Goal: Task Accomplishment & Management: Manage account settings

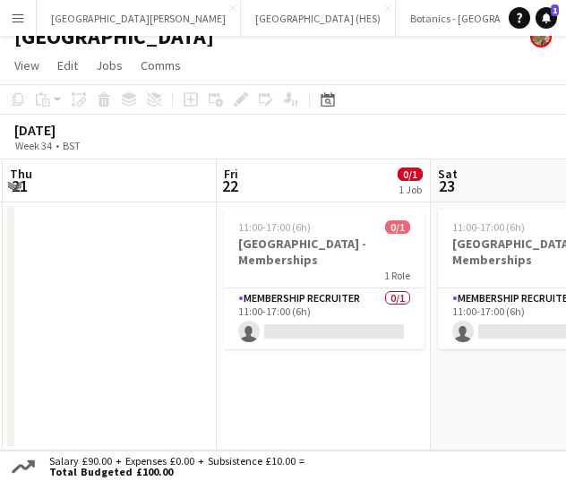
scroll to position [0, 641]
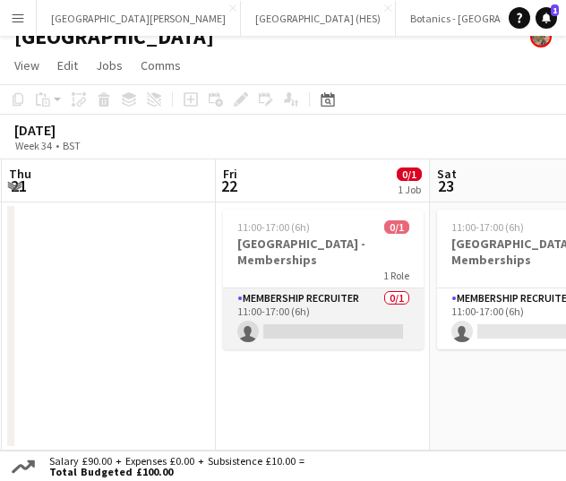
click at [314, 323] on app-card-role "Membership Recruiter 0/1 11:00-17:00 (6h) single-neutral-actions" at bounding box center [323, 318] width 201 height 61
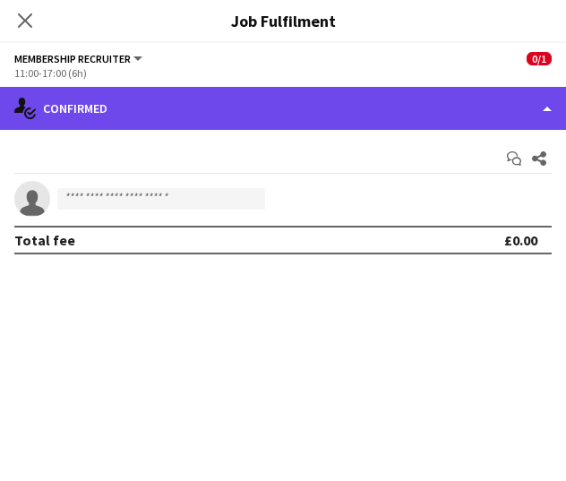
click at [326, 112] on div "single-neutral-actions-check-2 Confirmed" at bounding box center [283, 108] width 566 height 43
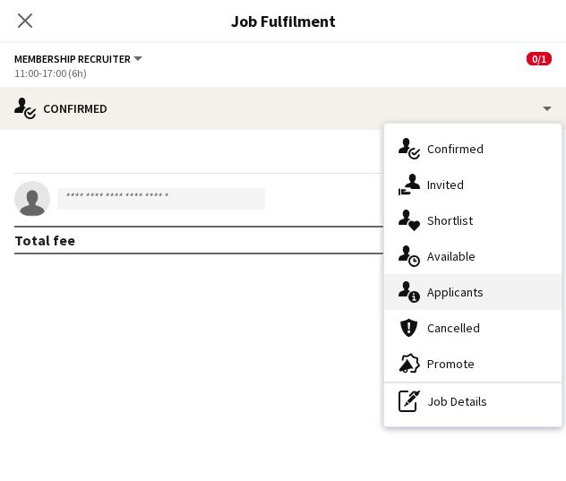
click at [447, 300] on div "single-neutral-actions-information Applicants" at bounding box center [472, 292] width 177 height 36
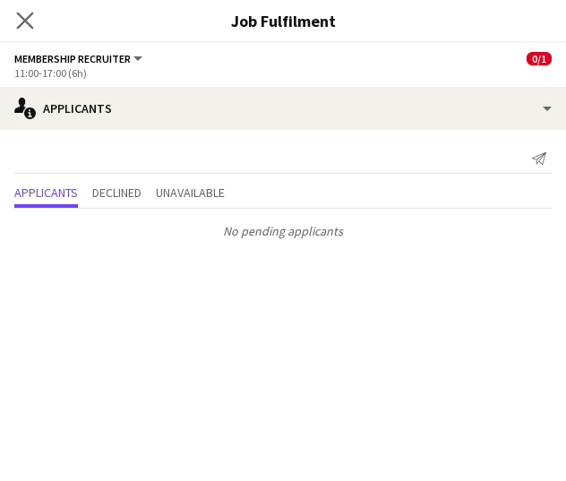
click at [25, 30] on app-icon "Close pop-in" at bounding box center [26, 21] width 26 height 26
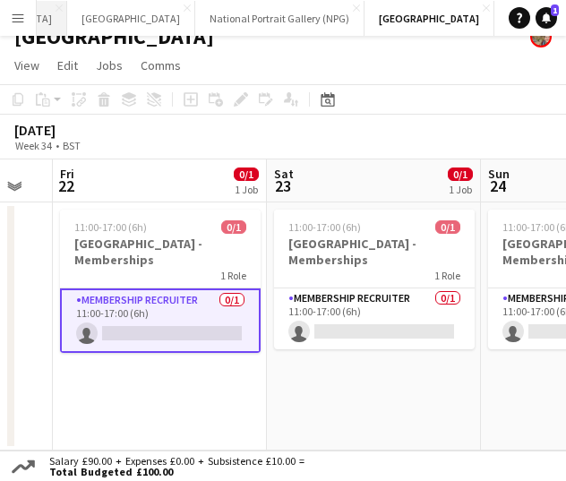
scroll to position [0, 601]
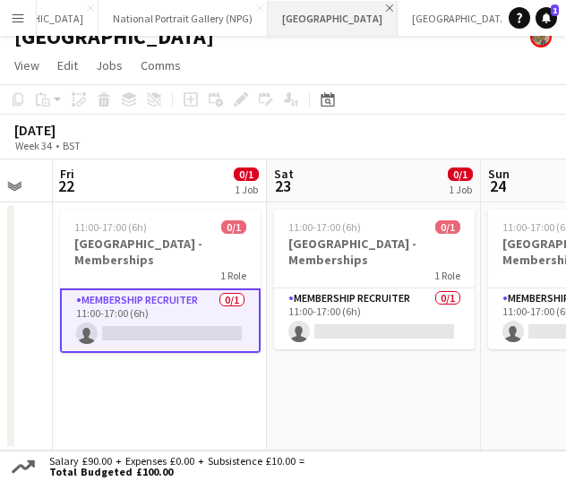
click at [386, 6] on app-icon "Close" at bounding box center [389, 7] width 7 height 7
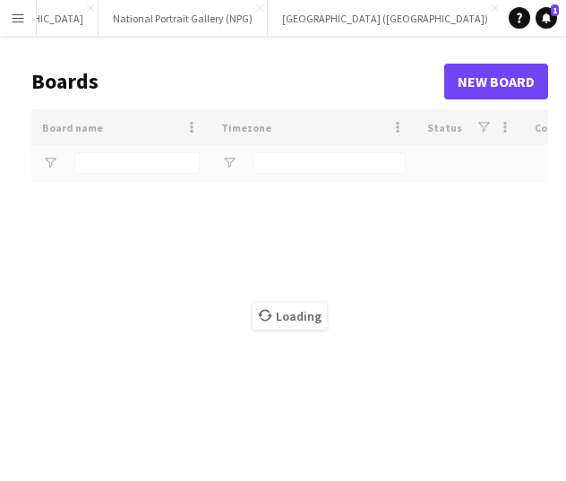
scroll to position [0, 482]
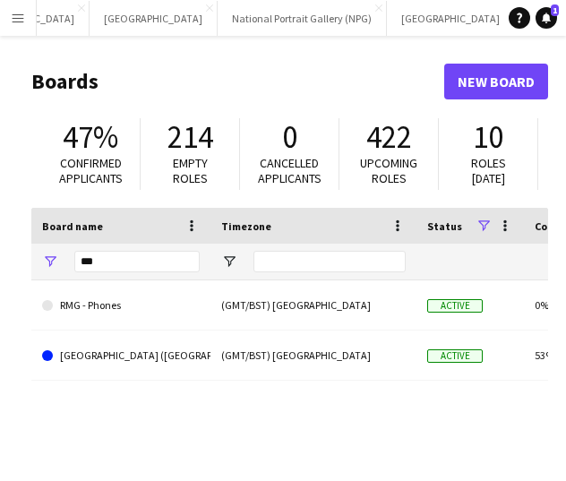
click at [138, 264] on input "***" at bounding box center [136, 261] width 125 height 21
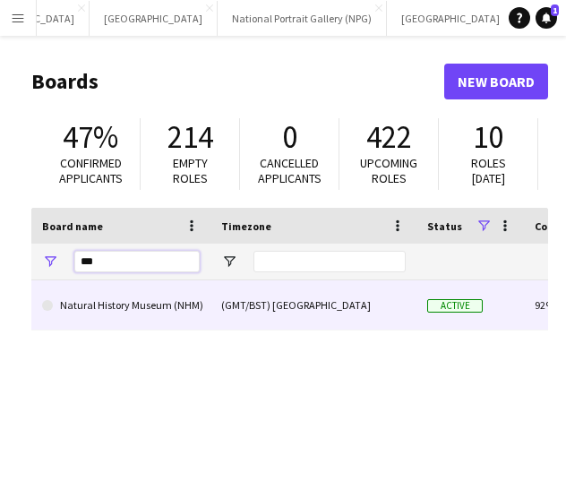
type input "***"
click at [98, 313] on link "Natural History Museum (NHM)" at bounding box center [121, 305] width 158 height 50
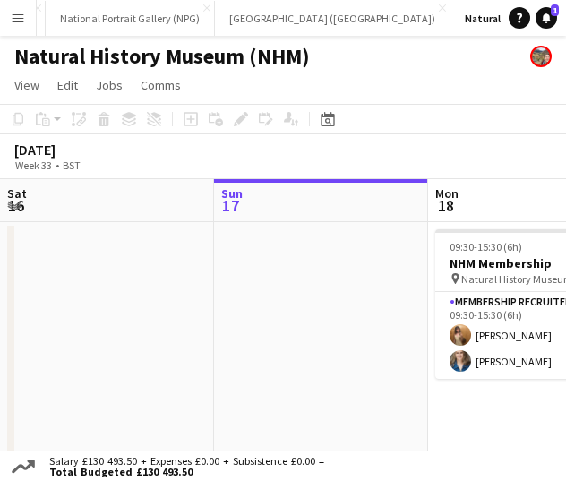
scroll to position [0, 651]
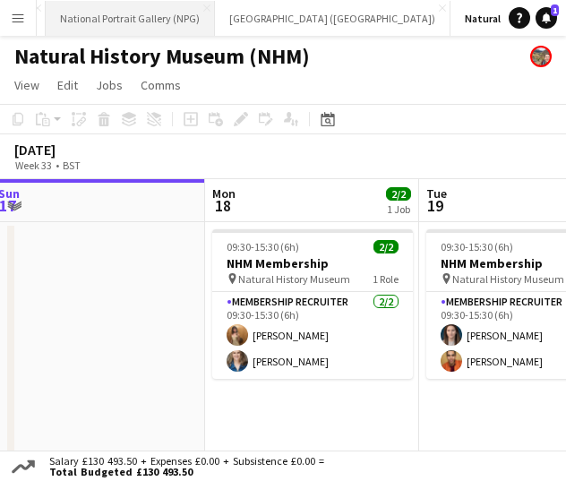
click at [58, 26] on button "National Portrait Gallery (NPG) Close" at bounding box center [130, 18] width 169 height 35
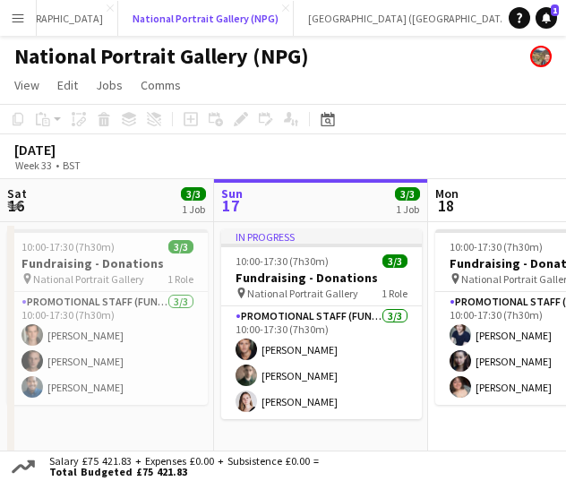
scroll to position [0, 672]
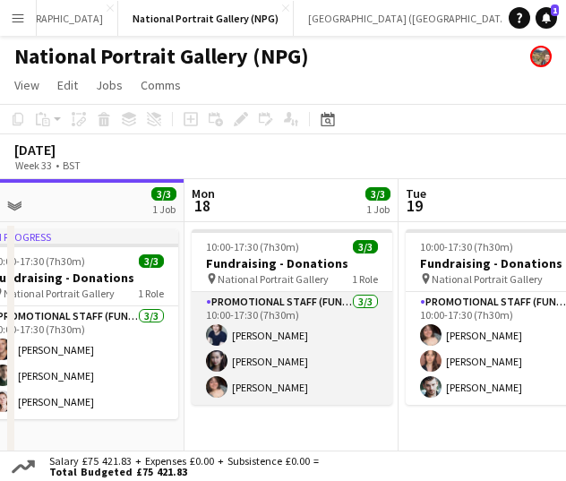
click at [276, 361] on app-card-role "Promotional Staff (Fundraiser) [DATE] 10:00-17:30 (7h30m) [PERSON_NAME] [PERSON…" at bounding box center [292, 348] width 201 height 113
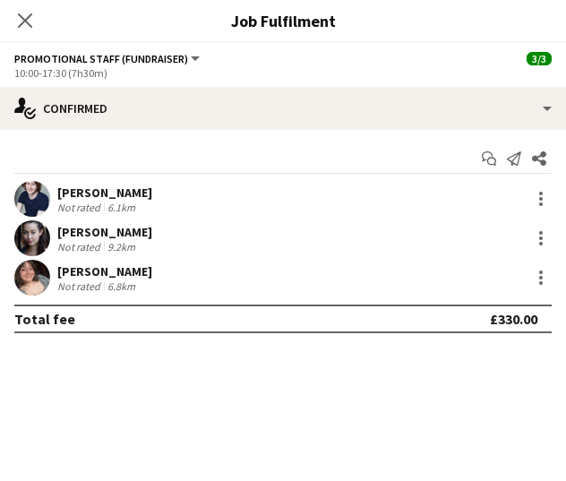
click at [30, 270] on app-user-avatar at bounding box center [32, 278] width 36 height 36
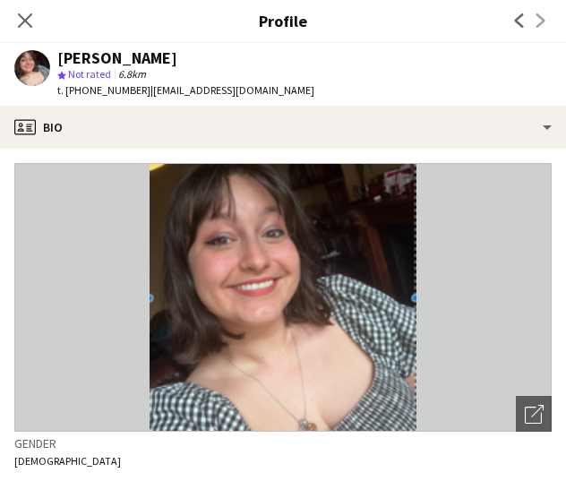
drag, startPoint x: 83, startPoint y: 87, endPoint x: 137, endPoint y: 92, distance: 54.0
click at [137, 92] on div "t. [PHONE_NUMBER] | [EMAIL_ADDRESS][DOMAIN_NAME]" at bounding box center [185, 90] width 257 height 16
copy span "7501647714"
click at [36, 6] on div "Close pop-in" at bounding box center [25, 20] width 50 height 41
click at [33, 17] on icon "Close pop-in" at bounding box center [24, 20] width 17 height 17
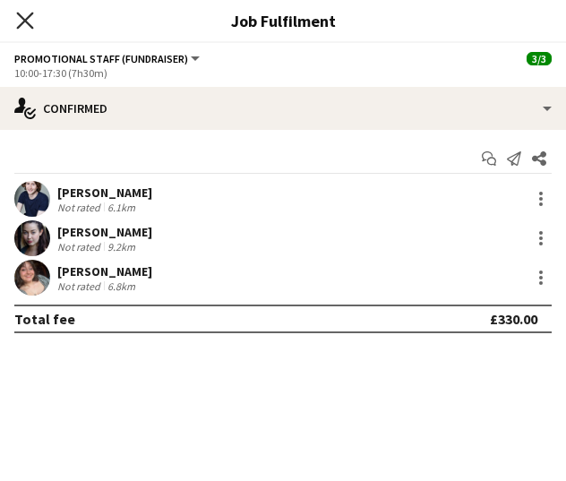
click at [18, 13] on icon at bounding box center [24, 20] width 17 height 17
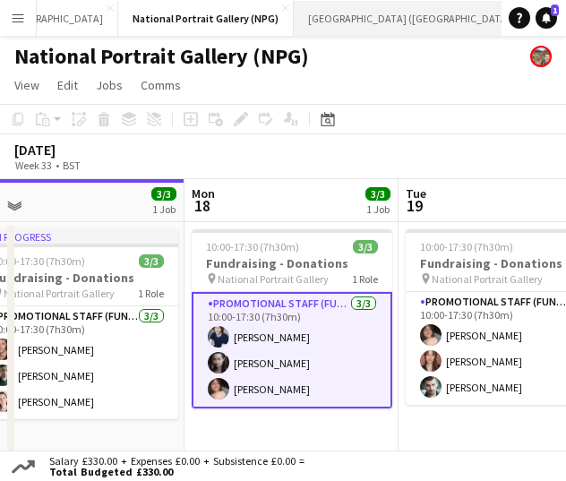
click at [314, 4] on button "[GEOGRAPHIC_DATA] (RMG) Close" at bounding box center [412, 18] width 236 height 35
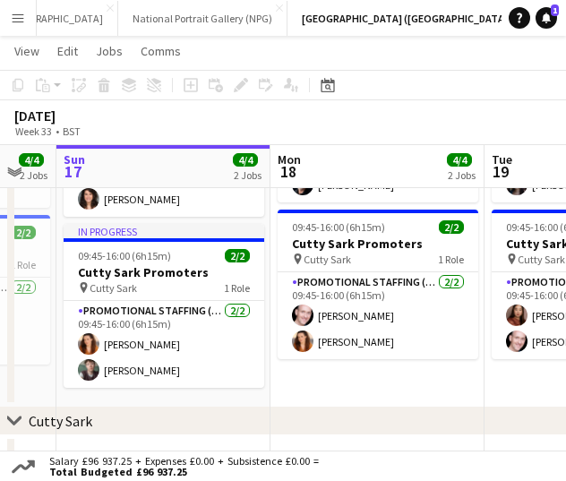
scroll to position [0, 654]
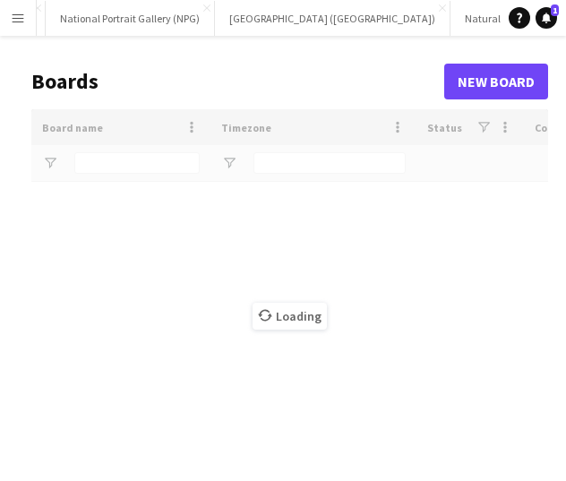
scroll to position [0, 650]
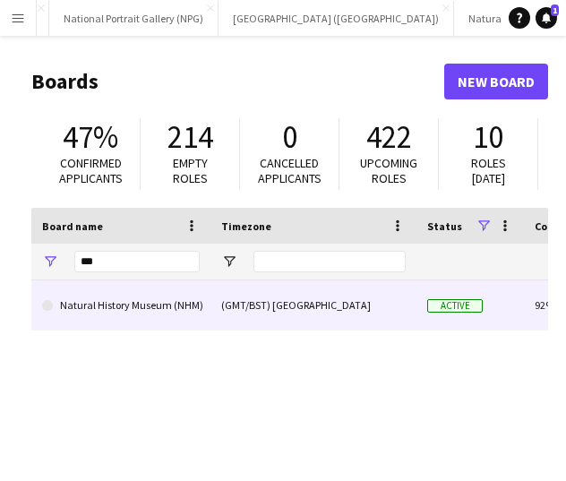
click at [109, 279] on div "***" at bounding box center [136, 262] width 125 height 36
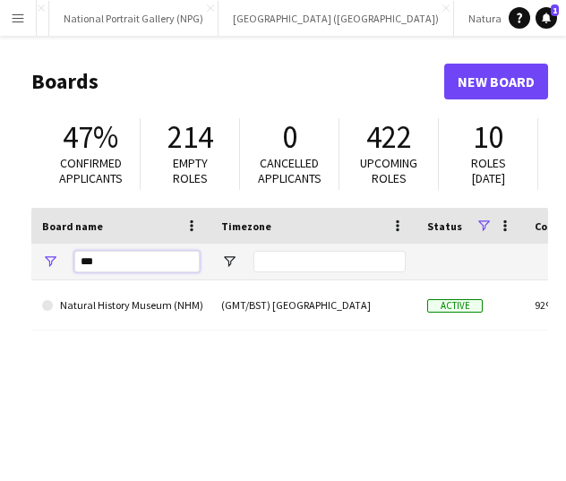
click at [111, 269] on input "***" at bounding box center [136, 261] width 125 height 21
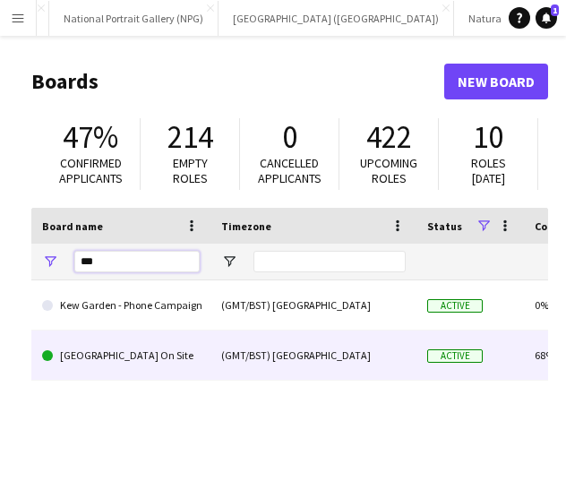
type input "***"
click at [105, 345] on link "[GEOGRAPHIC_DATA] On Site" at bounding box center [121, 356] width 158 height 50
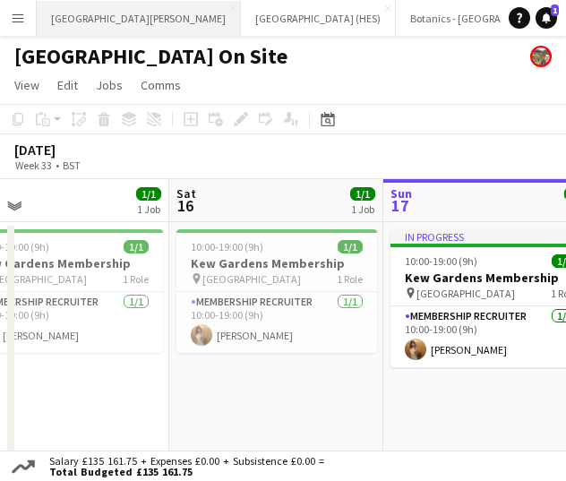
click at [133, 21] on button "[GEOGRAPHIC_DATA][PERSON_NAME] [GEOGRAPHIC_DATA] Close" at bounding box center [139, 18] width 204 height 35
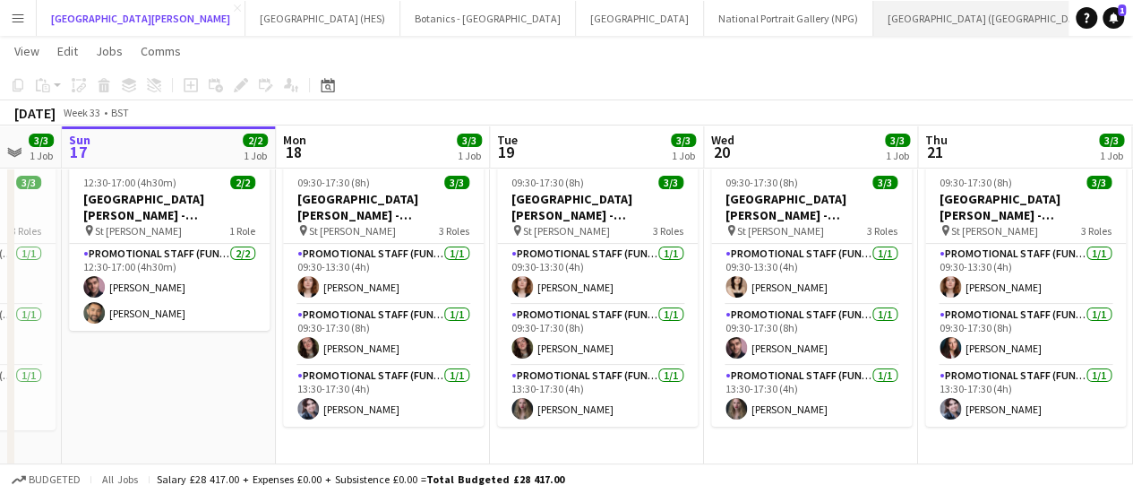
scroll to position [0, 210]
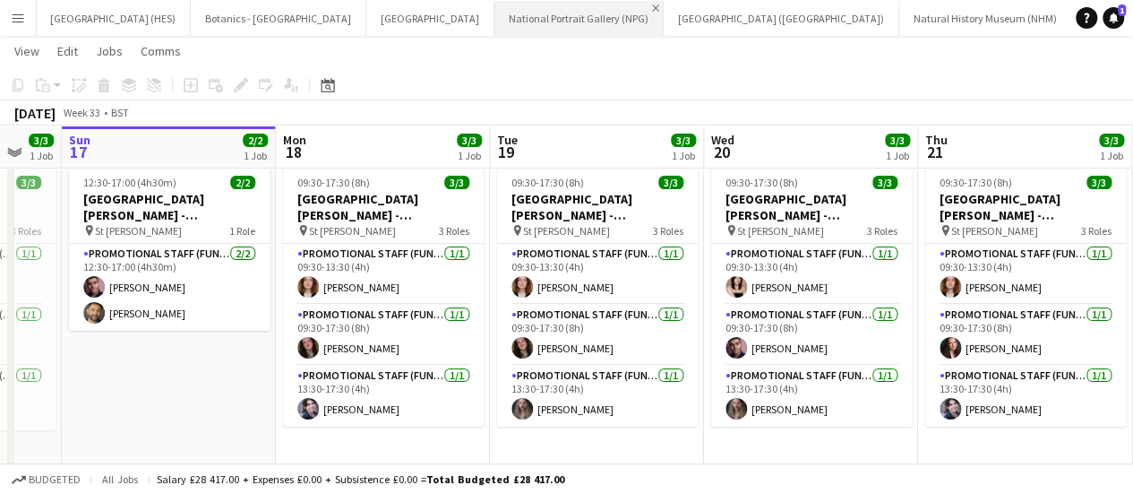
click at [565, 8] on app-icon "Close" at bounding box center [655, 7] width 7 height 7
click at [0, 0] on app-icon "Close" at bounding box center [0, 0] width 0 height 0
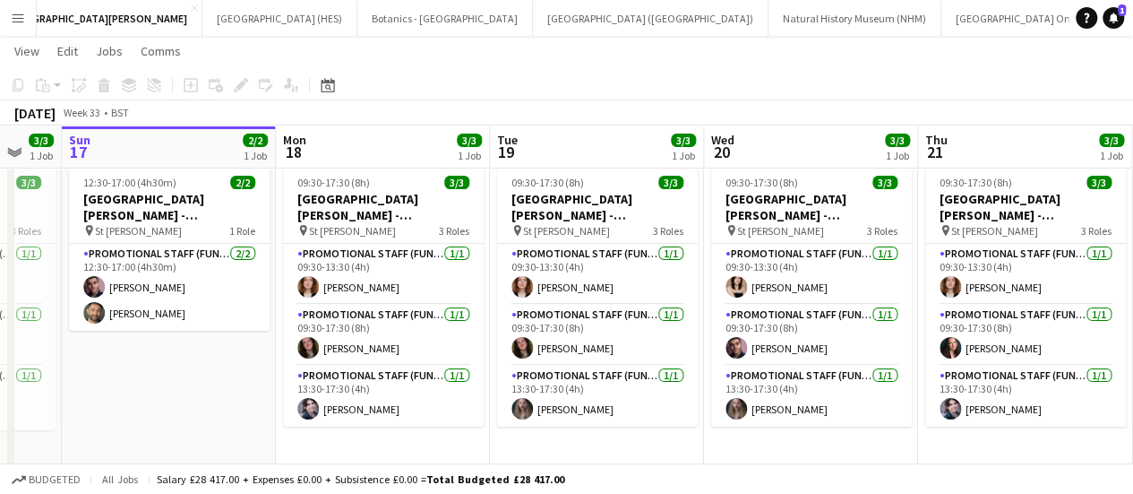
scroll to position [0, 0]
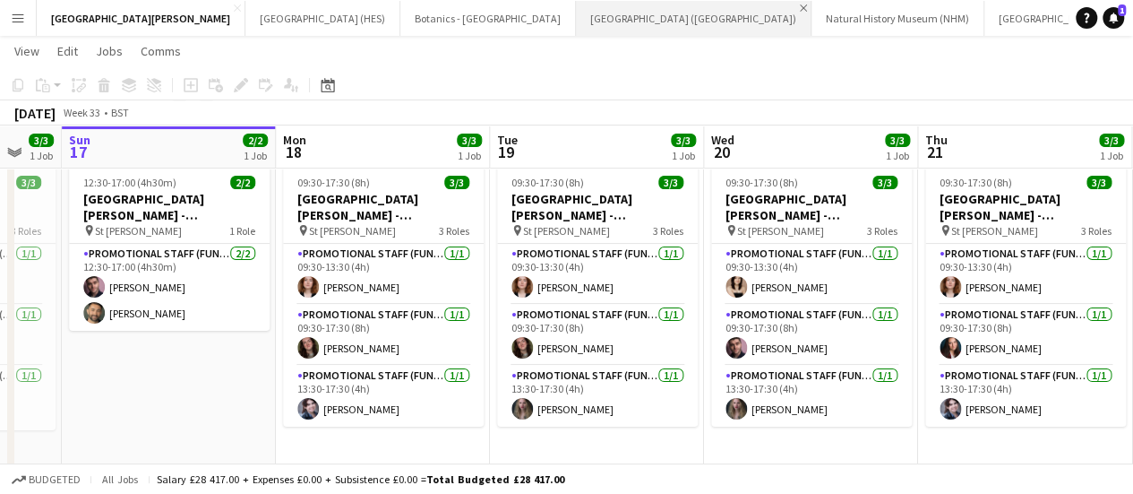
click at [565, 8] on app-icon "Close" at bounding box center [803, 7] width 7 height 7
click at [565, 8] on app-icon "Close" at bounding box center [740, 7] width 7 height 7
click at [565, 20] on button "[GEOGRAPHIC_DATA] On Site Close" at bounding box center [657, 18] width 163 height 35
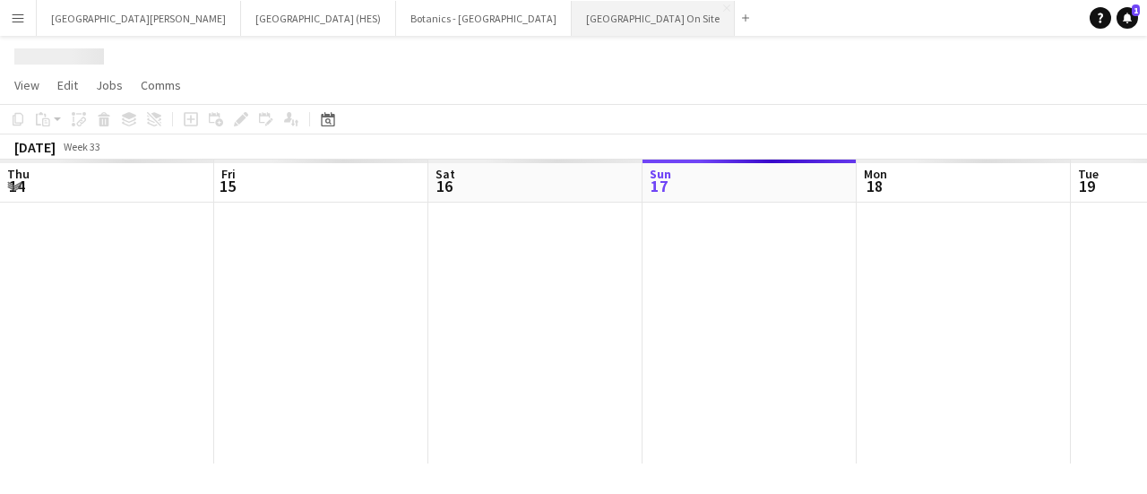
scroll to position [0, 428]
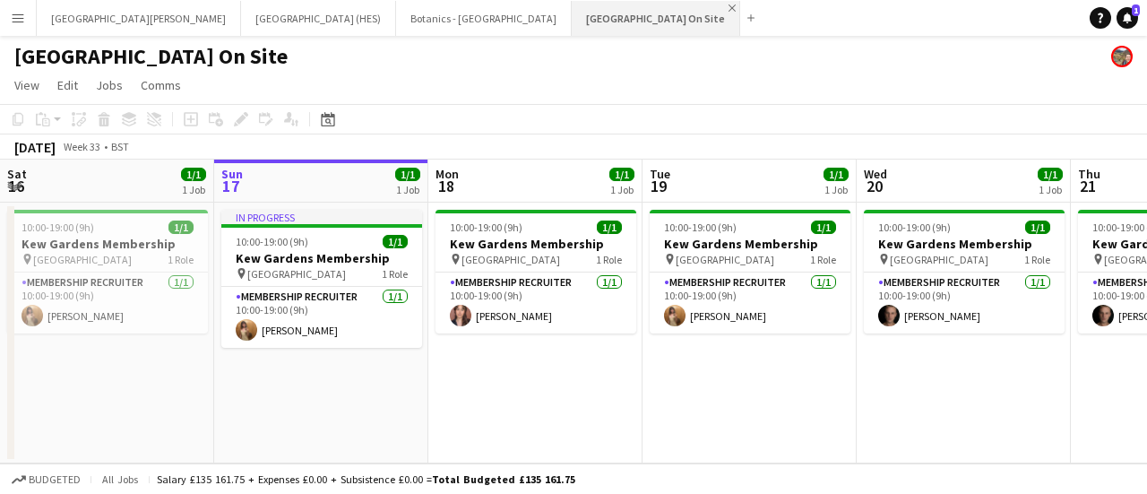
click at [565, 10] on app-icon "Close" at bounding box center [731, 7] width 7 height 7
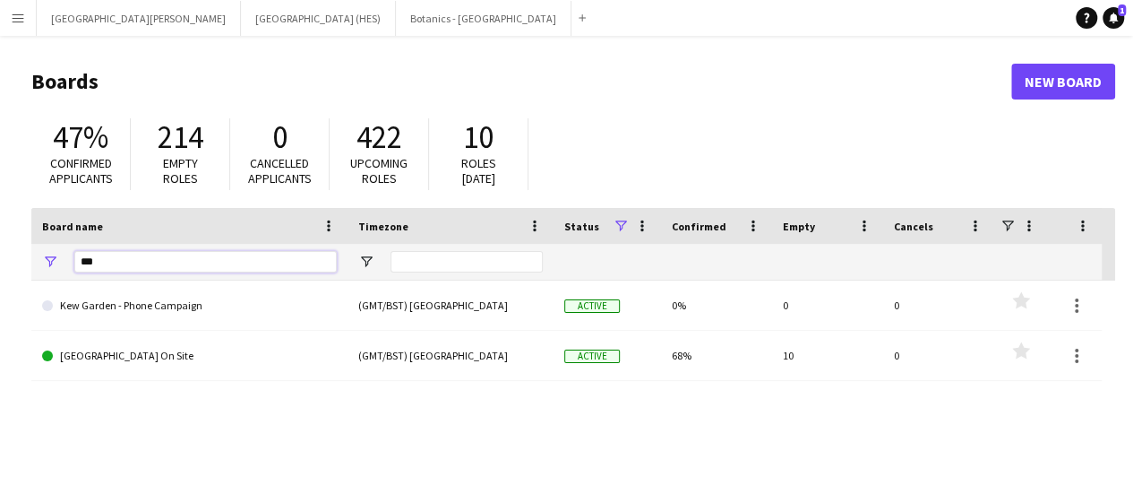
click at [213, 265] on input "***" at bounding box center [205, 261] width 262 height 21
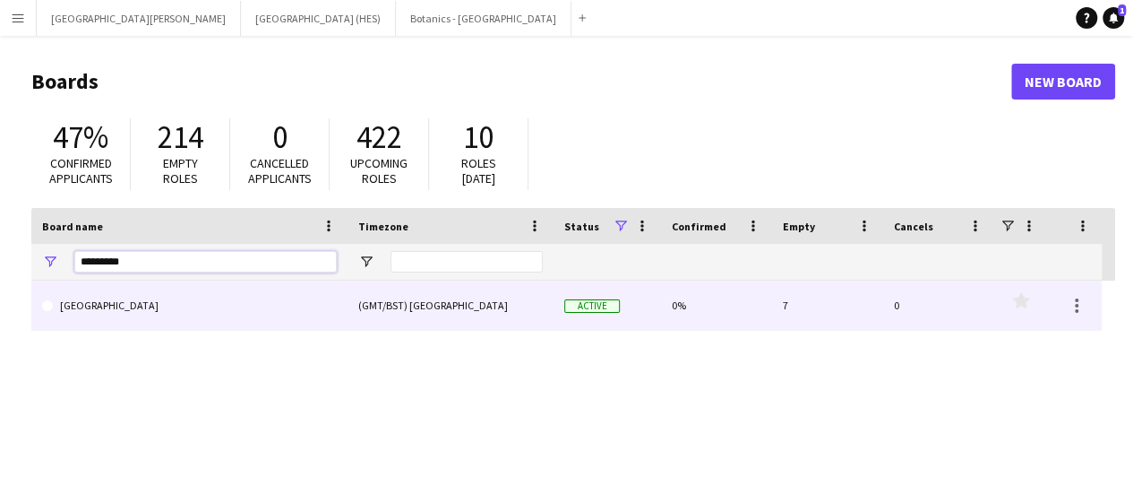
type input "*********"
click at [196, 296] on link "[GEOGRAPHIC_DATA]" at bounding box center [189, 305] width 295 height 50
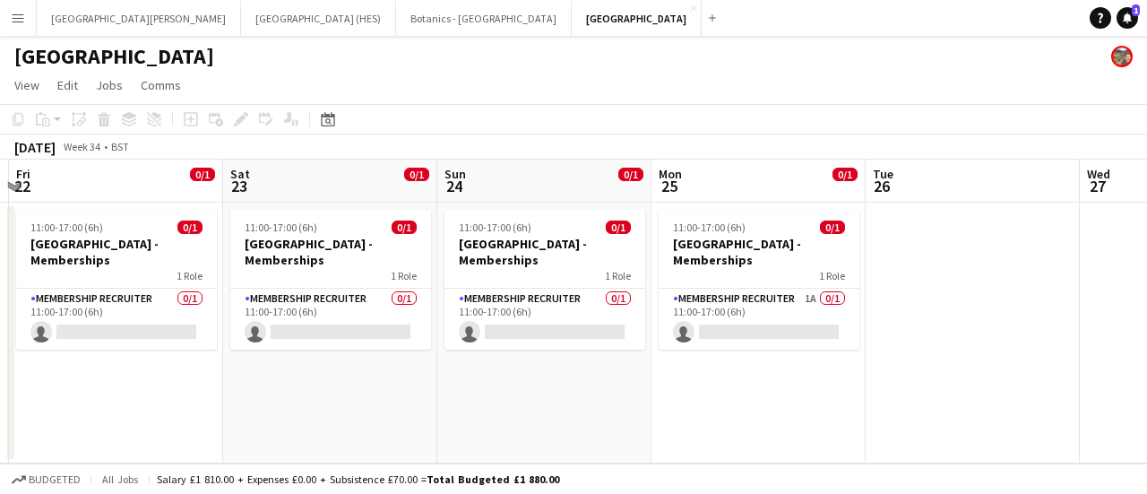
scroll to position [0, 450]
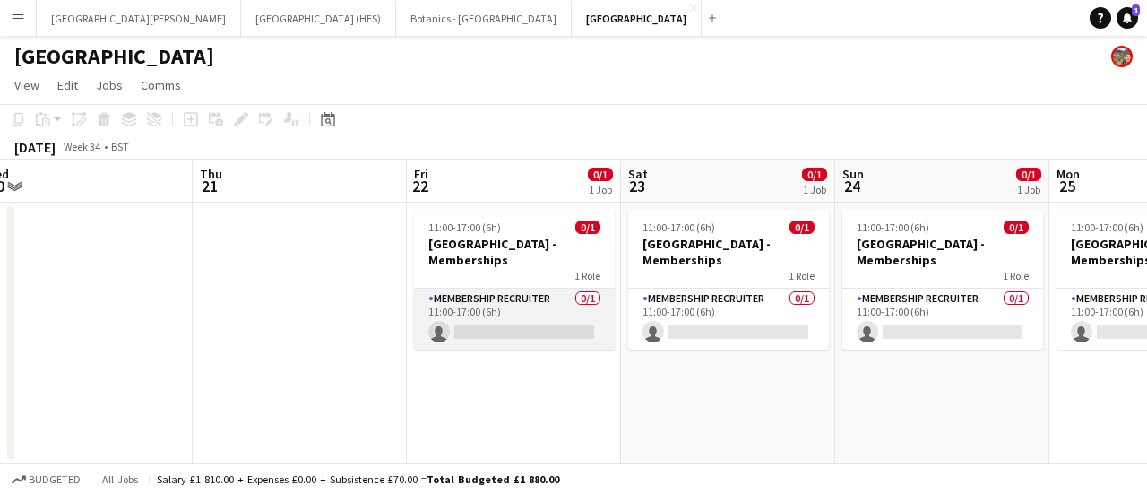
click at [483, 334] on app-card-role "Membership Recruiter 0/1 11:00-17:00 (6h) single-neutral-actions" at bounding box center [514, 318] width 201 height 61
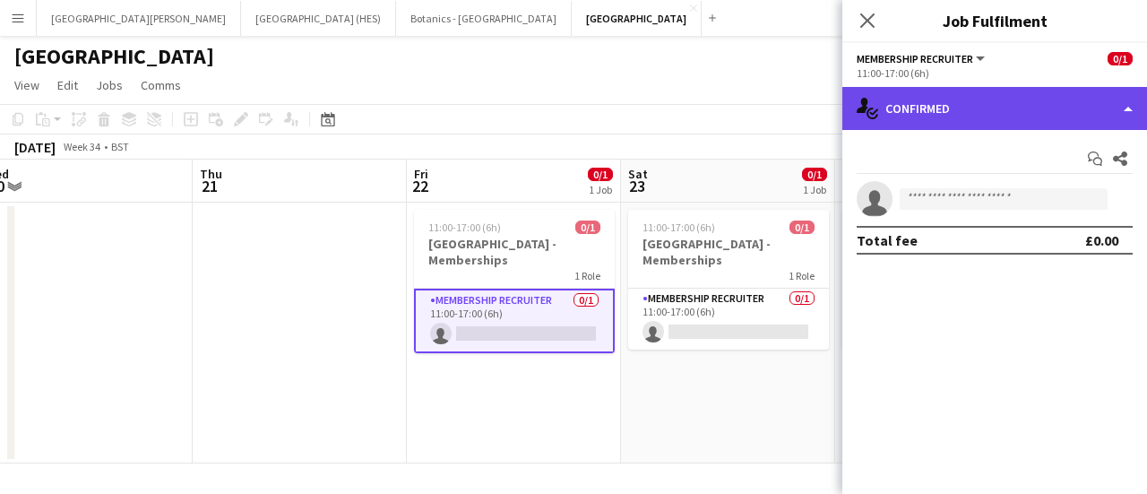
click at [565, 117] on div "single-neutral-actions-check-2 Confirmed" at bounding box center [994, 108] width 305 height 43
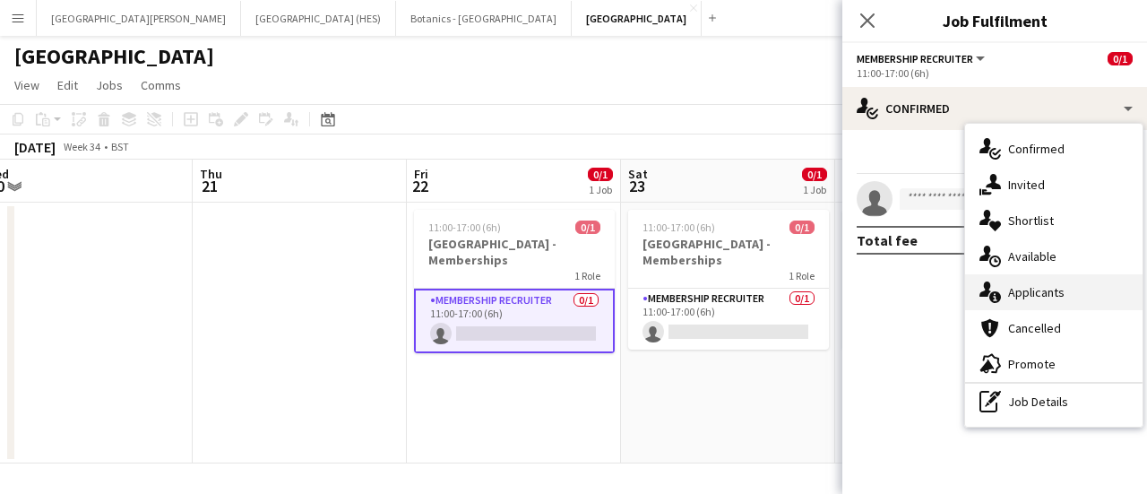
click at [565, 289] on div "single-neutral-actions-information Applicants" at bounding box center [1053, 292] width 177 height 36
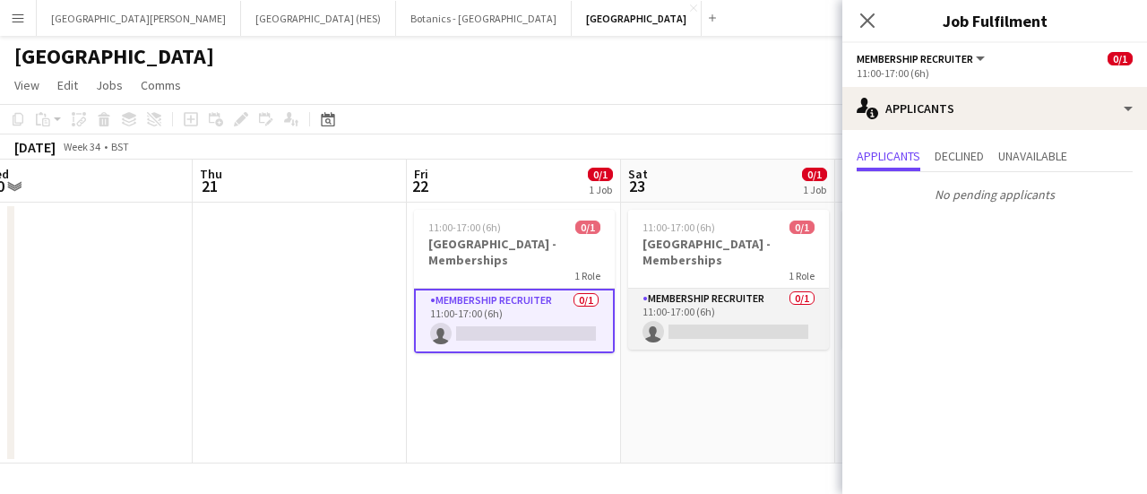
click at [565, 333] on app-card-role "Membership Recruiter 0/1 11:00-17:00 (6h) single-neutral-actions" at bounding box center [728, 318] width 201 height 61
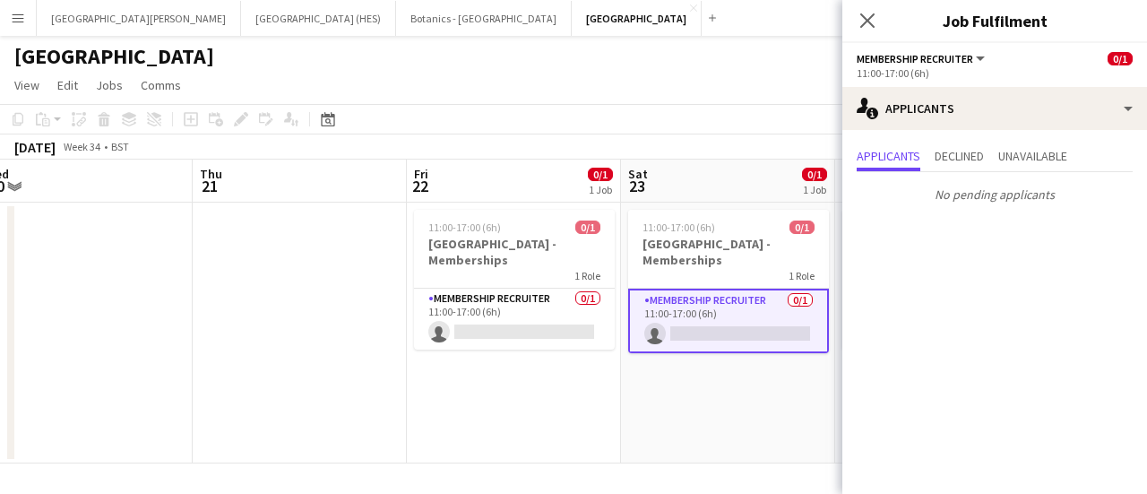
scroll to position [0, 812]
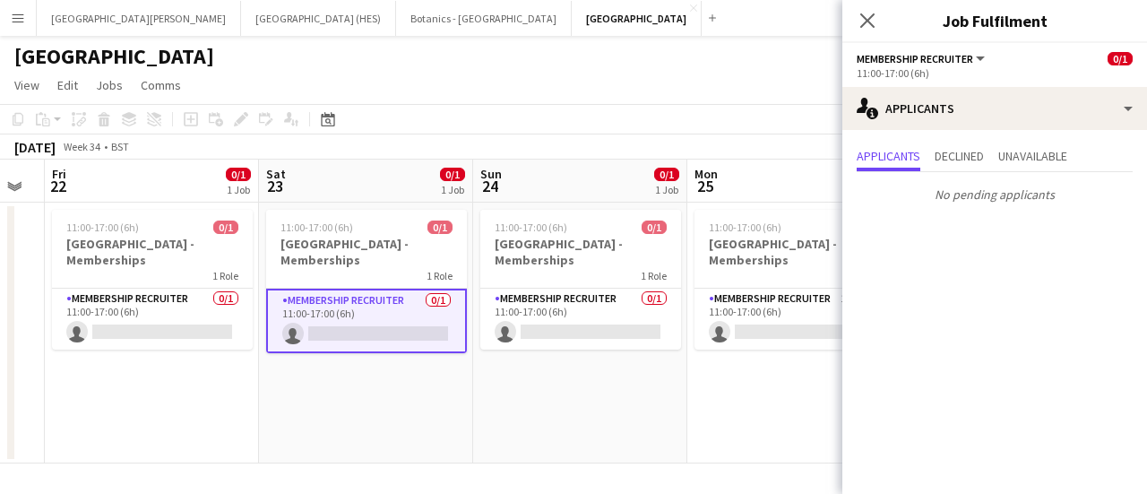
click at [565, 353] on app-date-cell "11:00-17:00 (6h) 0/1 [GEOGRAPHIC_DATA] - Memberships 1 Role Membership Recruite…" at bounding box center [580, 332] width 214 height 261
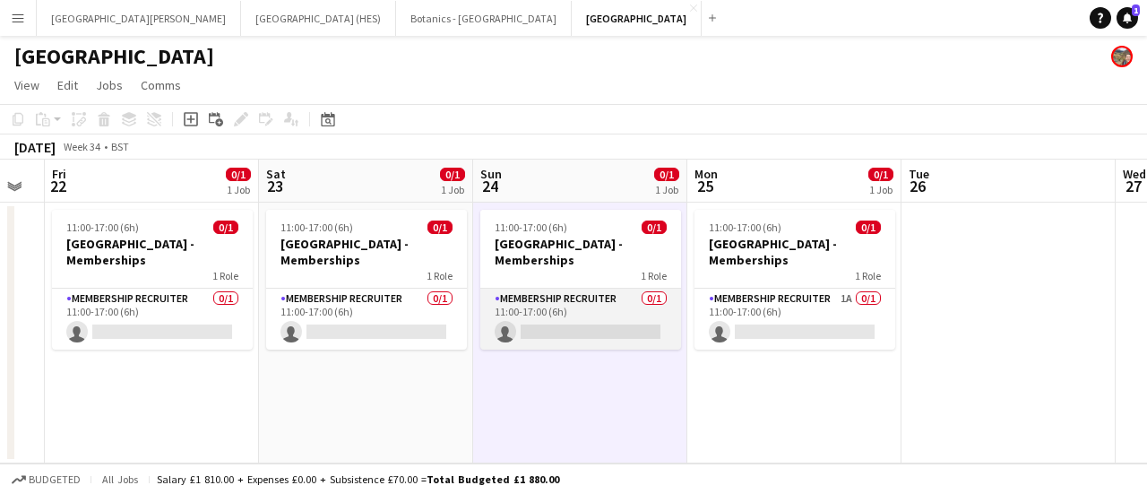
click at [565, 327] on app-card-role "Membership Recruiter 0/1 11:00-17:00 (6h) single-neutral-actions" at bounding box center [580, 318] width 201 height 61
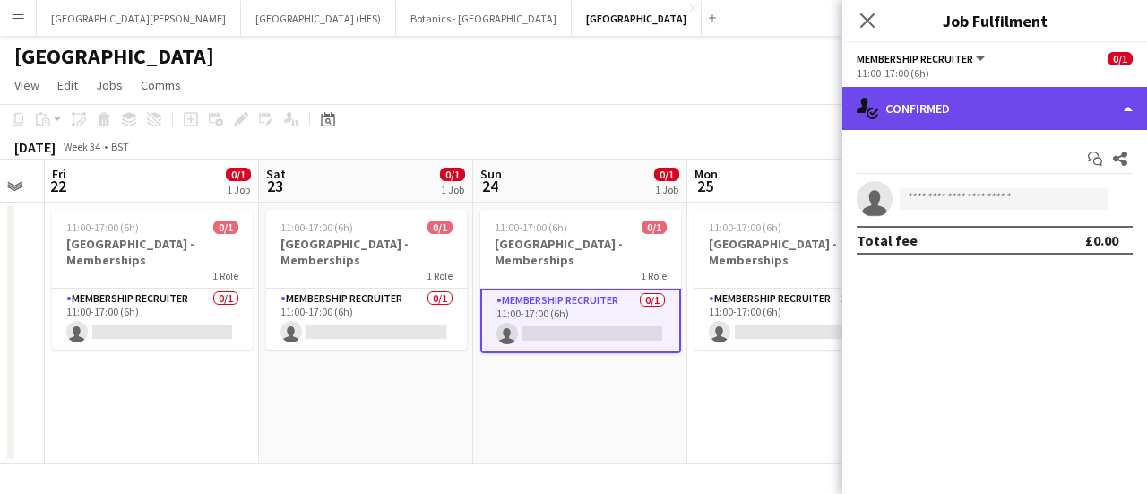
click at [565, 108] on div "single-neutral-actions-check-2 Confirmed" at bounding box center [994, 108] width 305 height 43
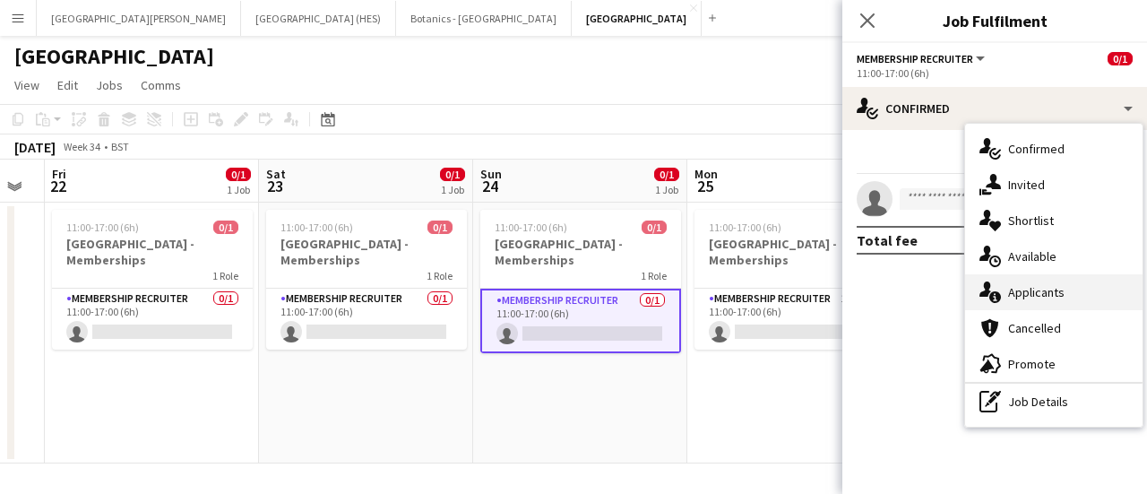
click at [565, 301] on div "single-neutral-actions-information Applicants" at bounding box center [1053, 292] width 177 height 36
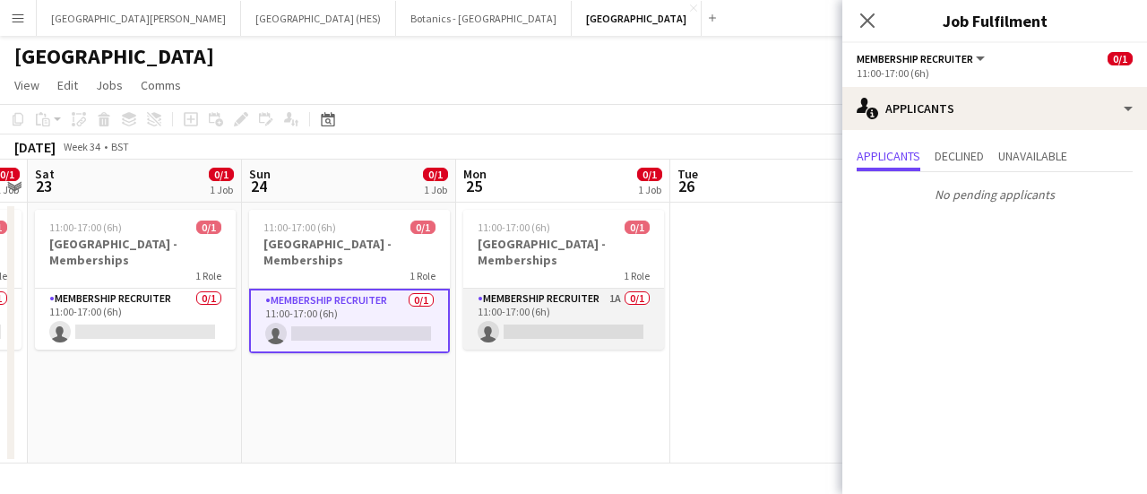
click at [565, 323] on app-card-role "Membership Recruiter 1A 0/1 11:00-17:00 (6h) single-neutral-actions" at bounding box center [563, 318] width 201 height 61
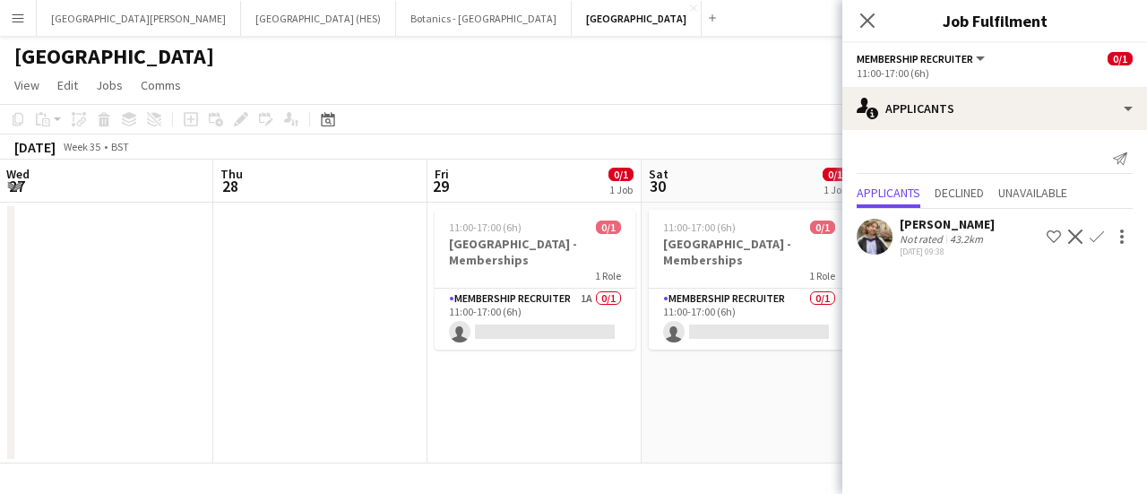
click at [565, 323] on app-card-role "Membership Recruiter 1A 0/1 11:00-17:00 (6h) single-neutral-actions" at bounding box center [534, 318] width 201 height 61
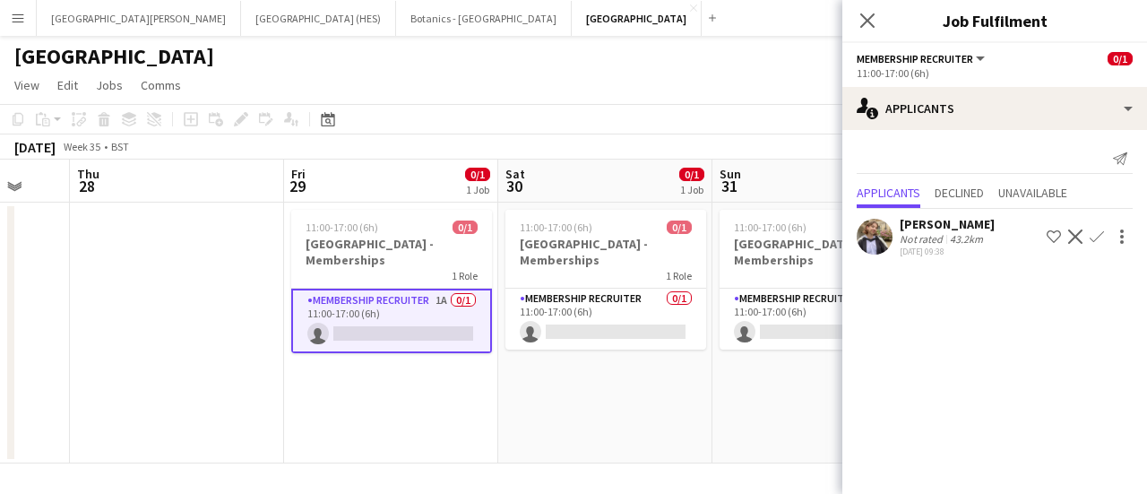
click at [565, 323] on app-card-role "Membership Recruiter 0/1 11:00-17:00 (6h) single-neutral-actions" at bounding box center [605, 318] width 201 height 61
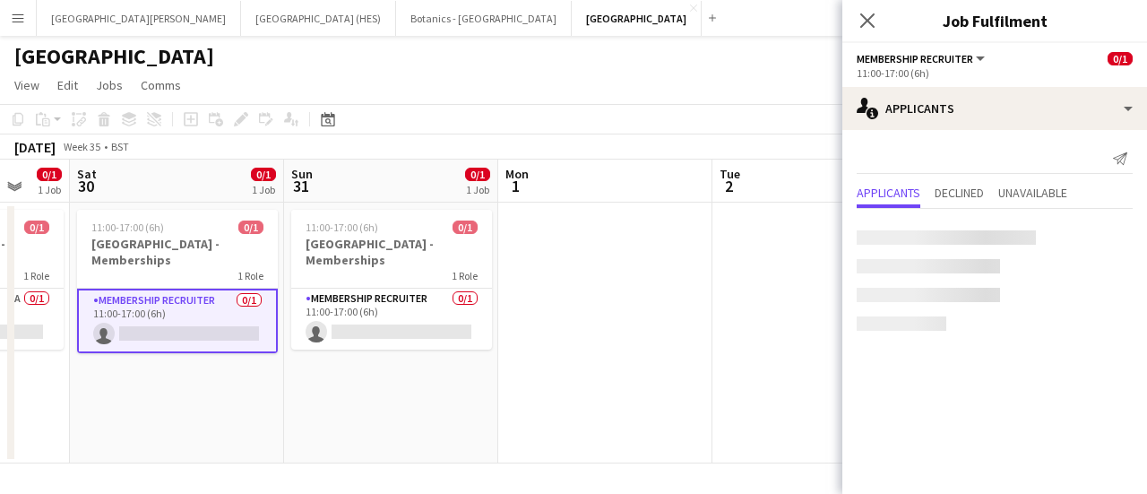
scroll to position [0, 612]
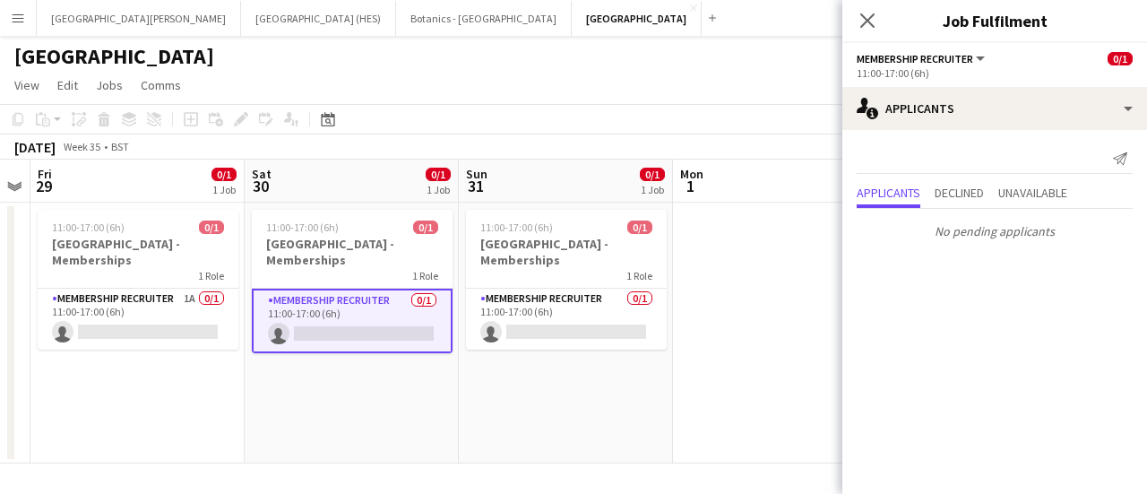
click at [565, 323] on app-card-role "Membership Recruiter 0/1 11:00-17:00 (6h) single-neutral-actions" at bounding box center [566, 318] width 201 height 61
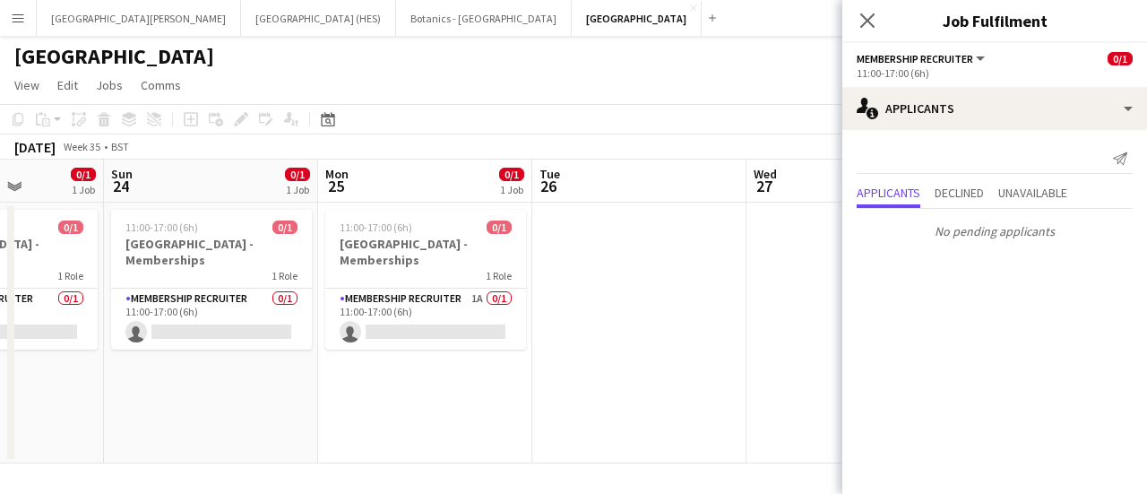
scroll to position [0, 428]
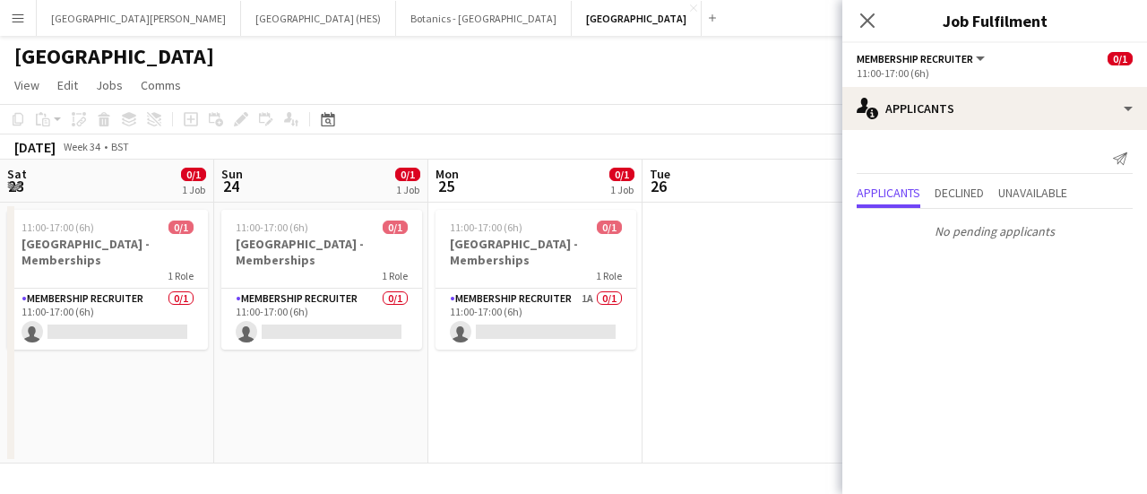
click at [523, 124] on app-toolbar "Copy Paste Paste Ctrl+V Paste with crew Ctrl+Shift+V Paste linked Job [GEOGRAPH…" at bounding box center [573, 119] width 1147 height 30
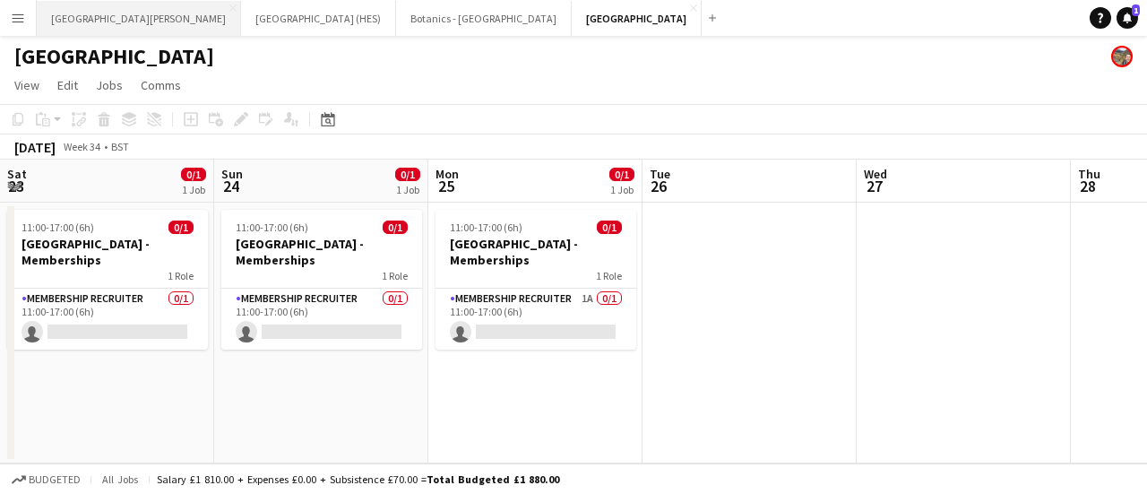
click at [159, 22] on button "[GEOGRAPHIC_DATA][PERSON_NAME] [GEOGRAPHIC_DATA] Close" at bounding box center [139, 18] width 204 height 35
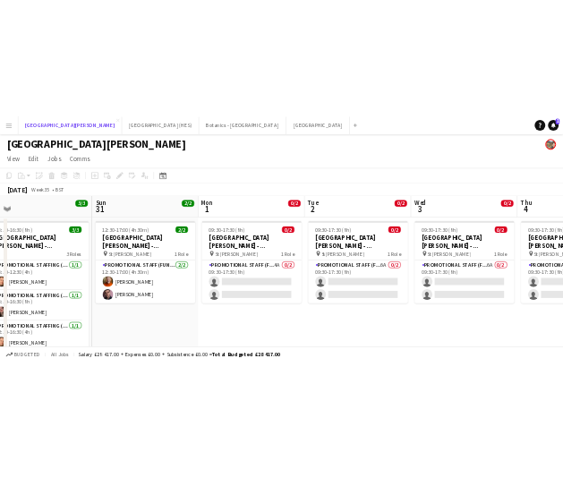
scroll to position [0, 453]
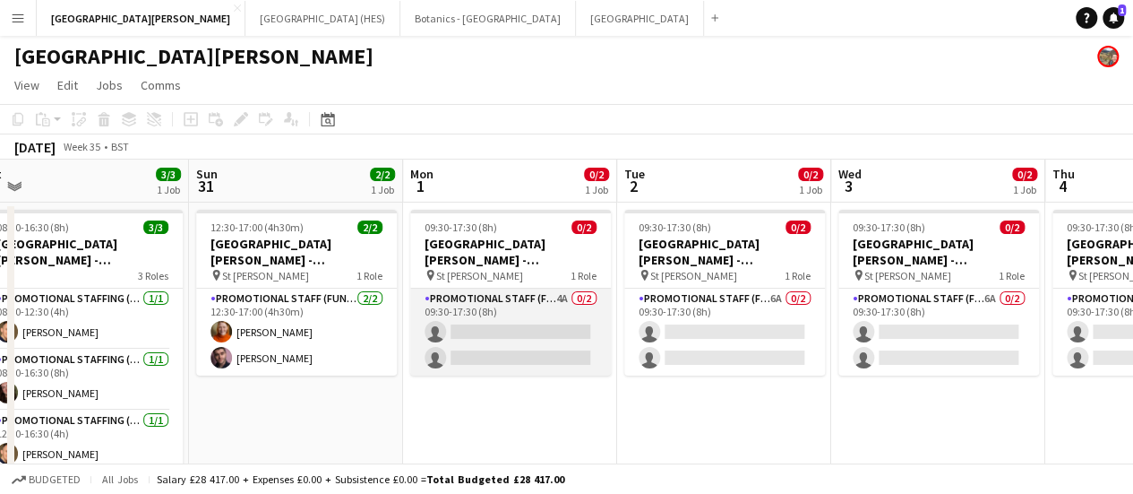
click at [525, 348] on app-card-role "Promotional Staff (Fundraiser) 4A 0/2 09:30-17:30 (8h) single-neutral-actions s…" at bounding box center [510, 331] width 201 height 87
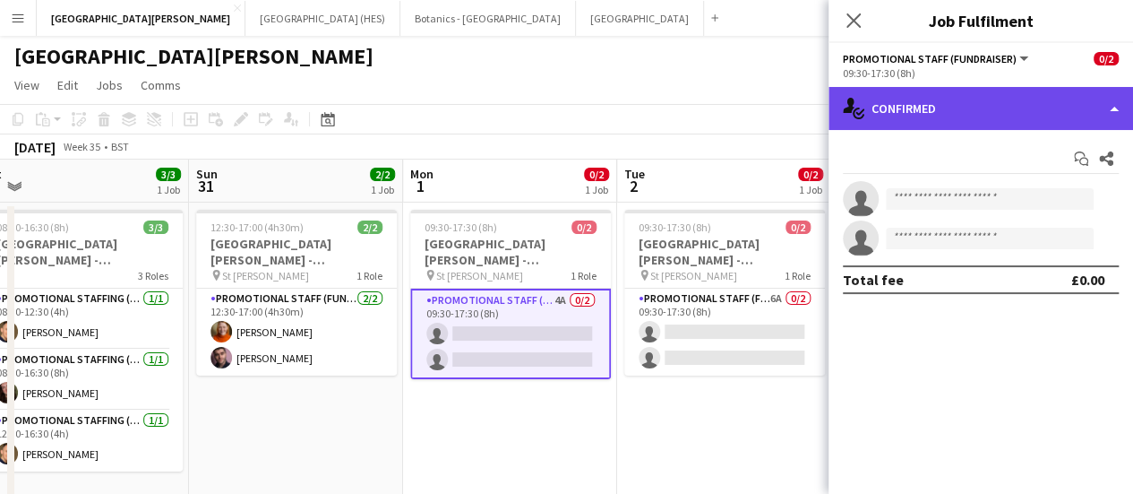
click at [565, 96] on div "single-neutral-actions-check-2 Confirmed" at bounding box center [981, 108] width 305 height 43
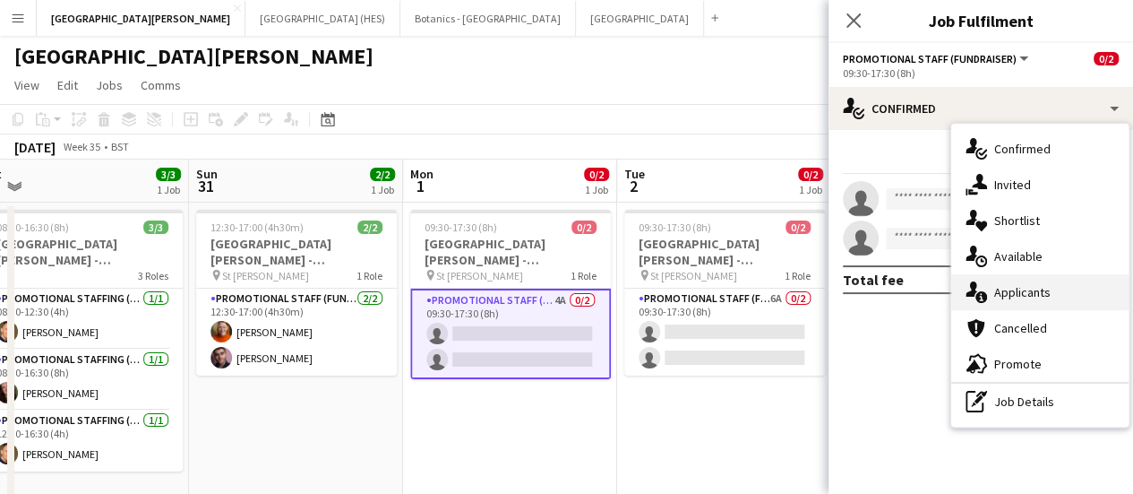
click at [565, 291] on div "single-neutral-actions-information Applicants" at bounding box center [1039, 292] width 177 height 36
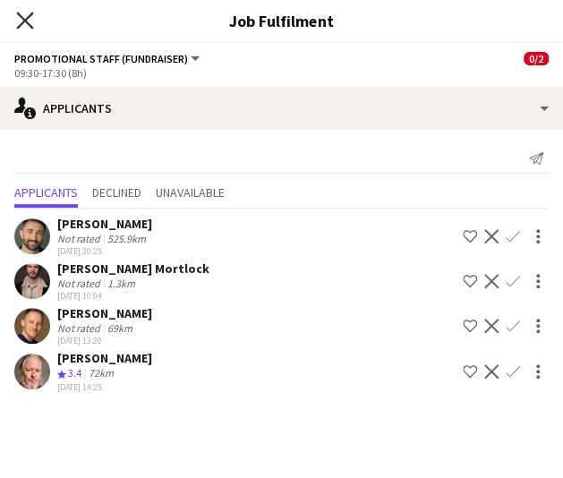
click at [24, 26] on icon "Close pop-in" at bounding box center [24, 20] width 17 height 17
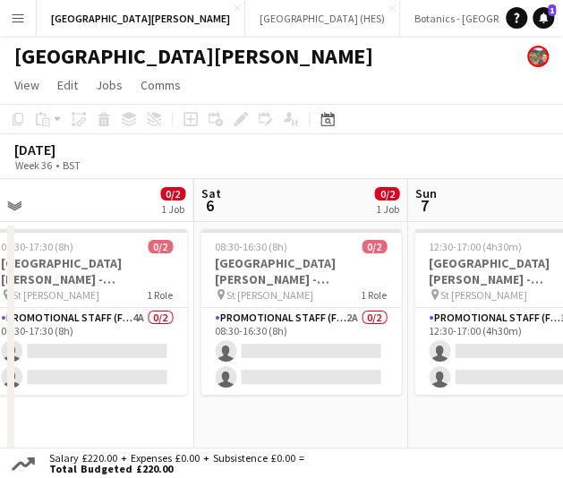
scroll to position [0, 686]
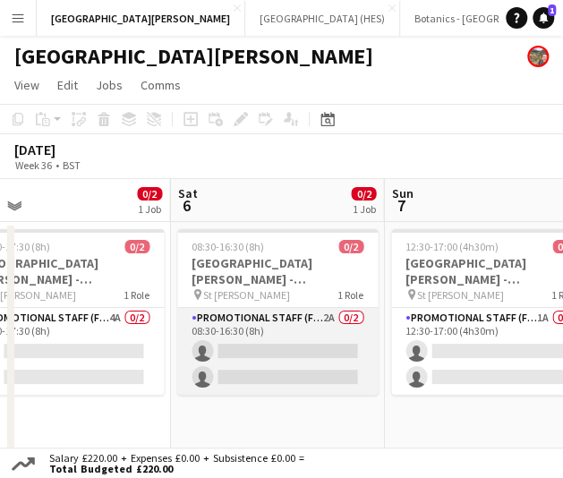
click at [279, 340] on app-card-role "Promotional Staff (Fundraiser) 2A 0/2 08:30-16:30 (8h) single-neutral-actions s…" at bounding box center [277, 351] width 201 height 87
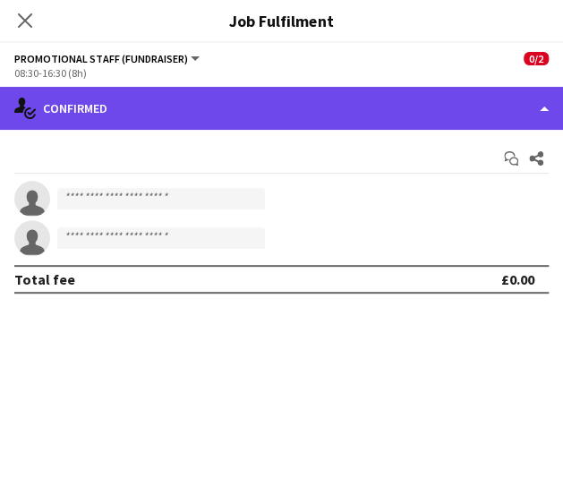
click at [491, 109] on div "single-neutral-actions-check-2 Confirmed" at bounding box center [281, 108] width 563 height 43
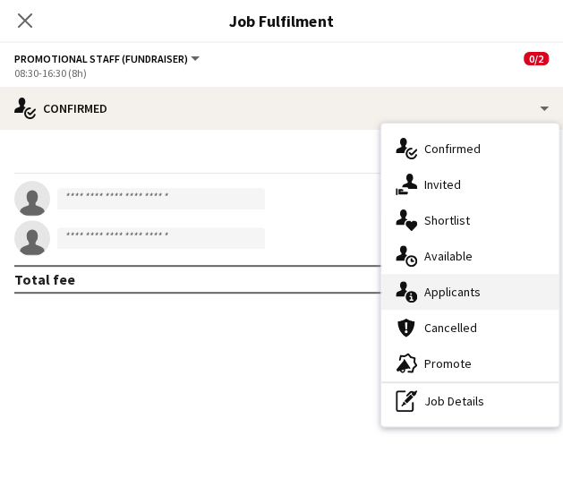
click at [501, 279] on div "single-neutral-actions-information Applicants" at bounding box center [470, 292] width 177 height 36
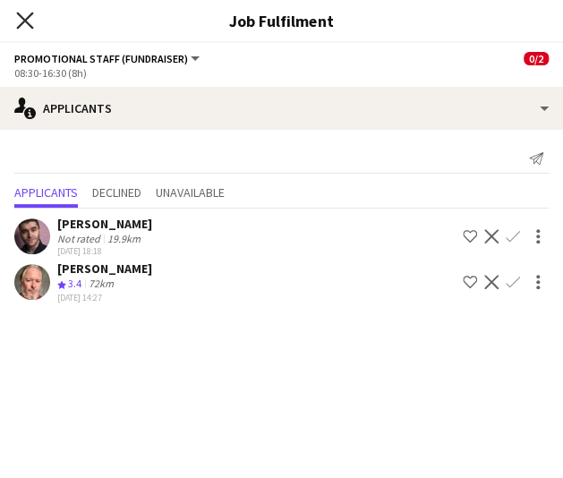
click at [25, 23] on icon "Close pop-in" at bounding box center [24, 20] width 17 height 17
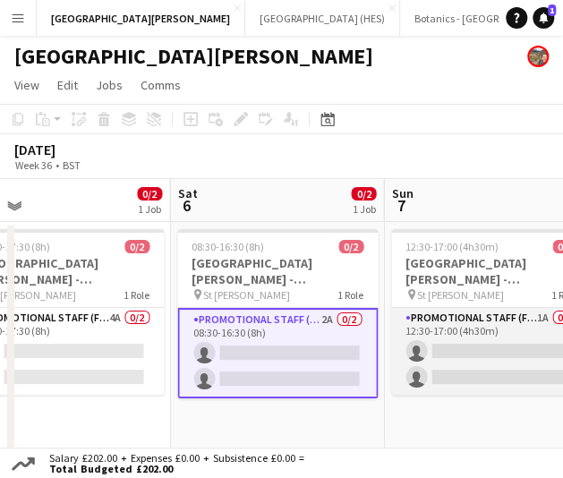
click at [505, 367] on app-card-role "Promotional Staff (Fundraiser) 1A 0/2 12:30-17:00 (4h30m) single-neutral-action…" at bounding box center [491, 351] width 201 height 87
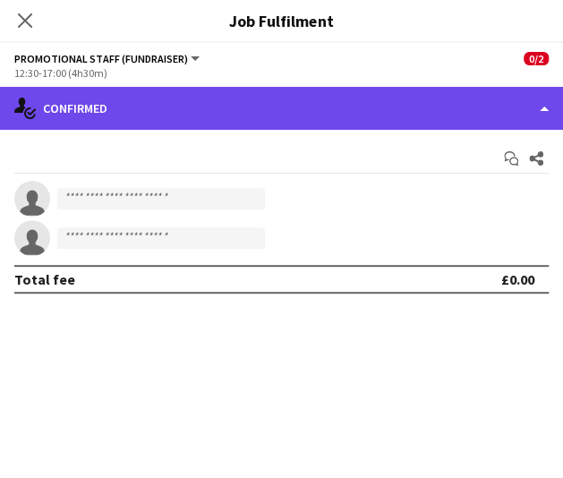
click at [374, 101] on div "single-neutral-actions-check-2 Confirmed" at bounding box center [281, 108] width 563 height 43
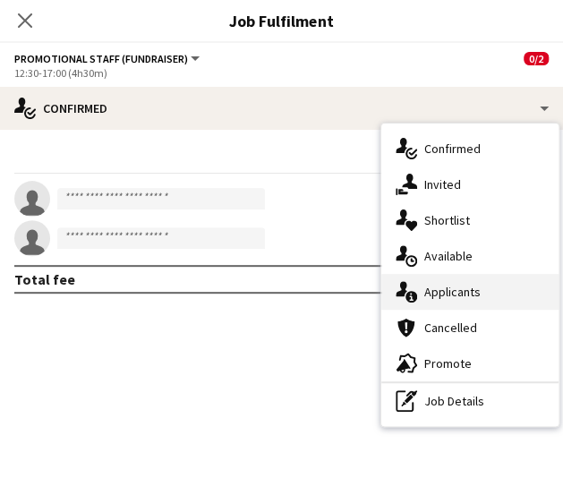
click at [464, 288] on div "single-neutral-actions-information Applicants" at bounding box center [470, 292] width 177 height 36
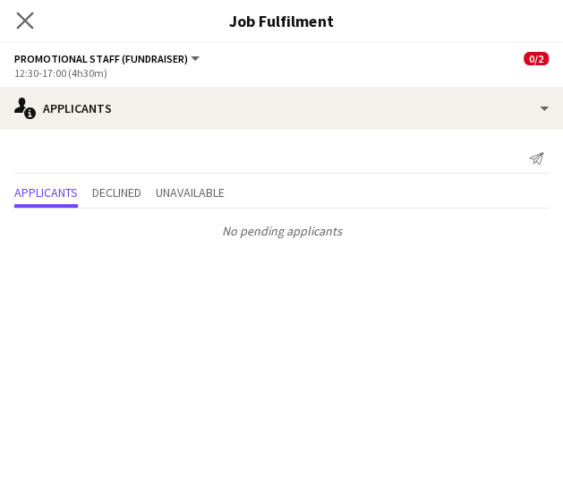
click at [18, 10] on app-icon "Close pop-in" at bounding box center [26, 21] width 26 height 26
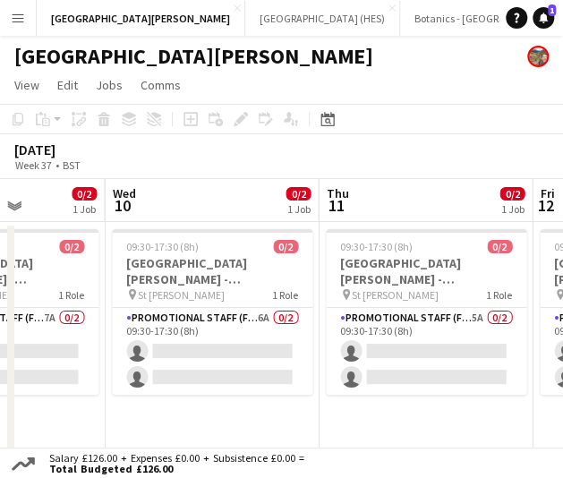
scroll to position [0, 751]
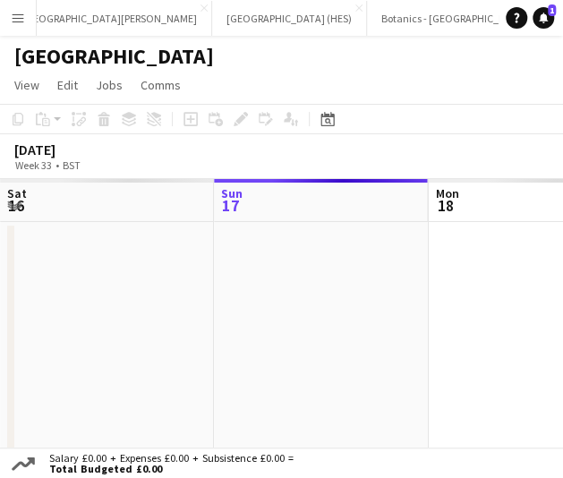
scroll to position [0, 54]
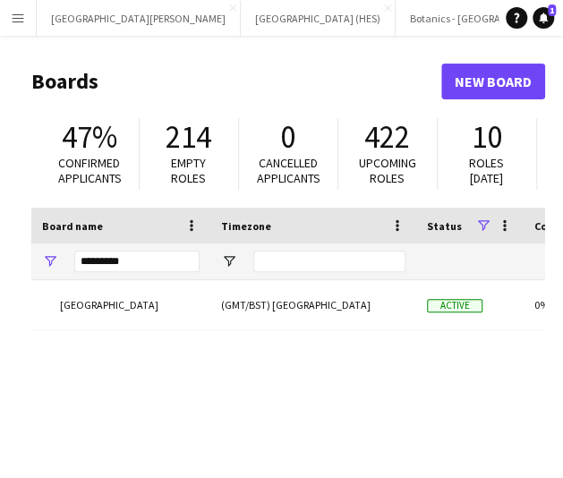
click at [131, 265] on input "*********" at bounding box center [136, 261] width 125 height 21
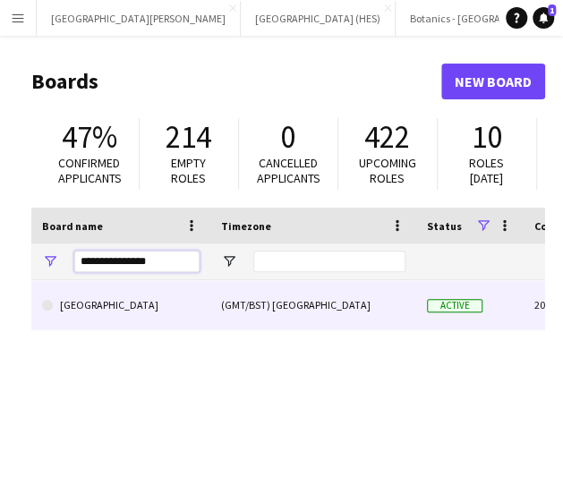
type input "**********"
click at [135, 295] on link "[GEOGRAPHIC_DATA]" at bounding box center [121, 305] width 158 height 50
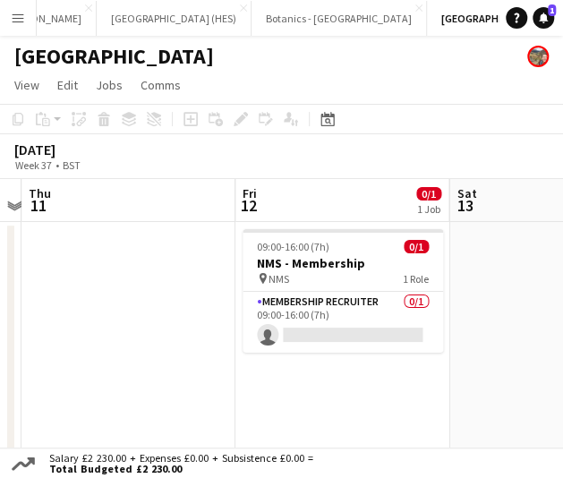
scroll to position [0, 408]
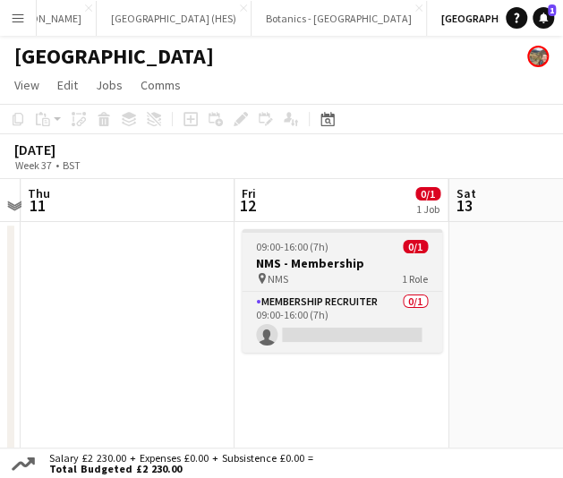
click at [356, 278] on div "pin NMS 1 Role" at bounding box center [342, 278] width 201 height 14
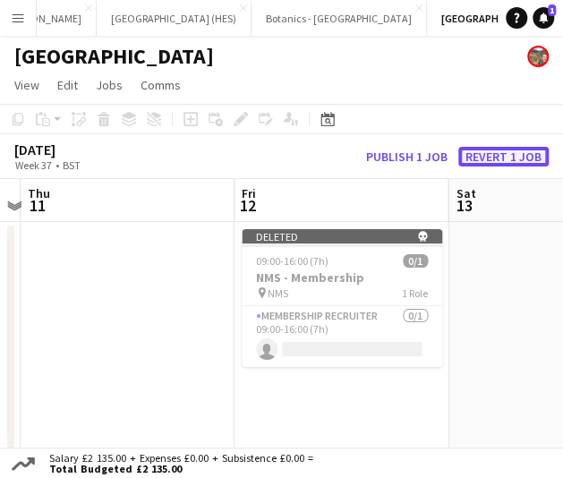
click at [503, 151] on button "Revert 1 job" at bounding box center [504, 157] width 90 height 20
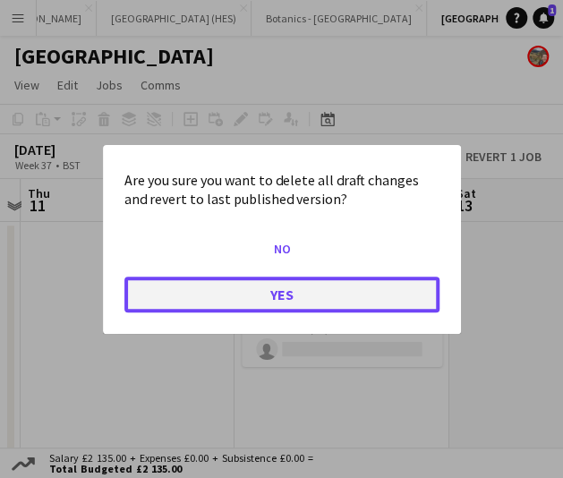
click at [359, 288] on button "Yes" at bounding box center [282, 294] width 315 height 36
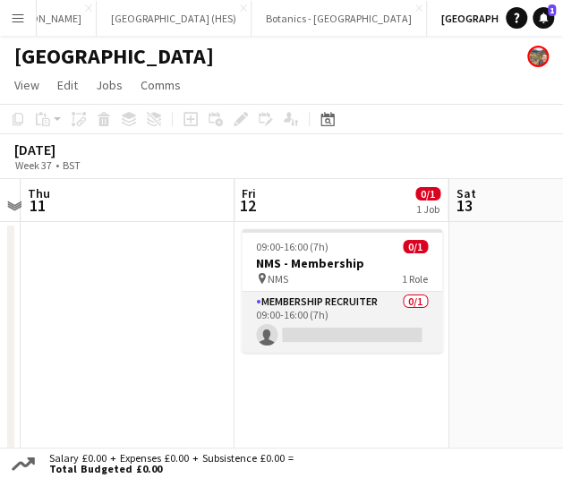
click at [357, 305] on app-card-role "Membership Recruiter 0/1 09:00-16:00 (7h) single-neutral-actions" at bounding box center [342, 322] width 201 height 61
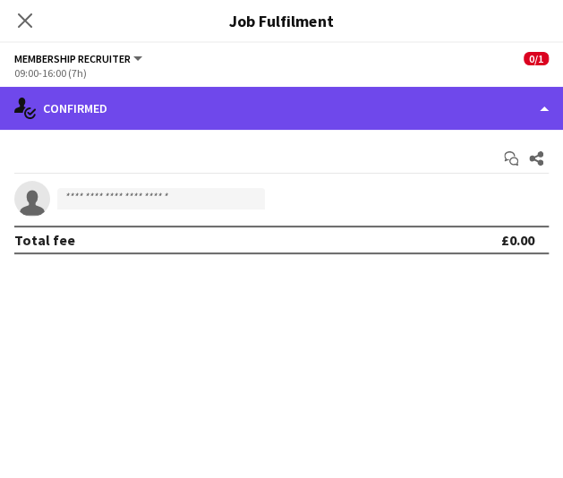
click at [348, 99] on div "single-neutral-actions-check-2 Confirmed" at bounding box center [281, 108] width 563 height 43
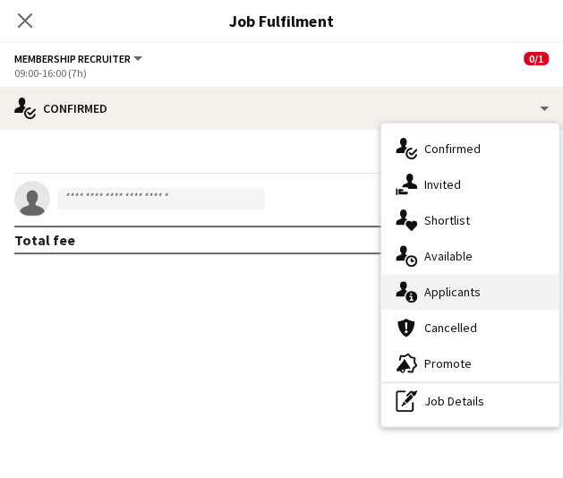
click at [475, 291] on div "single-neutral-actions-information Applicants" at bounding box center [470, 292] width 177 height 36
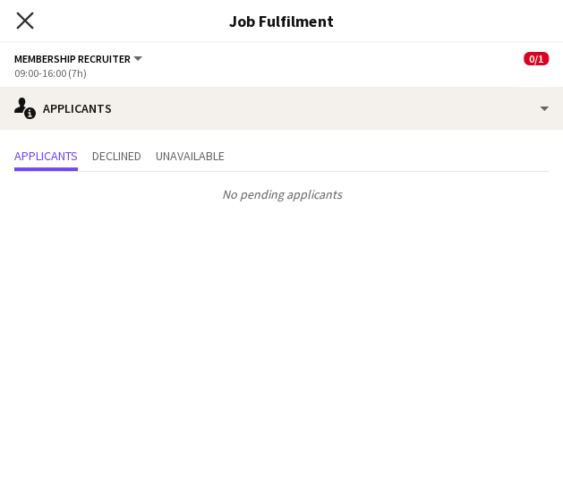
click at [22, 22] on icon at bounding box center [24, 20] width 17 height 17
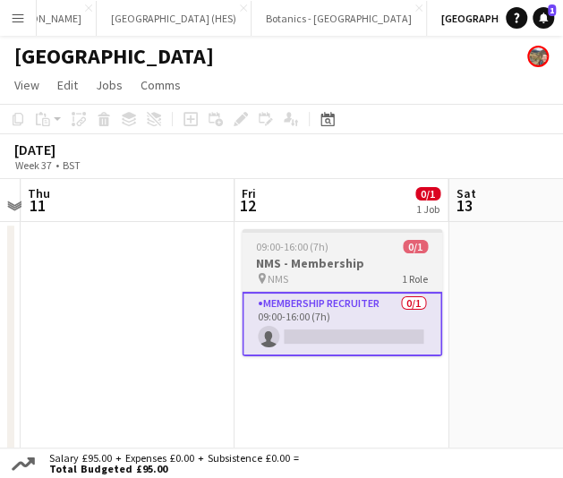
click at [351, 275] on div "pin NMS 1 Role" at bounding box center [342, 278] width 201 height 14
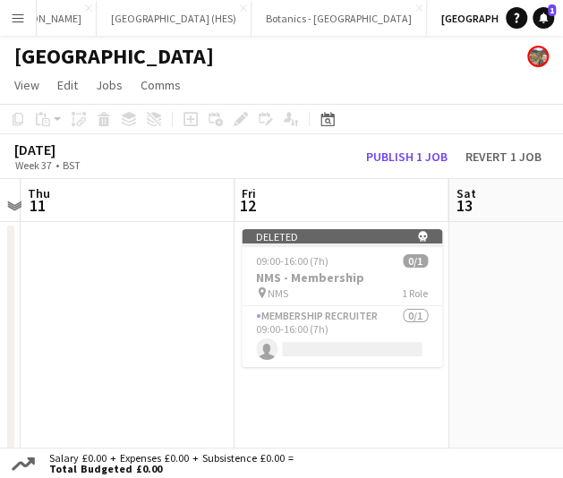
click at [499, 298] on app-date-cell at bounding box center [556, 344] width 214 height 245
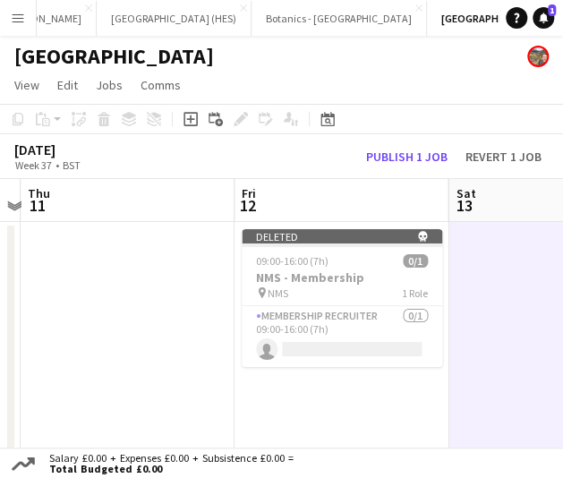
scroll to position [0, 521]
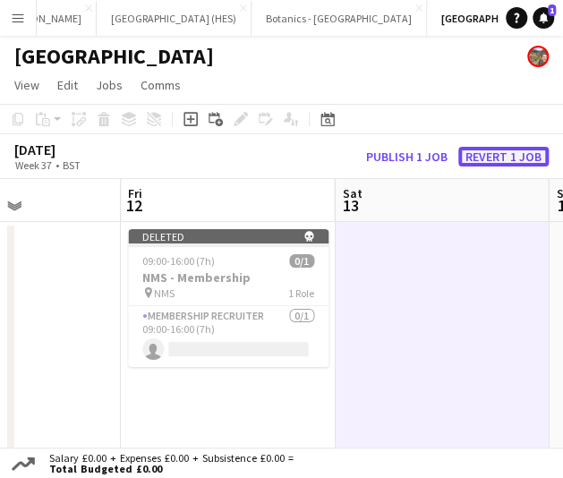
click at [499, 153] on button "Revert 1 job" at bounding box center [504, 157] width 90 height 20
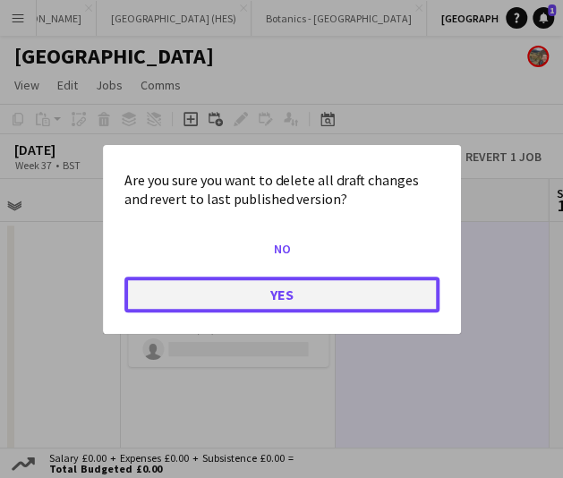
click at [386, 292] on button "Yes" at bounding box center [282, 294] width 315 height 36
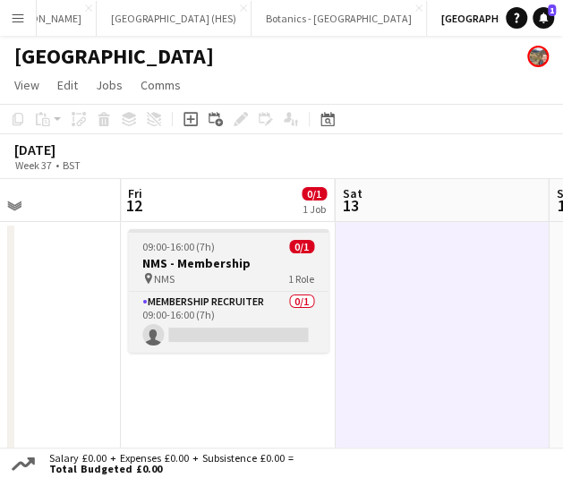
click at [289, 264] on h3 "NMS - Membership" at bounding box center [228, 263] width 201 height 16
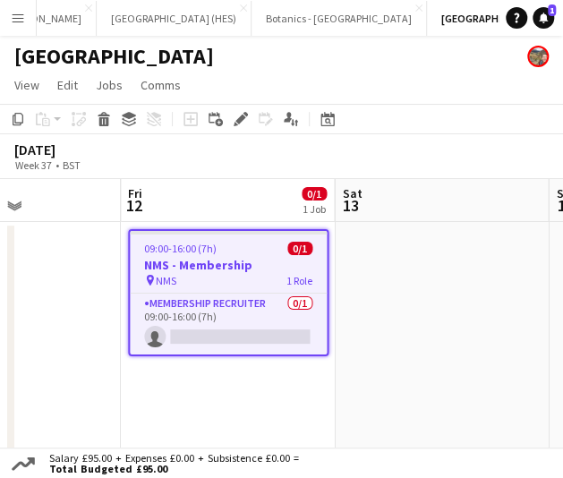
click at [400, 263] on app-date-cell at bounding box center [442, 344] width 214 height 245
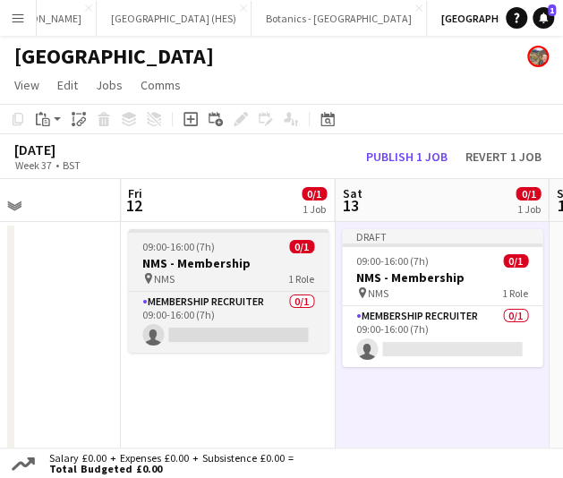
click at [282, 271] on h3 "NMS - Membership" at bounding box center [228, 263] width 201 height 16
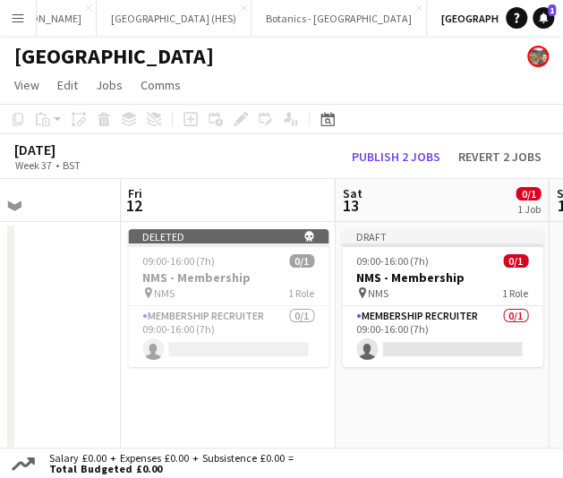
click at [262, 185] on app-board-header-date "Fri 12" at bounding box center [228, 200] width 214 height 43
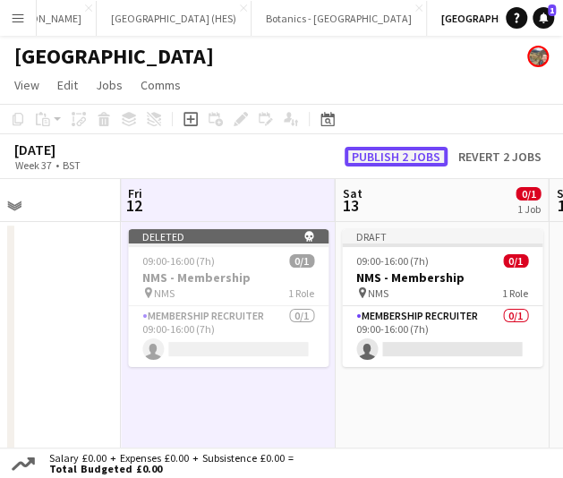
click at [377, 157] on button "Publish 2 jobs" at bounding box center [396, 157] width 103 height 20
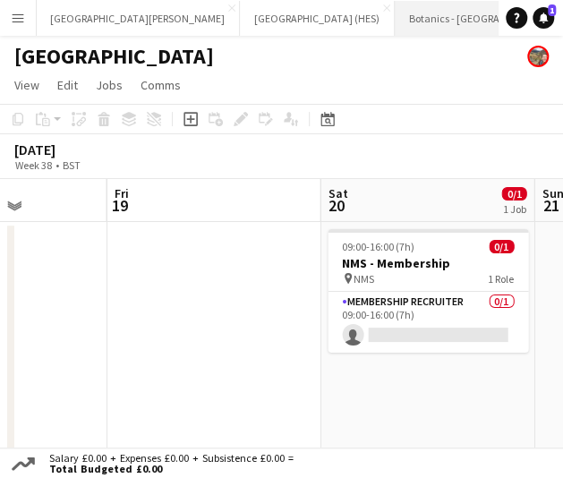
scroll to position [0, 0]
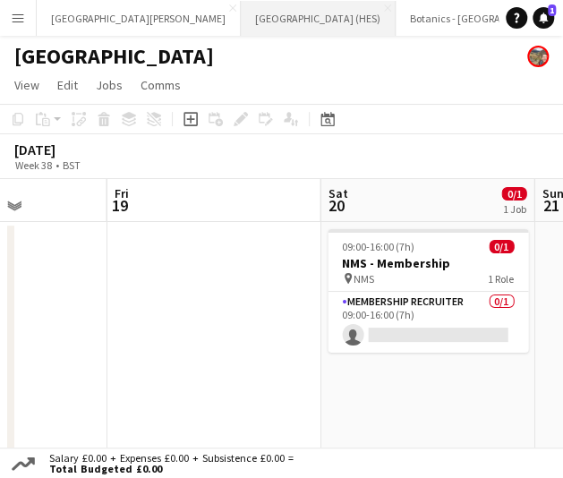
click at [241, 30] on button "[GEOGRAPHIC_DATA] (HES) Close" at bounding box center [318, 18] width 155 height 35
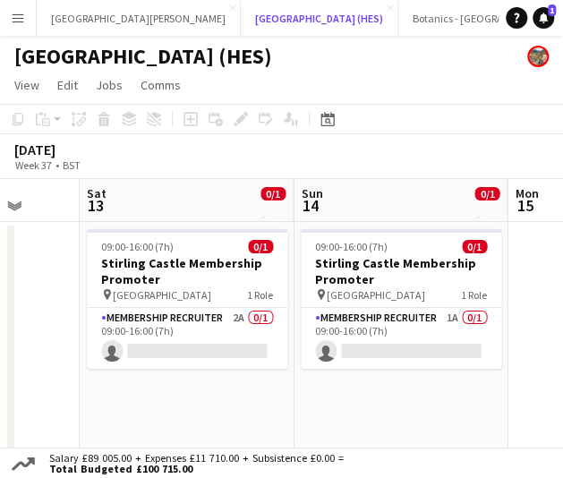
scroll to position [0, 563]
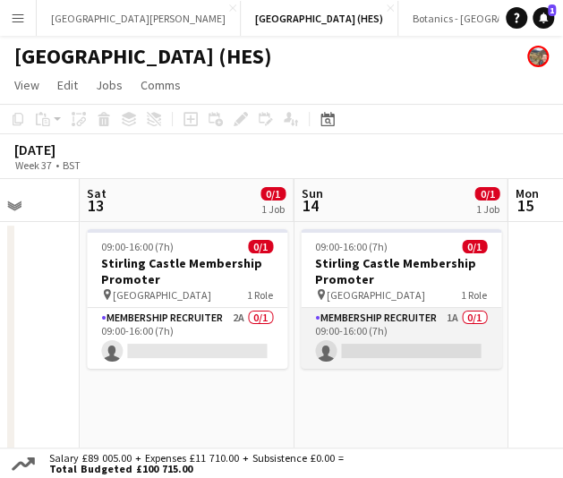
click at [388, 343] on app-card-role "Membership Recruiter 1A 0/1 09:00-16:00 (7h) single-neutral-actions" at bounding box center [401, 338] width 201 height 61
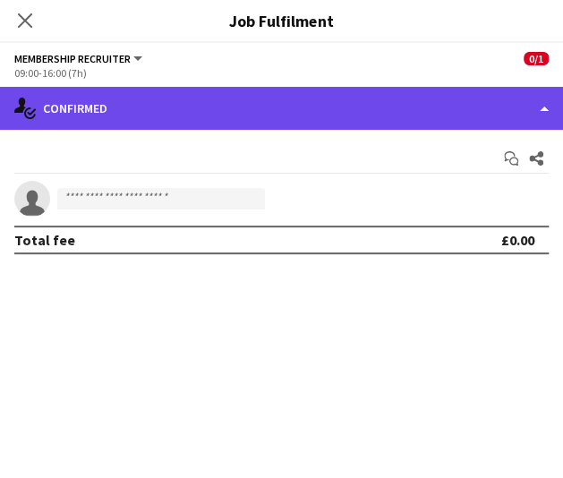
click at [401, 128] on div "single-neutral-actions-check-2 Confirmed" at bounding box center [281, 108] width 563 height 43
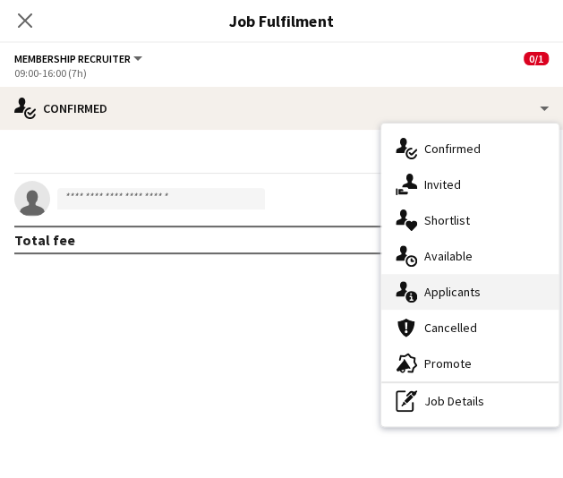
click at [490, 284] on div "single-neutral-actions-information Applicants" at bounding box center [470, 292] width 177 height 36
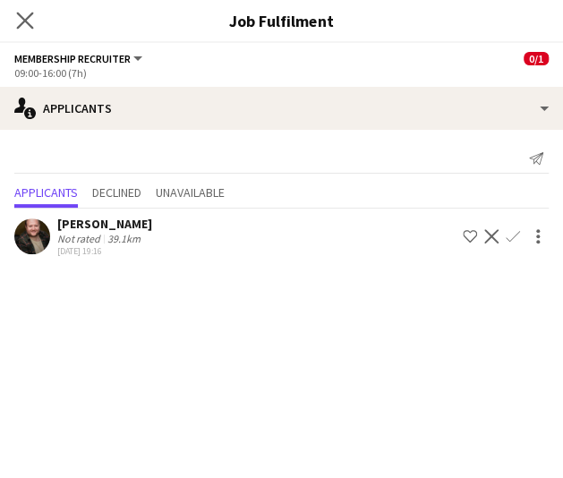
click at [32, 30] on app-icon "Close pop-in" at bounding box center [26, 21] width 26 height 26
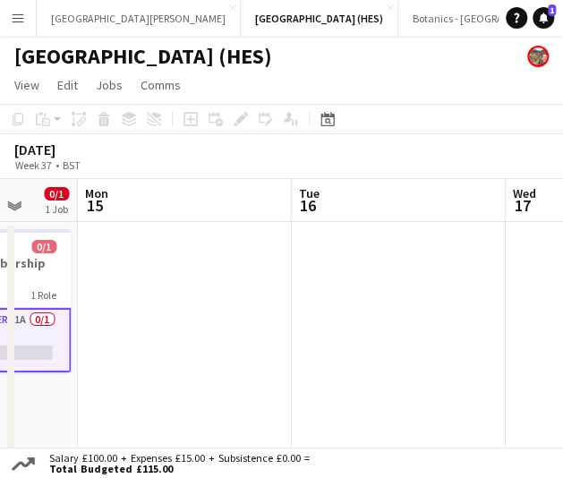
scroll to position [0, 780]
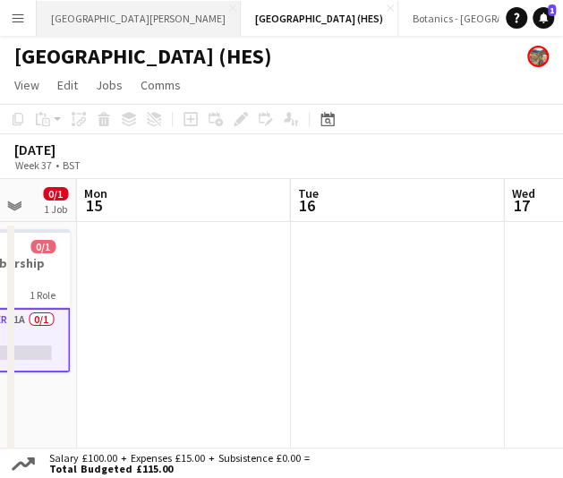
click at [49, 24] on button "[GEOGRAPHIC_DATA][PERSON_NAME] [GEOGRAPHIC_DATA] Close" at bounding box center [139, 18] width 204 height 35
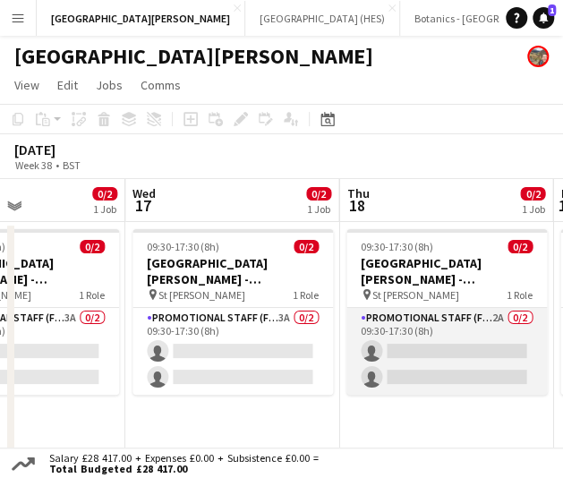
click at [459, 347] on app-card-role "Promotional Staff (Fundraiser) 2A 0/2 09:30-17:30 (8h) single-neutral-actions s…" at bounding box center [447, 351] width 201 height 87
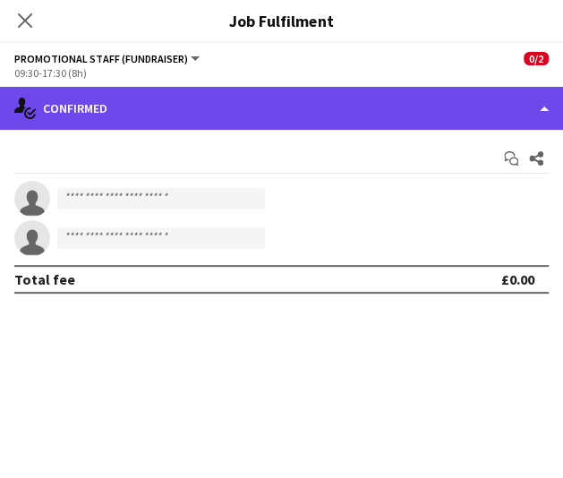
click at [385, 124] on div "single-neutral-actions-check-2 Confirmed" at bounding box center [281, 108] width 563 height 43
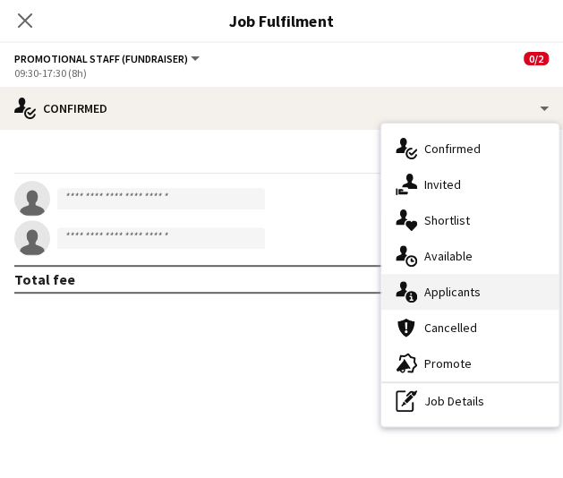
click at [441, 282] on div "single-neutral-actions-information Applicants" at bounding box center [470, 292] width 177 height 36
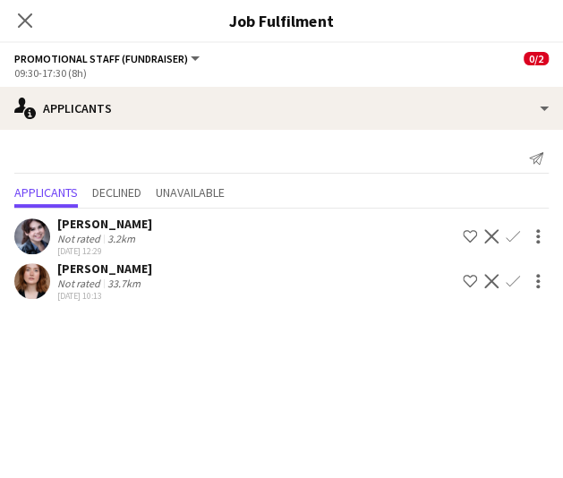
click at [36, 24] on div "Close pop-in" at bounding box center [25, 20] width 50 height 41
click at [18, 35] on div "Close pop-in" at bounding box center [25, 20] width 50 height 41
click at [19, 17] on icon "Close pop-in" at bounding box center [24, 20] width 17 height 17
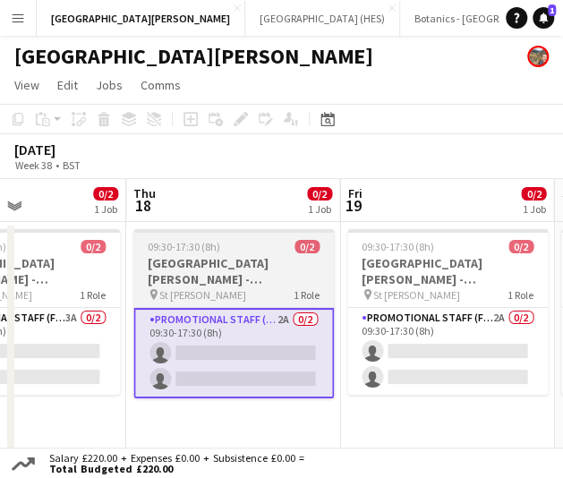
scroll to position [0, 632]
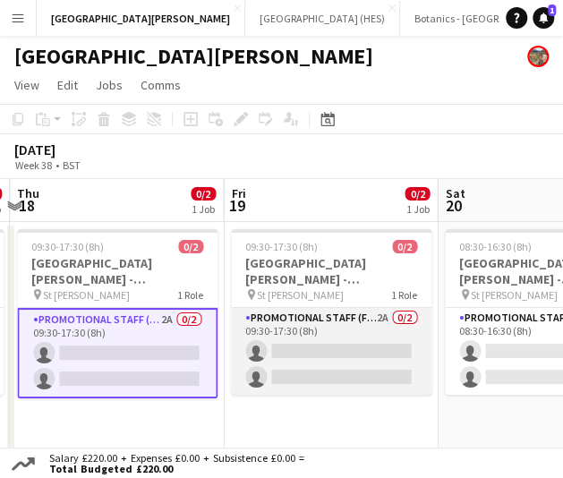
click at [339, 387] on app-card-role "Promotional Staff (Fundraiser) 2A 0/2 09:30-17:30 (8h) single-neutral-actions s…" at bounding box center [331, 351] width 201 height 87
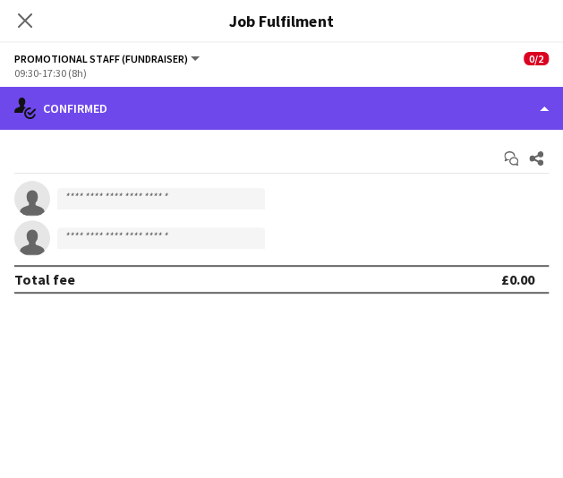
click at [415, 123] on div "single-neutral-actions-check-2 Confirmed" at bounding box center [281, 108] width 563 height 43
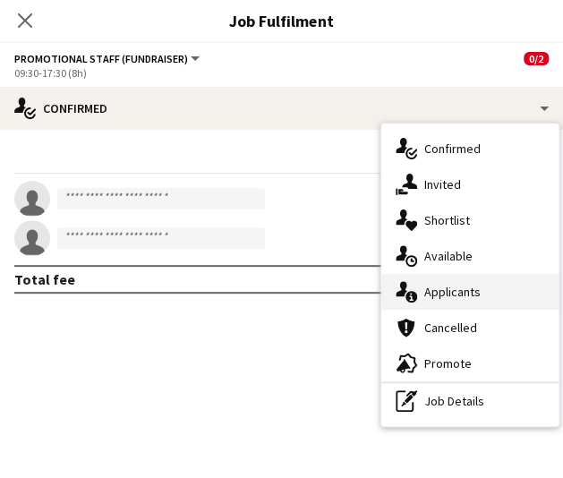
click at [489, 283] on div "single-neutral-actions-information Applicants" at bounding box center [470, 292] width 177 height 36
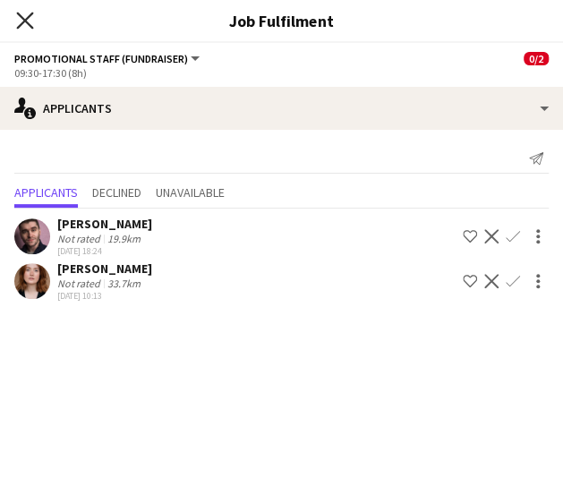
click at [31, 22] on icon "Close pop-in" at bounding box center [24, 20] width 17 height 17
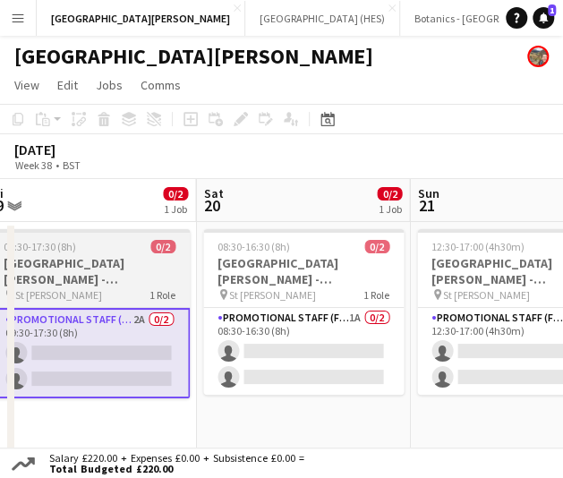
scroll to position [0, 659]
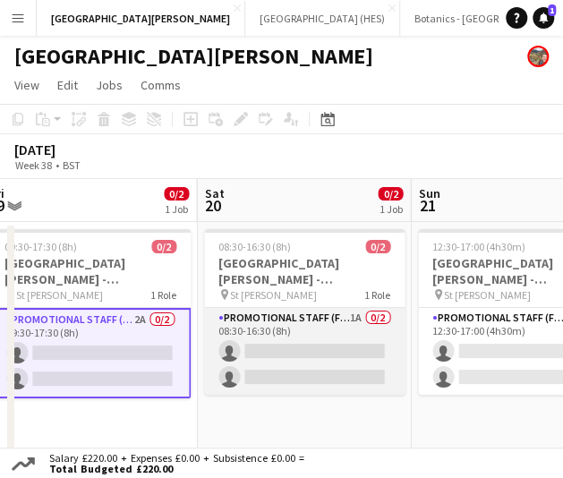
click at [317, 382] on app-card-role "Promotional Staff (Fundraiser) 1A 0/2 08:30-16:30 (8h) single-neutral-actions s…" at bounding box center [304, 351] width 201 height 87
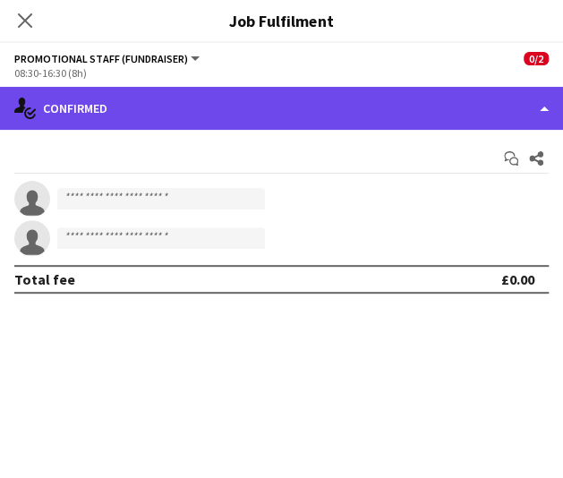
click at [437, 116] on div "single-neutral-actions-check-2 Confirmed" at bounding box center [281, 108] width 563 height 43
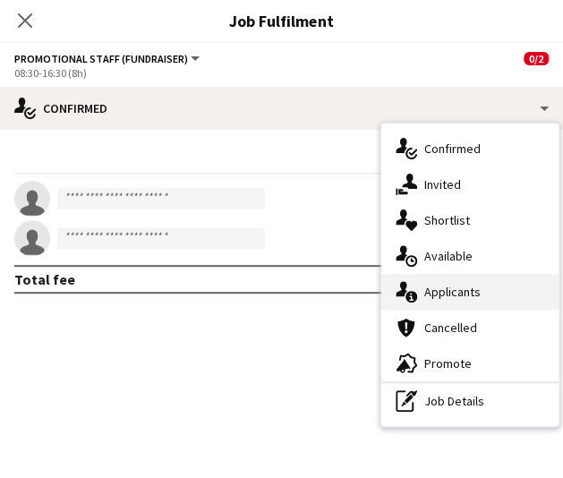
click at [524, 297] on div "single-neutral-actions-information Applicants" at bounding box center [470, 292] width 177 height 36
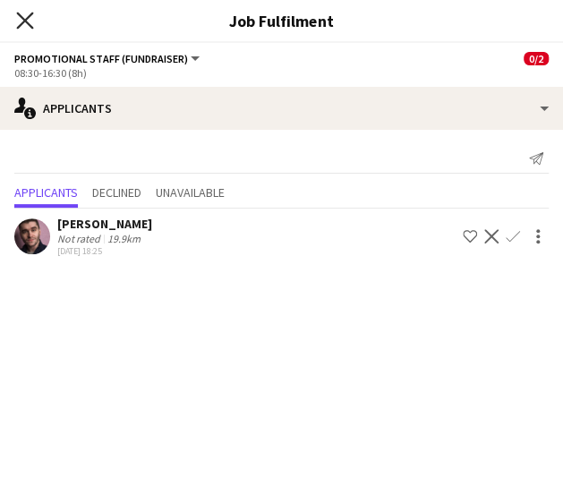
click at [29, 21] on icon "Close pop-in" at bounding box center [24, 20] width 17 height 17
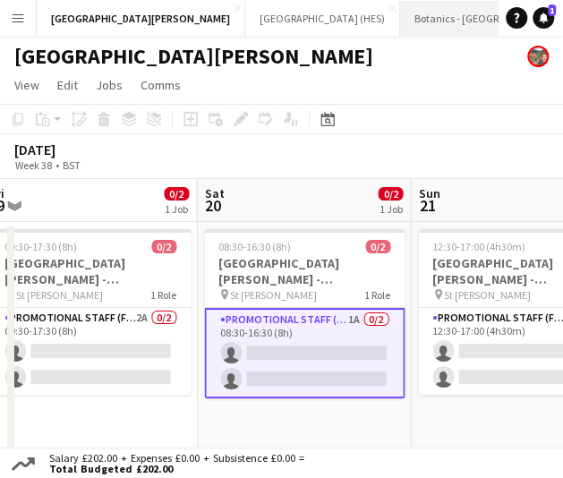
click at [400, 11] on button "Botanics - [GEOGRAPHIC_DATA] Close" at bounding box center [488, 18] width 176 height 35
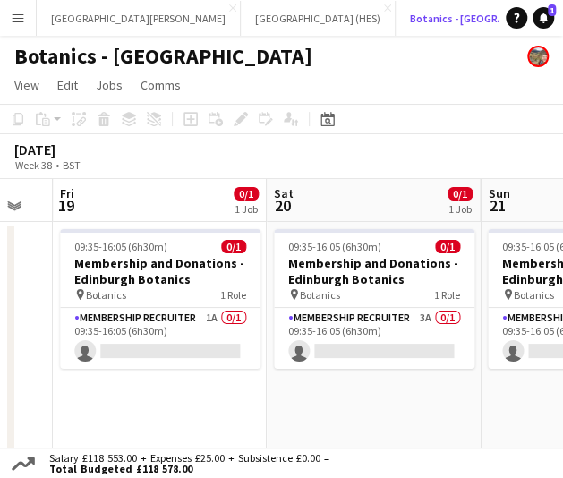
scroll to position [0, 374]
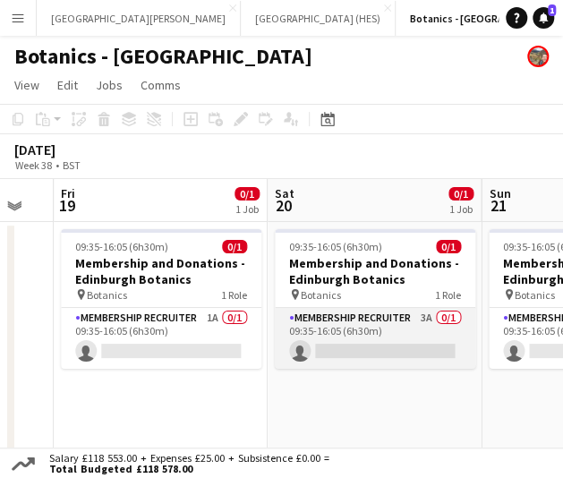
drag, startPoint x: 351, startPoint y: 357, endPoint x: 330, endPoint y: 336, distance: 29.8
click at [330, 336] on app-card-role "Membership Recruiter 3A 0/1 09:35-16:05 (6h30m) single-neutral-actions" at bounding box center [375, 338] width 201 height 61
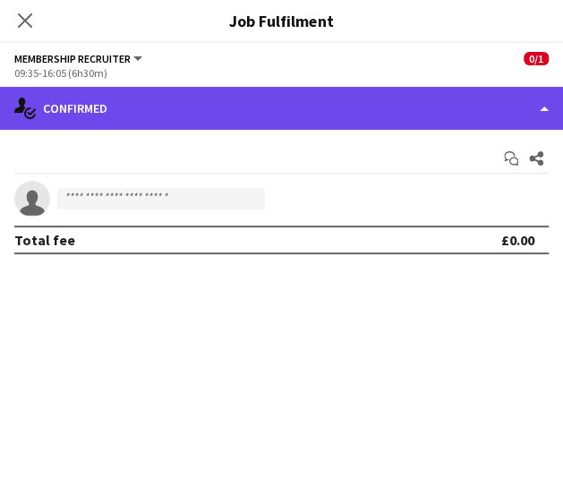
click at [373, 114] on div "single-neutral-actions-check-2 Confirmed" at bounding box center [281, 108] width 563 height 43
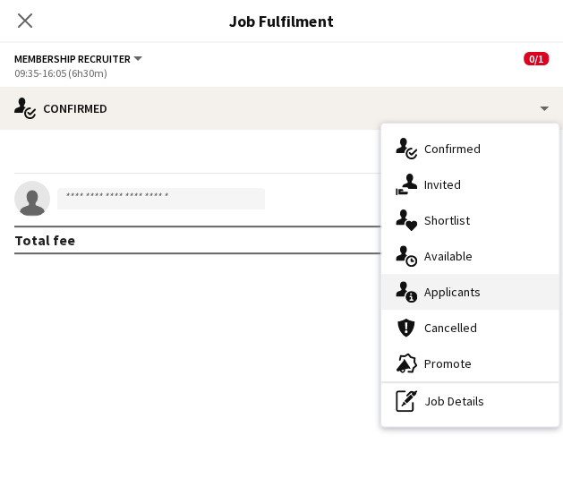
click at [494, 284] on div "single-neutral-actions-information Applicants" at bounding box center [470, 292] width 177 height 36
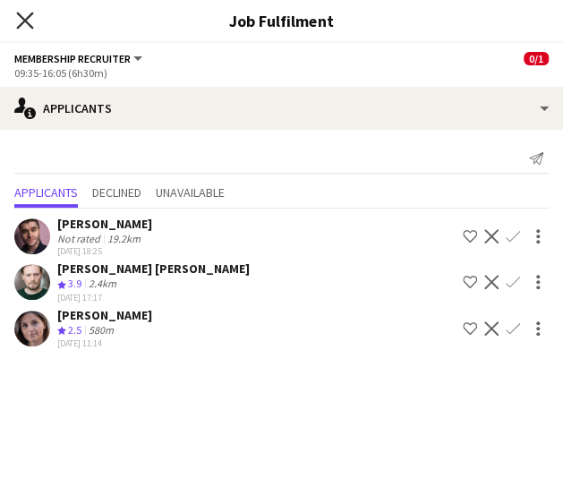
click at [25, 29] on icon "Close pop-in" at bounding box center [24, 20] width 17 height 17
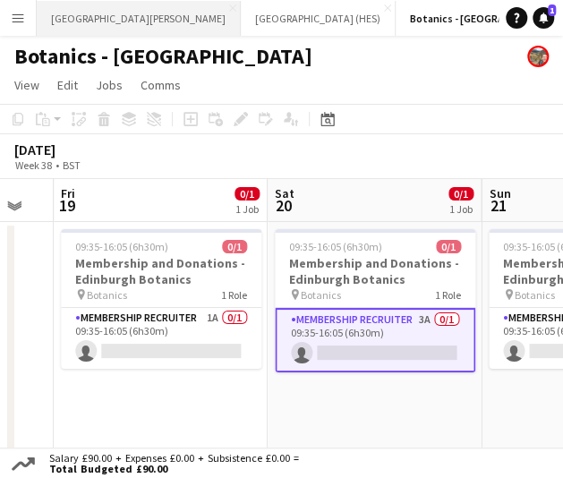
click at [84, 6] on button "[GEOGRAPHIC_DATA][PERSON_NAME] [GEOGRAPHIC_DATA] Close" at bounding box center [139, 18] width 204 height 35
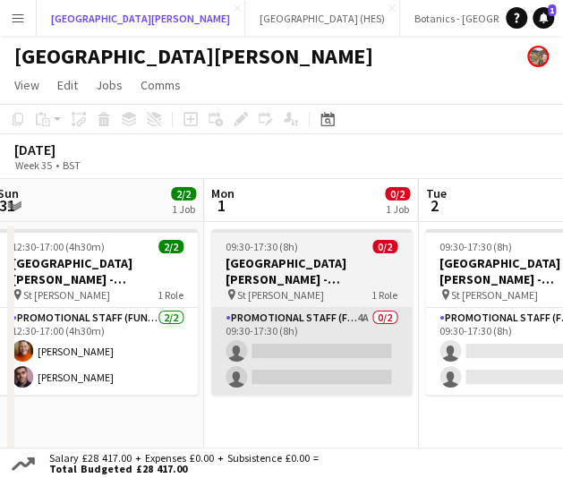
scroll to position [0, 439]
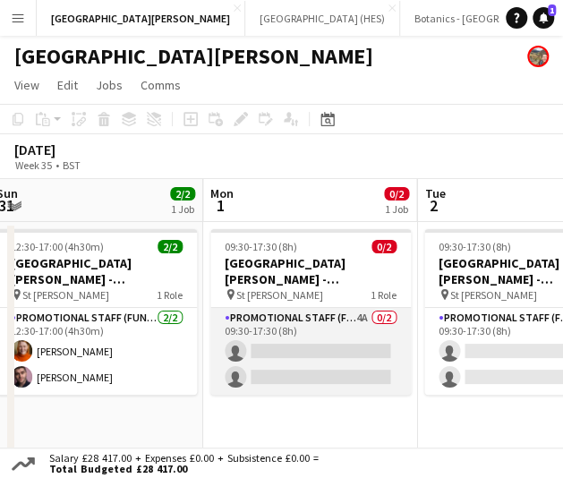
click at [304, 358] on app-card-role "Promotional Staff (Fundraiser) 4A 0/2 09:30-17:30 (8h) single-neutral-actions s…" at bounding box center [311, 351] width 201 height 87
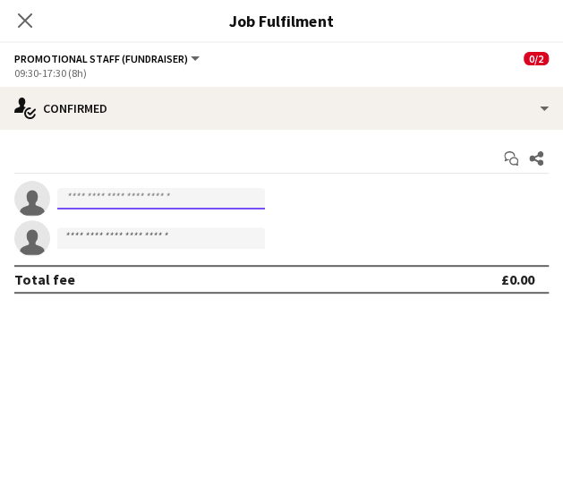
click at [233, 201] on input at bounding box center [161, 198] width 208 height 21
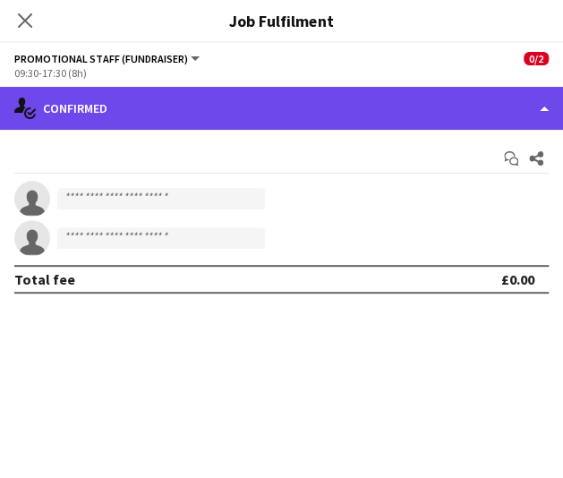
click at [253, 123] on div "single-neutral-actions-check-2 Confirmed" at bounding box center [281, 108] width 563 height 43
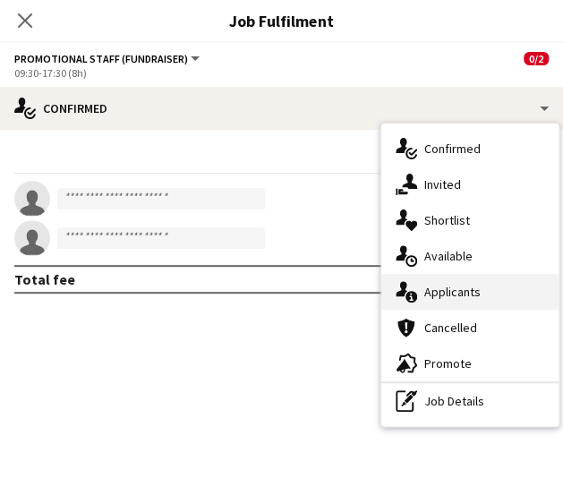
click at [503, 288] on div "single-neutral-actions-information Applicants" at bounding box center [470, 292] width 177 height 36
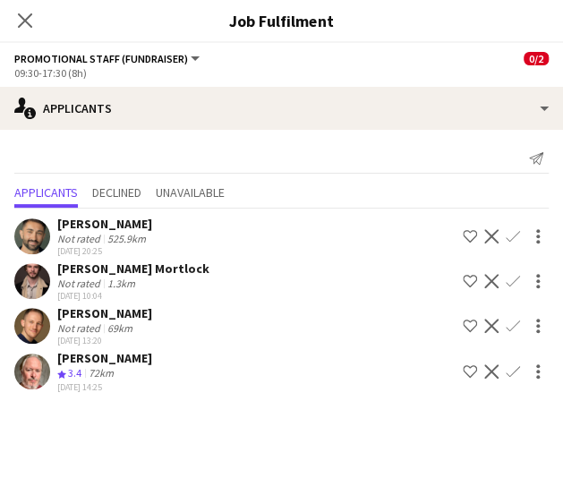
click at [510, 239] on app-icon "Confirm" at bounding box center [513, 236] width 14 height 14
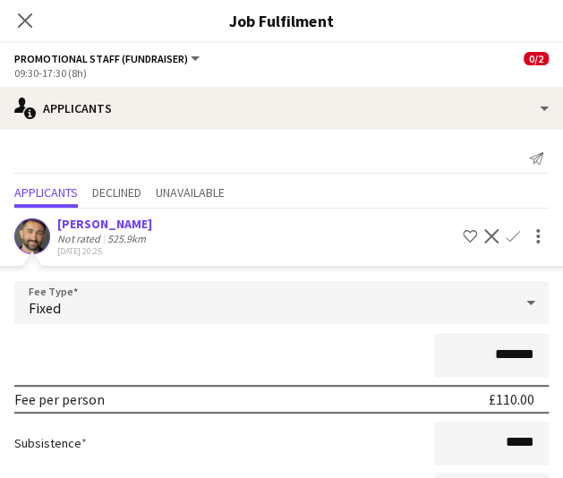
scroll to position [285, 0]
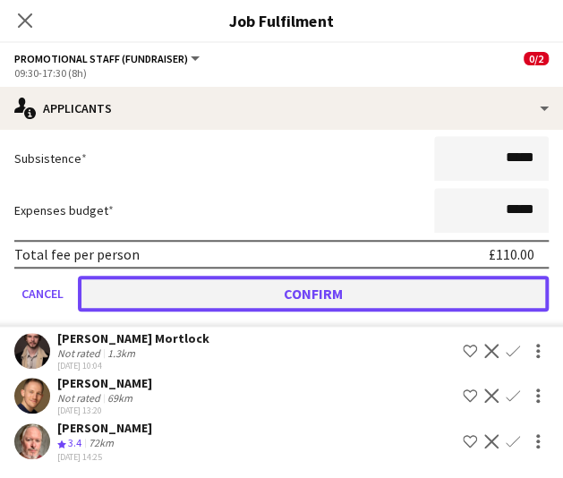
click at [451, 300] on button "Confirm" at bounding box center [313, 294] width 471 height 36
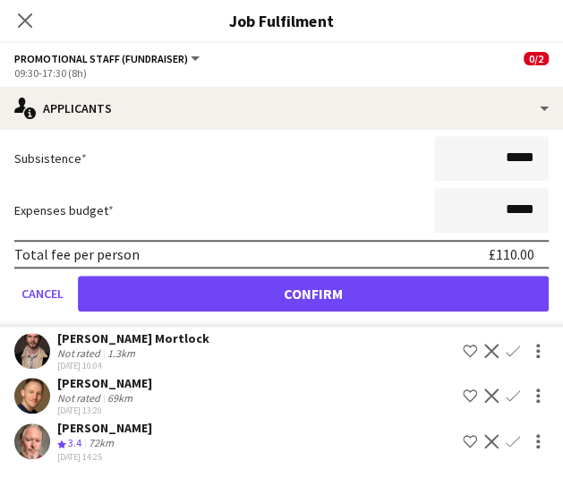
scroll to position [0, 0]
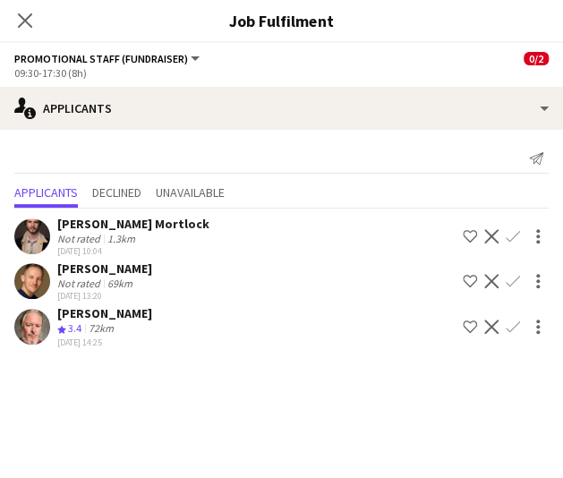
click at [511, 278] on app-icon "Confirm" at bounding box center [513, 281] width 14 height 14
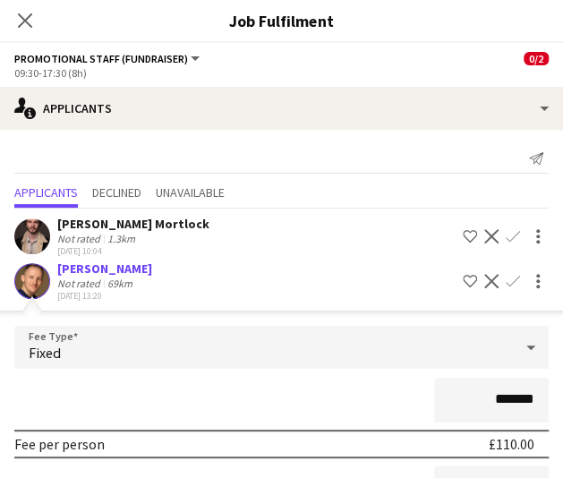
scroll to position [240, 0]
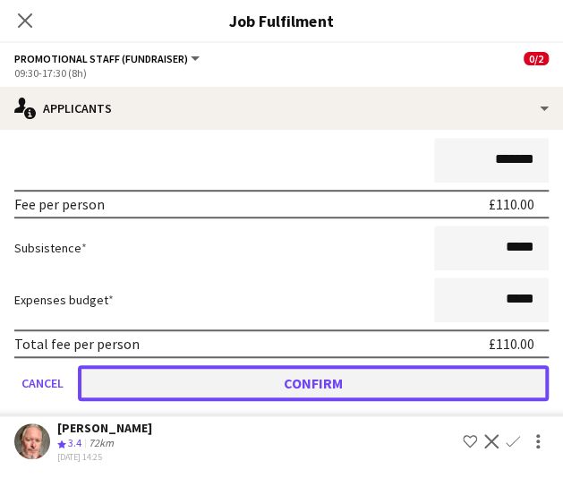
click at [358, 390] on button "Confirm" at bounding box center [313, 383] width 471 height 36
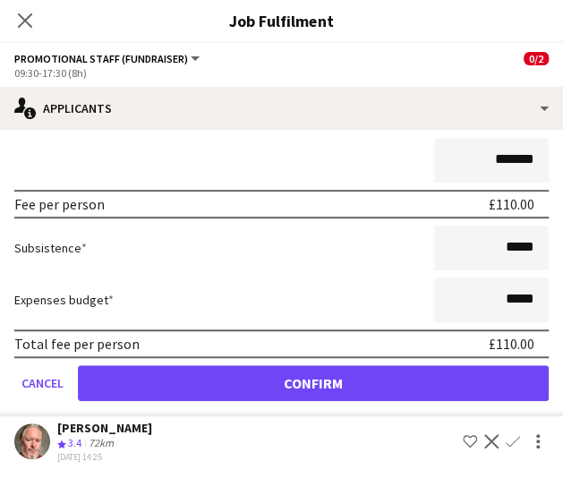
scroll to position [0, 0]
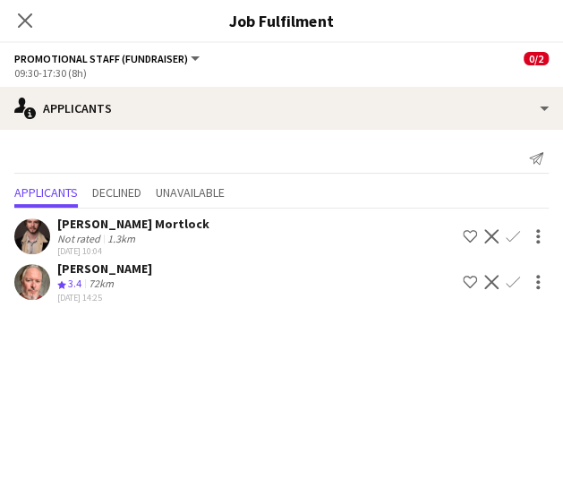
click at [39, 24] on div "Close pop-in" at bounding box center [25, 20] width 50 height 41
click at [38, 23] on div "Close pop-in" at bounding box center [25, 20] width 50 height 41
click at [24, 24] on icon "Close pop-in" at bounding box center [24, 20] width 17 height 17
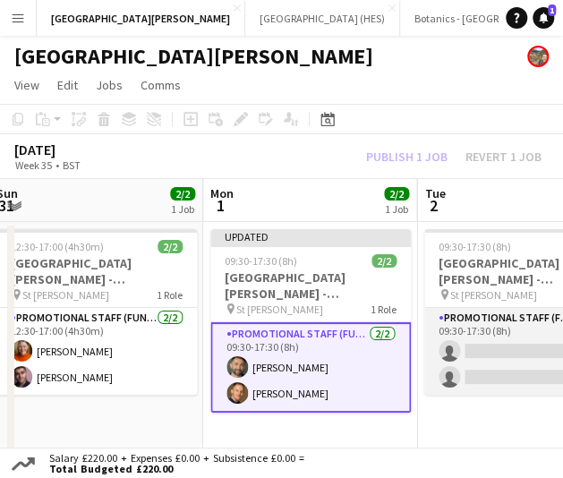
scroll to position [0, 553]
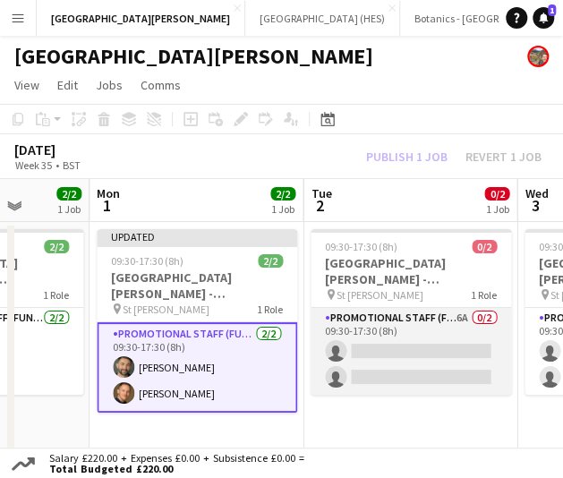
click at [419, 363] on app-card-role "Promotional Staff (Fundraiser) 6A 0/2 09:30-17:30 (8h) single-neutral-actions s…" at bounding box center [411, 351] width 201 height 87
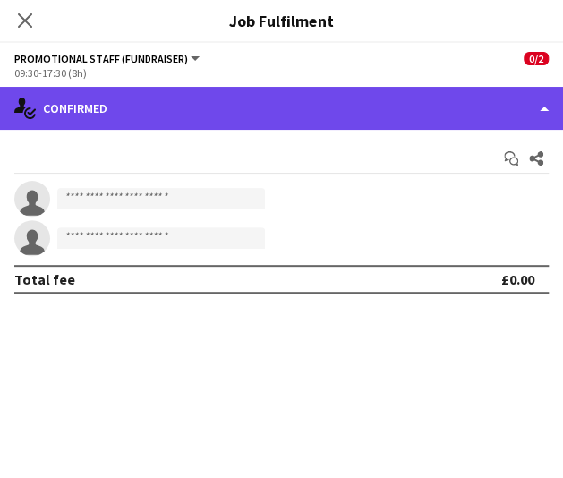
click at [301, 114] on div "single-neutral-actions-check-2 Confirmed" at bounding box center [281, 108] width 563 height 43
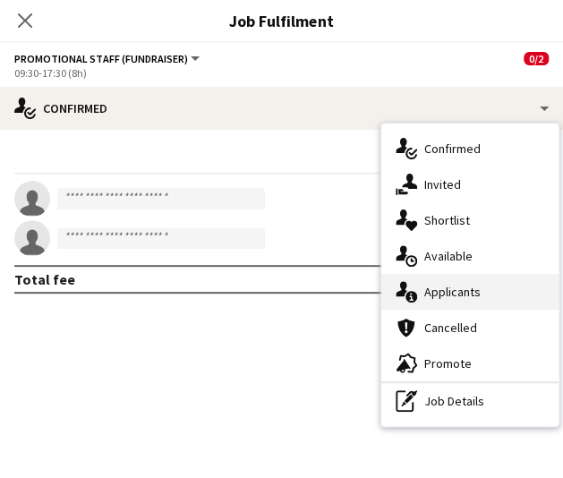
click at [454, 297] on div "single-neutral-actions-information Applicants" at bounding box center [470, 292] width 177 height 36
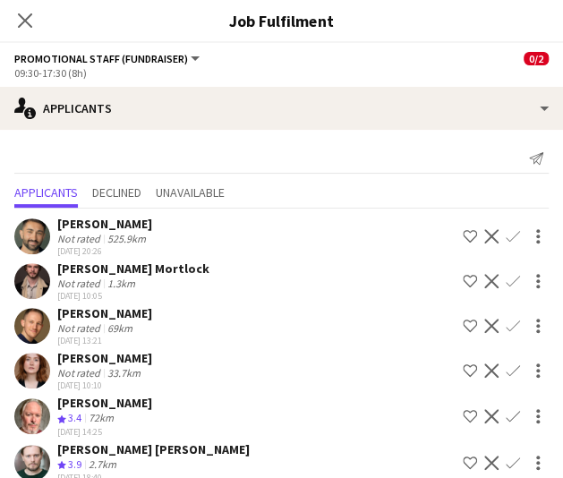
click at [506, 286] on app-icon "Confirm" at bounding box center [513, 281] width 14 height 14
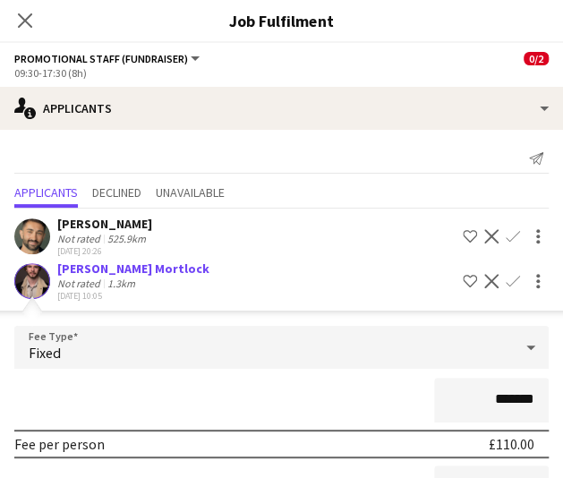
scroll to position [376, 0]
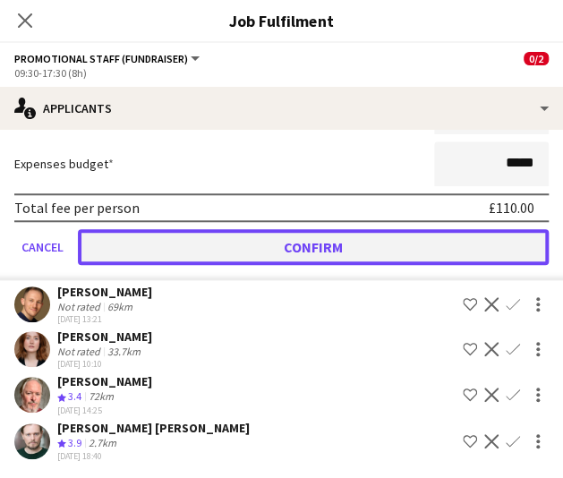
click at [406, 257] on button "Confirm" at bounding box center [313, 247] width 471 height 36
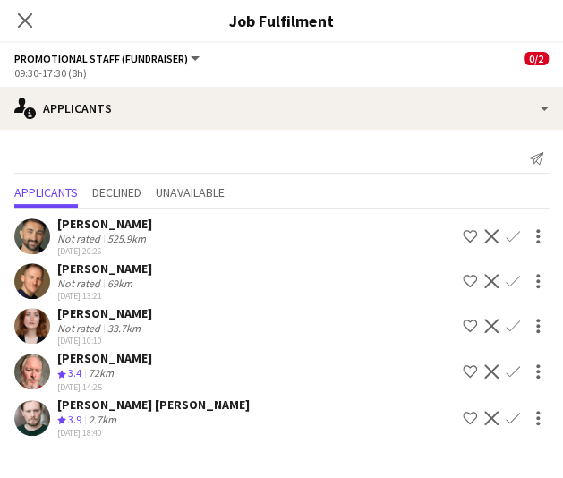
scroll to position [0, 0]
click at [510, 284] on app-icon "Confirm" at bounding box center [513, 281] width 14 height 14
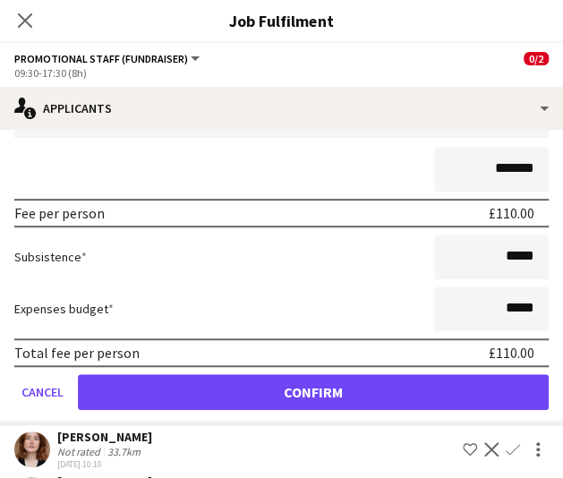
scroll to position [242, 0]
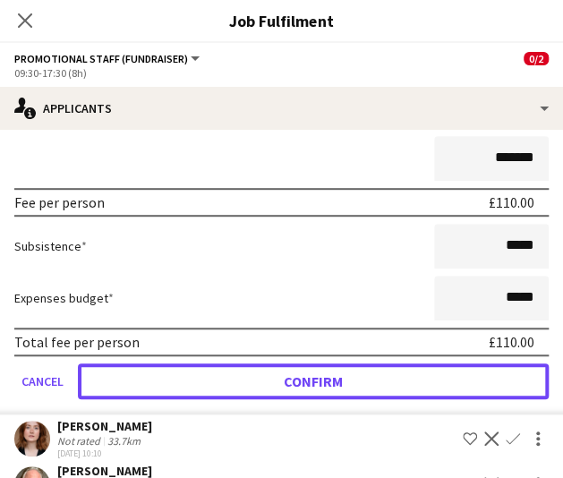
click at [448, 383] on button "Confirm" at bounding box center [313, 382] width 471 height 36
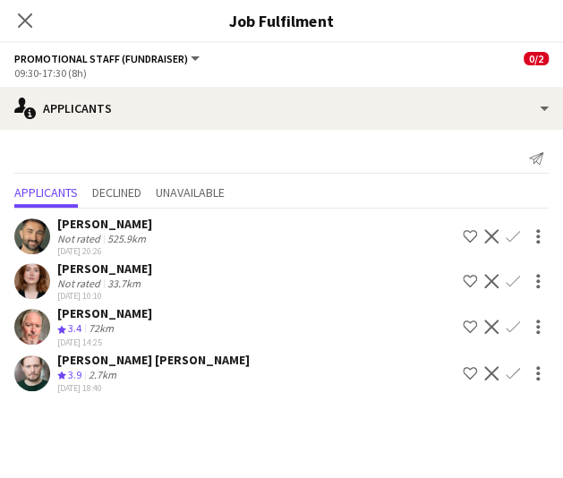
scroll to position [0, 0]
click at [32, 17] on icon "Close pop-in" at bounding box center [24, 20] width 17 height 17
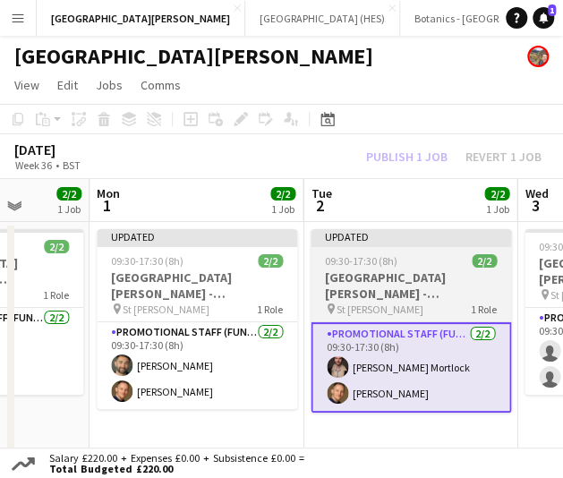
scroll to position [0, 781]
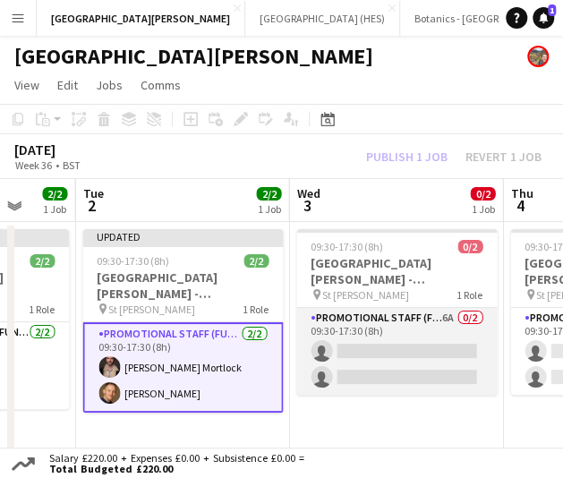
click at [403, 355] on app-card-role "Promotional Staff (Fundraiser) 6A 0/2 09:30-17:30 (8h) single-neutral-actions s…" at bounding box center [397, 351] width 201 height 87
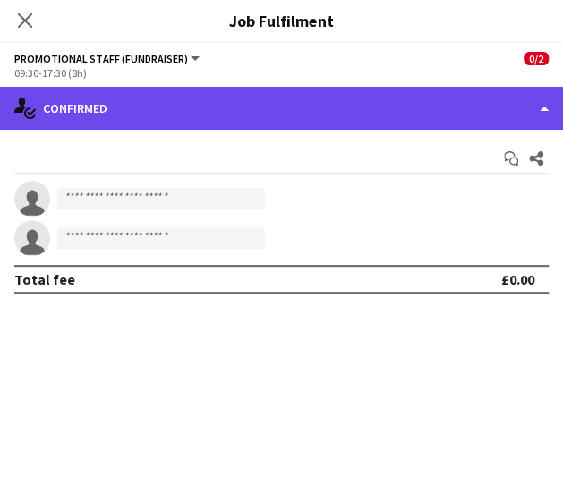
click at [277, 114] on div "single-neutral-actions-check-2 Confirmed" at bounding box center [281, 108] width 563 height 43
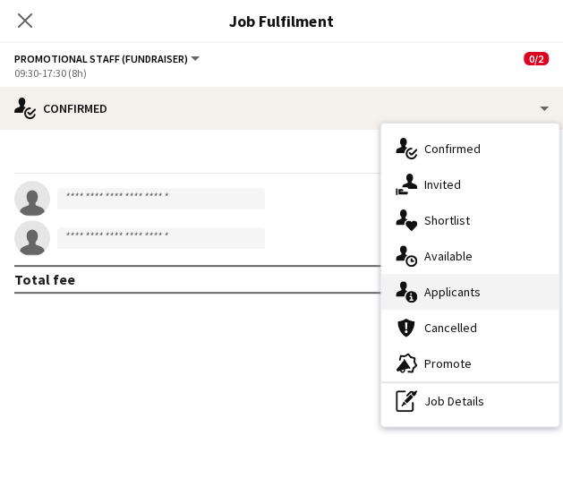
click at [489, 299] on div "single-neutral-actions-information Applicants" at bounding box center [470, 292] width 177 height 36
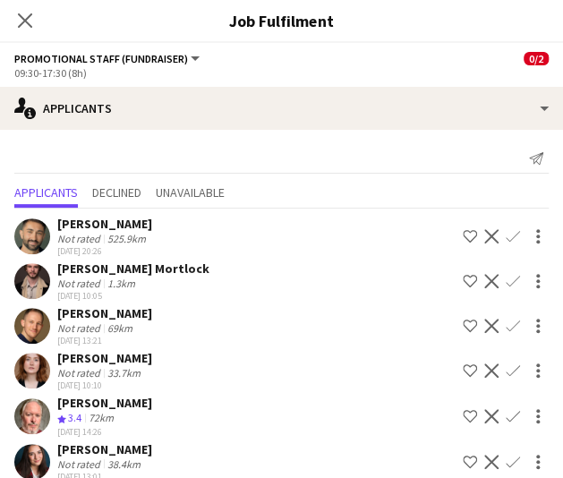
scroll to position [21, 0]
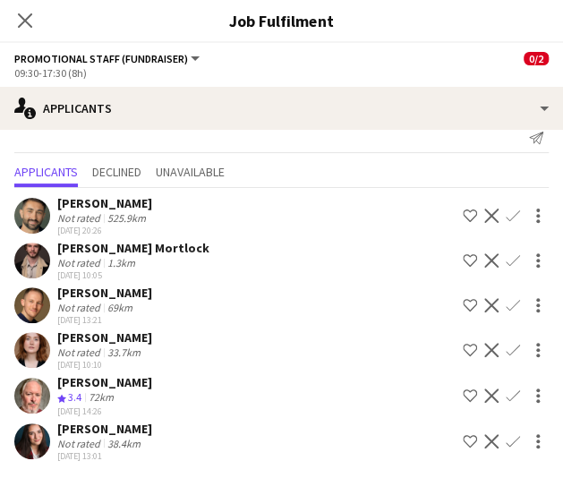
click at [506, 442] on app-icon "Confirm" at bounding box center [513, 441] width 14 height 14
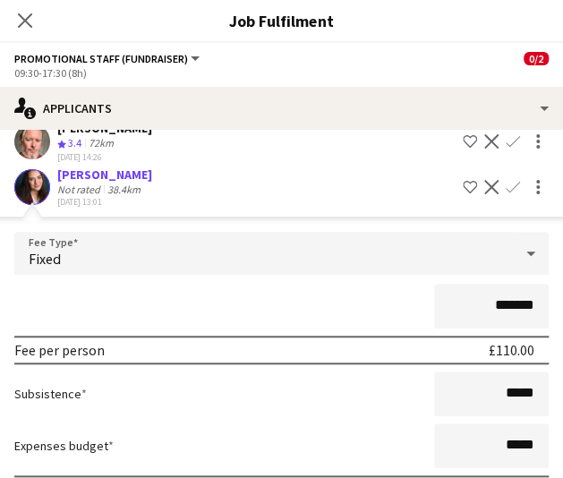
scroll to position [374, 0]
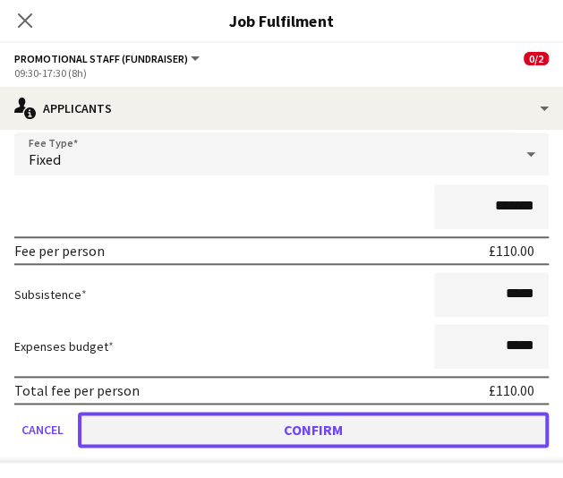
click at [412, 415] on button "Confirm" at bounding box center [313, 430] width 471 height 36
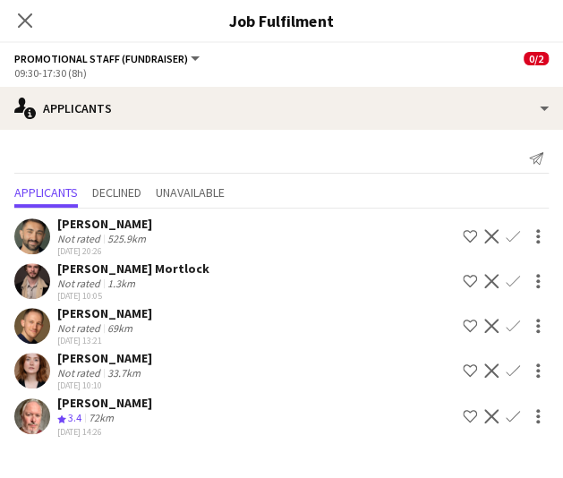
scroll to position [0, 0]
click at [512, 235] on app-icon "Confirm" at bounding box center [513, 236] width 14 height 14
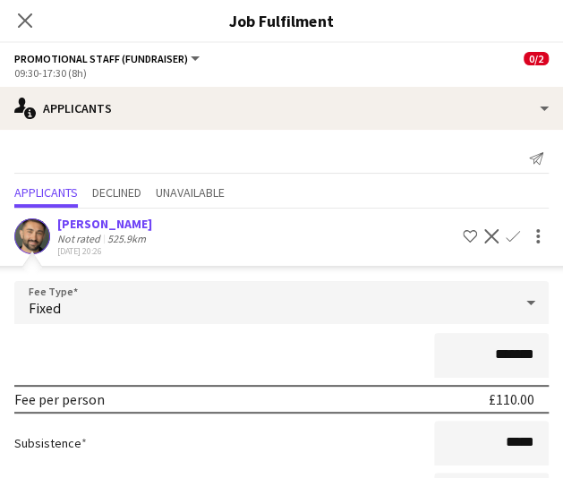
scroll to position [330, 0]
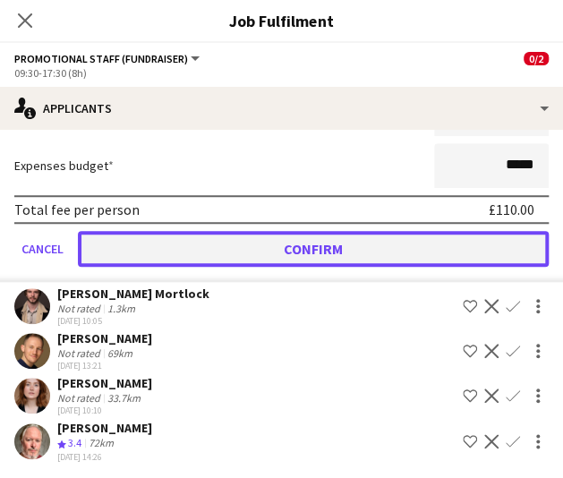
click at [367, 239] on button "Confirm" at bounding box center [313, 249] width 471 height 36
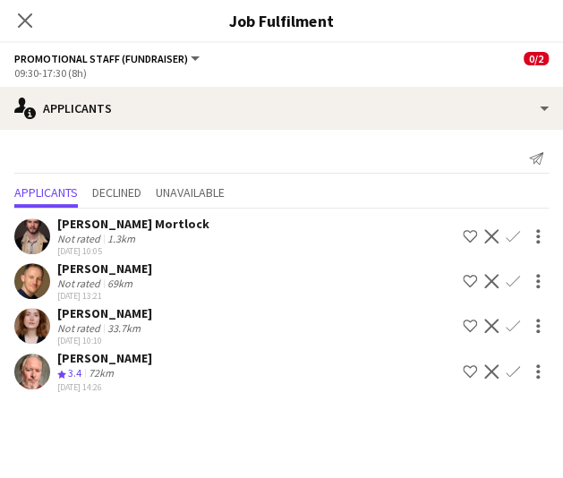
scroll to position [90, 0]
click at [29, 28] on icon "Close pop-in" at bounding box center [24, 20] width 17 height 17
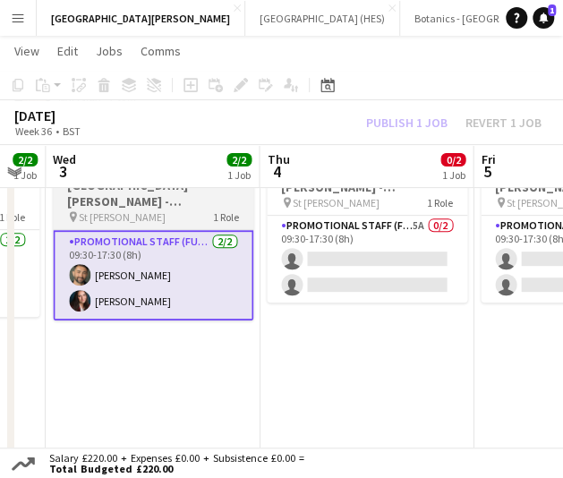
scroll to position [0, 597]
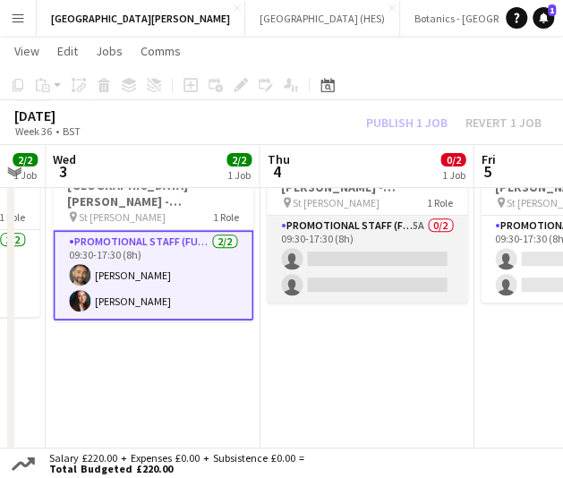
click at [340, 269] on app-card-role "Promotional Staff (Fundraiser) 5A 0/2 09:30-17:30 (8h) single-neutral-actions s…" at bounding box center [367, 259] width 201 height 87
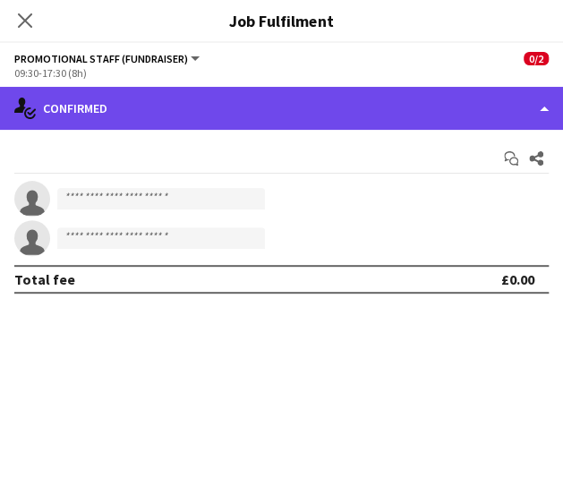
click at [185, 115] on div "single-neutral-actions-check-2 Confirmed" at bounding box center [281, 108] width 563 height 43
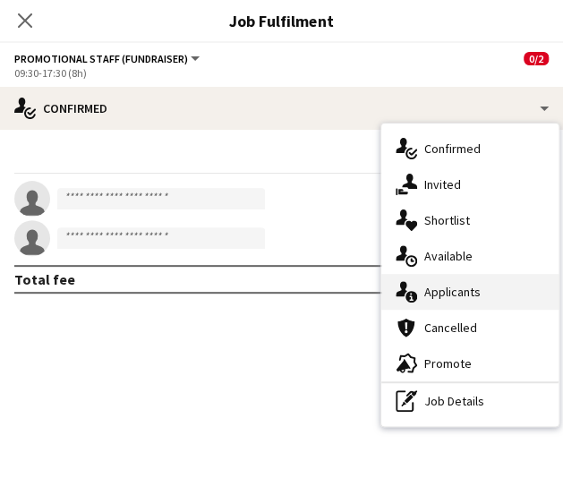
click at [480, 301] on div "single-neutral-actions-information Applicants" at bounding box center [470, 292] width 177 height 36
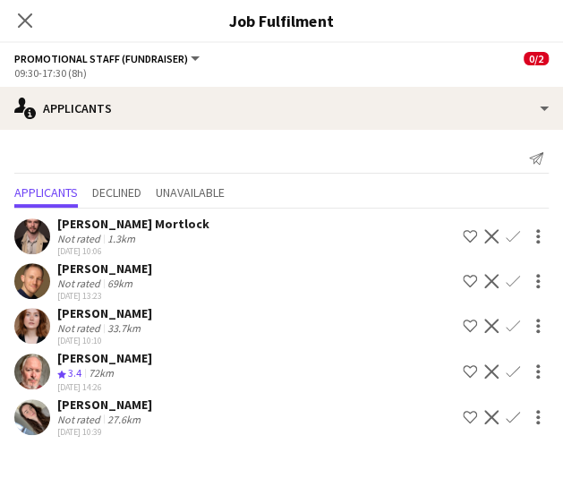
click at [511, 408] on button "Confirm" at bounding box center [513, 417] width 21 height 21
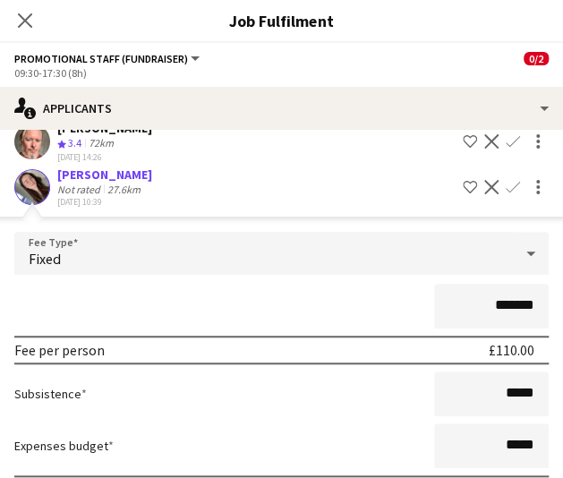
scroll to position [330, 0]
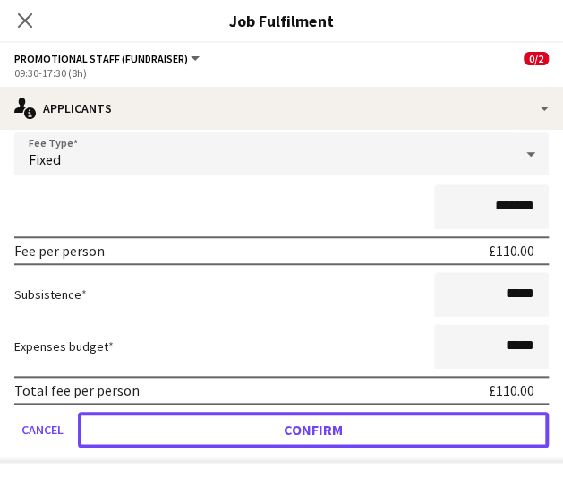
click at [315, 430] on button "Confirm" at bounding box center [313, 430] width 471 height 36
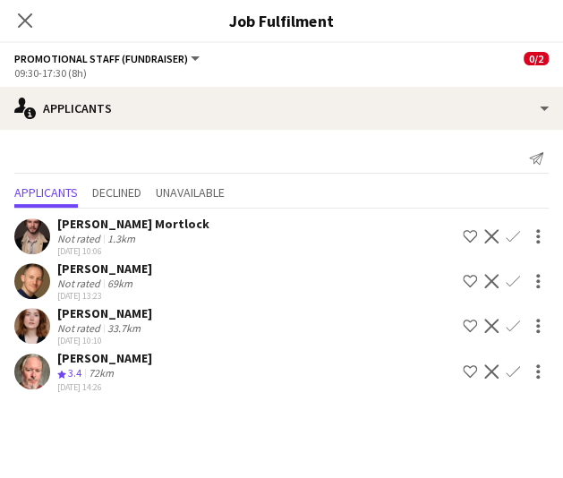
scroll to position [0, 0]
click at [507, 236] on app-icon "Confirm" at bounding box center [513, 236] width 14 height 14
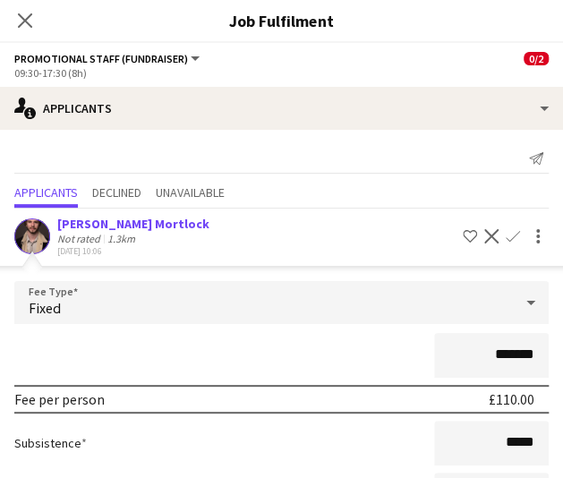
scroll to position [285, 0]
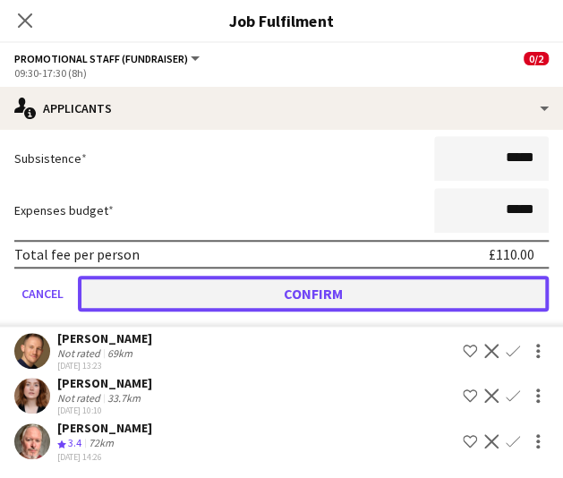
click at [402, 297] on button "Confirm" at bounding box center [313, 294] width 471 height 36
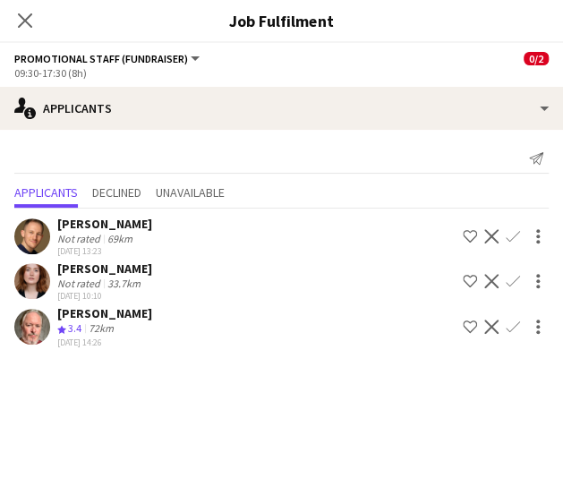
scroll to position [0, 0]
click at [13, 17] on div "Close pop-in" at bounding box center [25, 20] width 50 height 41
click at [18, 17] on icon "Close pop-in" at bounding box center [24, 20] width 17 height 17
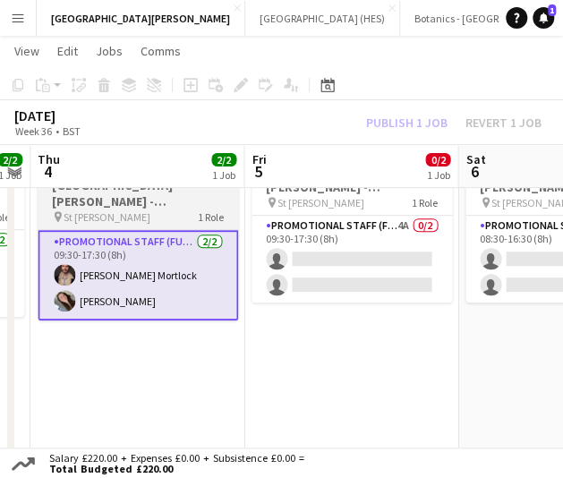
scroll to position [0, 623]
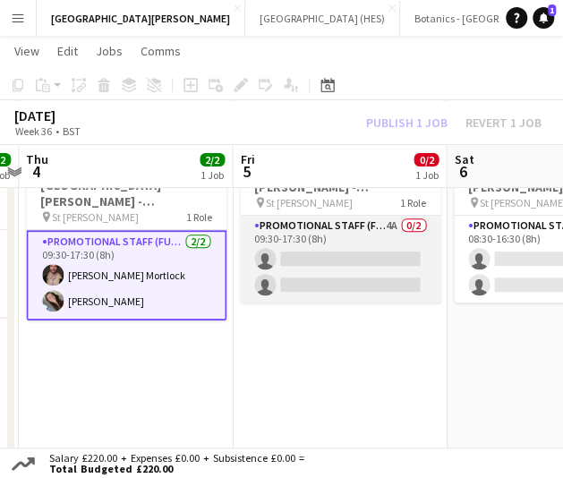
click at [389, 259] on app-card-role "Promotional Staff (Fundraiser) 4A 0/2 09:30-17:30 (8h) single-neutral-actions s…" at bounding box center [340, 259] width 201 height 87
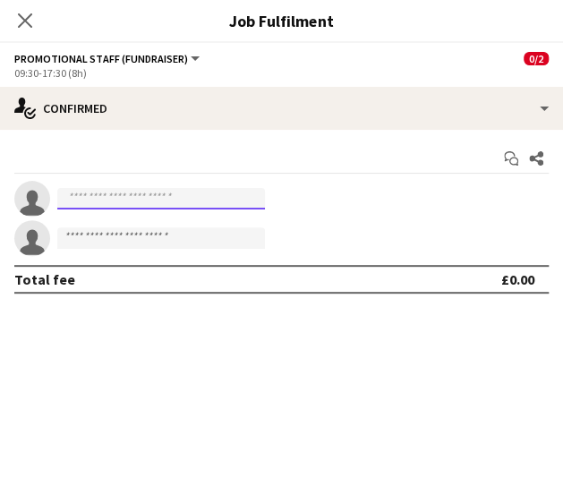
click at [203, 202] on input at bounding box center [161, 198] width 208 height 21
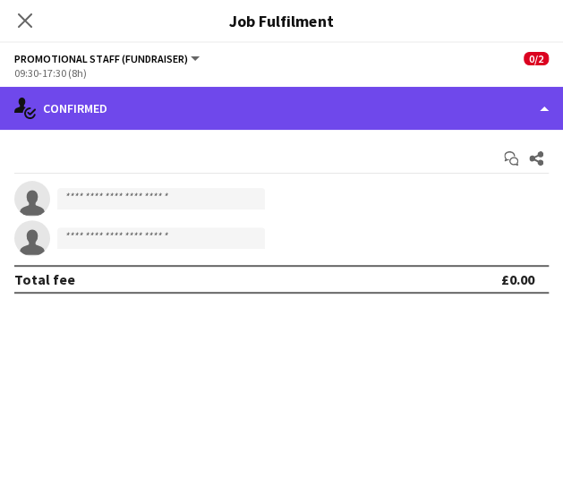
click at [291, 119] on div "single-neutral-actions-check-2 Confirmed" at bounding box center [281, 108] width 563 height 43
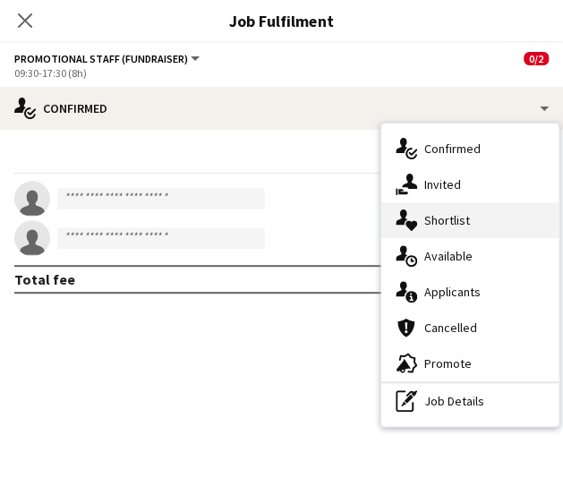
click at [416, 228] on icon "single-neutral-actions-heart" at bounding box center [406, 220] width 21 height 21
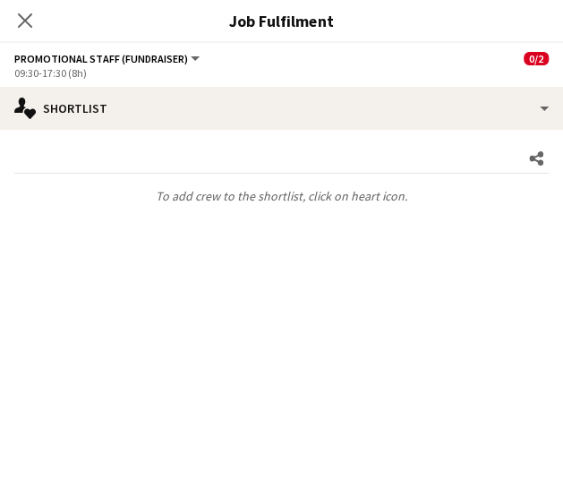
click at [342, 86] on app-options-switcher "Promotional Staff (Fundraiser) All roles Promotional Staff (Fundraiser) 0/2 09:…" at bounding box center [281, 65] width 563 height 44
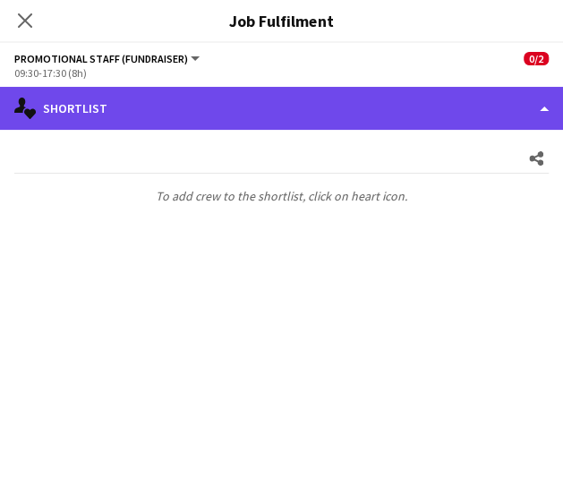
click at [356, 112] on div "single-neutral-actions-heart Shortlist" at bounding box center [281, 108] width 563 height 43
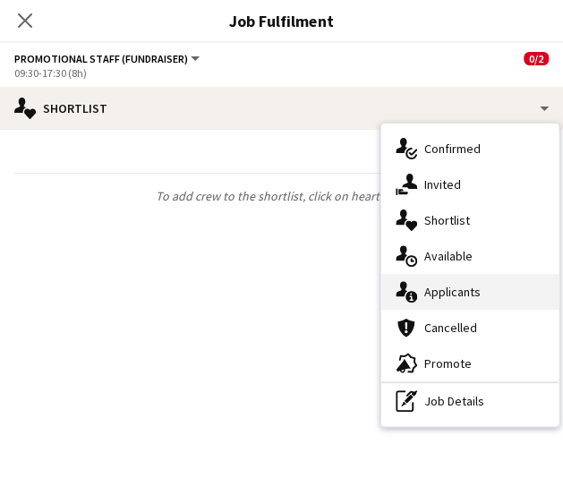
click at [482, 284] on div "single-neutral-actions-information Applicants" at bounding box center [470, 292] width 177 height 36
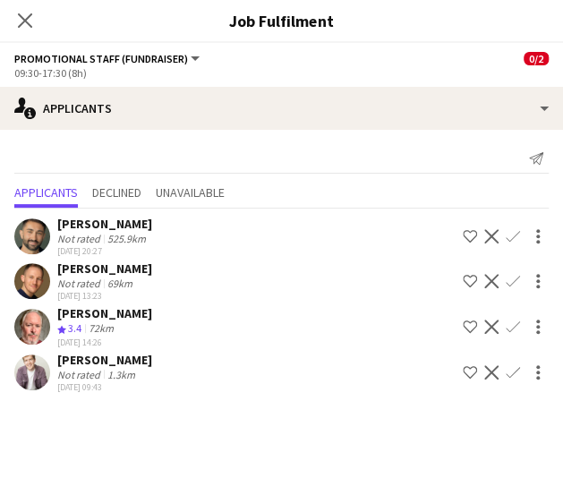
click at [512, 371] on app-icon "Confirm" at bounding box center [513, 372] width 14 height 14
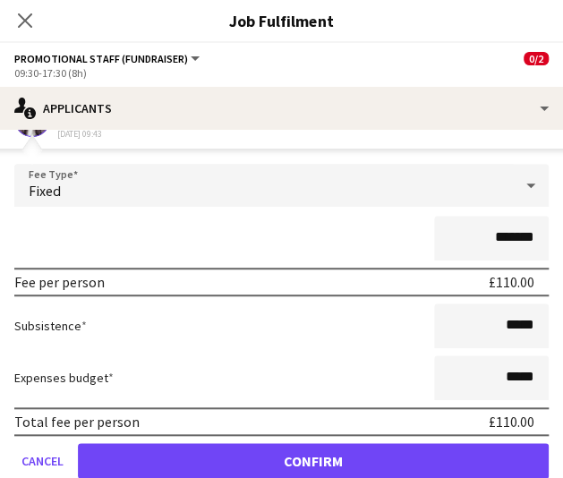
scroll to position [254, 0]
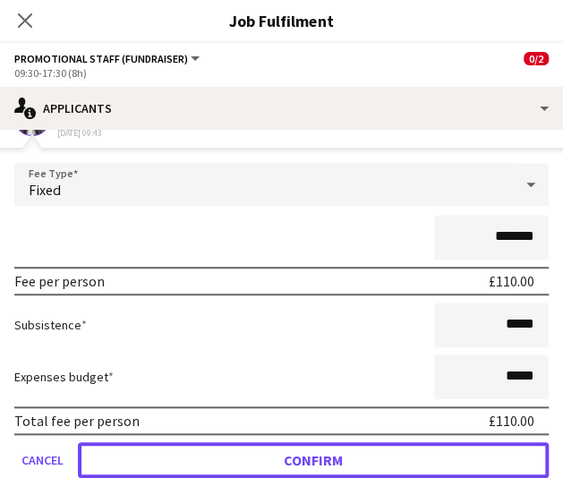
drag, startPoint x: 402, startPoint y: 451, endPoint x: 288, endPoint y: 452, distance: 114.7
click at [288, 452] on button "Confirm" at bounding box center [313, 461] width 471 height 36
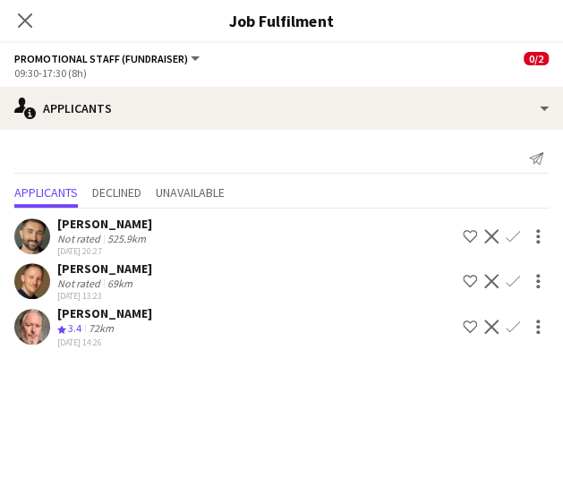
scroll to position [0, 0]
click at [510, 236] on app-icon "Confirm" at bounding box center [513, 236] width 14 height 14
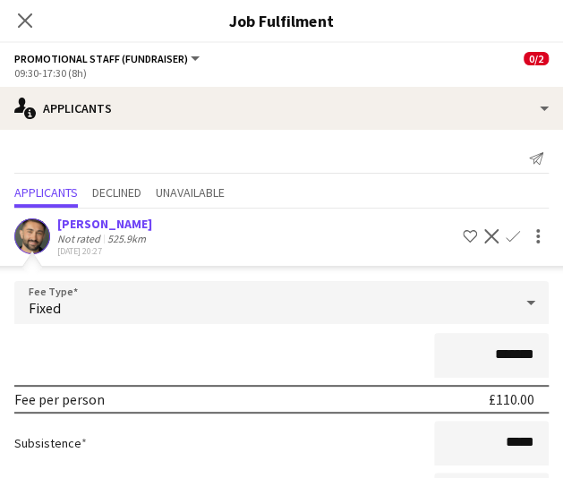
scroll to position [240, 0]
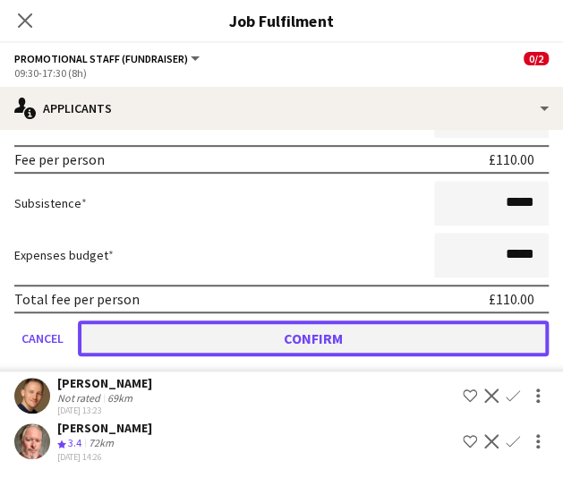
click at [312, 344] on button "Confirm" at bounding box center [313, 339] width 471 height 36
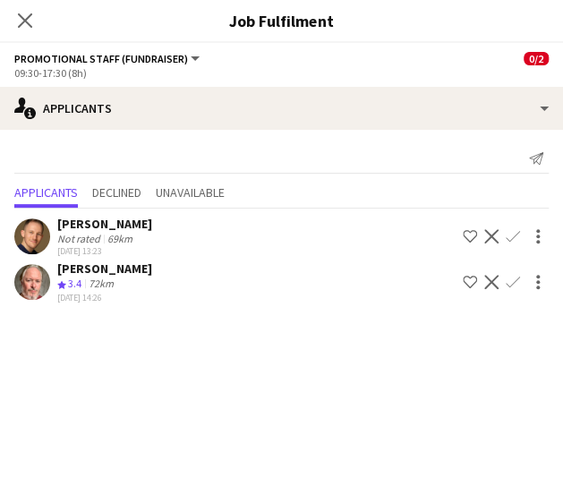
scroll to position [211, 0]
click at [17, 23] on icon "Close pop-in" at bounding box center [24, 20] width 17 height 17
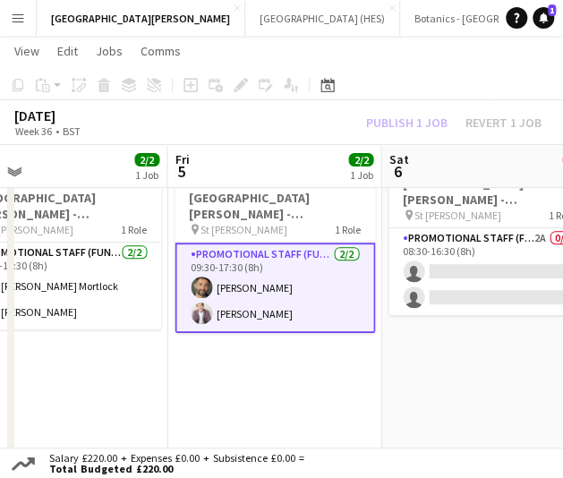
scroll to position [0, 690]
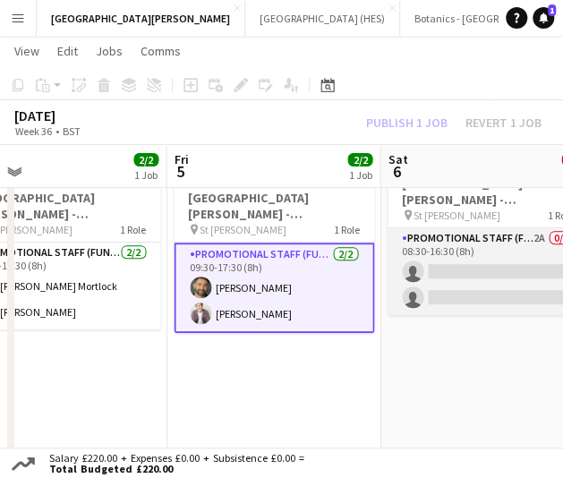
click at [446, 288] on app-card-role "Promotional Staff (Fundraiser) 2A 0/2 08:30-16:30 (8h) single-neutral-actions s…" at bounding box center [488, 271] width 201 height 87
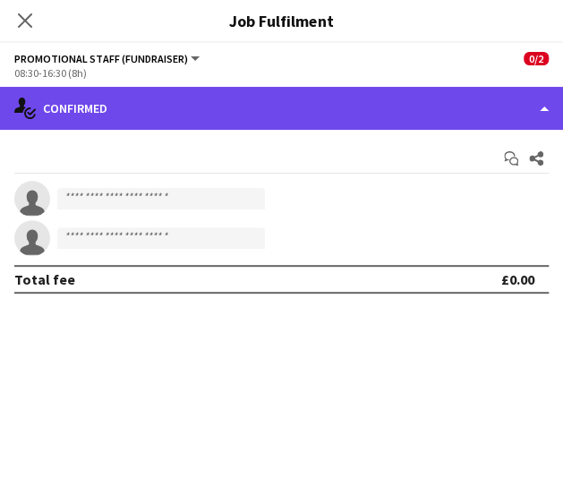
click at [443, 123] on div "single-neutral-actions-check-2 Confirmed" at bounding box center [281, 108] width 563 height 43
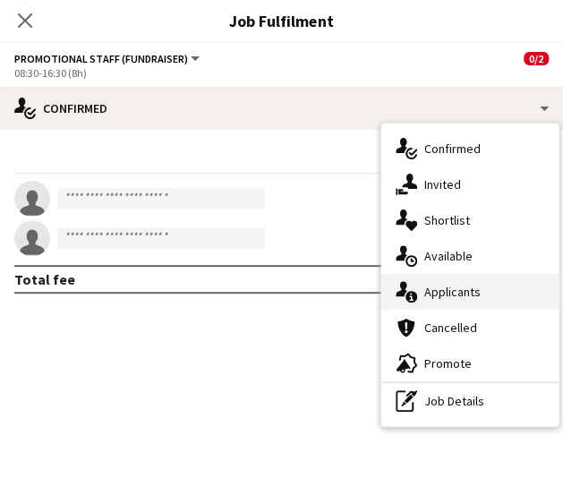
click at [459, 283] on div "single-neutral-actions-information Applicants" at bounding box center [470, 292] width 177 height 36
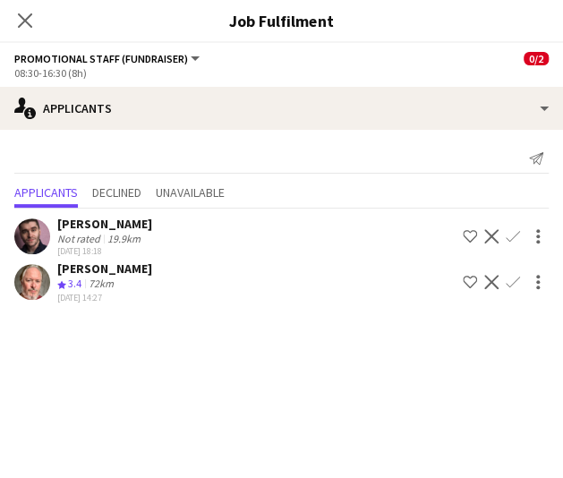
click at [511, 231] on app-icon "Confirm" at bounding box center [513, 236] width 14 height 14
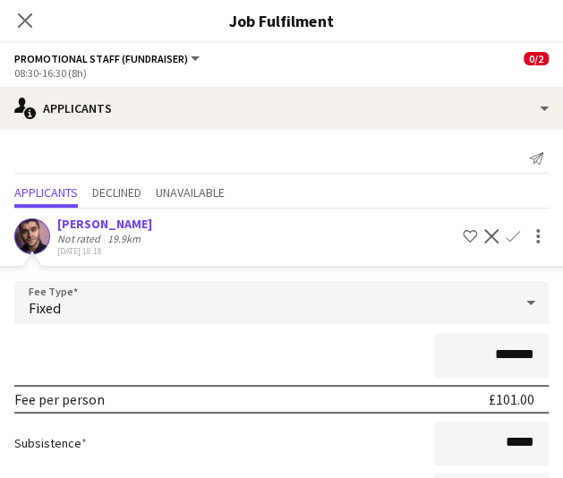
scroll to position [195, 0]
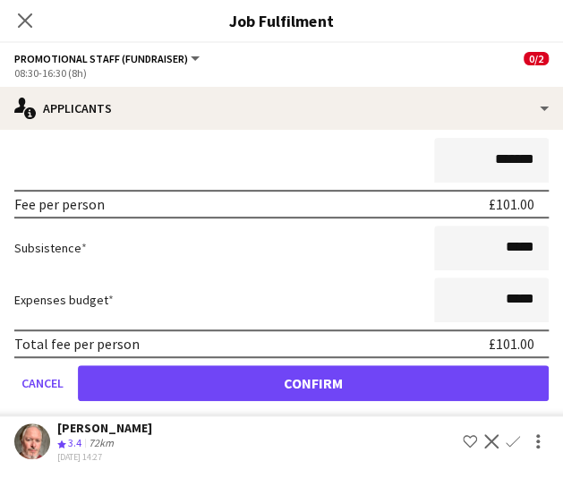
click at [491, 159] on input "*******" at bounding box center [491, 160] width 115 height 45
type input "*******"
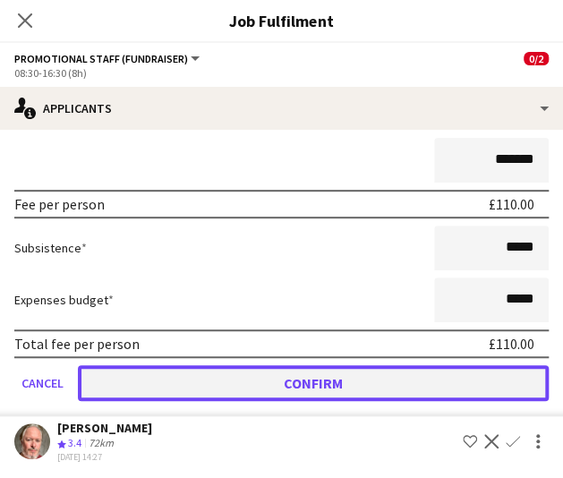
click at [444, 373] on button "Confirm" at bounding box center [313, 383] width 471 height 36
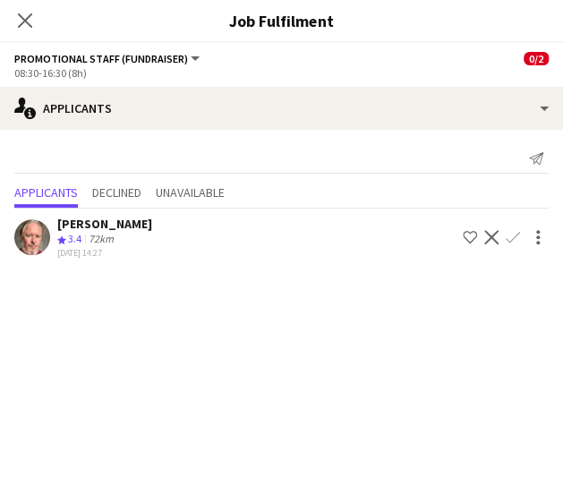
scroll to position [211, 0]
click at [29, 21] on icon "Close pop-in" at bounding box center [24, 20] width 17 height 17
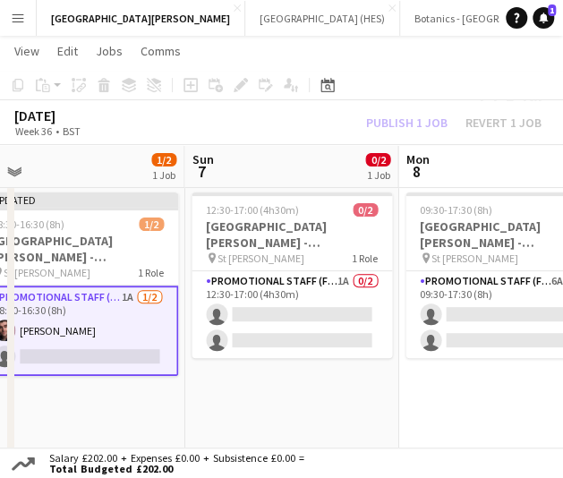
scroll to position [0, 740]
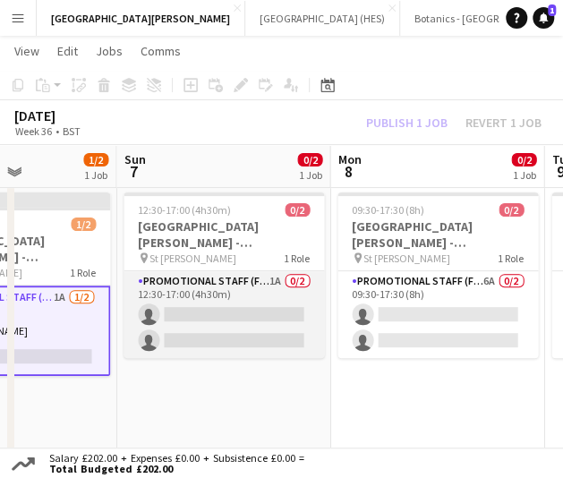
click at [273, 322] on app-card-role "Promotional Staff (Fundraiser) 1A 0/2 12:30-17:00 (4h30m) single-neutral-action…" at bounding box center [224, 314] width 201 height 87
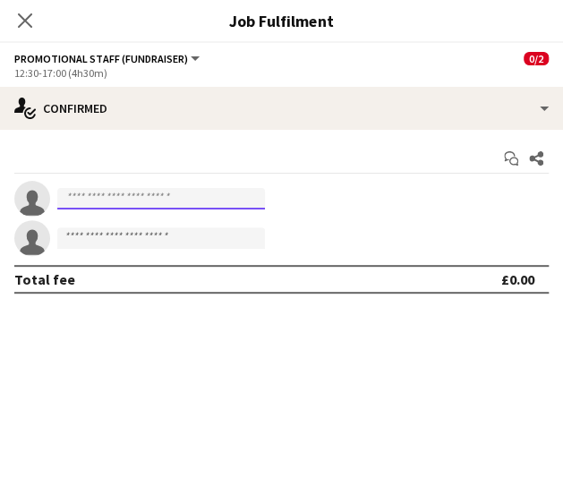
click at [219, 202] on input at bounding box center [161, 198] width 208 height 21
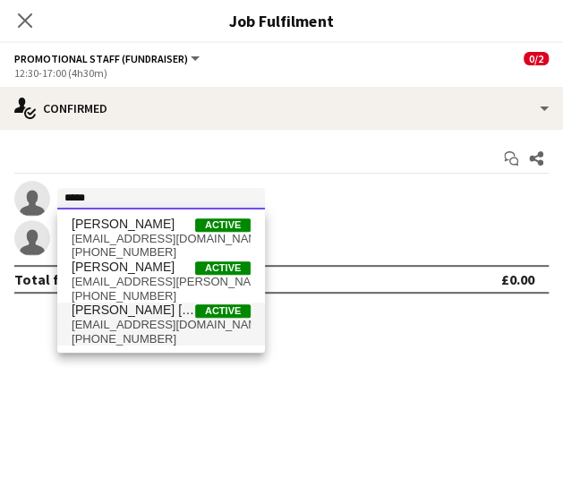
type input "*****"
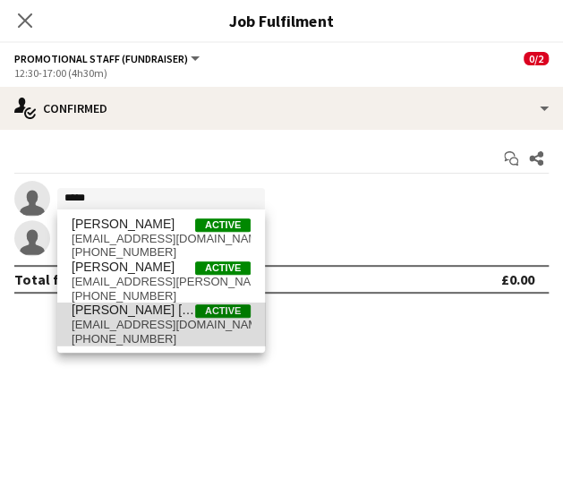
click at [196, 320] on span "[EMAIL_ADDRESS][DOMAIN_NAME]" at bounding box center [161, 325] width 179 height 14
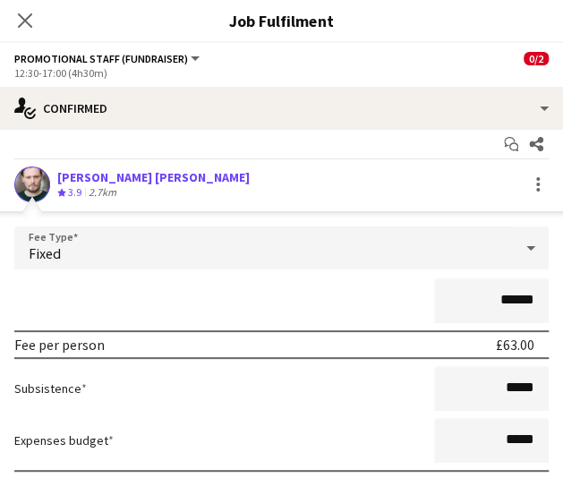
scroll to position [184, 0]
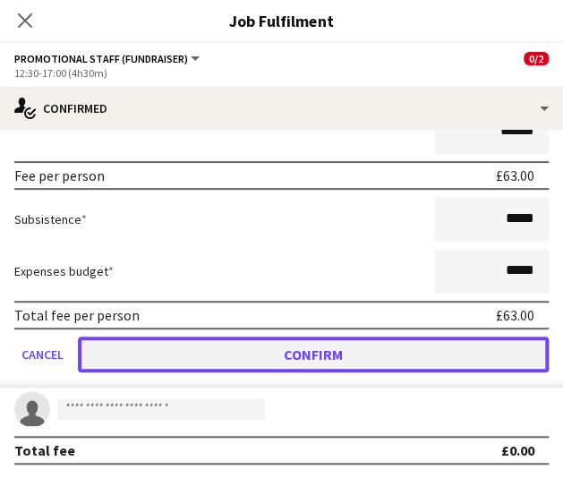
click at [379, 357] on button "Confirm" at bounding box center [313, 355] width 471 height 36
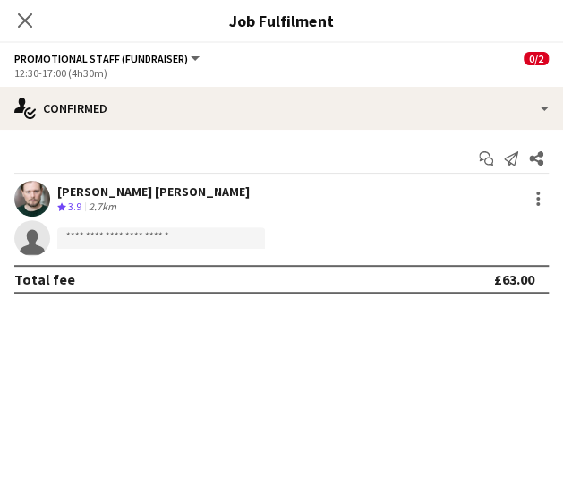
scroll to position [0, 0]
click at [24, 24] on icon "Close pop-in" at bounding box center [24, 20] width 17 height 17
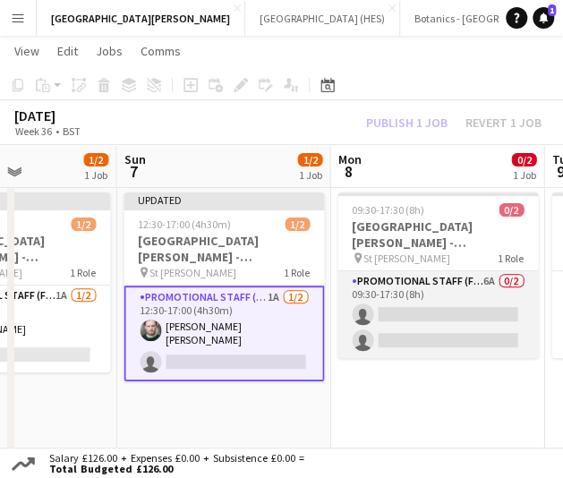
click at [498, 340] on app-card-role "Promotional Staff (Fundraiser) 6A 0/2 09:30-17:30 (8h) single-neutral-actions s…" at bounding box center [438, 314] width 201 height 87
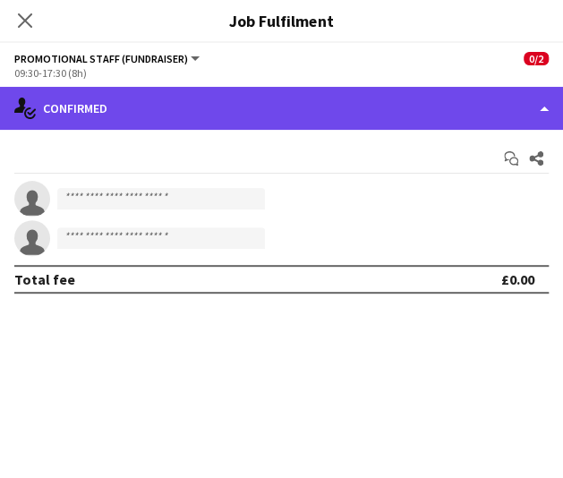
click at [391, 126] on div "single-neutral-actions-check-2 Confirmed" at bounding box center [281, 108] width 563 height 43
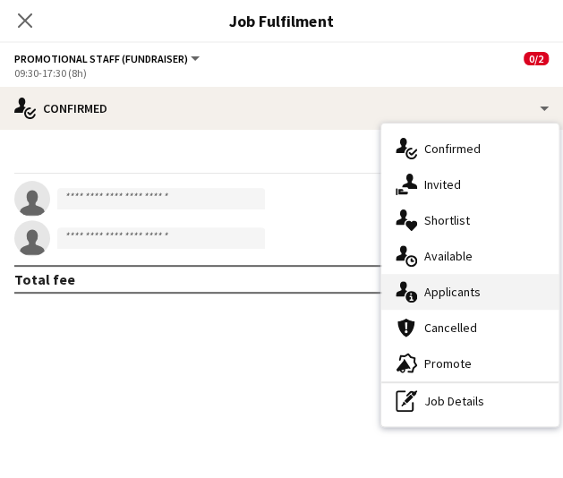
click at [509, 300] on div "single-neutral-actions-information Applicants" at bounding box center [470, 292] width 177 height 36
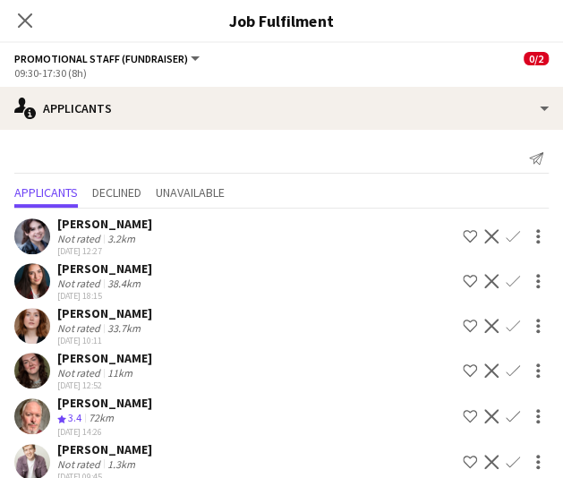
scroll to position [21, 0]
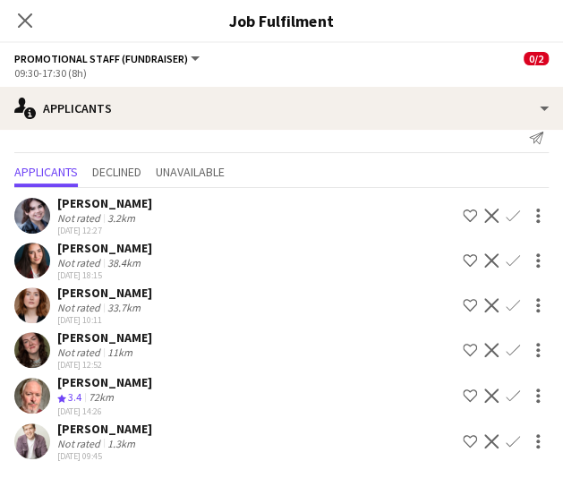
click at [506, 440] on app-icon "Confirm" at bounding box center [513, 441] width 14 height 14
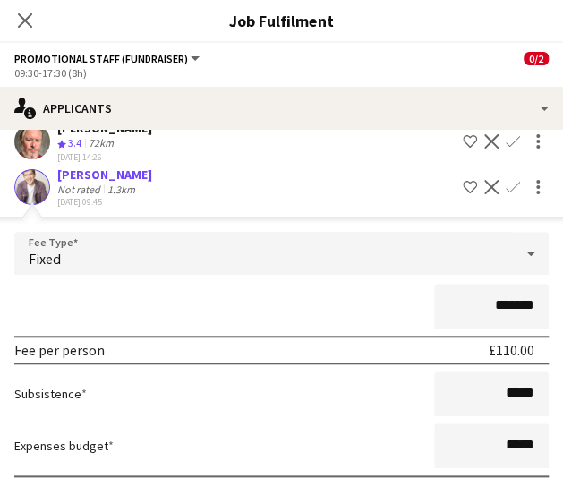
scroll to position [374, 0]
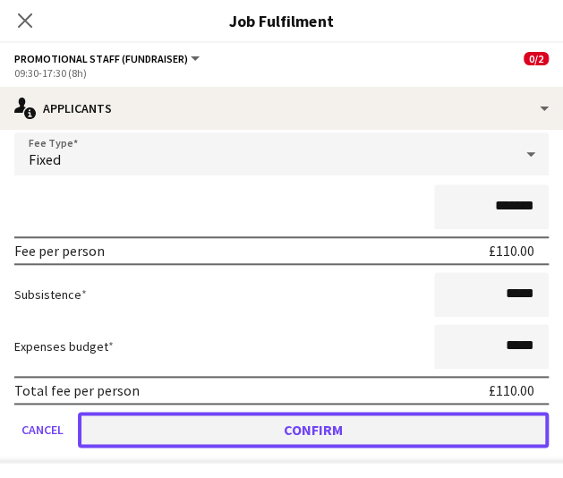
click at [391, 439] on button "Confirm" at bounding box center [313, 430] width 471 height 36
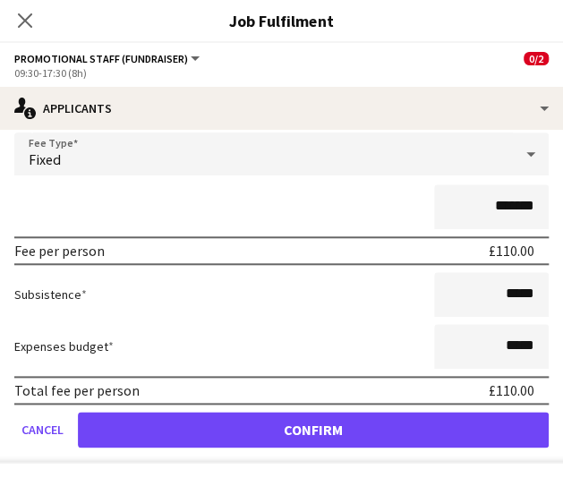
scroll to position [0, 0]
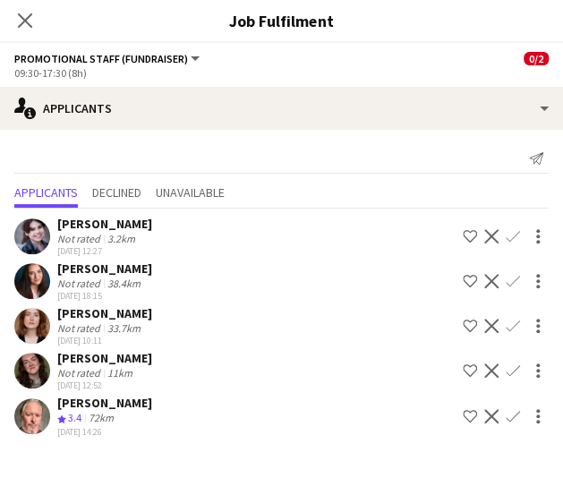
click at [516, 331] on app-icon "Confirm" at bounding box center [513, 326] width 14 height 14
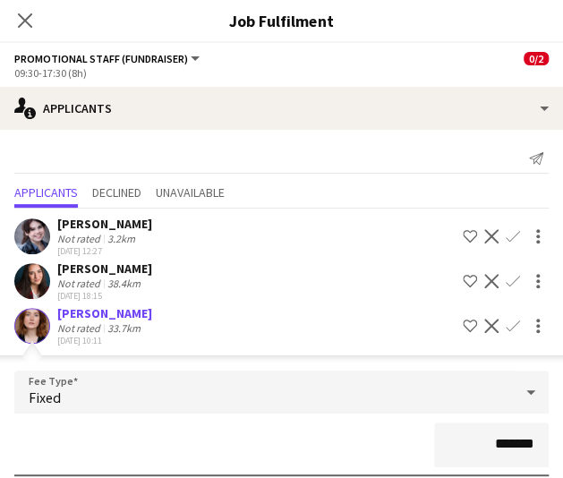
scroll to position [330, 0]
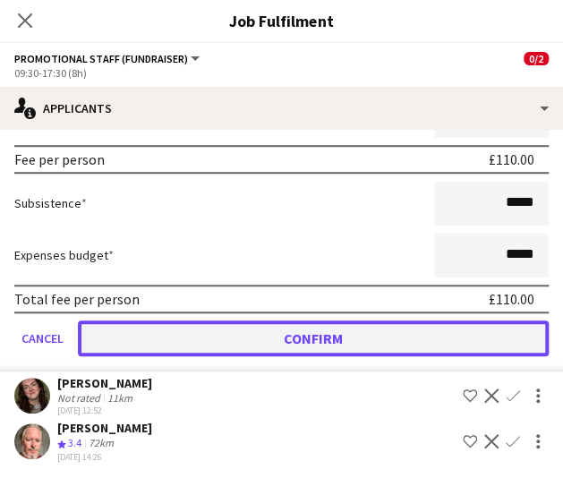
click at [316, 341] on button "Confirm" at bounding box center [313, 339] width 471 height 36
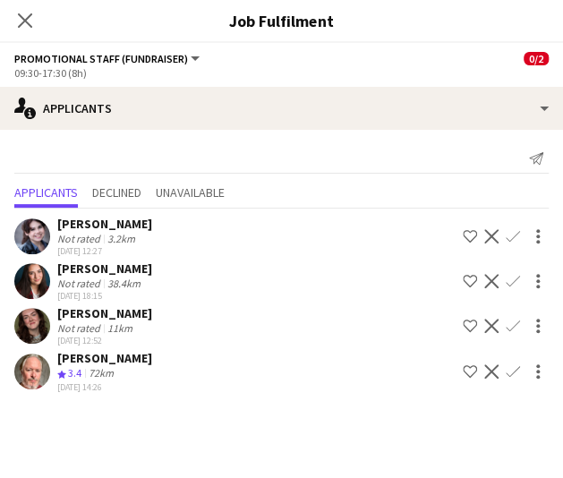
scroll to position [0, 0]
click at [316, 341] on div "[PERSON_NAME] Not rated 11km [DATE] 12:52 Shortlist crew Decline Confirm" at bounding box center [281, 325] width 563 height 41
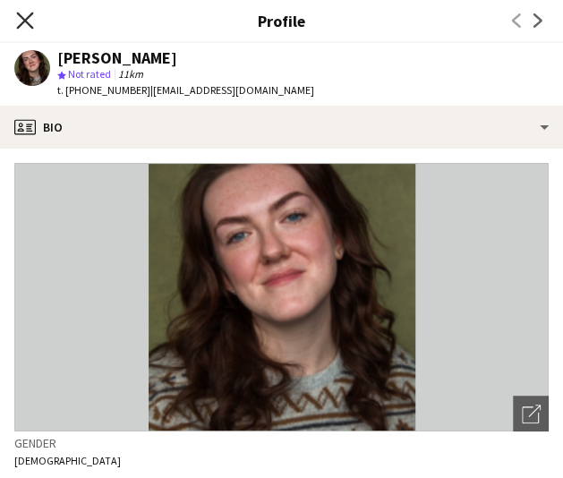
click at [23, 22] on icon at bounding box center [24, 20] width 17 height 17
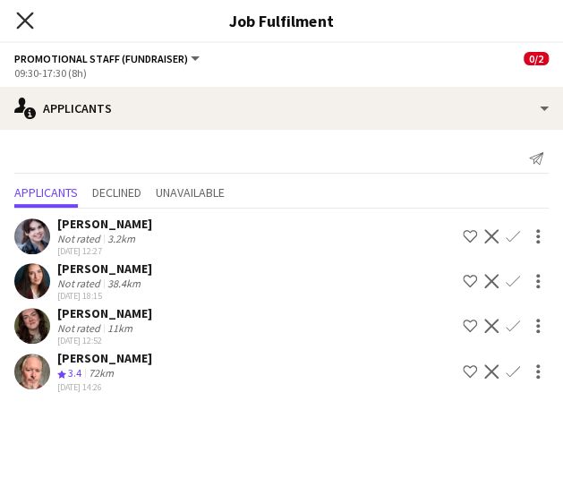
click at [25, 27] on icon "Close pop-in" at bounding box center [24, 20] width 17 height 17
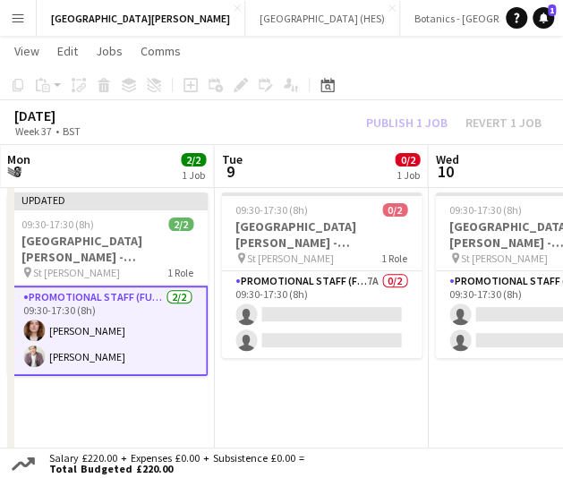
scroll to position [0, 643]
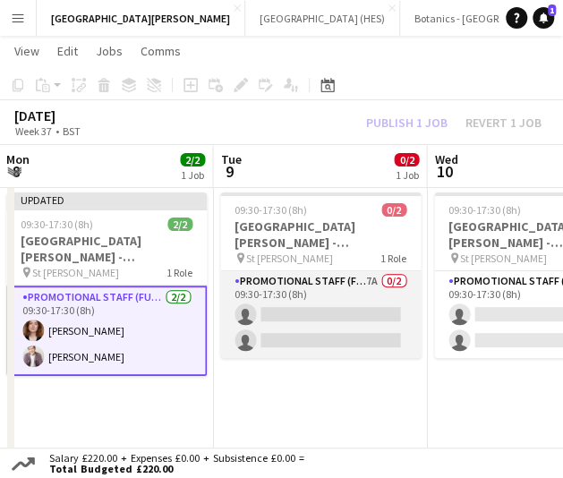
click at [330, 303] on app-card-role "Promotional Staff (Fundraiser) 7A 0/2 09:30-17:30 (8h) single-neutral-actions s…" at bounding box center [320, 314] width 201 height 87
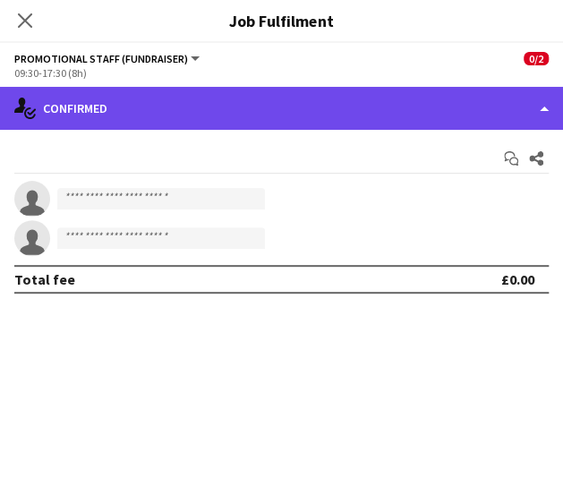
click at [349, 128] on div "single-neutral-actions-check-2 Confirmed" at bounding box center [281, 108] width 563 height 43
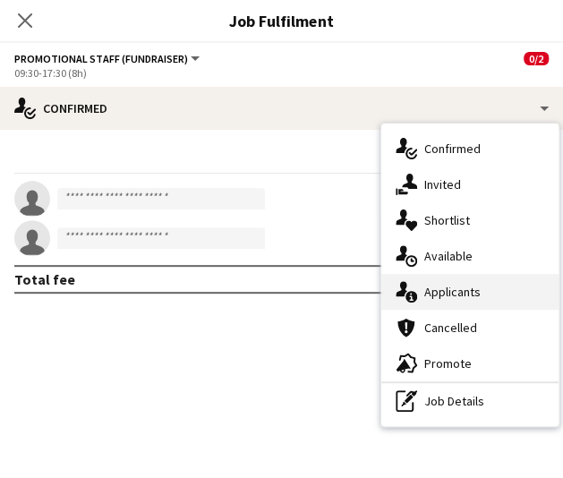
click at [453, 304] on div "single-neutral-actions-information Applicants" at bounding box center [470, 292] width 177 height 36
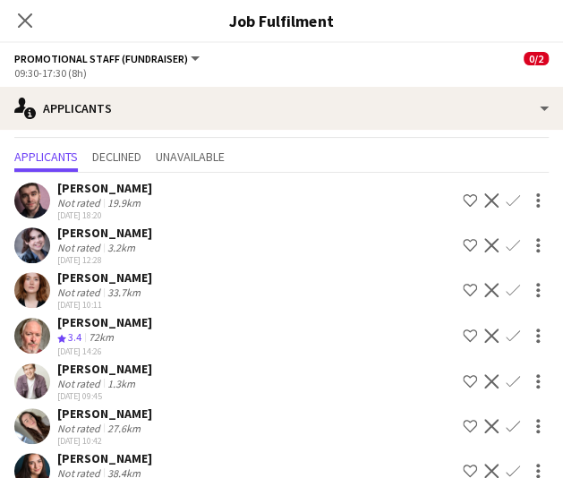
scroll to position [38, 0]
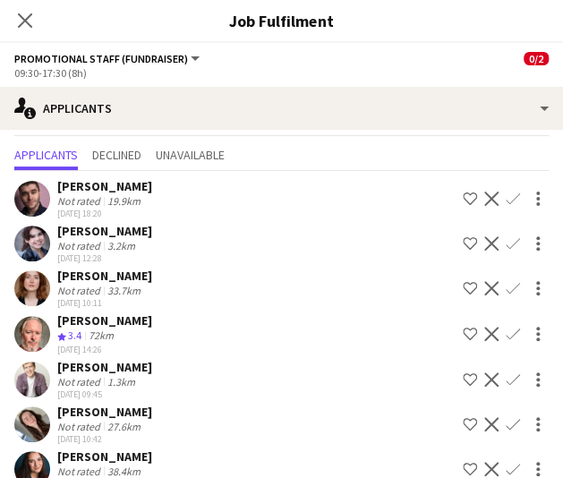
click at [506, 196] on app-icon "Confirm" at bounding box center [513, 199] width 14 height 14
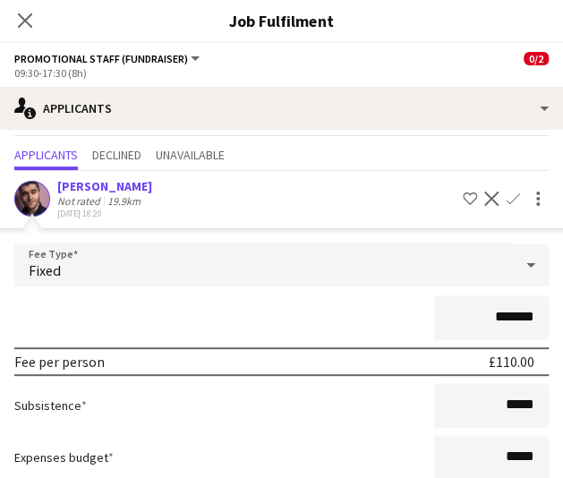
scroll to position [419, 0]
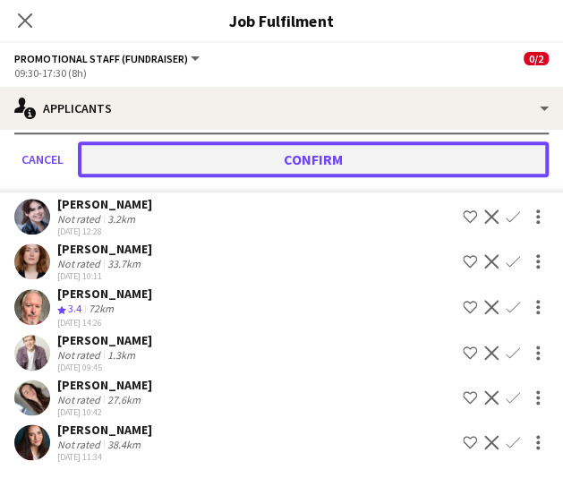
click at [353, 145] on button "Confirm" at bounding box center [313, 160] width 471 height 36
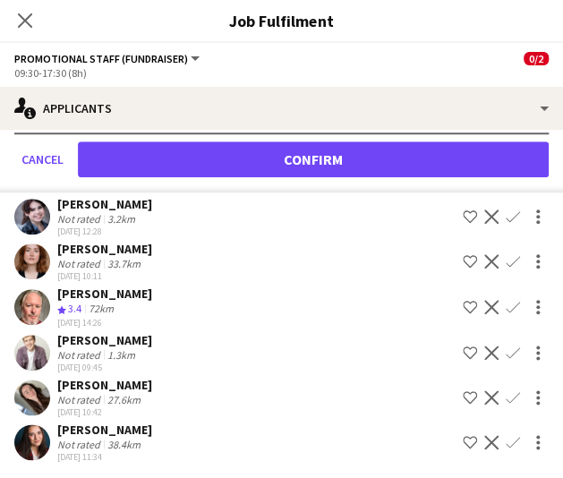
scroll to position [21, 0]
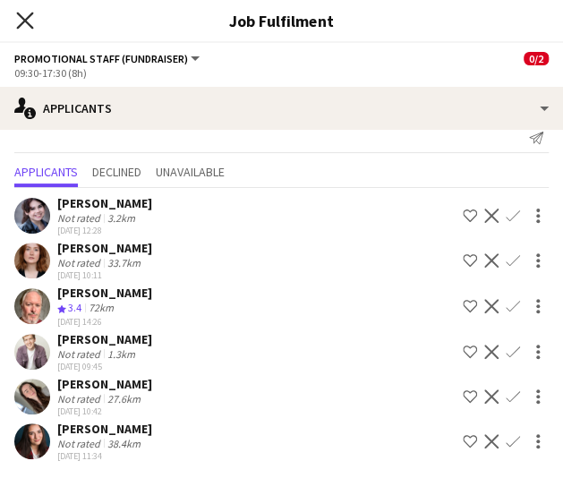
click at [19, 13] on icon at bounding box center [24, 20] width 17 height 17
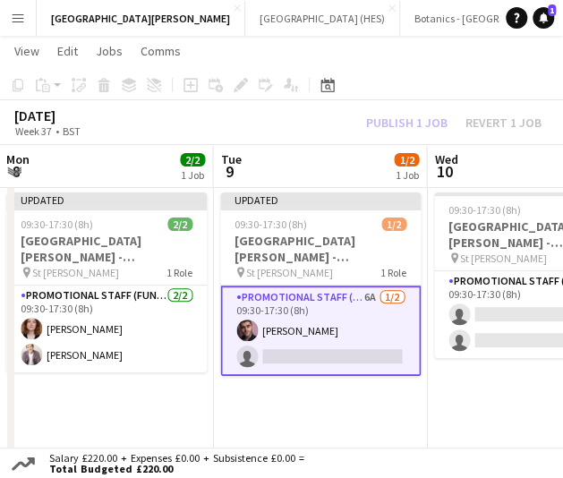
click at [358, 336] on app-card-role "Promotional Staff (Fundraiser) 6A [DATE] 09:30-17:30 (8h) [PERSON_NAME] single-…" at bounding box center [320, 331] width 201 height 90
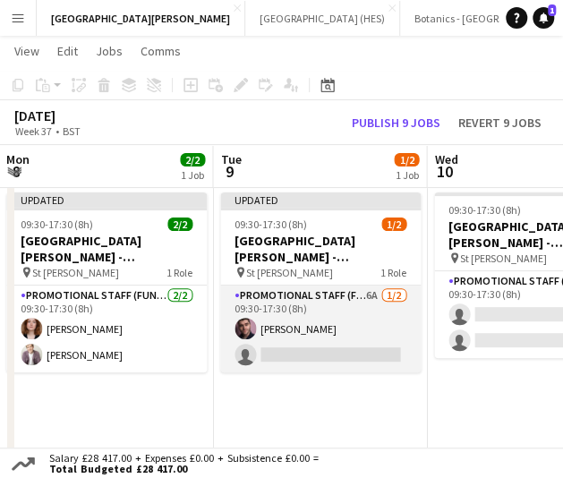
click at [310, 350] on app-card-role "Promotional Staff (Fundraiser) 6A [DATE] 09:30-17:30 (8h) [PERSON_NAME] single-…" at bounding box center [320, 329] width 201 height 87
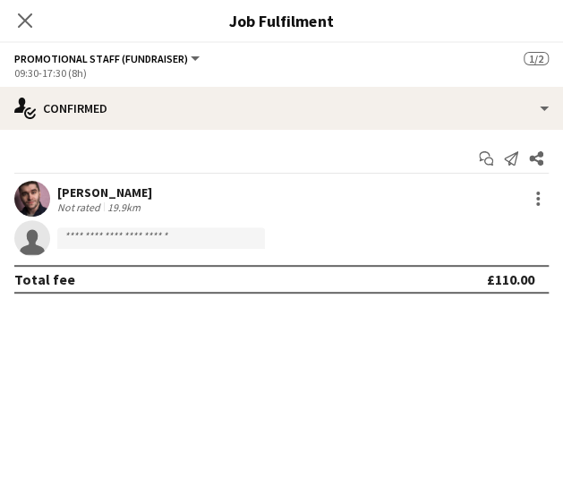
click at [348, 83] on app-options-switcher "Promotional Staff (Fundraiser) All roles Promotional Staff (Fundraiser) [DATE] …" at bounding box center [281, 65] width 563 height 44
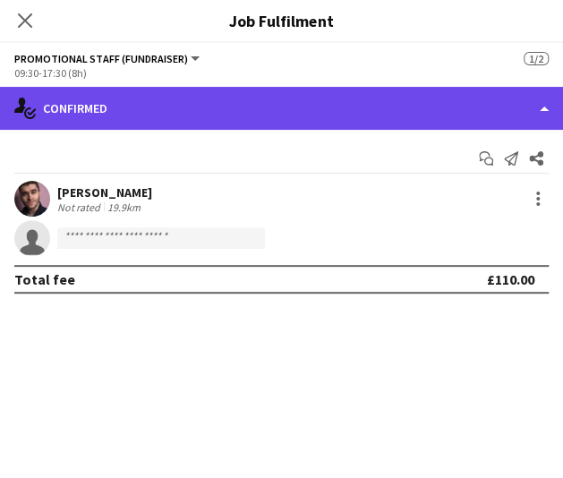
click at [351, 94] on div "single-neutral-actions-check-2 Confirmed" at bounding box center [281, 108] width 563 height 43
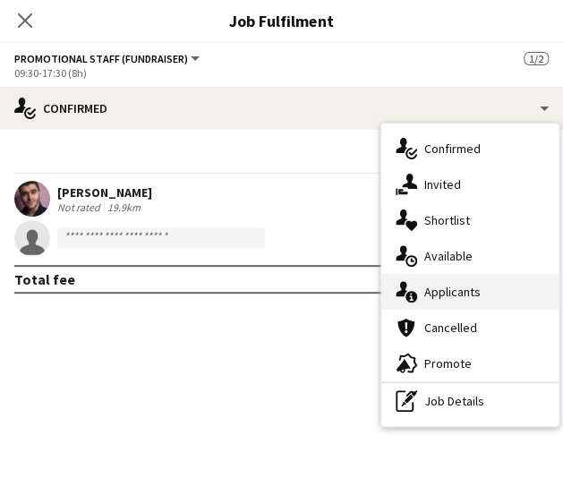
click at [441, 281] on div "single-neutral-actions-information Applicants" at bounding box center [470, 292] width 177 height 36
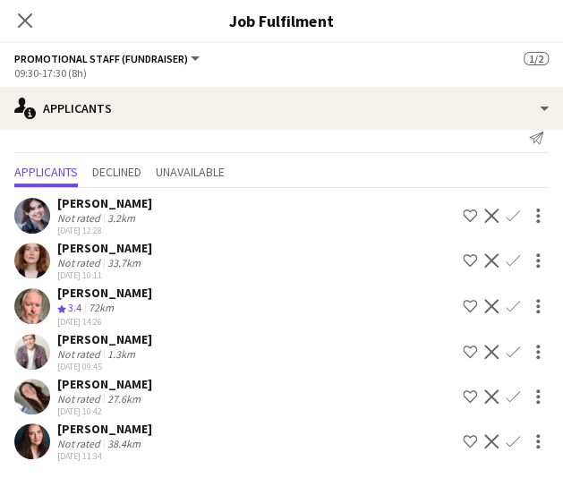
click at [506, 393] on app-icon "Confirm" at bounding box center [513, 397] width 14 height 14
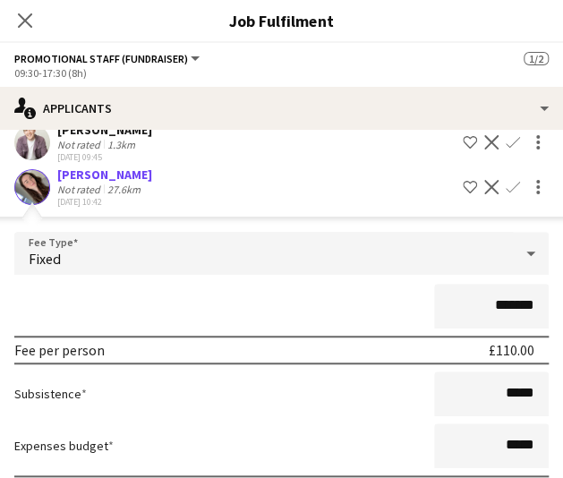
scroll to position [374, 0]
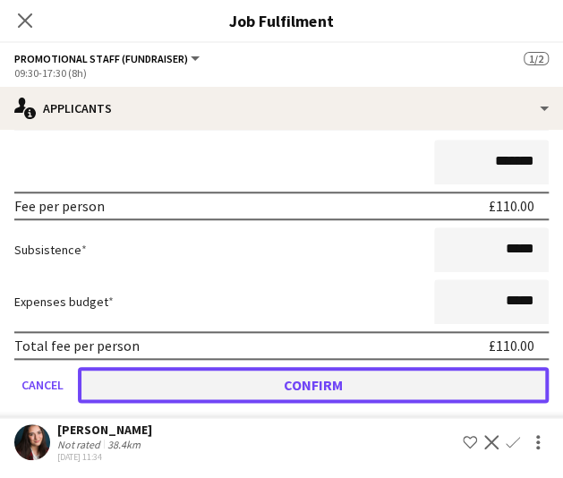
click at [396, 374] on button "Confirm" at bounding box center [313, 385] width 471 height 36
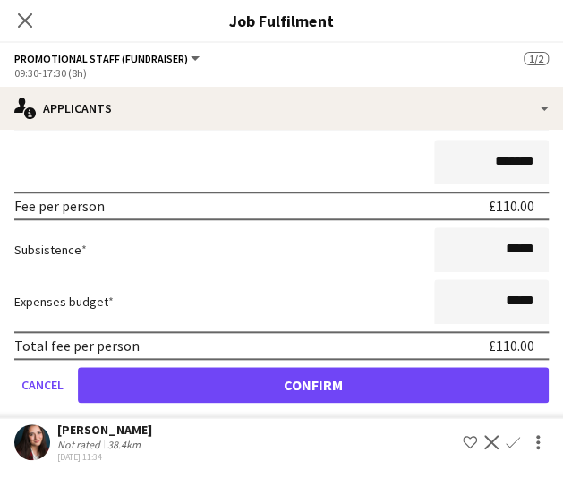
scroll to position [0, 0]
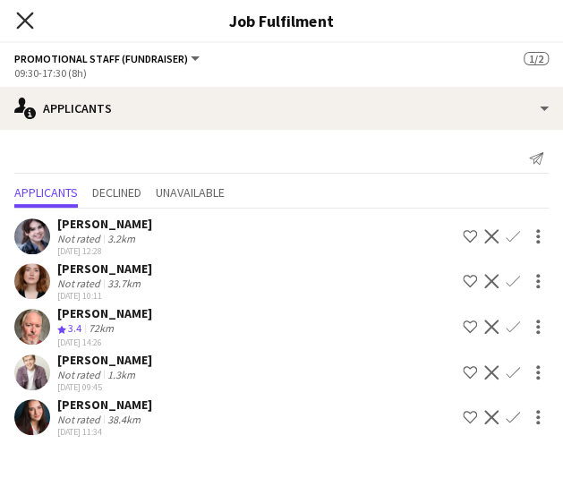
click at [23, 17] on icon "Close pop-in" at bounding box center [24, 20] width 17 height 17
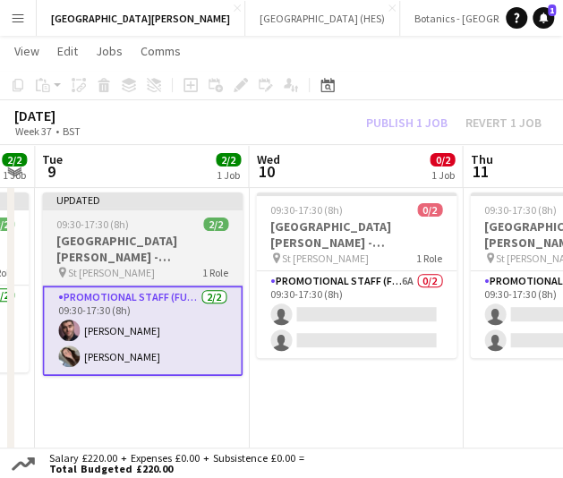
scroll to position [0, 613]
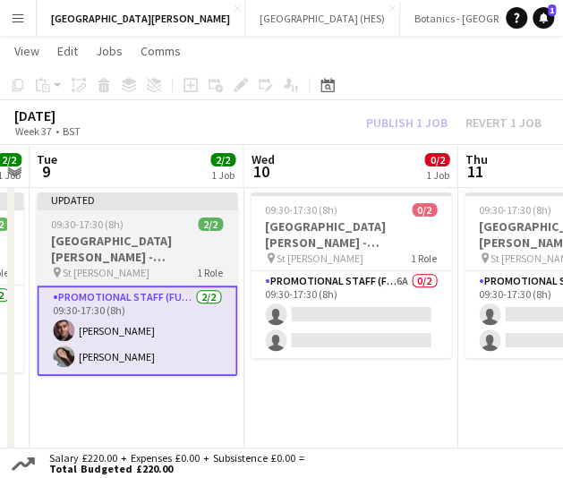
click at [319, 346] on app-card-role "Promotional Staff (Fundraiser) 6A 0/2 09:30-17:30 (8h) single-neutral-actions s…" at bounding box center [351, 314] width 201 height 87
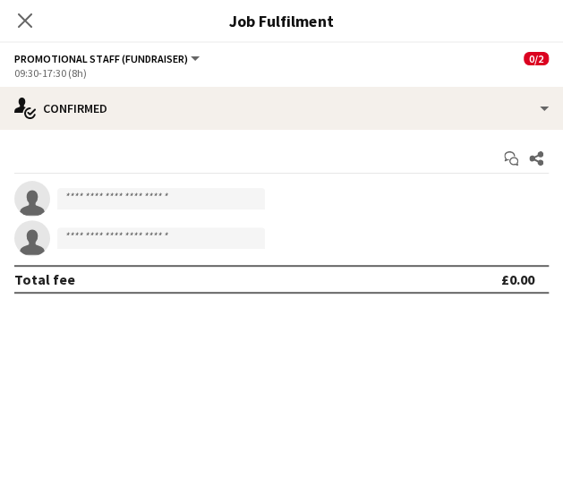
click at [360, 131] on div "Start chat Share single-neutral-actions single-neutral-actions Total fee £0.00" at bounding box center [281, 219] width 563 height 178
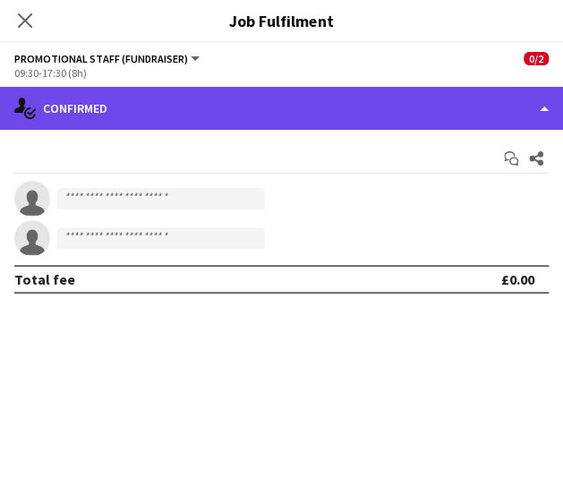
click at [364, 121] on div "single-neutral-actions-check-2 Confirmed" at bounding box center [281, 108] width 563 height 43
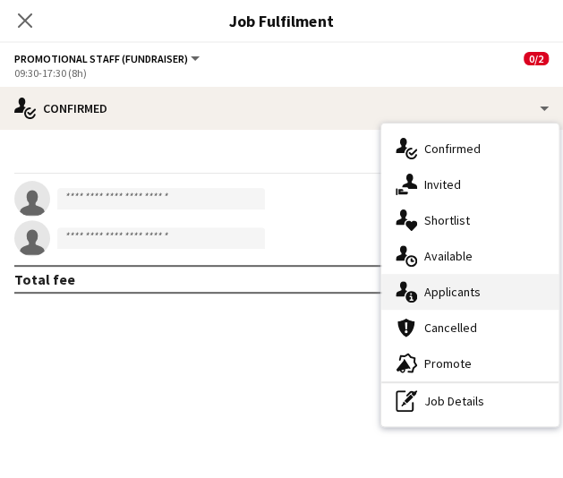
click at [477, 284] on div "single-neutral-actions-information Applicants" at bounding box center [470, 292] width 177 height 36
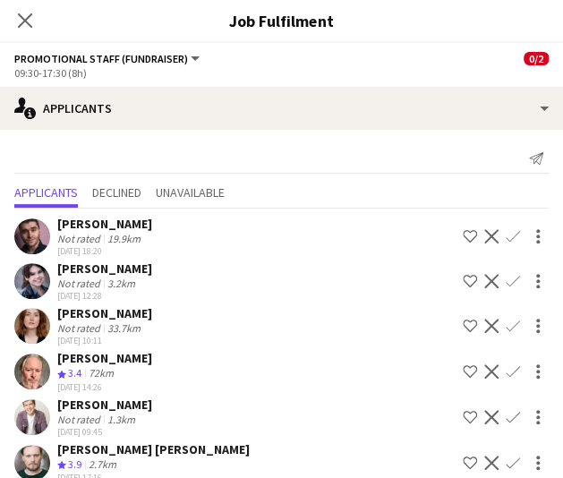
scroll to position [5, 0]
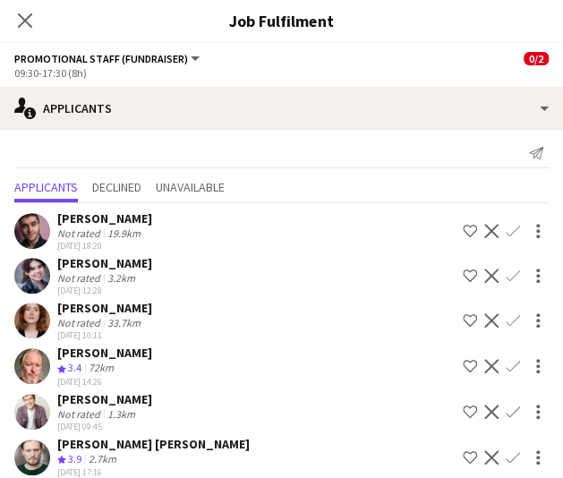
click at [506, 235] on app-icon "Confirm" at bounding box center [513, 231] width 14 height 14
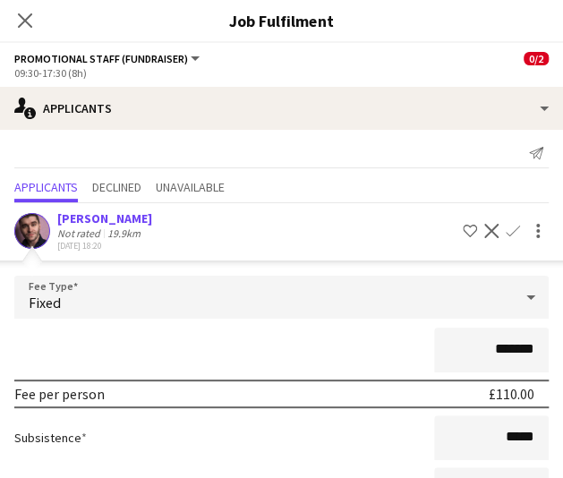
scroll to position [376, 0]
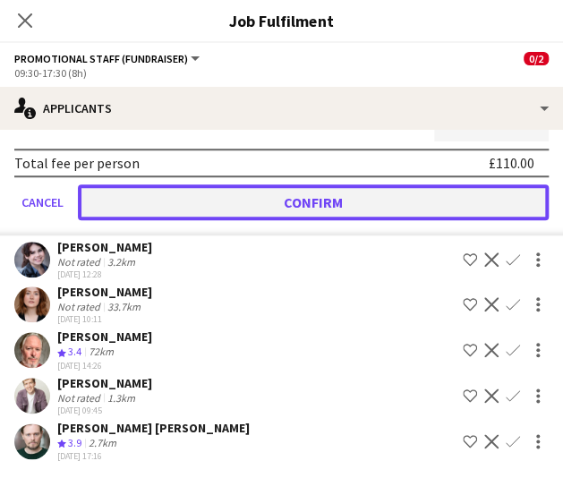
click at [371, 215] on button "Confirm" at bounding box center [313, 203] width 471 height 36
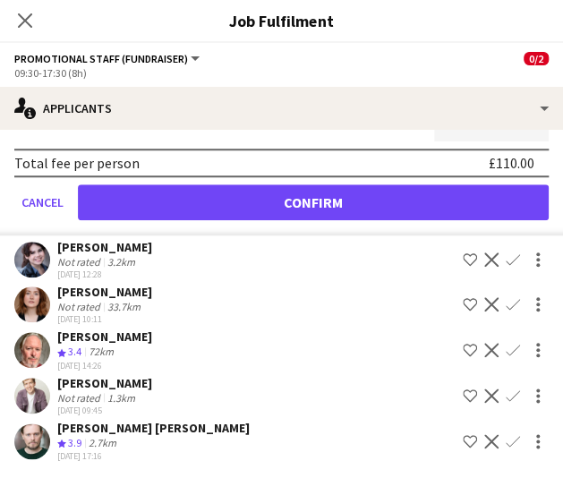
scroll to position [0, 0]
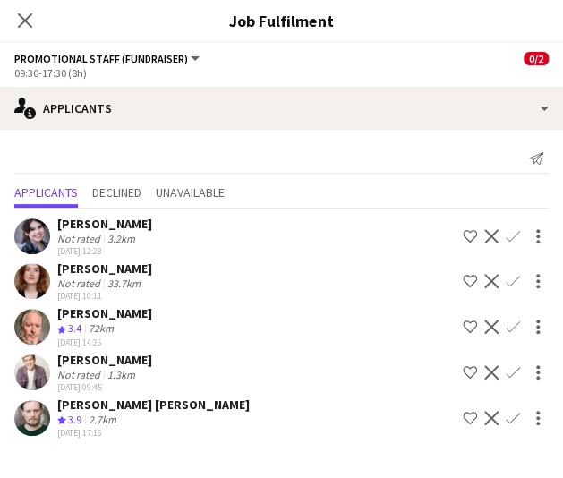
click at [512, 236] on app-icon "Confirm" at bounding box center [513, 236] width 14 height 14
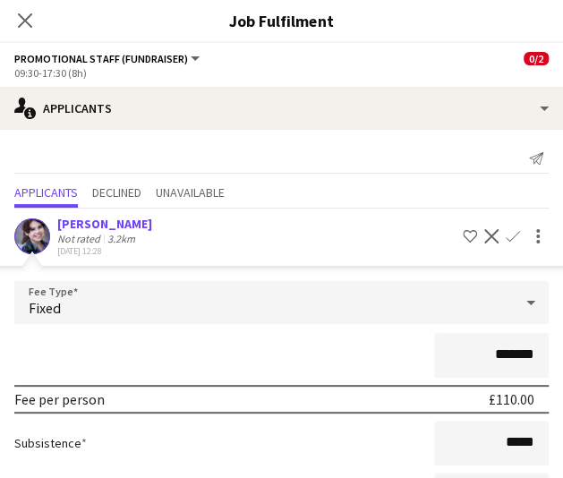
scroll to position [331, 0]
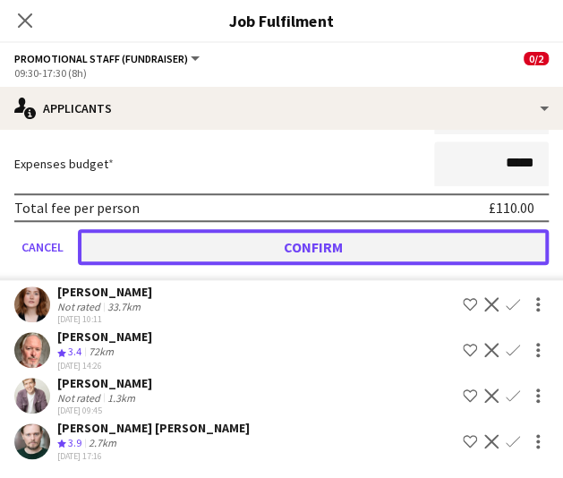
click at [317, 252] on button "Confirm" at bounding box center [313, 247] width 471 height 36
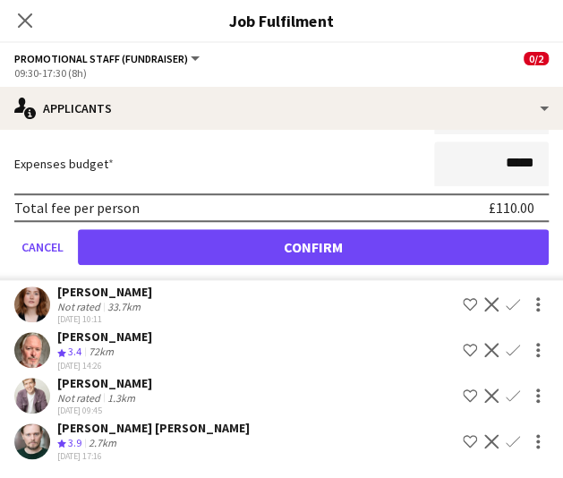
scroll to position [0, 0]
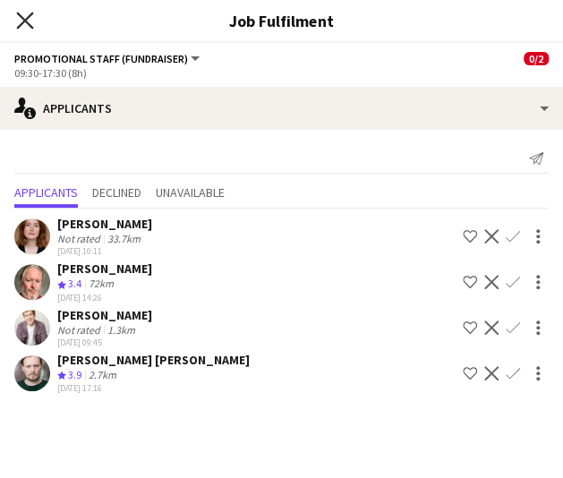
click at [30, 21] on icon "Close pop-in" at bounding box center [24, 20] width 17 height 17
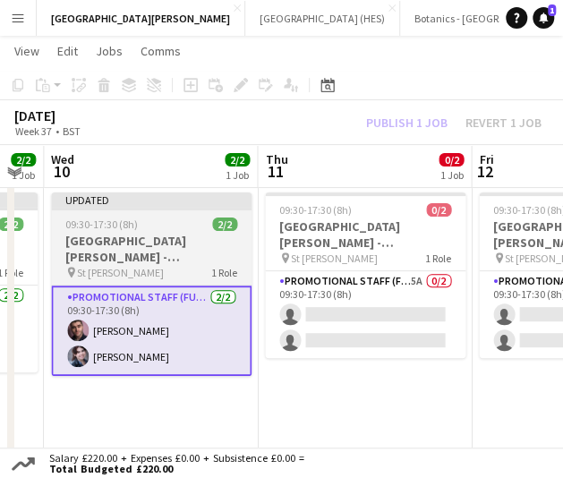
scroll to position [0, 606]
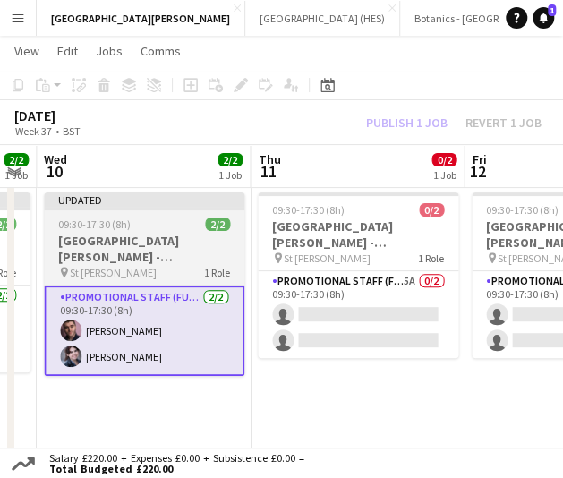
click at [387, 305] on app-card-role "Promotional Staff (Fundraiser) 5A 0/2 09:30-17:30 (8h) single-neutral-actions s…" at bounding box center [358, 314] width 201 height 87
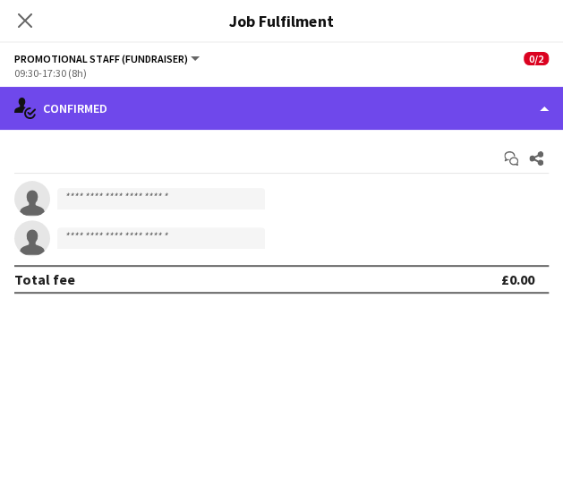
click at [479, 104] on div "single-neutral-actions-check-2 Confirmed" at bounding box center [281, 108] width 563 height 43
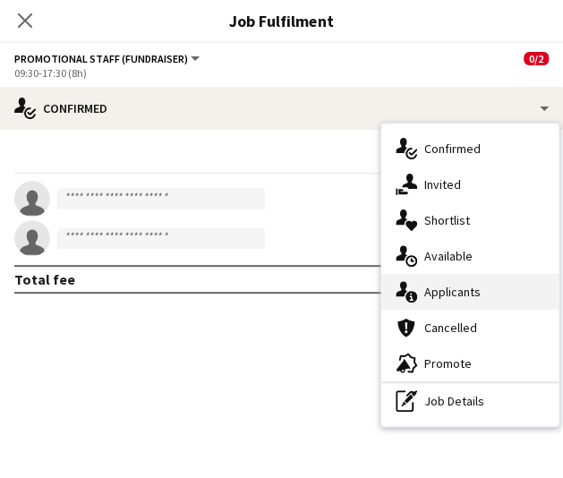
click at [501, 290] on div "single-neutral-actions-information Applicants" at bounding box center [470, 292] width 177 height 36
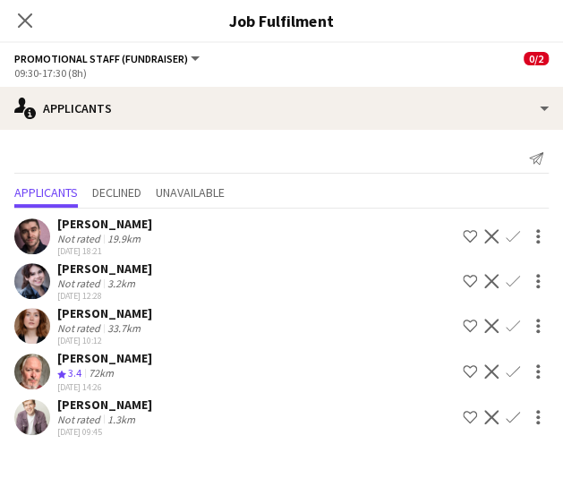
click at [510, 404] on div "[PERSON_NAME] Not rated 1.3km [DATE] 09:45 Shortlist crew Decline Confirm" at bounding box center [281, 417] width 563 height 41
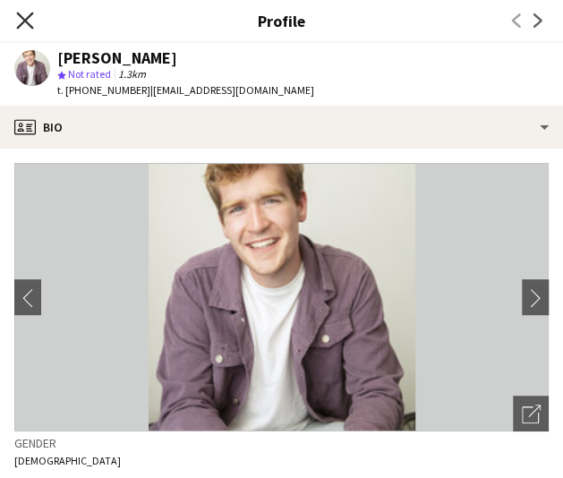
click at [23, 19] on icon at bounding box center [24, 20] width 17 height 17
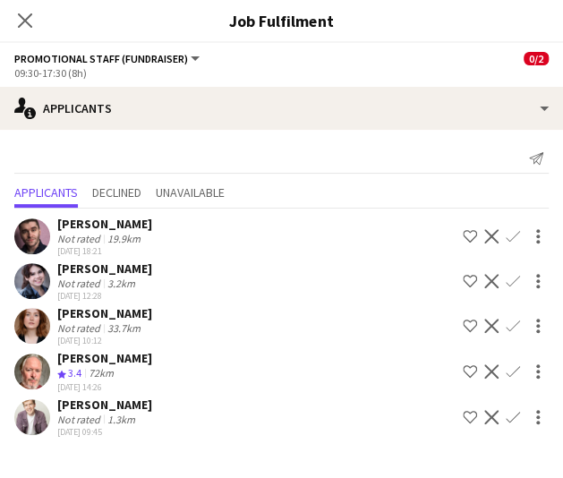
click at [516, 418] on app-icon "Confirm" at bounding box center [513, 417] width 14 height 14
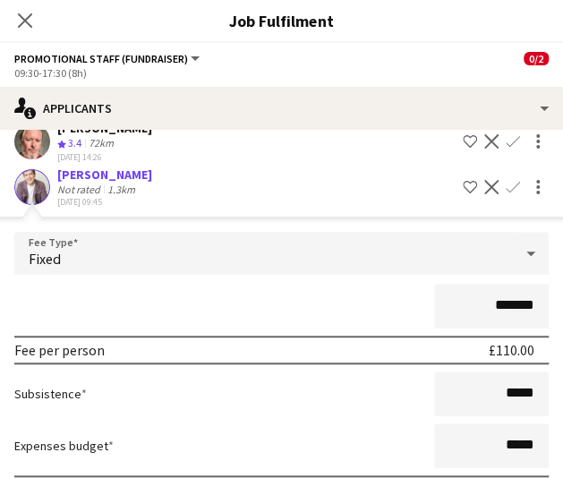
scroll to position [330, 0]
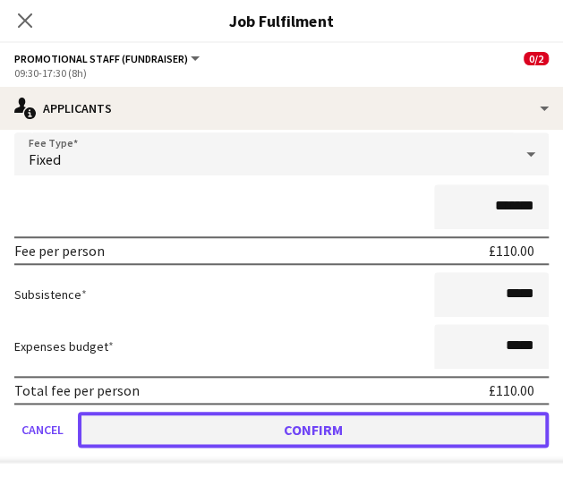
click at [344, 424] on button "Confirm" at bounding box center [313, 430] width 471 height 36
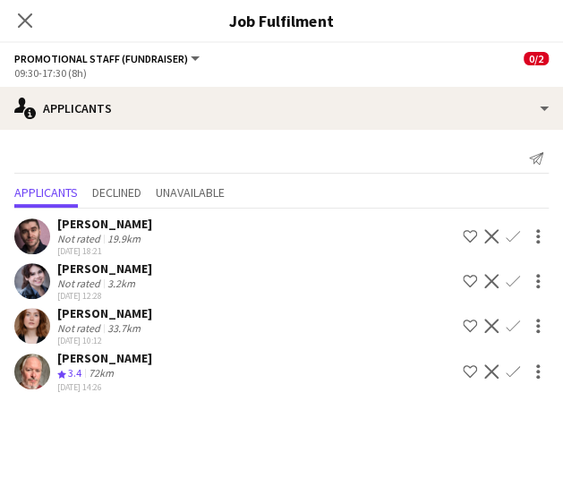
scroll to position [39, 0]
click at [512, 281] on app-icon "Confirm" at bounding box center [513, 281] width 14 height 14
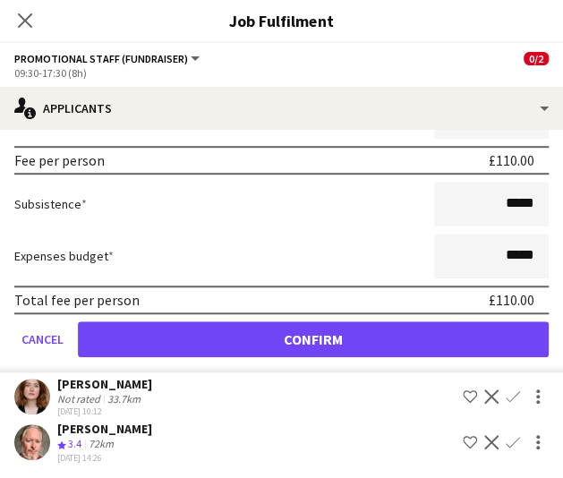
scroll to position [285, 0]
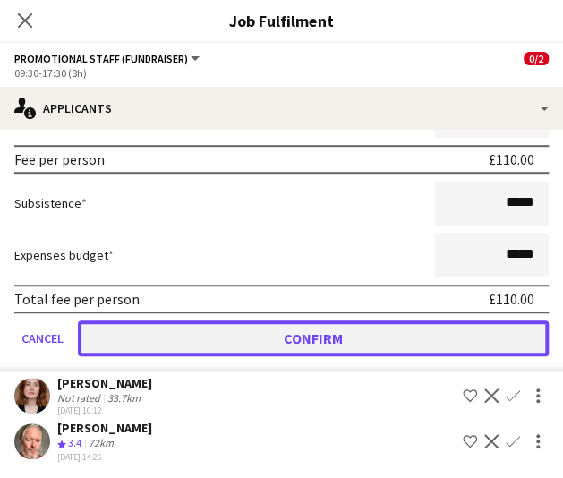
click at [408, 348] on button "Confirm" at bounding box center [313, 339] width 471 height 36
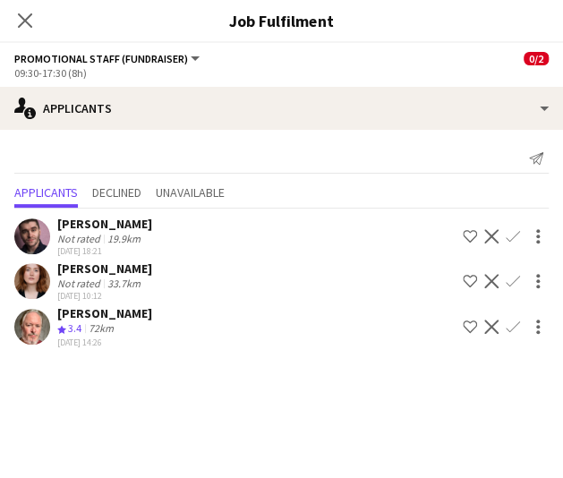
scroll to position [191, 0]
click at [34, 12] on app-icon "Close pop-in" at bounding box center [26, 21] width 26 height 26
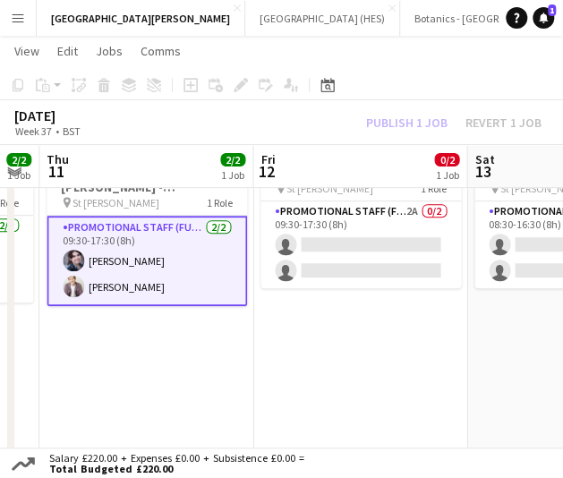
scroll to position [0, 673]
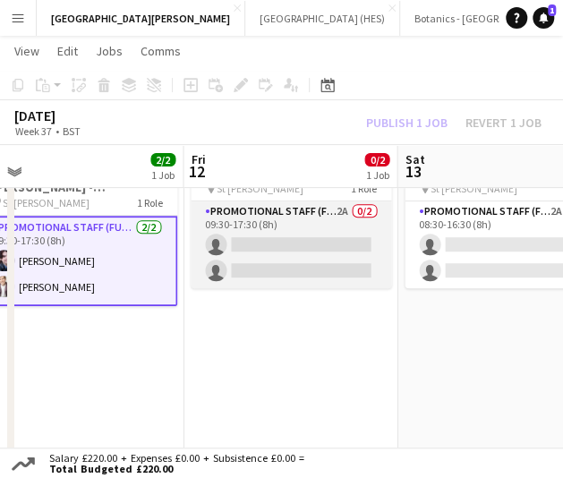
click at [279, 268] on app-card-role "Promotional Staff (Fundraiser) 2A 0/2 09:30-17:30 (8h) single-neutral-actions s…" at bounding box center [291, 245] width 201 height 87
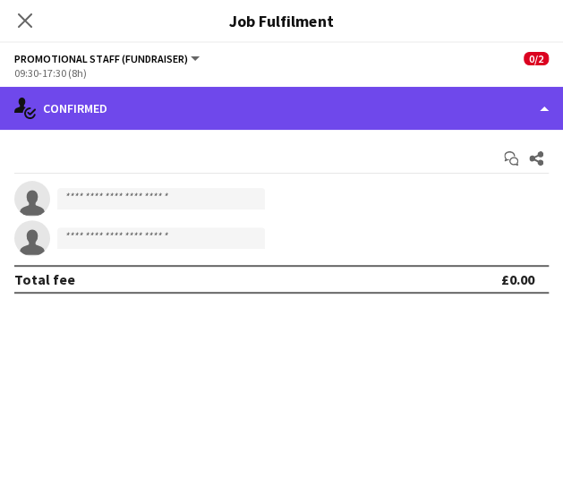
click at [279, 92] on div "single-neutral-actions-check-2 Confirmed" at bounding box center [281, 108] width 563 height 43
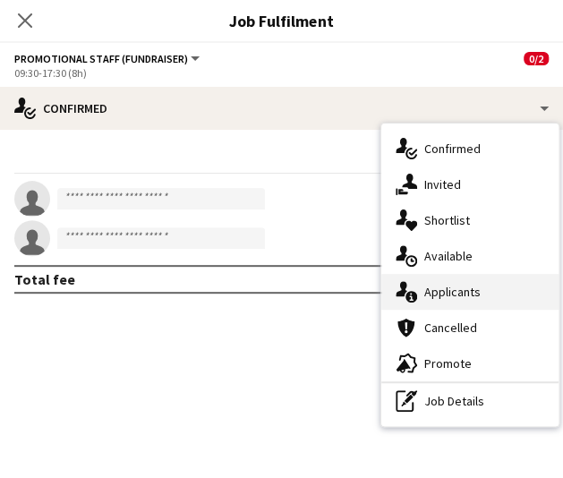
click at [425, 278] on div "single-neutral-actions-information Applicants" at bounding box center [470, 292] width 177 height 36
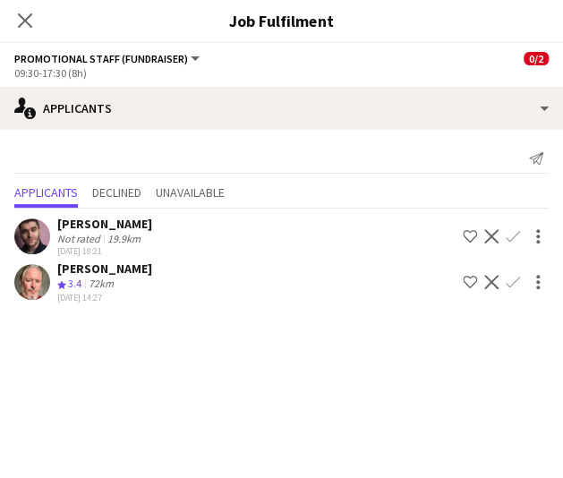
click at [506, 233] on app-icon "Confirm" at bounding box center [513, 236] width 14 height 14
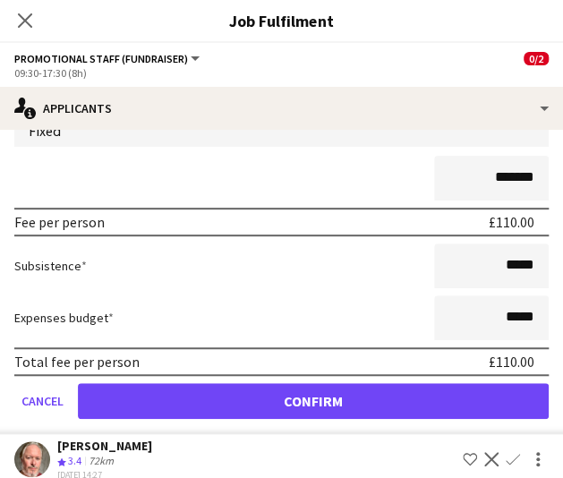
scroll to position [189, 0]
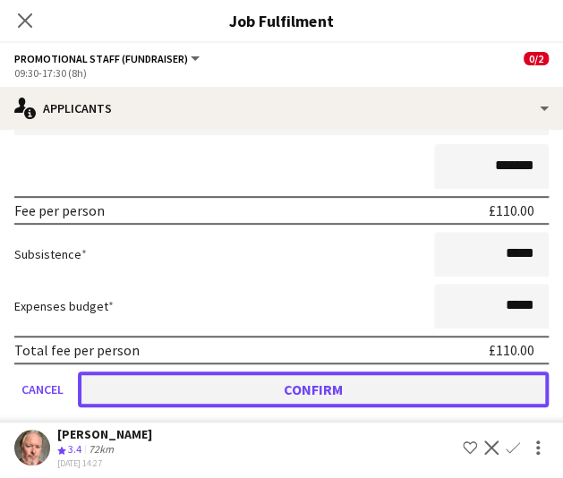
click at [364, 390] on button "Confirm" at bounding box center [313, 390] width 471 height 36
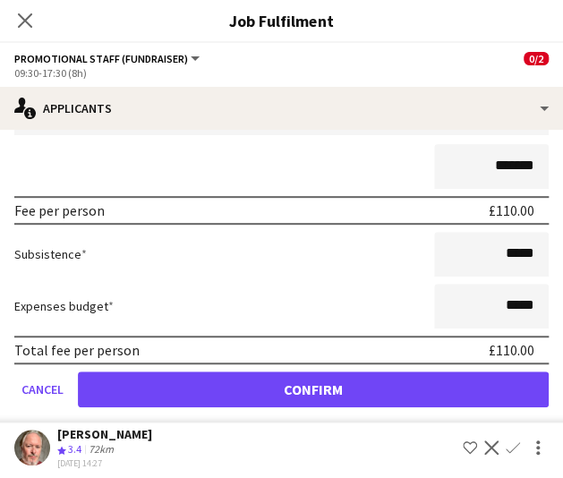
scroll to position [0, 0]
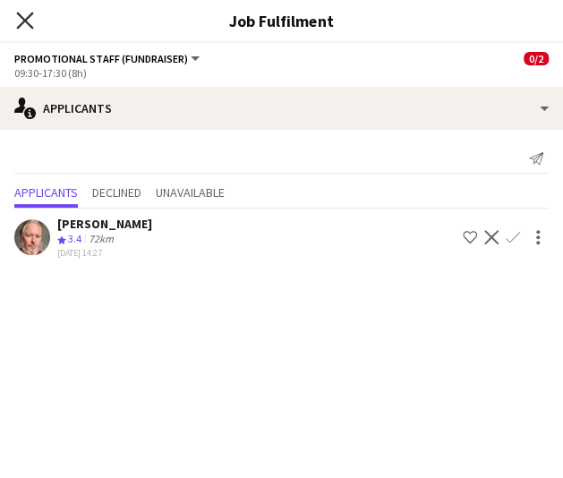
click at [30, 19] on icon "Close pop-in" at bounding box center [24, 20] width 17 height 17
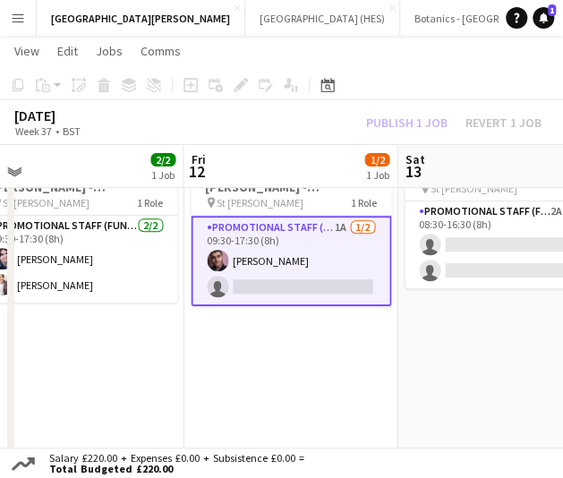
click at [292, 288] on app-card-role "Promotional Staff (Fundraiser) 1A [DATE] 09:30-17:30 (8h) [PERSON_NAME] single-…" at bounding box center [291, 261] width 201 height 90
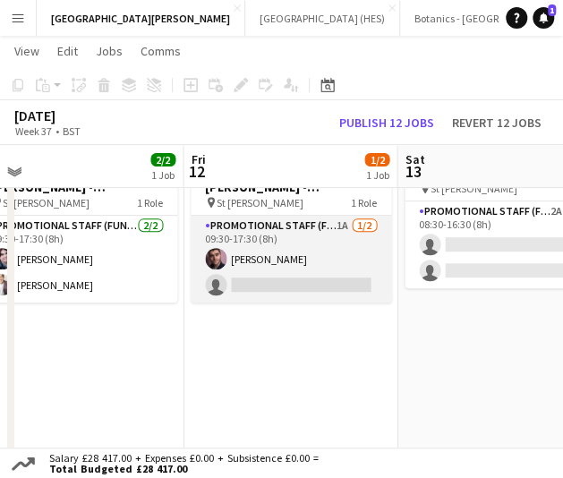
click at [292, 288] on app-card-role "Promotional Staff (Fundraiser) 1A [DATE] 09:30-17:30 (8h) [PERSON_NAME] single-…" at bounding box center [291, 259] width 201 height 87
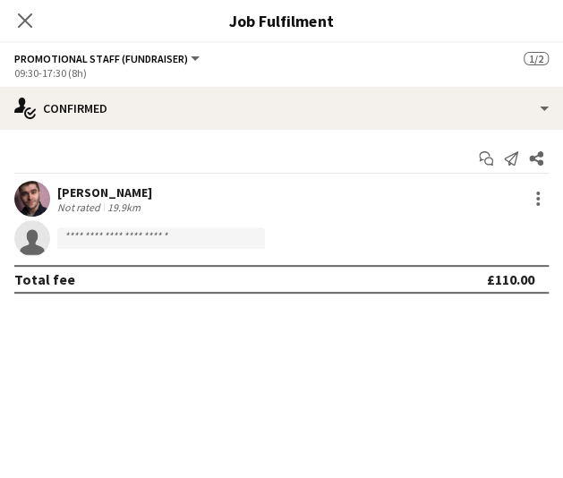
click at [228, 251] on app-invite-slot "single-neutral-actions" at bounding box center [281, 238] width 563 height 36
click at [227, 241] on input at bounding box center [161, 238] width 208 height 21
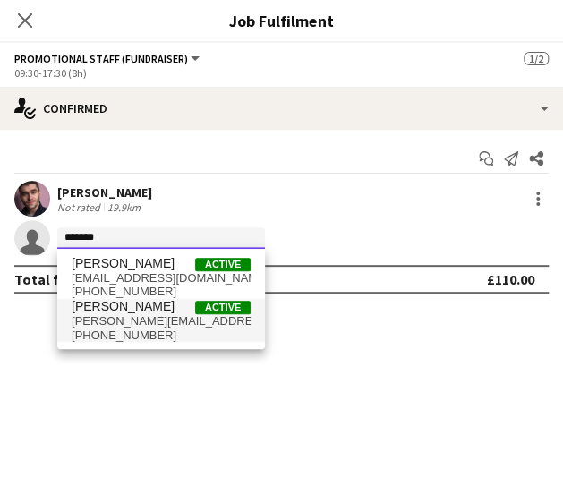
type input "*******"
click at [201, 312] on span "Active" at bounding box center [223, 307] width 56 height 13
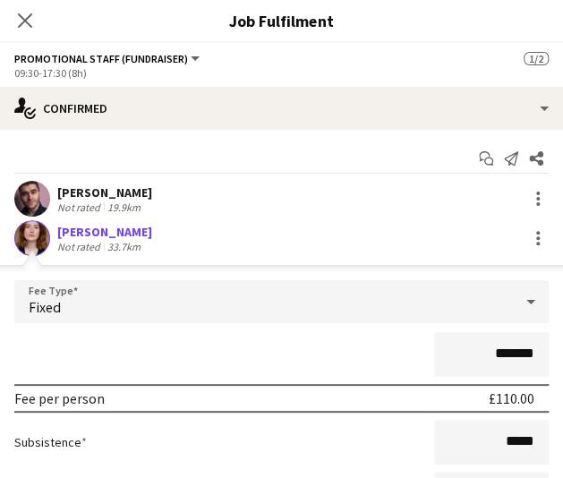
scroll to position [184, 0]
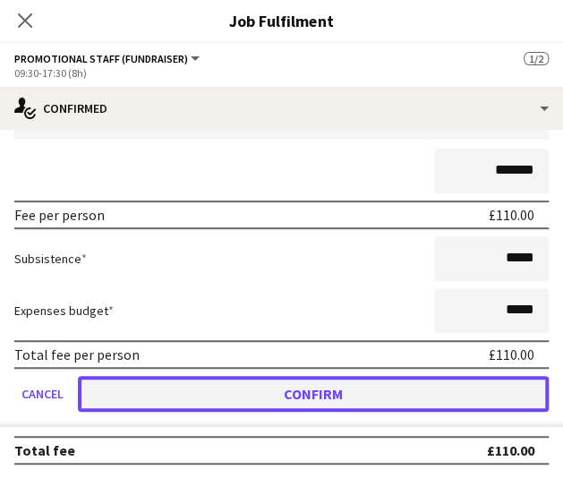
click at [322, 385] on button "Confirm" at bounding box center [313, 394] width 471 height 36
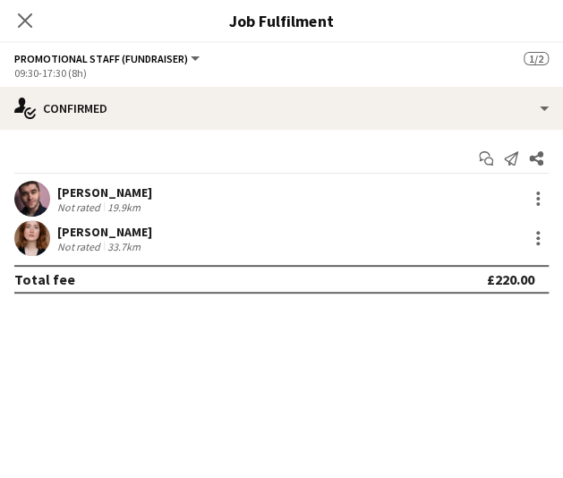
scroll to position [0, 0]
click at [20, 13] on icon "Close pop-in" at bounding box center [24, 20] width 17 height 17
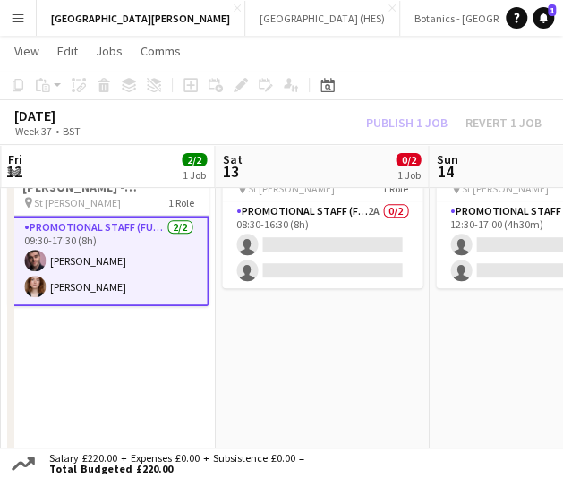
scroll to position [0, 641]
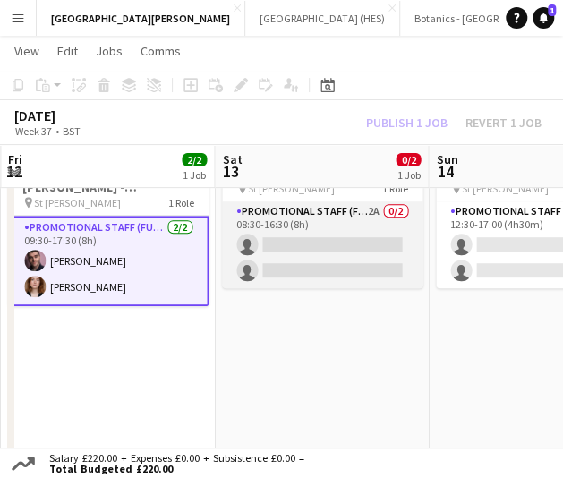
click at [312, 261] on app-card-role "Promotional Staff (Fundraiser) 2A 0/2 08:30-16:30 (8h) single-neutral-actions s…" at bounding box center [322, 245] width 201 height 87
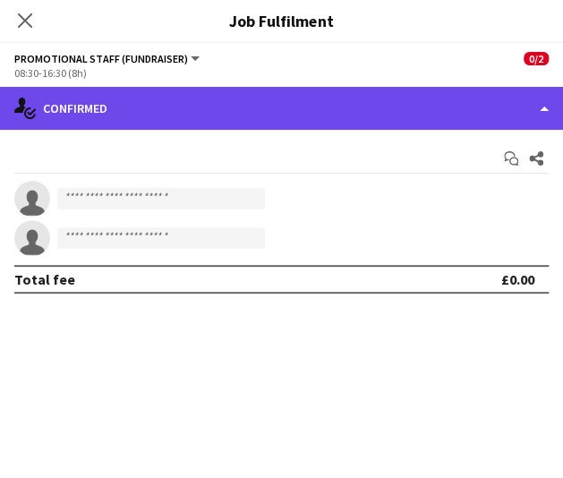
click at [292, 92] on div "single-neutral-actions-check-2 Confirmed" at bounding box center [281, 108] width 563 height 43
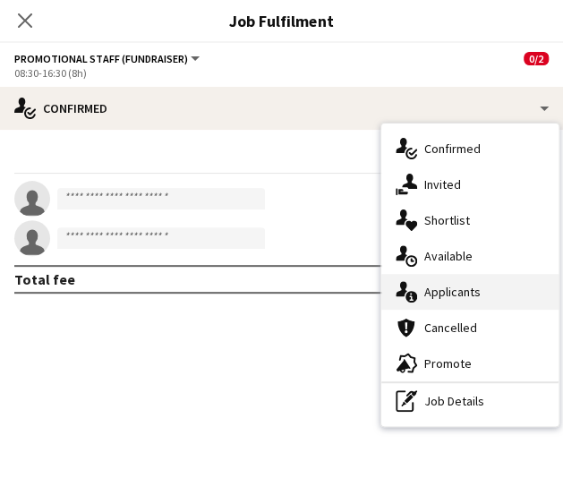
click at [460, 286] on div "single-neutral-actions-information Applicants" at bounding box center [470, 292] width 177 height 36
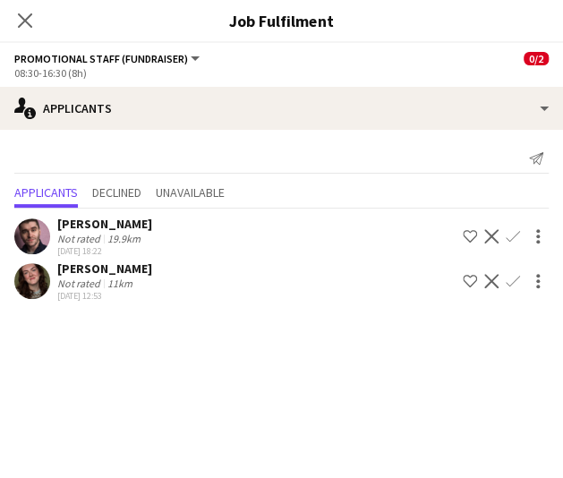
click at [514, 236] on app-icon "Confirm" at bounding box center [513, 236] width 14 height 14
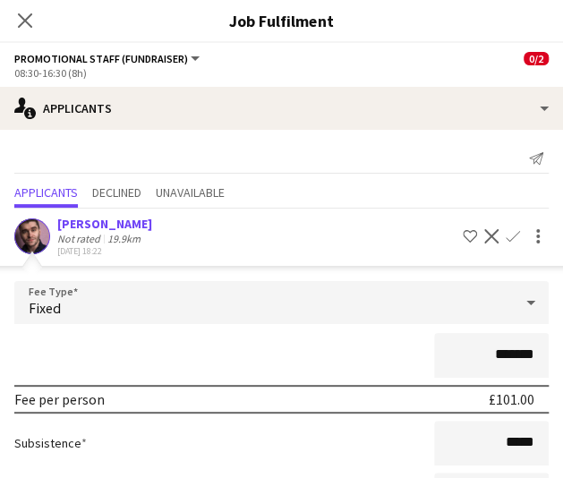
click at [498, 349] on input "*******" at bounding box center [491, 355] width 115 height 45
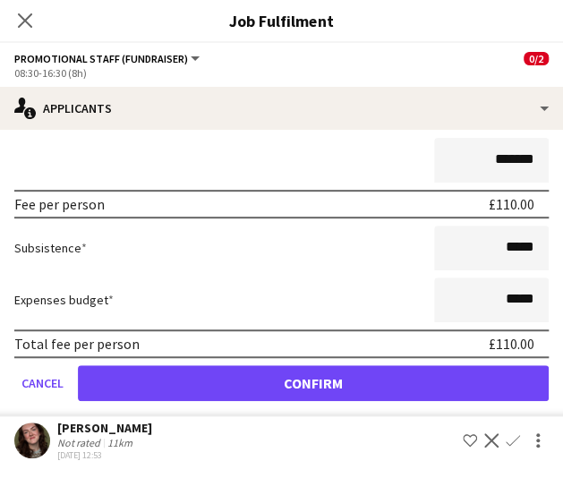
type input "*******"
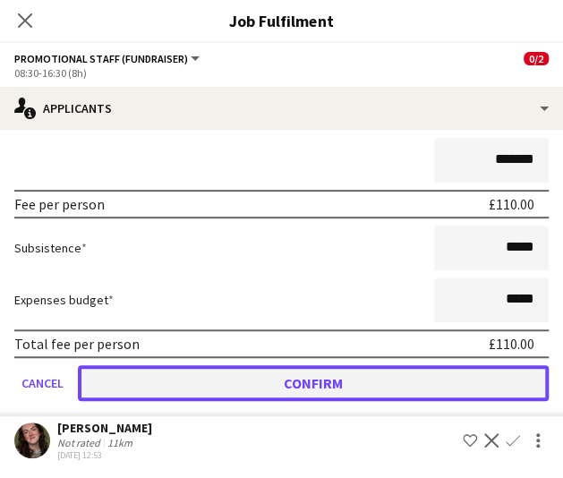
click at [457, 396] on button "Confirm" at bounding box center [313, 383] width 471 height 36
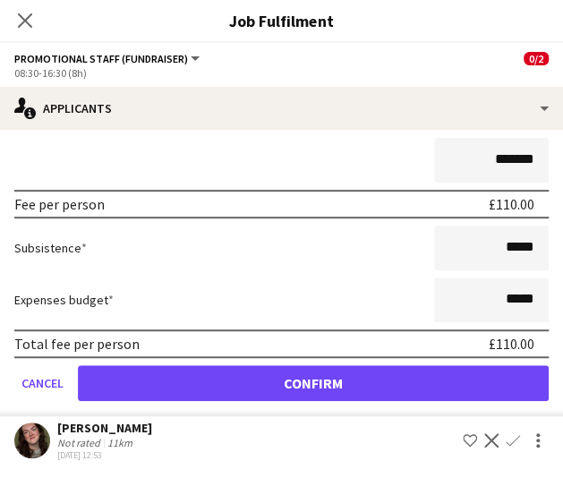
scroll to position [0, 0]
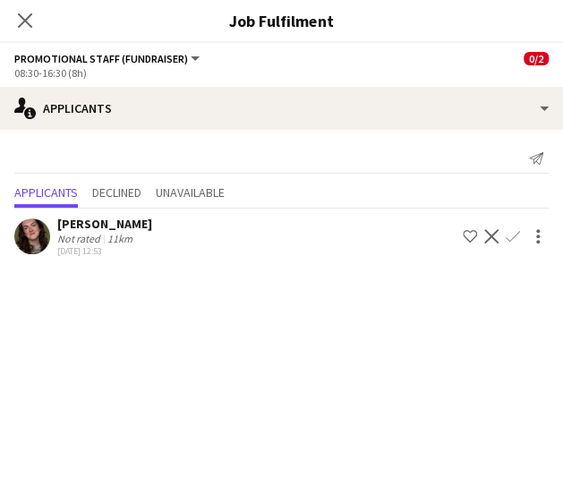
click at [520, 232] on app-icon "Confirm" at bounding box center [513, 236] width 14 height 14
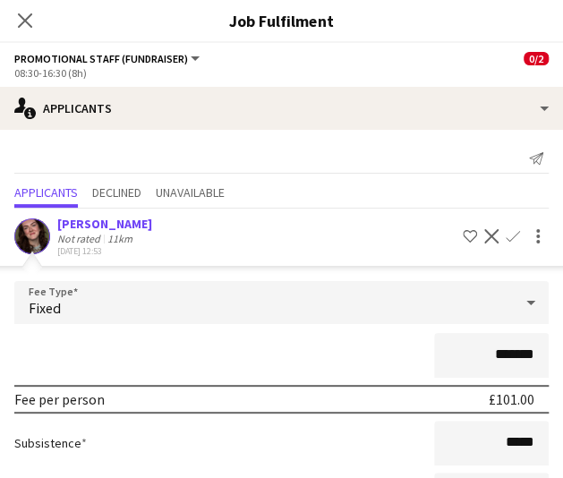
click at [495, 349] on input "*******" at bounding box center [491, 355] width 115 height 45
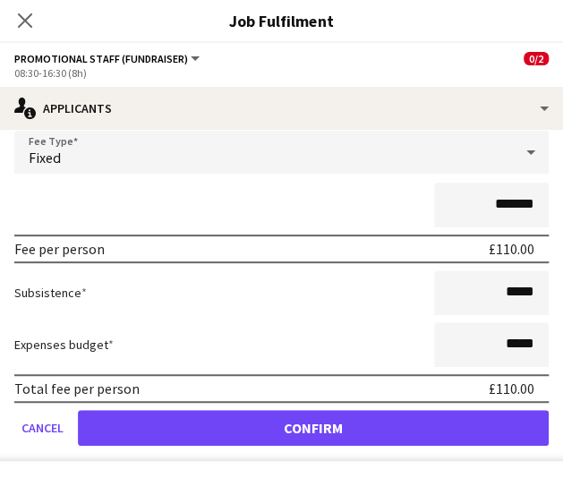
type input "*******"
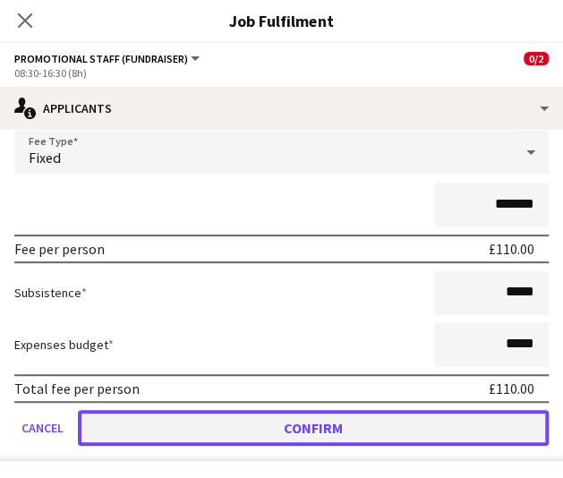
click at [315, 420] on button "Confirm" at bounding box center [313, 428] width 471 height 36
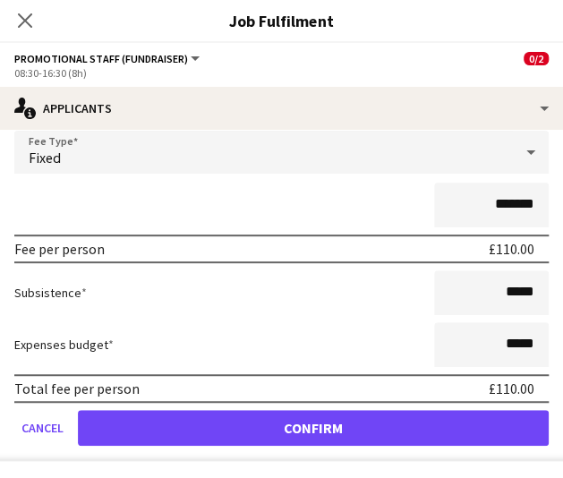
scroll to position [0, 0]
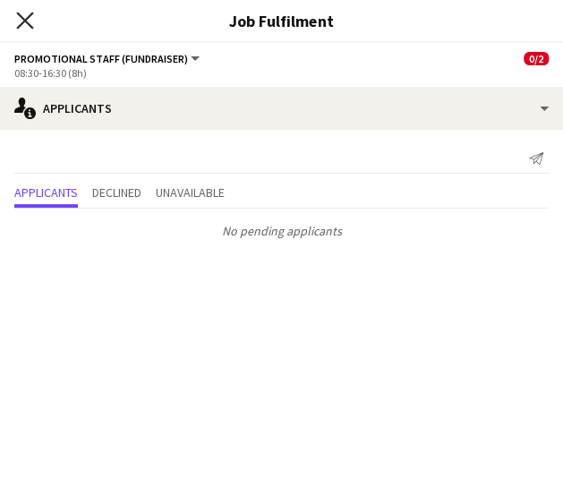
click at [23, 20] on icon at bounding box center [24, 20] width 17 height 17
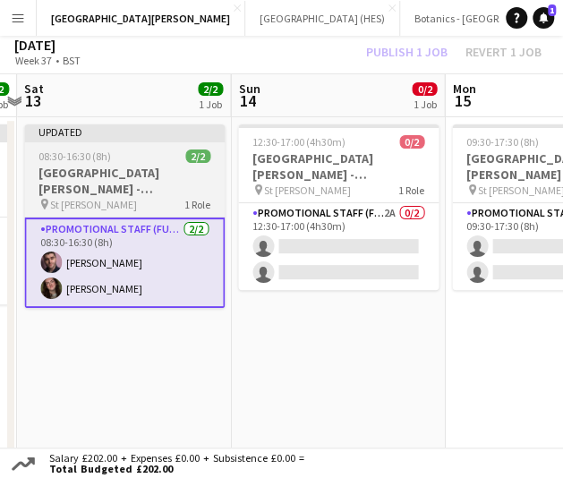
scroll to position [28, 0]
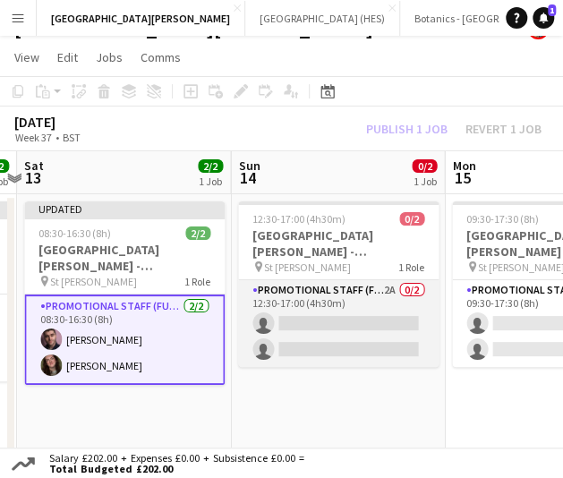
click at [319, 325] on app-card-role "Promotional Staff (Fundraiser) 2A 0/2 12:30-17:00 (4h30m) single-neutral-action…" at bounding box center [338, 323] width 201 height 87
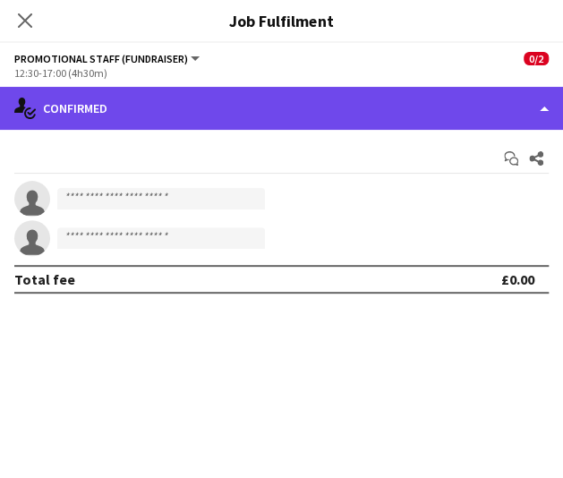
click at [339, 123] on div "single-neutral-actions-check-2 Confirmed" at bounding box center [281, 108] width 563 height 43
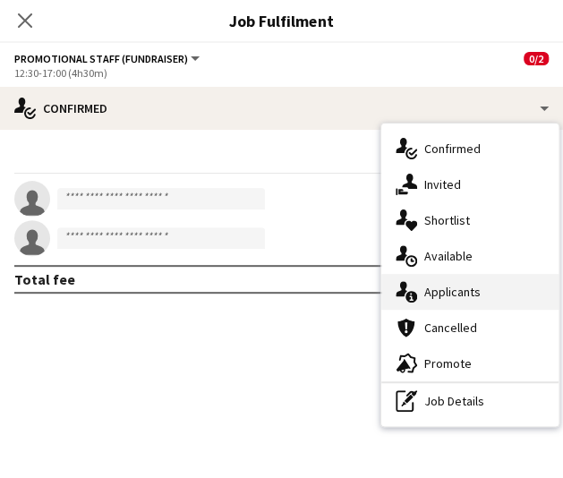
click at [448, 298] on div "single-neutral-actions-information Applicants" at bounding box center [470, 292] width 177 height 36
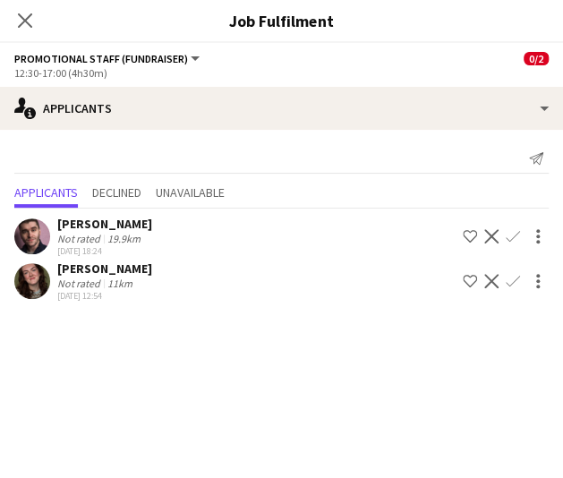
click at [509, 230] on app-icon "Confirm" at bounding box center [513, 236] width 14 height 14
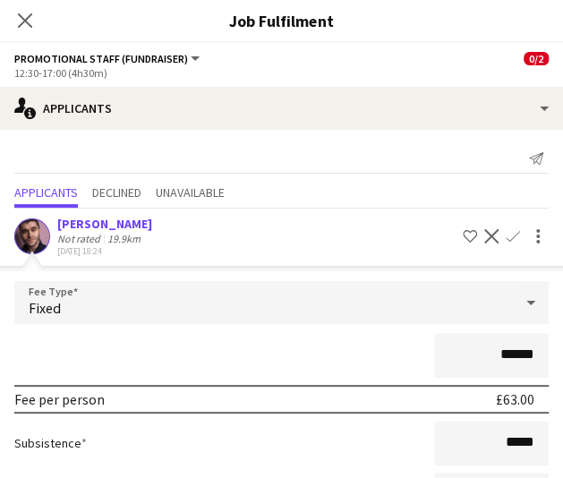
scroll to position [195, 0]
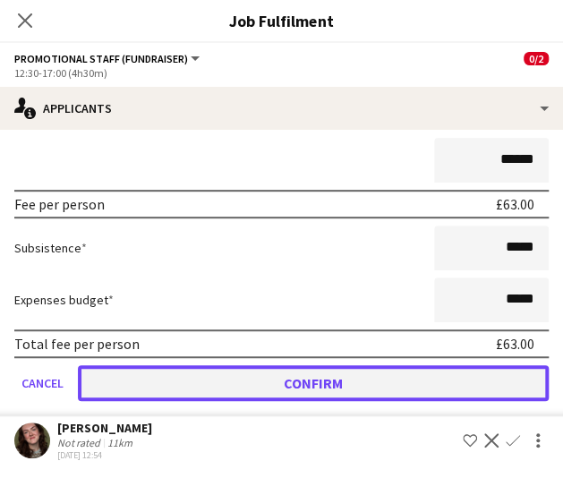
click at [394, 386] on button "Confirm" at bounding box center [313, 383] width 471 height 36
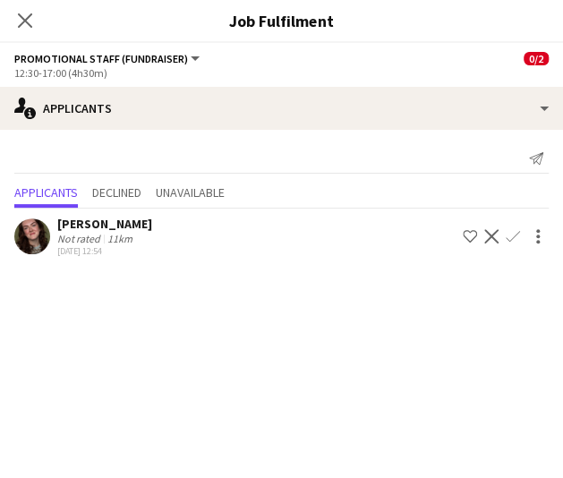
scroll to position [0, 0]
click at [510, 236] on app-icon "Confirm" at bounding box center [513, 236] width 14 height 14
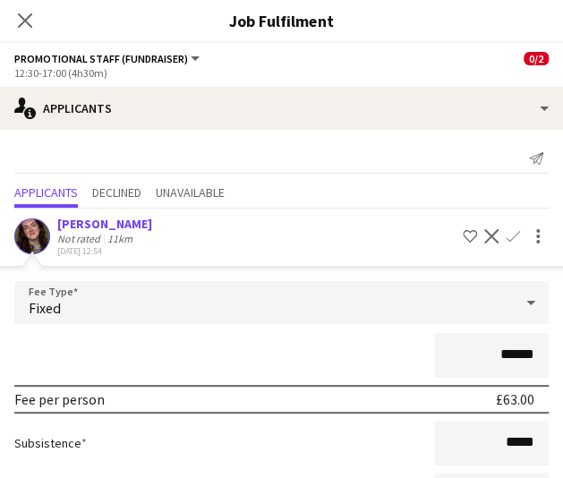
scroll to position [150, 0]
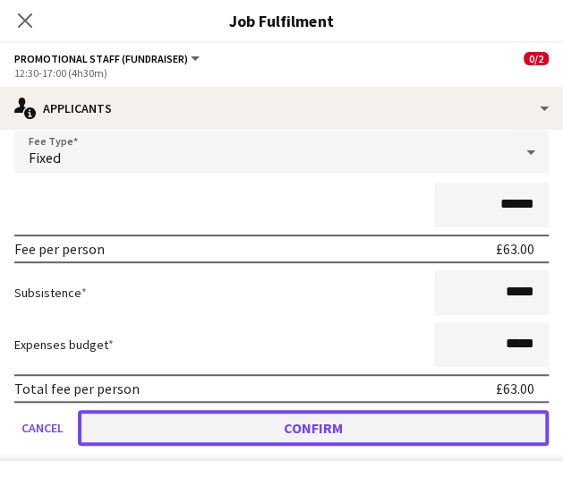
click at [346, 417] on button "Confirm" at bounding box center [313, 428] width 471 height 36
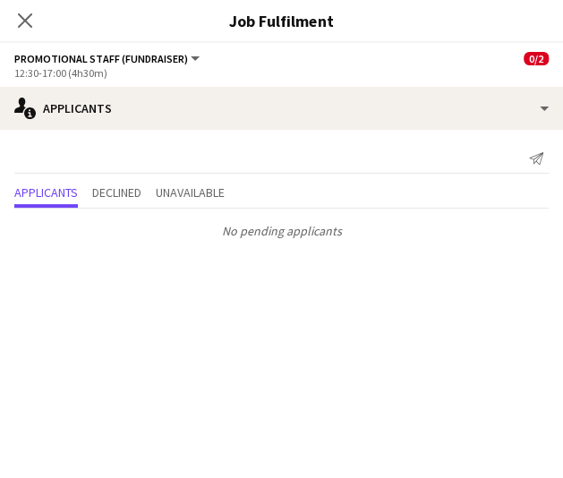
scroll to position [0, 0]
click at [29, 24] on icon at bounding box center [24, 20] width 17 height 17
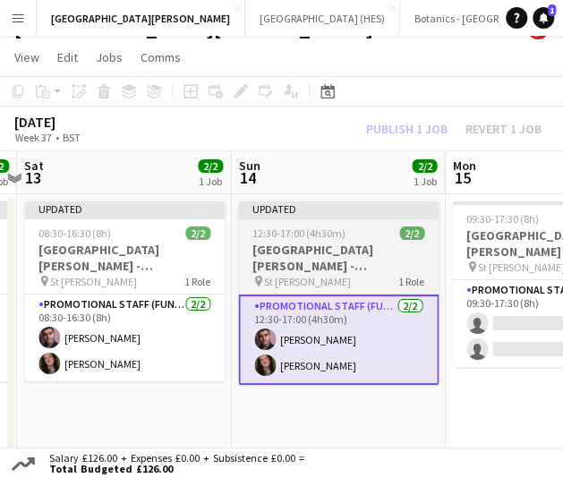
scroll to position [0, 788]
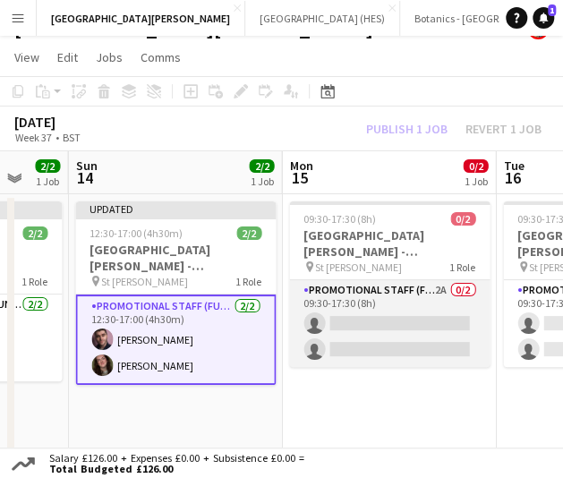
click at [380, 339] on app-card-role "Promotional Staff (Fundraiser) 2A 0/2 09:30-17:30 (8h) single-neutral-actions s…" at bounding box center [389, 323] width 201 height 87
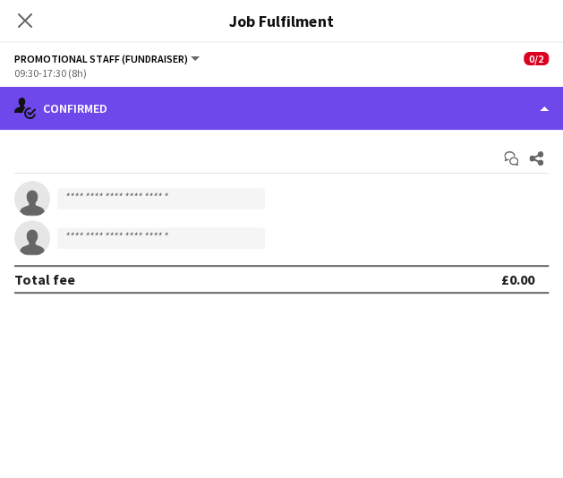
click at [374, 99] on div "single-neutral-actions-check-2 Confirmed" at bounding box center [281, 108] width 563 height 43
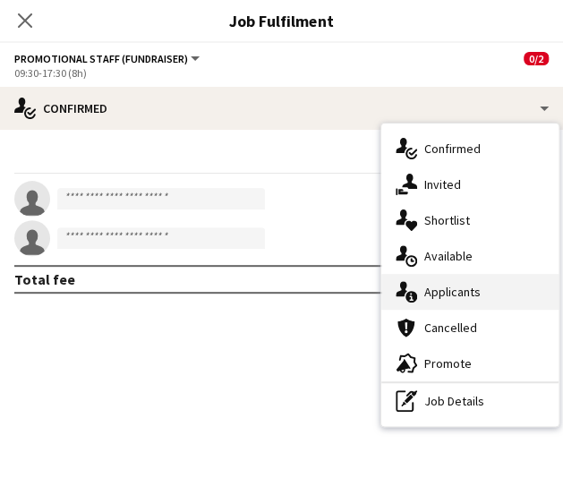
click at [470, 298] on div "single-neutral-actions-information Applicants" at bounding box center [470, 292] width 177 height 36
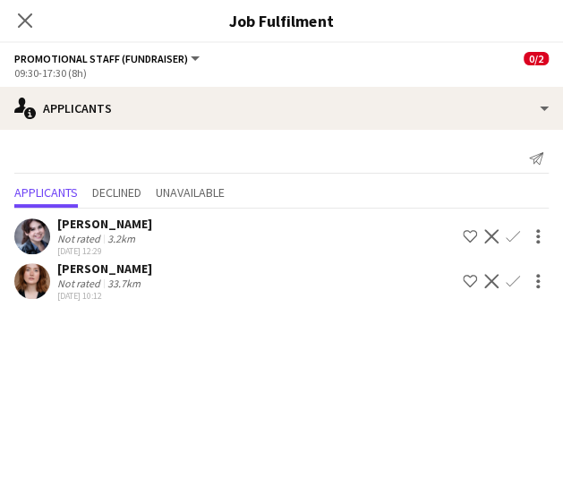
click at [511, 233] on app-icon "Confirm" at bounding box center [513, 236] width 14 height 14
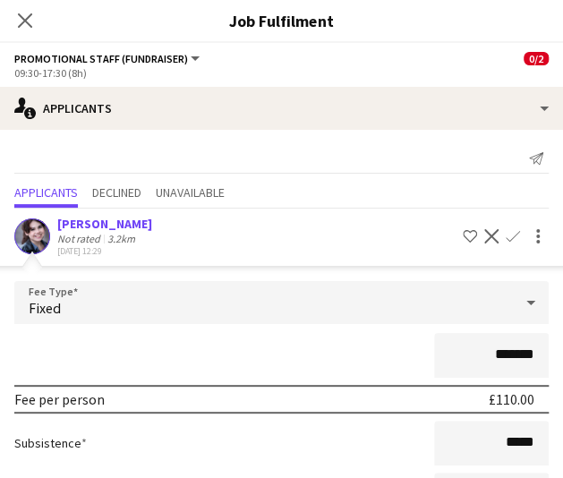
scroll to position [195, 0]
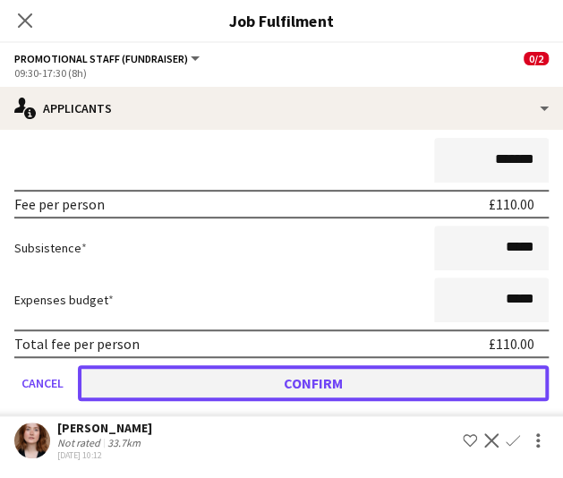
click at [408, 375] on button "Confirm" at bounding box center [313, 383] width 471 height 36
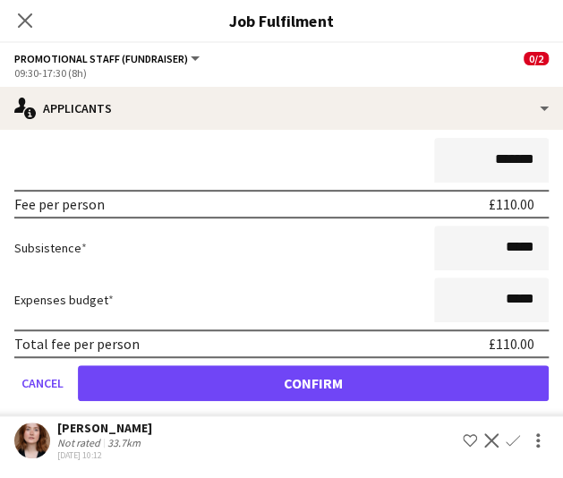
scroll to position [0, 0]
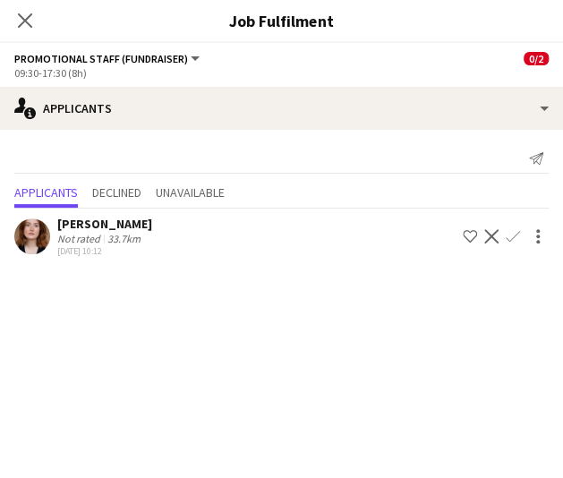
click at [511, 243] on button "Confirm" at bounding box center [513, 236] width 21 height 21
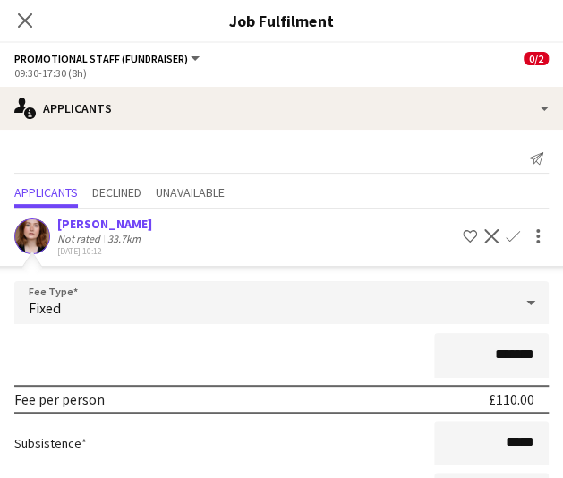
scroll to position [150, 0]
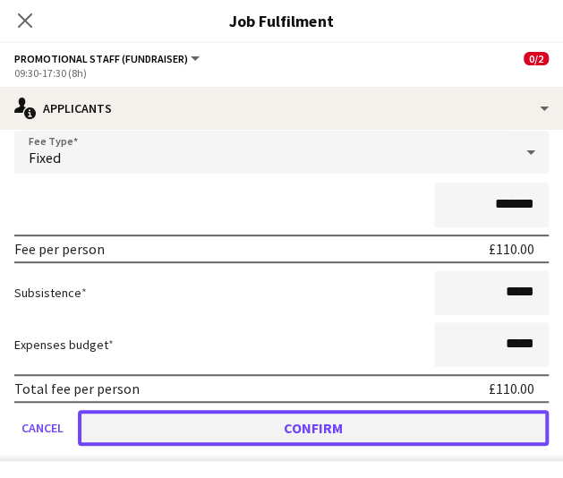
click at [383, 429] on button "Confirm" at bounding box center [313, 428] width 471 height 36
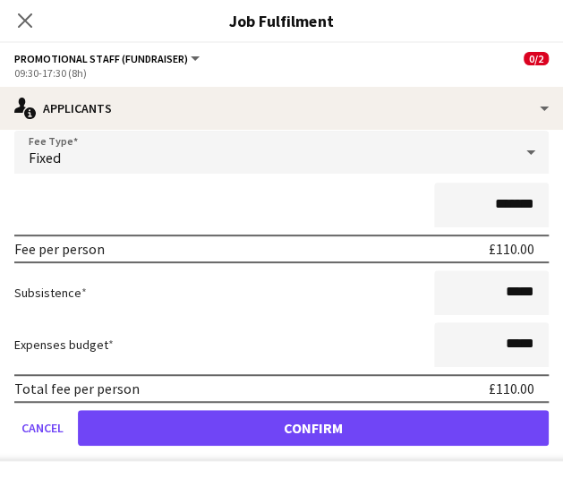
scroll to position [0, 0]
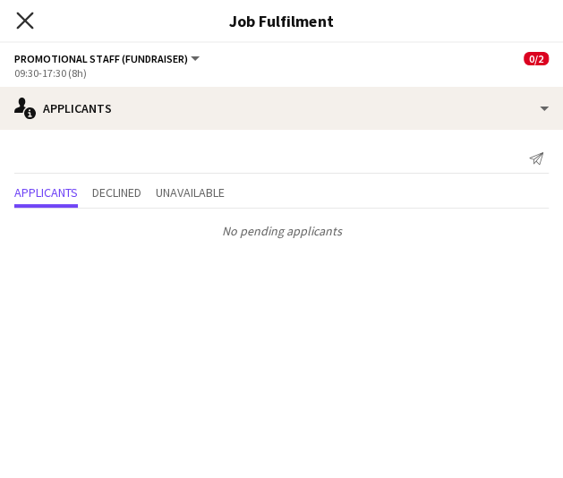
click at [23, 24] on icon at bounding box center [24, 20] width 17 height 17
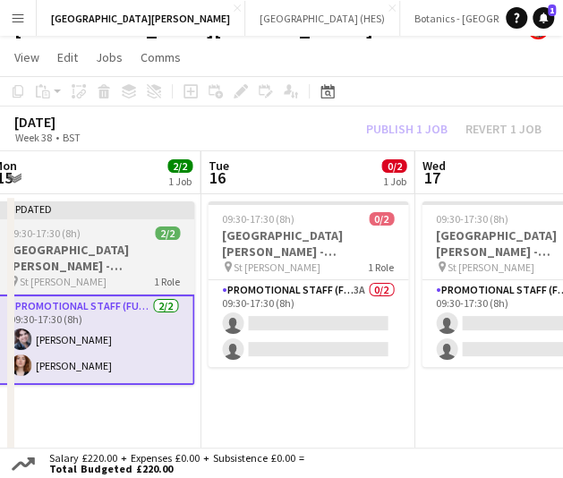
scroll to position [0, 663]
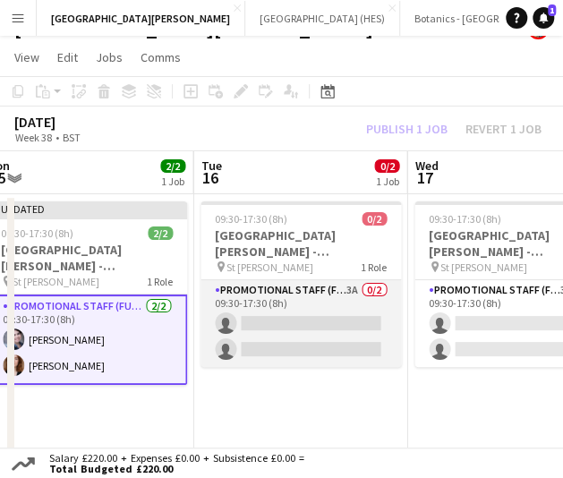
click at [292, 296] on app-card-role "Promotional Staff (Fundraiser) 3A 0/2 09:30-17:30 (8h) single-neutral-actions s…" at bounding box center [301, 323] width 201 height 87
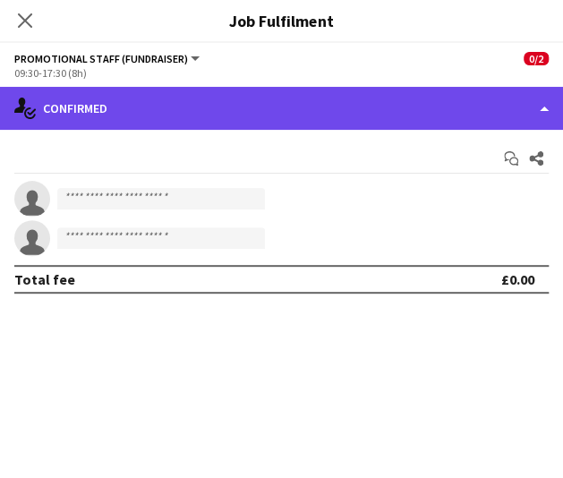
click at [478, 115] on div "single-neutral-actions-check-2 Confirmed" at bounding box center [281, 108] width 563 height 43
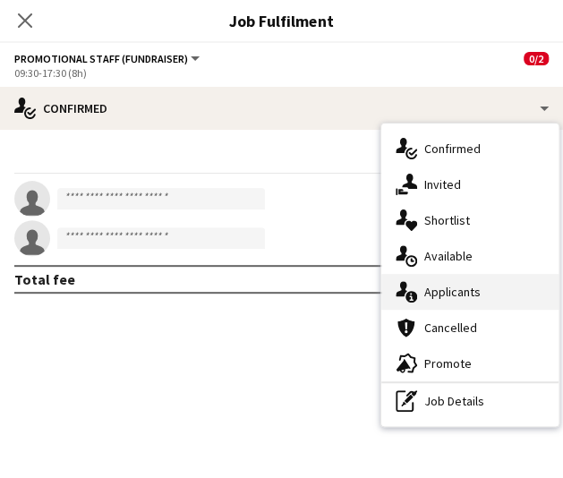
click at [502, 277] on div "single-neutral-actions-information Applicants" at bounding box center [470, 292] width 177 height 36
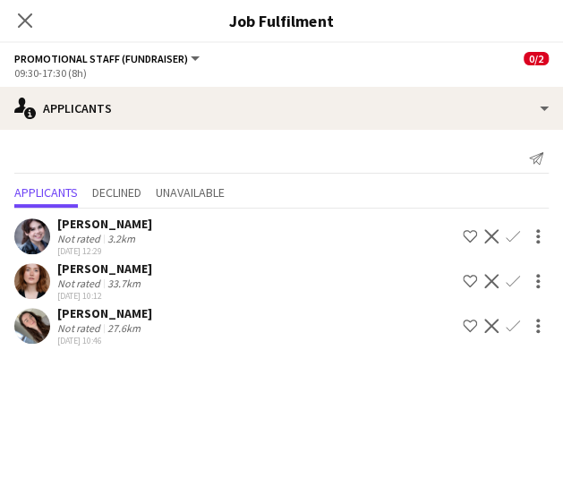
click at [515, 325] on app-icon "Confirm" at bounding box center [513, 326] width 14 height 14
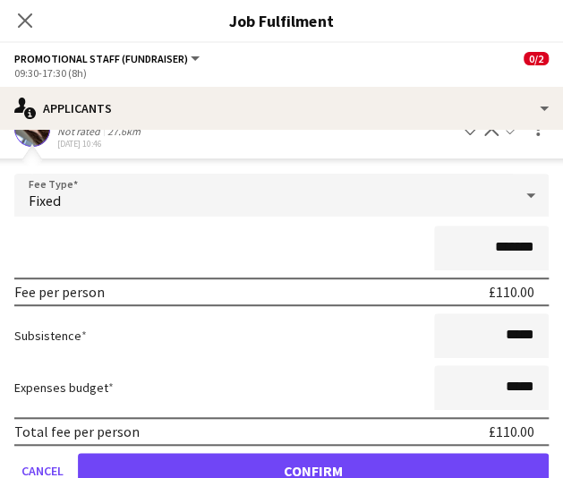
scroll to position [240, 0]
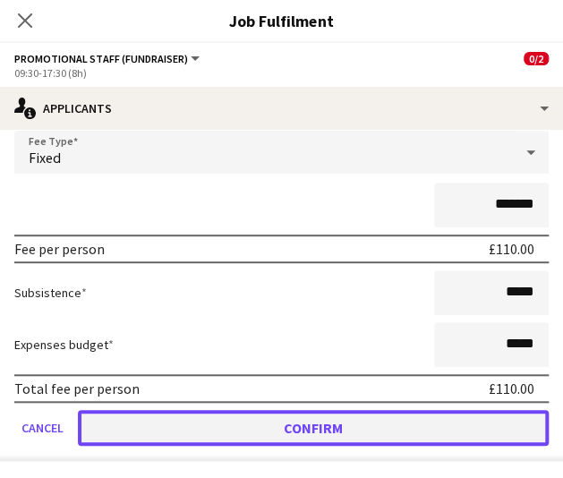
click at [319, 426] on button "Confirm" at bounding box center [313, 428] width 471 height 36
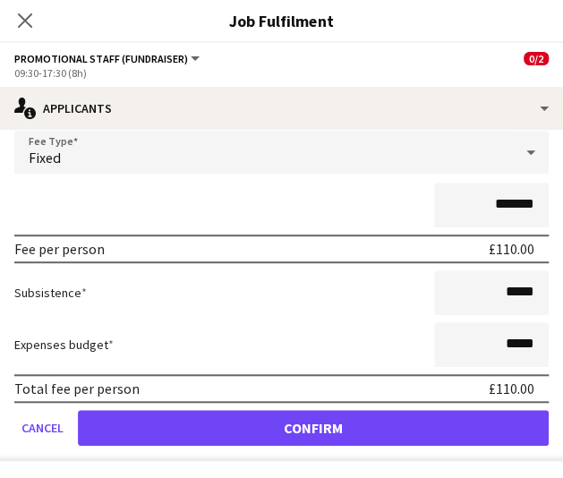
scroll to position [0, 0]
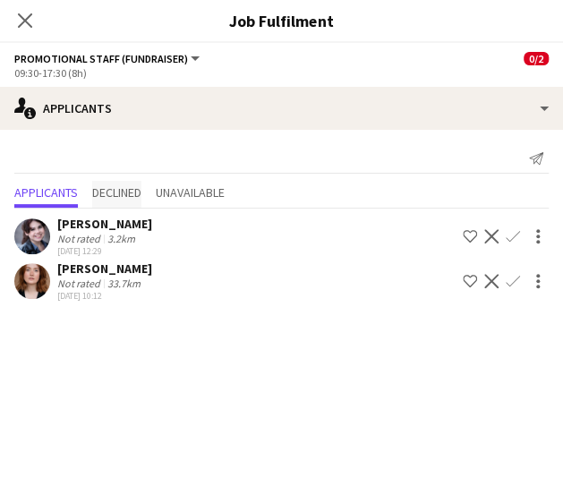
click at [133, 182] on div "Send notification Applicants Declined Unavailable [PERSON_NAME] Not rated 3.2km…" at bounding box center [281, 225] width 563 height 190
click at [133, 182] on span "Declined" at bounding box center [116, 194] width 49 height 27
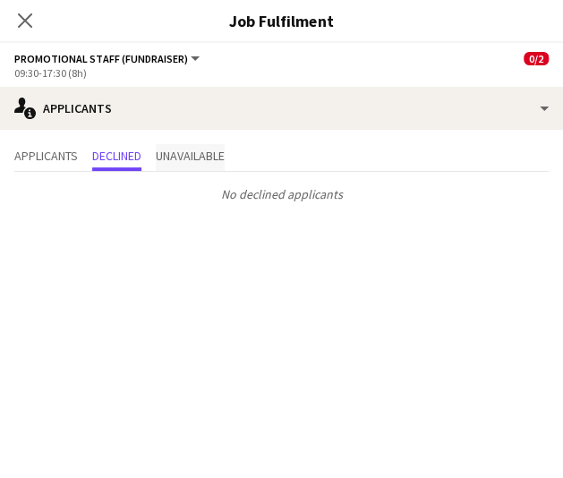
click at [169, 151] on span "Unavailable" at bounding box center [190, 156] width 69 height 13
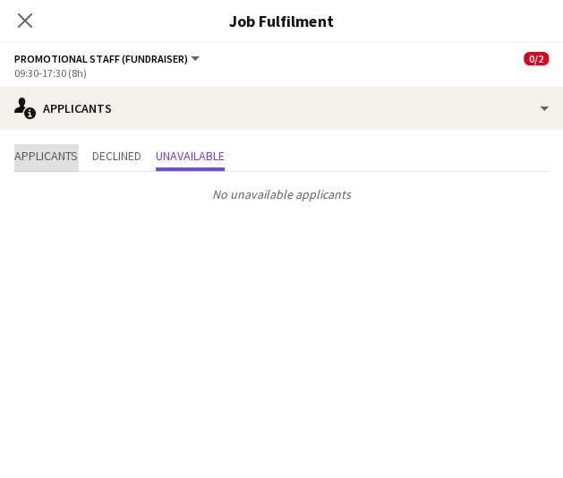
click at [42, 155] on span "Applicants" at bounding box center [46, 156] width 64 height 13
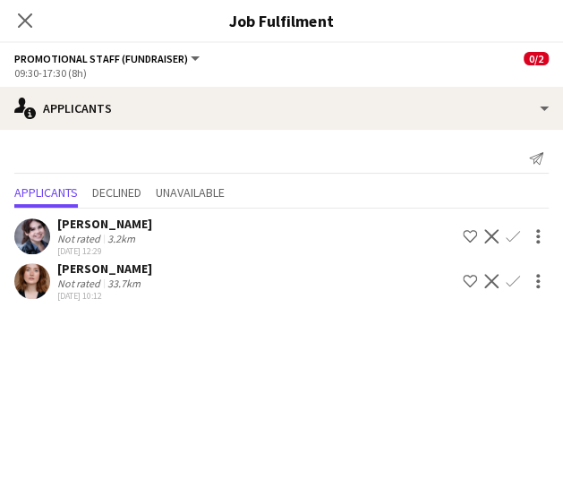
click at [518, 231] on app-icon "Confirm" at bounding box center [513, 236] width 14 height 14
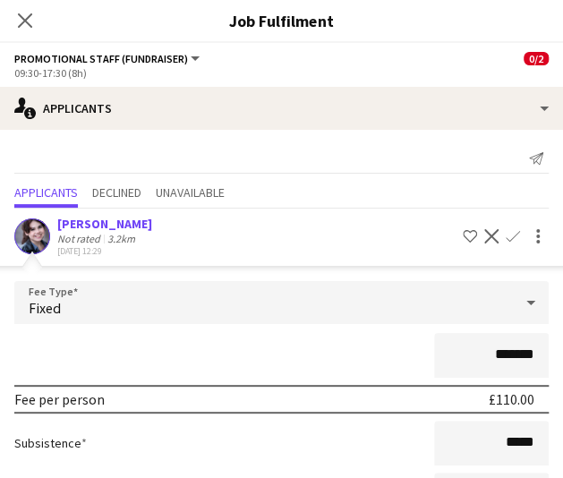
scroll to position [195, 0]
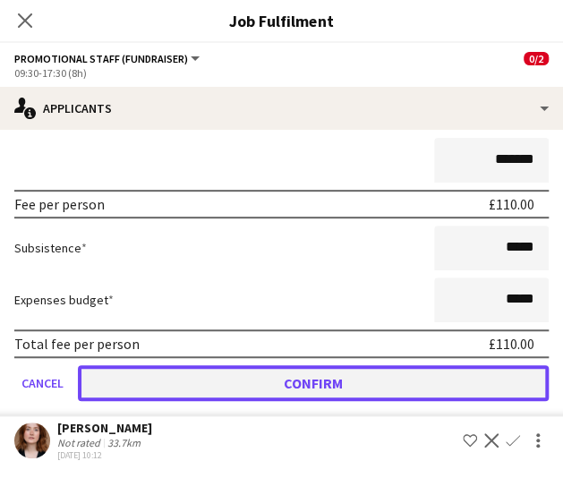
click at [449, 371] on button "Confirm" at bounding box center [313, 383] width 471 height 36
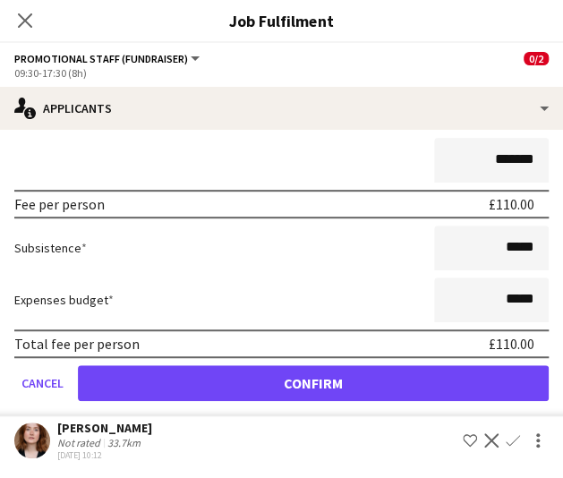
scroll to position [0, 0]
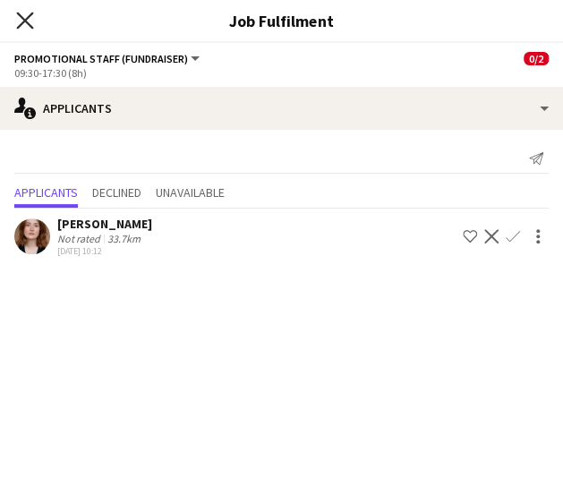
click at [22, 19] on icon at bounding box center [24, 20] width 17 height 17
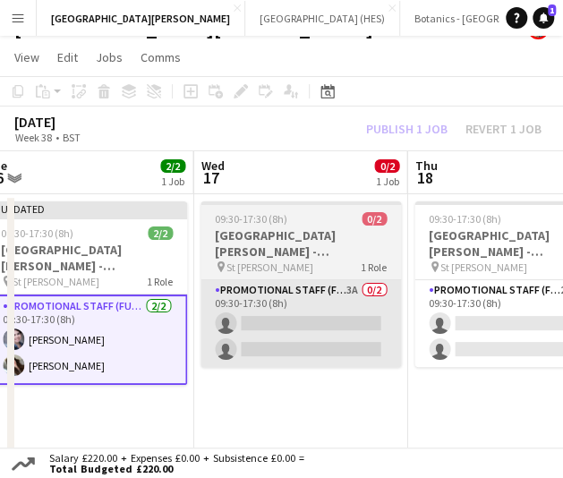
scroll to position [0, 664]
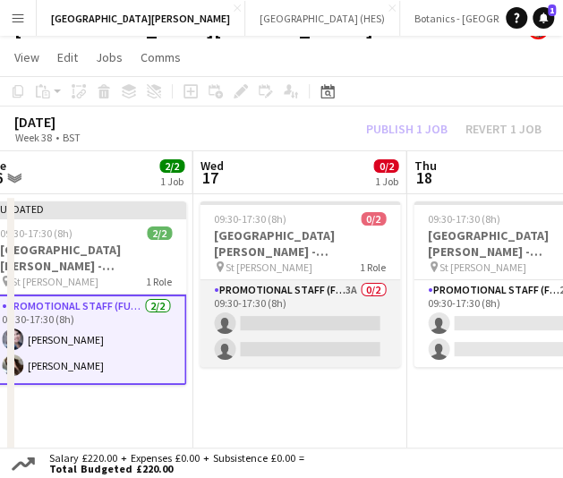
click at [307, 345] on app-card-role "Promotional Staff (Fundraiser) 3A 0/2 09:30-17:30 (8h) single-neutral-actions s…" at bounding box center [300, 323] width 201 height 87
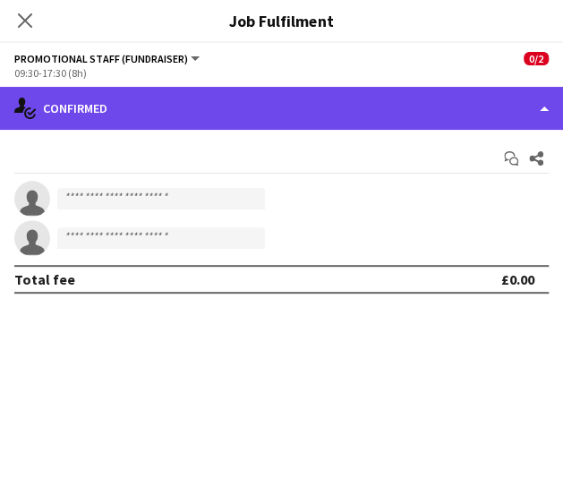
click at [307, 100] on div "single-neutral-actions-check-2 Confirmed" at bounding box center [281, 108] width 563 height 43
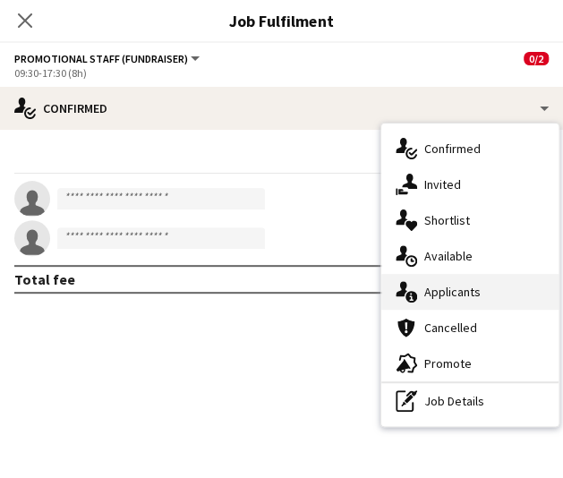
click at [426, 293] on div "single-neutral-actions-information Applicants" at bounding box center [470, 292] width 177 height 36
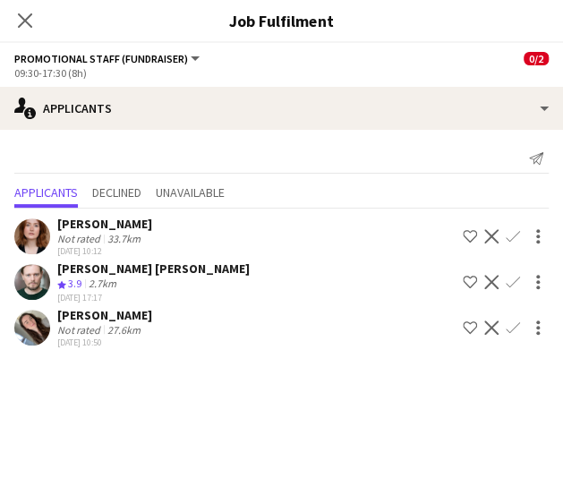
click at [514, 282] on app-icon "Confirm" at bounding box center [513, 282] width 14 height 14
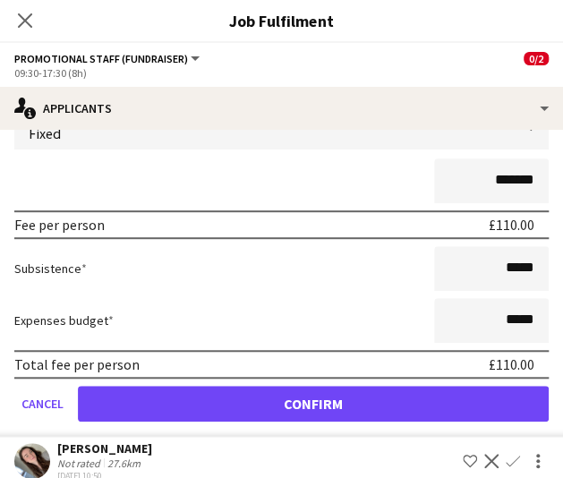
scroll to position [240, 0]
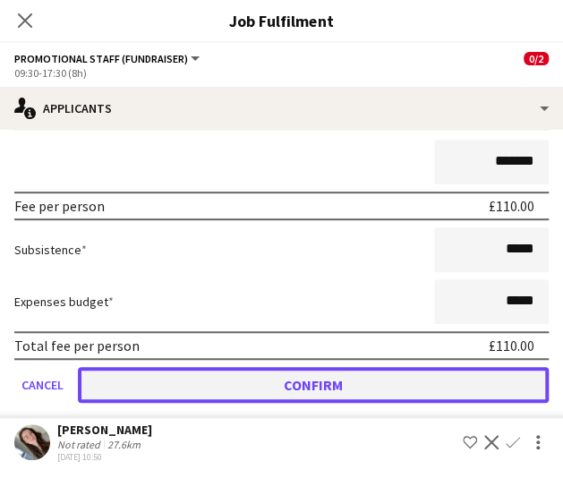
click at [272, 380] on button "Confirm" at bounding box center [313, 385] width 471 height 36
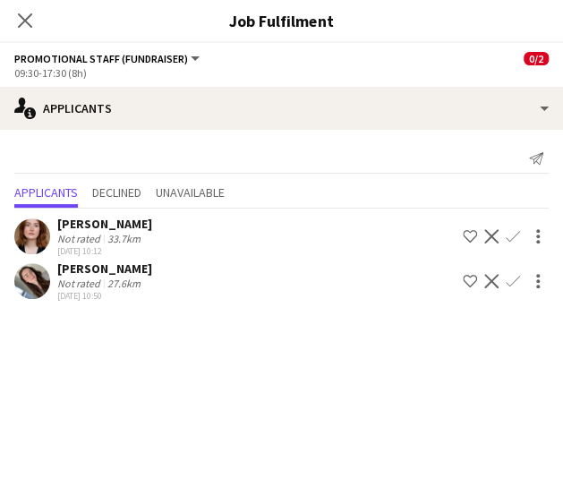
scroll to position [0, 0]
click at [507, 285] on app-icon "Confirm" at bounding box center [513, 281] width 14 height 14
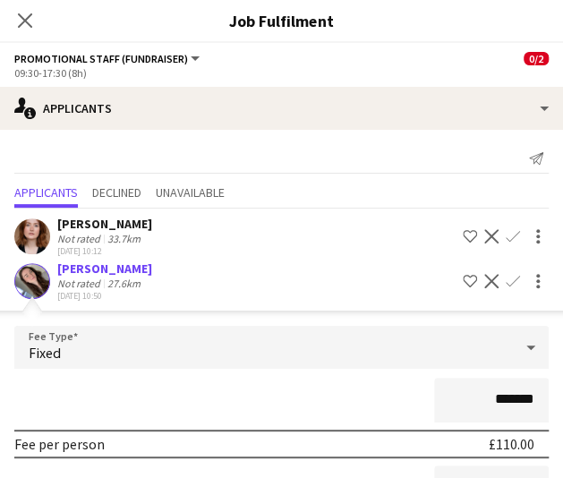
scroll to position [195, 0]
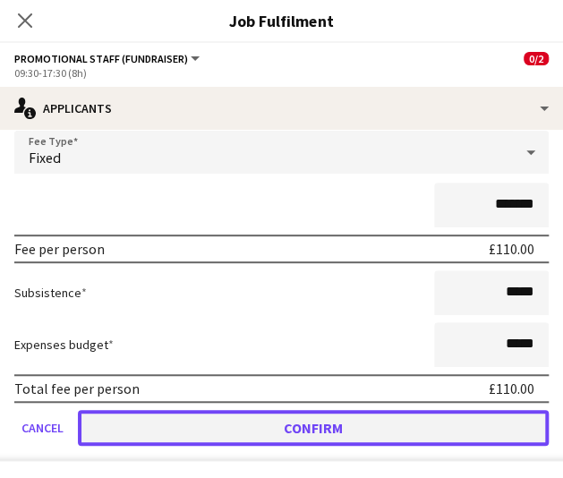
click at [283, 422] on button "Confirm" at bounding box center [313, 428] width 471 height 36
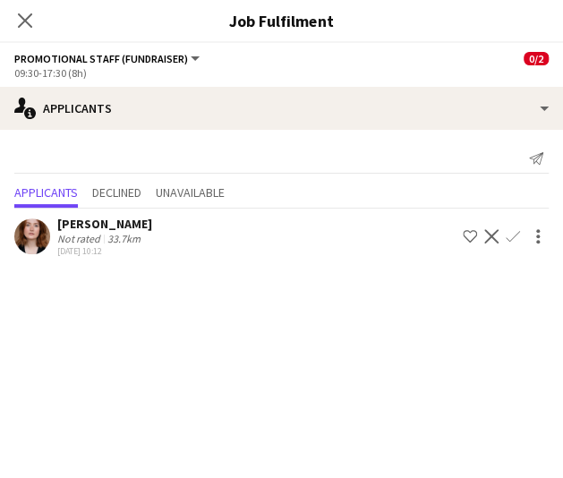
scroll to position [0, 0]
click at [38, 44] on app-options-switcher "Promotional Staff (Fundraiser) All roles Promotional Staff (Fundraiser) 0/2 09:…" at bounding box center [281, 65] width 563 height 44
click at [24, 28] on icon "Close pop-in" at bounding box center [24, 20] width 17 height 17
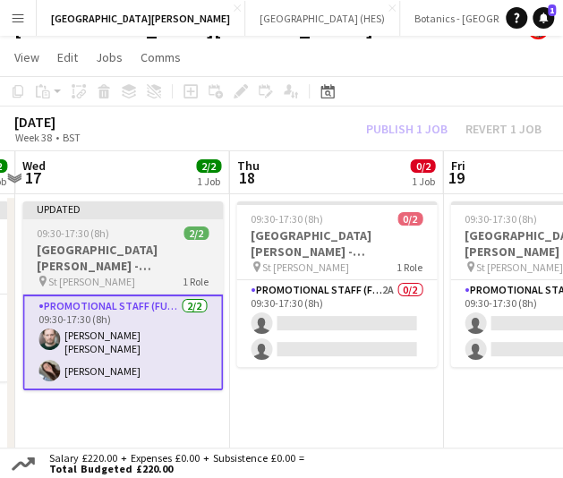
scroll to position [0, 641]
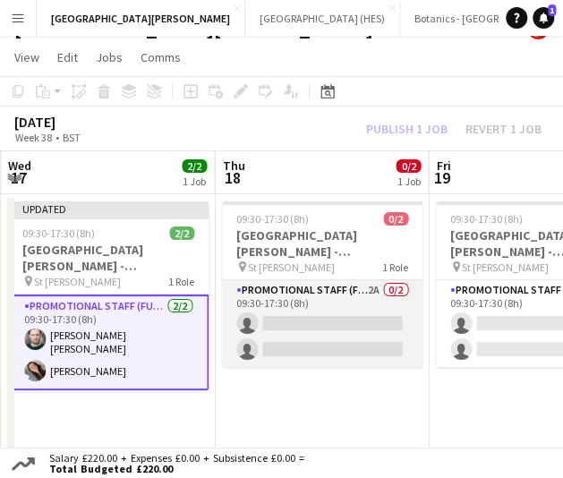
click at [355, 334] on app-card-role "Promotional Staff (Fundraiser) 2A 0/2 09:30-17:30 (8h) single-neutral-actions s…" at bounding box center [322, 323] width 201 height 87
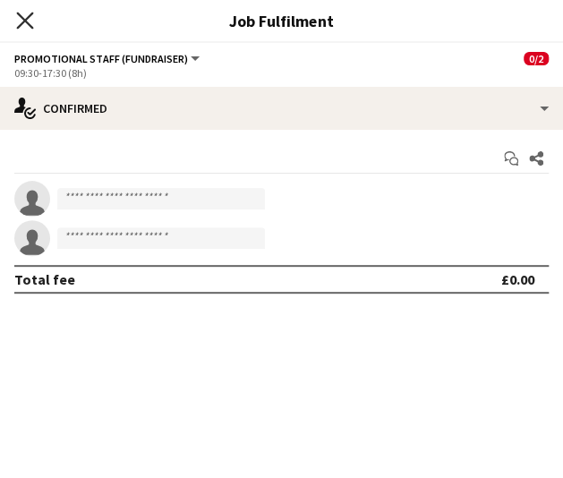
click at [18, 13] on icon at bounding box center [24, 20] width 17 height 17
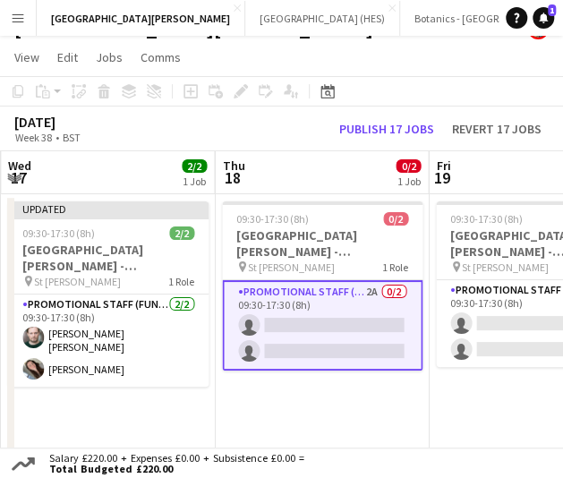
click at [386, 325] on app-card-role "Promotional Staff (Fundraiser) 2A 0/2 09:30-17:30 (8h) single-neutral-actions s…" at bounding box center [322, 325] width 201 height 90
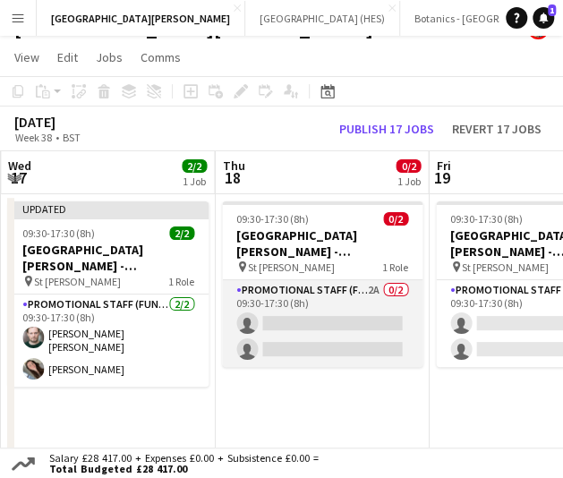
click at [335, 323] on app-card-role "Promotional Staff (Fundraiser) 2A 0/2 09:30-17:30 (8h) single-neutral-actions s…" at bounding box center [322, 323] width 201 height 87
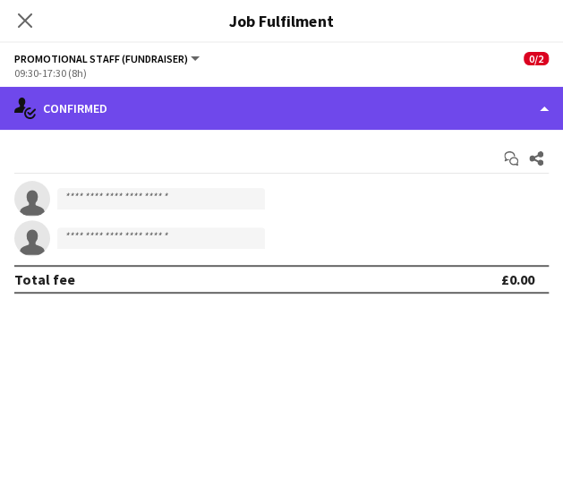
click at [437, 99] on div "single-neutral-actions-check-2 Confirmed" at bounding box center [281, 108] width 563 height 43
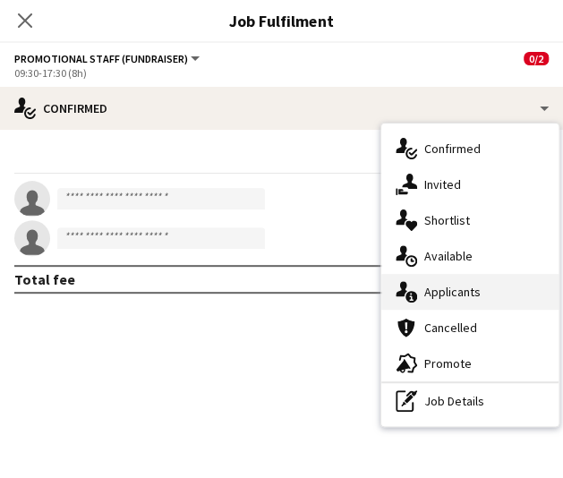
click at [487, 288] on div "single-neutral-actions-information Applicants" at bounding box center [470, 292] width 177 height 36
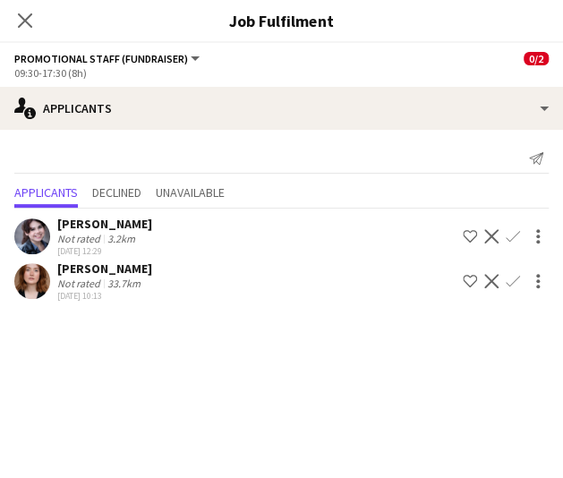
click at [515, 236] on app-icon "Confirm" at bounding box center [513, 236] width 14 height 14
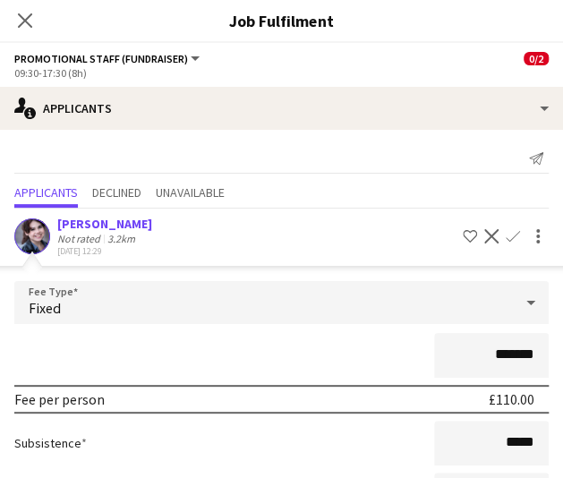
scroll to position [195, 0]
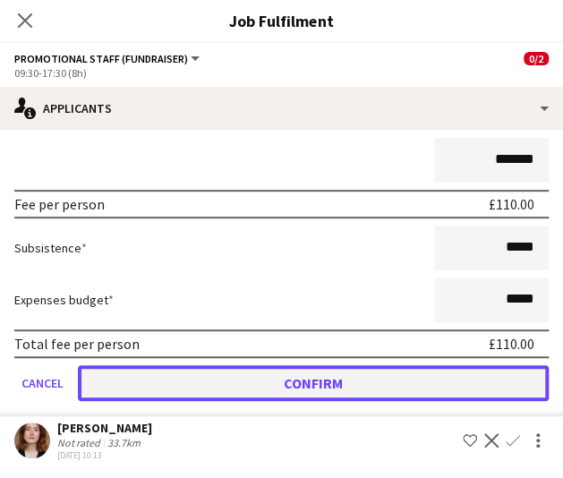
click at [402, 382] on button "Confirm" at bounding box center [313, 383] width 471 height 36
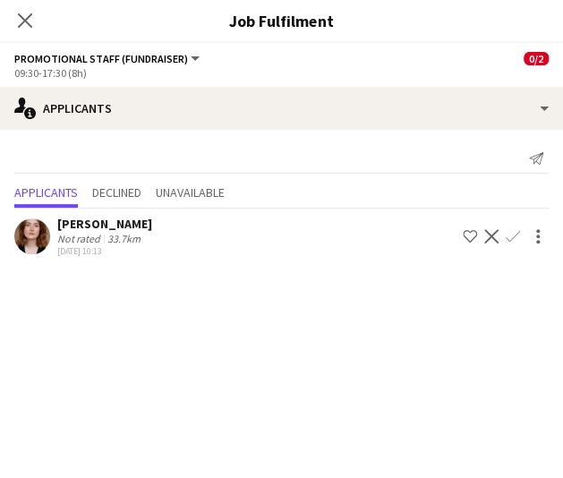
scroll to position [0, 0]
click at [509, 239] on app-icon "Confirm" at bounding box center [513, 236] width 14 height 14
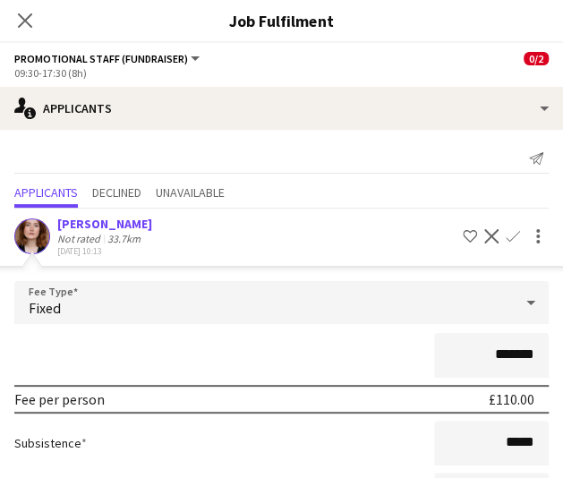
scroll to position [150, 0]
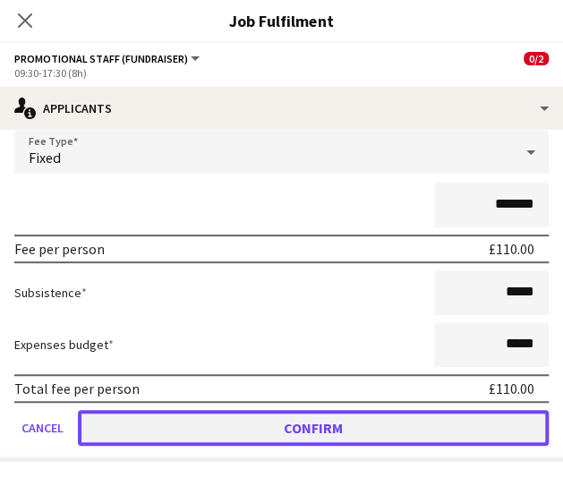
click at [384, 420] on button "Confirm" at bounding box center [313, 428] width 471 height 36
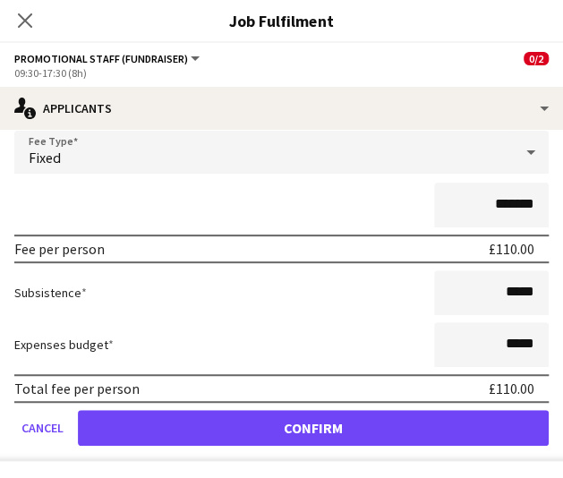
scroll to position [0, 0]
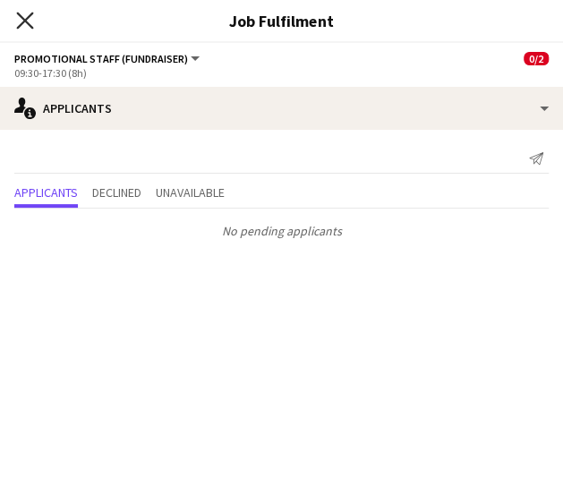
click at [23, 27] on icon "Close pop-in" at bounding box center [24, 20] width 17 height 17
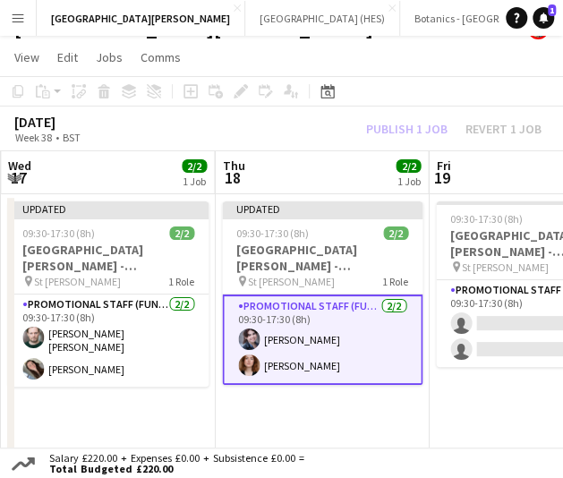
click at [349, 329] on app-card-role "Promotional Staff (Fundraiser) [DATE] 09:30-17:30 (8h) [PERSON_NAME] [PERSON_NA…" at bounding box center [322, 340] width 201 height 90
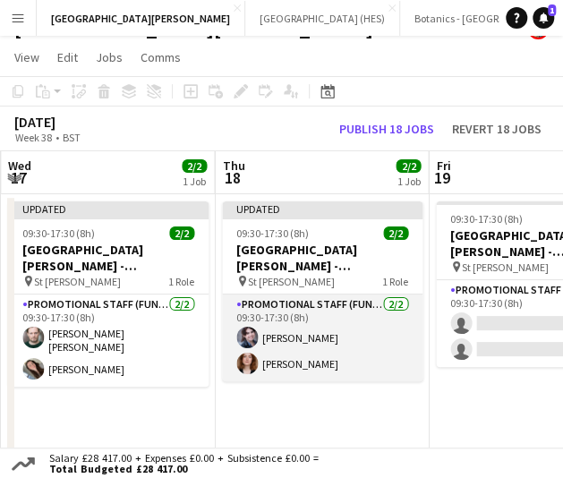
click at [349, 329] on app-card-role "Promotional Staff (Fundraiser) [DATE] 09:30-17:30 (8h) [PERSON_NAME] [PERSON_NA…" at bounding box center [322, 338] width 201 height 87
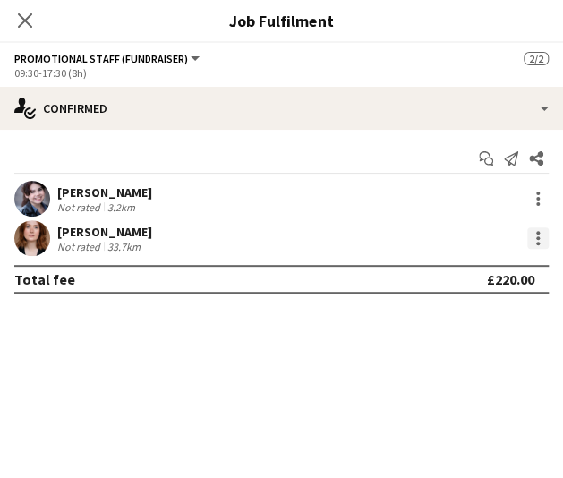
click at [542, 241] on div at bounding box center [538, 238] width 21 height 21
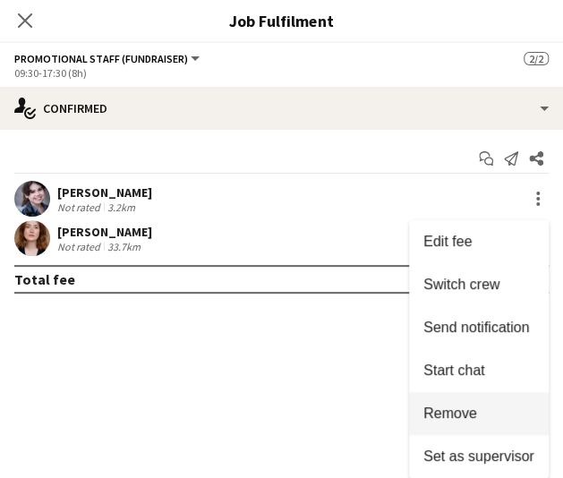
click at [504, 396] on button "Remove" at bounding box center [479, 413] width 140 height 43
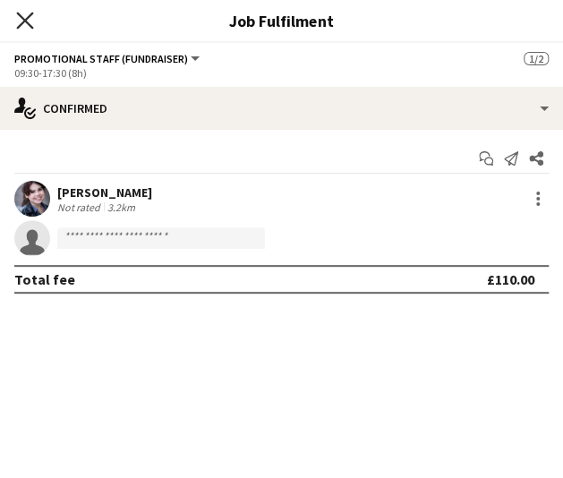
click at [29, 22] on icon "Close pop-in" at bounding box center [24, 20] width 17 height 17
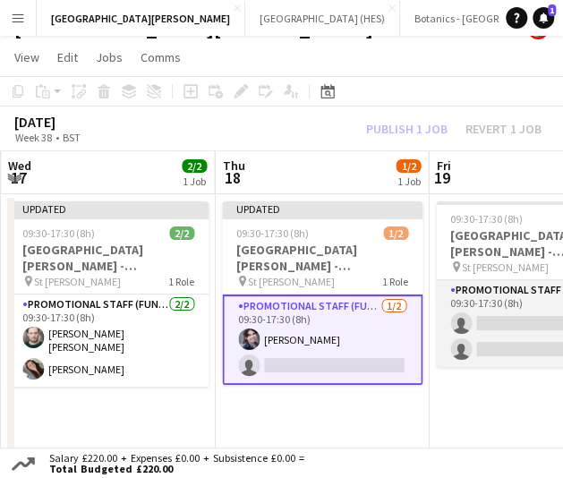
click at [521, 334] on app-card-role "Promotional Staff (Fundraiser) 2A 0/2 09:30-17:30 (8h) single-neutral-actions s…" at bounding box center [536, 323] width 201 height 87
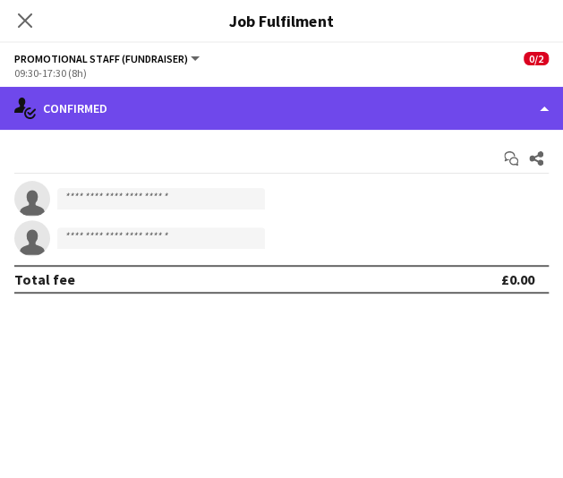
click at [253, 123] on div "single-neutral-actions-check-2 Confirmed" at bounding box center [281, 108] width 563 height 43
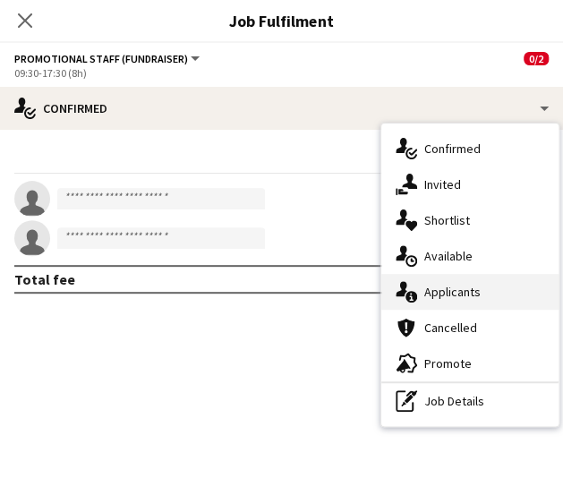
click at [505, 297] on div "single-neutral-actions-information Applicants" at bounding box center [470, 292] width 177 height 36
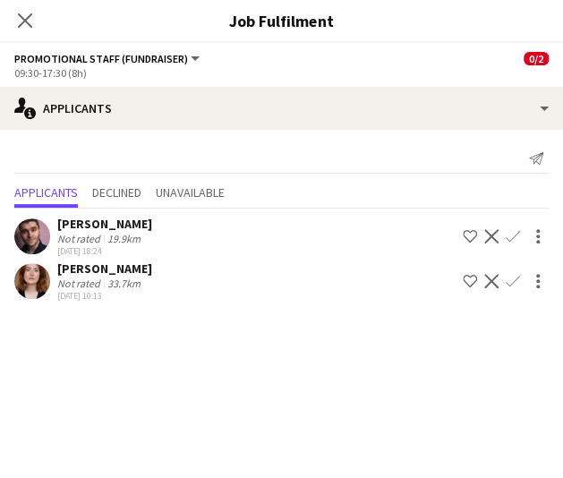
click at [512, 227] on button "Confirm" at bounding box center [513, 236] width 21 height 21
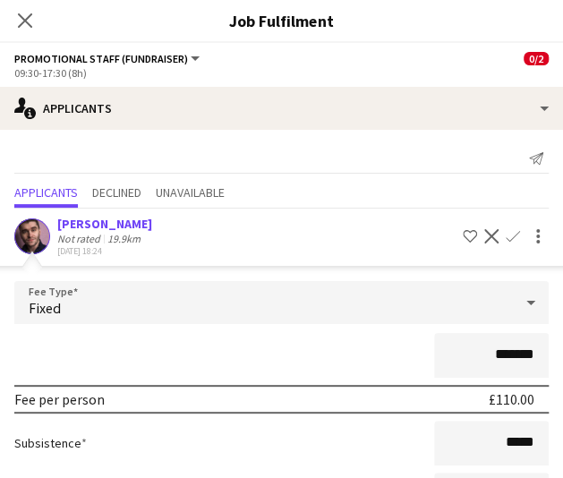
scroll to position [195, 0]
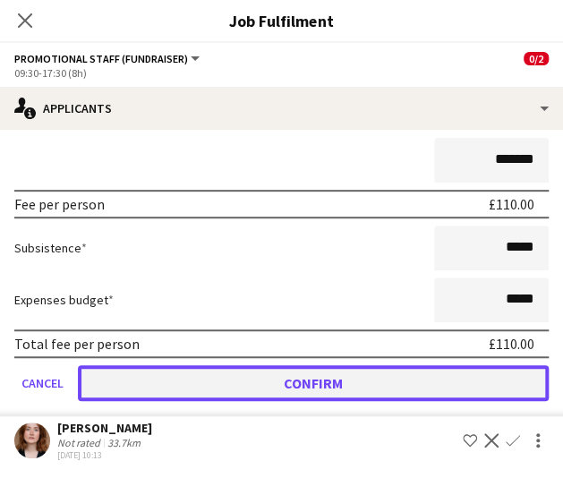
click at [321, 370] on button "Confirm" at bounding box center [313, 383] width 471 height 36
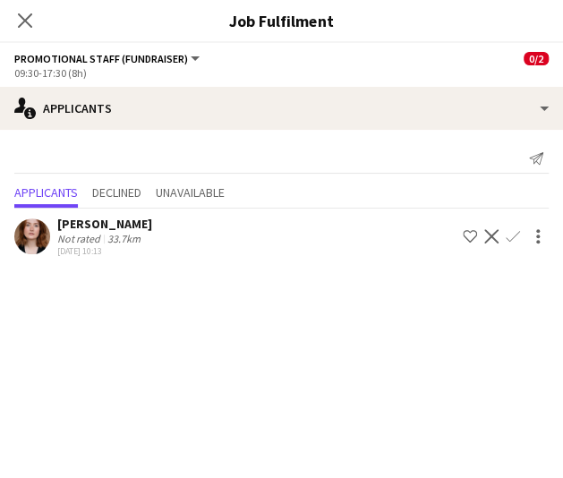
scroll to position [0, 0]
click at [510, 234] on app-icon "Confirm" at bounding box center [513, 236] width 14 height 14
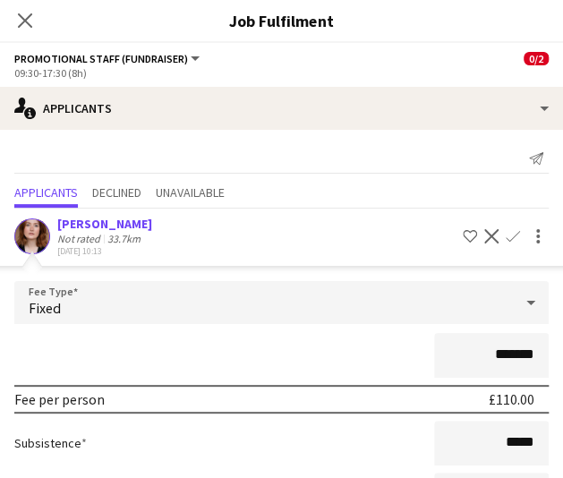
scroll to position [150, 0]
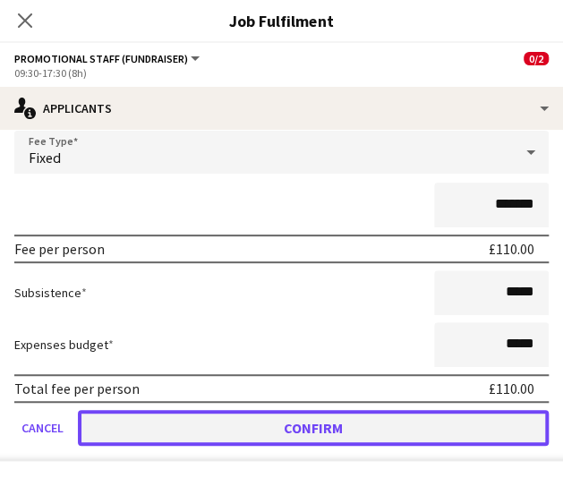
click at [301, 424] on button "Confirm" at bounding box center [313, 428] width 471 height 36
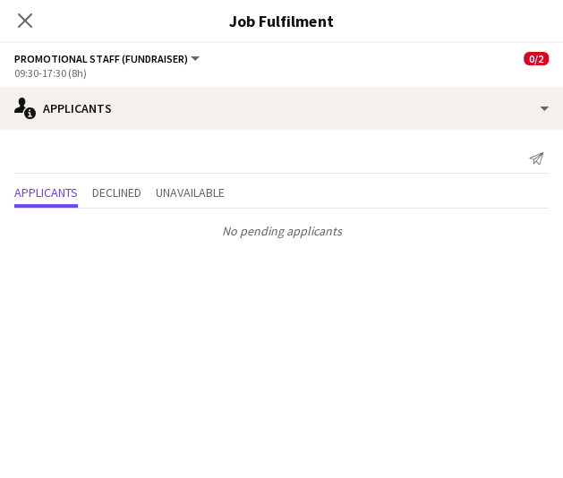
scroll to position [0, 0]
click at [30, 19] on icon "Close pop-in" at bounding box center [24, 20] width 17 height 17
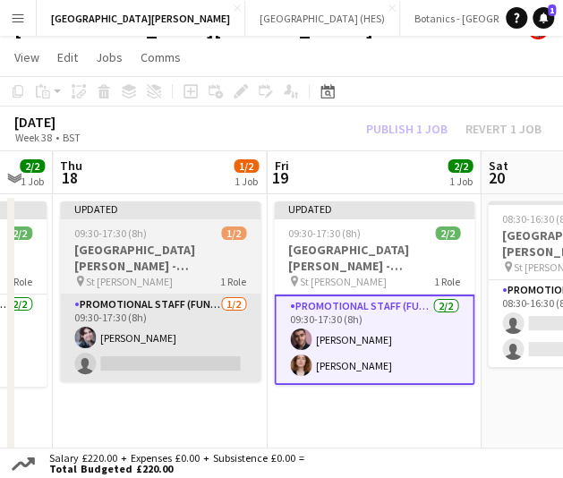
scroll to position [0, 593]
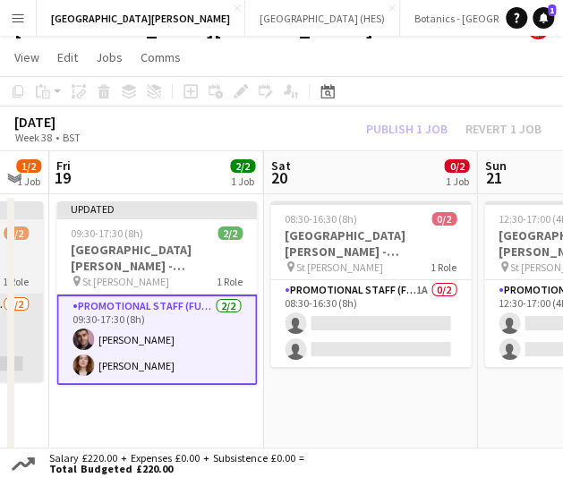
click at [356, 312] on app-card-role "Promotional Staff (Fundraiser) 1A 0/2 08:30-16:30 (8h) single-neutral-actions s…" at bounding box center [371, 323] width 201 height 87
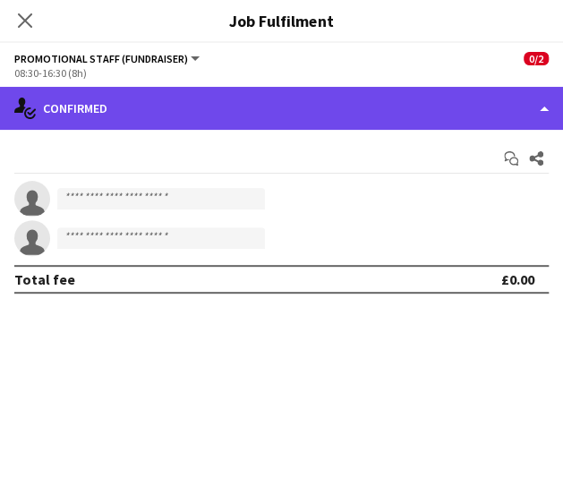
click at [417, 94] on div "single-neutral-actions-check-2 Confirmed" at bounding box center [281, 108] width 563 height 43
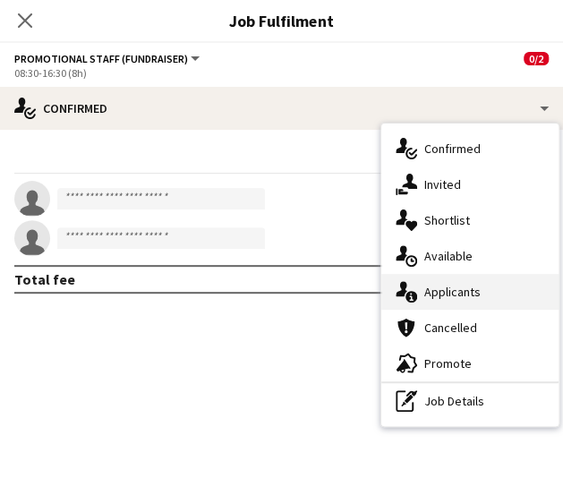
click at [477, 290] on div "single-neutral-actions-information Applicants" at bounding box center [470, 292] width 177 height 36
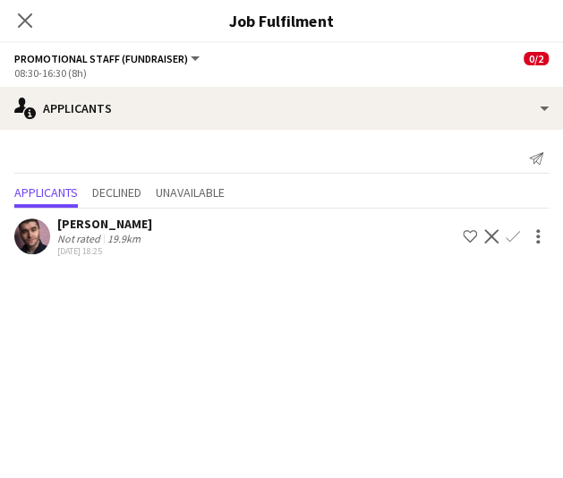
click at [521, 235] on button "Confirm" at bounding box center [513, 236] width 21 height 21
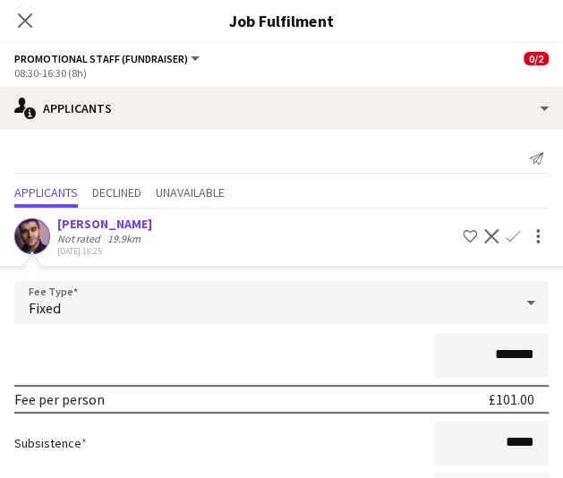
click at [493, 357] on input "*******" at bounding box center [491, 355] width 115 height 45
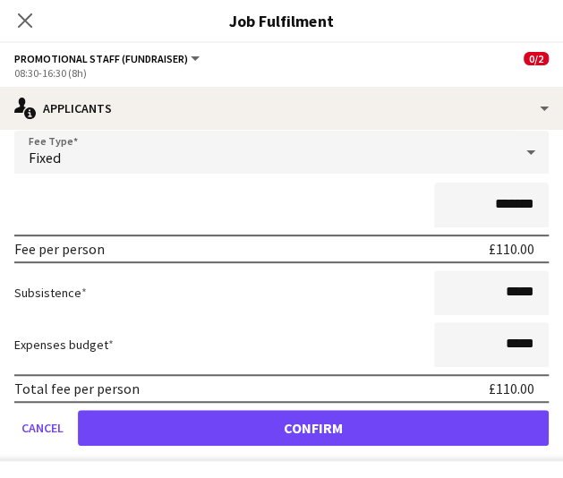
type input "*******"
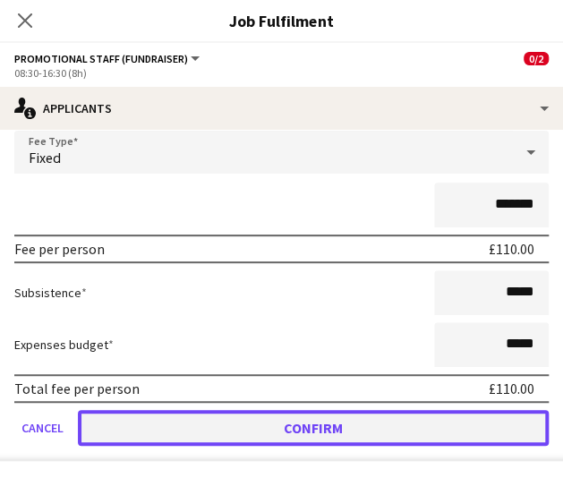
click at [324, 415] on button "Confirm" at bounding box center [313, 428] width 471 height 36
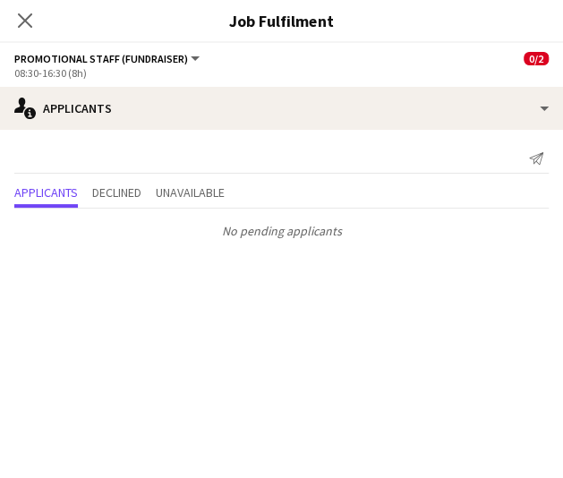
scroll to position [0, 0]
click at [24, 10] on app-icon "Close pop-in" at bounding box center [26, 21] width 26 height 26
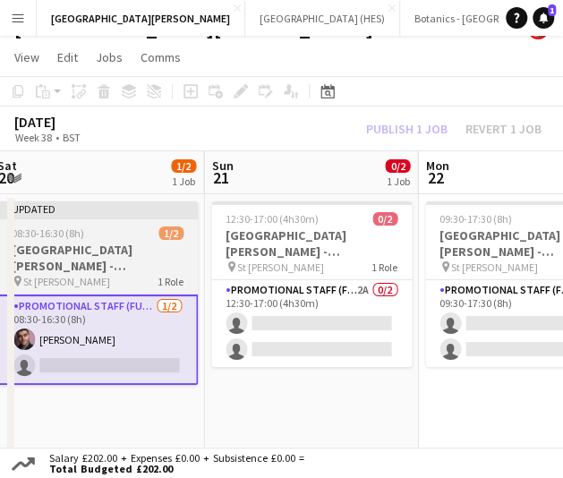
scroll to position [0, 654]
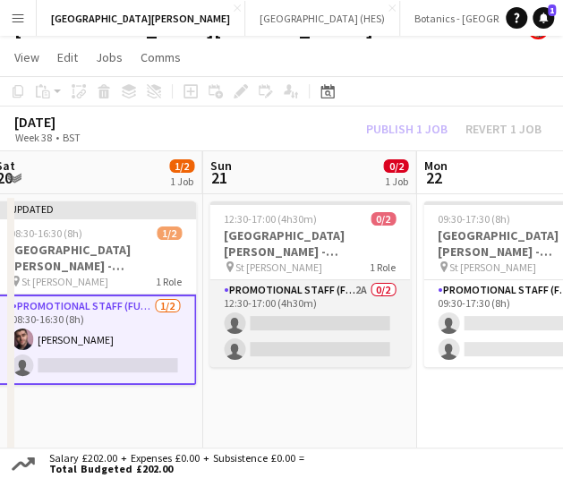
click at [311, 314] on app-card-role "Promotional Staff (Fundraiser) 2A 0/2 12:30-17:00 (4h30m) single-neutral-action…" at bounding box center [310, 323] width 201 height 87
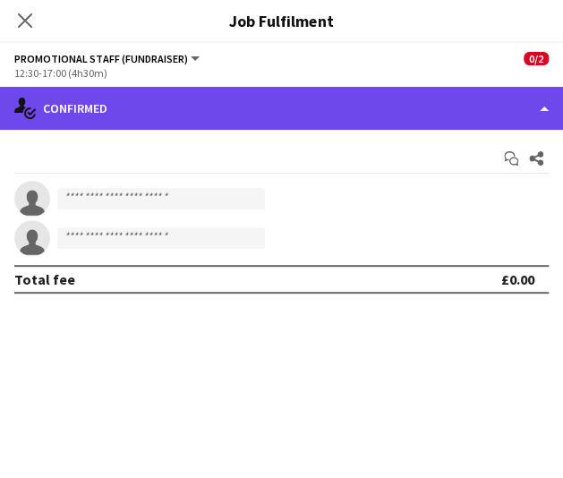
click at [458, 115] on div "single-neutral-actions-check-2 Confirmed" at bounding box center [281, 108] width 563 height 43
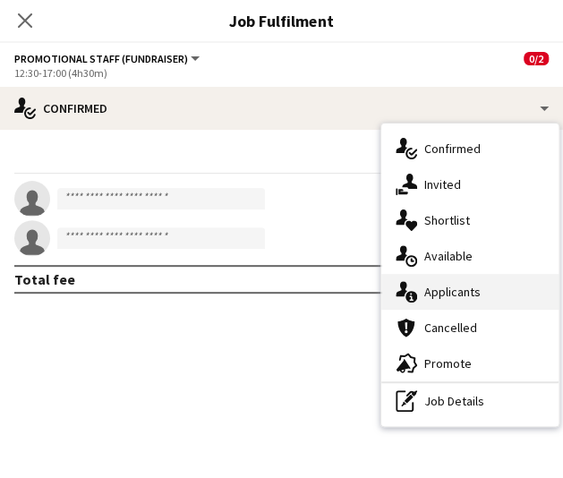
click at [525, 287] on div "single-neutral-actions-information Applicants" at bounding box center [470, 292] width 177 height 36
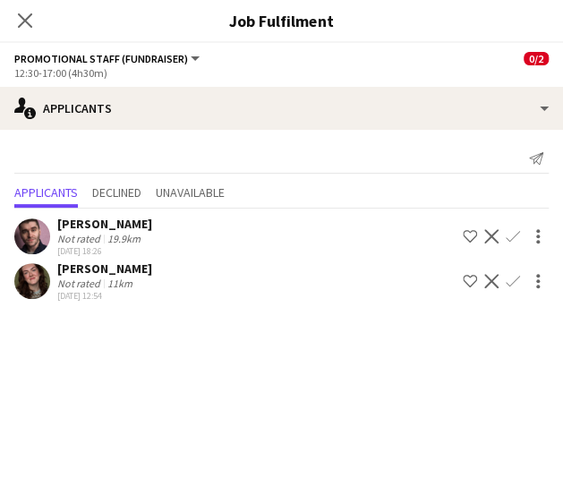
click at [517, 278] on app-icon "Confirm" at bounding box center [513, 281] width 14 height 14
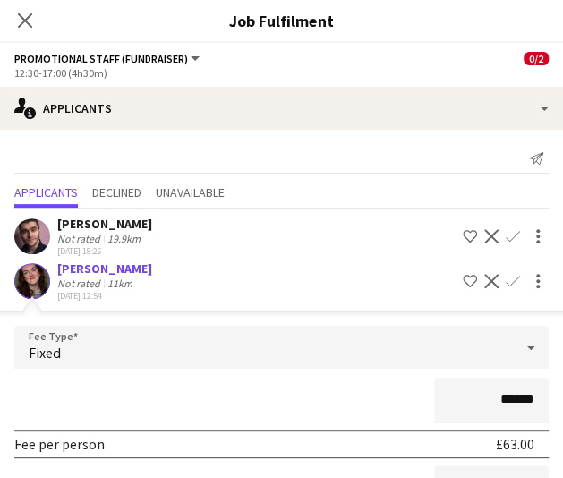
scroll to position [195, 0]
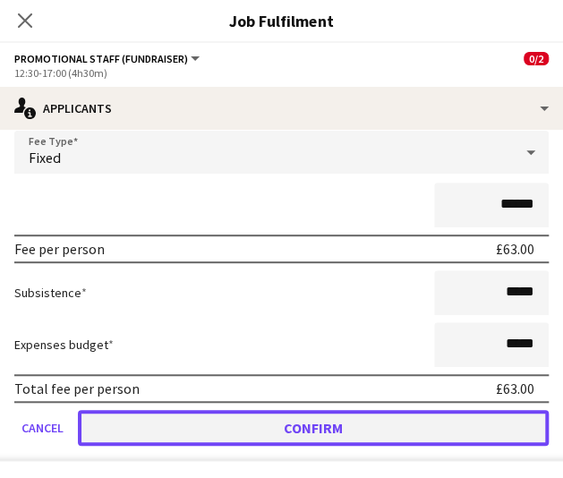
click at [369, 429] on button "Confirm" at bounding box center [313, 428] width 471 height 36
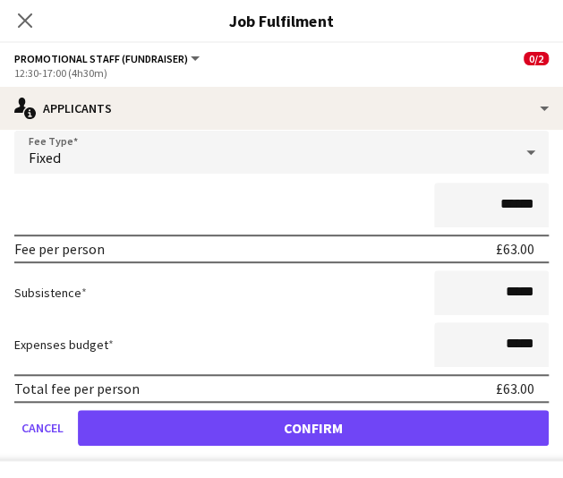
scroll to position [0, 0]
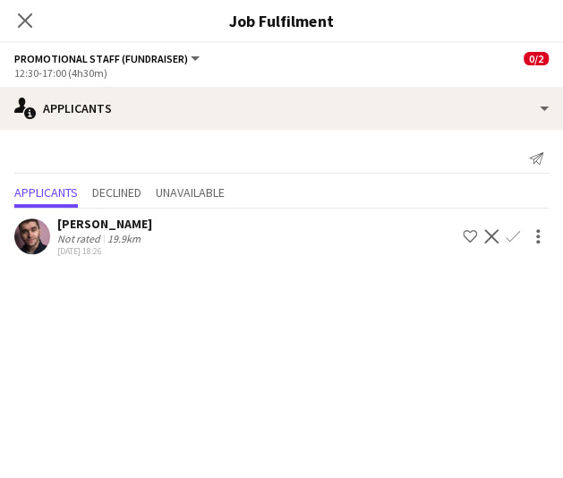
click at [12, 6] on div "Close pop-in" at bounding box center [25, 20] width 50 height 41
click at [22, 15] on icon "Close pop-in" at bounding box center [24, 20] width 17 height 17
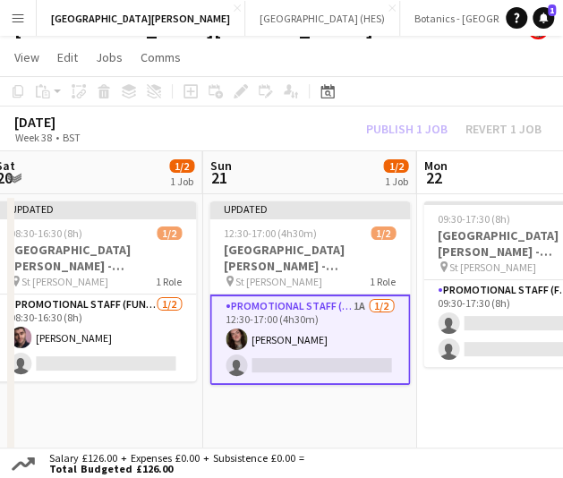
click at [306, 348] on app-card-role "Promotional Staff (Fundraiser) 1A [DATE] 12:30-17:00 (4h30m) [PERSON_NAME] sing…" at bounding box center [310, 340] width 201 height 90
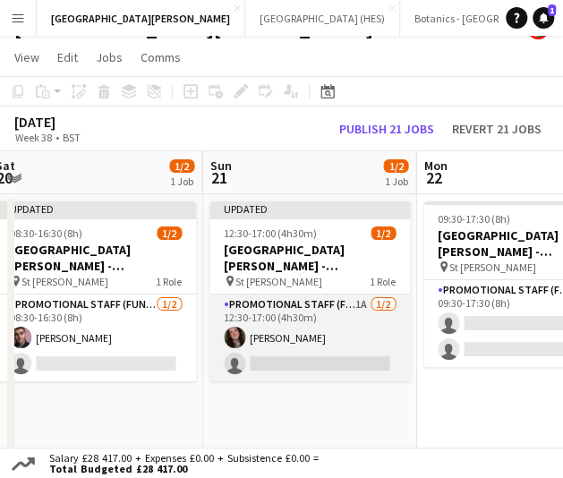
click at [321, 347] on app-card-role "Promotional Staff (Fundraiser) 1A [DATE] 12:30-17:00 (4h30m) [PERSON_NAME] sing…" at bounding box center [310, 338] width 201 height 87
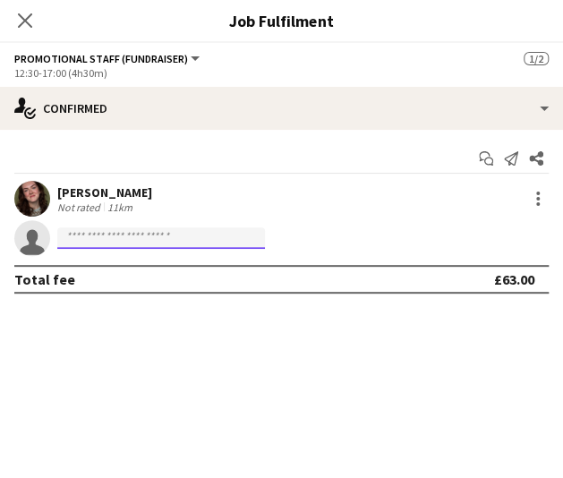
click at [252, 228] on input at bounding box center [161, 238] width 208 height 21
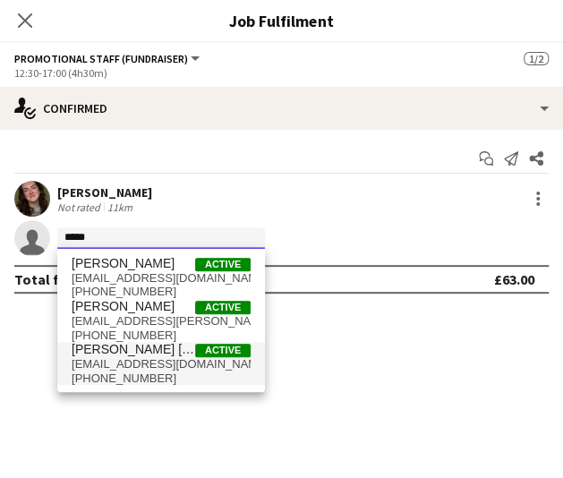
type input "*****"
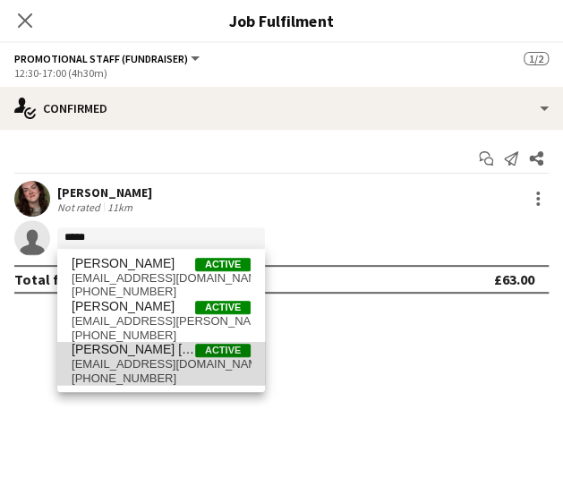
click at [170, 357] on span "[EMAIL_ADDRESS][DOMAIN_NAME]" at bounding box center [161, 364] width 179 height 14
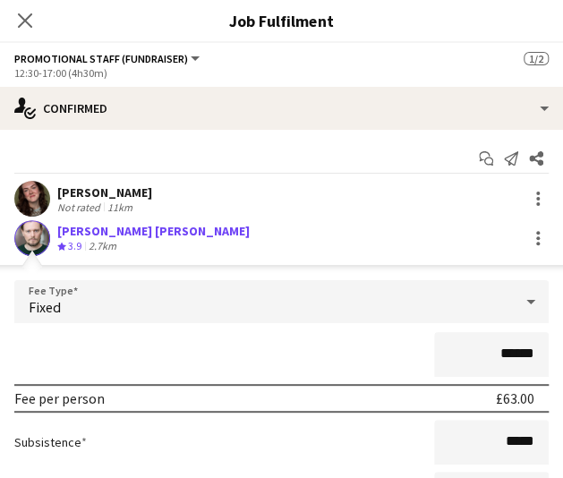
scroll to position [184, 0]
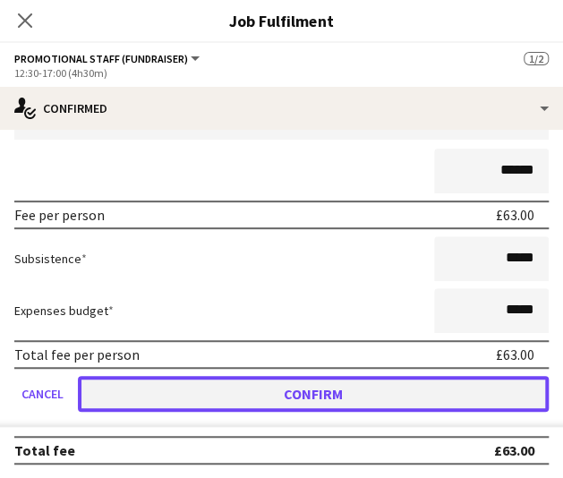
click at [292, 390] on button "Confirm" at bounding box center [313, 394] width 471 height 36
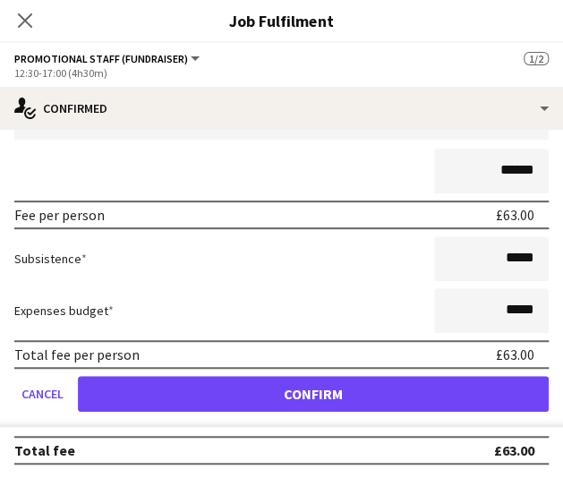
scroll to position [0, 0]
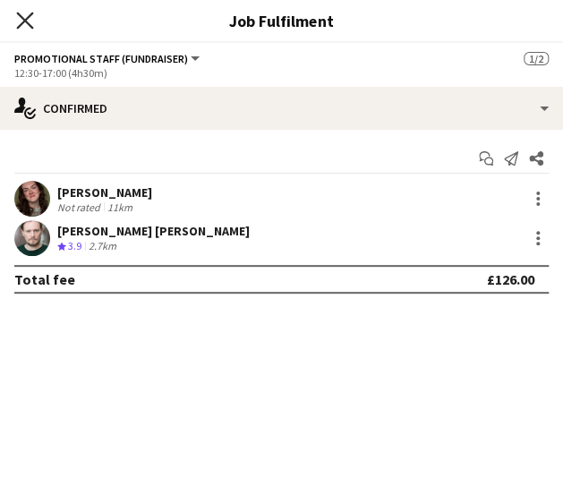
click at [30, 24] on icon at bounding box center [24, 20] width 17 height 17
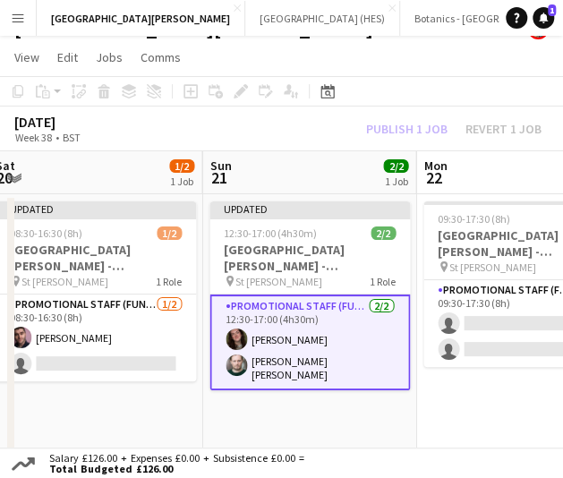
scroll to position [0, 600]
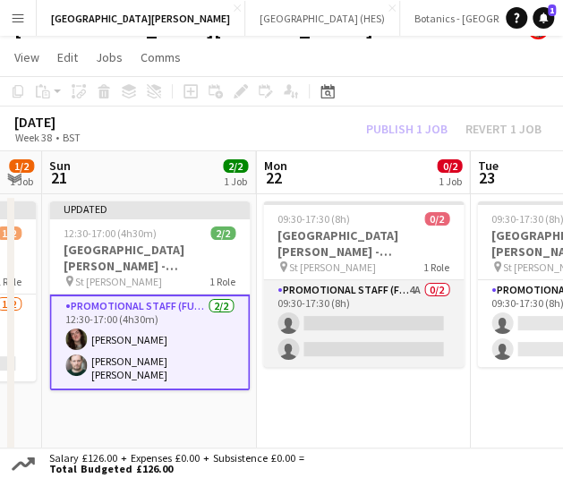
click at [348, 338] on app-card-role "Promotional Staff (Fundraiser) 4A 0/2 09:30-17:30 (8h) single-neutral-actions s…" at bounding box center [363, 323] width 201 height 87
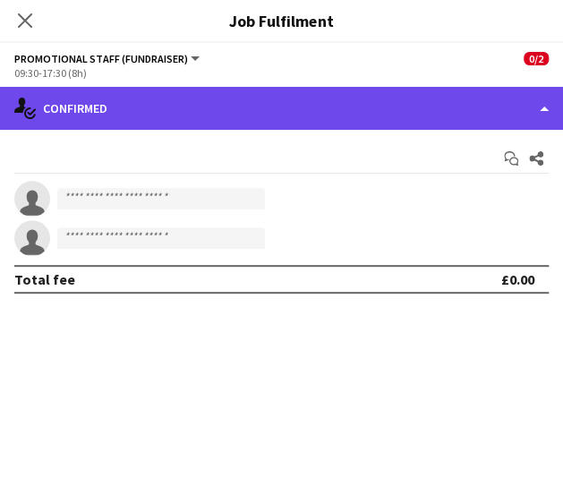
click at [217, 98] on div "single-neutral-actions-check-2 Confirmed" at bounding box center [281, 108] width 563 height 43
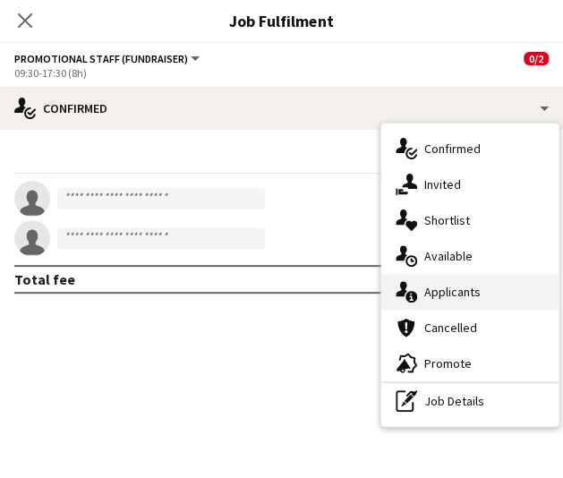
click at [430, 284] on div "single-neutral-actions-information Applicants" at bounding box center [470, 292] width 177 height 36
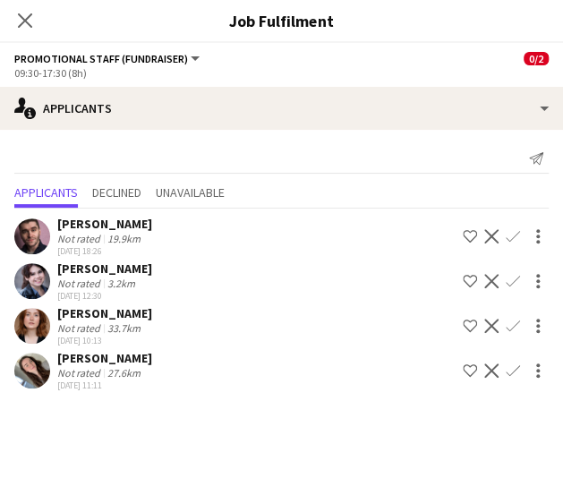
click at [514, 368] on app-icon "Confirm" at bounding box center [513, 371] width 14 height 14
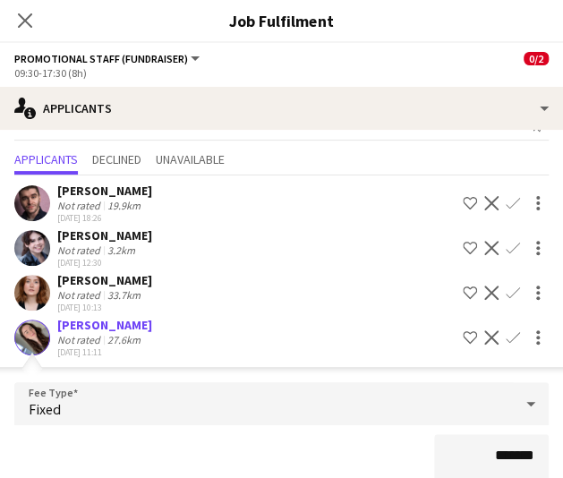
scroll to position [285, 0]
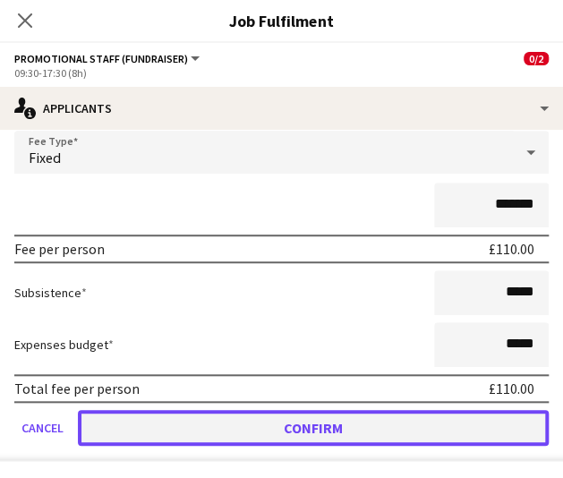
click at [374, 440] on button "Confirm" at bounding box center [313, 428] width 471 height 36
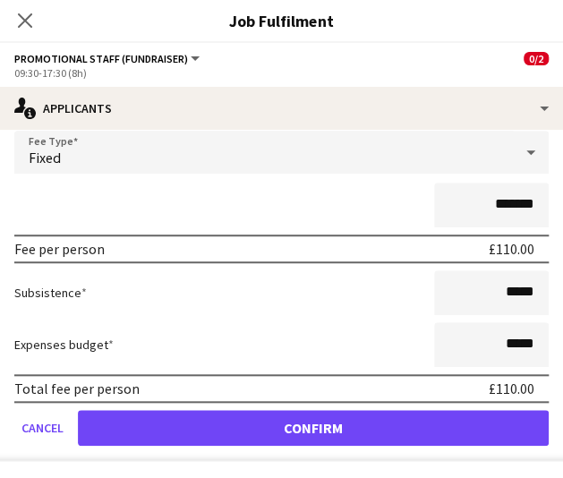
scroll to position [0, 0]
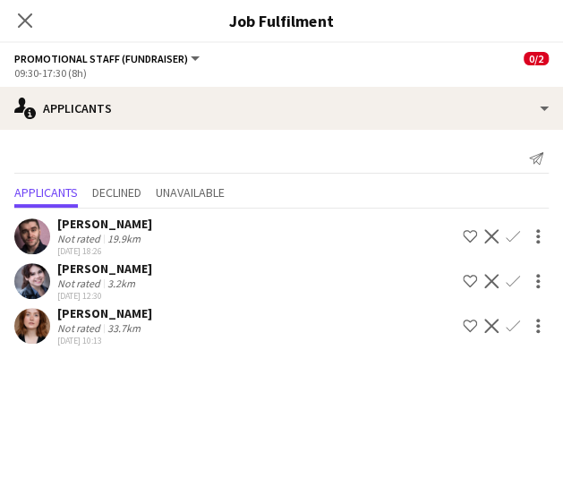
click at [514, 274] on app-icon "Confirm" at bounding box center [513, 281] width 14 height 14
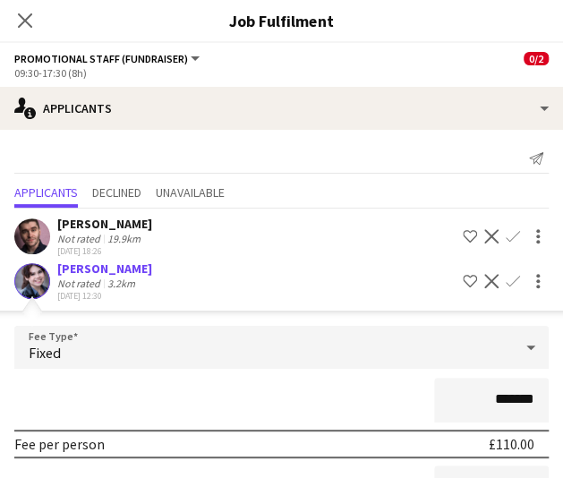
scroll to position [240, 0]
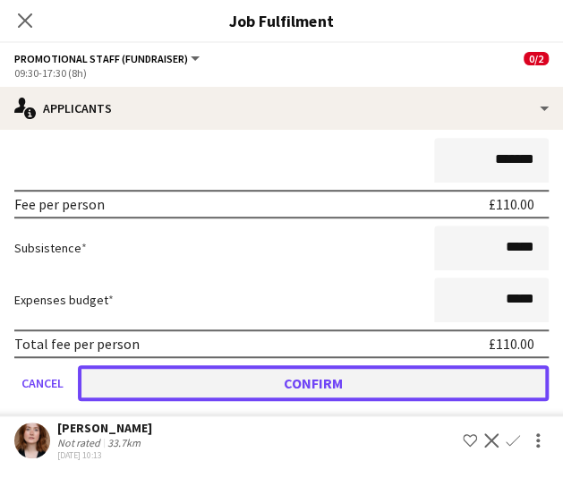
click at [323, 384] on button "Confirm" at bounding box center [313, 383] width 471 height 36
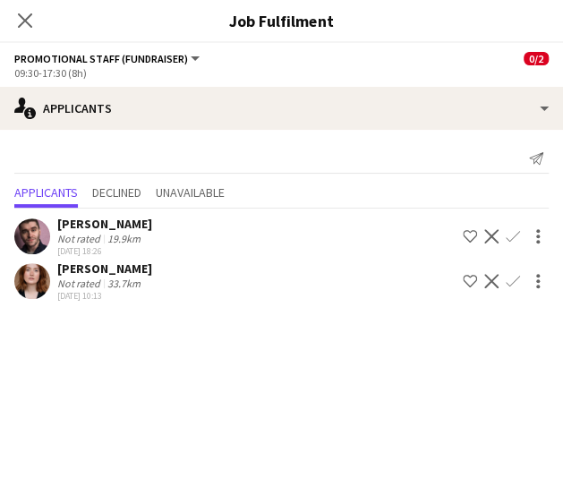
scroll to position [0, 0]
click at [26, 17] on icon "Close pop-in" at bounding box center [24, 20] width 17 height 17
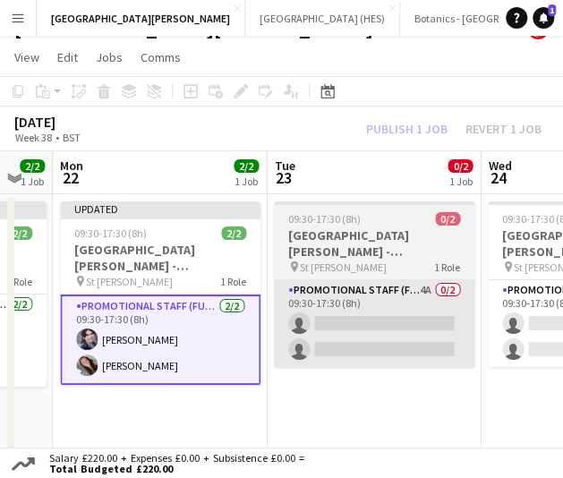
scroll to position [0, 674]
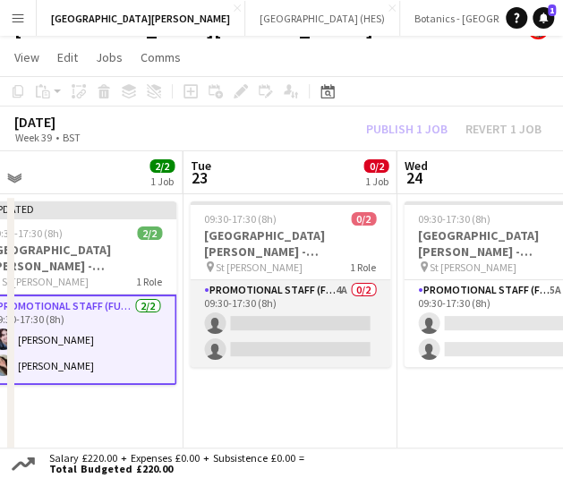
click at [295, 352] on app-card-role "Promotional Staff (Fundraiser) 4A 0/2 09:30-17:30 (8h) single-neutral-actions s…" at bounding box center [290, 323] width 201 height 87
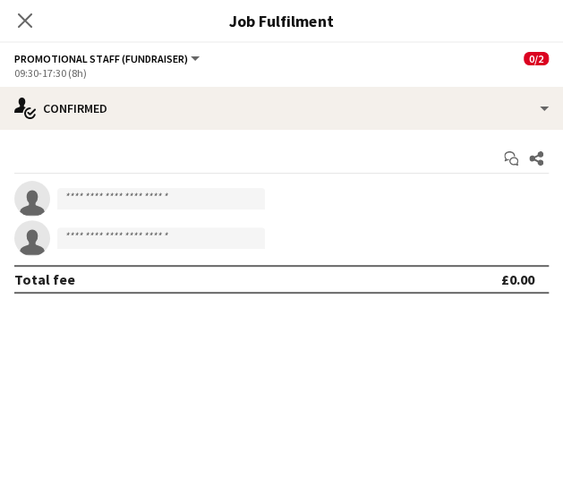
drag, startPoint x: 295, startPoint y: 352, endPoint x: 348, endPoint y: 214, distance: 147.7
click at [348, 214] on mat-expansion-panel "check Confirmed Start chat Share single-neutral-actions single-neutral-actions …" at bounding box center [281, 304] width 563 height 348
click at [348, 214] on app-invite-slot "single-neutral-actions" at bounding box center [281, 199] width 563 height 36
click at [391, 80] on app-options-switcher "Promotional Staff (Fundraiser) All roles Promotional Staff (Fundraiser) 0/2 09:…" at bounding box center [281, 65] width 563 height 44
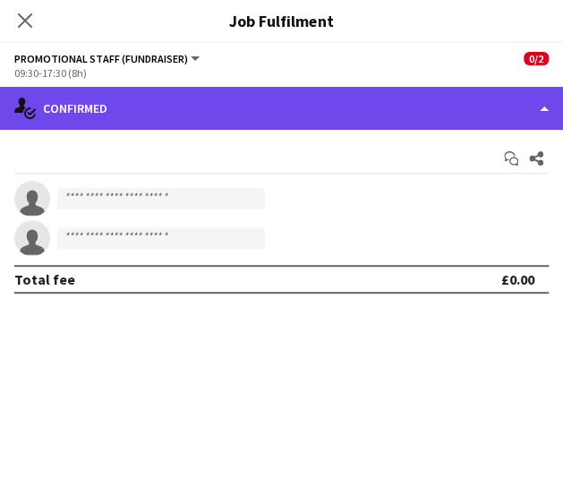
click at [393, 94] on div "single-neutral-actions-check-2 Confirmed" at bounding box center [281, 108] width 563 height 43
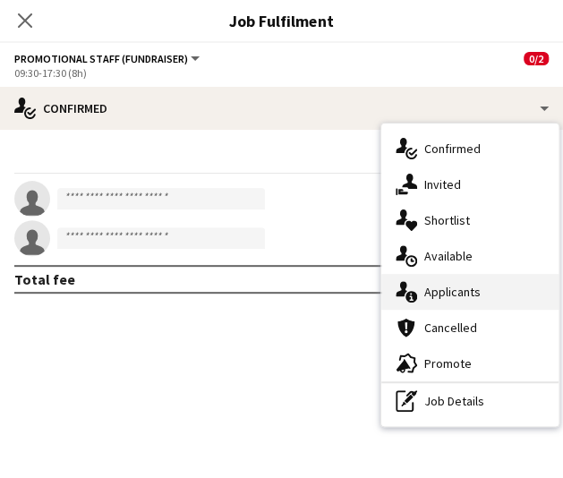
click at [443, 290] on div "single-neutral-actions-information Applicants" at bounding box center [470, 292] width 177 height 36
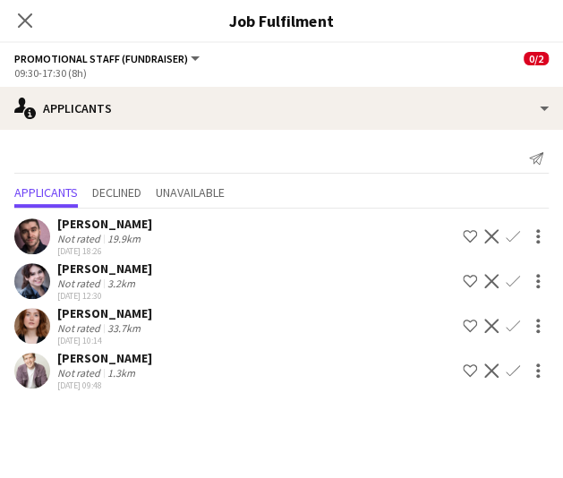
click at [512, 368] on app-icon "Confirm" at bounding box center [513, 371] width 14 height 14
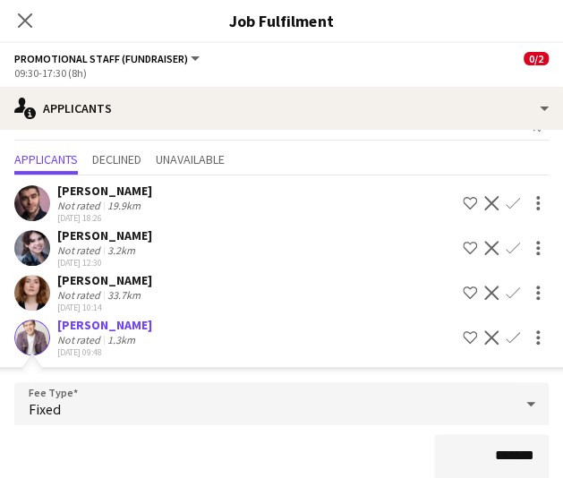
scroll to position [285, 0]
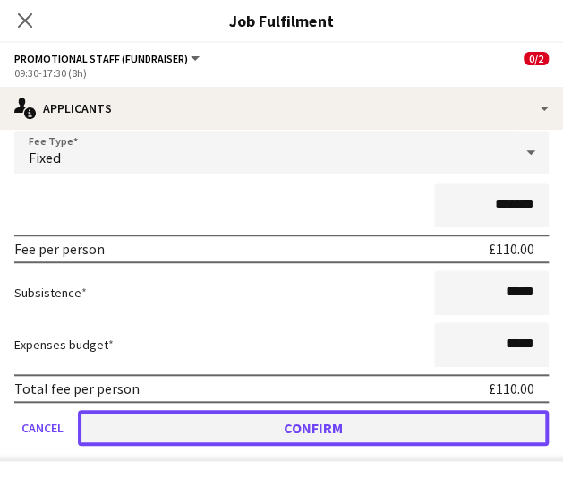
click at [394, 415] on button "Confirm" at bounding box center [313, 428] width 471 height 36
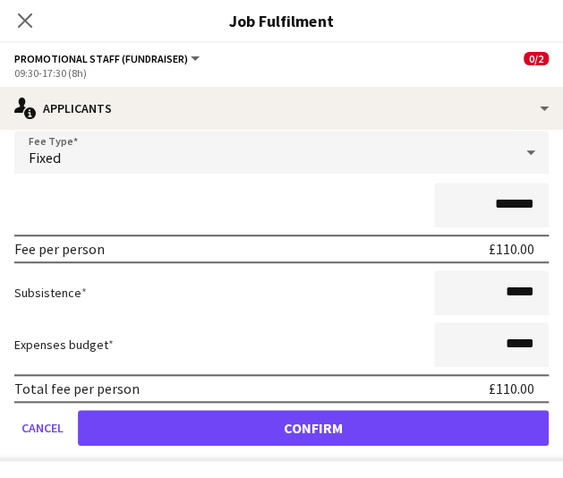
scroll to position [0, 0]
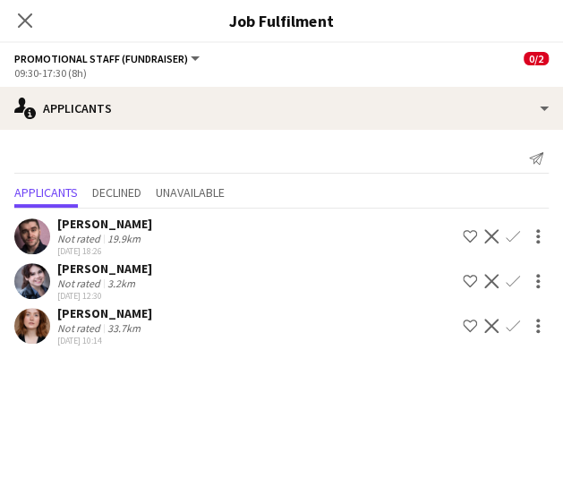
click at [511, 239] on app-icon "Confirm" at bounding box center [513, 236] width 14 height 14
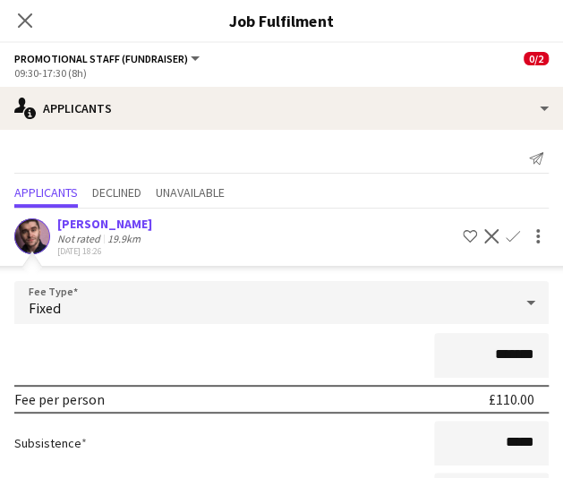
scroll to position [240, 0]
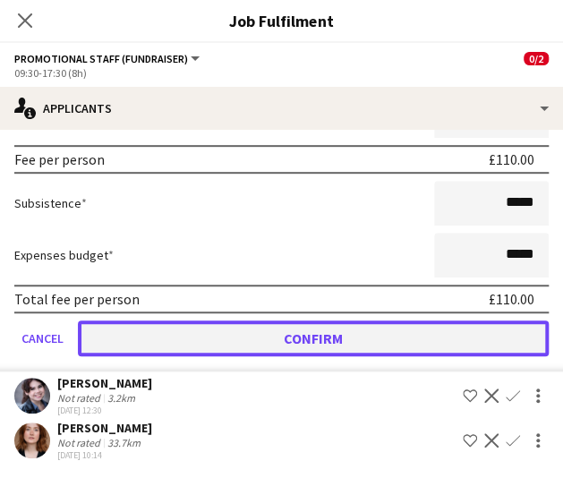
click at [355, 341] on button "Confirm" at bounding box center [313, 339] width 471 height 36
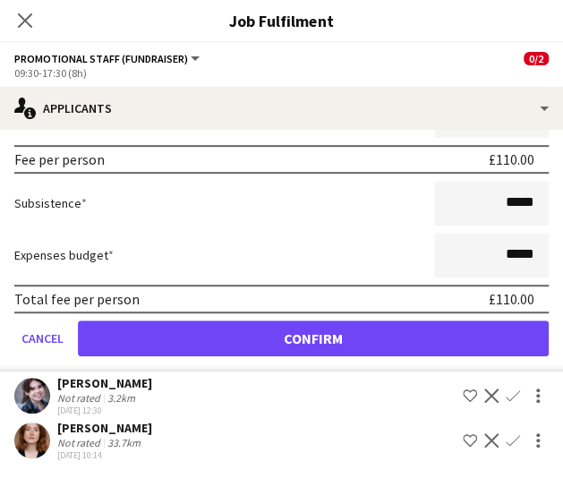
scroll to position [0, 0]
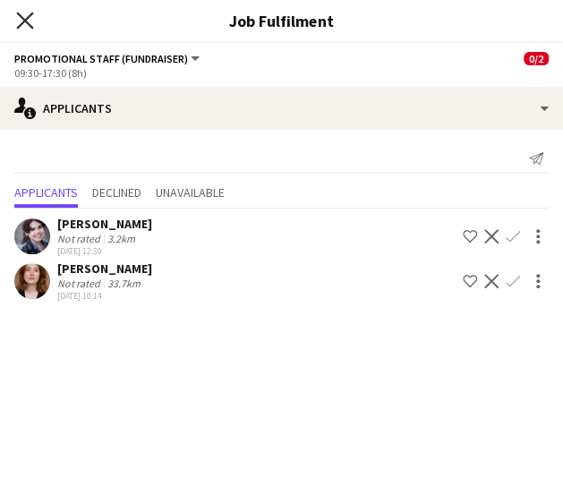
click at [20, 24] on icon at bounding box center [24, 20] width 17 height 17
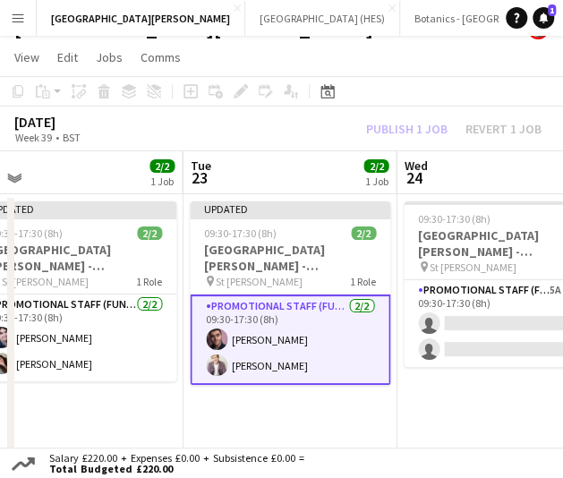
scroll to position [0, 611]
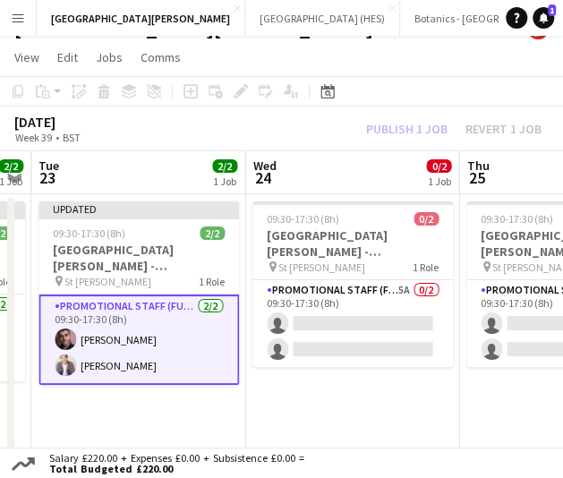
click at [390, 351] on app-card-role "Promotional Staff (Fundraiser) 5A 0/2 09:30-17:30 (8h) single-neutral-actions s…" at bounding box center [353, 323] width 201 height 87
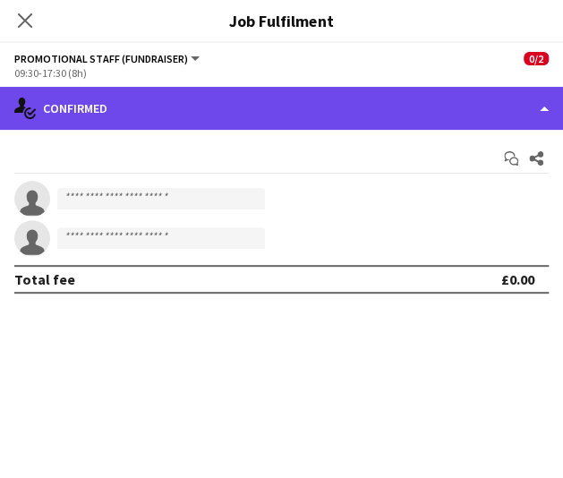
click at [345, 107] on div "single-neutral-actions-check-2 Confirmed" at bounding box center [281, 108] width 563 height 43
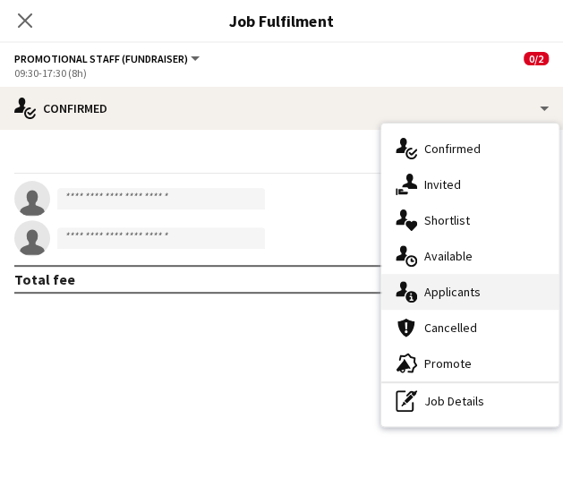
click at [474, 291] on div "single-neutral-actions-information Applicants" at bounding box center [470, 292] width 177 height 36
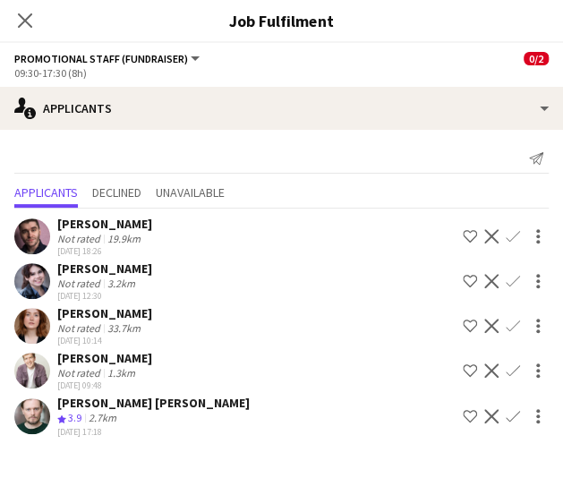
click at [515, 320] on app-icon "Confirm" at bounding box center [513, 326] width 14 height 14
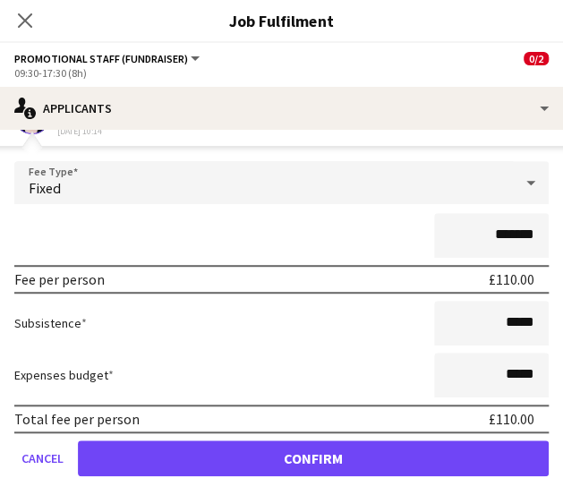
scroll to position [212, 0]
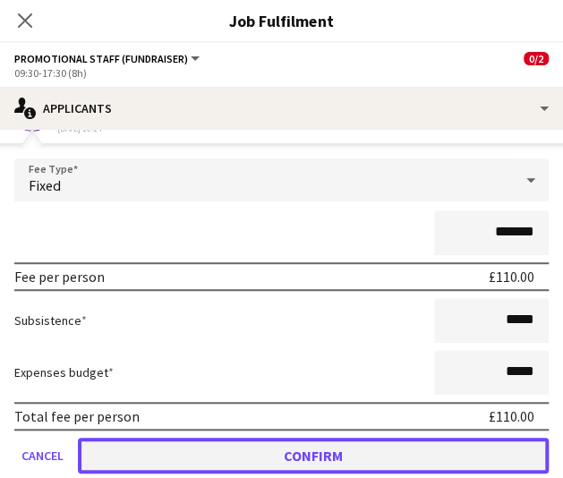
click at [356, 447] on button "Confirm" at bounding box center [313, 456] width 471 height 36
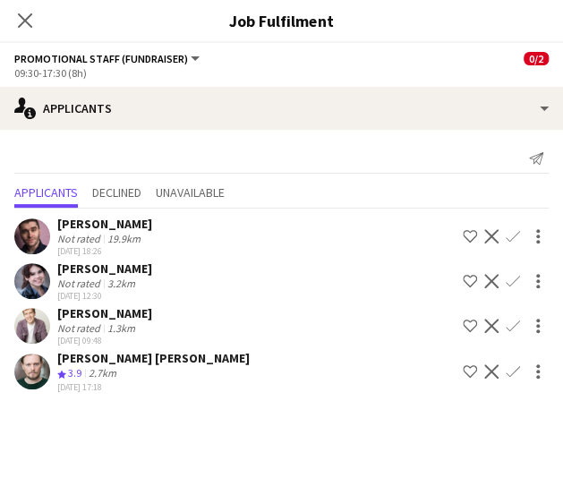
scroll to position [0, 0]
click at [515, 325] on app-icon "Confirm" at bounding box center [513, 326] width 14 height 14
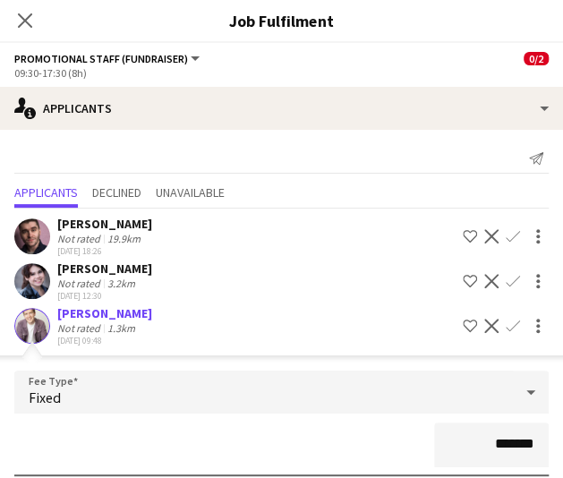
scroll to position [285, 0]
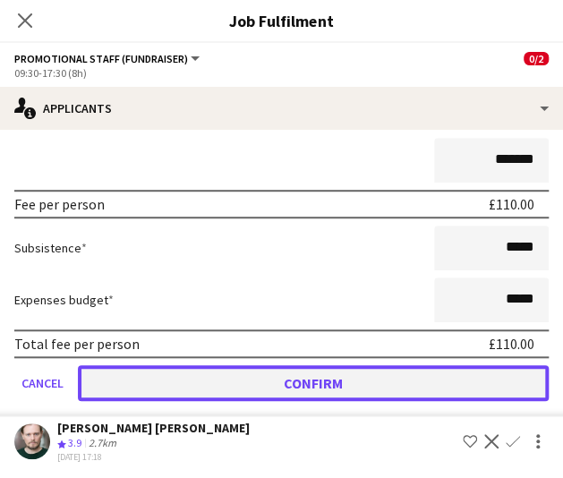
click at [275, 385] on button "Confirm" at bounding box center [313, 383] width 471 height 36
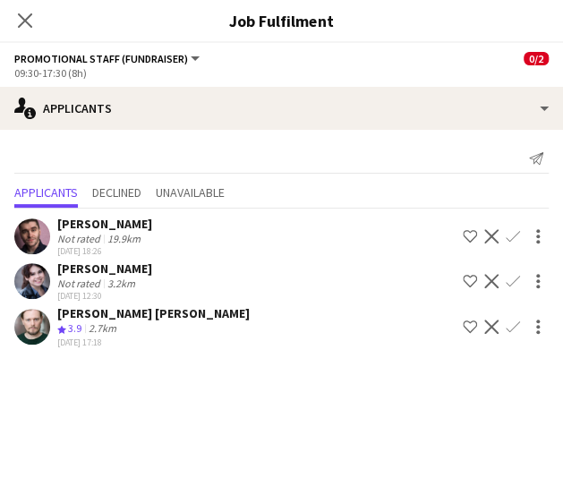
scroll to position [0, 0]
click at [27, 22] on icon at bounding box center [24, 20] width 17 height 17
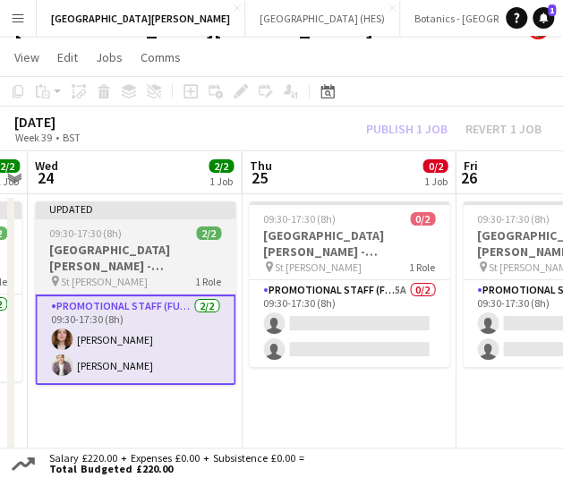
scroll to position [0, 617]
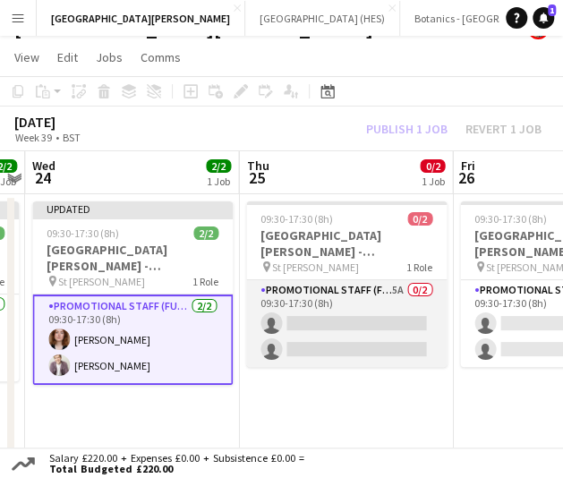
click at [346, 313] on app-card-role "Promotional Staff (Fundraiser) 5A 0/2 09:30-17:30 (8h) single-neutral-actions s…" at bounding box center [346, 323] width 201 height 87
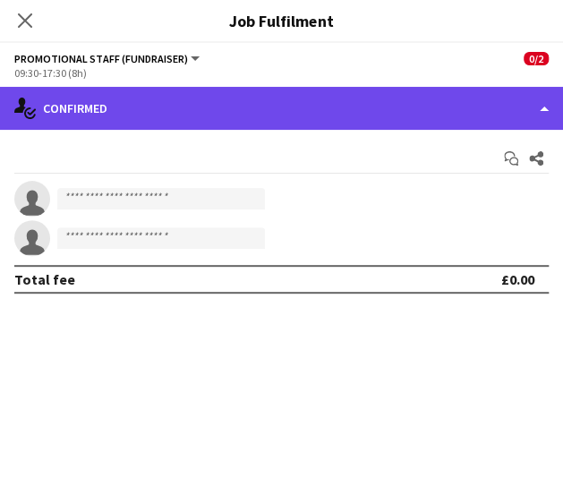
click at [351, 97] on div "single-neutral-actions-check-2 Confirmed" at bounding box center [281, 108] width 563 height 43
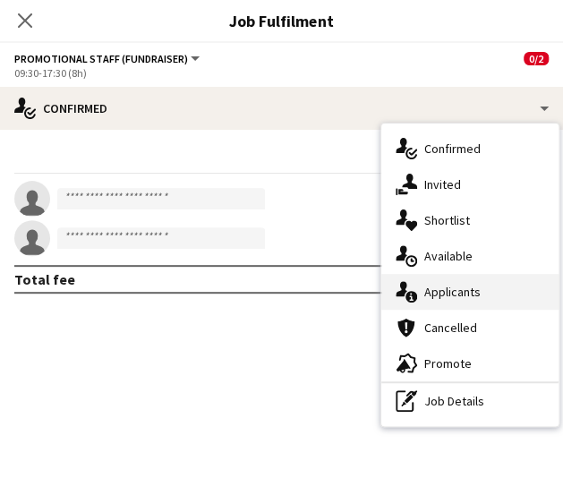
click at [539, 283] on div "single-neutral-actions-information Applicants" at bounding box center [470, 292] width 177 height 36
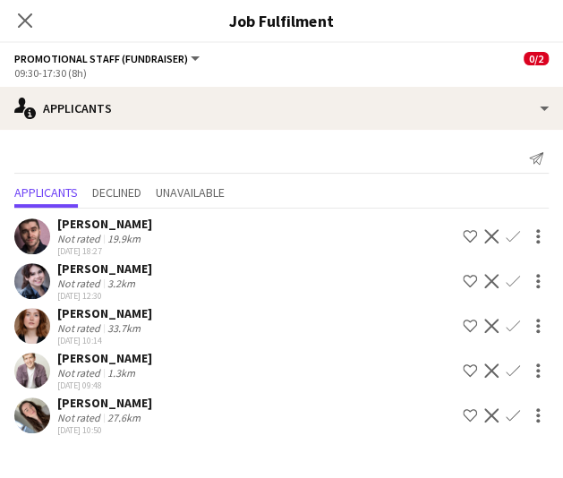
click at [520, 411] on button "Confirm" at bounding box center [513, 415] width 21 height 21
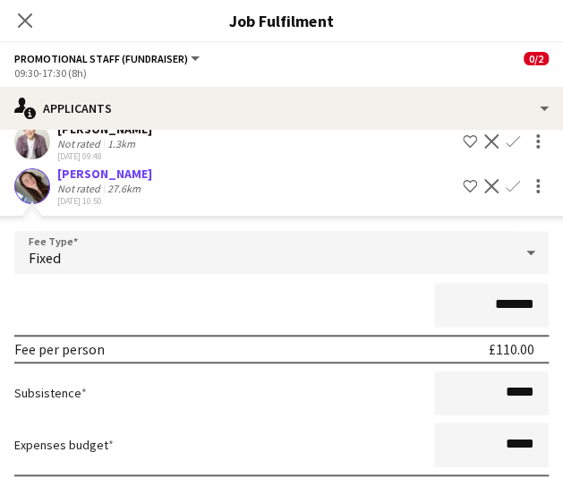
scroll to position [330, 0]
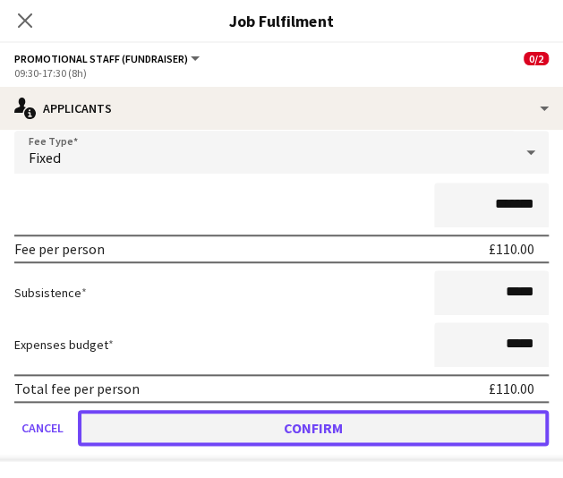
click at [372, 410] on button "Confirm" at bounding box center [313, 428] width 471 height 36
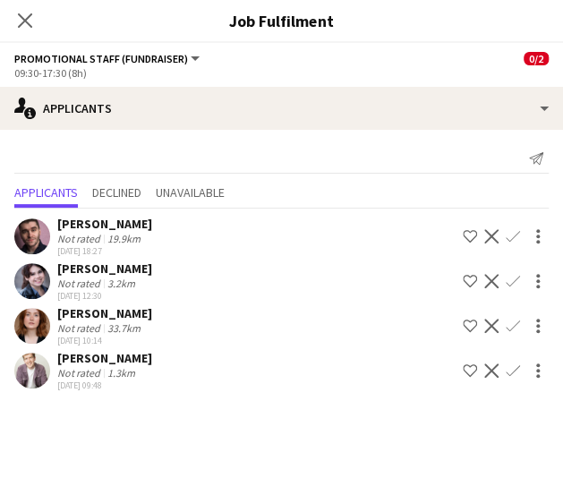
scroll to position [0, 0]
click at [513, 281] on app-icon "Confirm" at bounding box center [513, 281] width 14 height 14
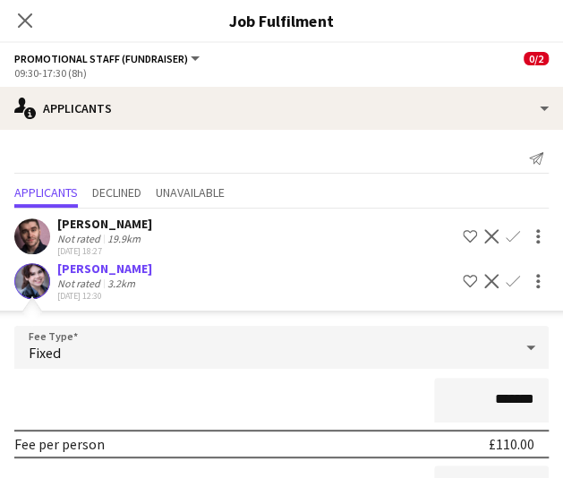
scroll to position [285, 0]
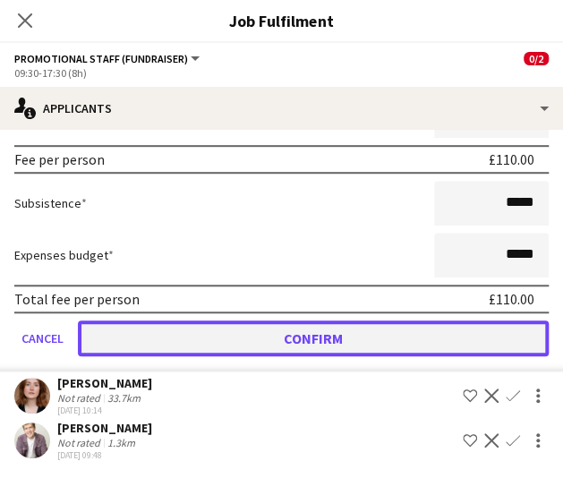
click at [213, 329] on button "Confirm" at bounding box center [313, 339] width 471 height 36
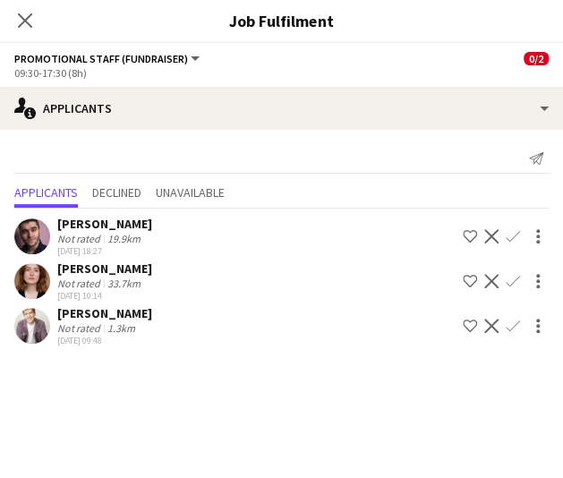
scroll to position [0, 0]
click at [19, 22] on icon "Close pop-in" at bounding box center [24, 20] width 17 height 17
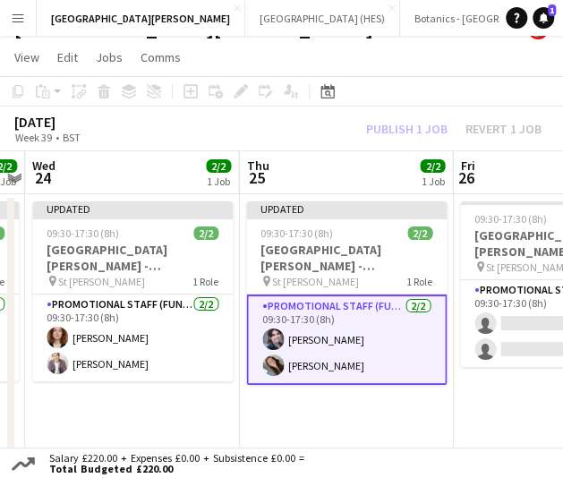
scroll to position [0, 762]
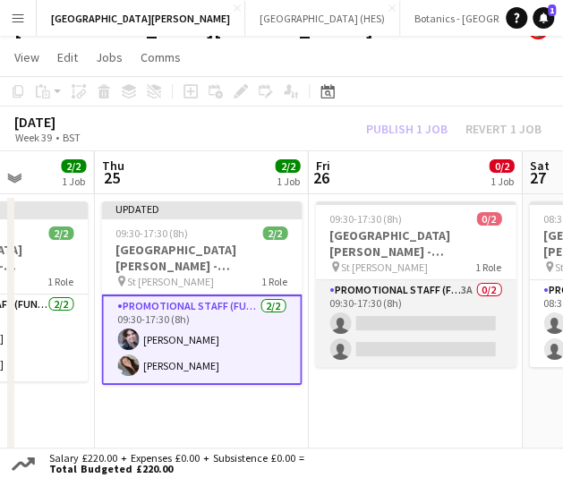
click at [423, 342] on app-card-role "Promotional Staff (Fundraiser) 3A 0/2 09:30-17:30 (8h) single-neutral-actions s…" at bounding box center [415, 323] width 201 height 87
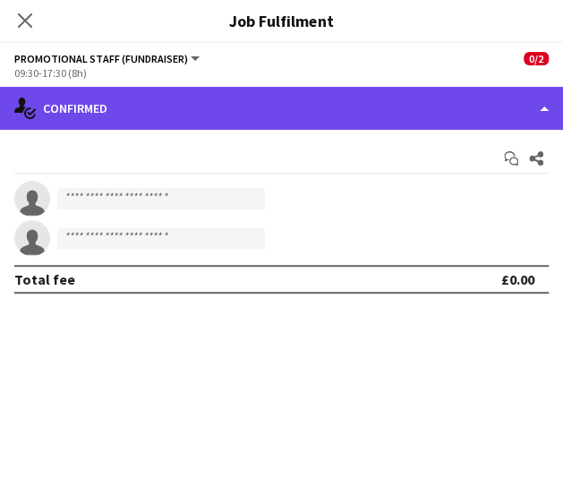
click at [391, 107] on div "single-neutral-actions-check-2 Confirmed" at bounding box center [281, 108] width 563 height 43
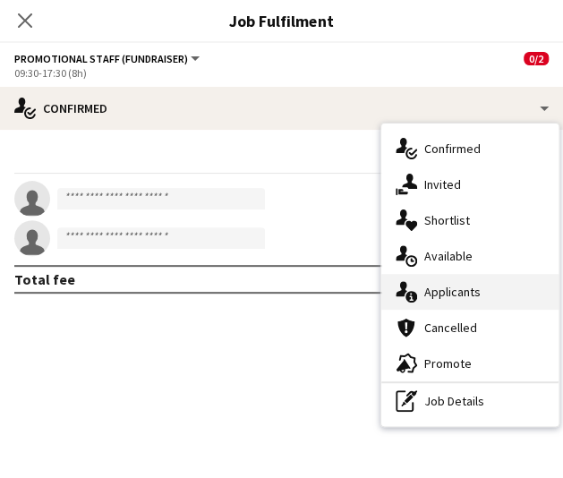
click at [450, 286] on div "single-neutral-actions-information Applicants" at bounding box center [470, 292] width 177 height 36
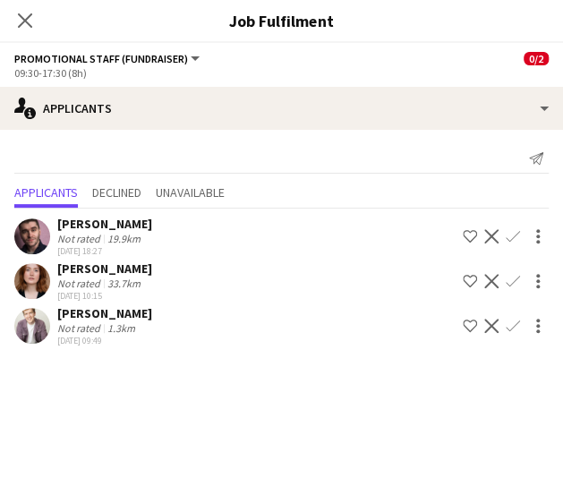
click at [512, 235] on app-icon "Confirm" at bounding box center [513, 236] width 14 height 14
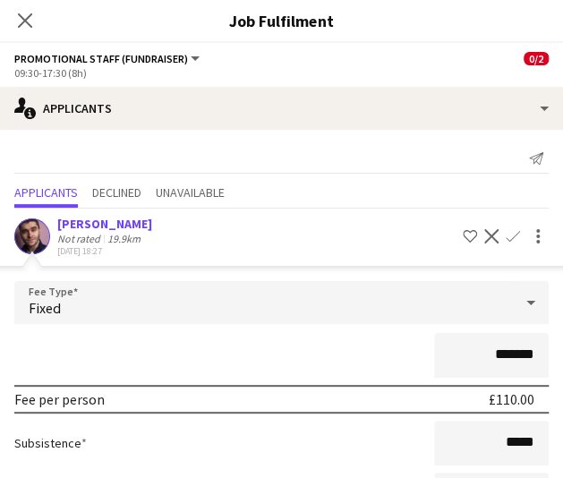
scroll to position [240, 0]
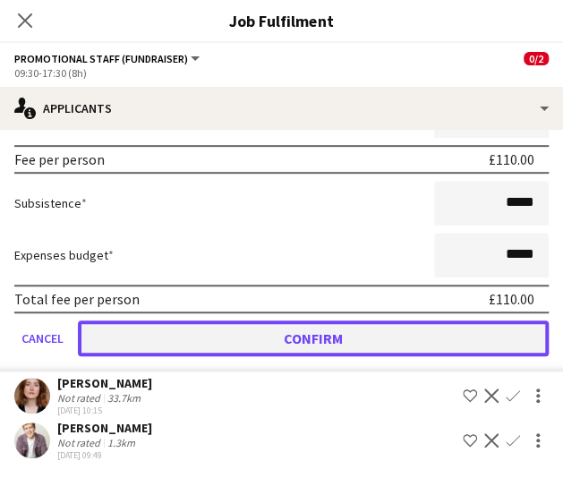
click at [408, 338] on button "Confirm" at bounding box center [313, 339] width 471 height 36
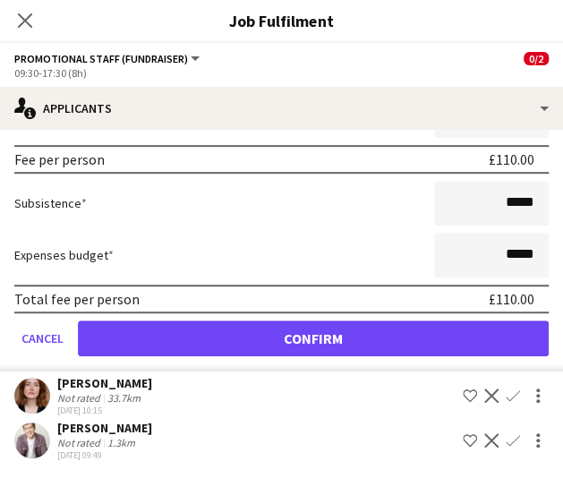
scroll to position [0, 0]
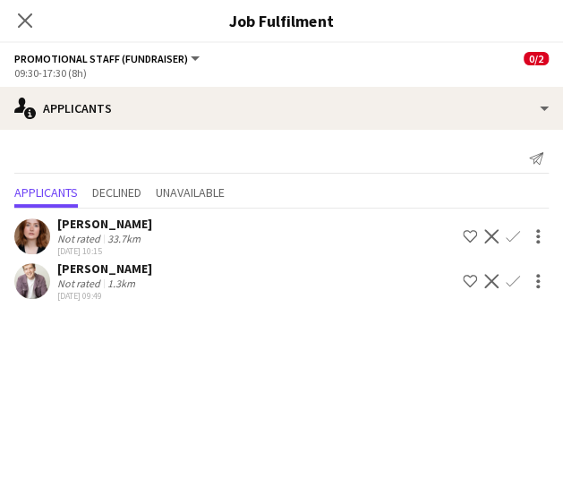
click at [508, 236] on app-icon "Confirm" at bounding box center [513, 236] width 14 height 14
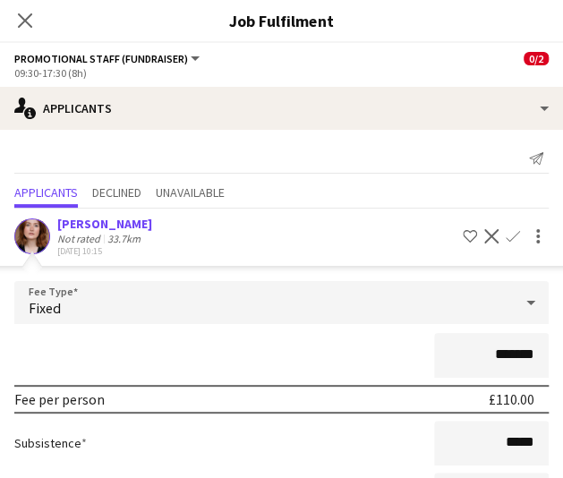
scroll to position [195, 0]
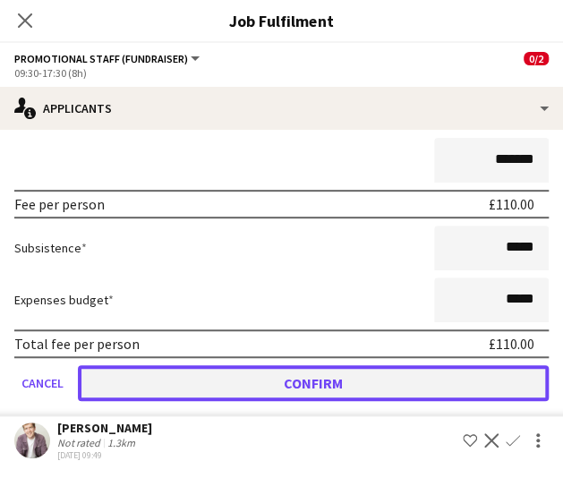
click at [331, 371] on button "Confirm" at bounding box center [313, 383] width 471 height 36
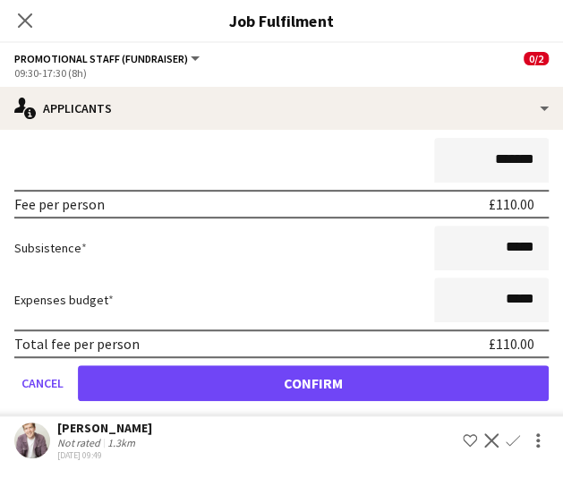
scroll to position [0, 0]
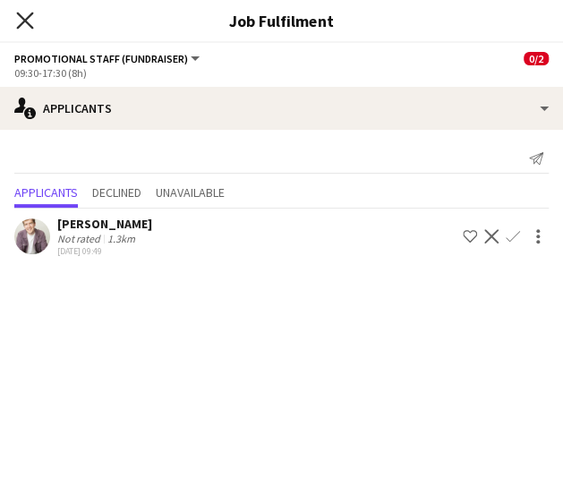
click at [31, 21] on icon "Close pop-in" at bounding box center [24, 20] width 17 height 17
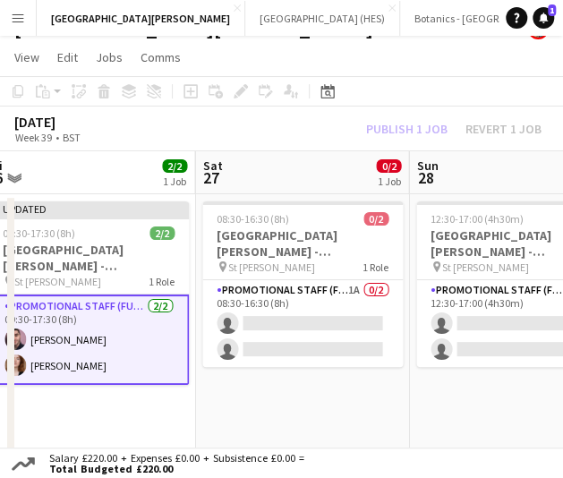
scroll to position [0, 663]
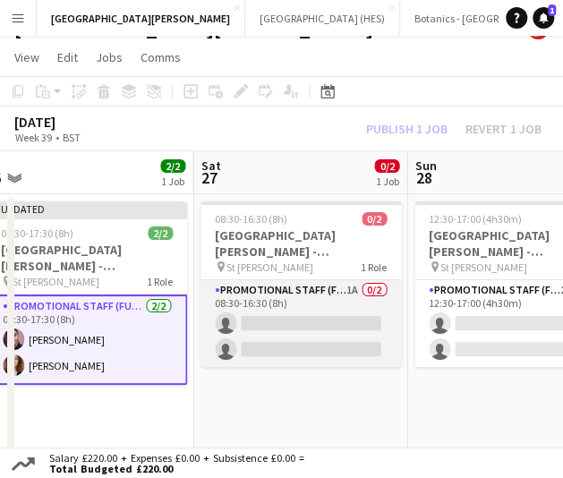
click at [330, 336] on app-card-role "Promotional Staff (Fundraiser) 1A 0/2 08:30-16:30 (8h) single-neutral-actions s…" at bounding box center [301, 323] width 201 height 87
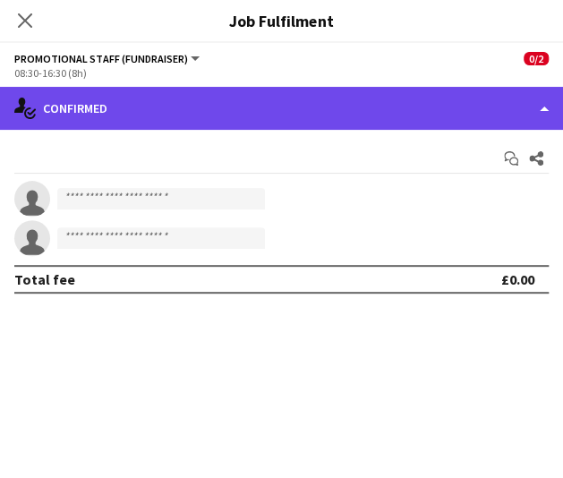
click at [435, 112] on div "single-neutral-actions-check-2 Confirmed" at bounding box center [281, 108] width 563 height 43
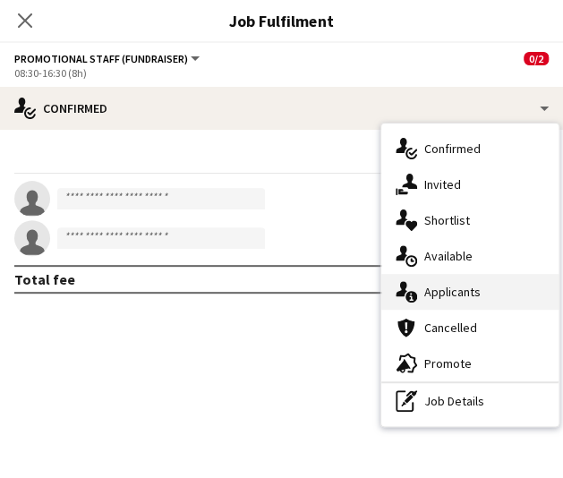
click at [491, 298] on div "single-neutral-actions-information Applicants" at bounding box center [470, 292] width 177 height 36
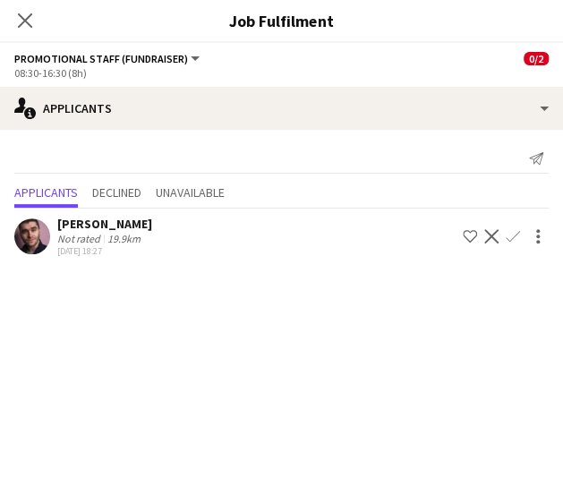
click at [521, 230] on button "Confirm" at bounding box center [513, 236] width 21 height 21
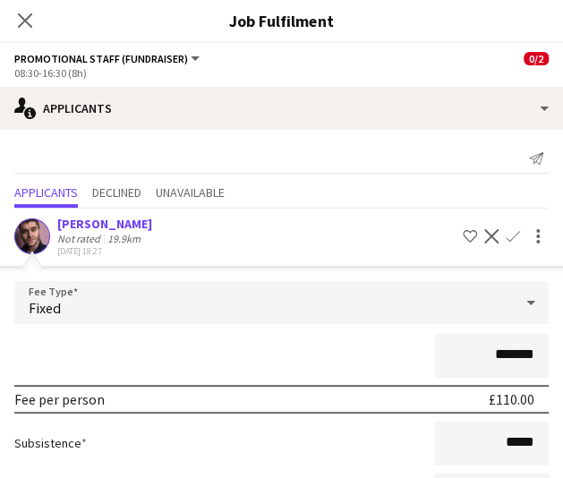
scroll to position [150, 0]
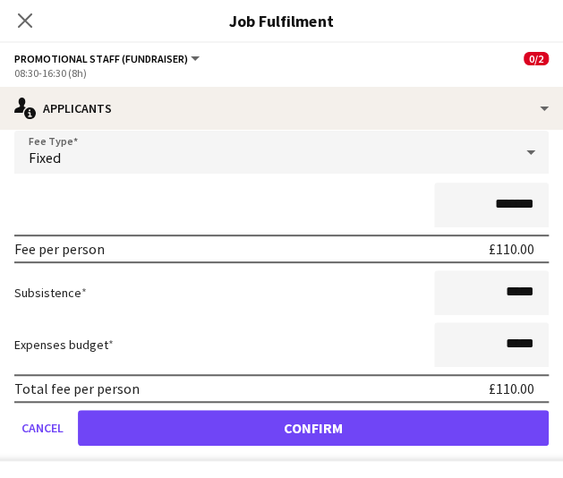
type input "*******"
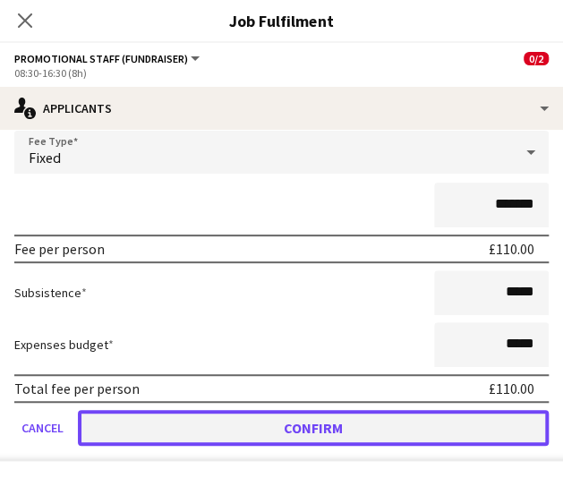
click at [181, 426] on button "Confirm" at bounding box center [313, 428] width 471 height 36
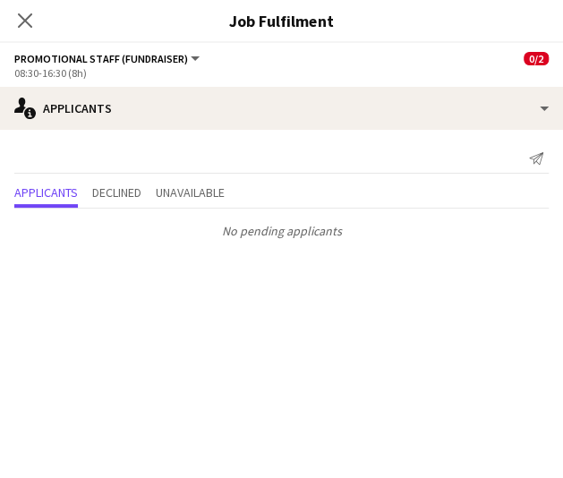
scroll to position [0, 0]
click at [30, 13] on icon at bounding box center [24, 20] width 17 height 17
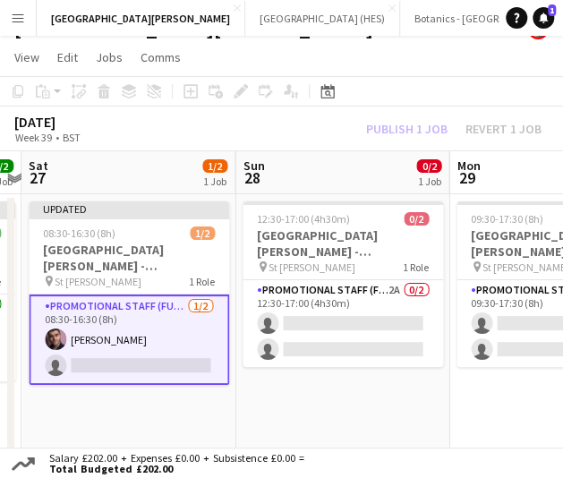
scroll to position [0, 623]
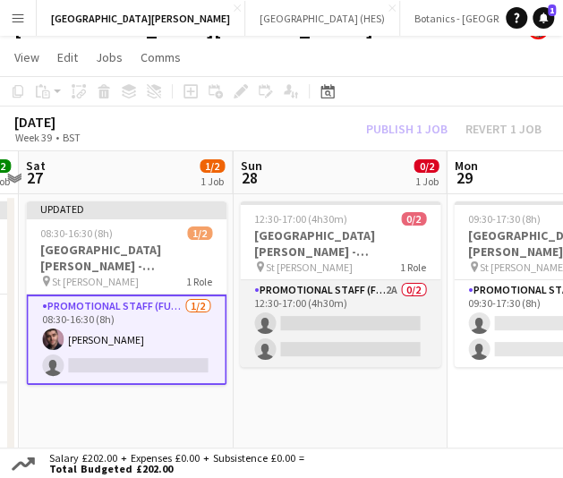
click at [391, 306] on app-card-role "Promotional Staff (Fundraiser) 2A 0/2 12:30-17:00 (4h30m) single-neutral-action…" at bounding box center [340, 323] width 201 height 87
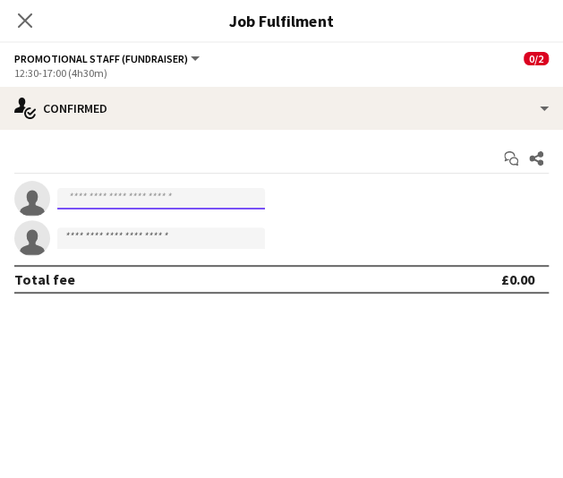
click at [188, 206] on input at bounding box center [161, 198] width 208 height 21
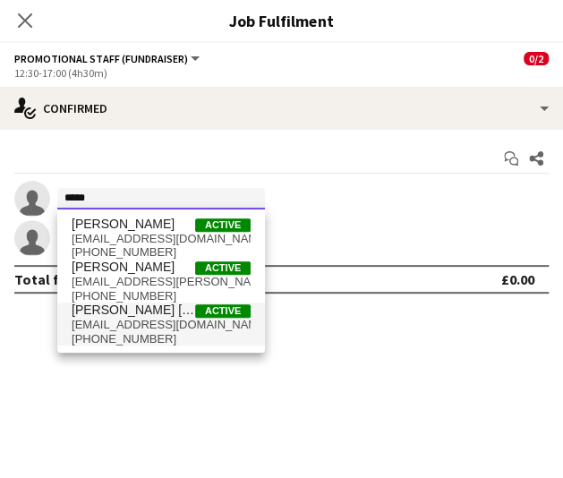
type input "*****"
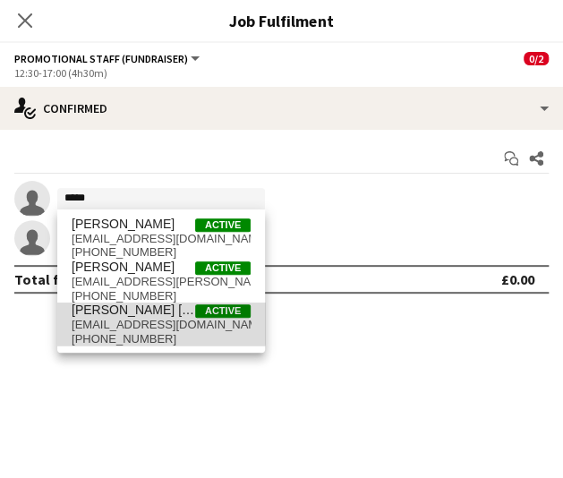
click at [158, 316] on span "[PERSON_NAME] [PERSON_NAME]" at bounding box center [134, 310] width 124 height 15
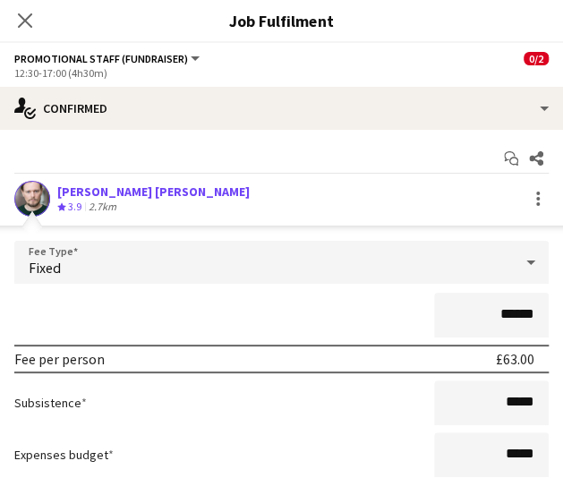
scroll to position [184, 0]
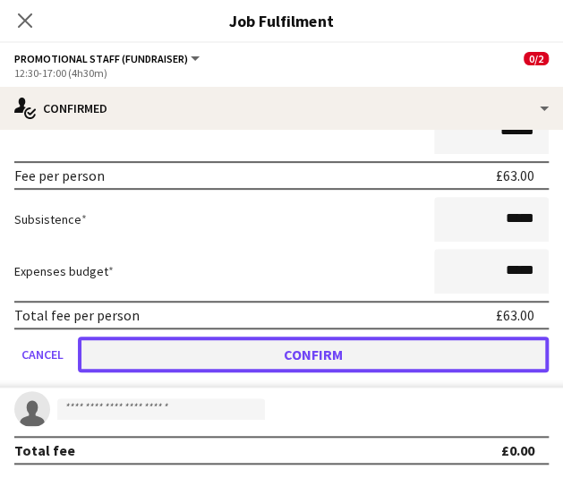
click at [339, 355] on button "Confirm" at bounding box center [313, 355] width 471 height 36
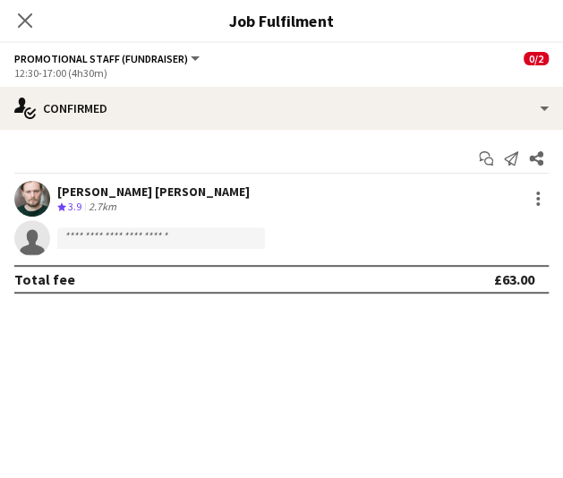
scroll to position [0, 0]
click at [178, 232] on input at bounding box center [161, 238] width 208 height 21
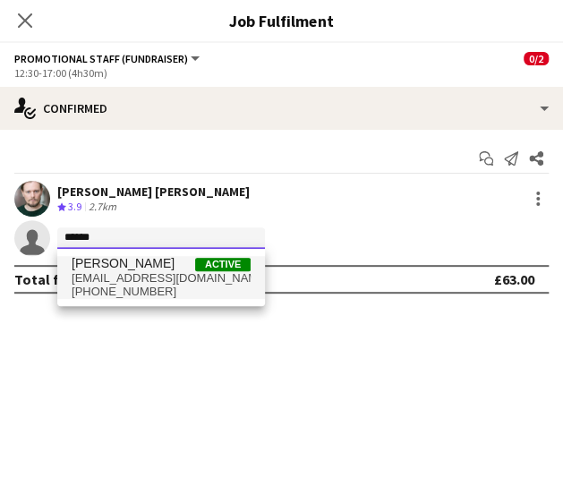
type input "******"
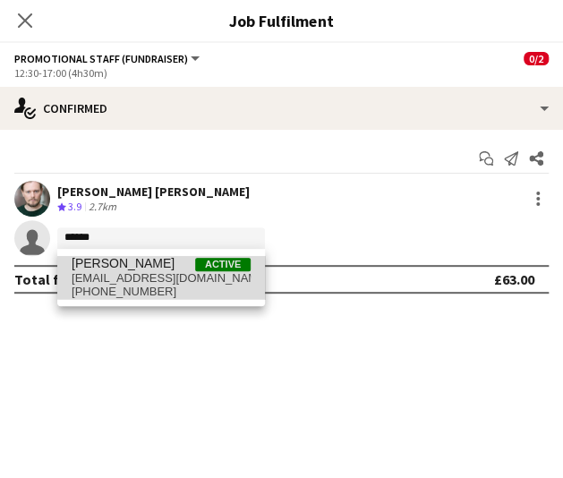
click at [193, 261] on span "[PERSON_NAME] Active" at bounding box center [161, 263] width 179 height 15
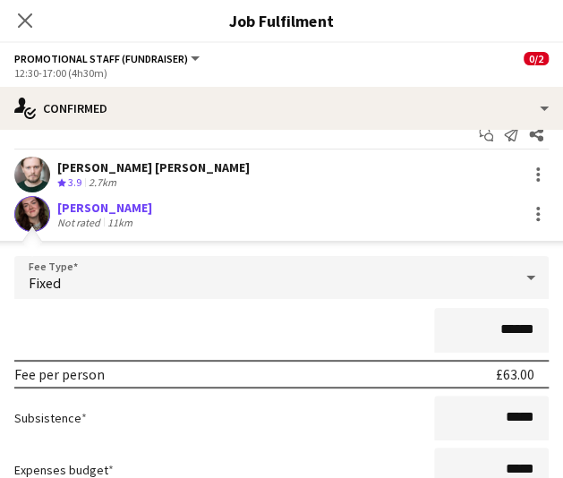
scroll to position [184, 0]
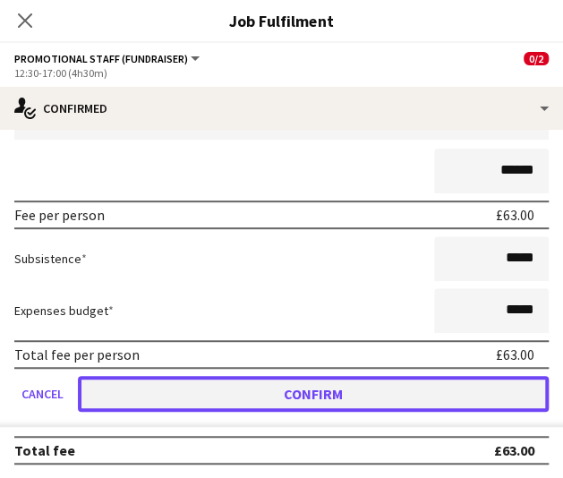
click at [216, 391] on button "Confirm" at bounding box center [313, 394] width 471 height 36
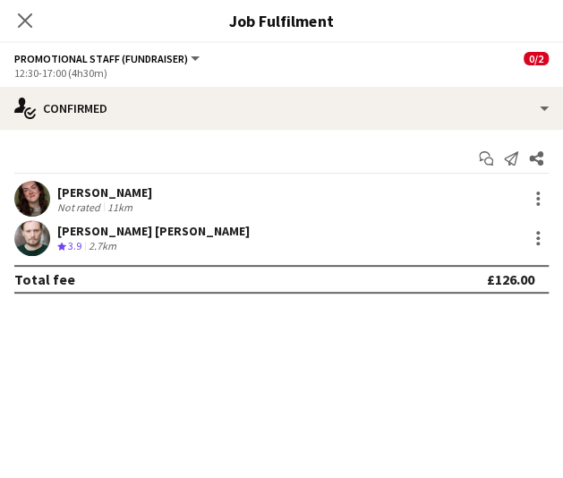
scroll to position [0, 0]
click at [18, 27] on icon at bounding box center [24, 20] width 17 height 17
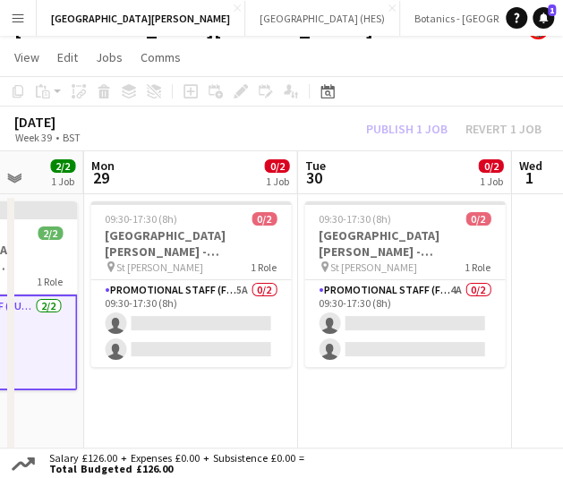
scroll to position [0, 584]
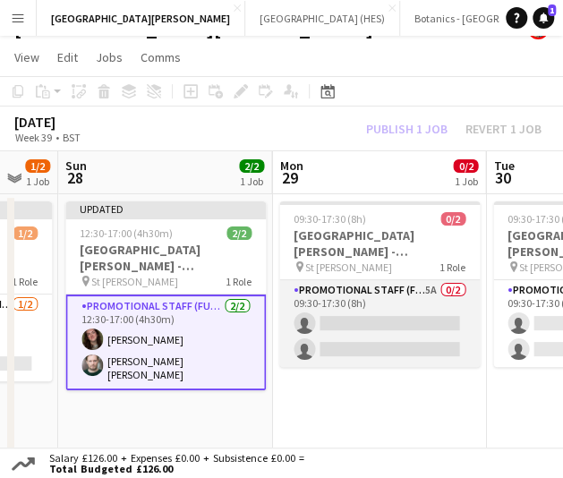
click at [348, 316] on app-card-role "Promotional Staff (Fundraiser) 5A 0/2 09:30-17:30 (8h) single-neutral-actions s…" at bounding box center [379, 323] width 201 height 87
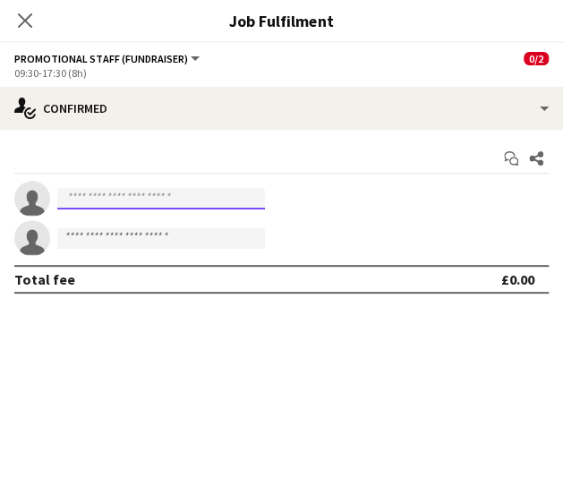
click at [204, 188] on input at bounding box center [161, 198] width 208 height 21
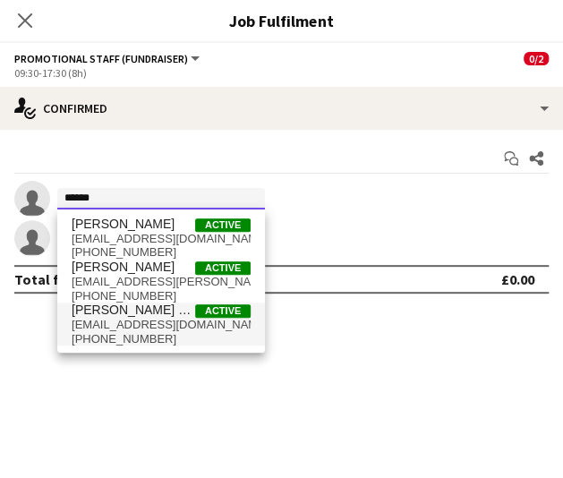
type input "******"
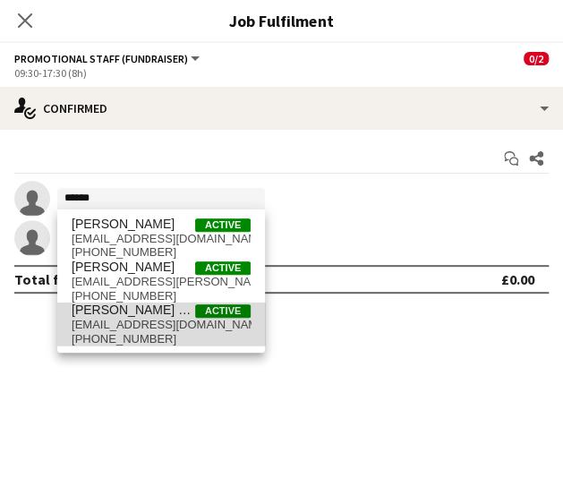
click at [208, 325] on span "[EMAIL_ADDRESS][DOMAIN_NAME]" at bounding box center [161, 325] width 179 height 14
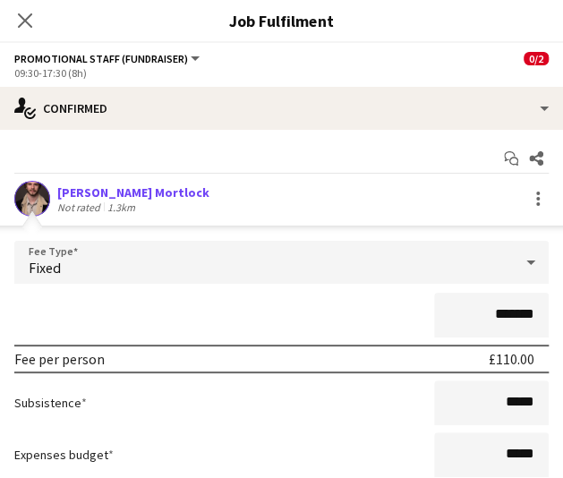
scroll to position [184, 0]
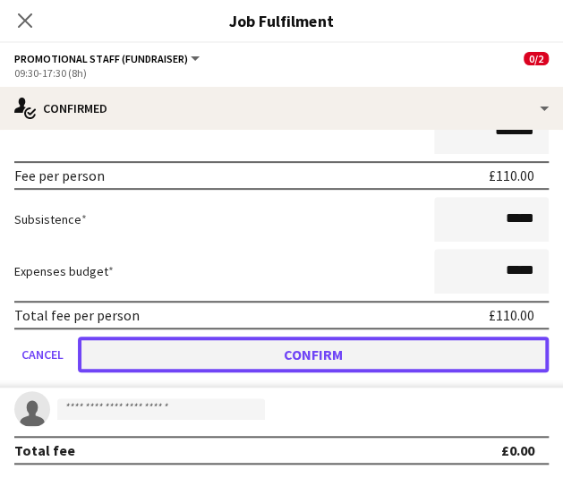
click at [262, 351] on button "Confirm" at bounding box center [313, 355] width 471 height 36
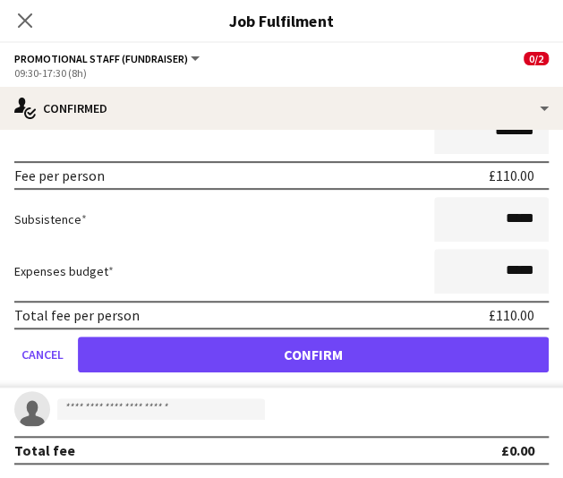
scroll to position [0, 0]
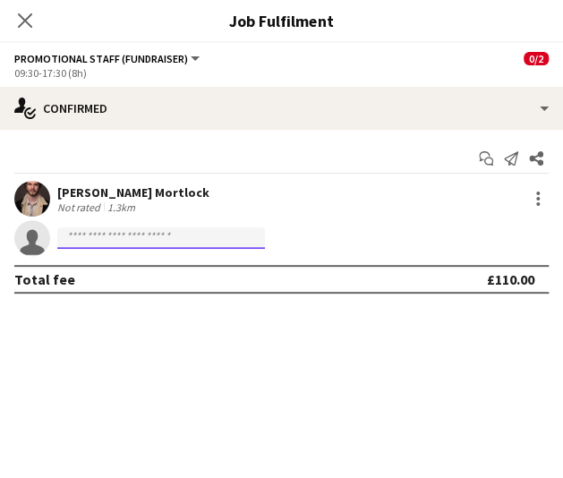
click at [199, 231] on input at bounding box center [161, 238] width 208 height 21
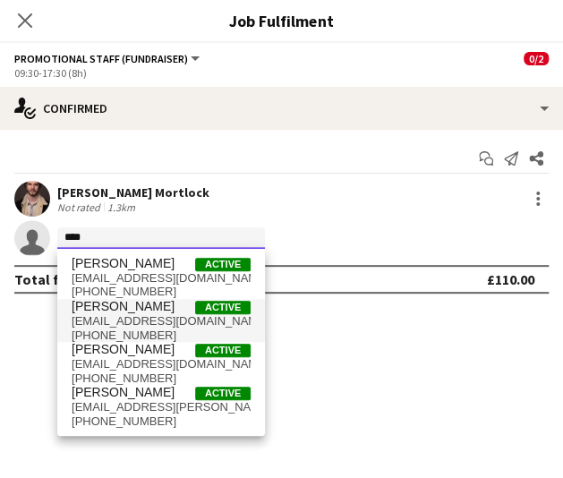
type input "****"
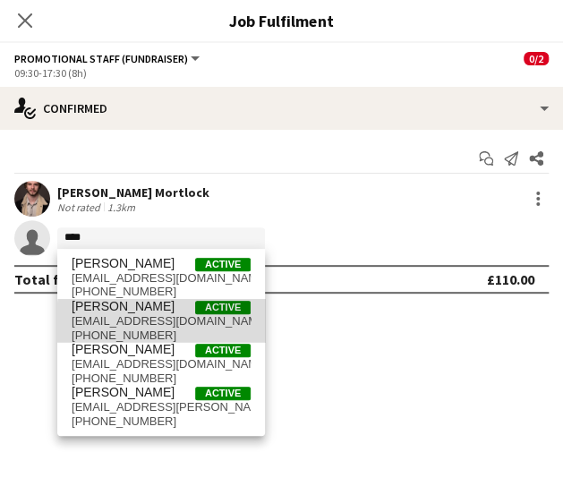
click at [219, 325] on span "[EMAIL_ADDRESS][DOMAIN_NAME]" at bounding box center [161, 321] width 179 height 14
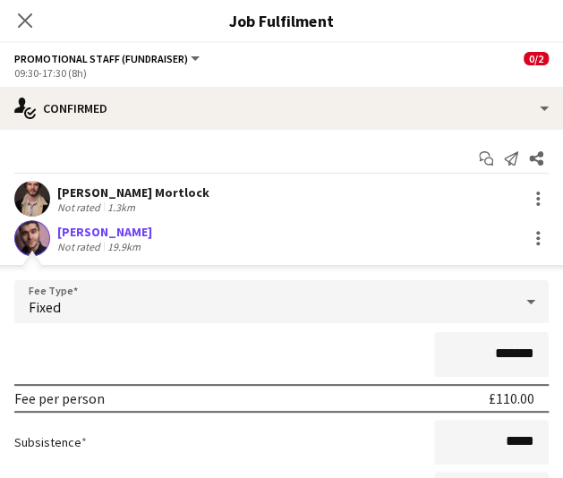
scroll to position [184, 0]
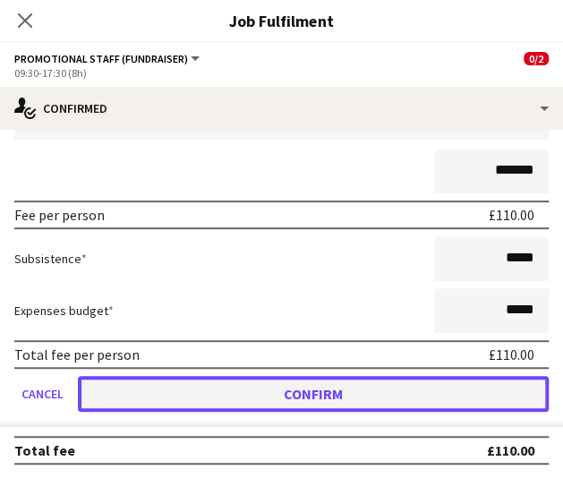
click at [257, 404] on button "Confirm" at bounding box center [313, 394] width 471 height 36
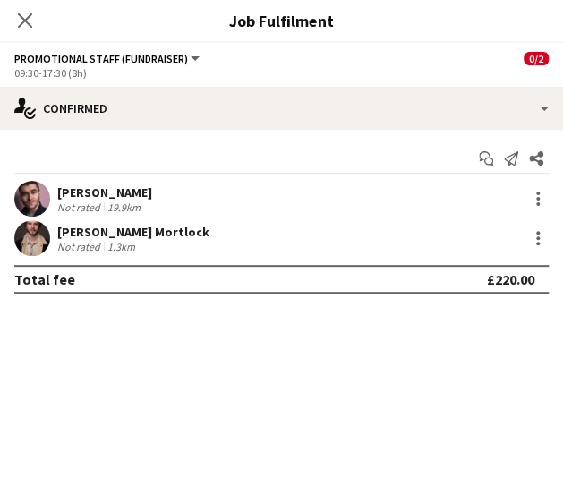
scroll to position [0, 0]
click at [22, 30] on app-icon "Close pop-in" at bounding box center [26, 21] width 26 height 26
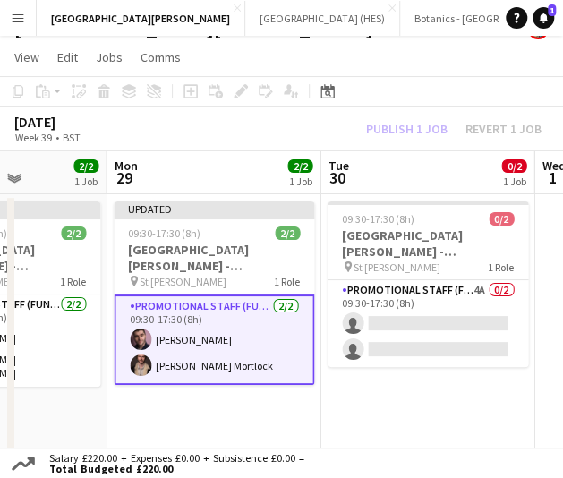
scroll to position [0, 754]
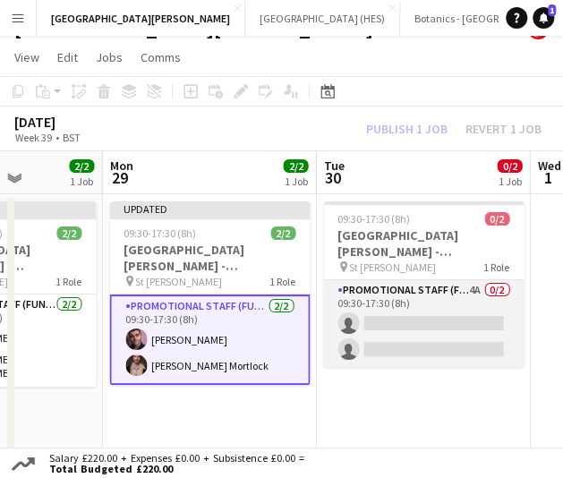
click at [404, 332] on app-card-role "Promotional Staff (Fundraiser) 4A 0/2 09:30-17:30 (8h) single-neutral-actions s…" at bounding box center [423, 323] width 201 height 87
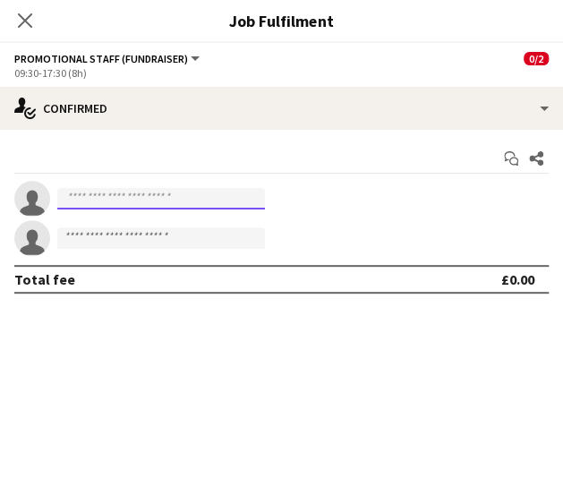
click at [196, 191] on input at bounding box center [161, 198] width 208 height 21
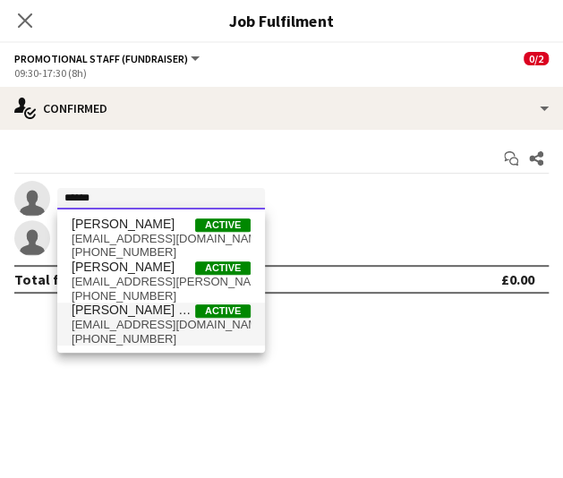
type input "******"
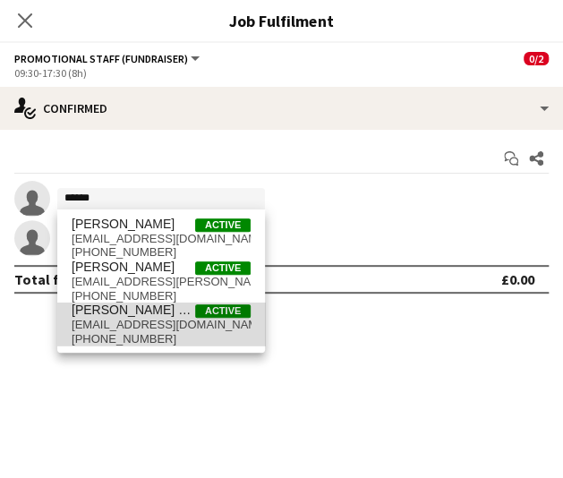
click at [167, 313] on span "[PERSON_NAME] Mortlock Active" at bounding box center [161, 310] width 179 height 15
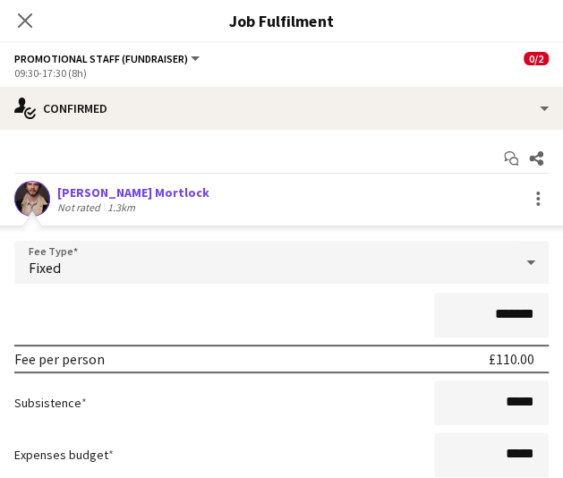
scroll to position [184, 0]
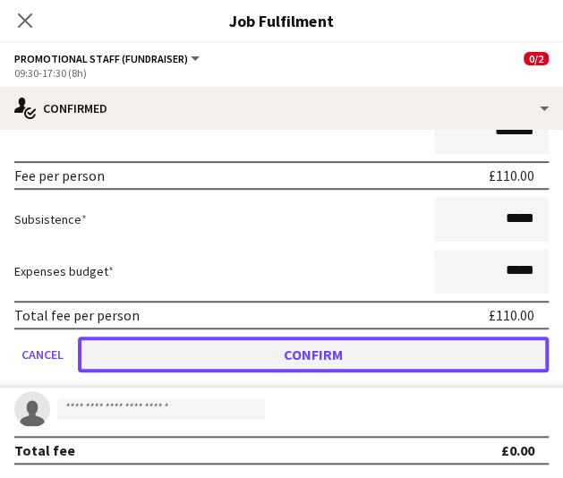
click at [279, 343] on button "Confirm" at bounding box center [313, 355] width 471 height 36
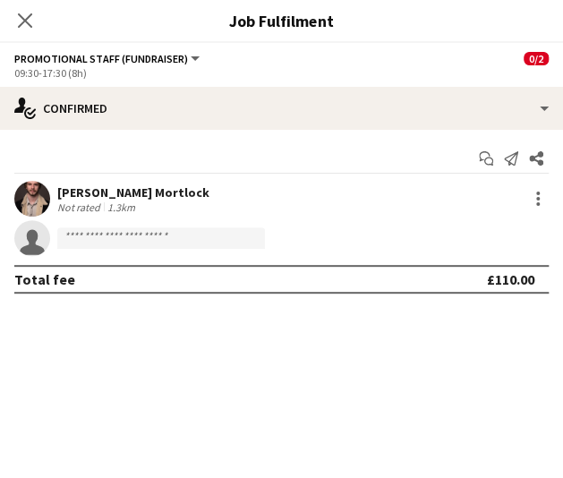
scroll to position [0, 0]
click at [194, 239] on input at bounding box center [161, 238] width 208 height 21
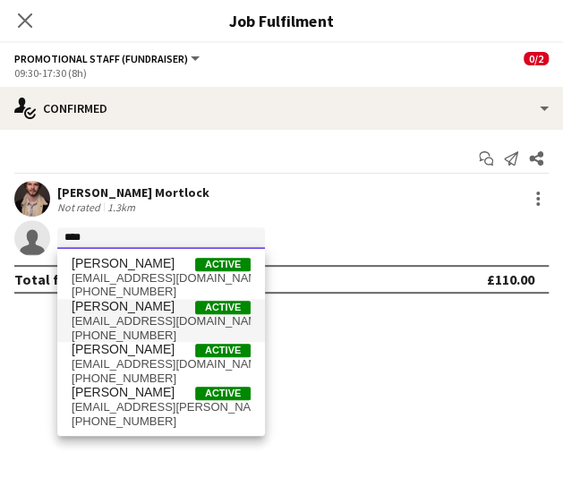
type input "****"
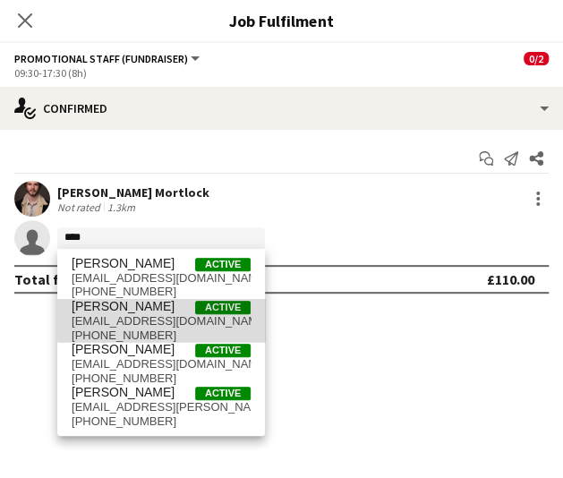
click at [181, 319] on span "[EMAIL_ADDRESS][DOMAIN_NAME]" at bounding box center [161, 321] width 179 height 14
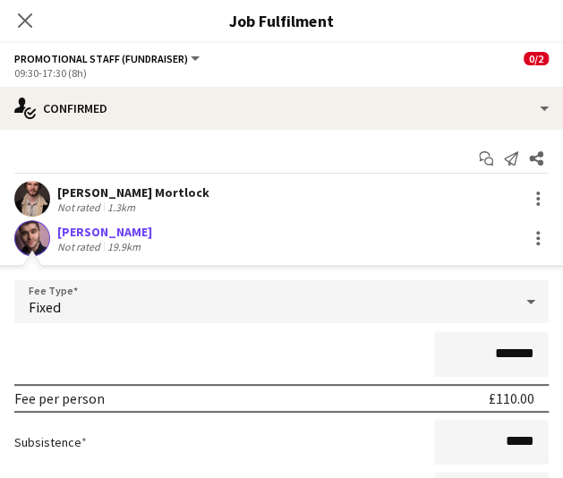
scroll to position [184, 0]
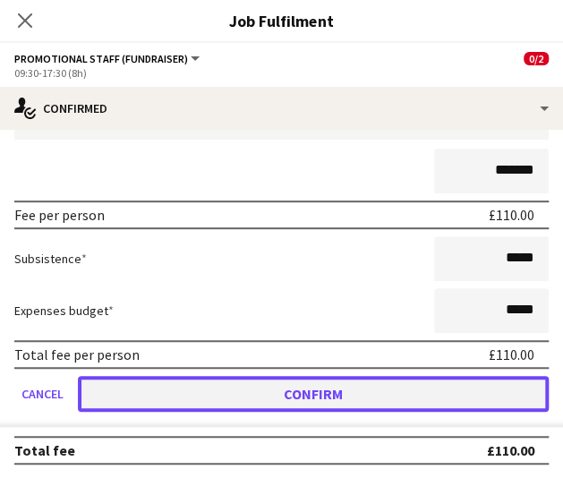
click at [222, 395] on button "Confirm" at bounding box center [313, 394] width 471 height 36
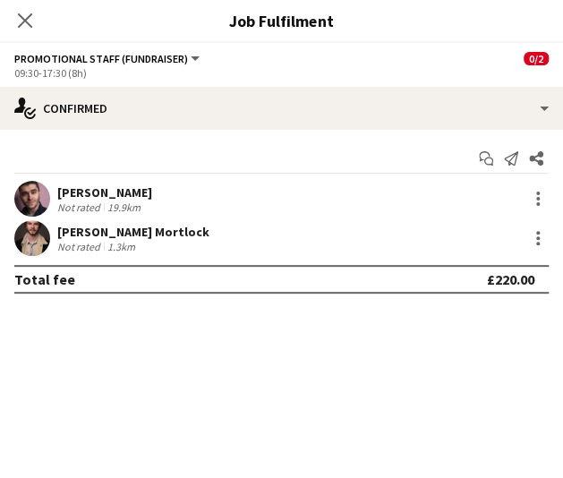
scroll to position [0, 0]
click at [27, 22] on icon at bounding box center [24, 20] width 17 height 17
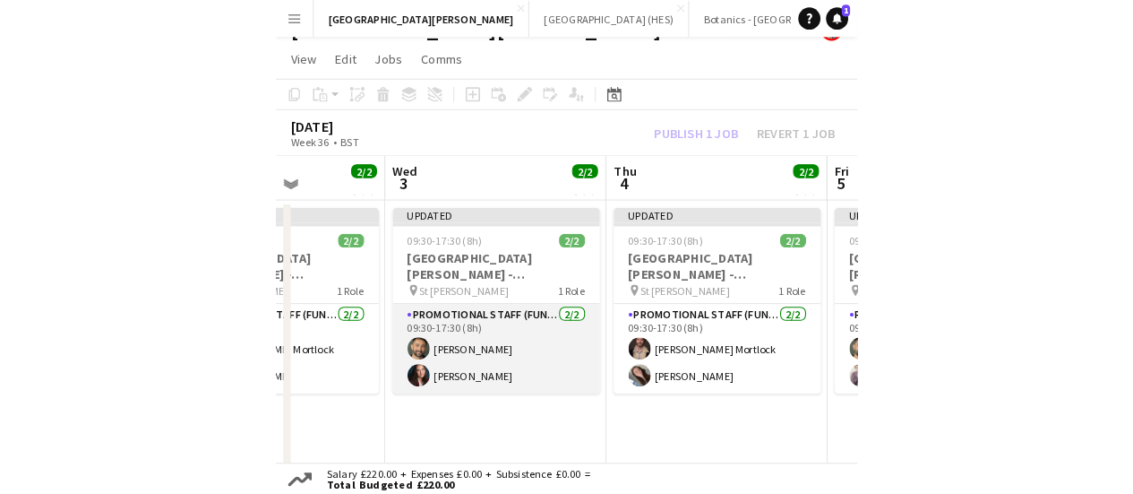
scroll to position [0, 414]
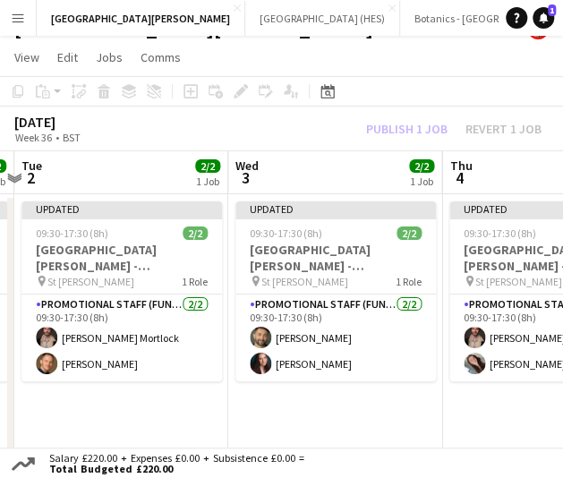
click at [322, 126] on div "[DATE] Week 36 • BST Publish 1 job Revert 1 job" at bounding box center [281, 129] width 563 height 45
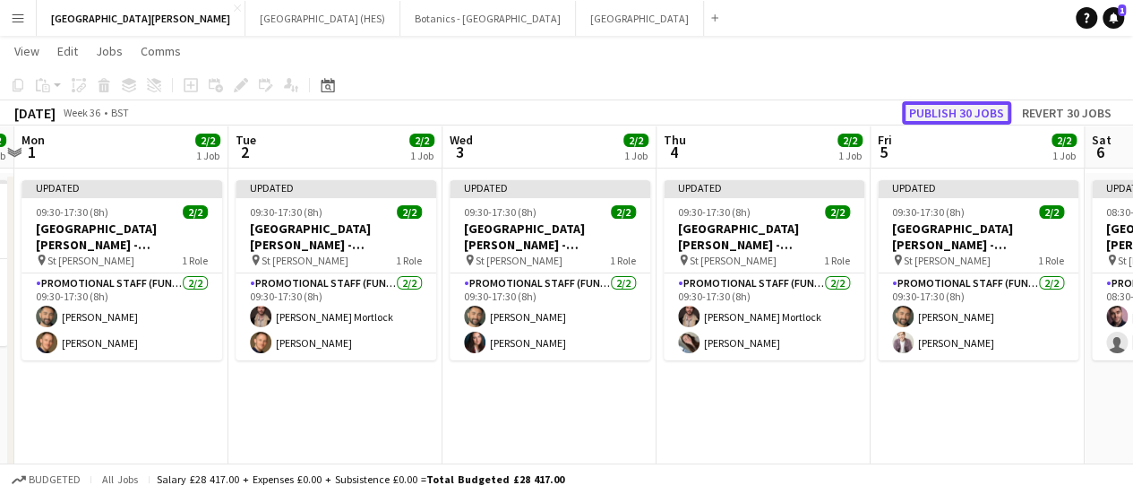
click at [565, 116] on button "Publish 30 jobs" at bounding box center [956, 112] width 109 height 23
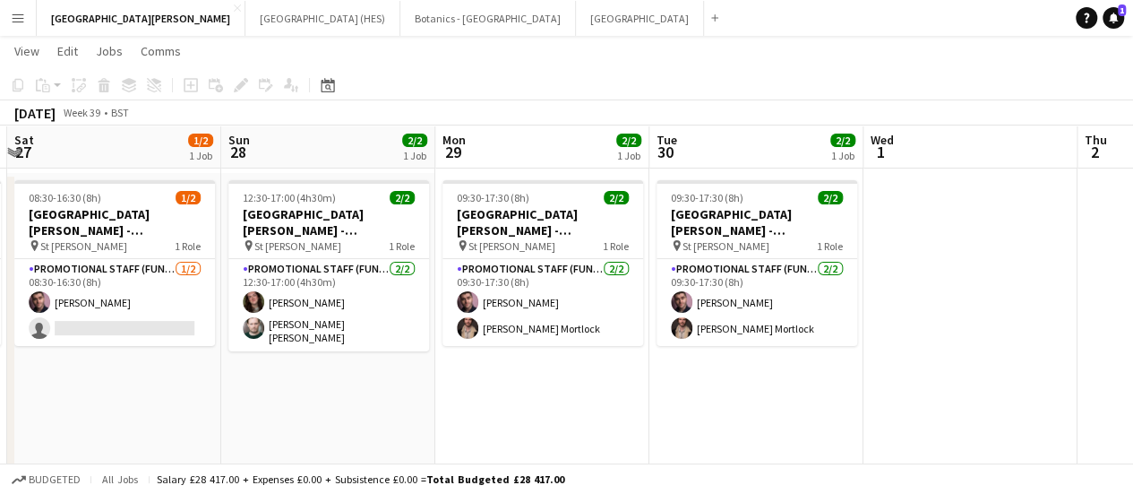
scroll to position [0, 420]
click at [565, 12] on button "Add" at bounding box center [715, 18] width 14 height 14
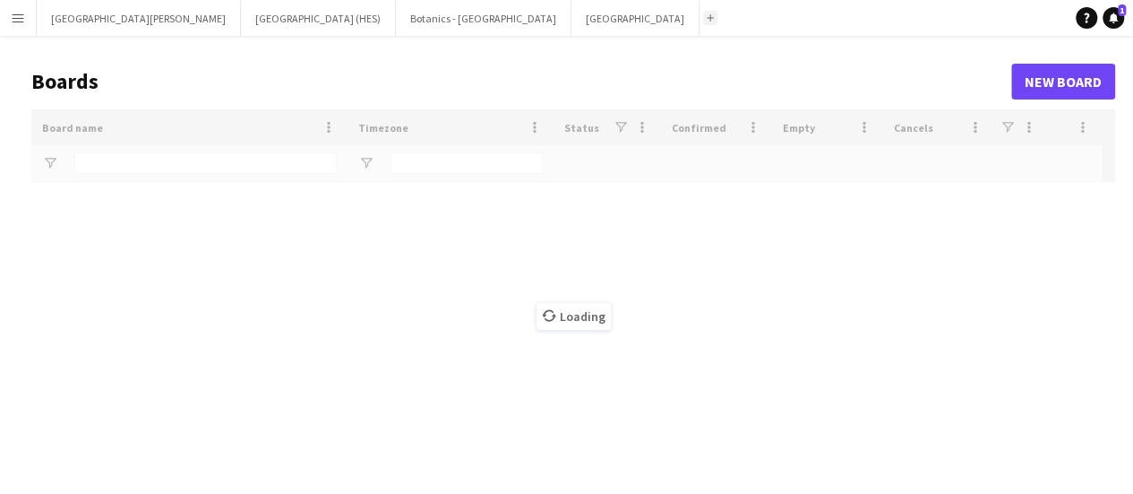
type input "**********"
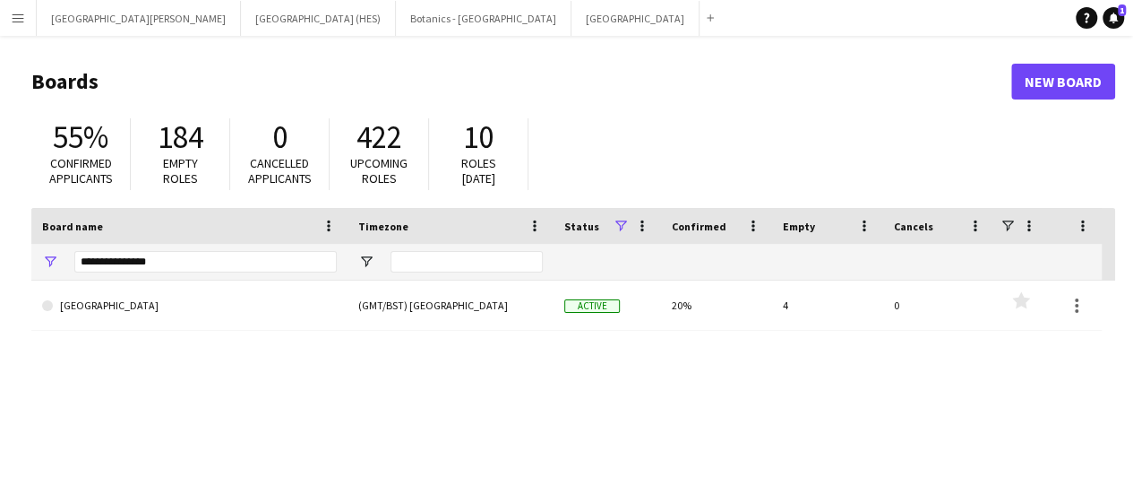
click at [308, 249] on div "**********" at bounding box center [205, 262] width 262 height 36
click at [294, 259] on input "**********" at bounding box center [205, 261] width 262 height 21
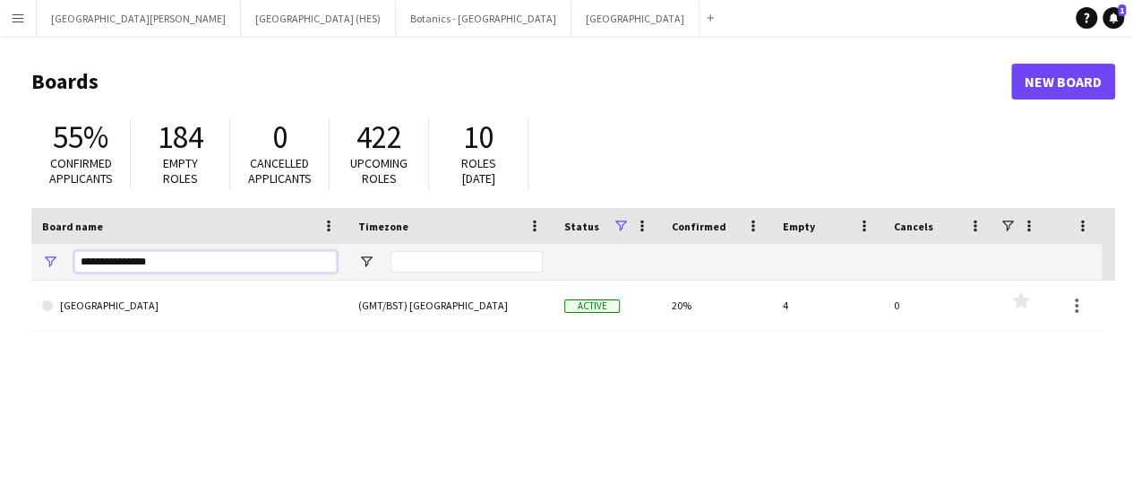
click at [294, 259] on input "**********" at bounding box center [205, 261] width 262 height 21
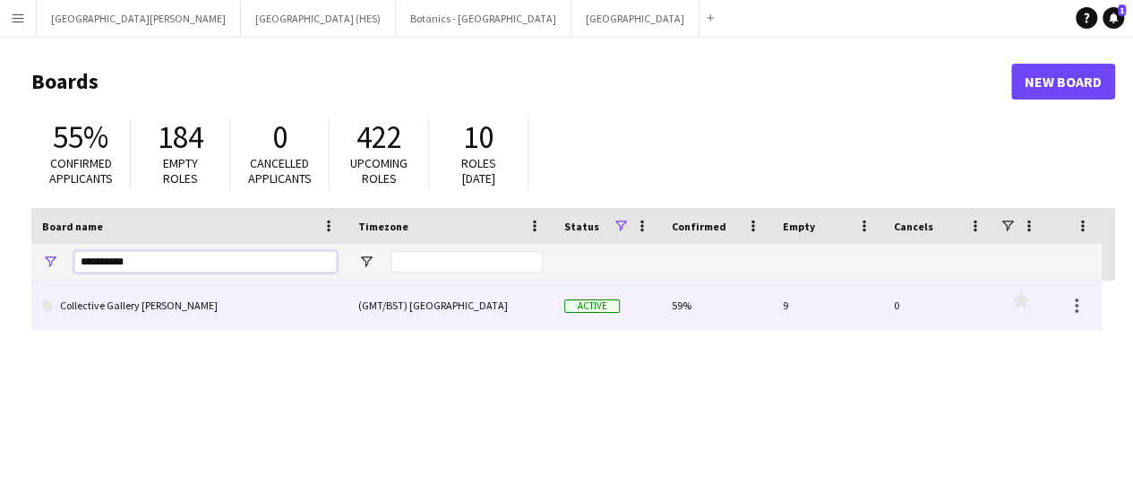
type input "**********"
click at [262, 298] on link "Collective Gallery [PERSON_NAME]" at bounding box center [189, 305] width 295 height 50
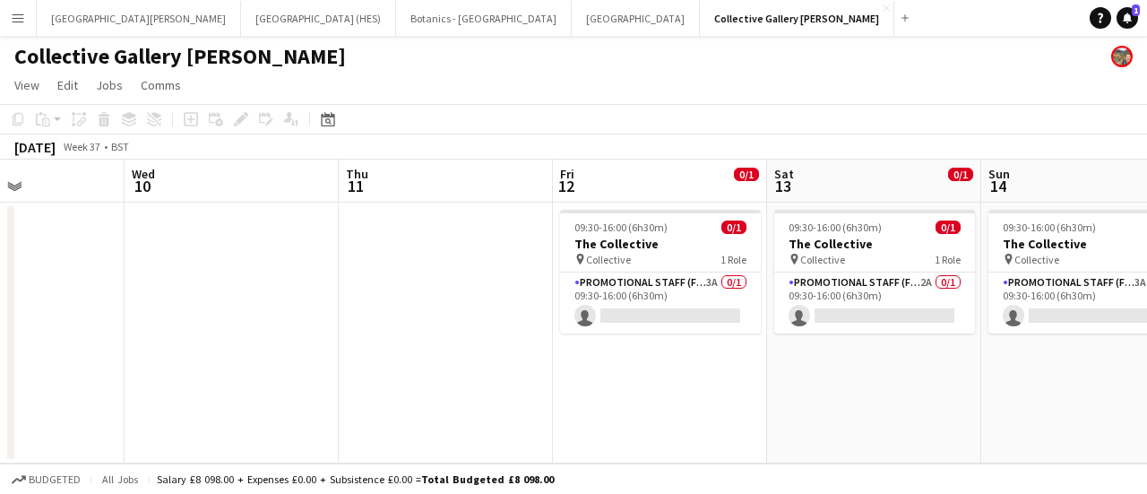
scroll to position [0, 734]
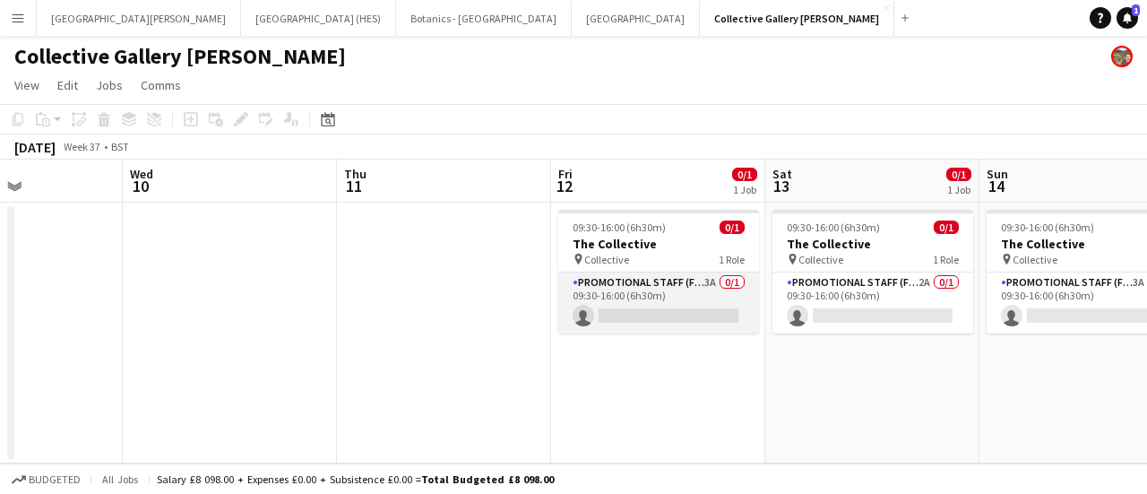
click at [565, 310] on app-card-role "Promotional Staff (Fundraiser) 3A 0/1 09:30-16:00 (6h30m) single-neutral-actions" at bounding box center [658, 302] width 201 height 61
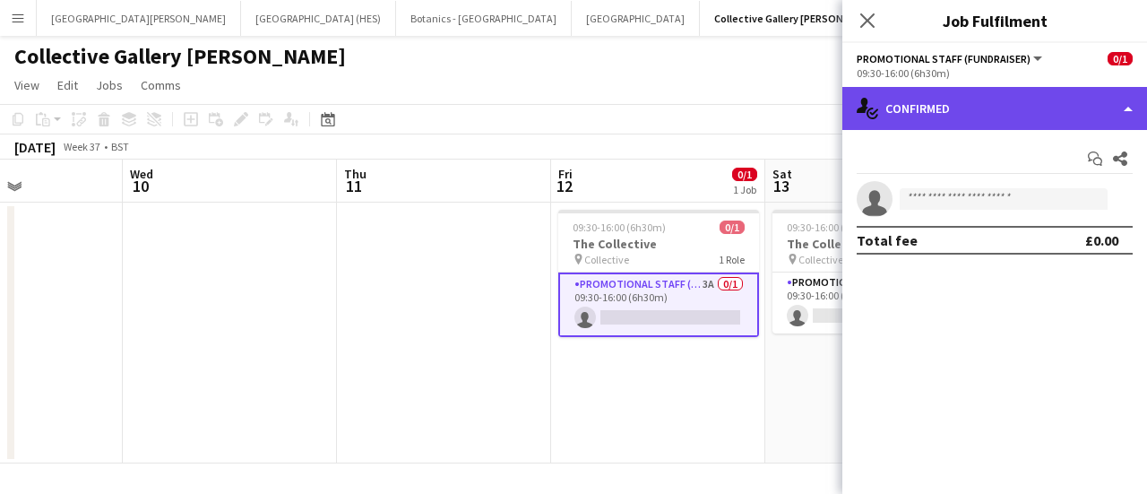
click at [565, 125] on div "single-neutral-actions-check-2 Confirmed" at bounding box center [994, 108] width 305 height 43
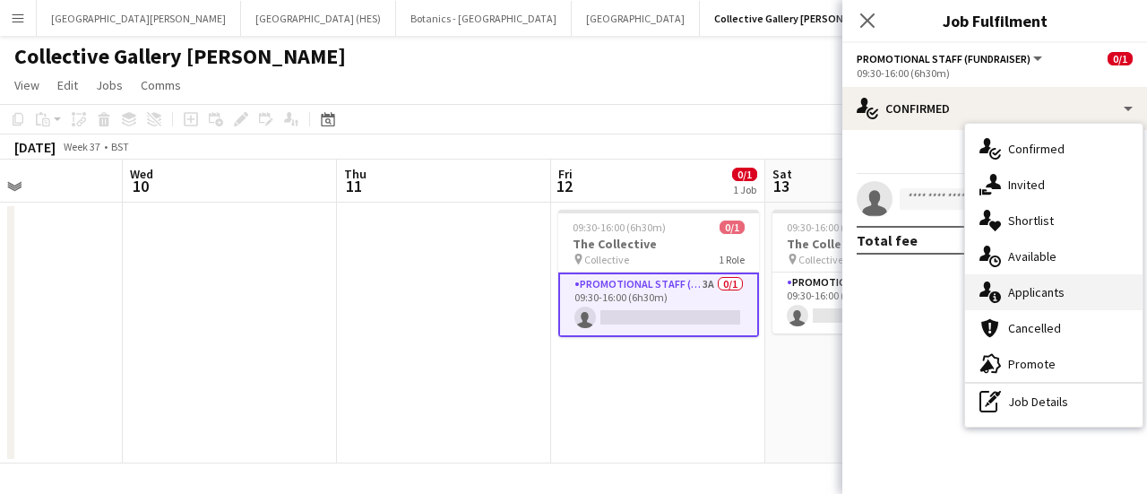
click at [565, 300] on icon at bounding box center [995, 297] width 12 height 12
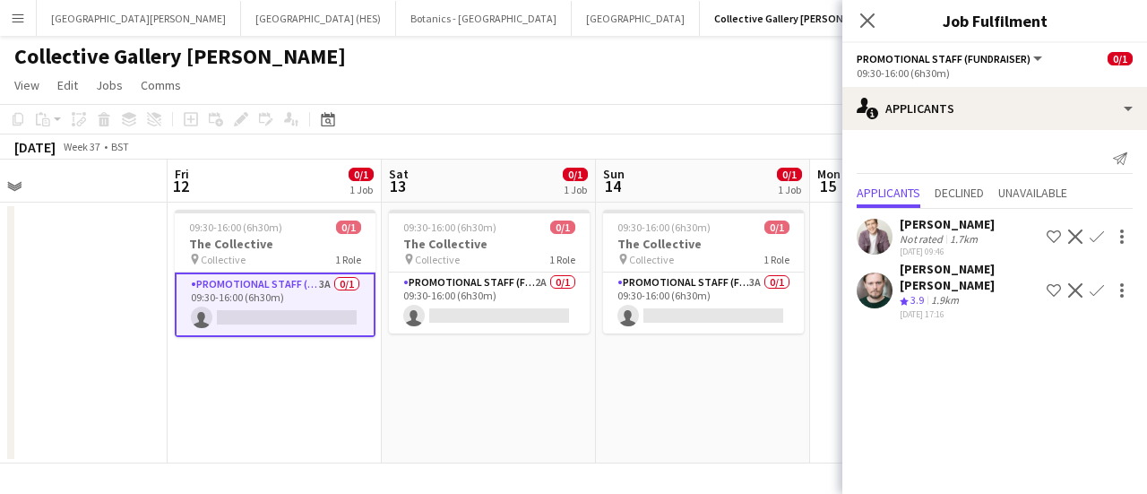
scroll to position [0, 716]
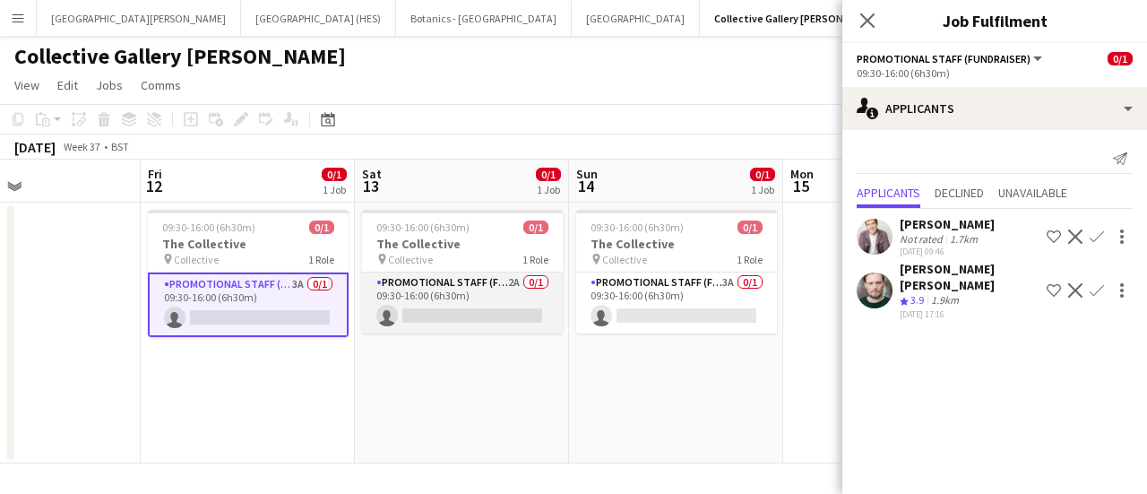
click at [492, 303] on app-card-role "Promotional Staff (Fundraiser) 2A 0/1 09:30-16:00 (6h30m) single-neutral-actions" at bounding box center [462, 302] width 201 height 61
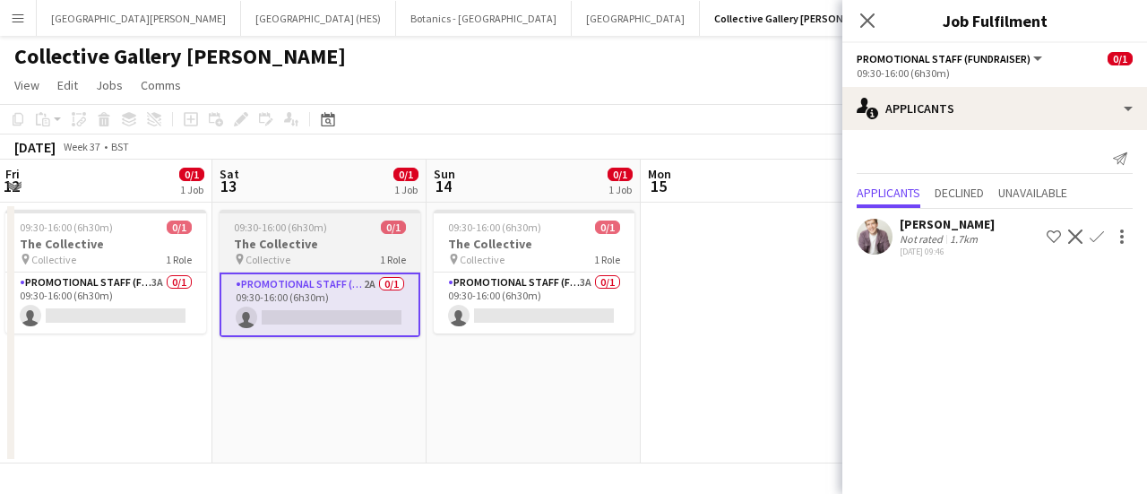
click at [492, 303] on app-card-role "Promotional Staff (Fundraiser) 3A 0/1 09:30-16:00 (6h30m) single-neutral-actions" at bounding box center [534, 302] width 201 height 61
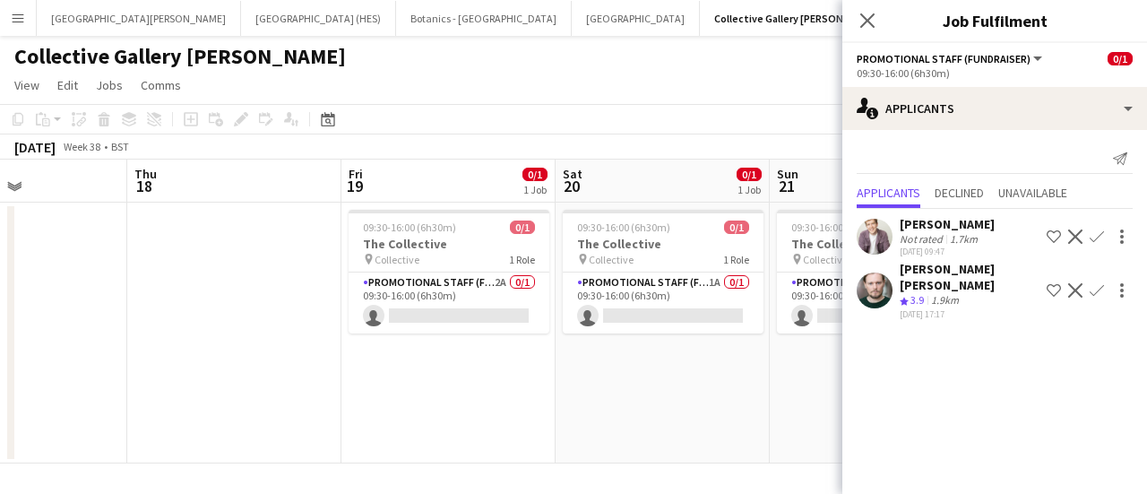
click at [492, 303] on app-card-role "Promotional Staff (Fundraiser) 2A 0/1 09:30-16:00 (6h30m) single-neutral-actions" at bounding box center [448, 302] width 201 height 61
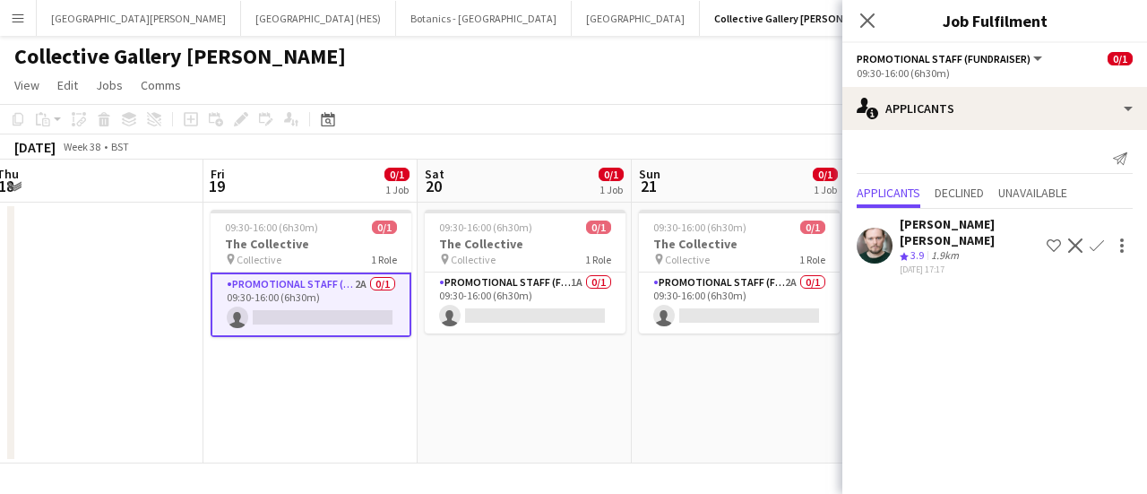
click at [492, 303] on app-card-role "Promotional Staff (Fundraiser) 1A 0/1 09:30-16:00 (6h30m) single-neutral-actions" at bounding box center [525, 302] width 201 height 61
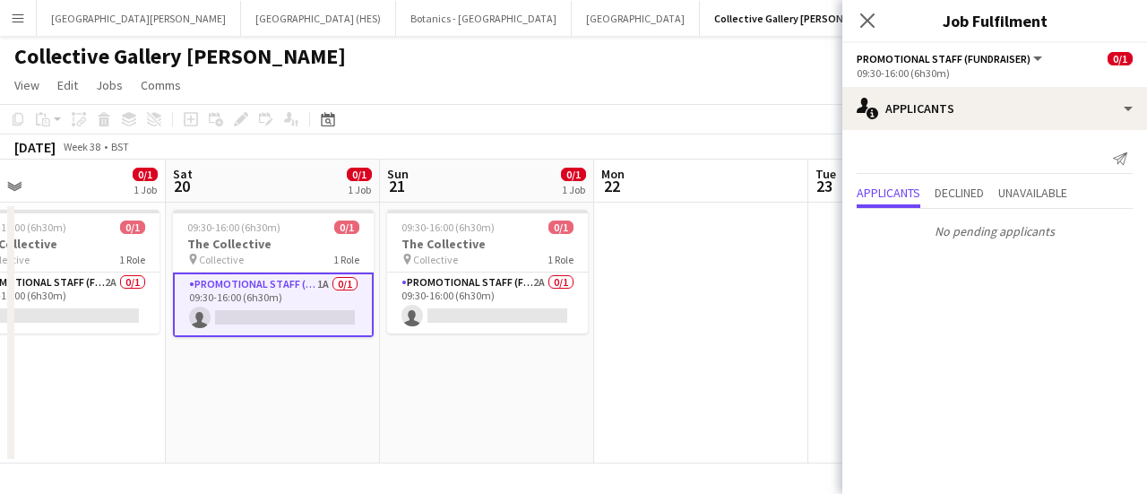
click at [492, 303] on app-card-role "Promotional Staff (Fundraiser) 2A 0/1 09:30-16:00 (6h30m) single-neutral-actions" at bounding box center [487, 302] width 201 height 61
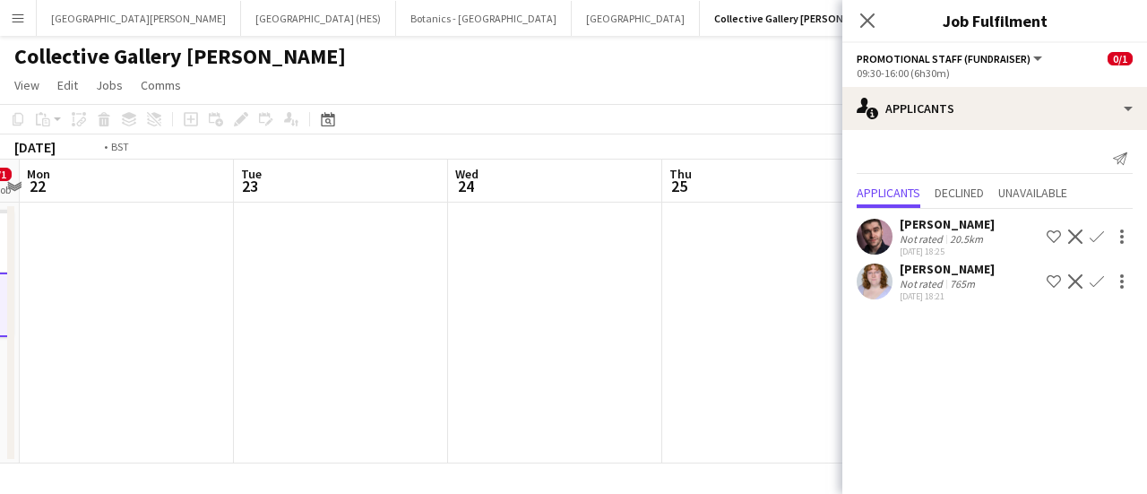
scroll to position [0, 497]
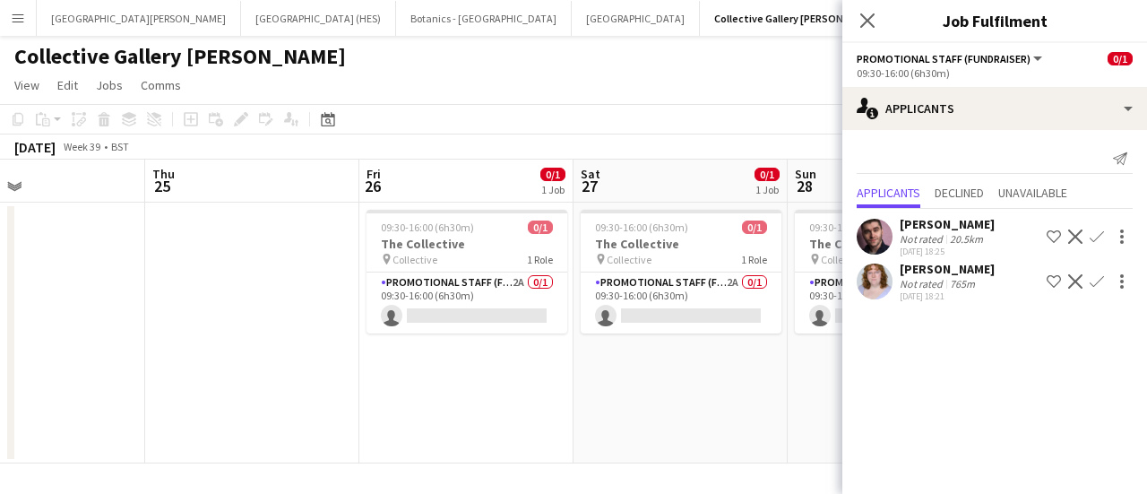
click at [492, 303] on app-card-role "Promotional Staff (Fundraiser) 2A 0/1 09:30-16:00 (6h30m) single-neutral-actions" at bounding box center [466, 302] width 201 height 61
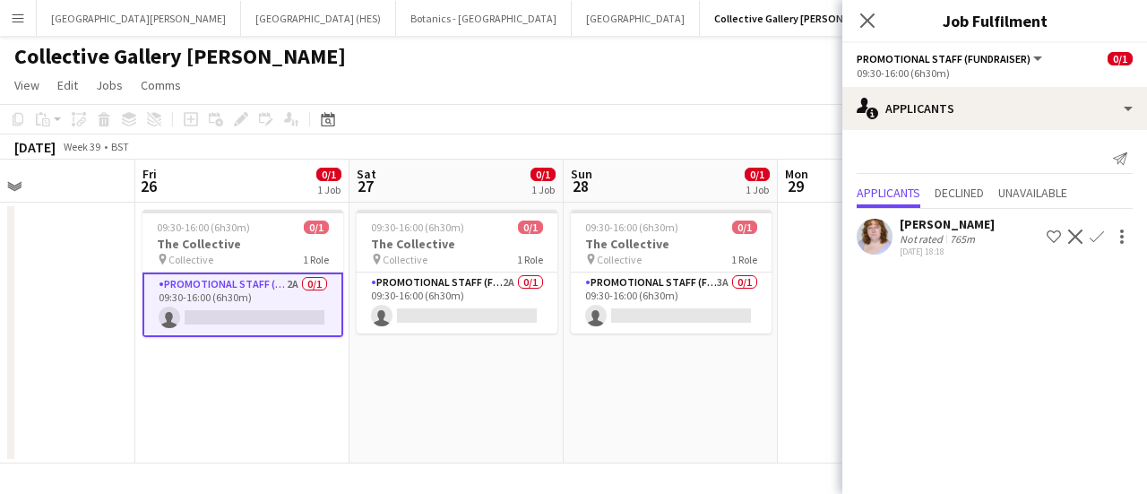
click at [492, 303] on app-card-role "Promotional Staff (Fundraiser) 2A 0/1 09:30-16:00 (6h30m) single-neutral-actions" at bounding box center [457, 302] width 201 height 61
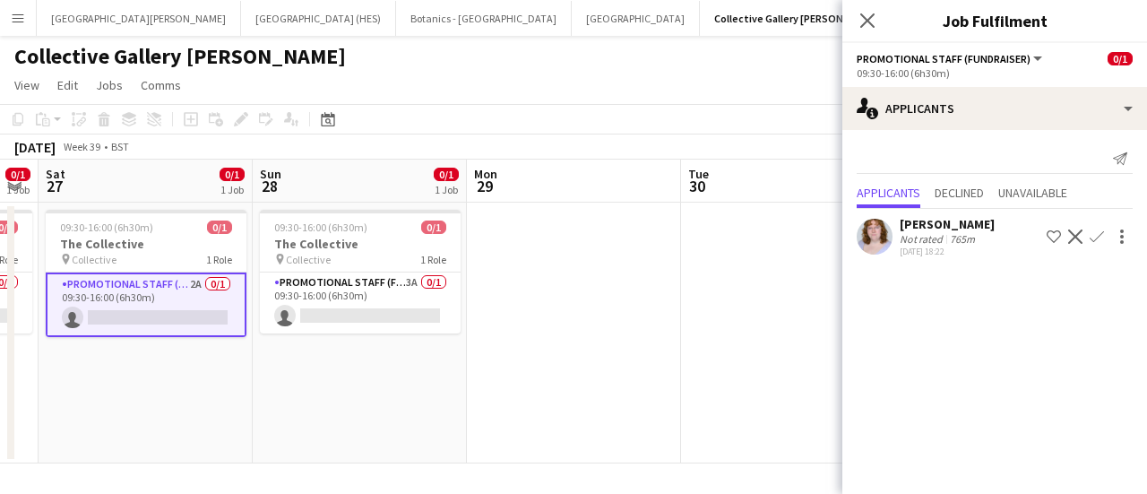
scroll to position [0, 602]
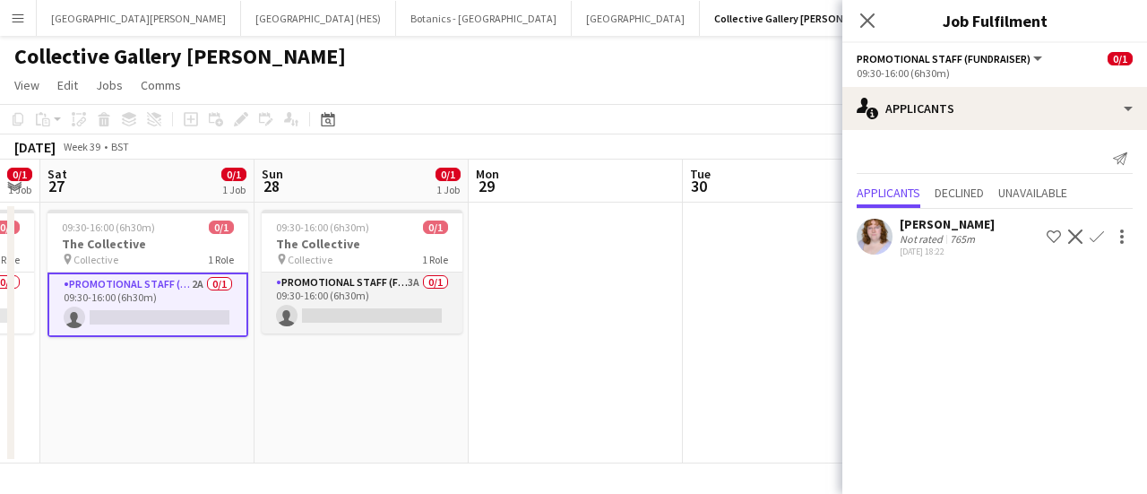
click at [385, 314] on app-card-role "Promotional Staff (Fundraiser) 3A 0/1 09:30-16:00 (6h30m) single-neutral-actions" at bounding box center [362, 302] width 201 height 61
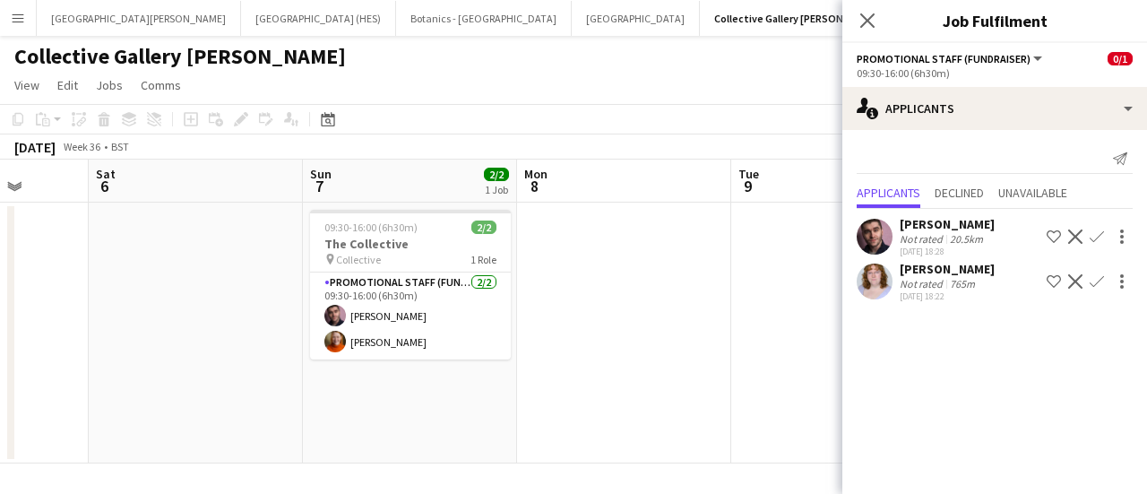
scroll to position [0, 555]
click at [559, 308] on app-date-cell at bounding box center [623, 332] width 214 height 261
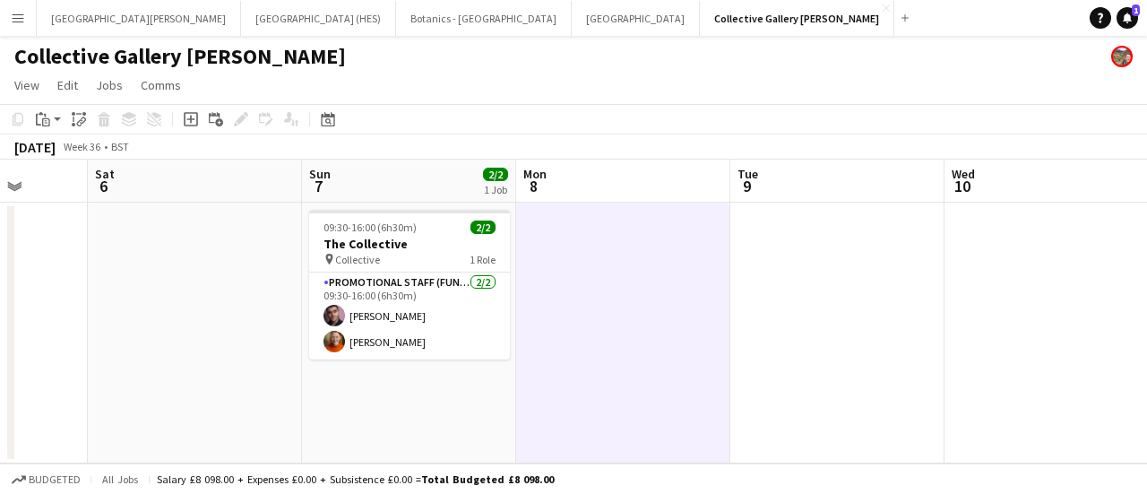
click at [565, 128] on app-toolbar "Copy Paste Paste Ctrl+V Paste with crew Ctrl+Shift+V Paste linked Job [GEOGRAPH…" at bounding box center [573, 119] width 1147 height 30
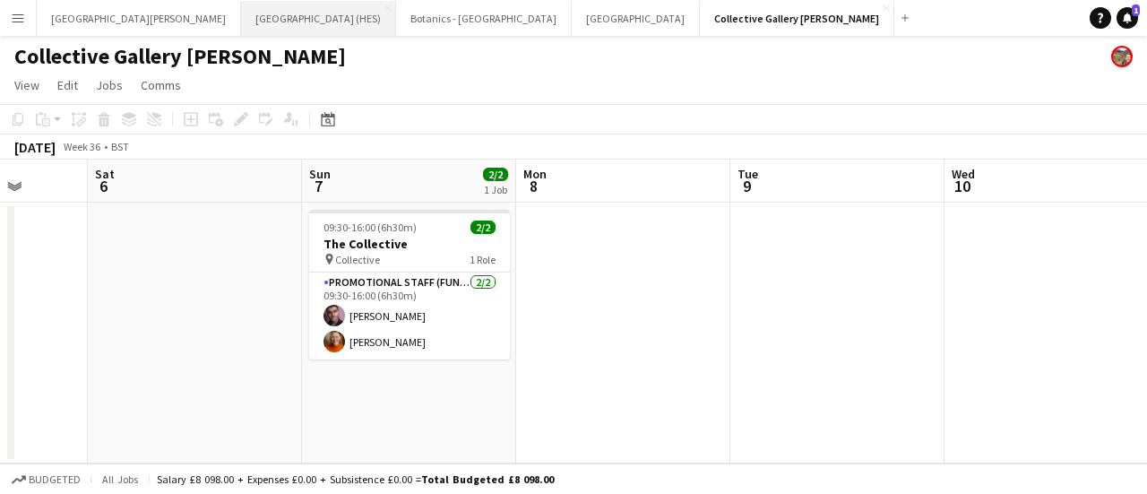
click at [241, 28] on button "[GEOGRAPHIC_DATA] (HES) Close" at bounding box center [318, 18] width 155 height 35
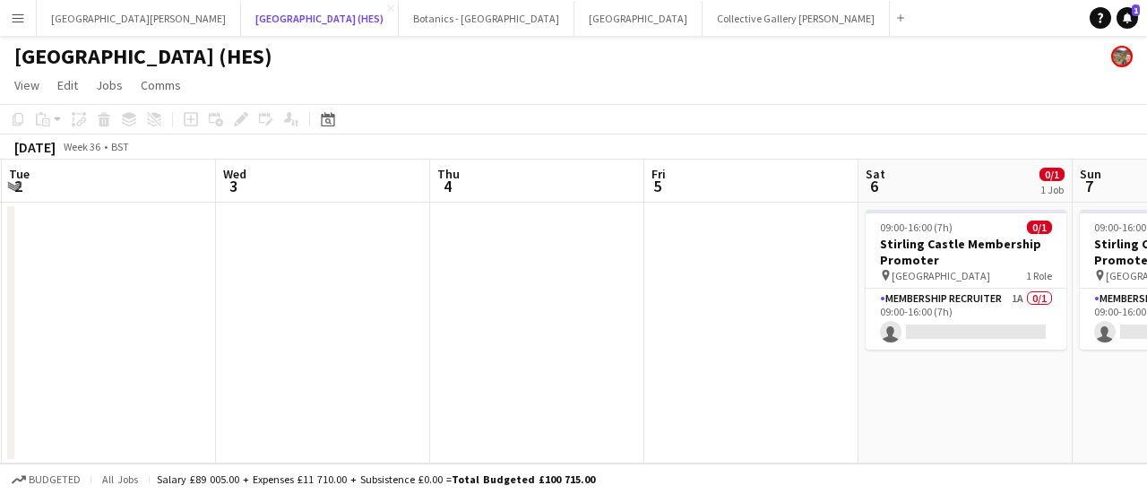
scroll to position [0, 727]
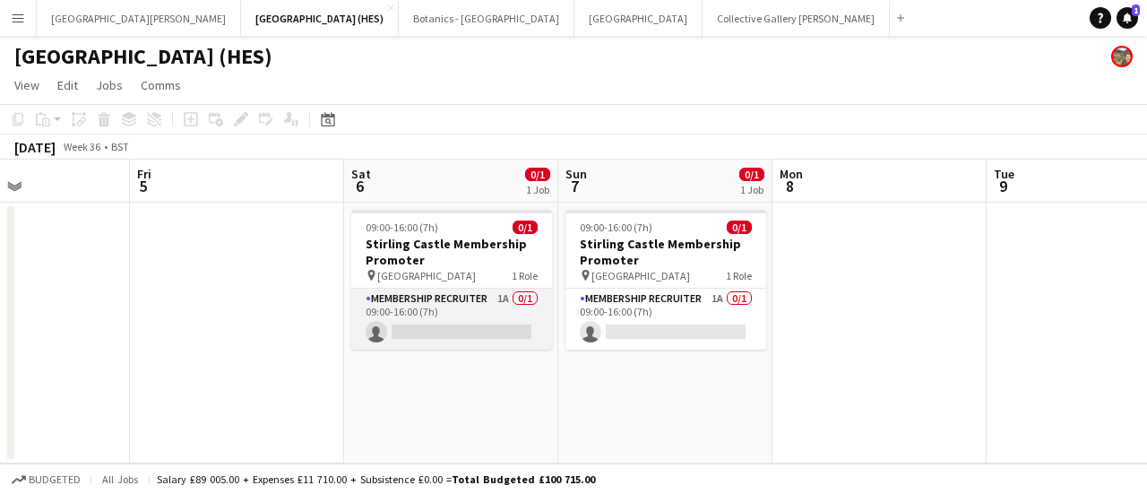
click at [451, 325] on app-card-role "Membership Recruiter 1A 0/1 09:00-16:00 (7h) single-neutral-actions" at bounding box center [451, 318] width 201 height 61
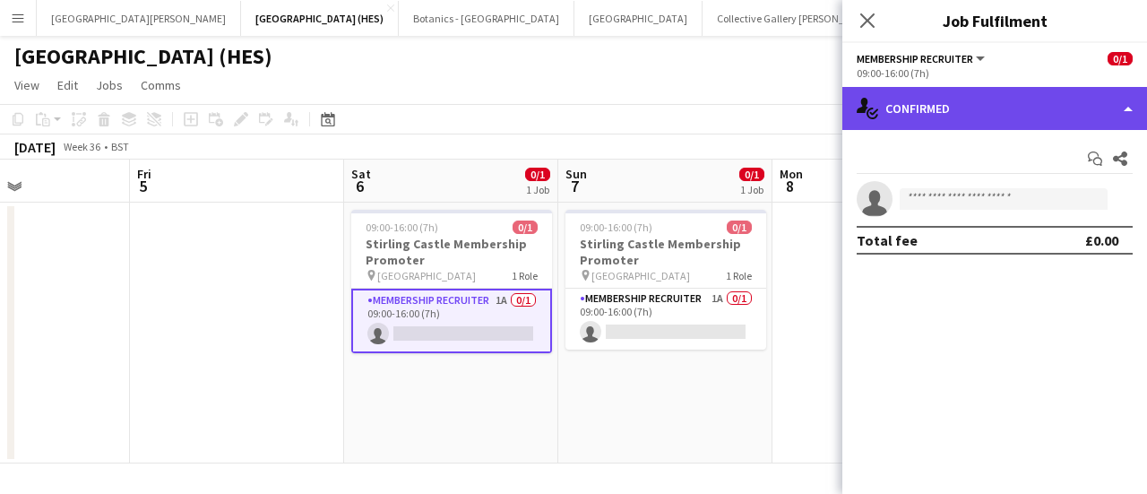
click at [565, 123] on div "single-neutral-actions-check-2 Confirmed" at bounding box center [994, 108] width 305 height 43
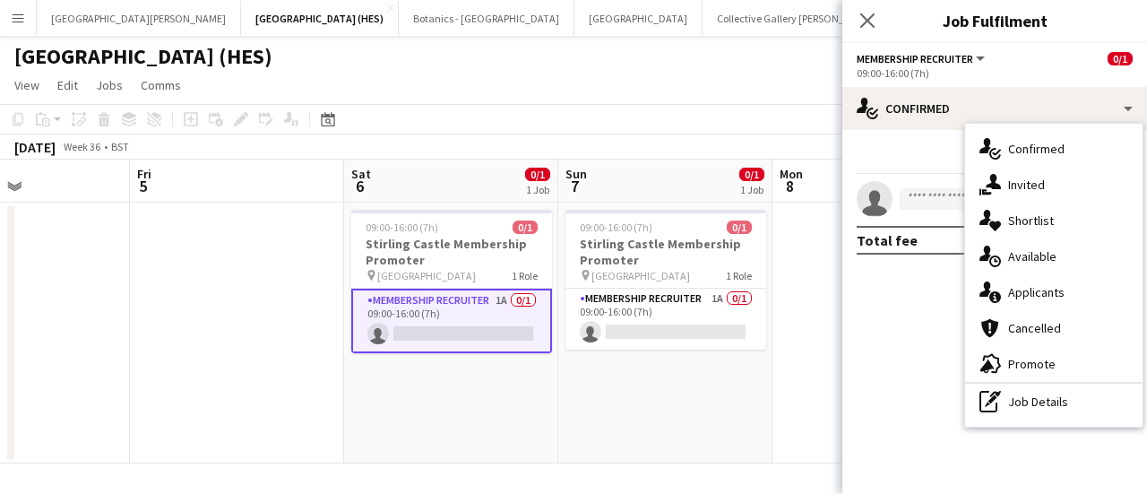
click at [565, 94] on app-page-menu "View Day view expanded Day view collapsed Month view Date picker Jump to [DATE]…" at bounding box center [573, 87] width 1147 height 34
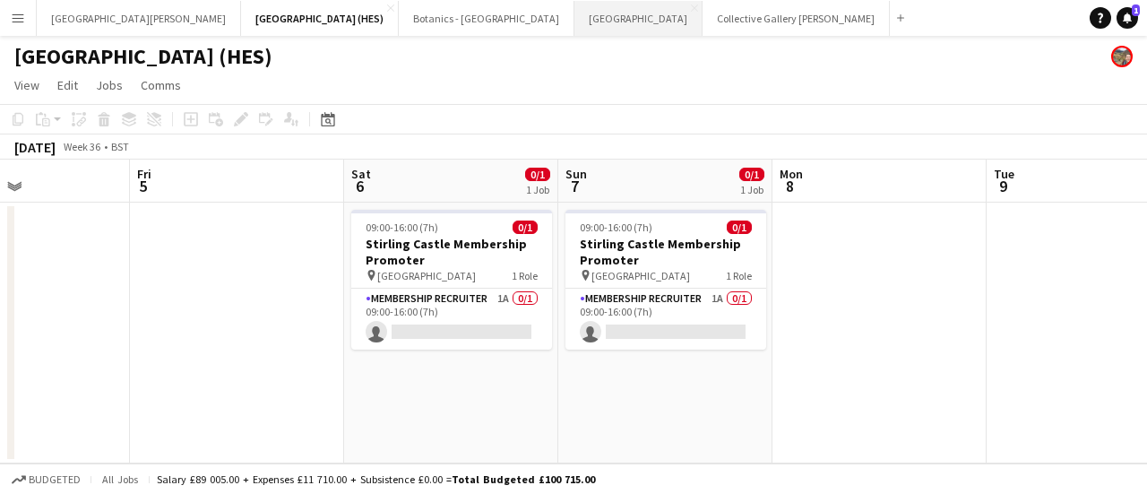
click at [565, 27] on button "[GEOGRAPHIC_DATA] Close" at bounding box center [638, 18] width 128 height 35
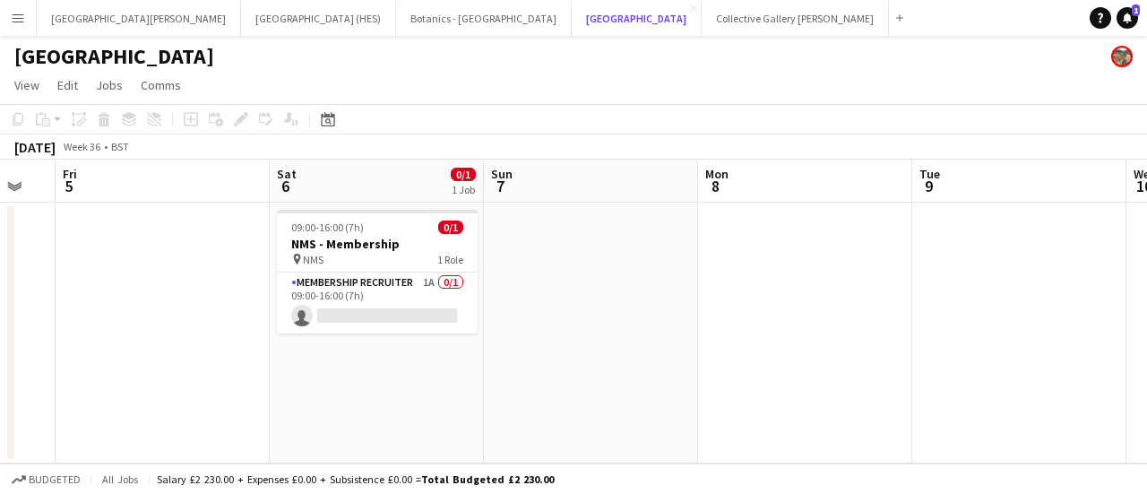
scroll to position [0, 506]
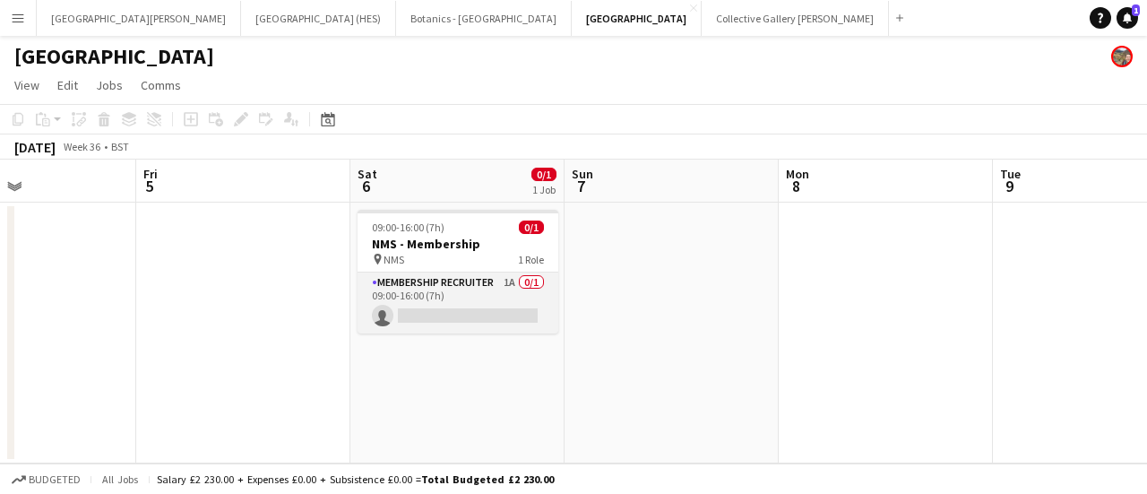
click at [518, 314] on app-card-role "Membership Recruiter 1A 0/1 09:00-16:00 (7h) single-neutral-actions" at bounding box center [457, 302] width 201 height 61
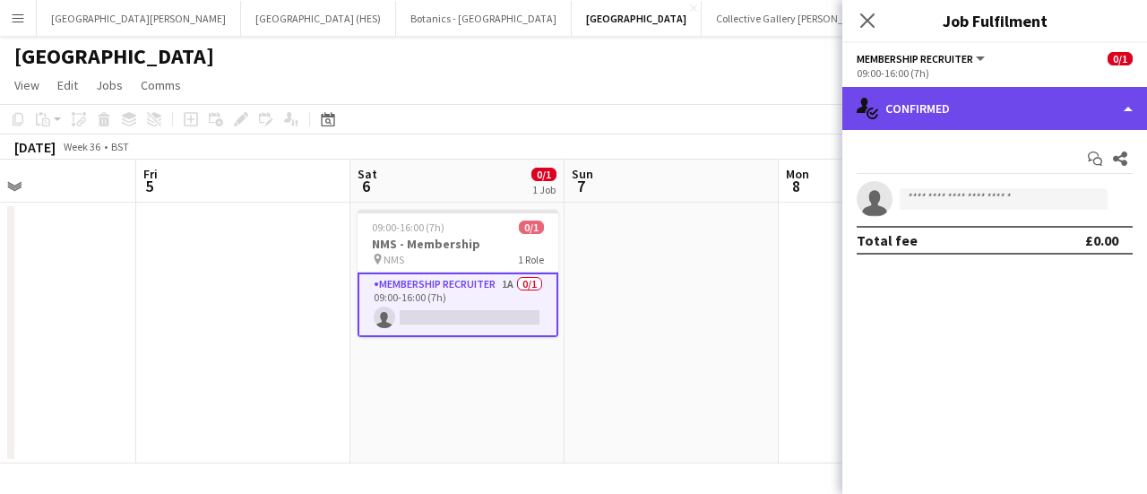
click at [565, 112] on div "single-neutral-actions-check-2 Confirmed" at bounding box center [994, 108] width 305 height 43
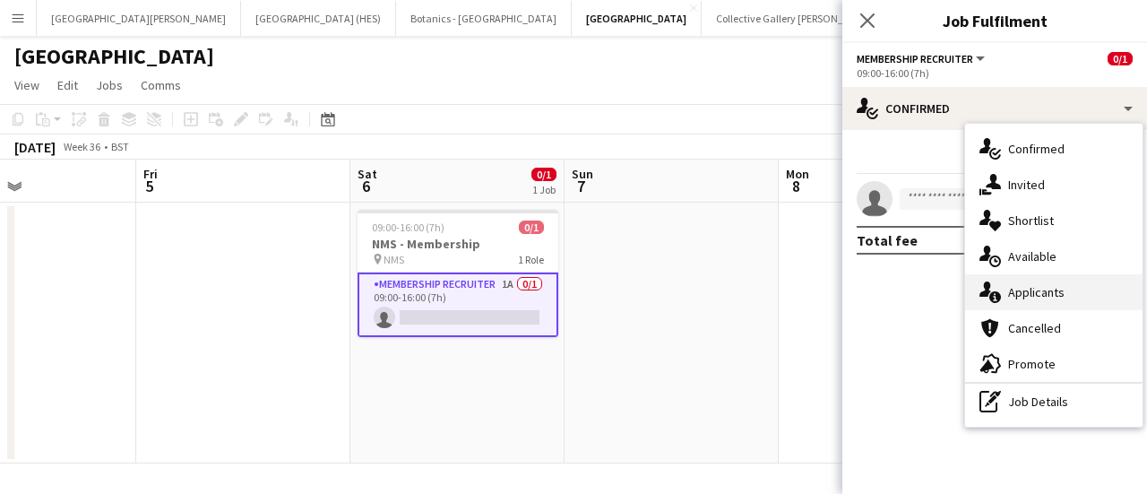
click at [565, 291] on div "single-neutral-actions-information Applicants" at bounding box center [1053, 292] width 177 height 36
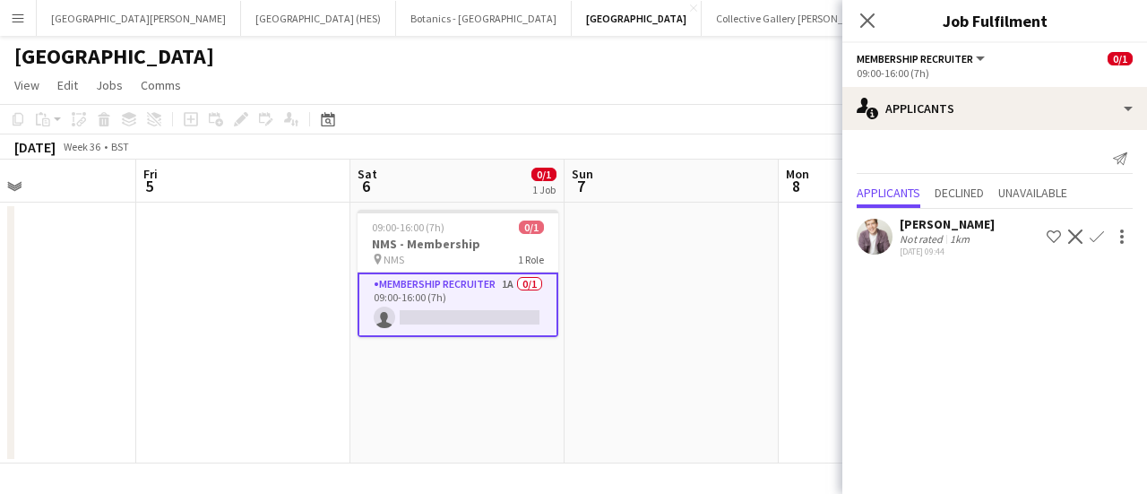
drag, startPoint x: 983, startPoint y: 240, endPoint x: 1050, endPoint y: 228, distance: 68.2
click at [565, 228] on div "[PERSON_NAME] Not rated 1km [DATE] 09:44 Shortlist crew Decline Confirm" at bounding box center [994, 236] width 305 height 41
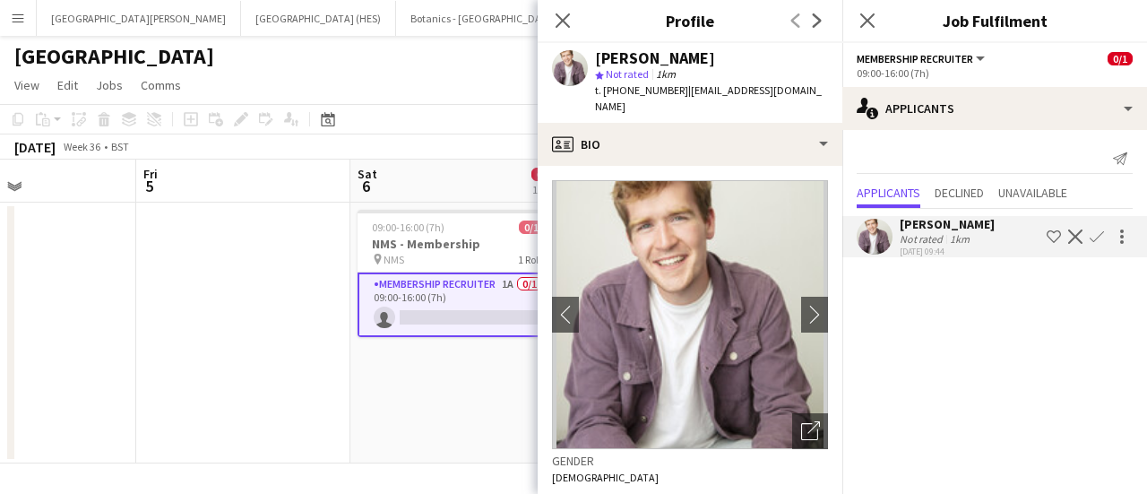
click at [565, 235] on app-icon "Confirm" at bounding box center [1096, 236] width 14 height 14
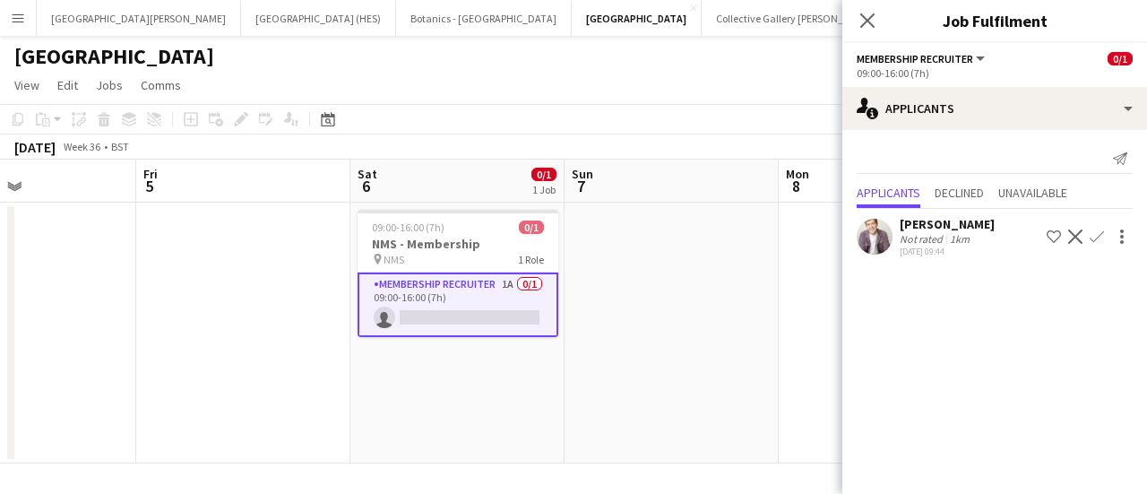
click at [565, 237] on app-icon "Confirm" at bounding box center [1096, 236] width 14 height 14
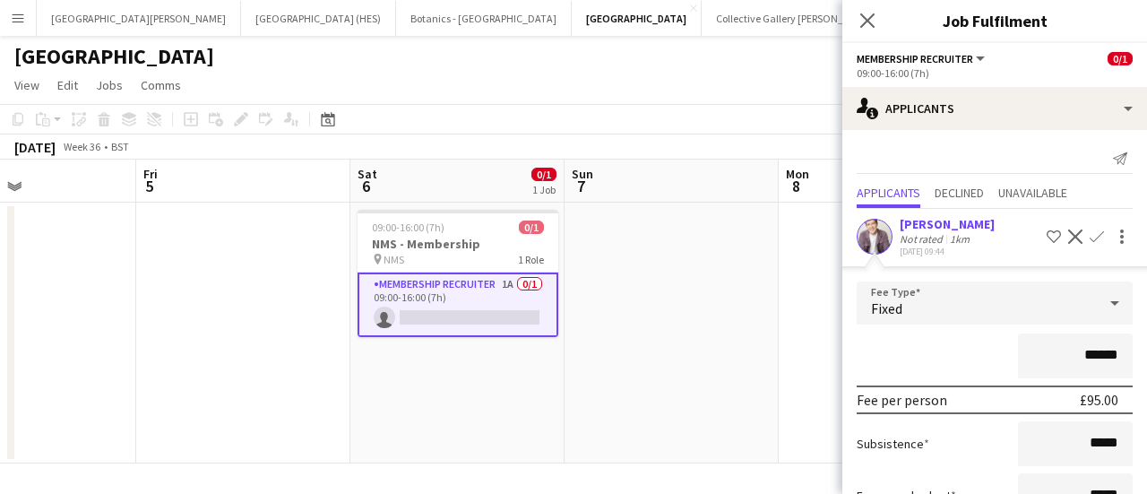
scroll to position [134, 0]
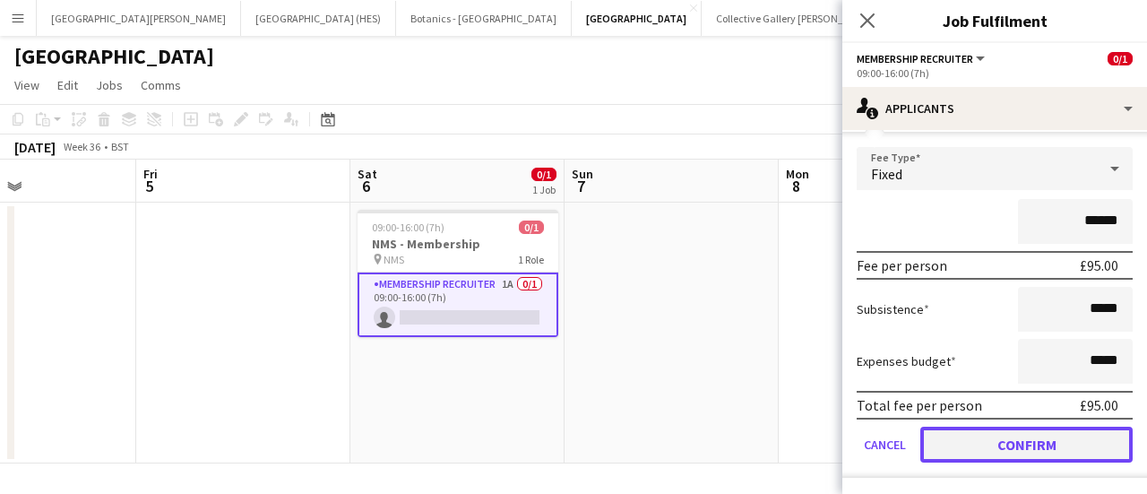
click at [565, 455] on button "Confirm" at bounding box center [1026, 444] width 212 height 36
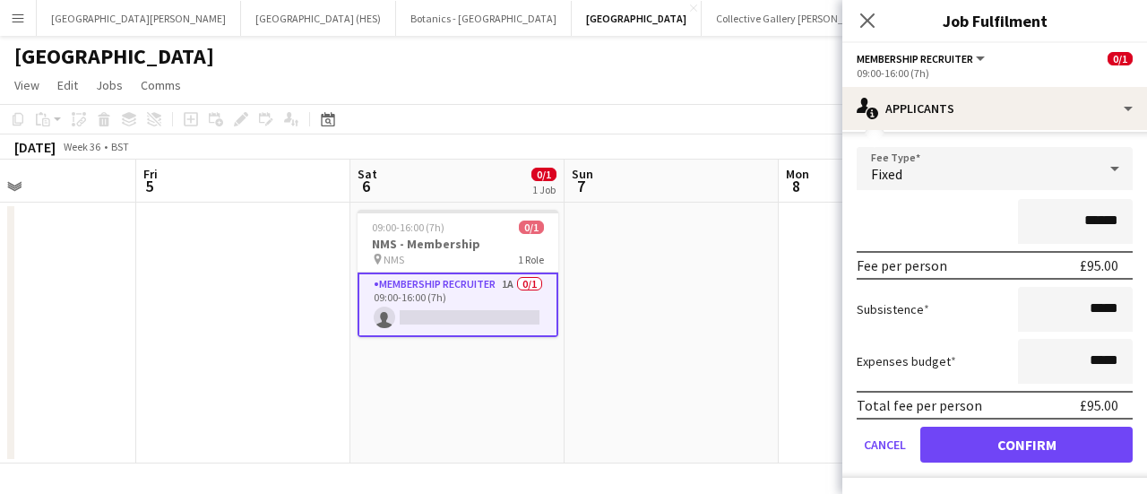
scroll to position [0, 0]
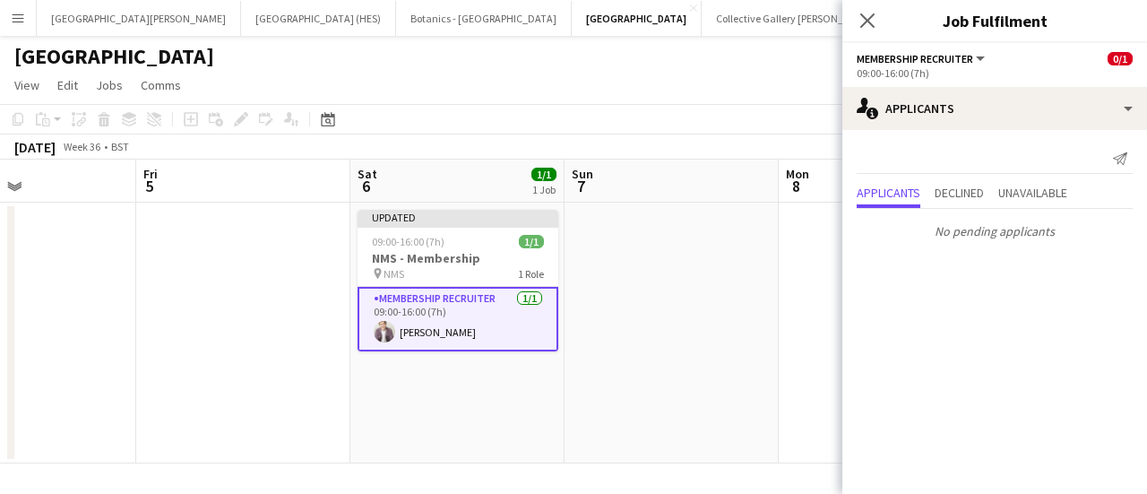
click at [565, 62] on div "[GEOGRAPHIC_DATA]" at bounding box center [573, 53] width 1147 height 34
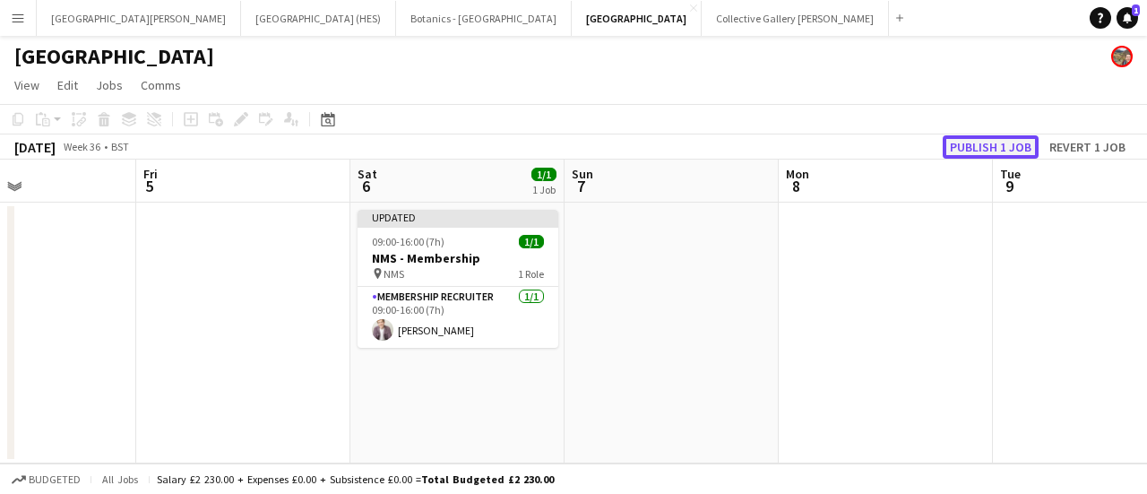
click at [565, 155] on button "Publish 1 job" at bounding box center [990, 146] width 96 height 23
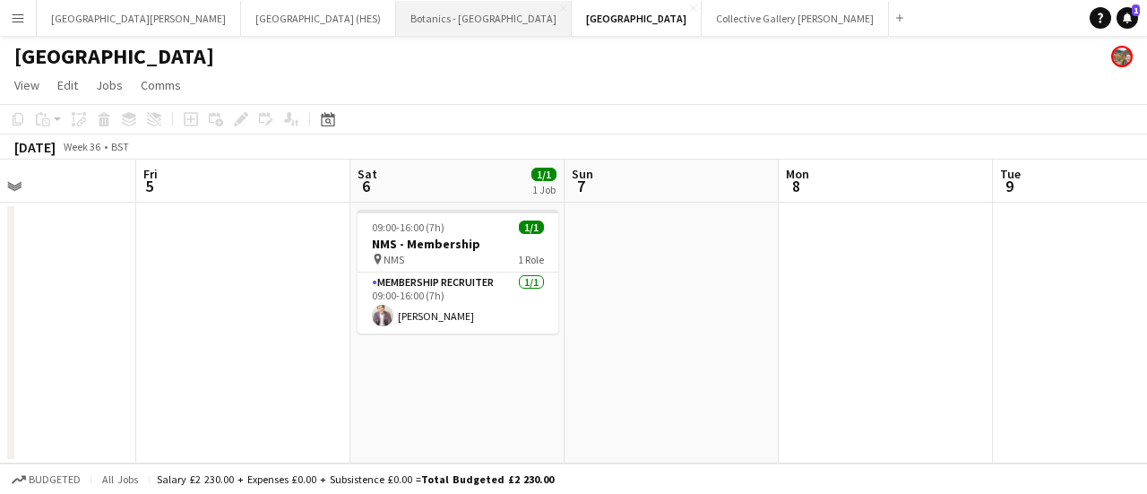
click at [396, 12] on button "Botanics - [GEOGRAPHIC_DATA] Close" at bounding box center [484, 18] width 176 height 35
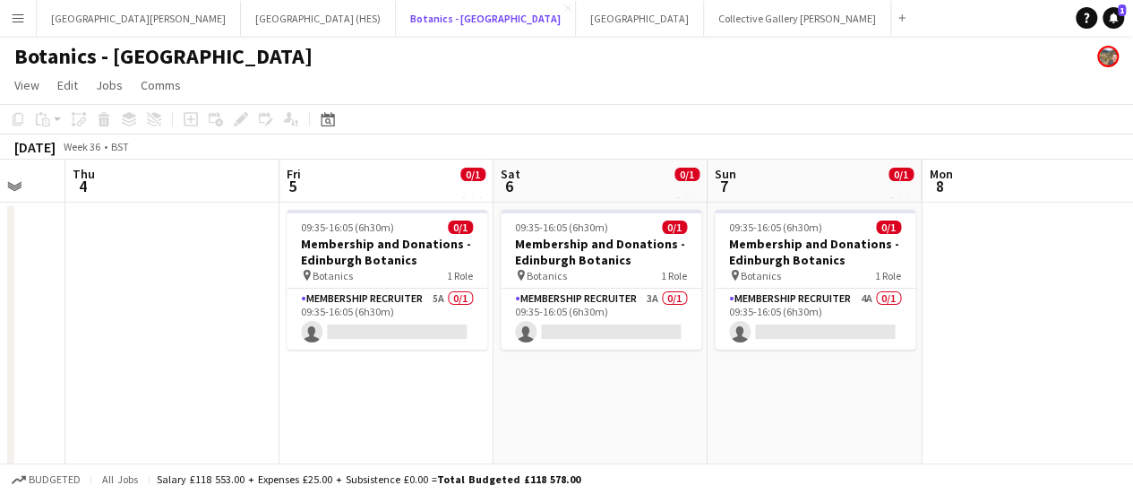
scroll to position [0, 816]
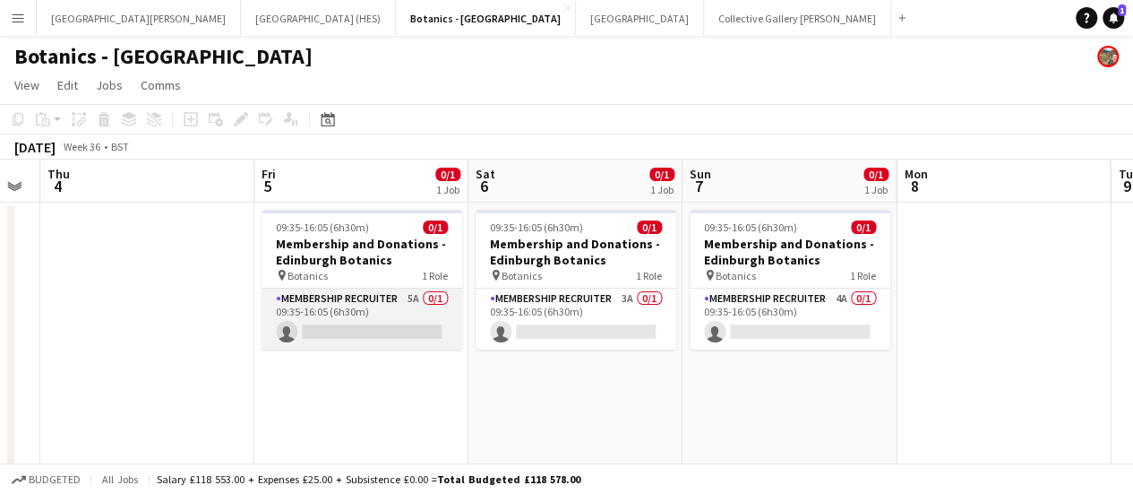
click at [369, 312] on app-card-role "Membership Recruiter 5A 0/1 09:35-16:05 (6h30m) single-neutral-actions" at bounding box center [362, 318] width 201 height 61
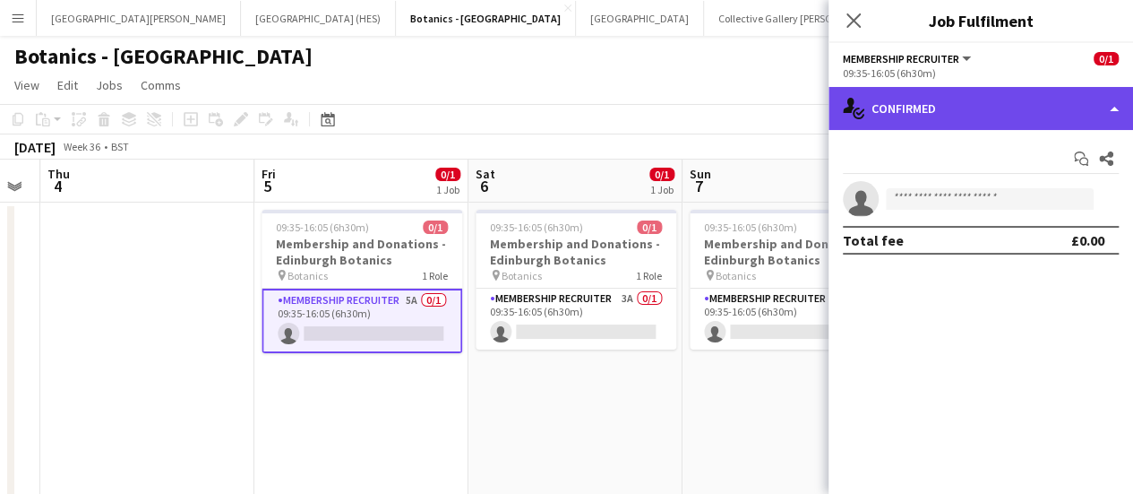
click at [565, 94] on div "single-neutral-actions-check-2 Confirmed" at bounding box center [981, 108] width 305 height 43
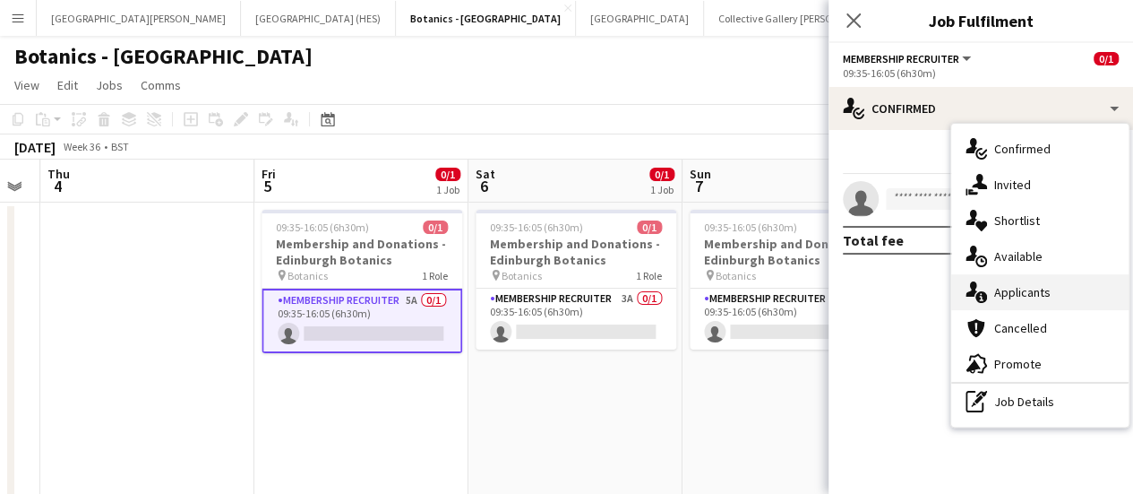
click at [565, 294] on div "single-neutral-actions-information Applicants" at bounding box center [1039, 292] width 177 height 36
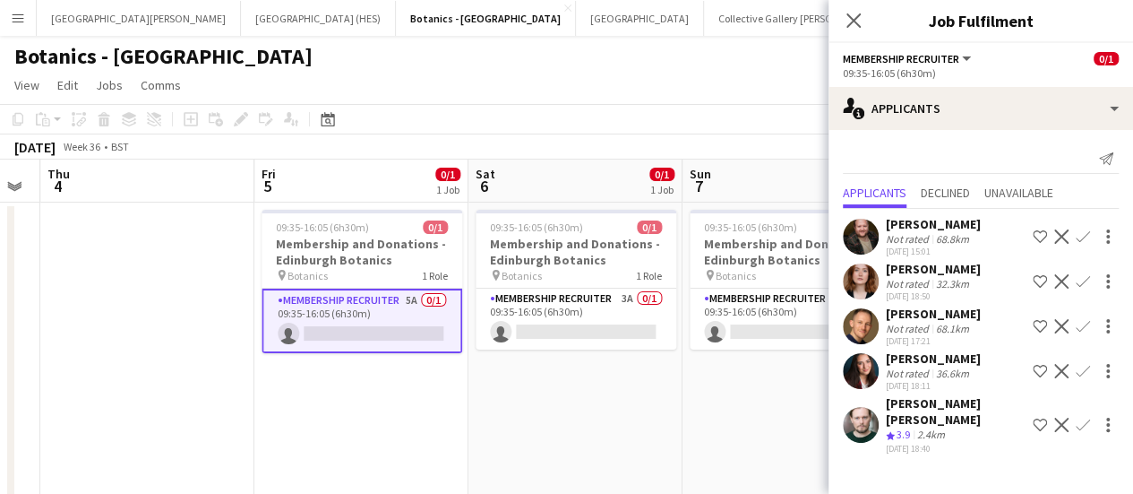
click at [565, 415] on button "Confirm" at bounding box center [1082, 424] width 21 height 21
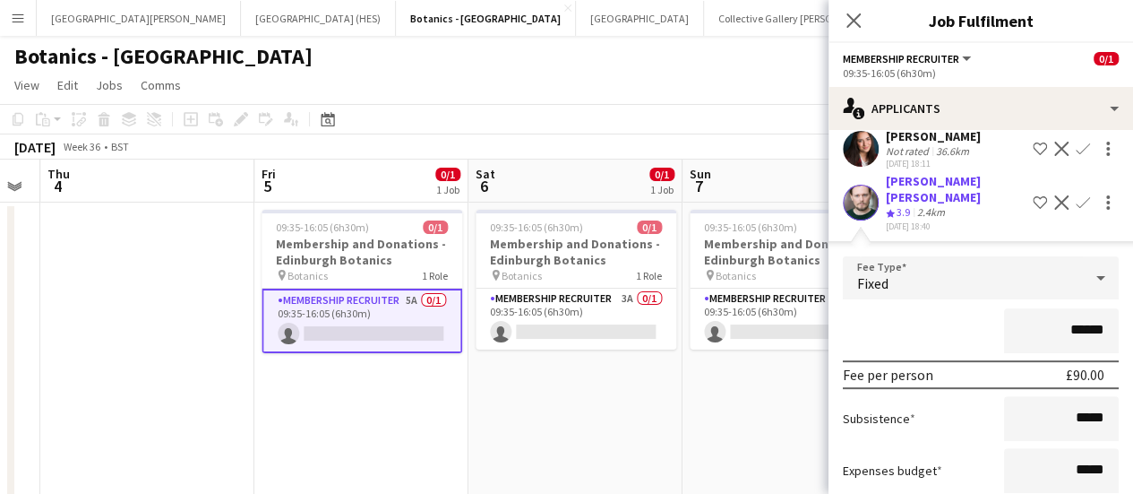
scroll to position [314, 0]
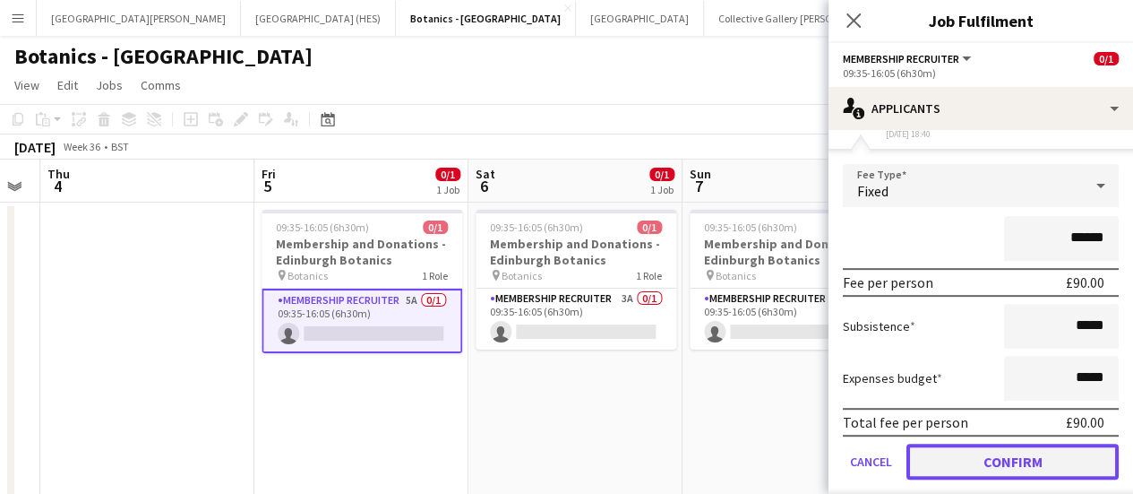
click at [565, 443] on button "Confirm" at bounding box center [1013, 461] width 212 height 36
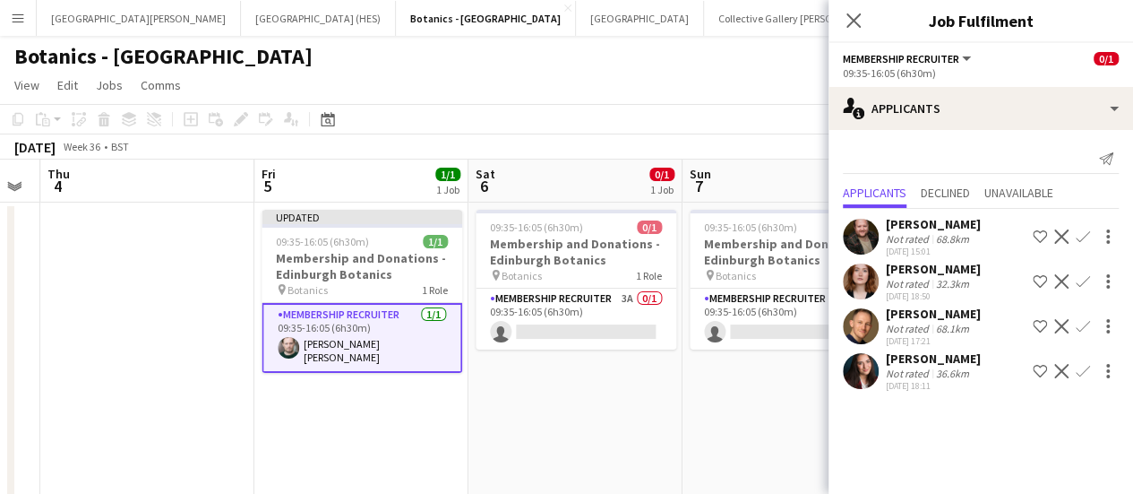
scroll to position [0, 0]
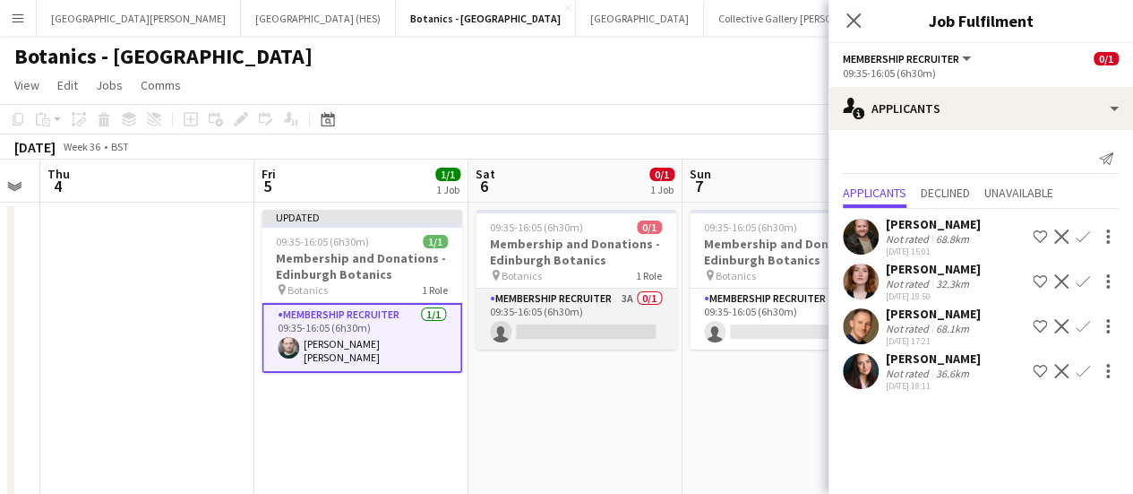
click at [565, 325] on app-card-role "Membership Recruiter 3A 0/1 09:35-16:05 (6h30m) single-neutral-actions" at bounding box center [576, 318] width 201 height 61
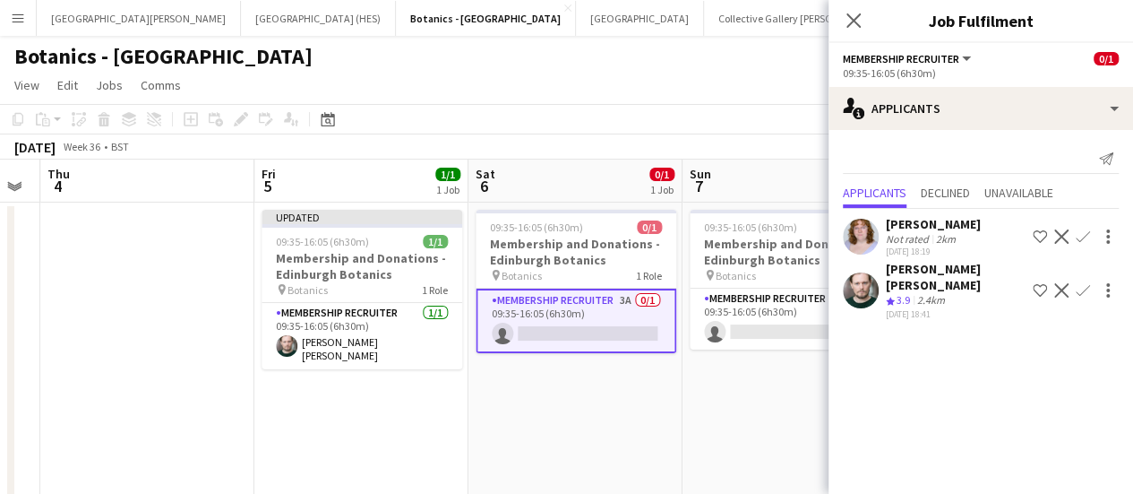
click at [565, 283] on app-icon "Confirm" at bounding box center [1083, 290] width 14 height 14
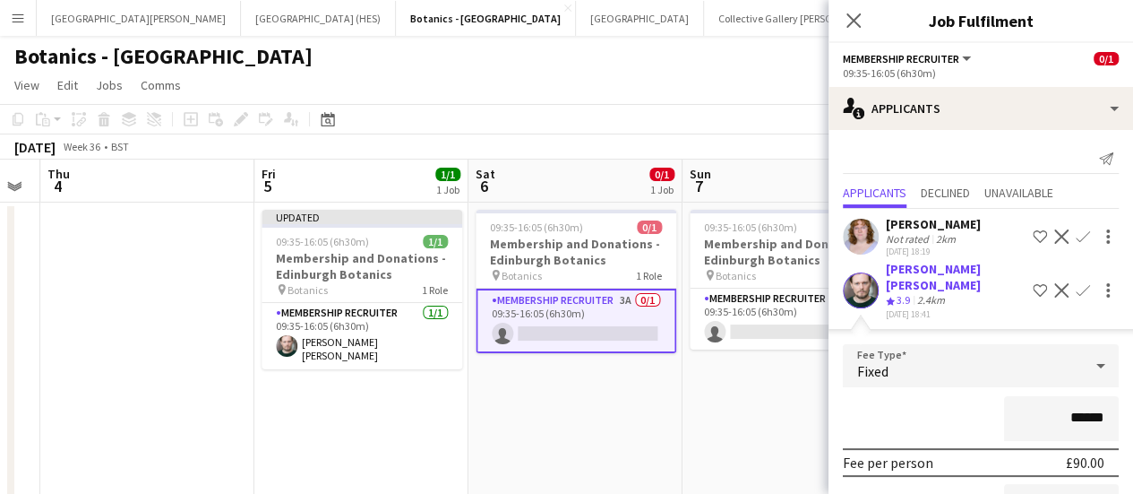
scroll to position [180, 0]
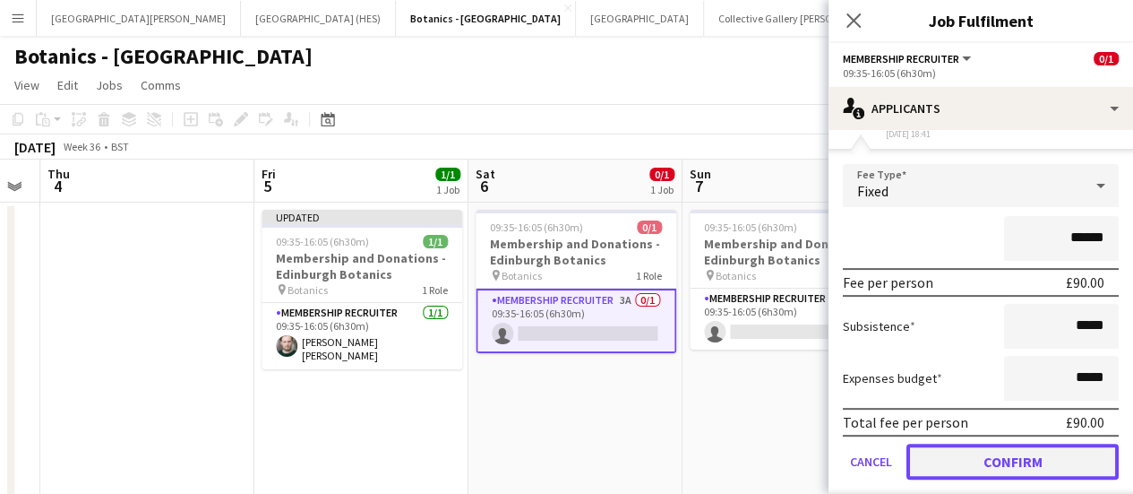
click at [565, 443] on button "Confirm" at bounding box center [1013, 461] width 212 height 36
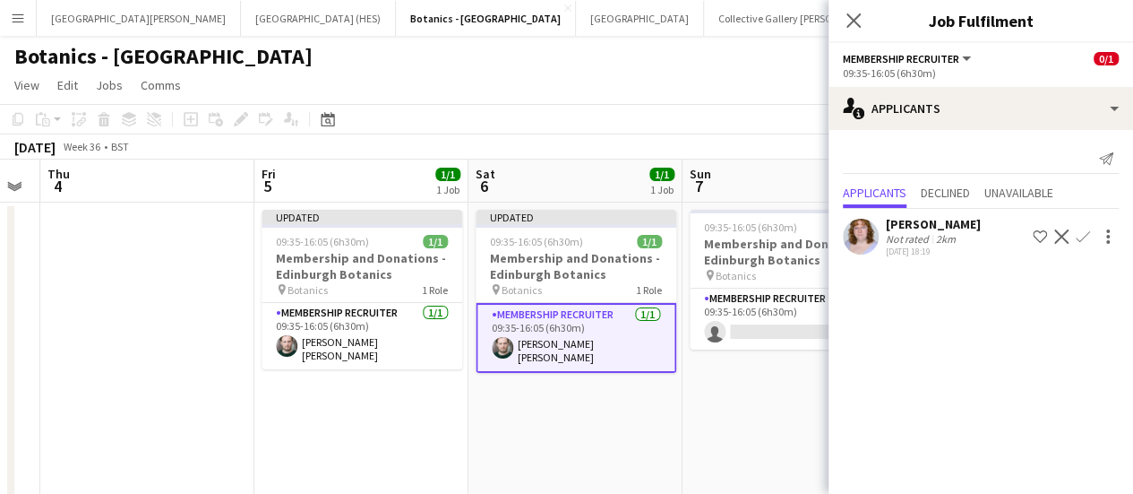
scroll to position [0, 0]
click at [565, 324] on app-card-role "Membership Recruiter 4A 0/1 09:35-16:05 (6h30m) single-neutral-actions" at bounding box center [790, 318] width 201 height 61
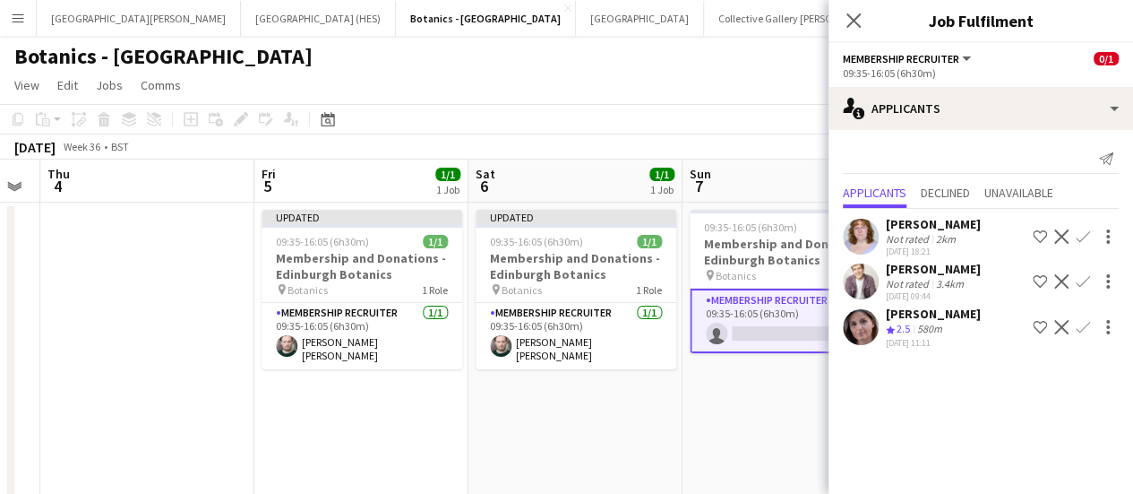
click at [565, 280] on app-icon "Confirm" at bounding box center [1083, 281] width 14 height 14
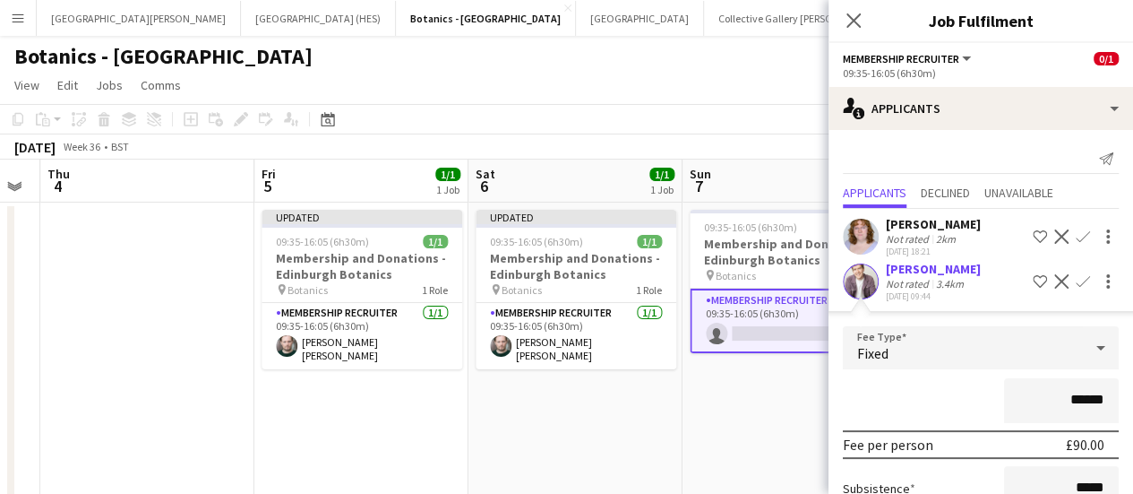
scroll to position [225, 0]
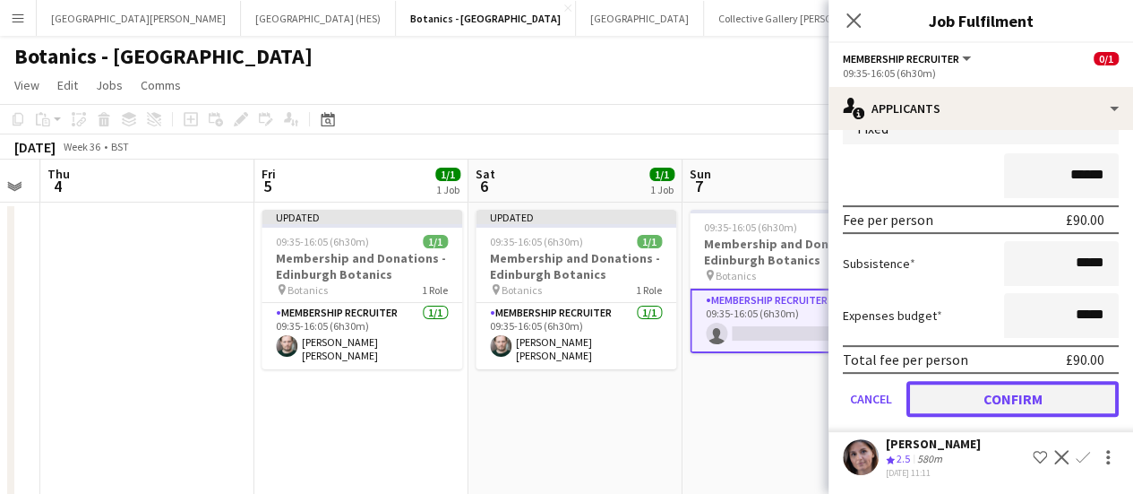
click at [565, 393] on button "Confirm" at bounding box center [1013, 399] width 212 height 36
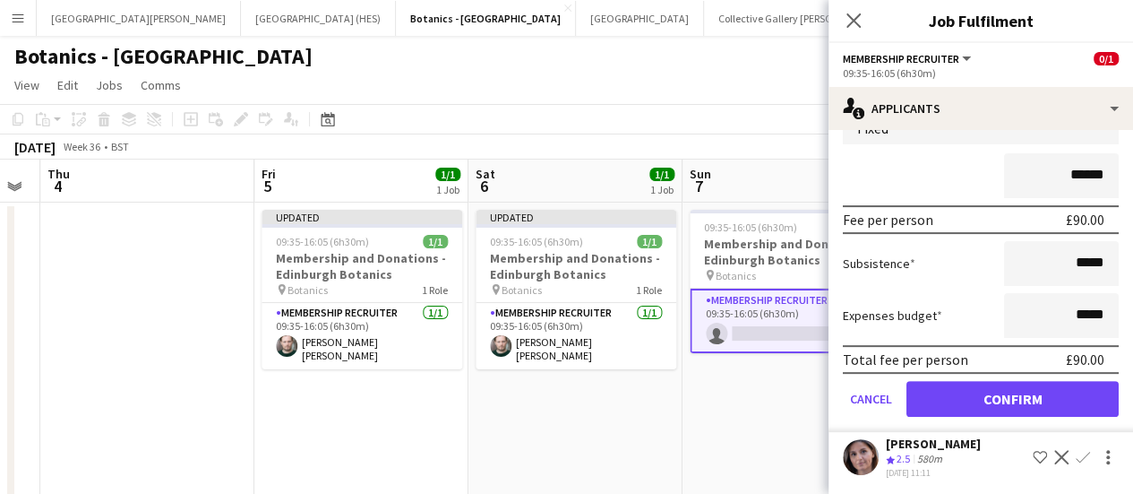
scroll to position [0, 0]
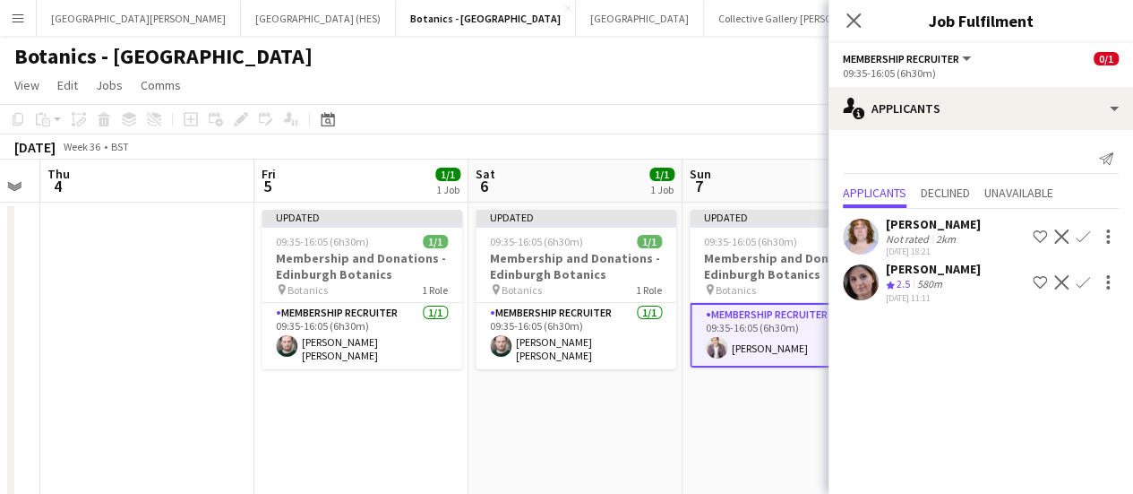
click at [565, 406] on app-date-cell "Updated 09:35-16:05 (6h30m) 1/1 Membership and Donations - Edinburgh Botanics p…" at bounding box center [790, 360] width 214 height 316
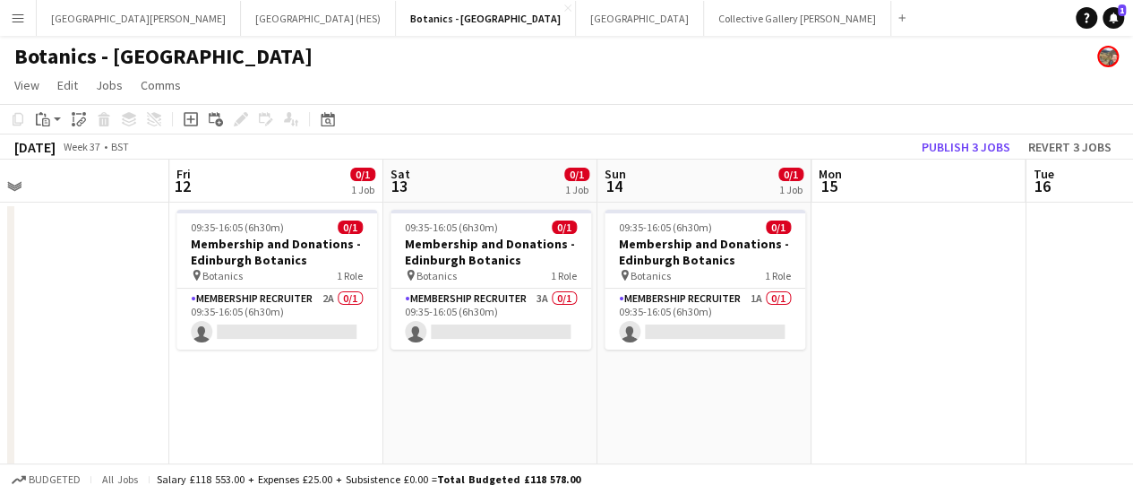
scroll to position [0, 655]
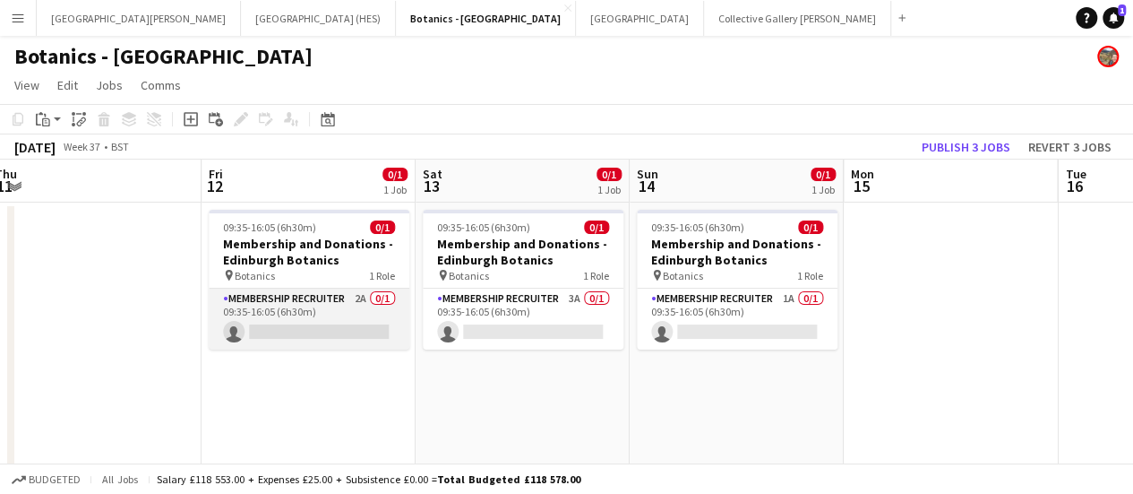
click at [371, 294] on app-card-role "Membership Recruiter 2A 0/1 09:35-16:05 (6h30m) single-neutral-actions" at bounding box center [309, 318] width 201 height 61
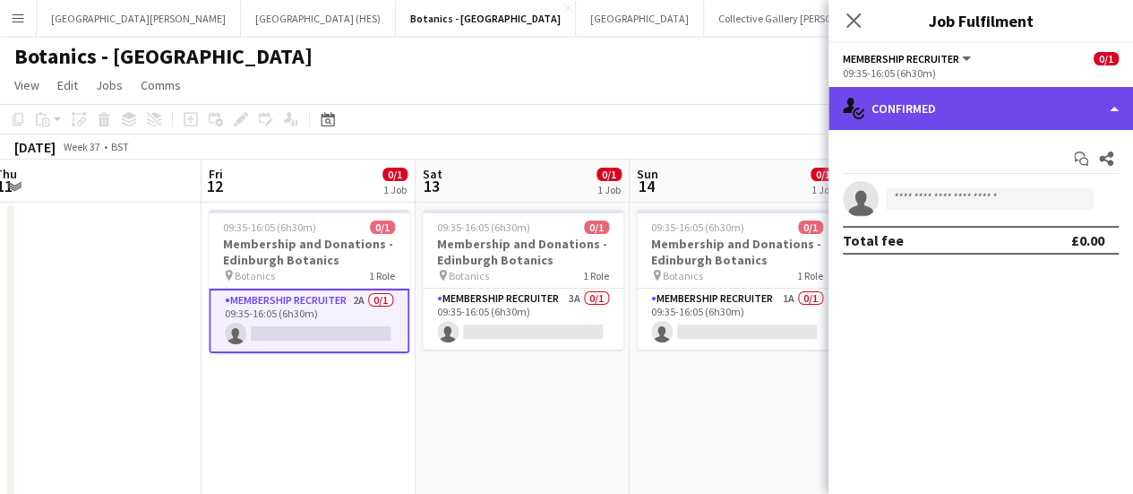
click at [565, 101] on div "single-neutral-actions-check-2 Confirmed" at bounding box center [981, 108] width 305 height 43
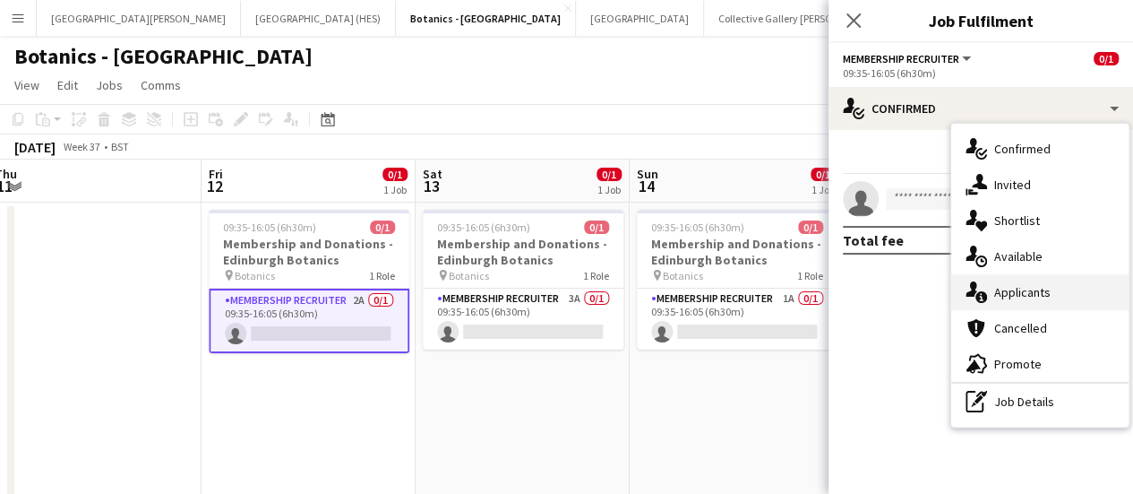
click at [565, 279] on div "single-neutral-actions-information Applicants" at bounding box center [1039, 292] width 177 height 36
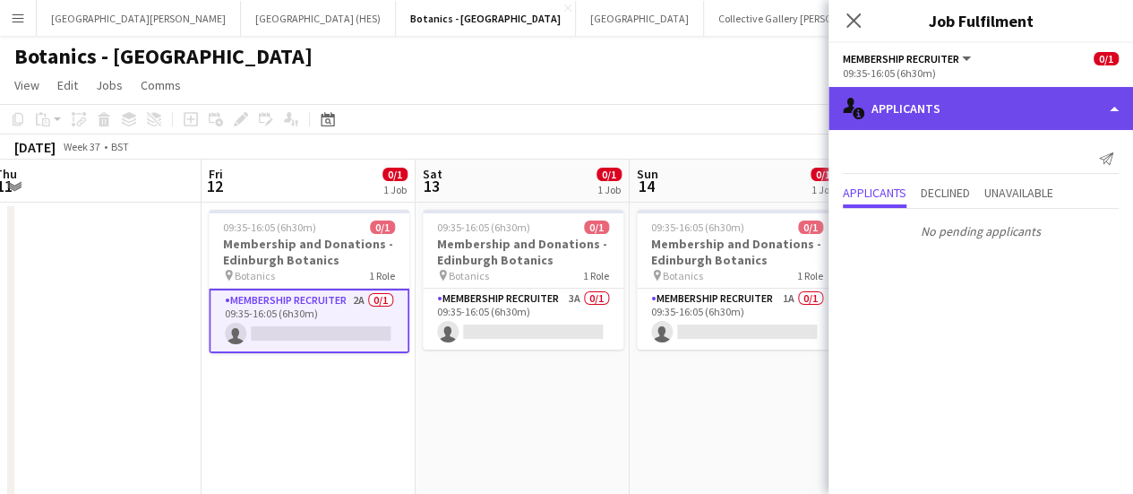
click at [565, 91] on div "single-neutral-actions-information Applicants" at bounding box center [981, 108] width 305 height 43
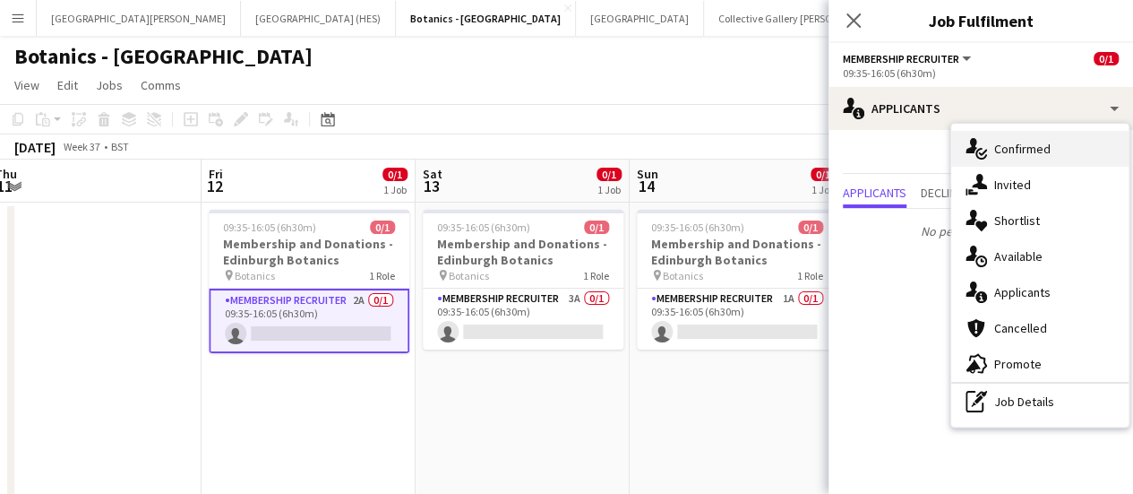
click at [565, 150] on div "single-neutral-actions-check-2 Confirmed" at bounding box center [1039, 149] width 177 height 36
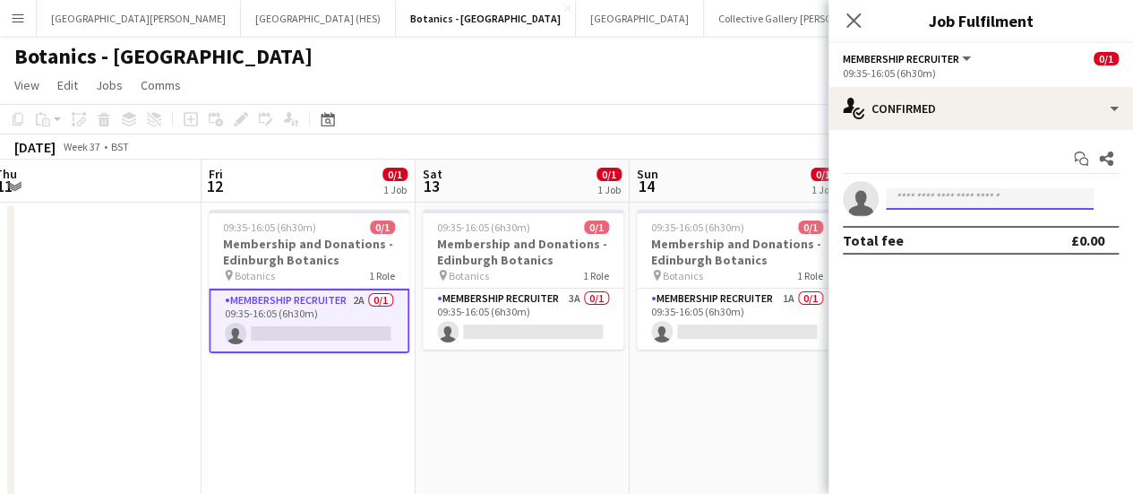
click at [565, 191] on input at bounding box center [990, 198] width 208 height 21
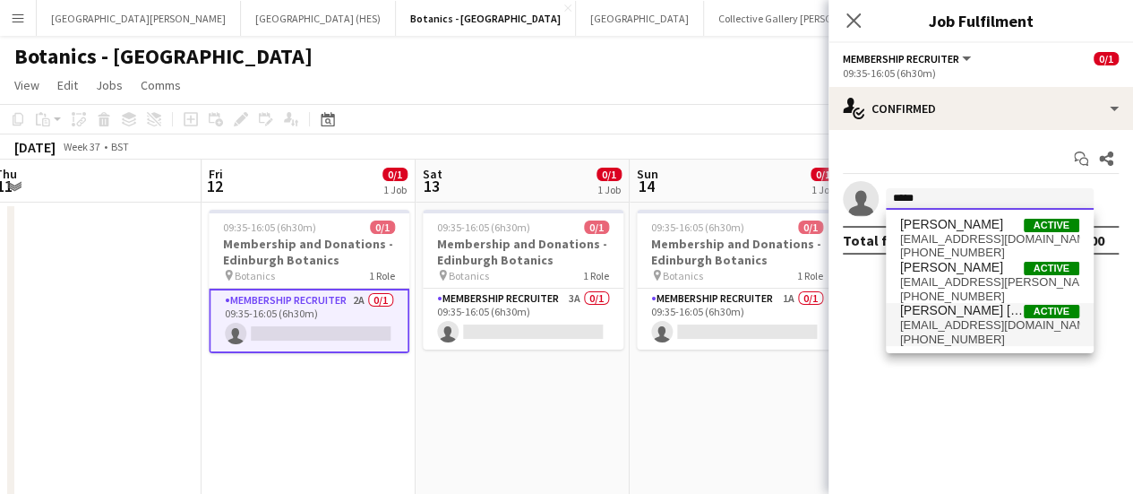
type input "*****"
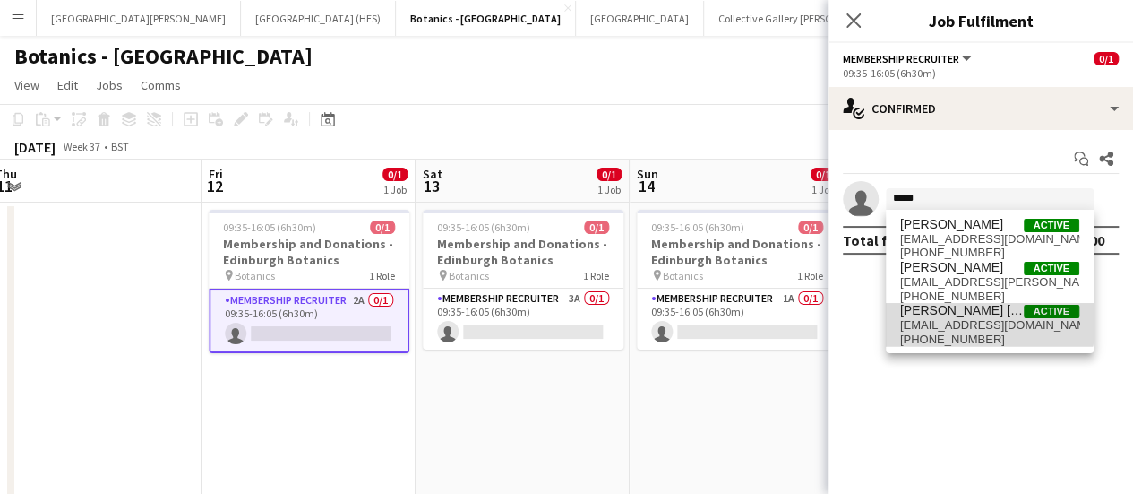
click at [565, 311] on span "[PERSON_NAME] [PERSON_NAME]" at bounding box center [962, 310] width 124 height 15
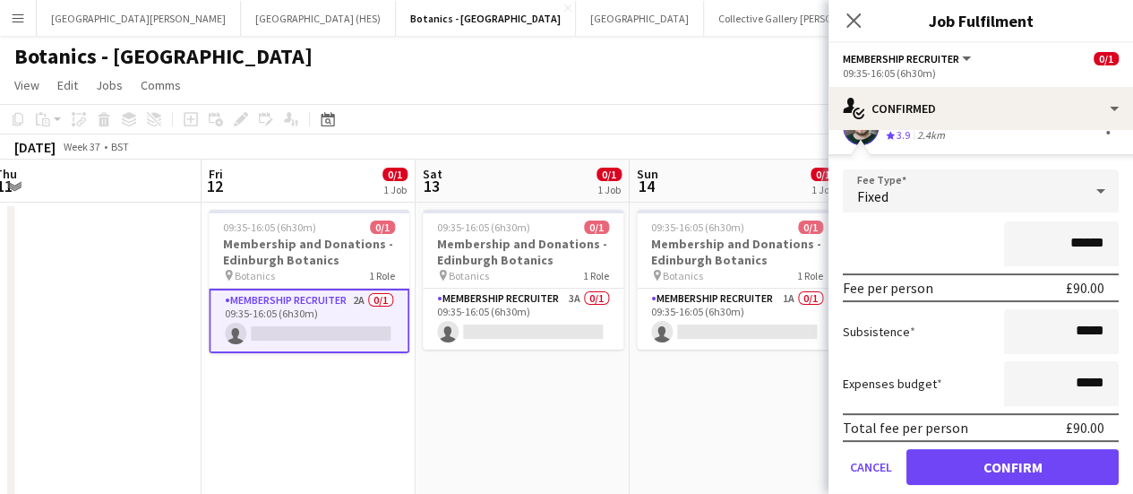
scroll to position [129, 0]
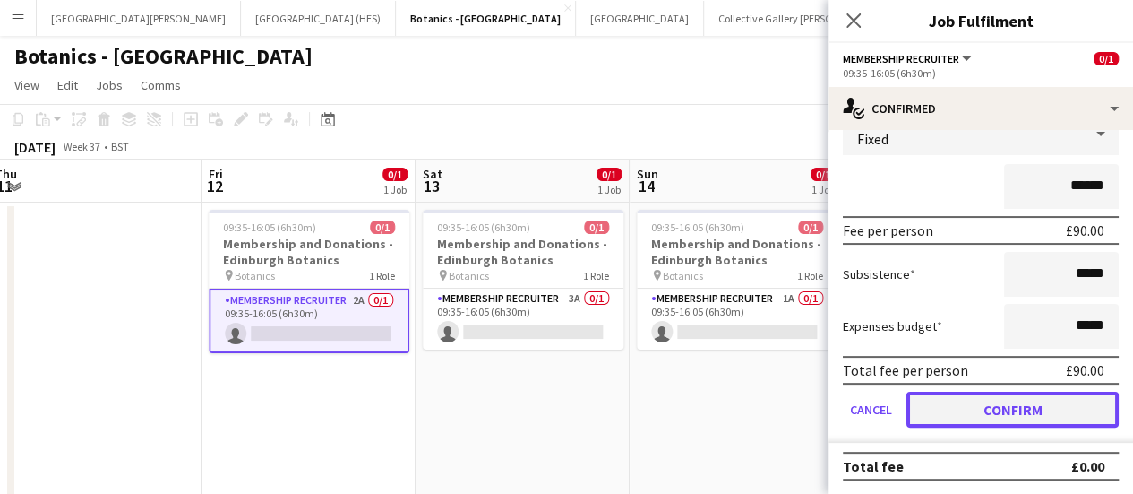
click at [565, 393] on button "Confirm" at bounding box center [1013, 409] width 212 height 36
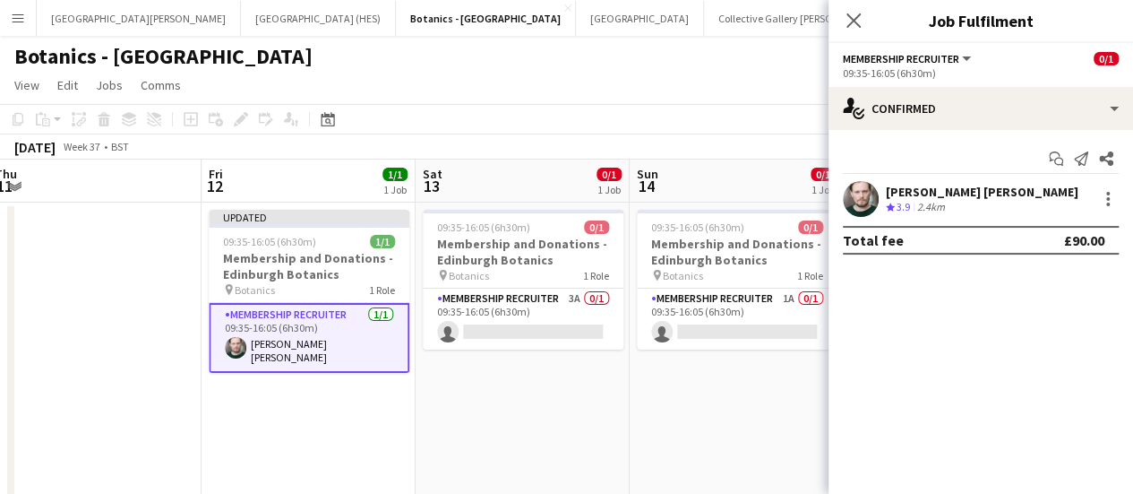
scroll to position [0, 0]
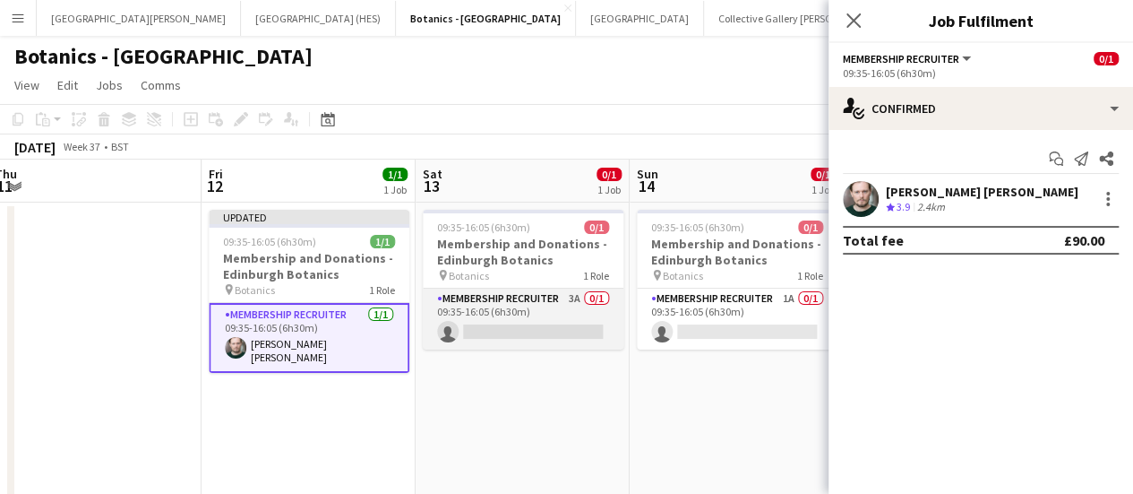
click at [521, 334] on app-card-role "Membership Recruiter 3A 0/1 09:35-16:05 (6h30m) single-neutral-actions" at bounding box center [523, 318] width 201 height 61
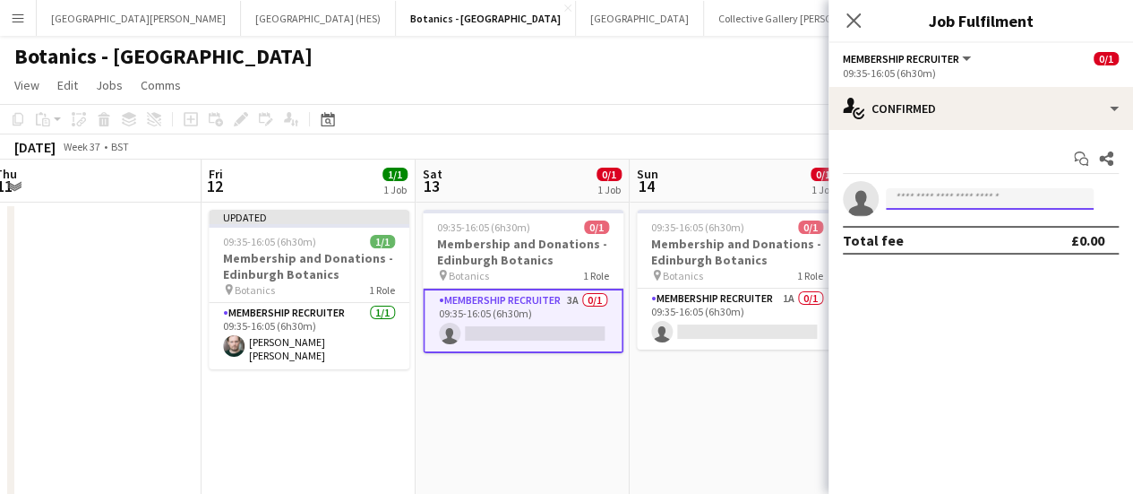
click at [565, 196] on input at bounding box center [990, 198] width 208 height 21
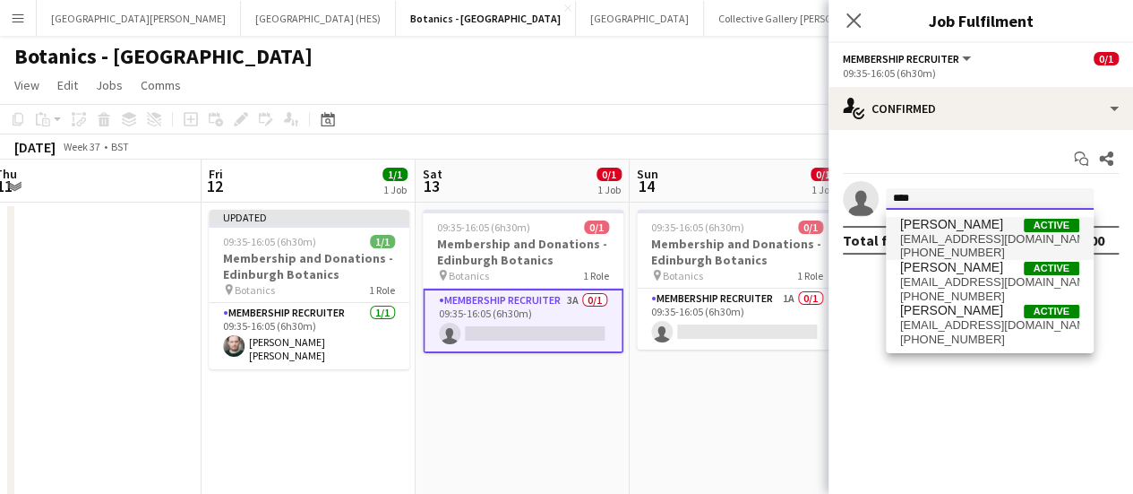
type input "****"
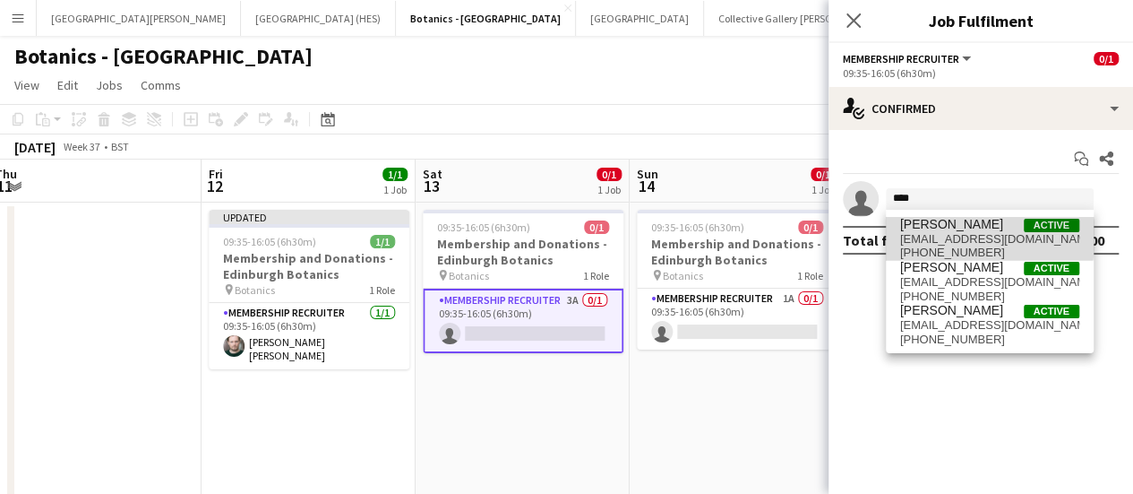
click at [565, 236] on span "[EMAIL_ADDRESS][DOMAIN_NAME]" at bounding box center [989, 239] width 179 height 14
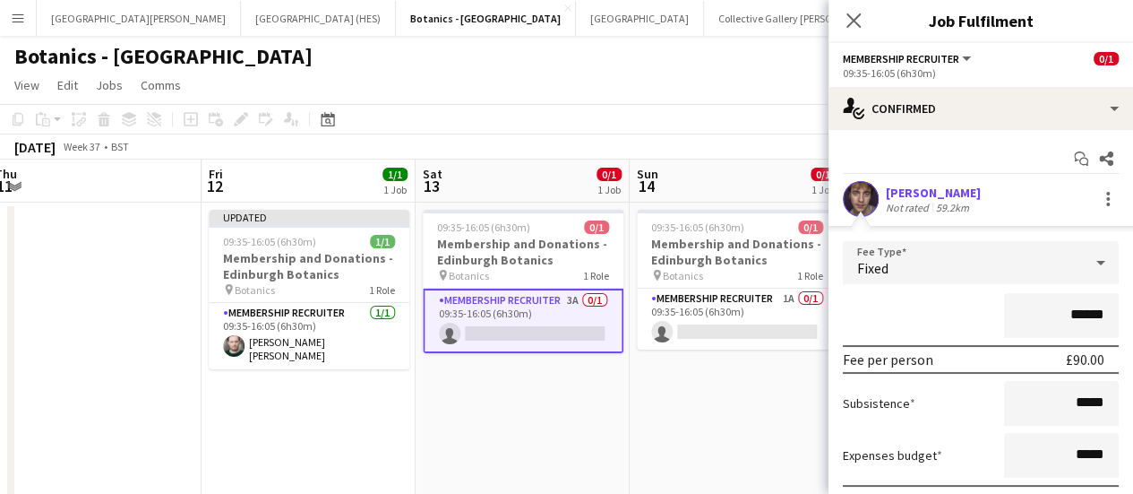
scroll to position [129, 0]
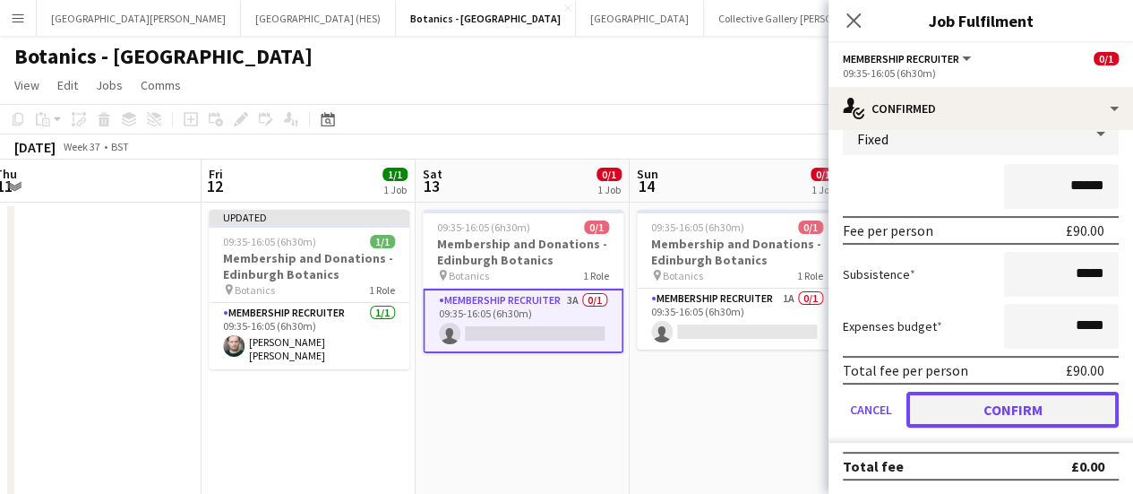
click at [565, 405] on button "Confirm" at bounding box center [1013, 409] width 212 height 36
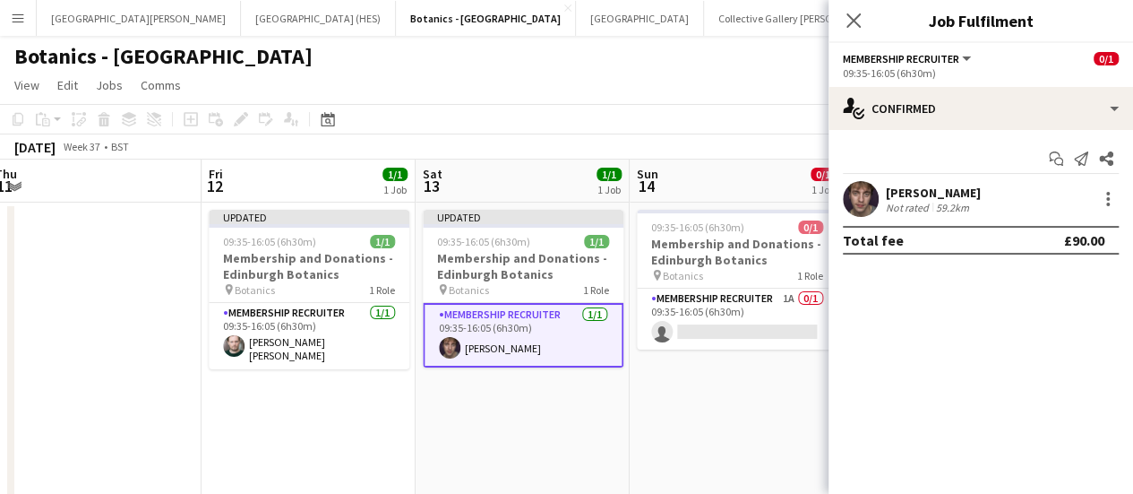
scroll to position [0, 0]
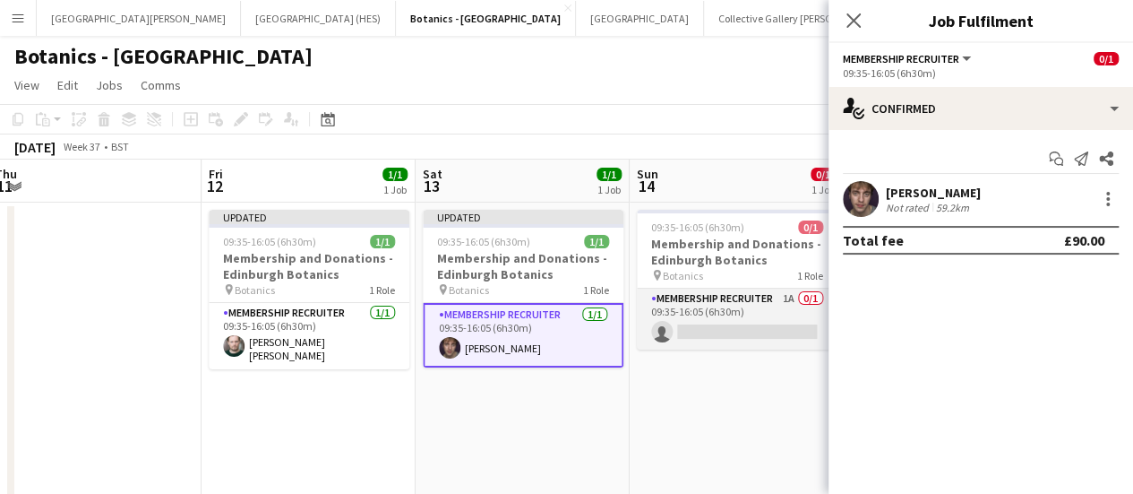
click at [565, 308] on app-card-role "Membership Recruiter 1A 0/1 09:35-16:05 (6h30m) single-neutral-actions" at bounding box center [737, 318] width 201 height 61
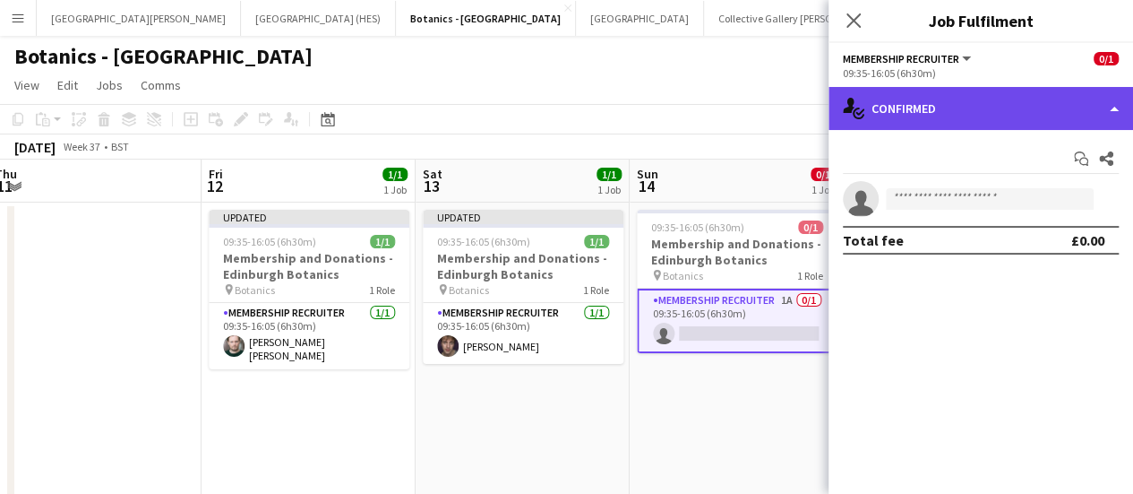
click at [565, 101] on div "single-neutral-actions-check-2 Confirmed" at bounding box center [981, 108] width 305 height 43
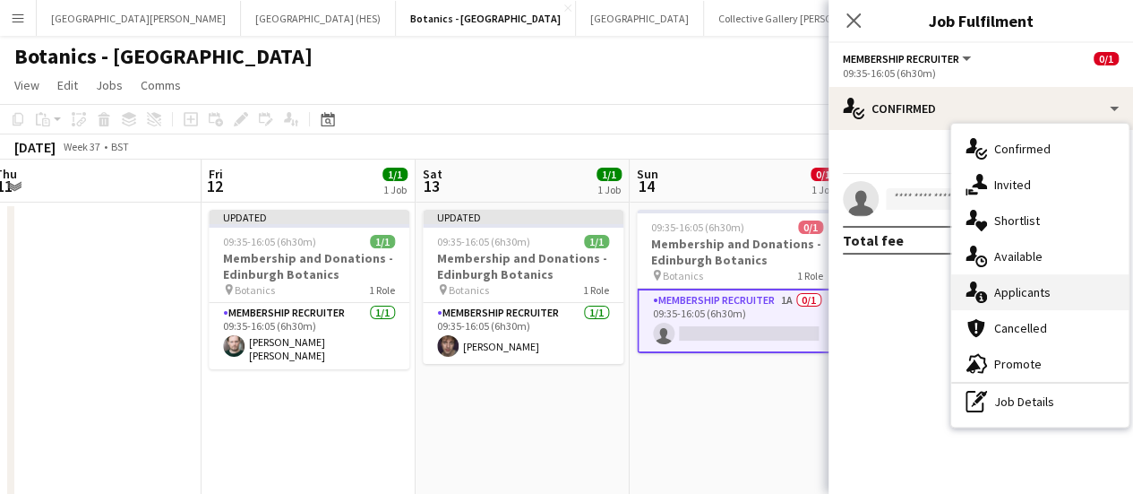
click at [565, 292] on div "single-neutral-actions-information Applicants" at bounding box center [1039, 292] width 177 height 36
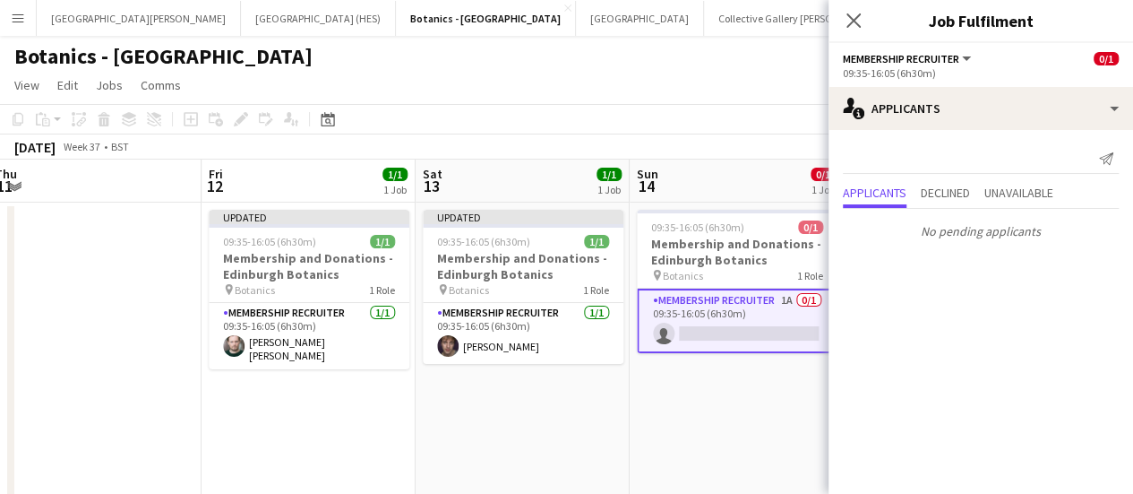
click at [565, 308] on app-card-role "Membership Recruiter 1A 0/1 09:35-16:05 (6h30m) single-neutral-actions" at bounding box center [737, 320] width 201 height 64
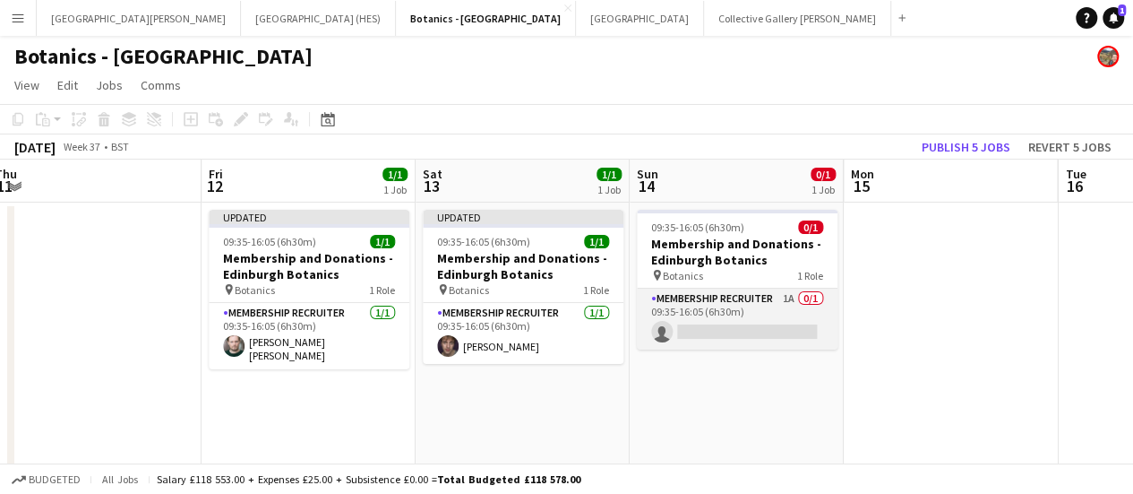
click at [565, 316] on app-card-role "Membership Recruiter 1A 0/1 09:35-16:05 (6h30m) single-neutral-actions" at bounding box center [737, 318] width 201 height 61
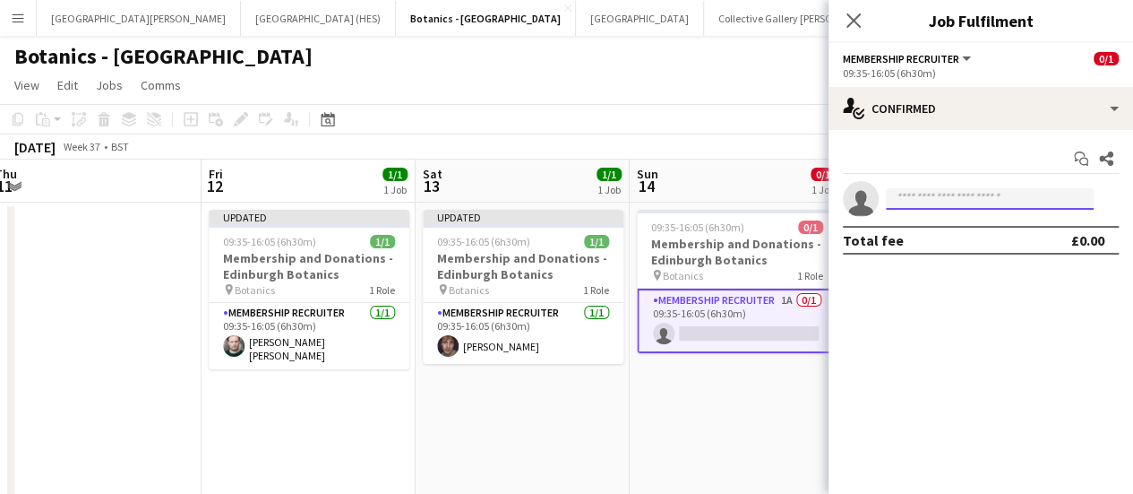
click at [565, 202] on input at bounding box center [990, 198] width 208 height 21
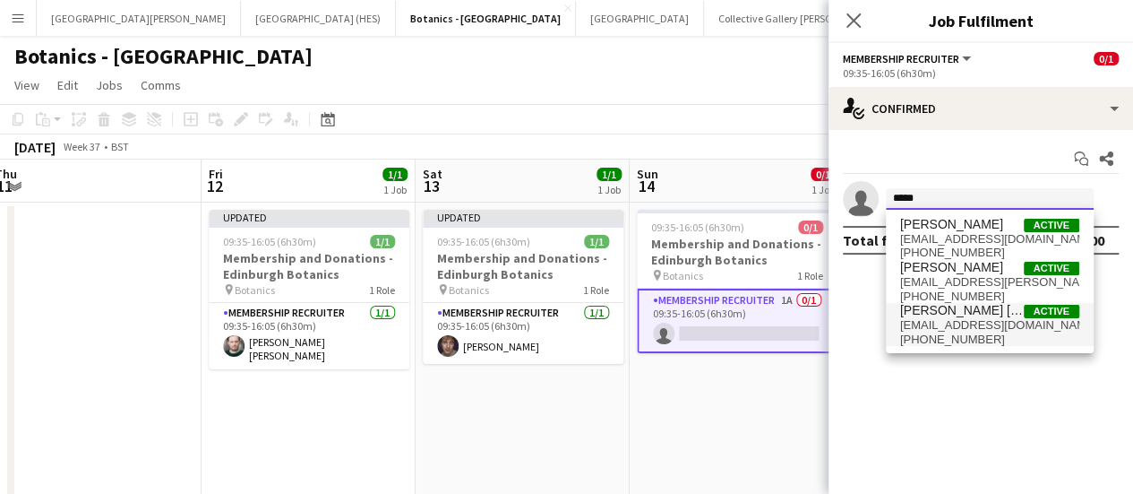
type input "*****"
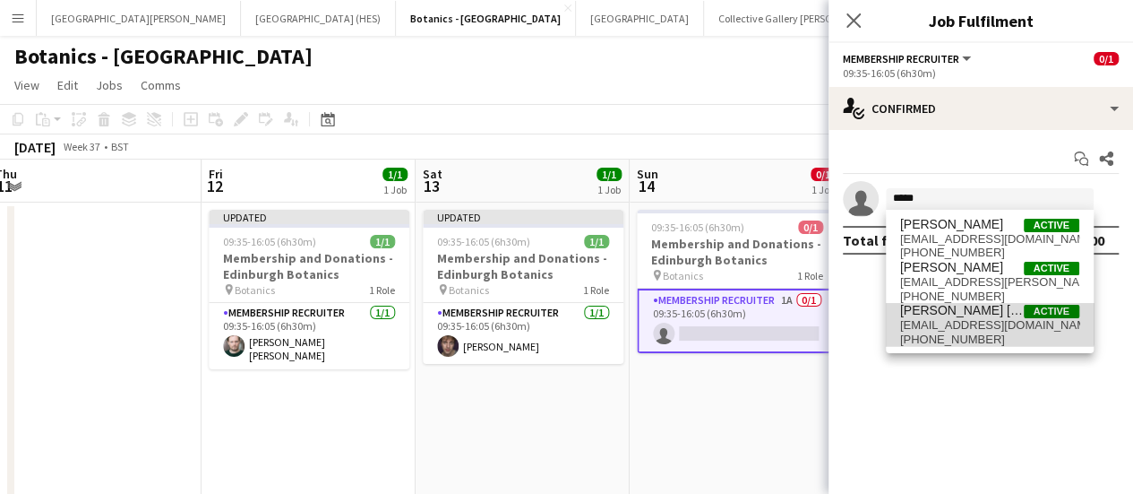
click at [565, 306] on span "[PERSON_NAME] [PERSON_NAME]" at bounding box center [962, 310] width 124 height 15
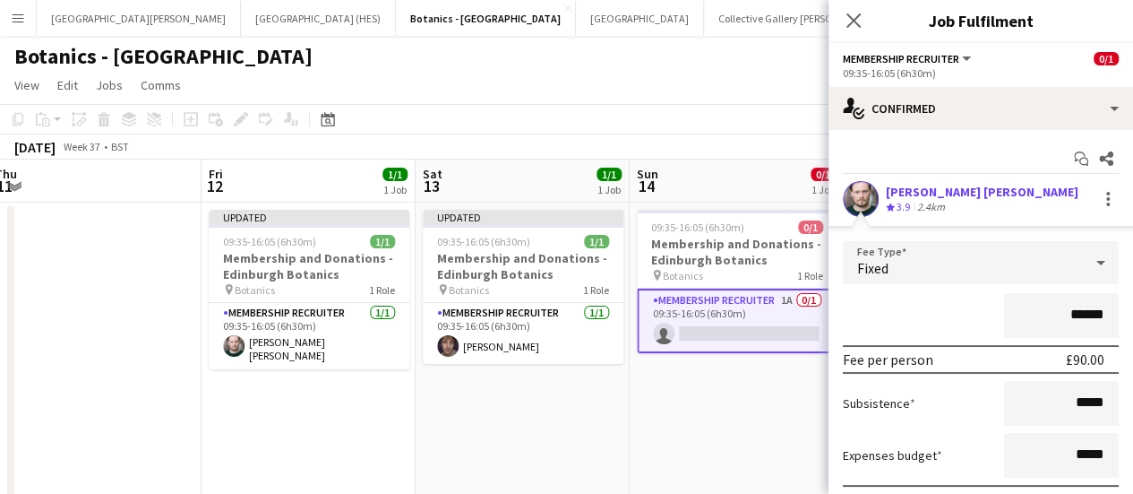
scroll to position [129, 0]
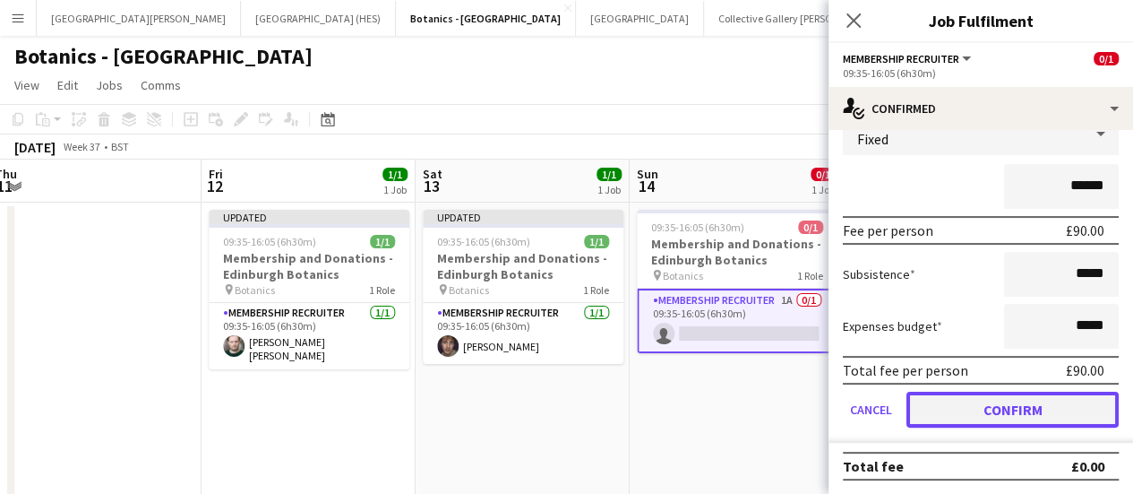
click at [565, 408] on button "Confirm" at bounding box center [1013, 409] width 212 height 36
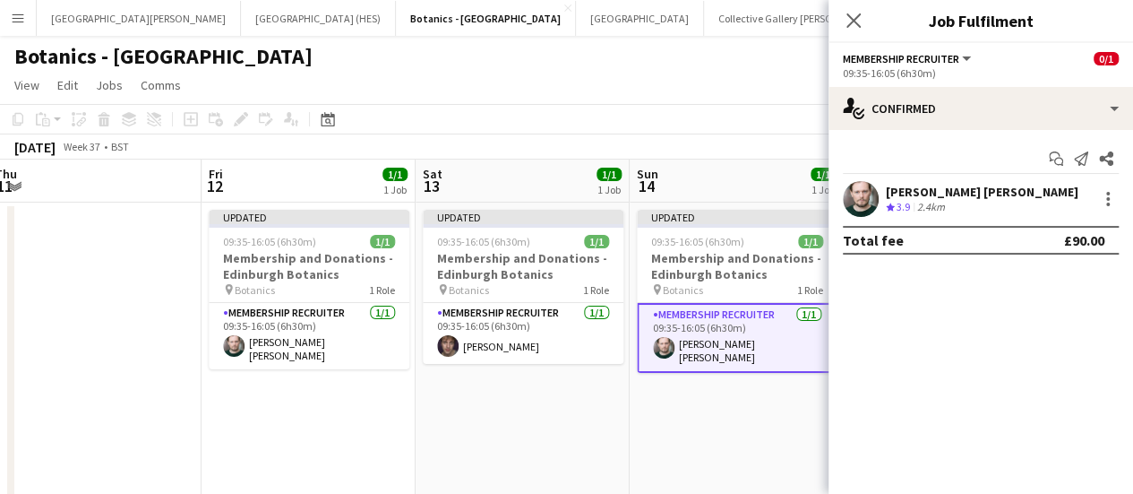
scroll to position [0, 0]
click at [565, 116] on app-toolbar "Copy Paste Paste Ctrl+V Paste with crew Ctrl+Shift+V Paste linked Job [GEOGRAPH…" at bounding box center [566, 119] width 1133 height 30
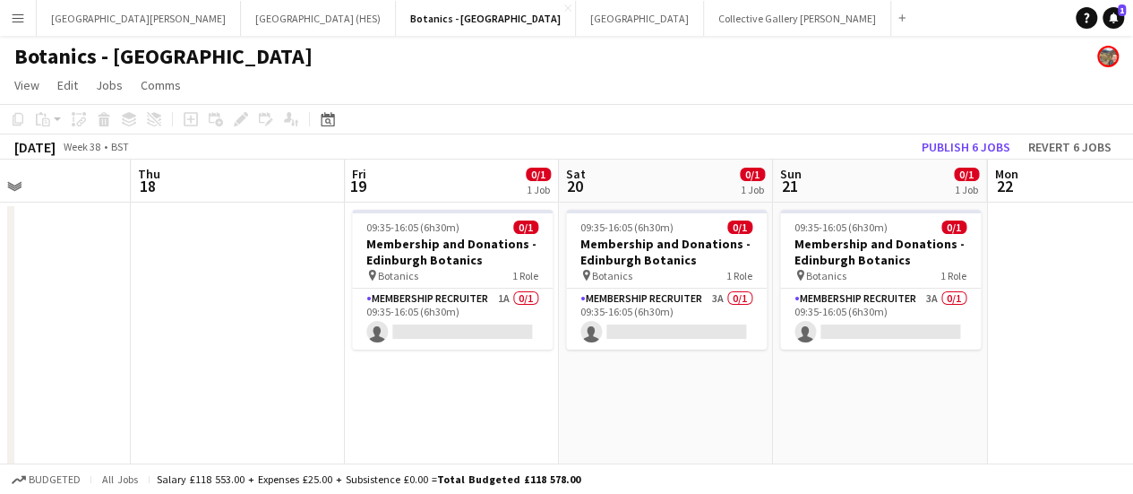
scroll to position [0, 727]
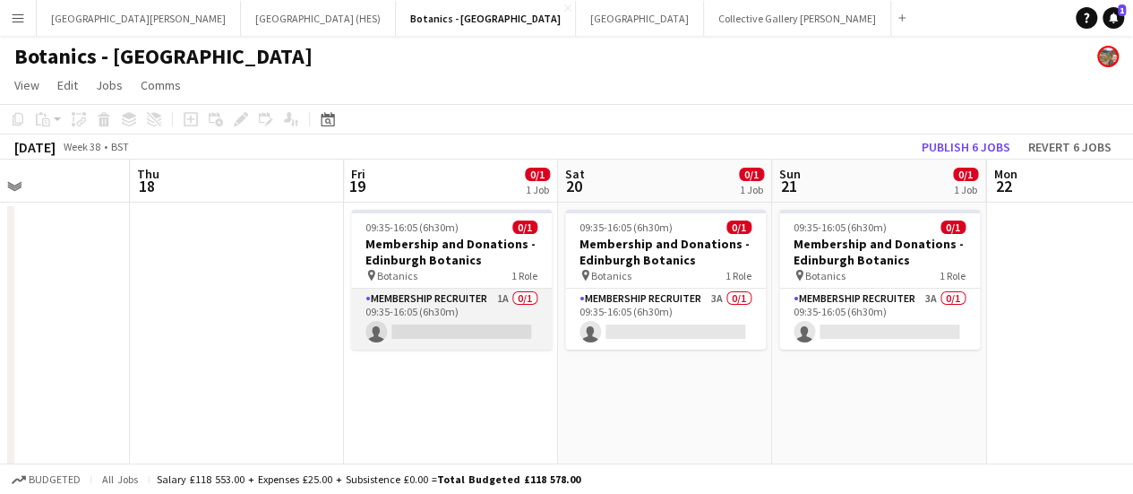
click at [484, 325] on app-card-role "Membership Recruiter 1A 0/1 09:35-16:05 (6h30m) single-neutral-actions" at bounding box center [451, 318] width 201 height 61
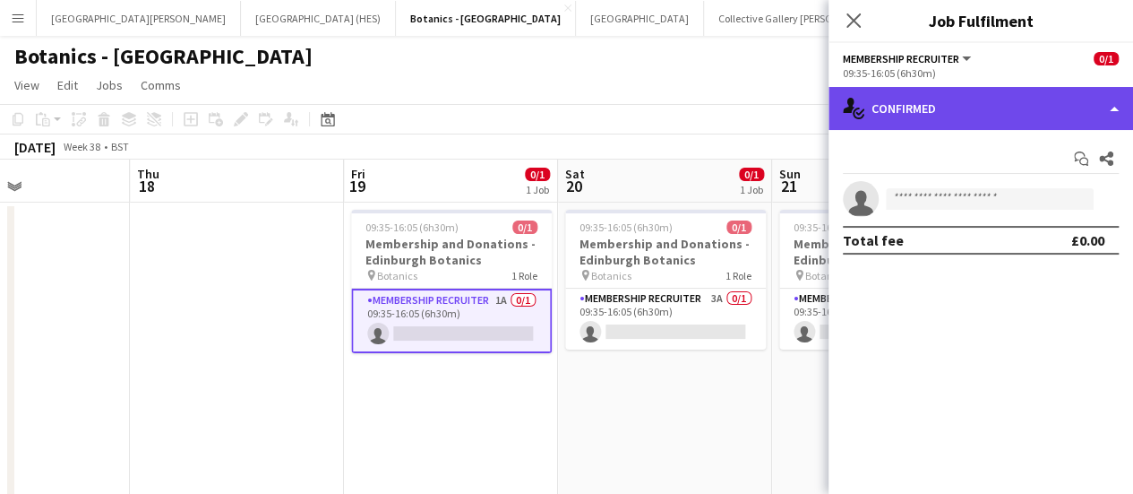
click at [565, 119] on div "single-neutral-actions-check-2 Confirmed" at bounding box center [981, 108] width 305 height 43
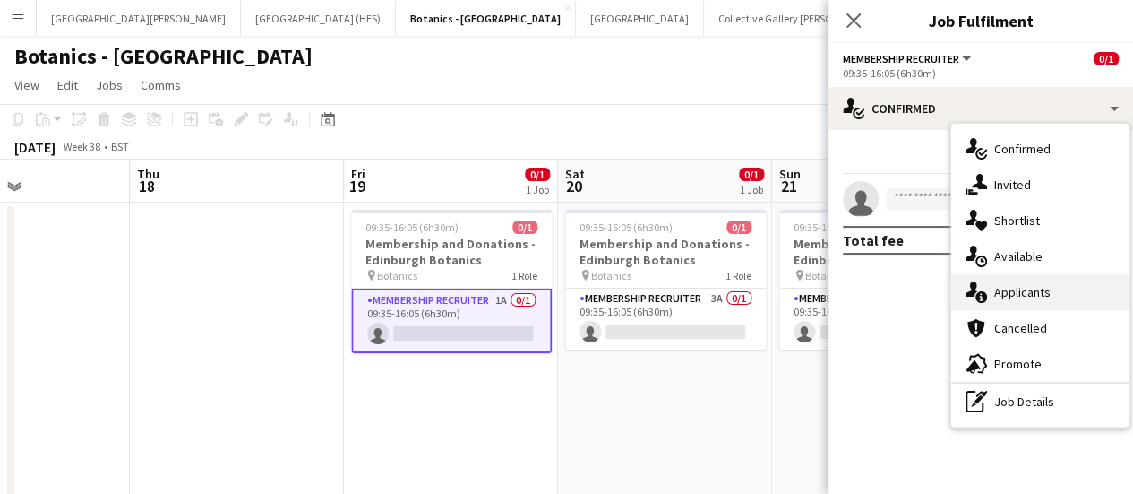
click at [565, 297] on div "single-neutral-actions-information Applicants" at bounding box center [1039, 292] width 177 height 36
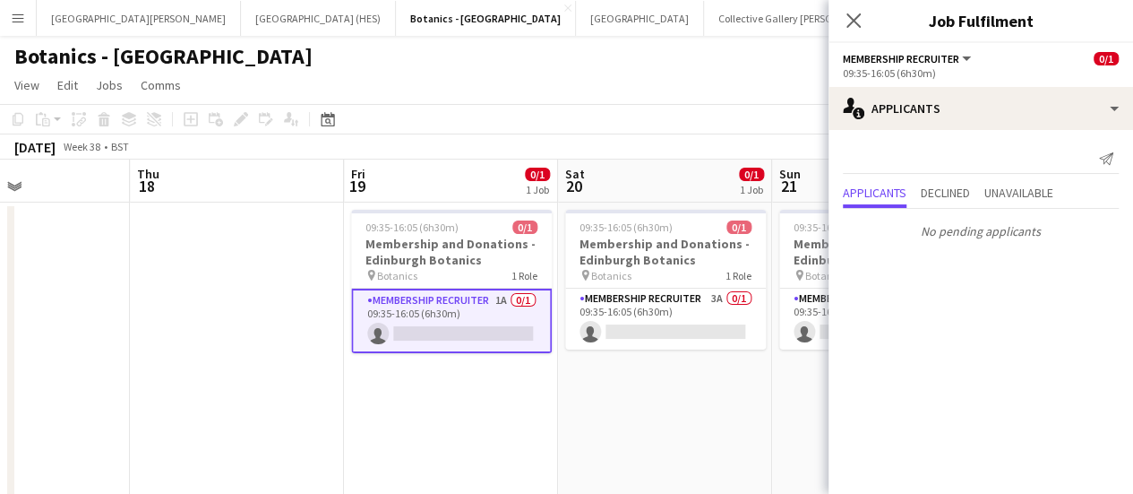
click at [480, 314] on app-card-role "Membership Recruiter 1A 0/1 09:35-16:05 (6h30m) single-neutral-actions" at bounding box center [451, 320] width 201 height 64
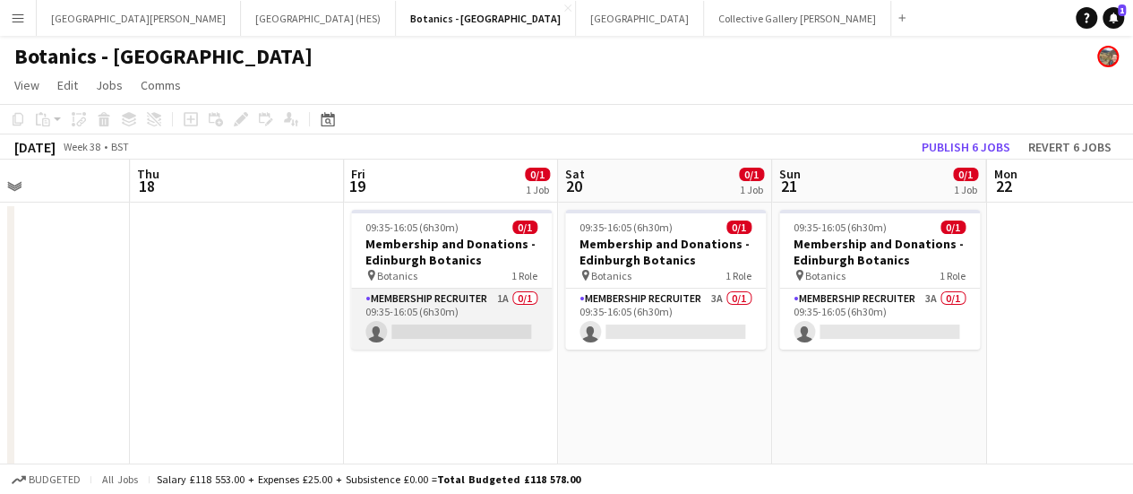
click at [486, 346] on app-card-role "Membership Recruiter 1A 0/1 09:35-16:05 (6h30m) single-neutral-actions" at bounding box center [451, 318] width 201 height 61
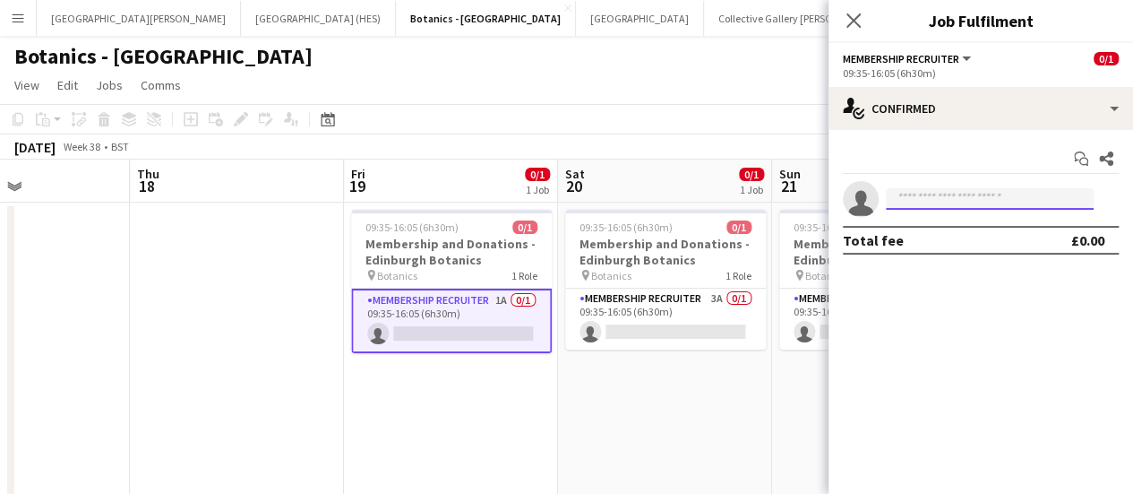
click at [565, 199] on input at bounding box center [990, 198] width 208 height 21
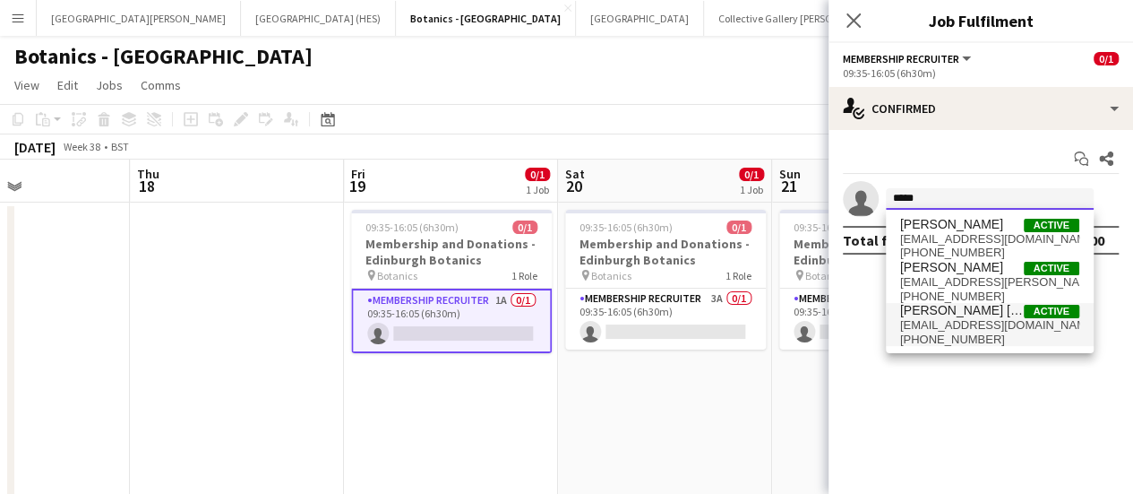
type input "*****"
click at [565, 322] on span "[EMAIL_ADDRESS][DOMAIN_NAME]" at bounding box center [989, 325] width 179 height 14
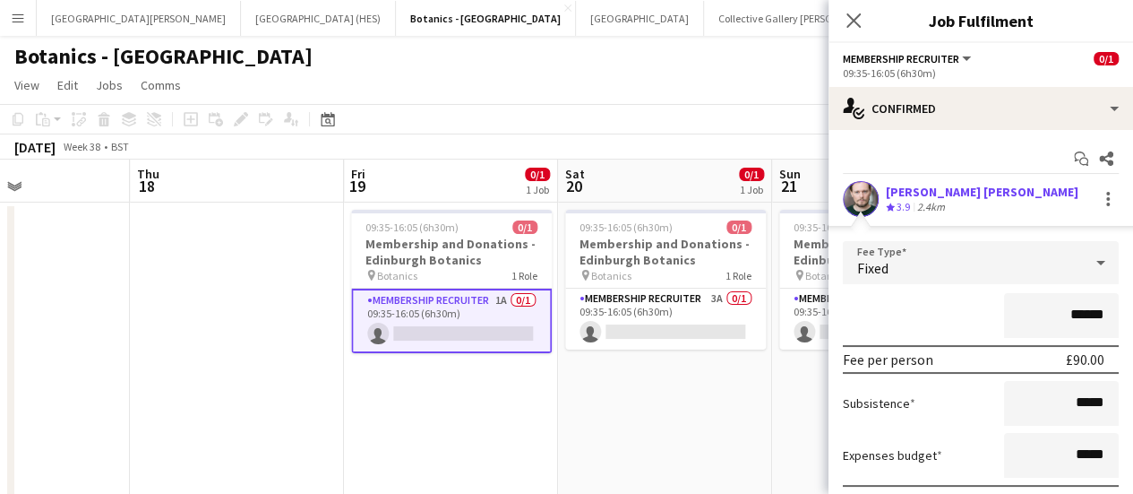
scroll to position [129, 0]
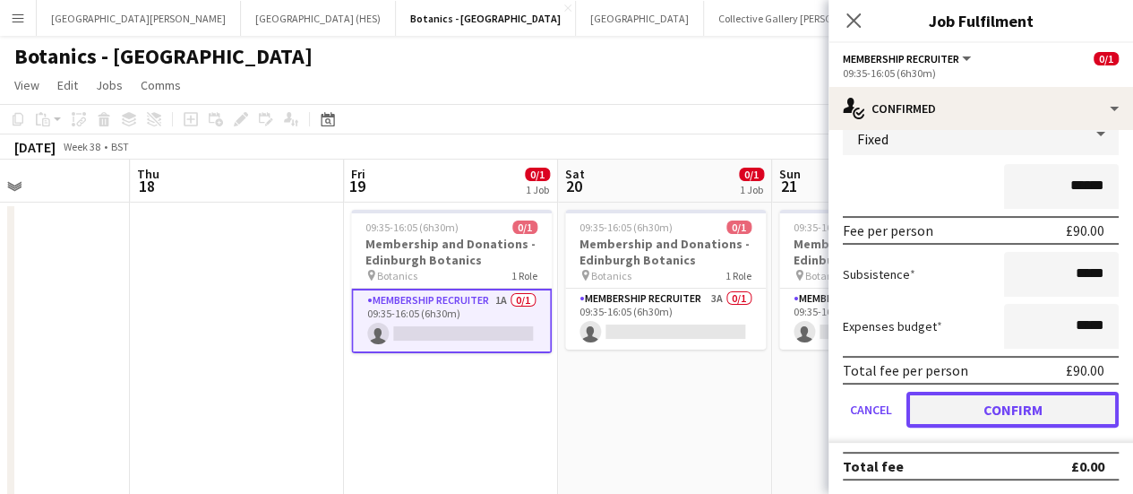
click at [565, 415] on button "Confirm" at bounding box center [1013, 409] width 212 height 36
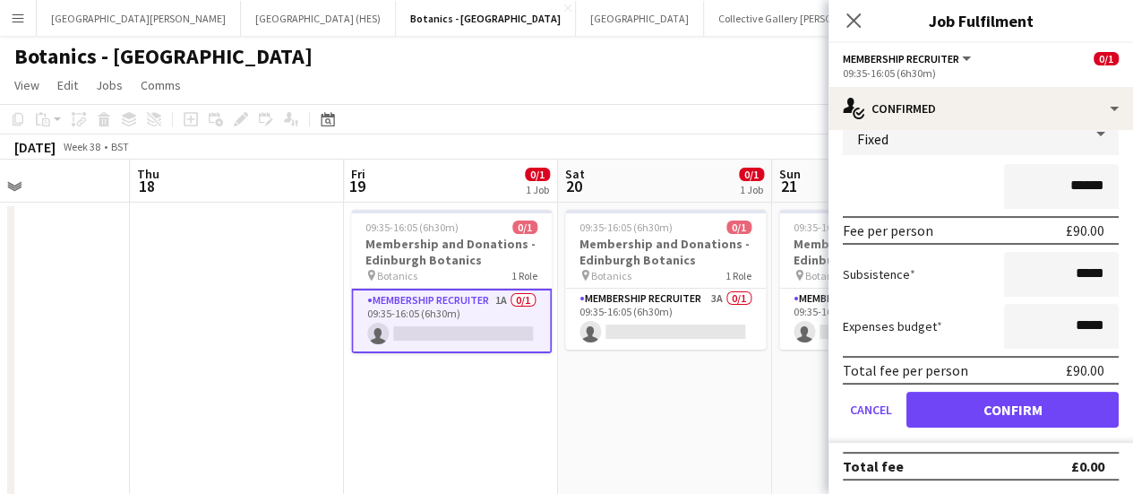
scroll to position [0, 0]
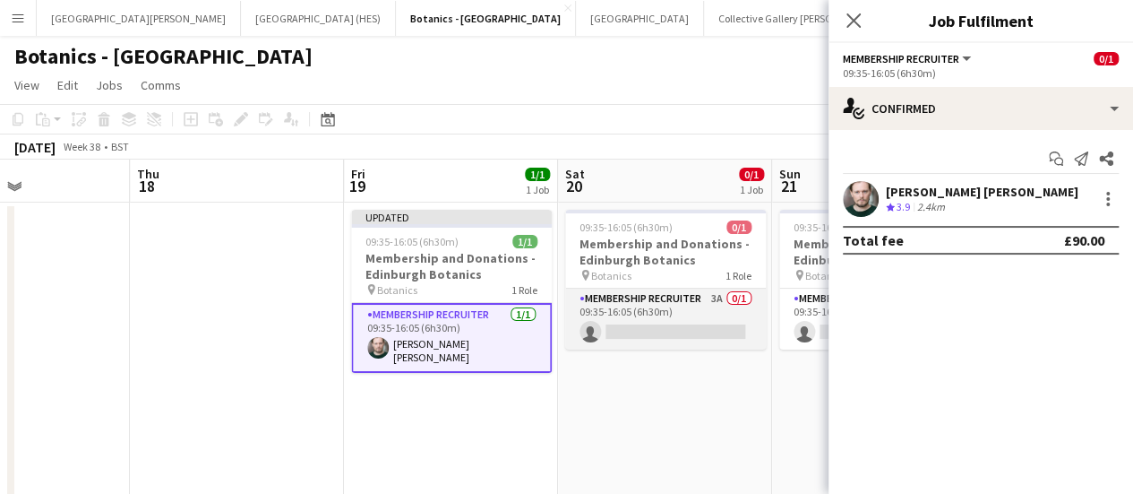
click at [565, 326] on app-card-role "Membership Recruiter 3A 0/1 09:35-16:05 (6h30m) single-neutral-actions" at bounding box center [665, 318] width 201 height 61
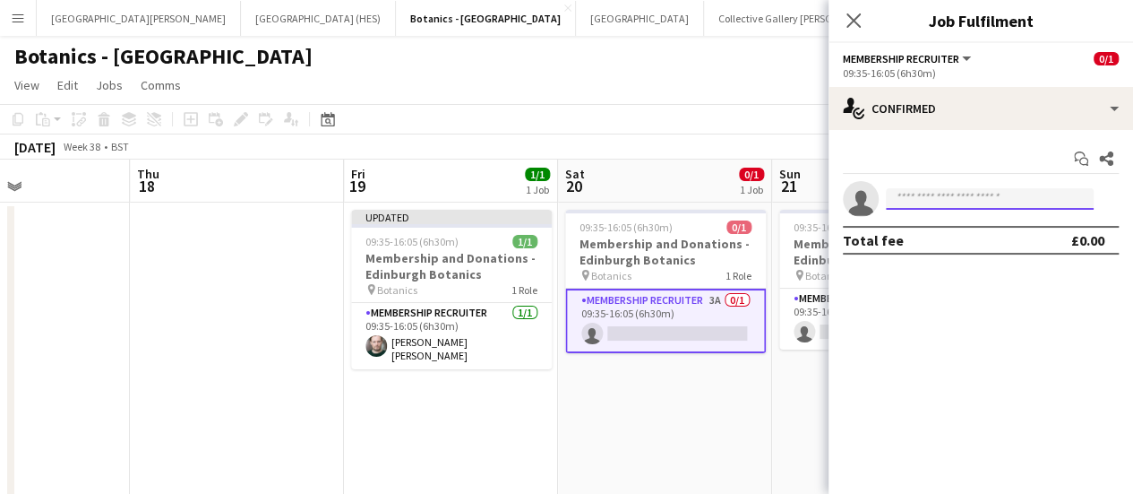
click at [565, 201] on input at bounding box center [990, 198] width 208 height 21
click at [565, 104] on app-toolbar "Copy Paste Paste Ctrl+V Paste with crew Ctrl+Shift+V Paste linked Job [GEOGRAPH…" at bounding box center [566, 119] width 1133 height 30
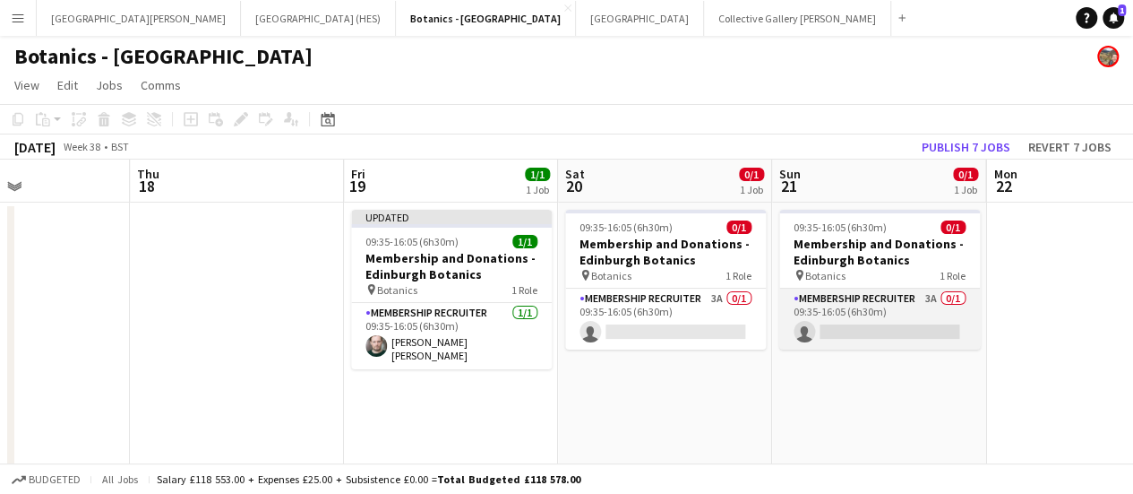
click at [565, 325] on app-card-role "Membership Recruiter 3A 0/1 09:35-16:05 (6h30m) single-neutral-actions" at bounding box center [879, 318] width 201 height 61
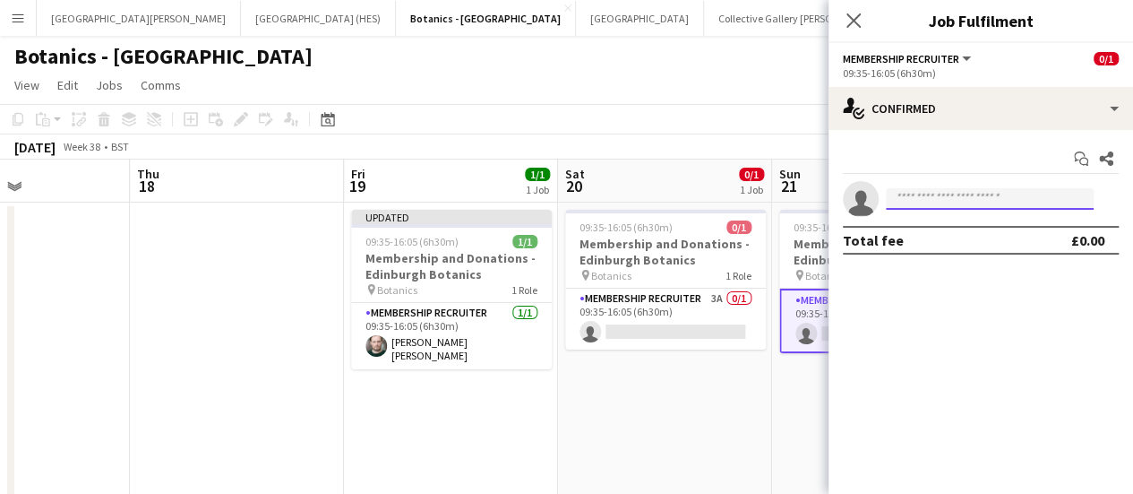
click at [565, 194] on input at bounding box center [990, 198] width 208 height 21
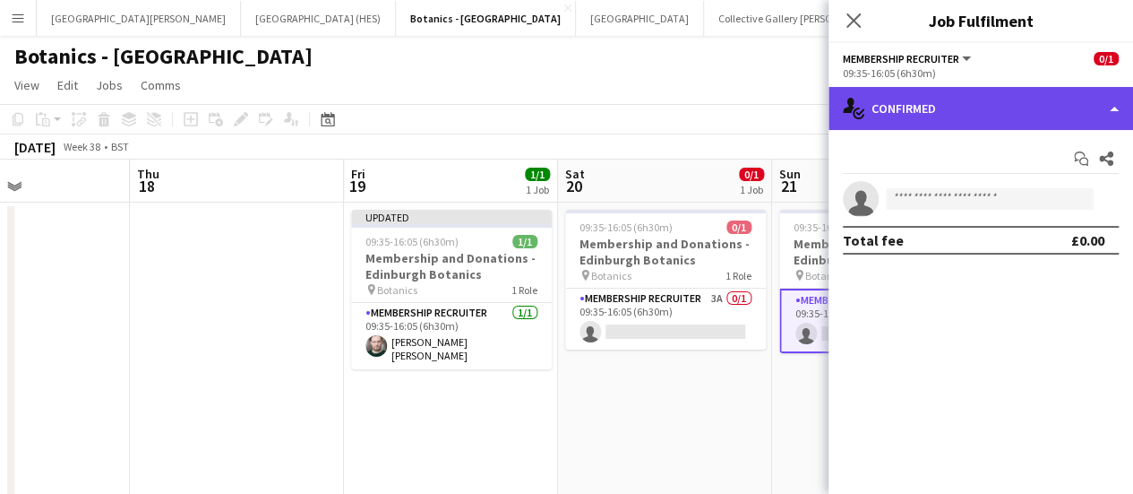
click at [565, 123] on div "single-neutral-actions-check-2 Confirmed" at bounding box center [981, 108] width 305 height 43
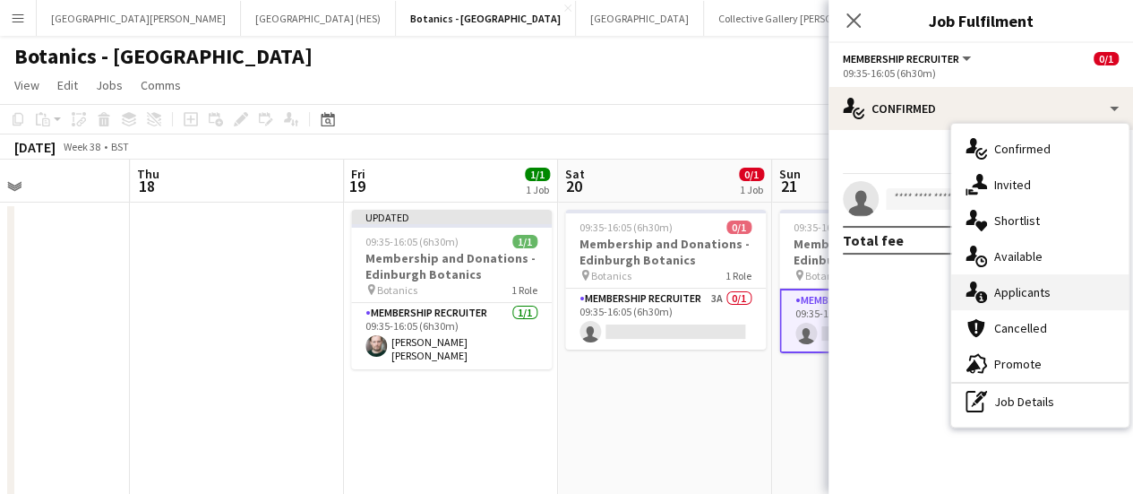
click at [565, 275] on div "single-neutral-actions-information Applicants" at bounding box center [1039, 292] width 177 height 36
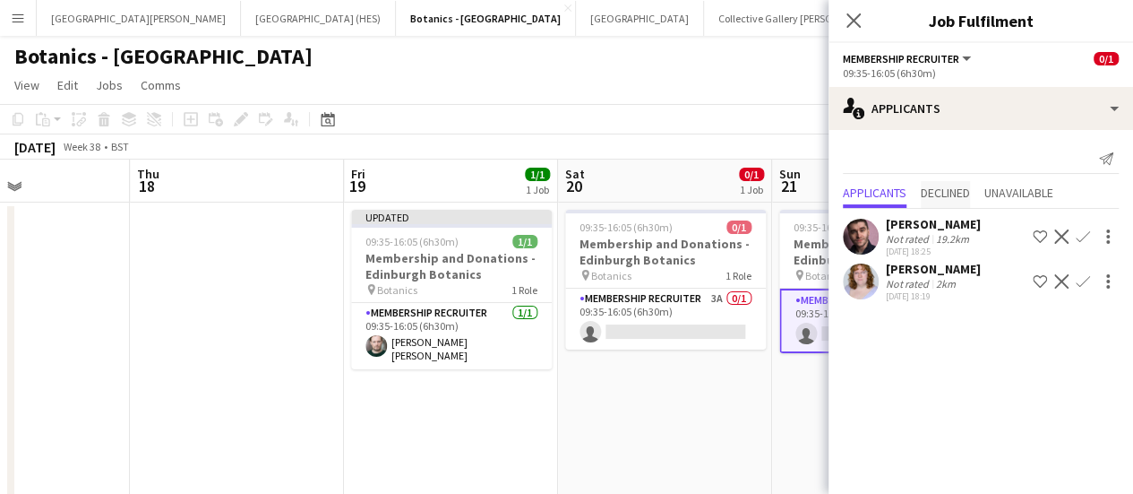
click at [565, 187] on span "Declined" at bounding box center [945, 192] width 49 height 13
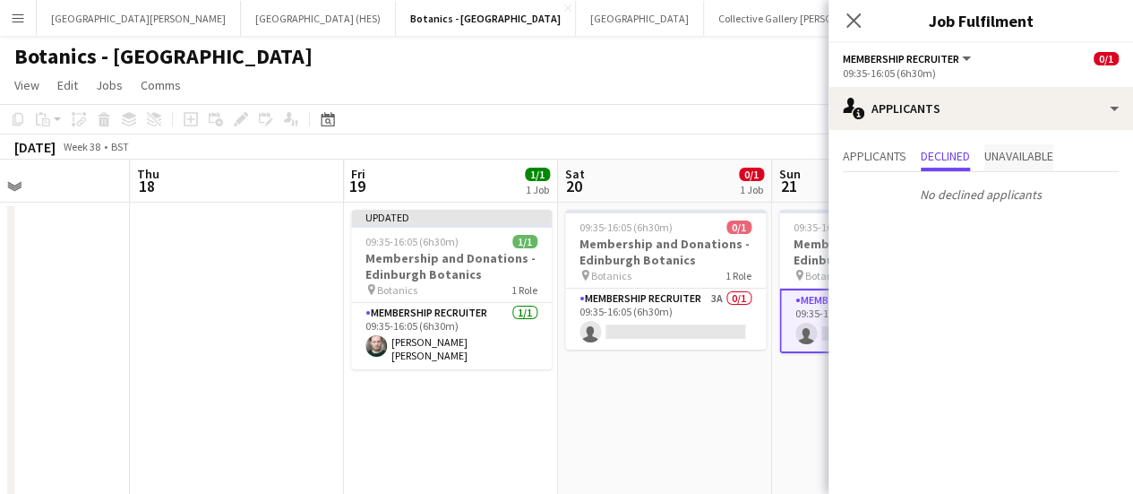
click at [565, 168] on span "Unavailable" at bounding box center [1019, 157] width 69 height 27
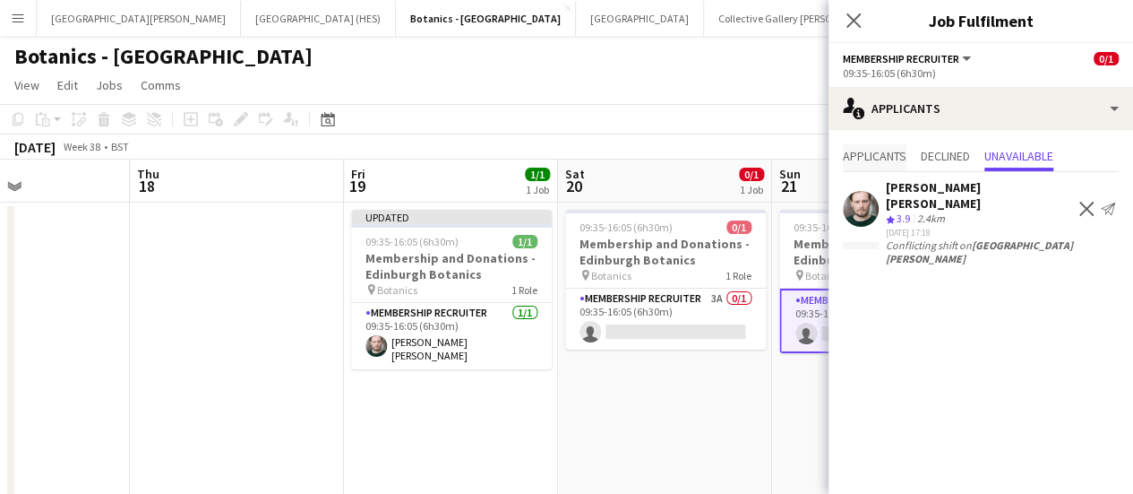
click at [565, 152] on span "Applicants" at bounding box center [875, 156] width 64 height 13
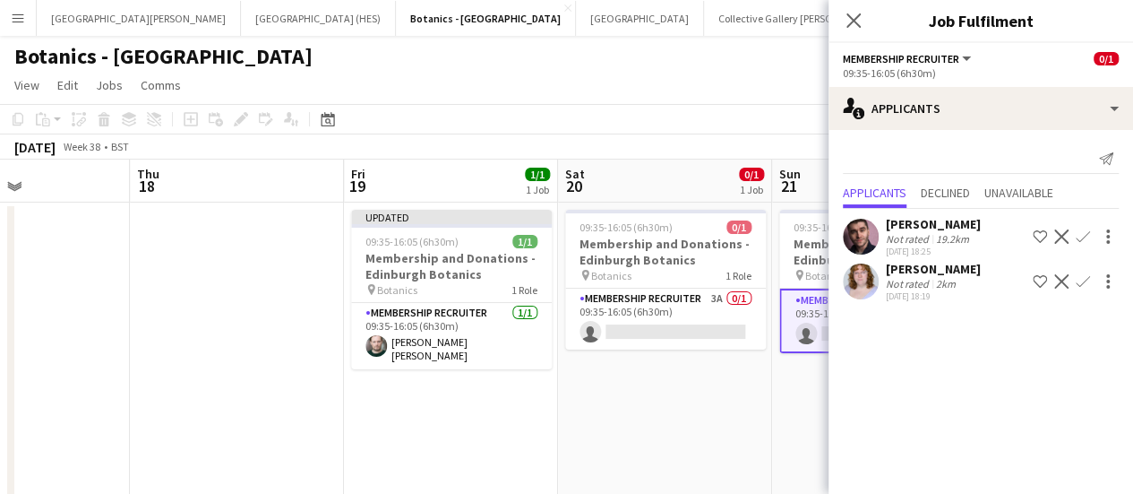
click at [565, 114] on app-toolbar "Copy Paste Paste Ctrl+V Paste with crew Ctrl+Shift+V Paste linked Job [GEOGRAPH…" at bounding box center [566, 119] width 1133 height 30
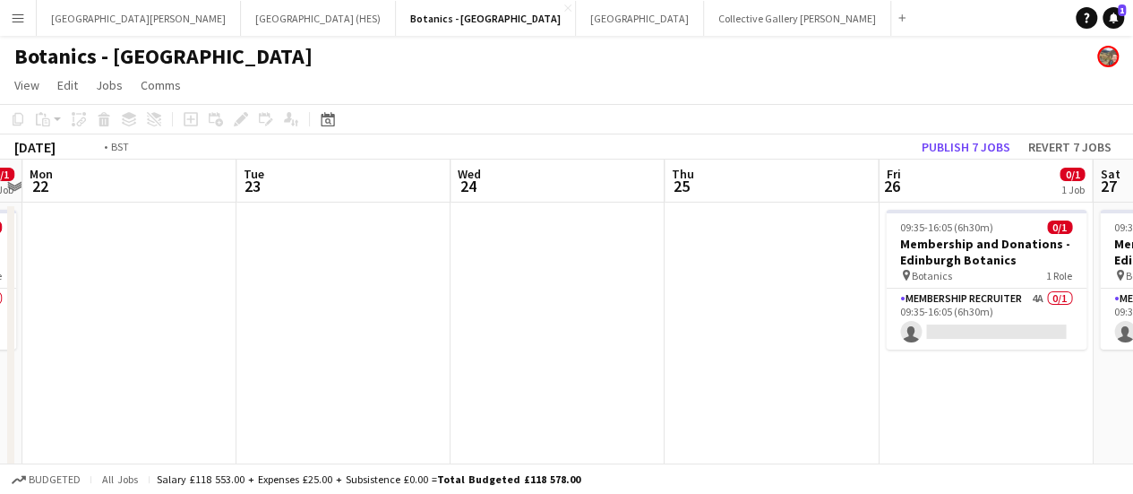
scroll to position [0, 640]
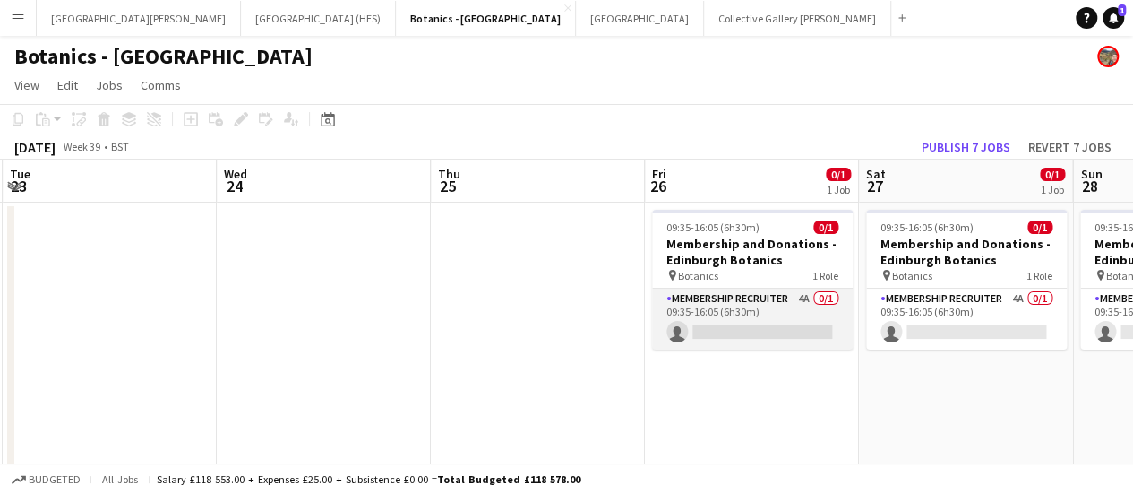
click at [565, 313] on app-card-role "Membership Recruiter 4A 0/1 09:35-16:05 (6h30m) single-neutral-actions" at bounding box center [752, 318] width 201 height 61
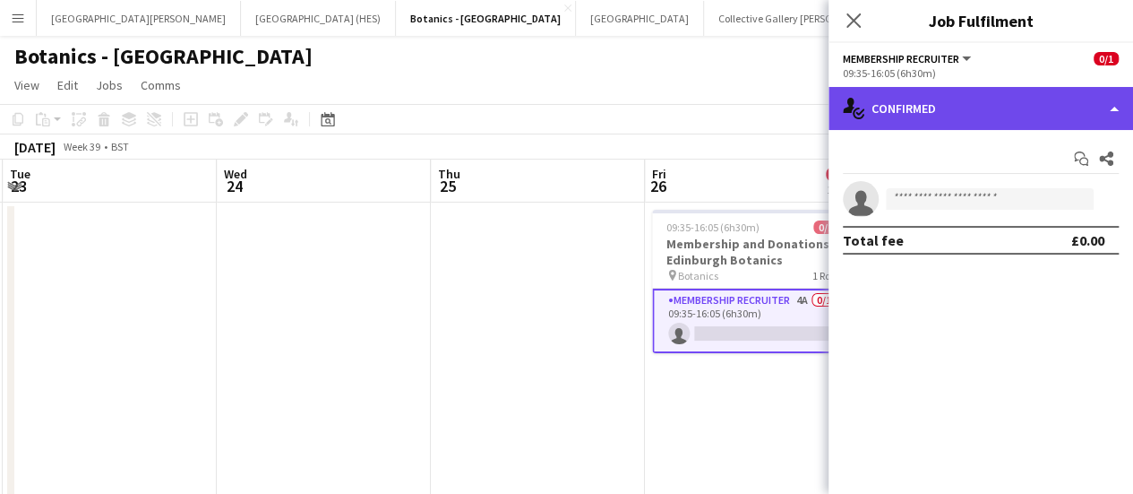
click at [565, 97] on div "single-neutral-actions-check-2 Confirmed" at bounding box center [981, 108] width 305 height 43
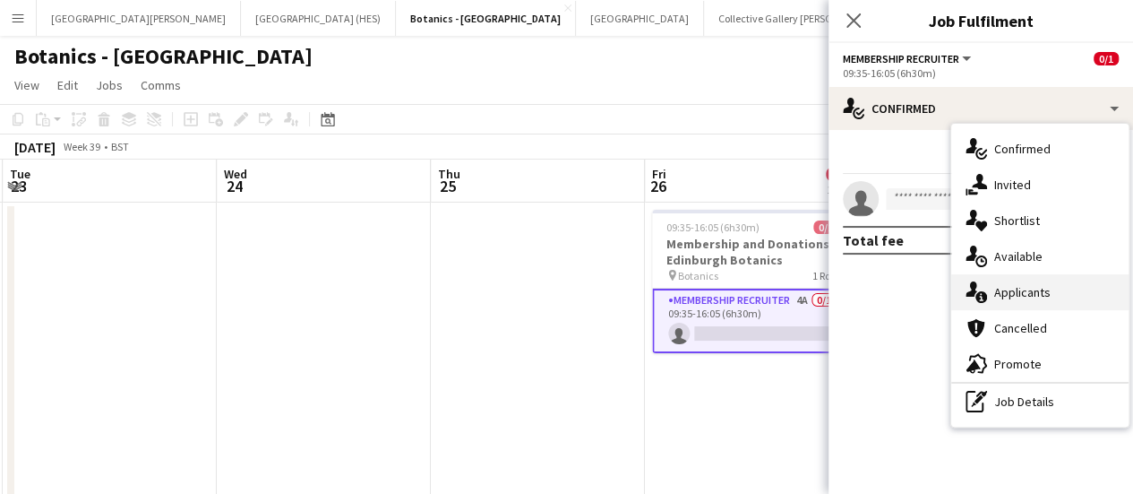
click at [565, 291] on div "single-neutral-actions-information Applicants" at bounding box center [1039, 292] width 177 height 36
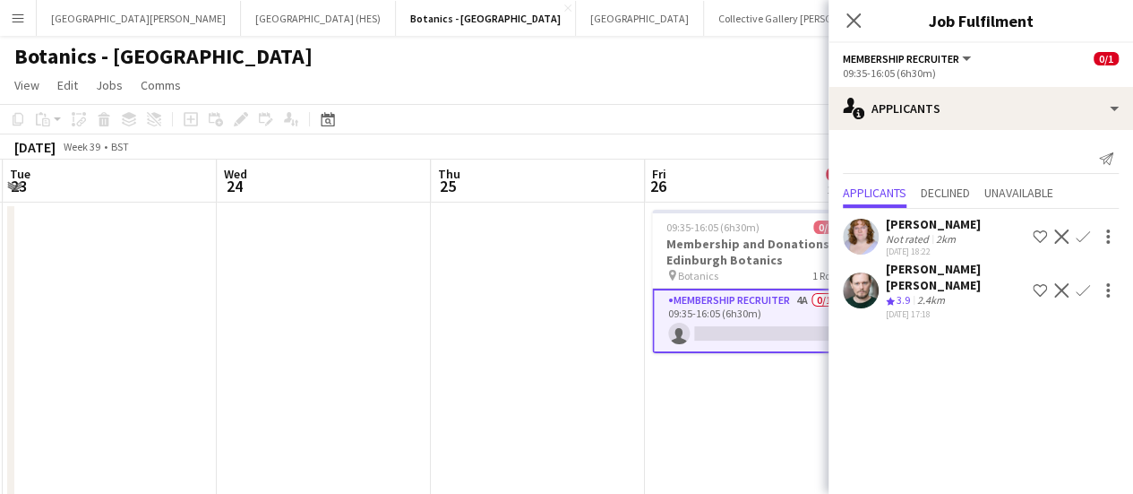
click at [565, 283] on app-icon "Confirm" at bounding box center [1083, 290] width 14 height 14
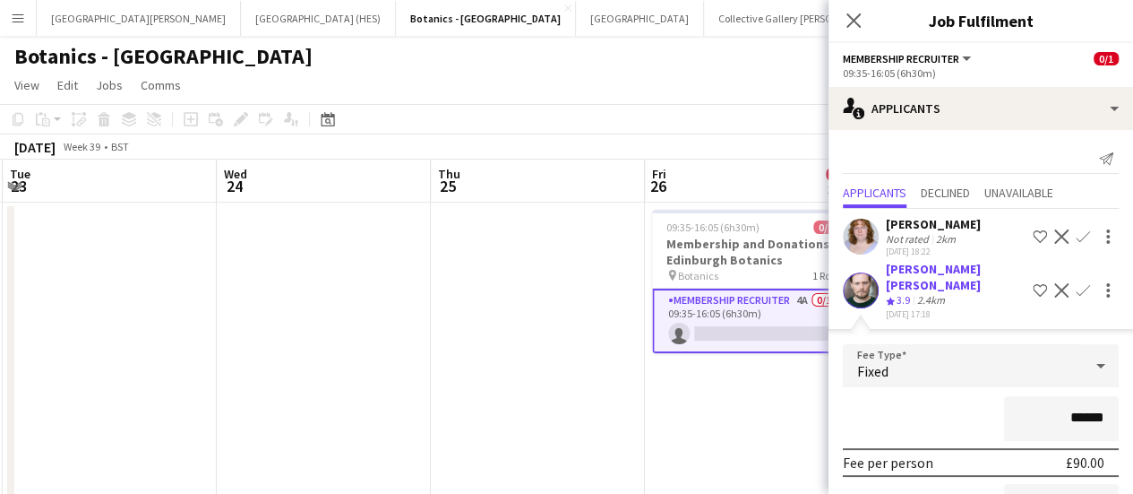
scroll to position [180, 0]
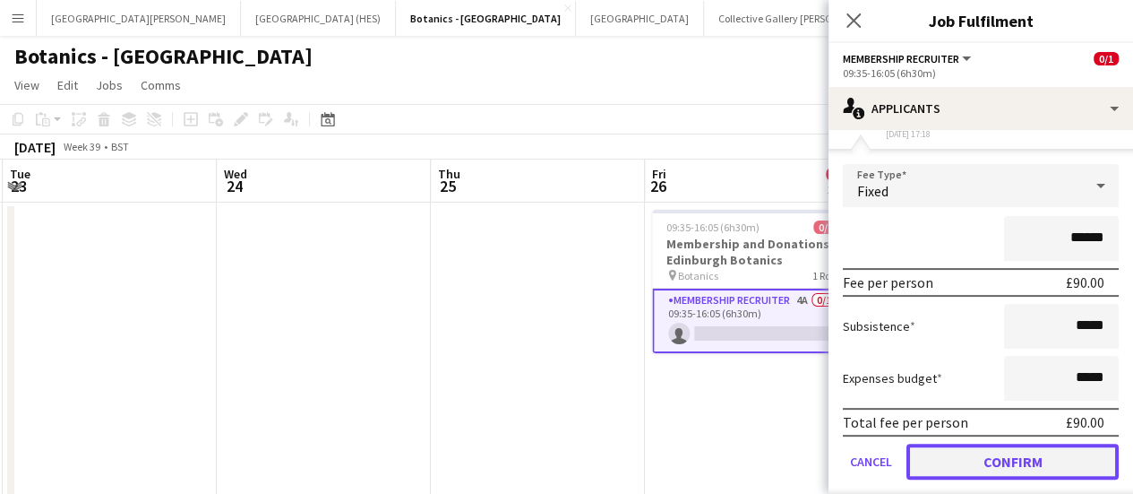
click at [565, 443] on button "Confirm" at bounding box center [1013, 461] width 212 height 36
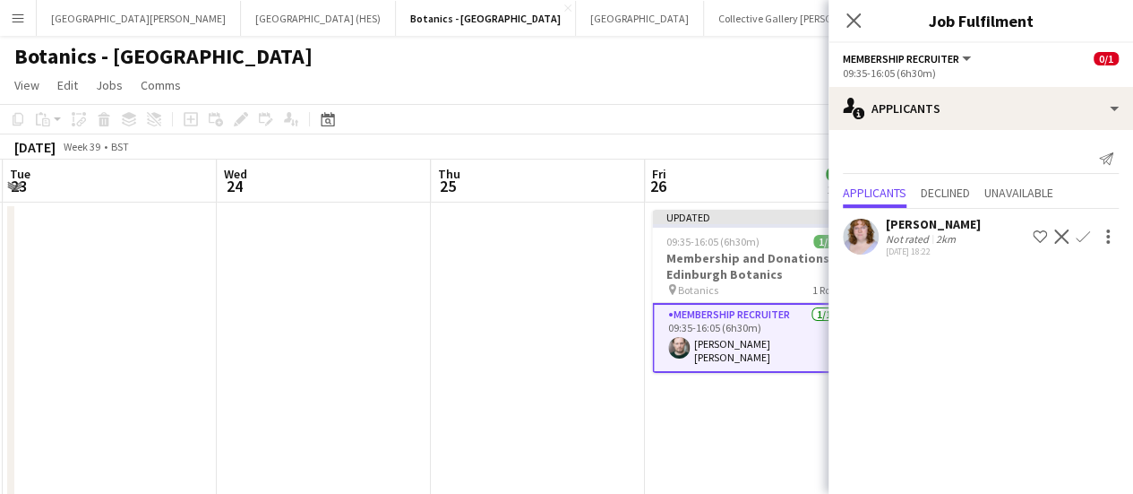
scroll to position [0, 0]
click at [565, 149] on div "[DATE] Week 39 • BST Publish 1 job Revert 1 job" at bounding box center [566, 146] width 1133 height 25
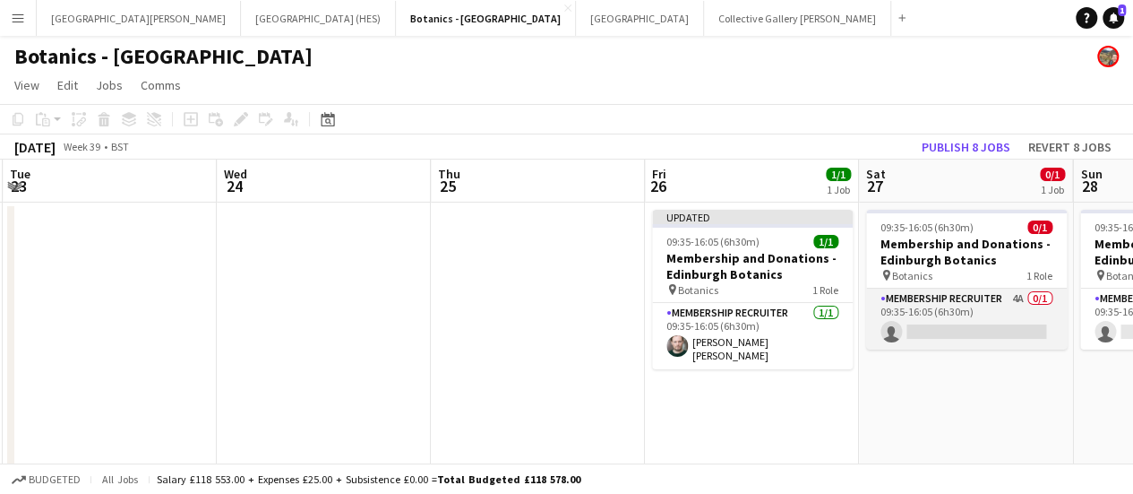
scroll to position [0, 451]
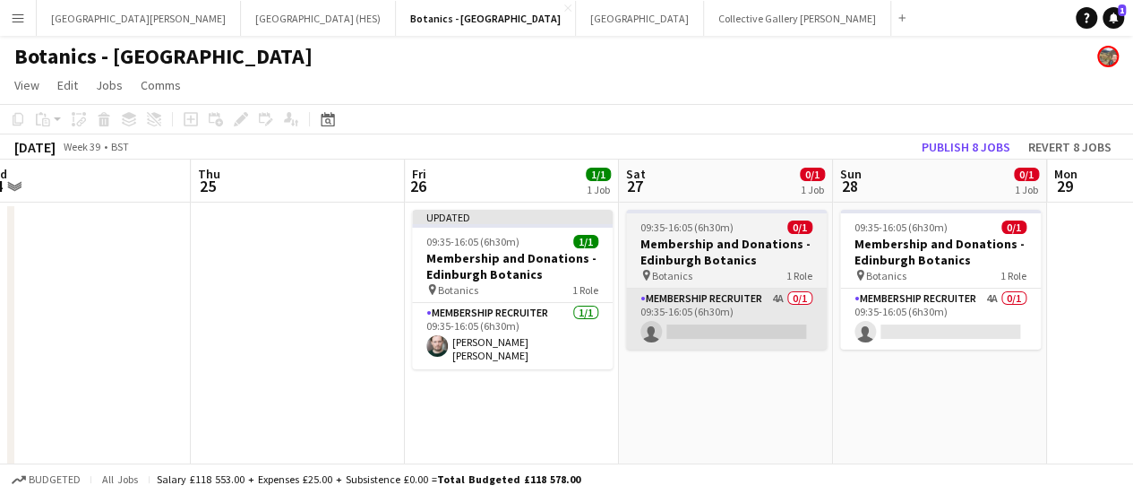
click at [565, 325] on app-card-role "Membership Recruiter 4A 0/1 09:35-16:05 (6h30m) single-neutral-actions" at bounding box center [940, 318] width 201 height 61
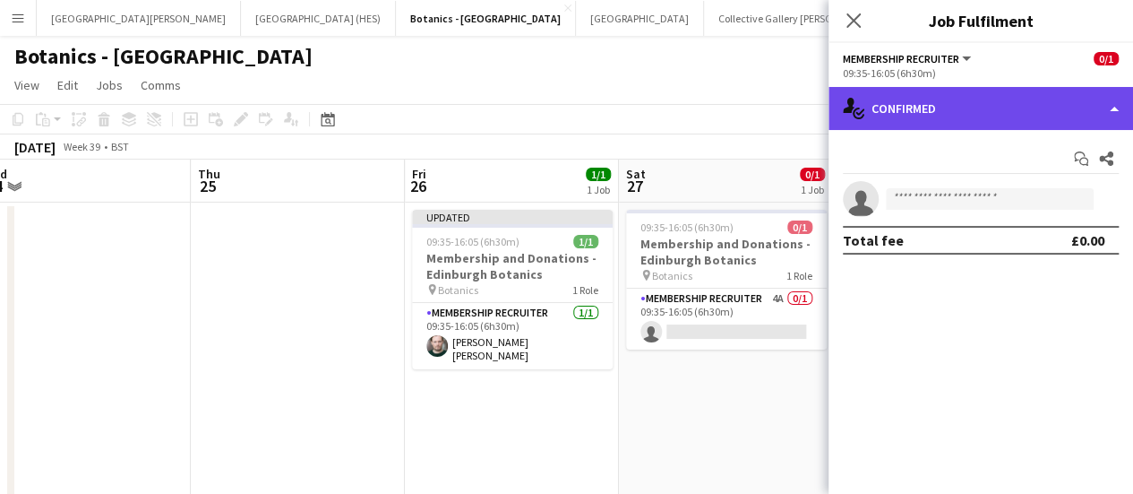
click at [565, 116] on div "single-neutral-actions-check-2 Confirmed" at bounding box center [981, 108] width 305 height 43
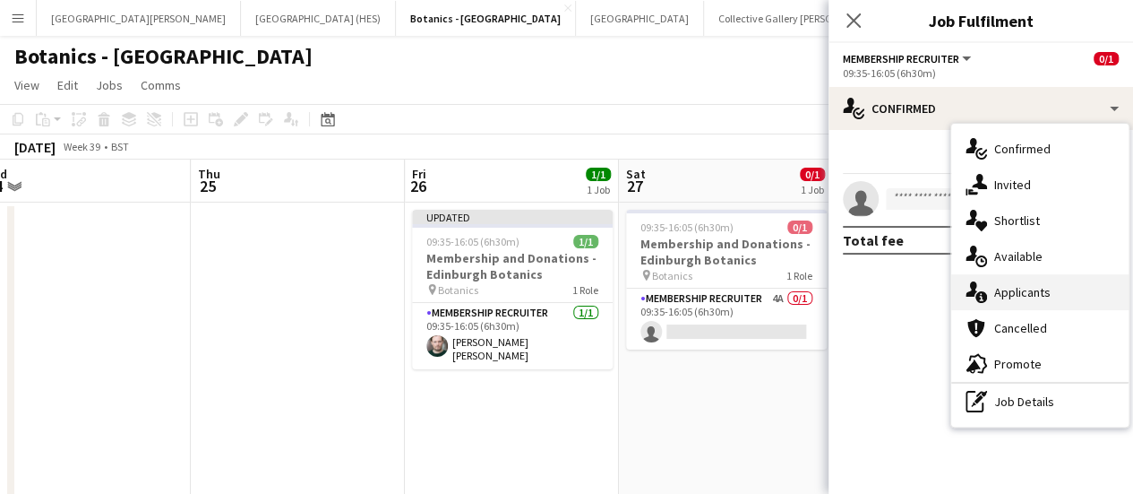
click at [565, 289] on div "single-neutral-actions-information Applicants" at bounding box center [1039, 292] width 177 height 36
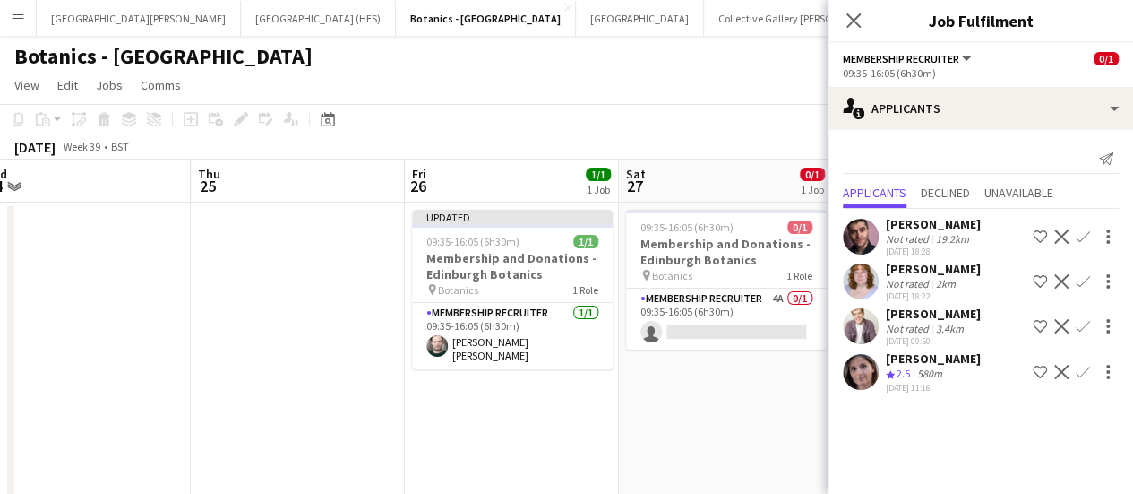
drag, startPoint x: 1030, startPoint y: 289, endPoint x: 1078, endPoint y: 317, distance: 55.0
click at [565, 317] on div "[PERSON_NAME] Not rated 19.2km [DATE] 18:28 Shortlist crew Decline Confirm [PER…" at bounding box center [981, 303] width 305 height 188
click at [565, 317] on button "Confirm" at bounding box center [1082, 325] width 21 height 21
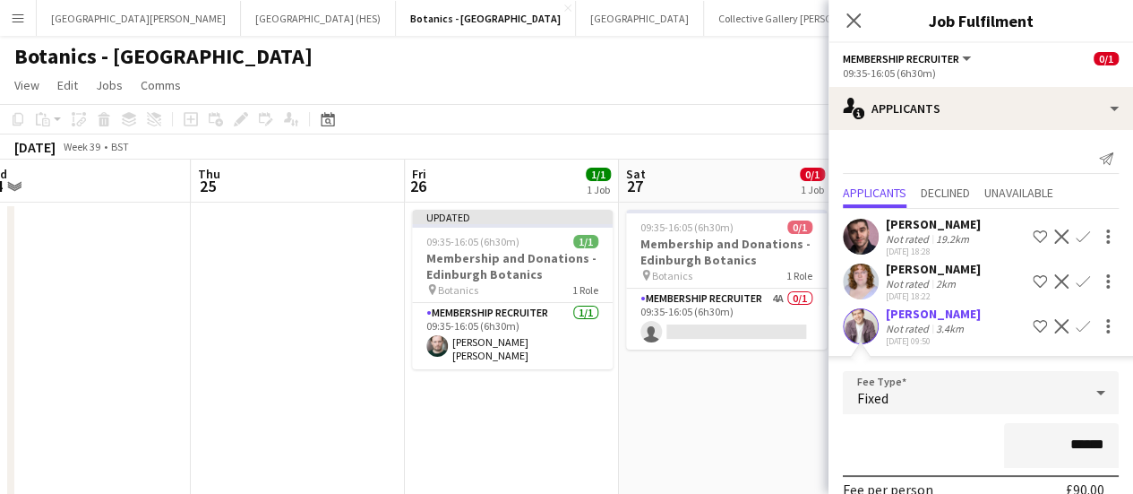
scroll to position [270, 0]
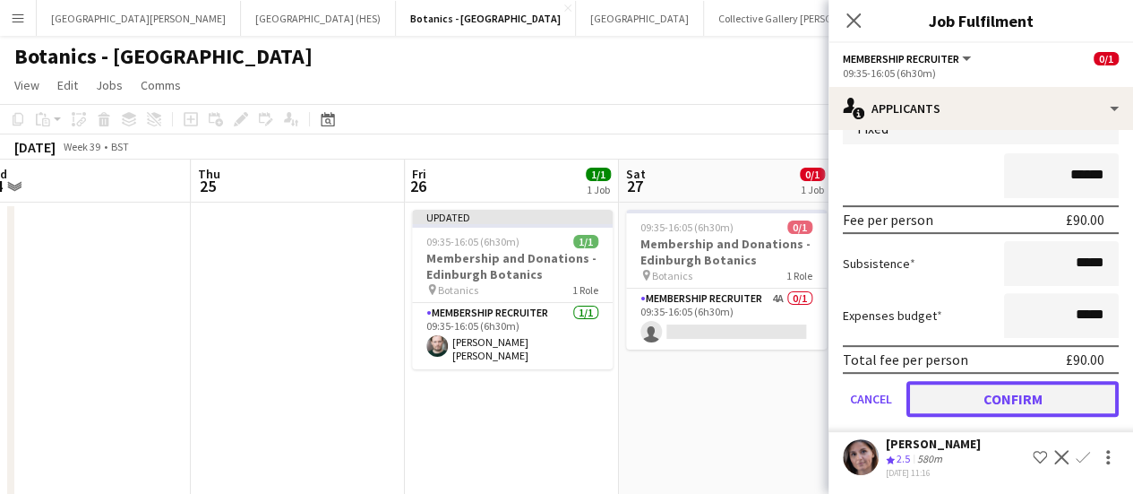
click at [565, 398] on button "Confirm" at bounding box center [1013, 399] width 212 height 36
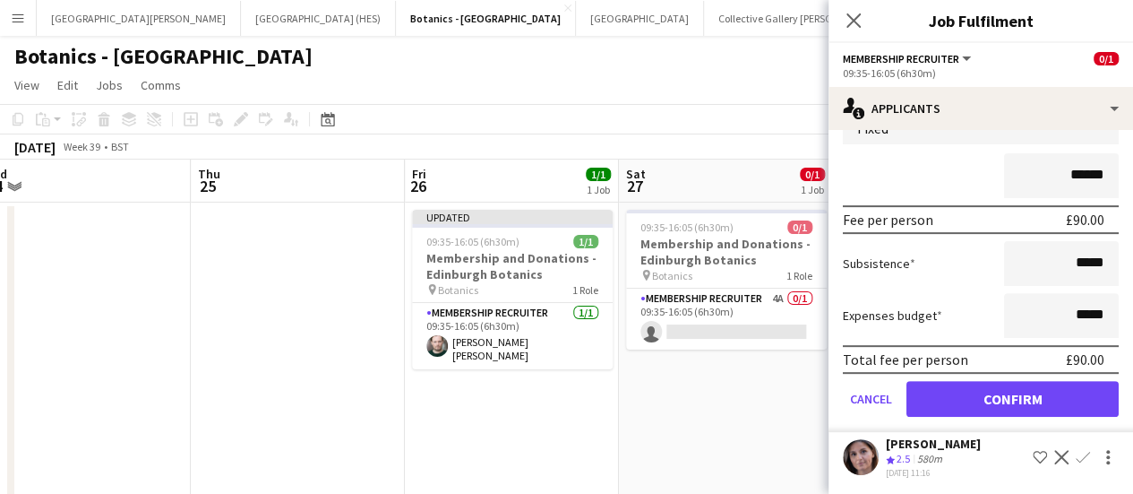
scroll to position [0, 0]
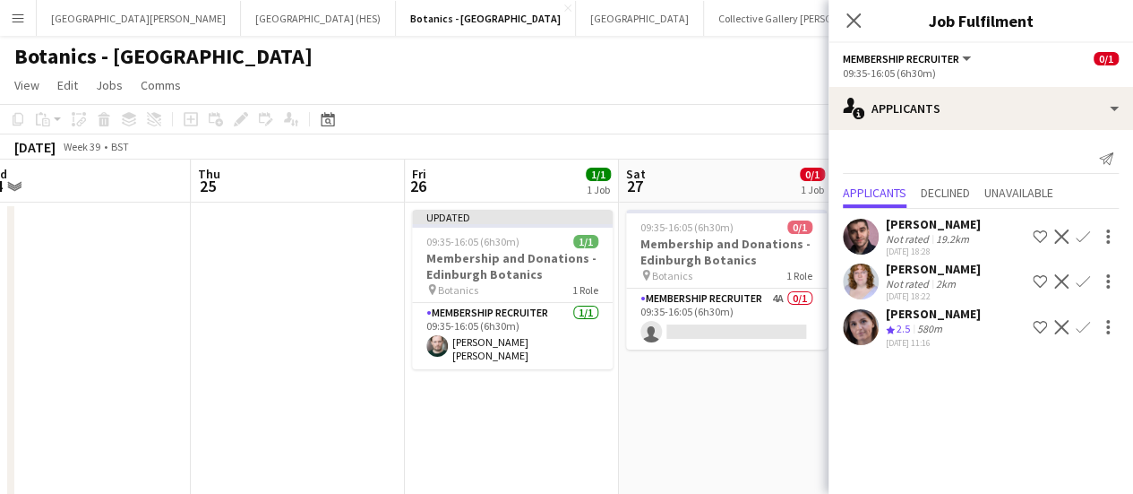
click at [565, 115] on app-toolbar "Copy Paste Paste Ctrl+V Paste with crew Ctrl+Shift+V Paste linked Job [GEOGRAPH…" at bounding box center [566, 119] width 1133 height 30
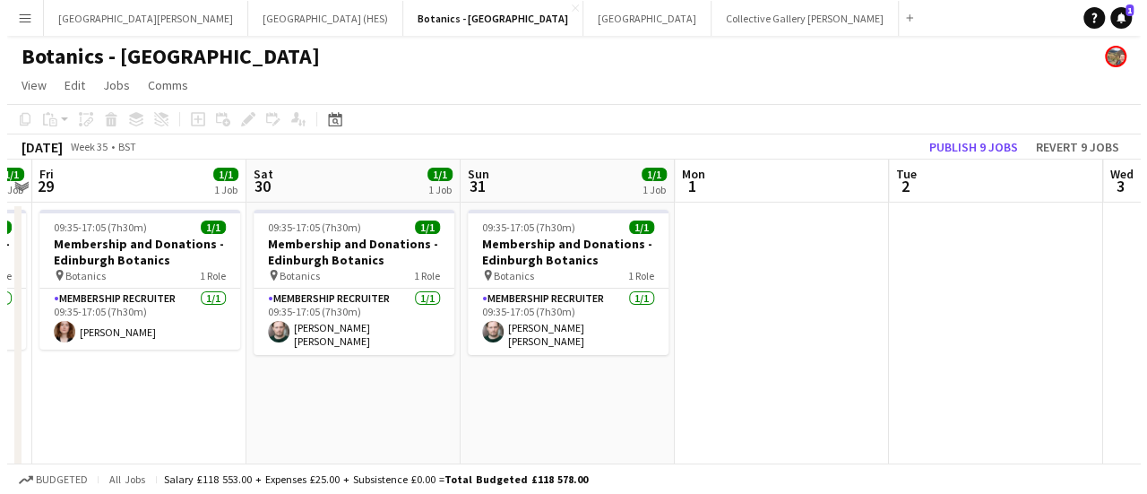
scroll to position [0, 406]
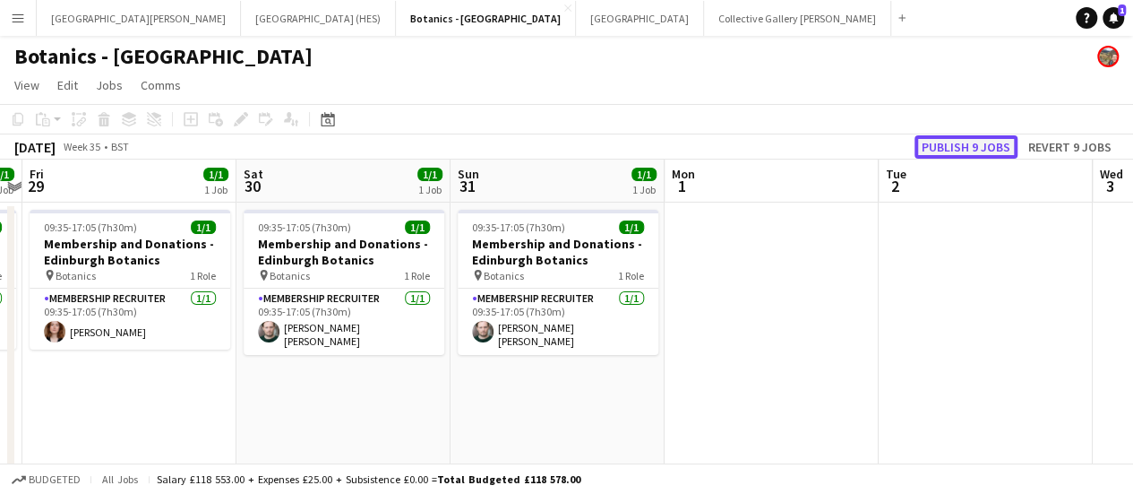
click at [565, 139] on button "Publish 9 jobs" at bounding box center [966, 146] width 103 height 23
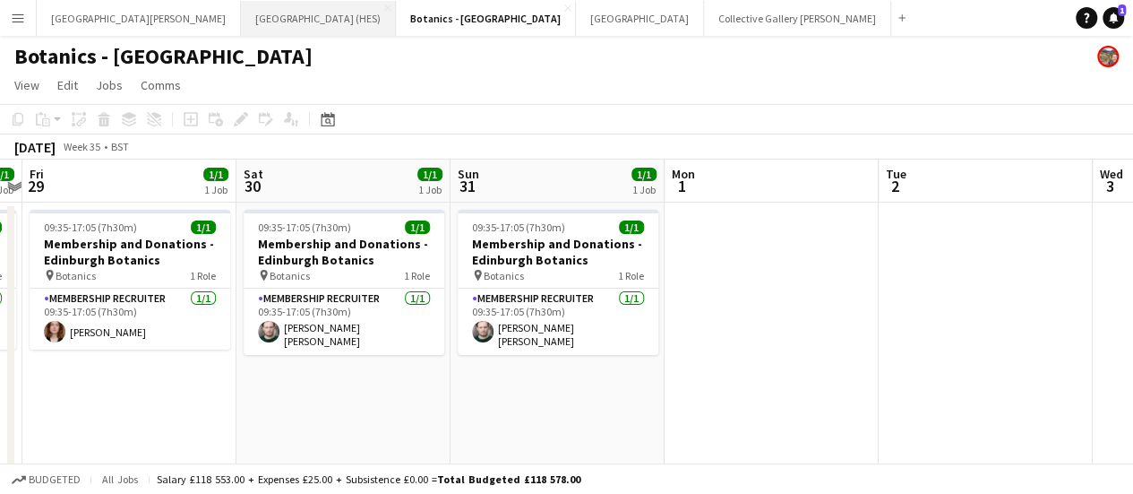
click at [254, 13] on button "[GEOGRAPHIC_DATA] (HES) Close" at bounding box center [318, 18] width 155 height 35
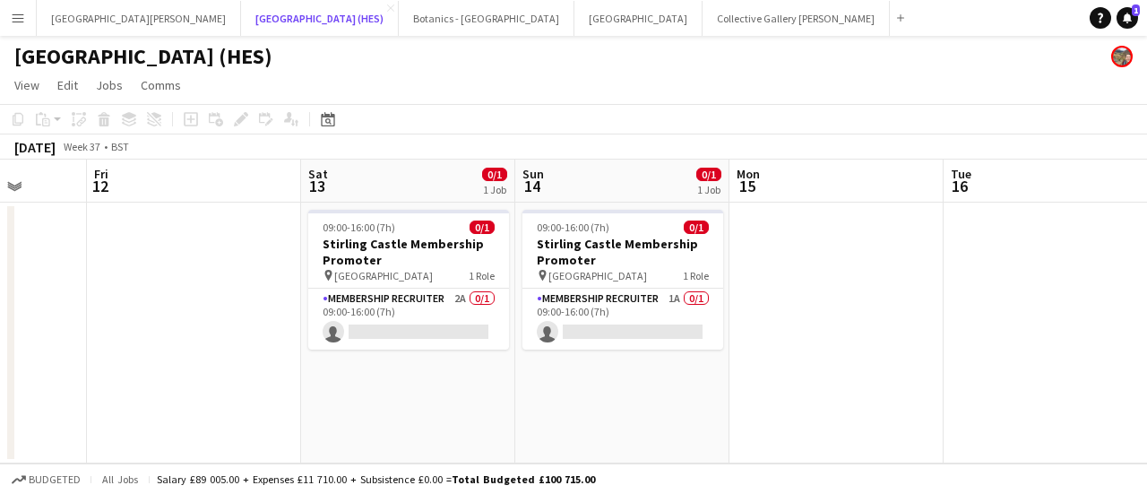
scroll to position [0, 514]
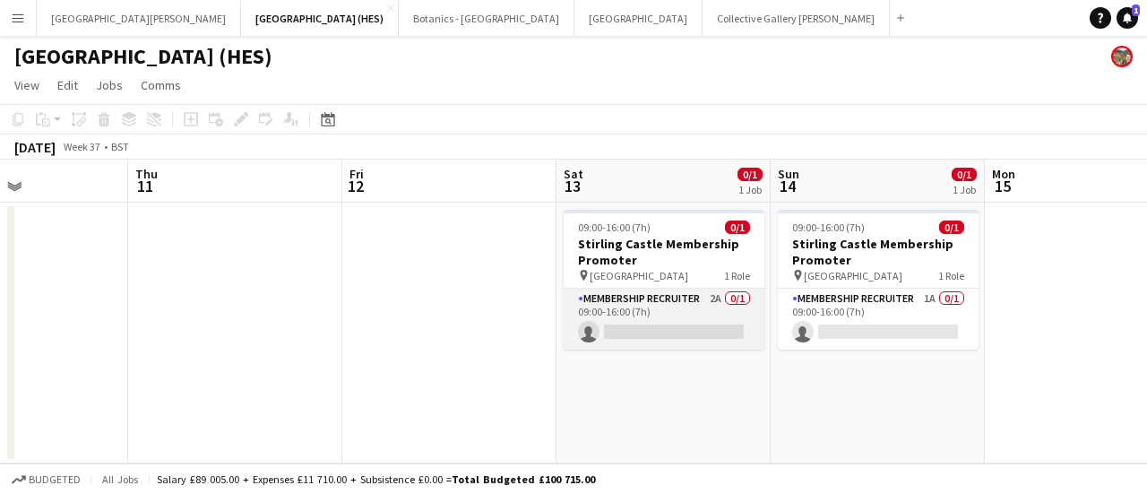
click at [565, 337] on app-card-role "Membership Recruiter 2A 0/1 09:00-16:00 (7h) single-neutral-actions" at bounding box center [663, 318] width 201 height 61
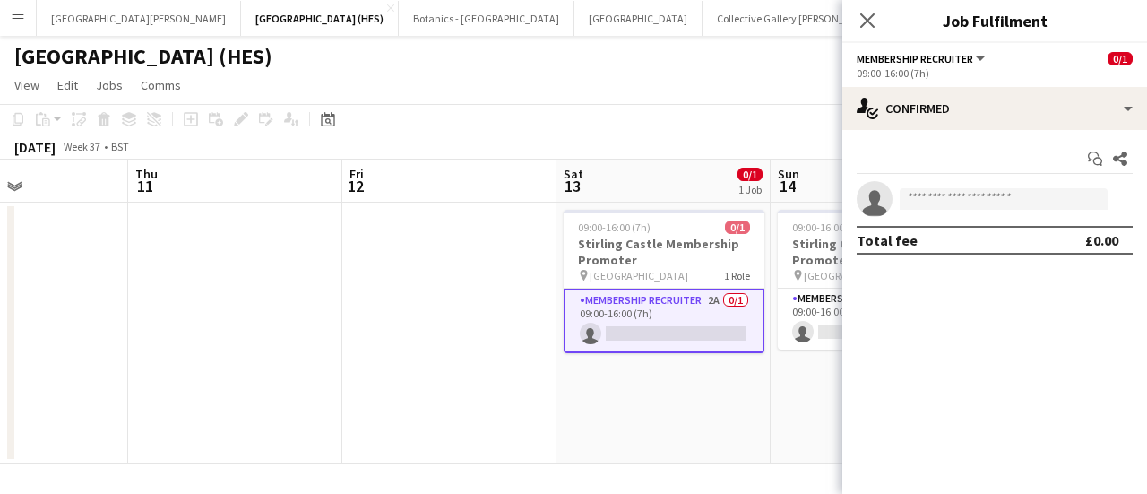
scroll to position [0, 513]
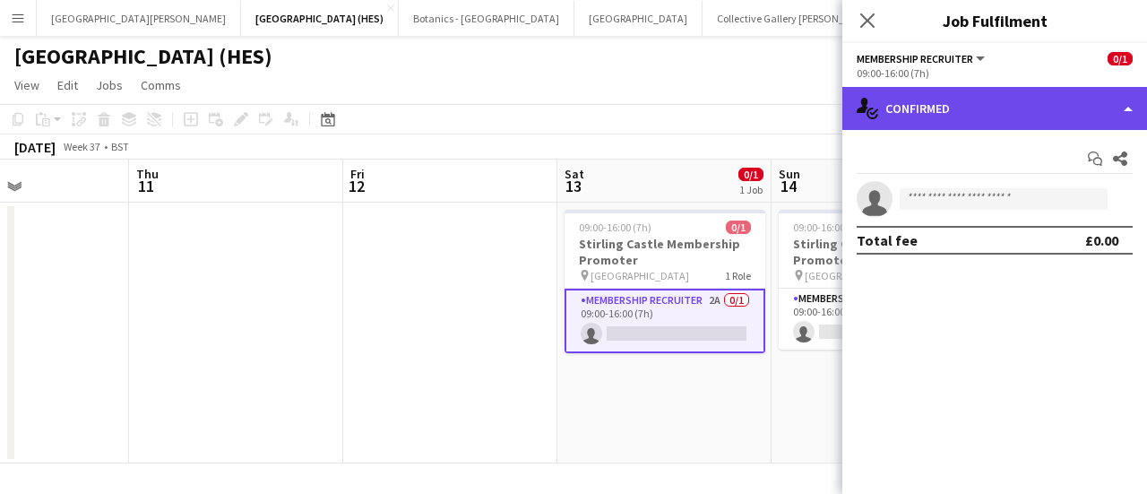
click at [565, 123] on div "single-neutral-actions-check-2 Confirmed" at bounding box center [994, 108] width 305 height 43
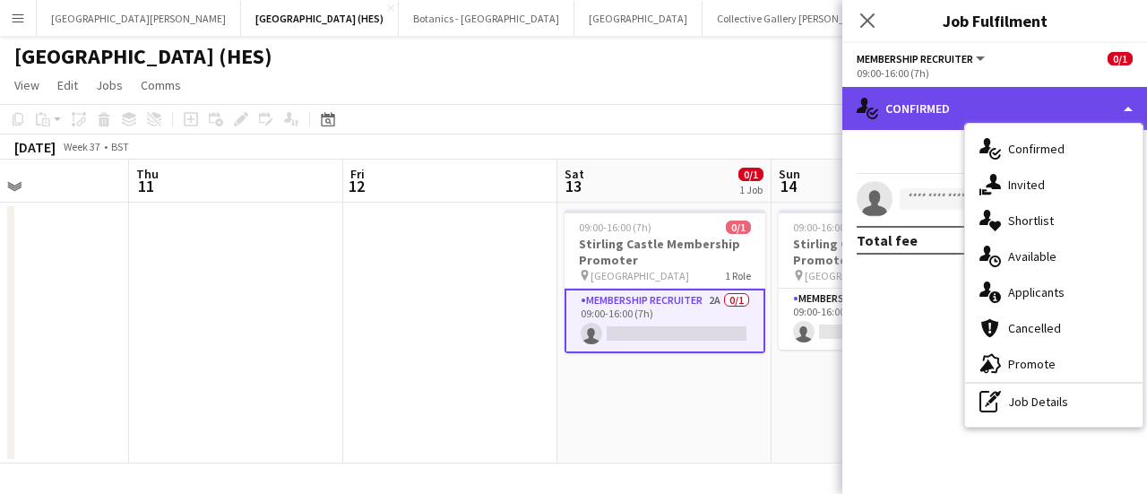
click at [565, 123] on div "single-neutral-actions-check-2 Confirmed" at bounding box center [994, 108] width 305 height 43
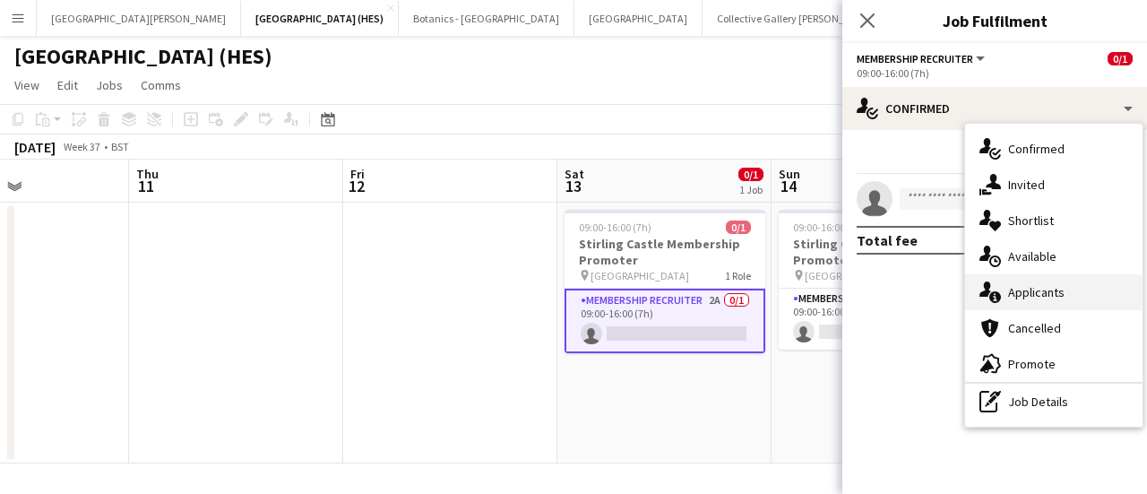
click at [565, 281] on div "single-neutral-actions-information Applicants" at bounding box center [1053, 292] width 177 height 36
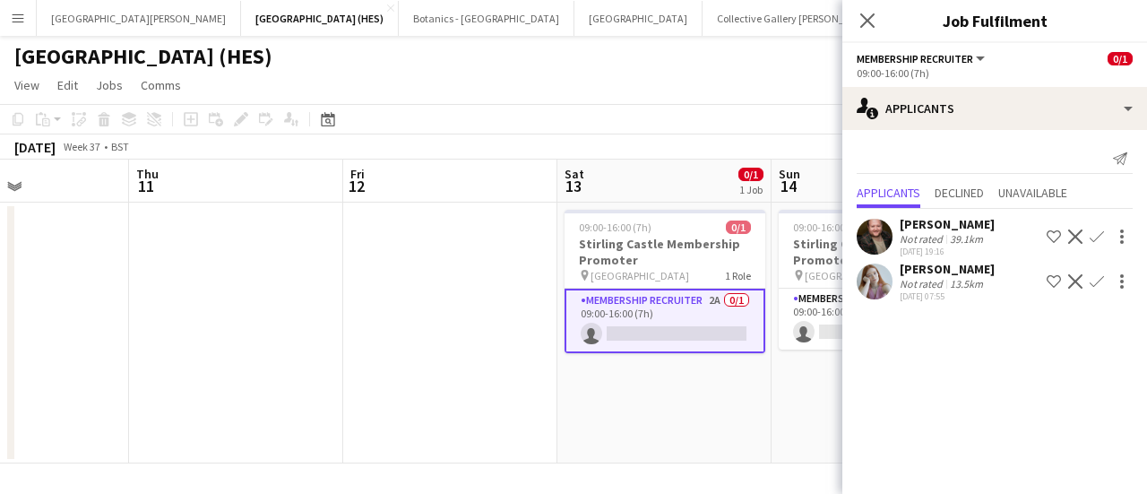
click at [565, 275] on app-icon "Confirm" at bounding box center [1096, 281] width 14 height 14
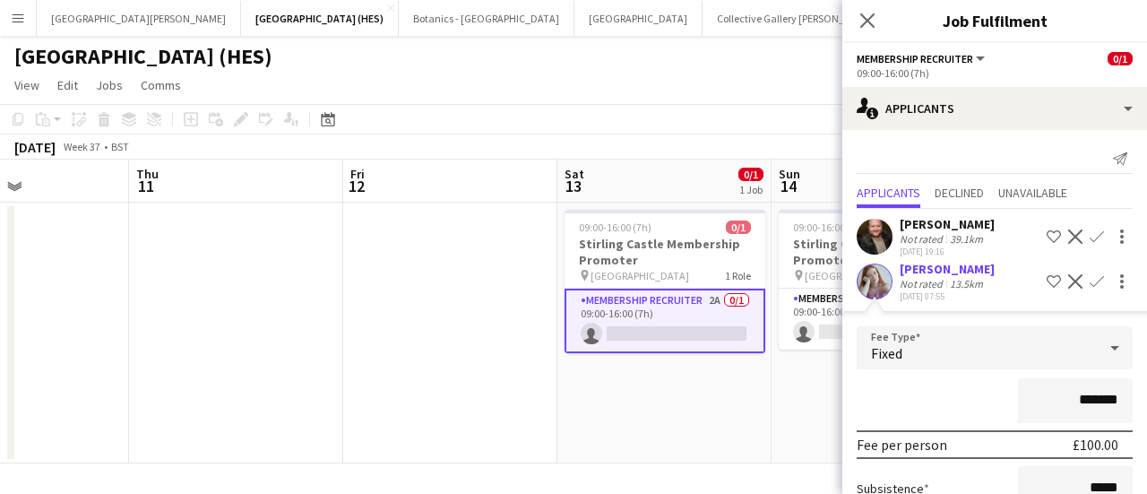
scroll to position [179, 0]
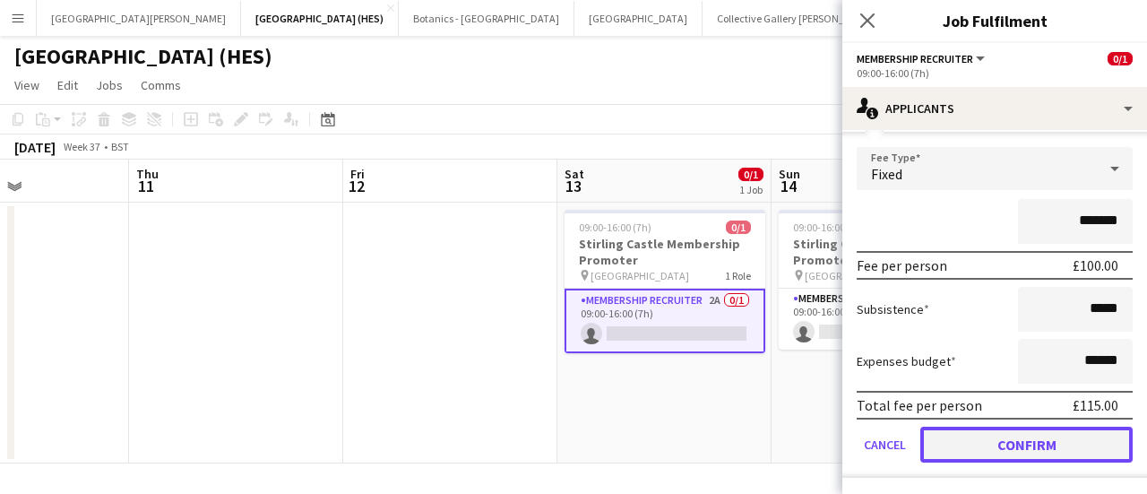
click at [565, 441] on button "Confirm" at bounding box center [1026, 444] width 212 height 36
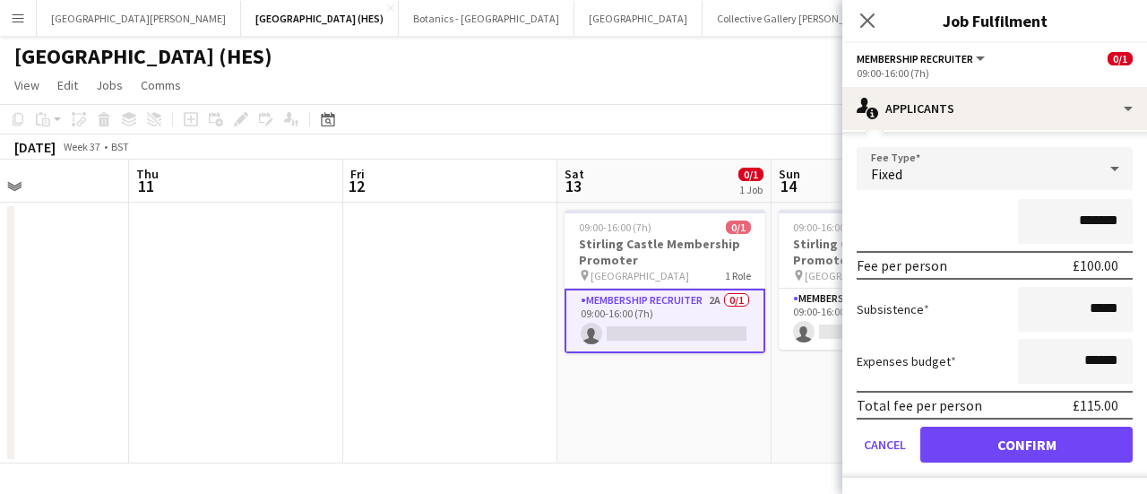
scroll to position [0, 0]
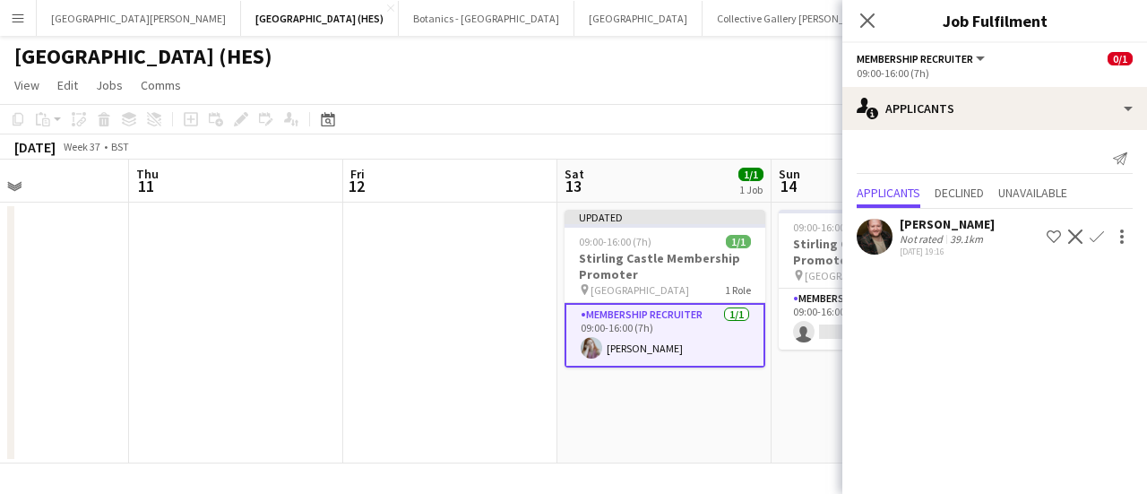
click at [565, 102] on app-page-menu "View Day view expanded Day view collapsed Month view Date picker Jump to [DATE]…" at bounding box center [573, 87] width 1147 height 34
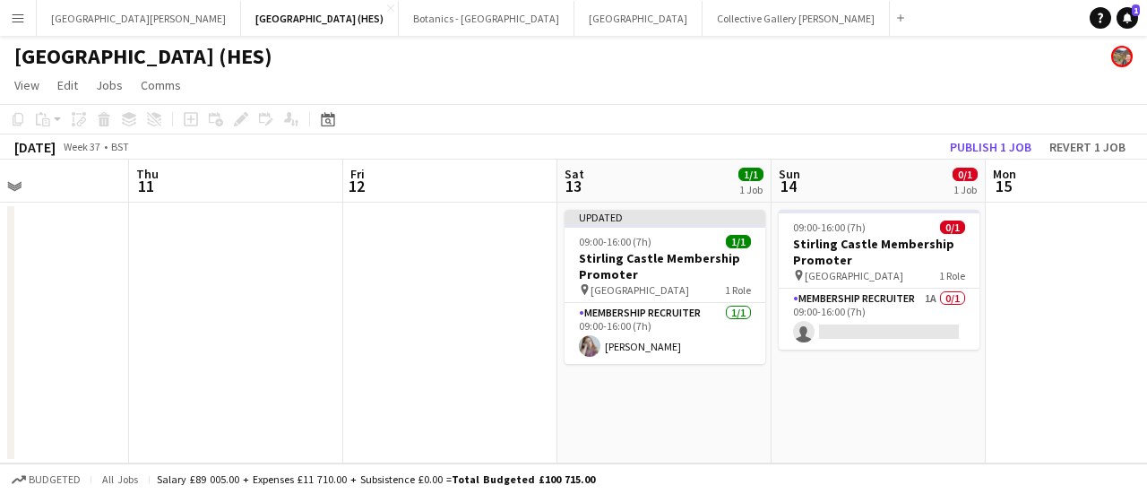
click at [565, 102] on app-page-menu "View Day view expanded Day view collapsed Month view Date picker Jump to [DATE]…" at bounding box center [573, 87] width 1147 height 34
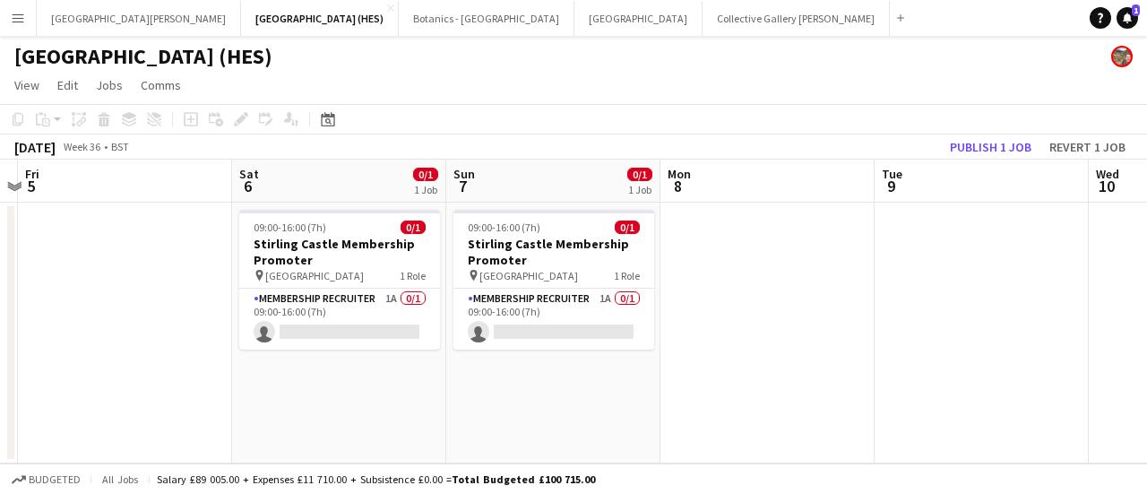
scroll to position [0, 398]
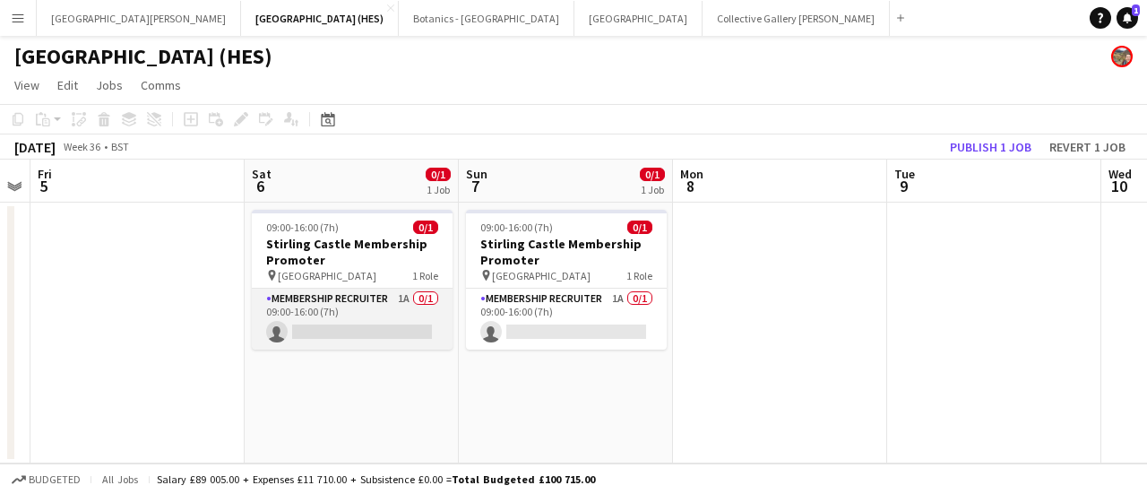
click at [352, 322] on app-card-role "Membership Recruiter 1A 0/1 09:00-16:00 (7h) single-neutral-actions" at bounding box center [352, 318] width 201 height 61
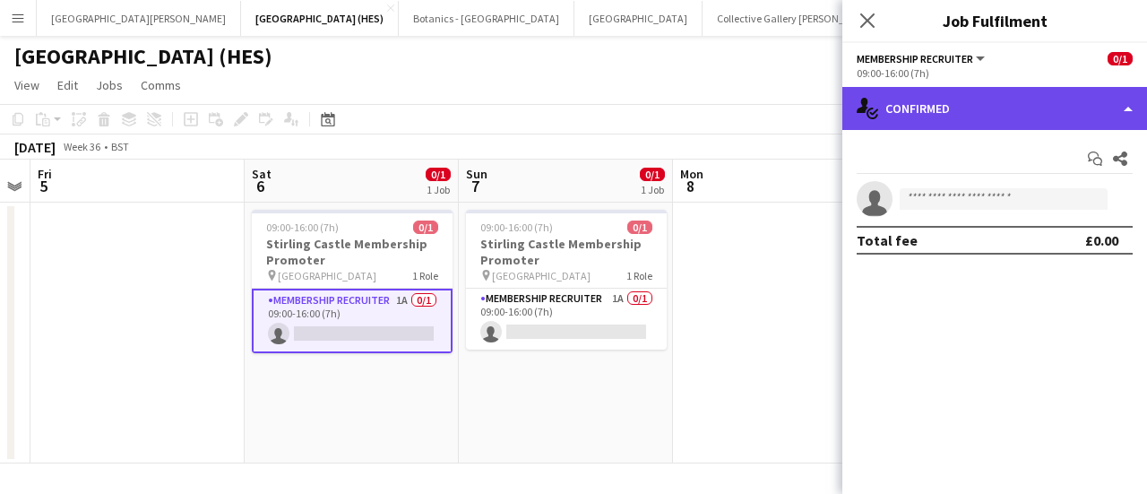
click at [565, 115] on div "single-neutral-actions-check-2 Confirmed" at bounding box center [994, 108] width 305 height 43
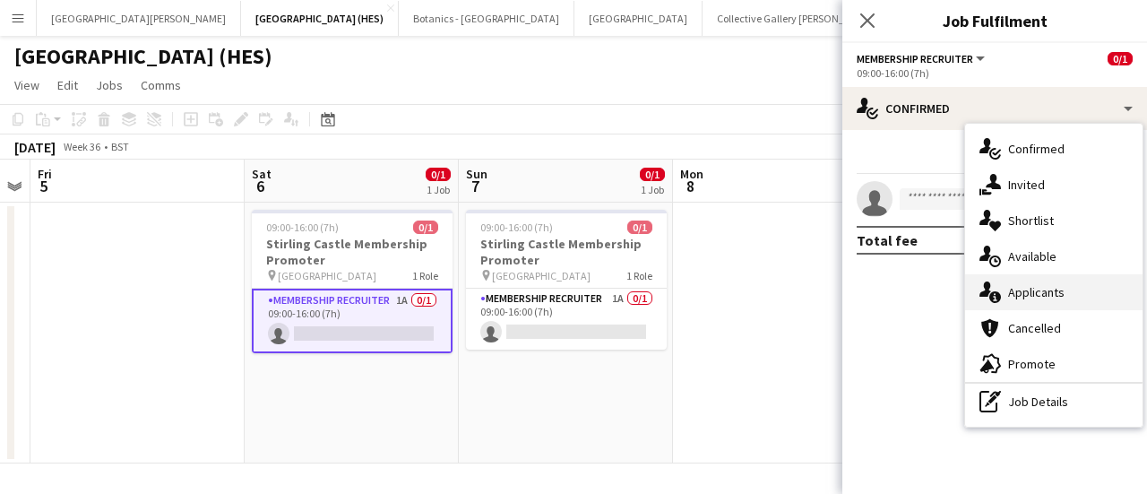
click at [565, 293] on div "single-neutral-actions-information Applicants" at bounding box center [1053, 292] width 177 height 36
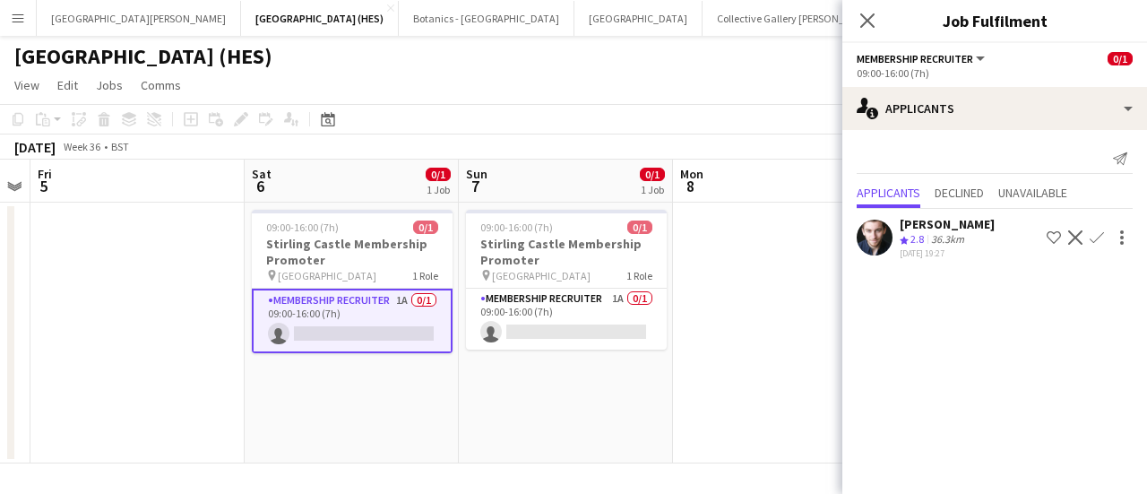
click at [565, 237] on app-icon "Confirm" at bounding box center [1096, 237] width 14 height 14
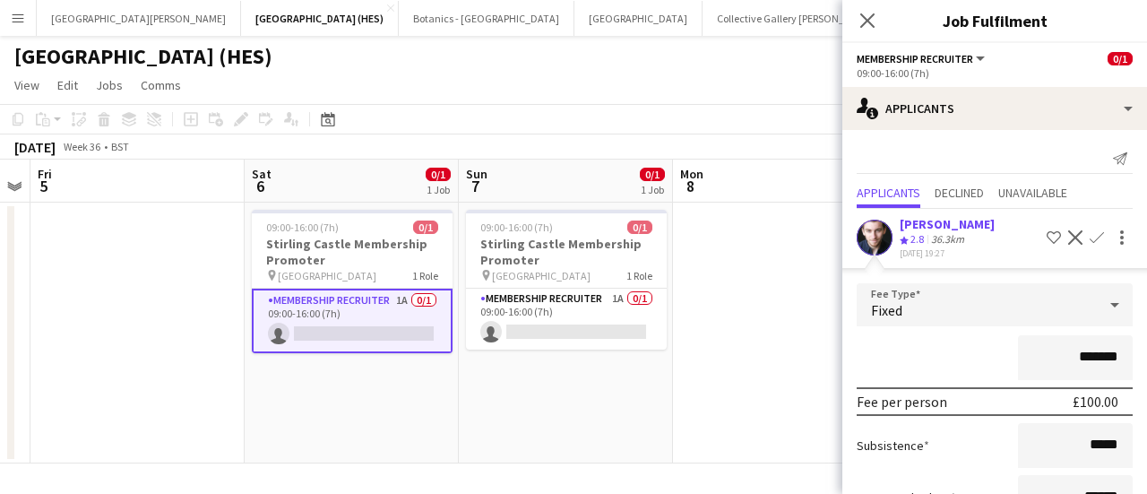
scroll to position [135, 0]
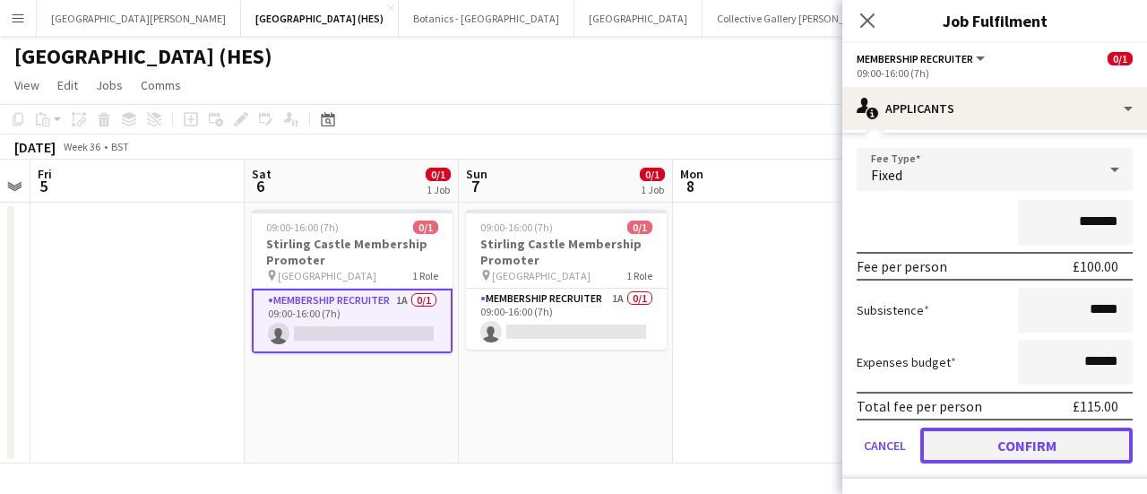
click at [565, 437] on button "Confirm" at bounding box center [1026, 445] width 212 height 36
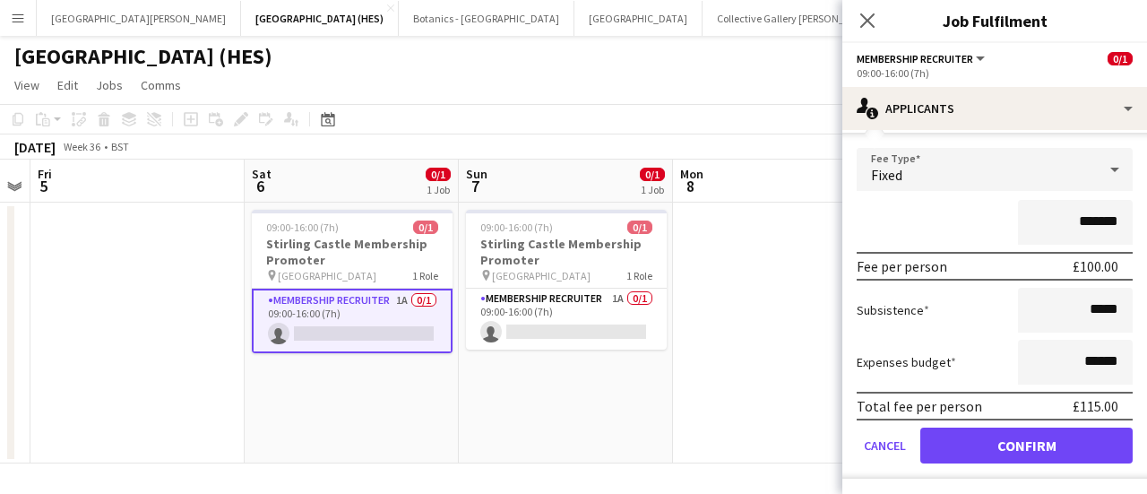
scroll to position [0, 0]
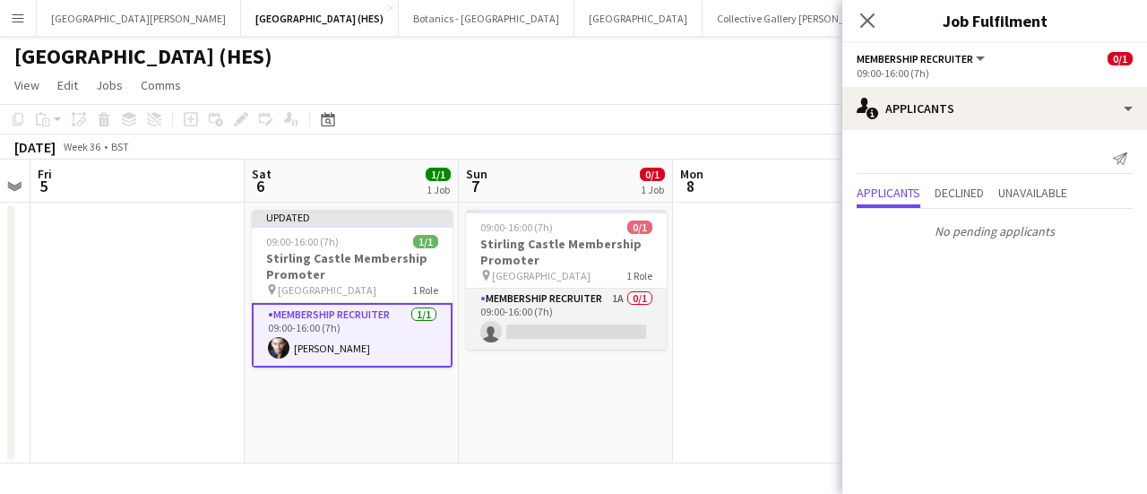
click at [564, 346] on app-card-role "Membership Recruiter 1A 0/1 09:00-16:00 (7h) single-neutral-actions" at bounding box center [566, 318] width 201 height 61
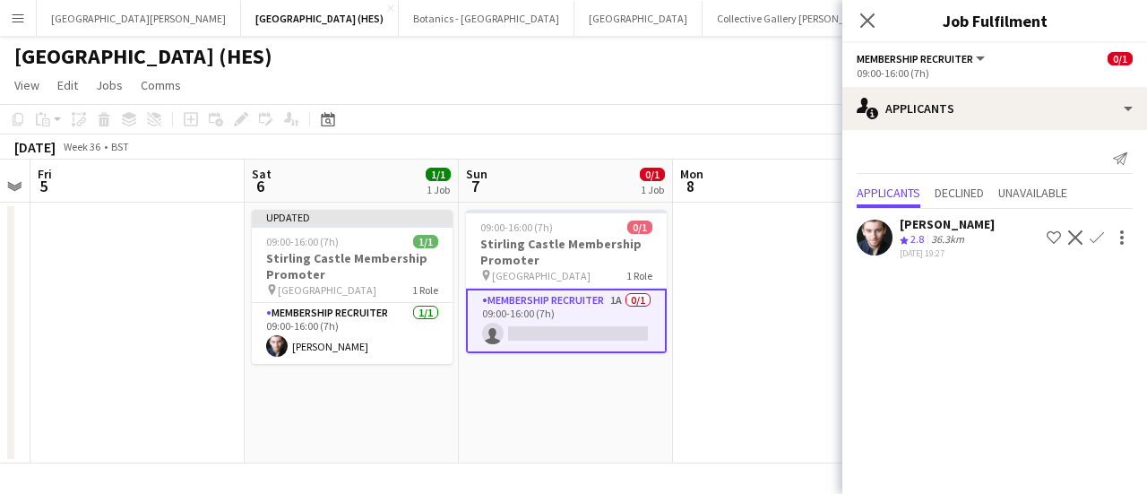
click at [565, 234] on app-icon "Confirm" at bounding box center [1096, 237] width 14 height 14
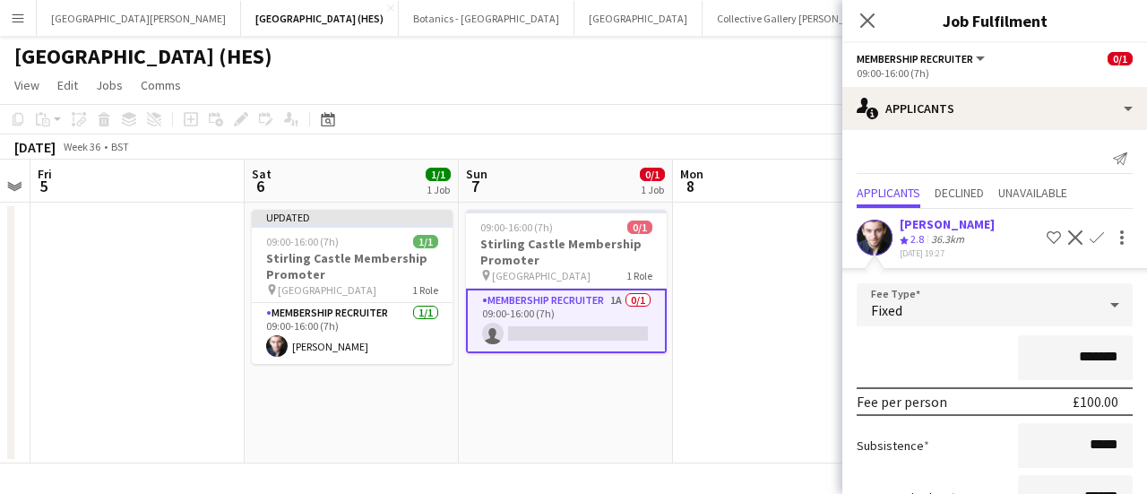
scroll to position [135, 0]
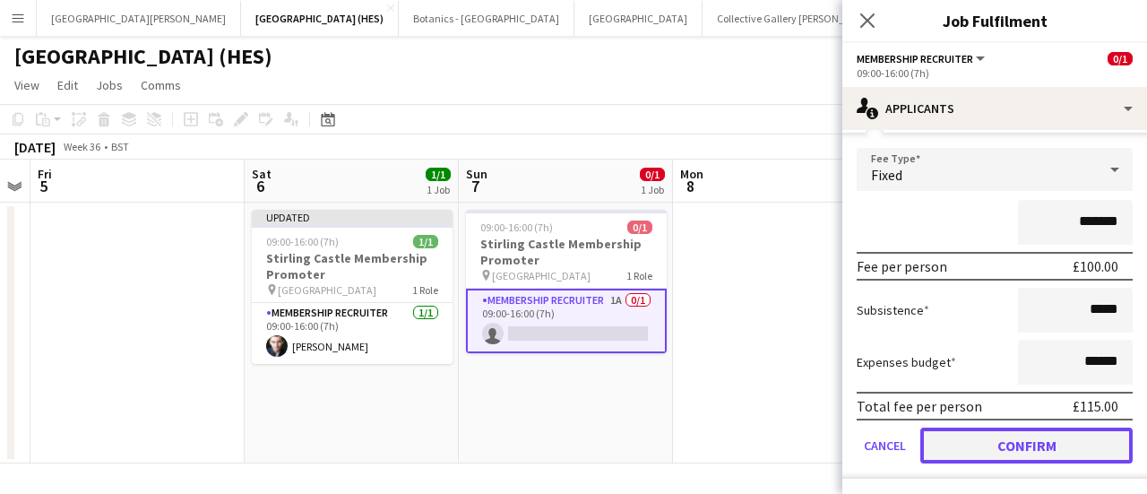
click at [565, 443] on button "Confirm" at bounding box center [1026, 445] width 212 height 36
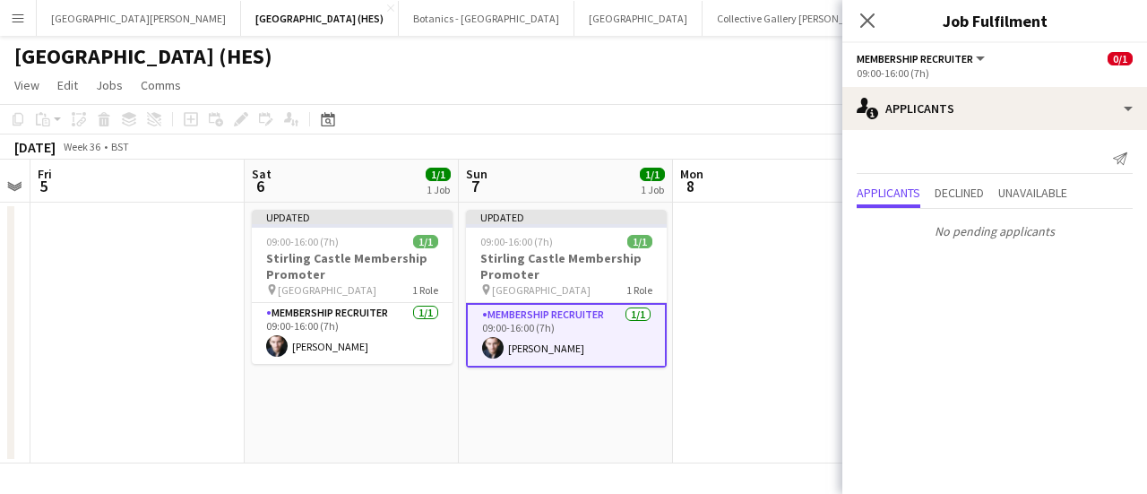
scroll to position [0, 0]
click at [565, 304] on app-date-cell at bounding box center [780, 332] width 214 height 261
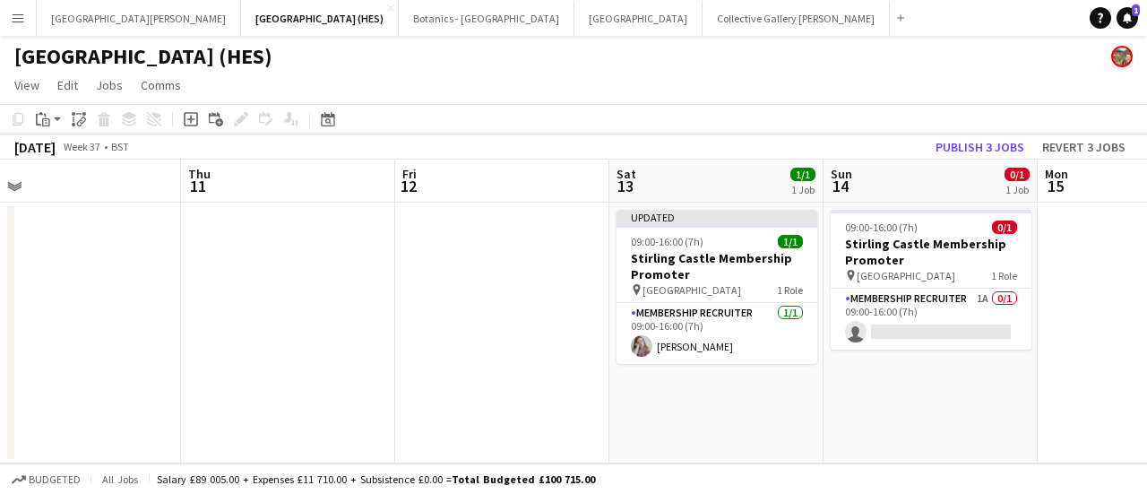
scroll to position [0, 858]
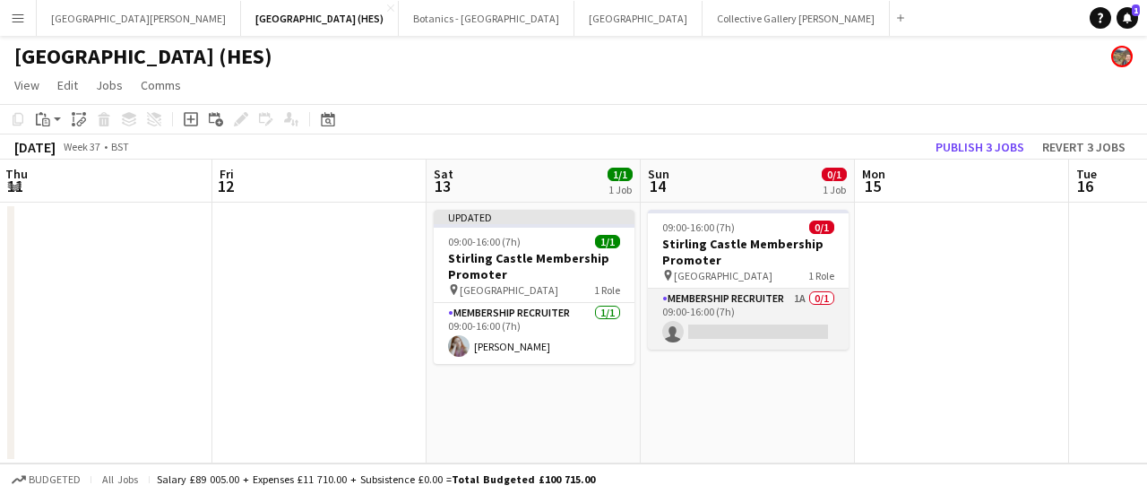
click at [565, 325] on app-card-role "Membership Recruiter 1A 0/1 09:00-16:00 (7h) single-neutral-actions" at bounding box center [748, 318] width 201 height 61
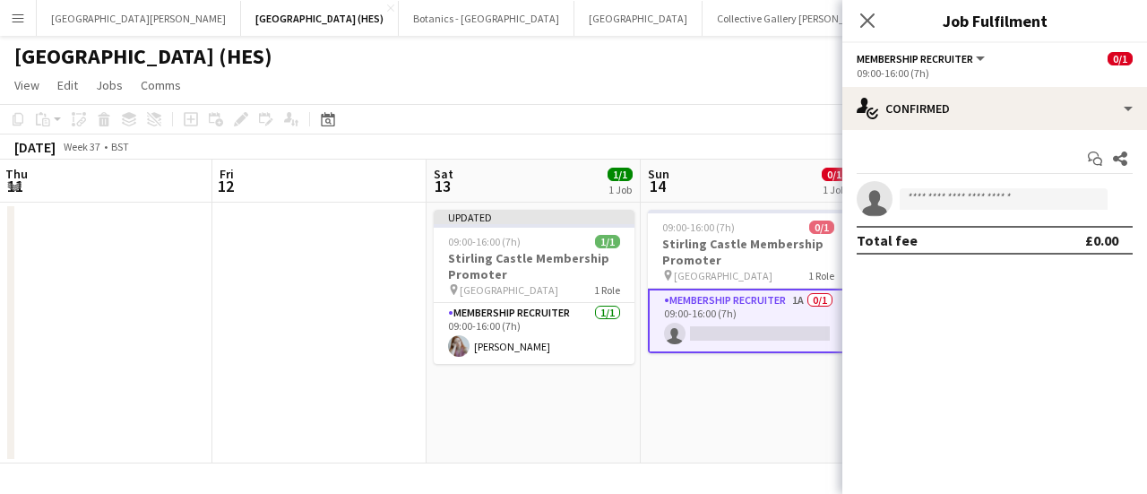
click at [565, 111] on app-toolbar "Copy Paste Paste Ctrl+V Paste with crew Ctrl+Shift+V Paste linked Job [GEOGRAPH…" at bounding box center [573, 119] width 1147 height 30
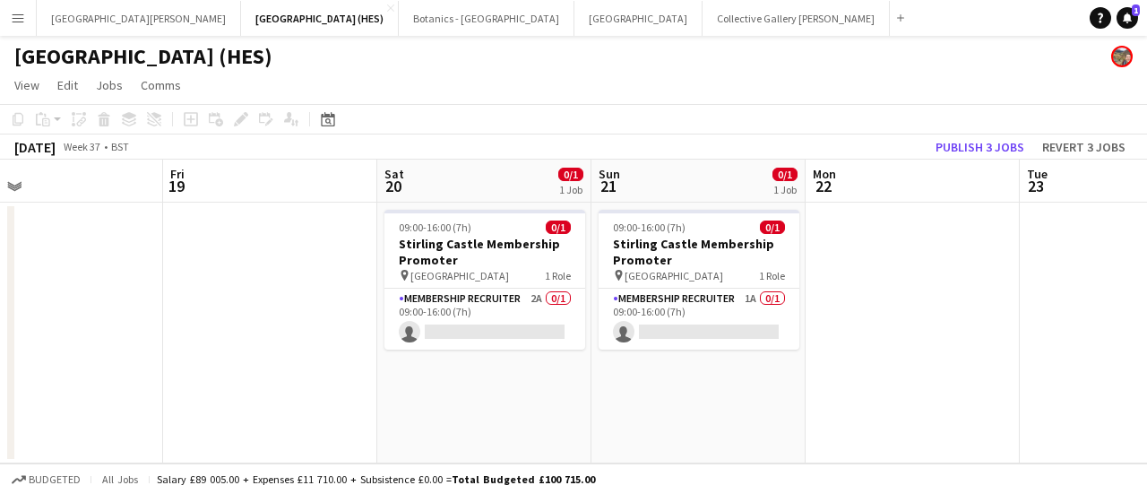
scroll to position [0, 692]
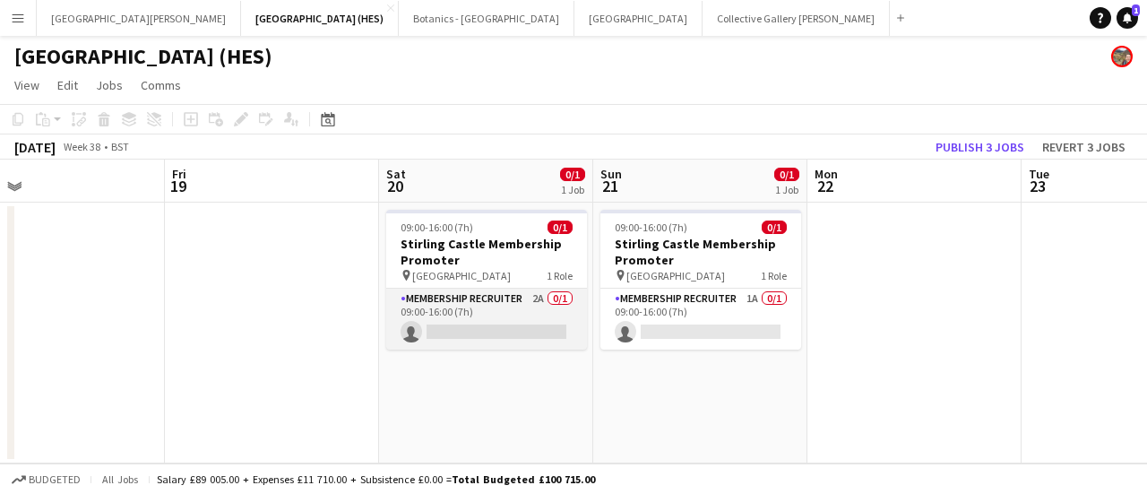
click at [448, 325] on app-card-role "Membership Recruiter 2A 0/1 09:00-16:00 (7h) single-neutral-actions" at bounding box center [486, 318] width 201 height 61
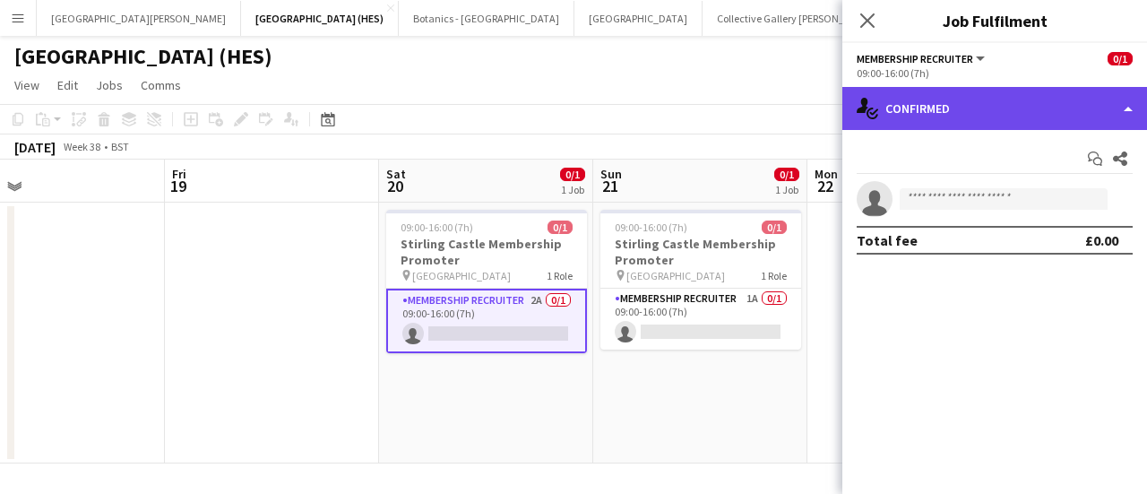
click at [565, 92] on div "single-neutral-actions-check-2 Confirmed" at bounding box center [994, 108] width 305 height 43
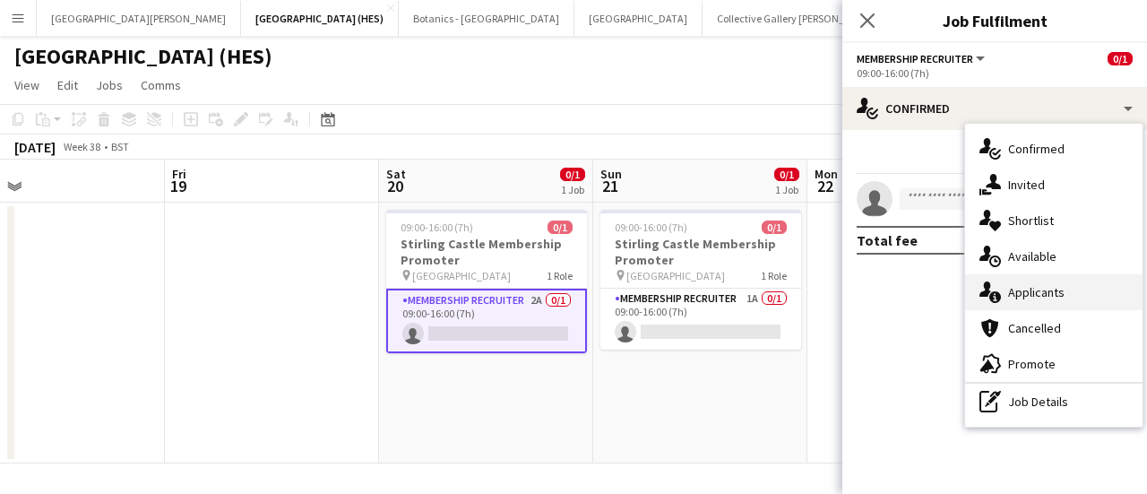
click at [565, 305] on div "single-neutral-actions-information Applicants" at bounding box center [1053, 292] width 177 height 36
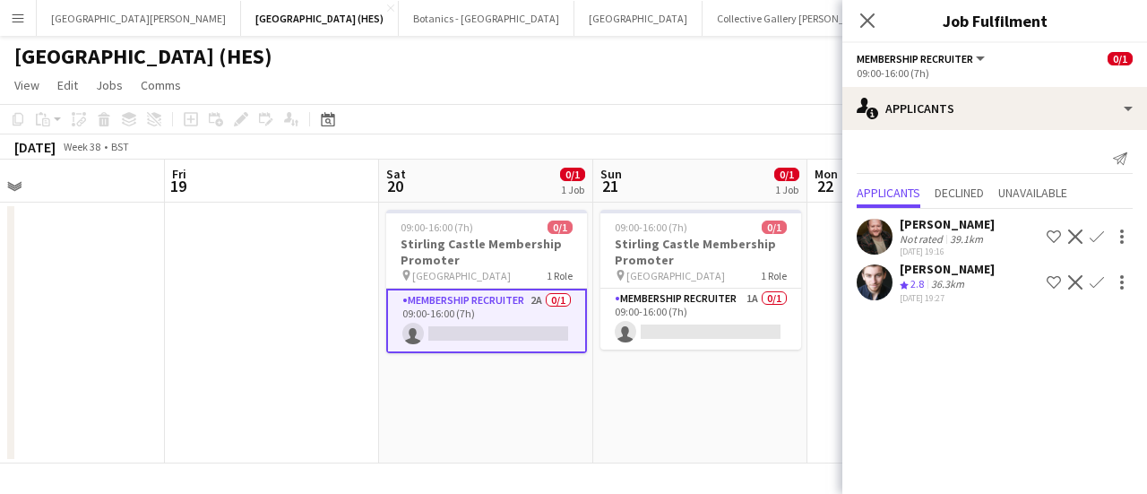
click at [489, 331] on app-card-role "Membership Recruiter 2A 0/1 09:00-16:00 (7h) single-neutral-actions" at bounding box center [486, 320] width 201 height 64
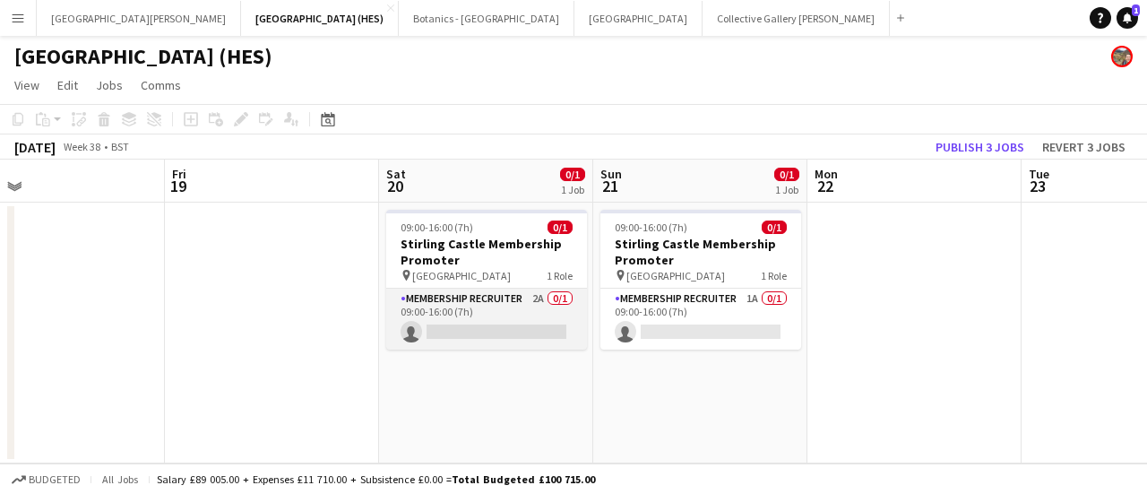
click at [489, 331] on app-card-role "Membership Recruiter 2A 0/1 09:00-16:00 (7h) single-neutral-actions" at bounding box center [486, 318] width 201 height 61
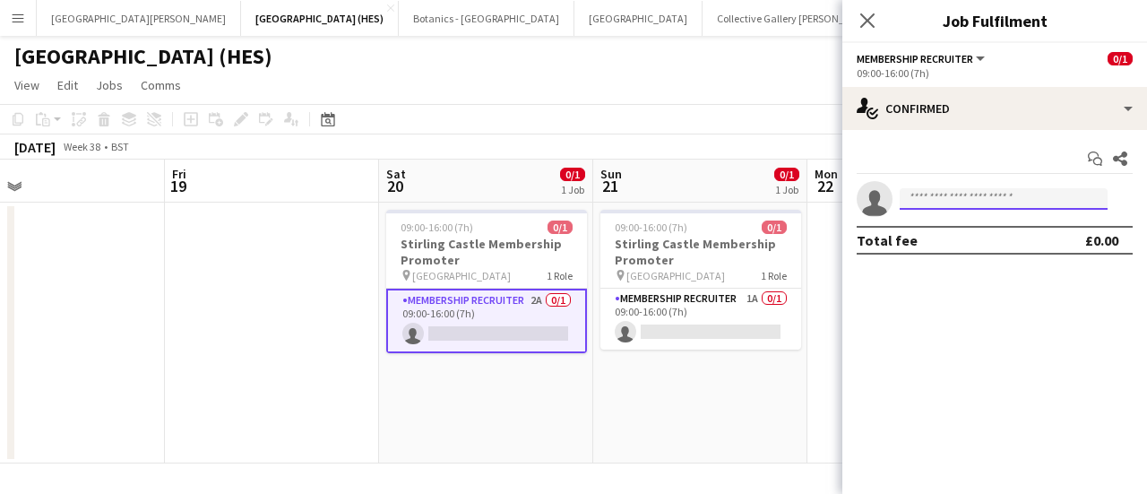
click at [565, 208] on input at bounding box center [1003, 198] width 208 height 21
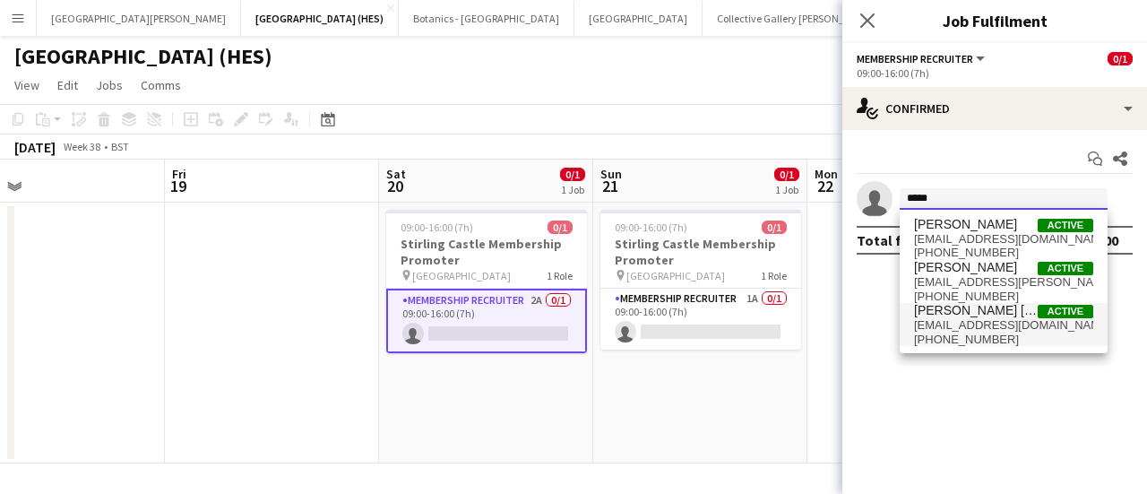
type input "*****"
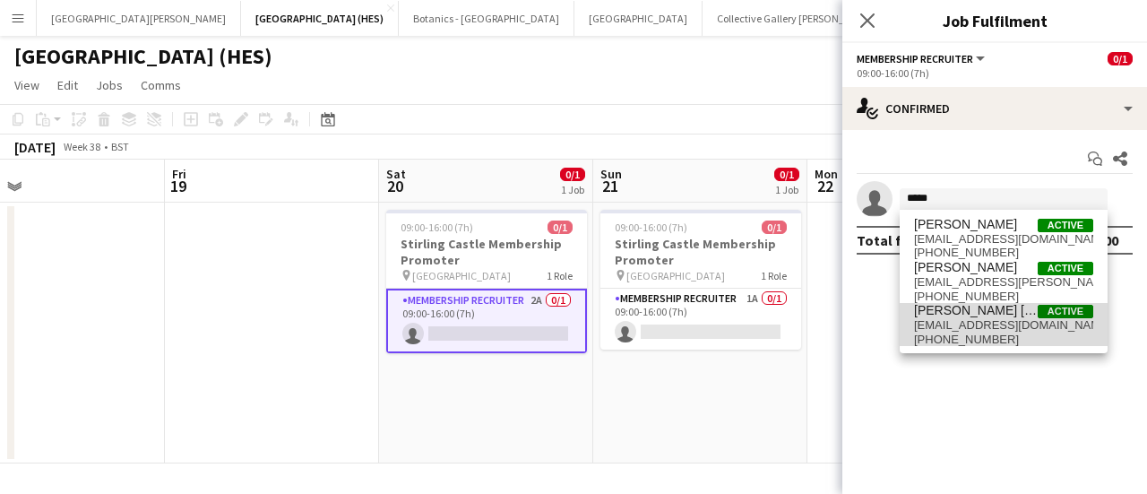
click at [565, 341] on span "[PHONE_NUMBER]" at bounding box center [1003, 339] width 179 height 14
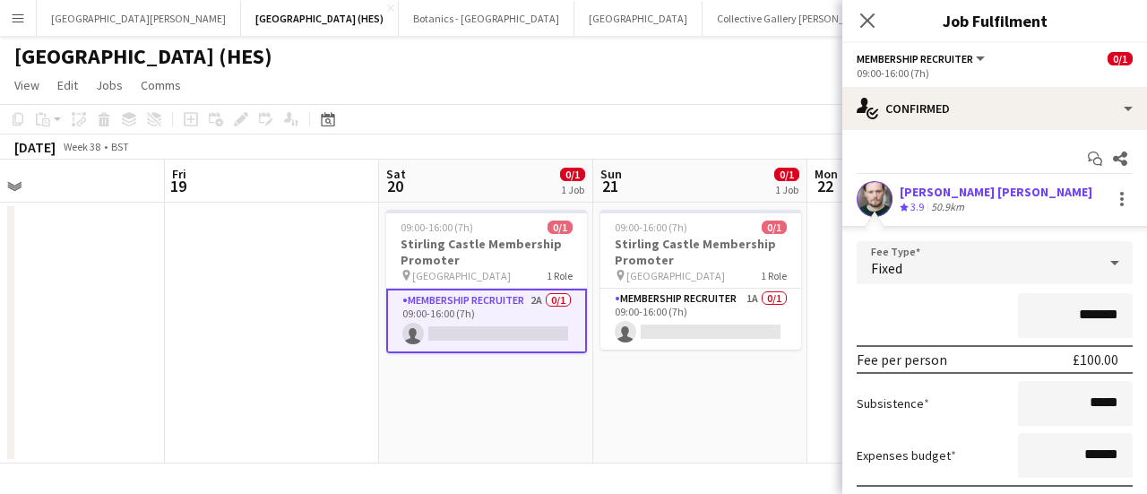
scroll to position [129, 0]
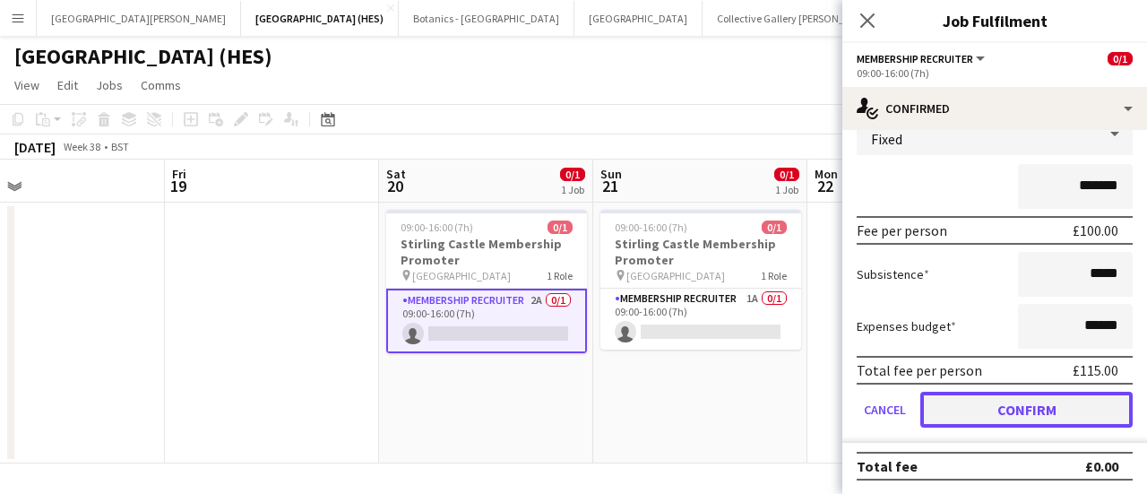
click at [565, 397] on button "Confirm" at bounding box center [1026, 409] width 212 height 36
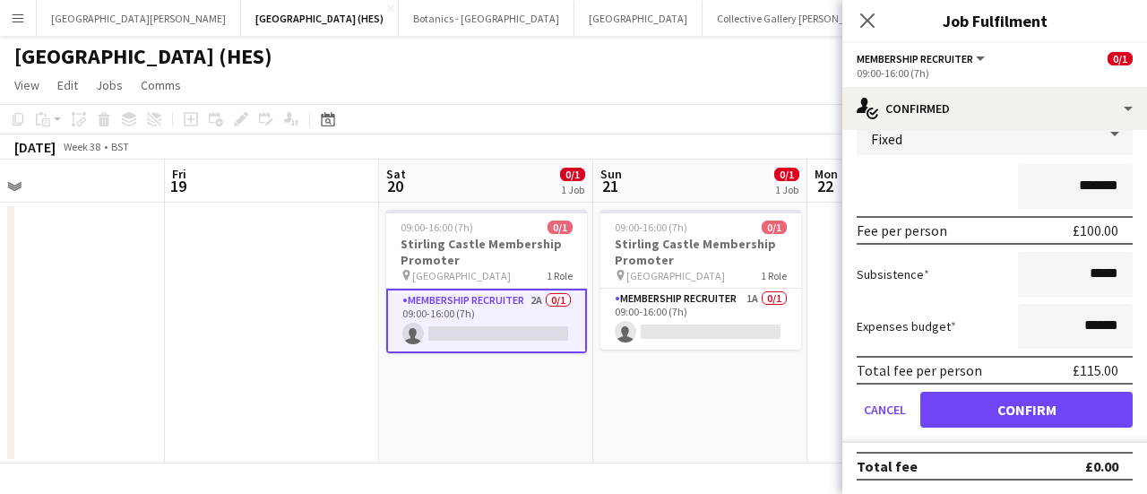
scroll to position [0, 0]
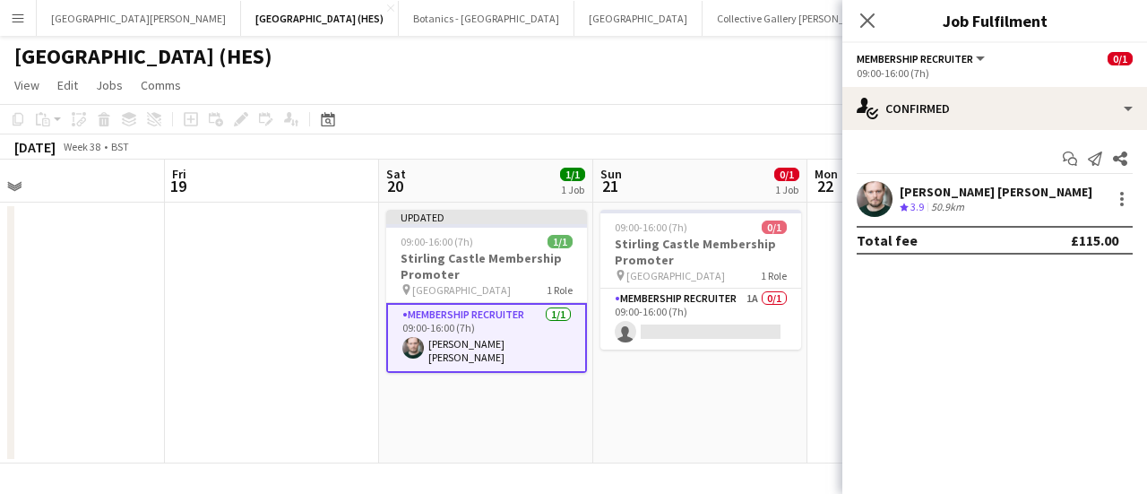
click at [565, 85] on app-page-menu "View Day view expanded Day view collapsed Month view Date picker Jump to [DATE]…" at bounding box center [573, 87] width 1147 height 34
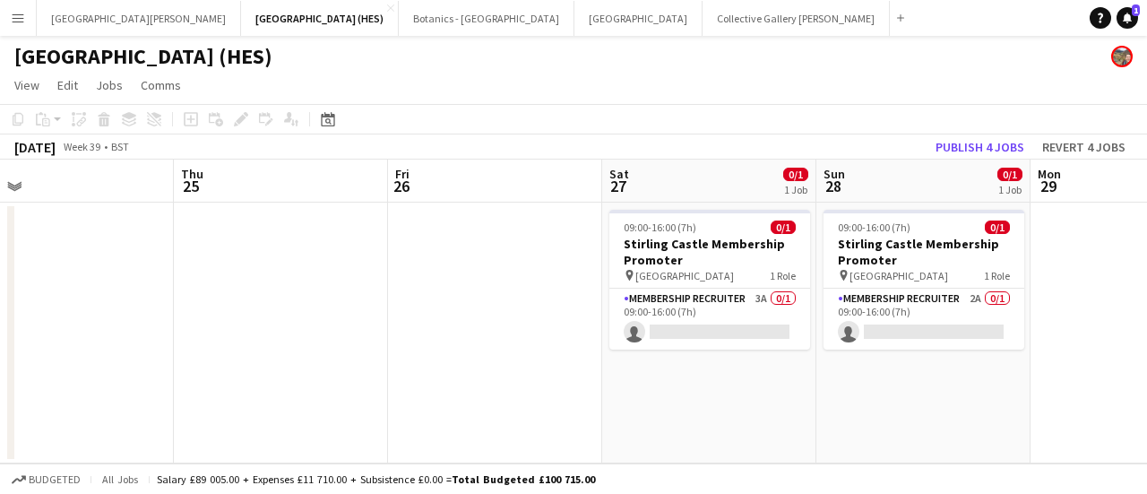
scroll to position [0, 711]
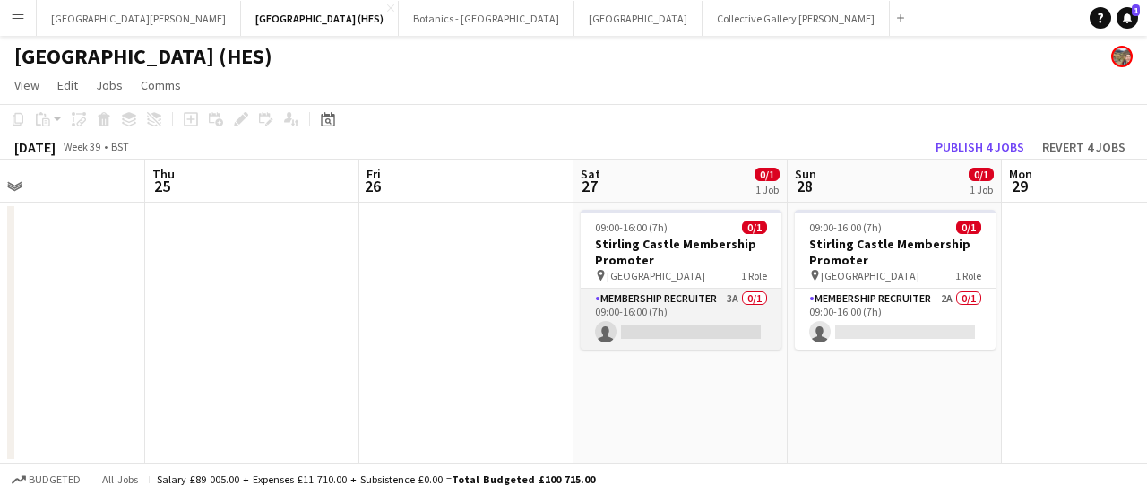
click at [565, 334] on app-card-role "Membership Recruiter 3A 0/1 09:00-16:00 (7h) single-neutral-actions" at bounding box center [680, 318] width 201 height 61
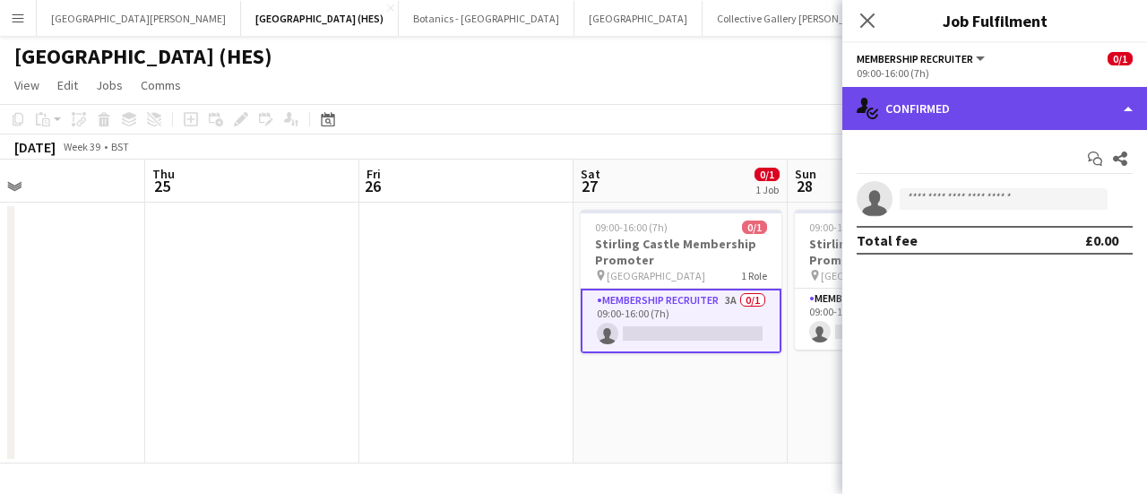
click at [565, 115] on div "single-neutral-actions-check-2 Confirmed" at bounding box center [994, 108] width 305 height 43
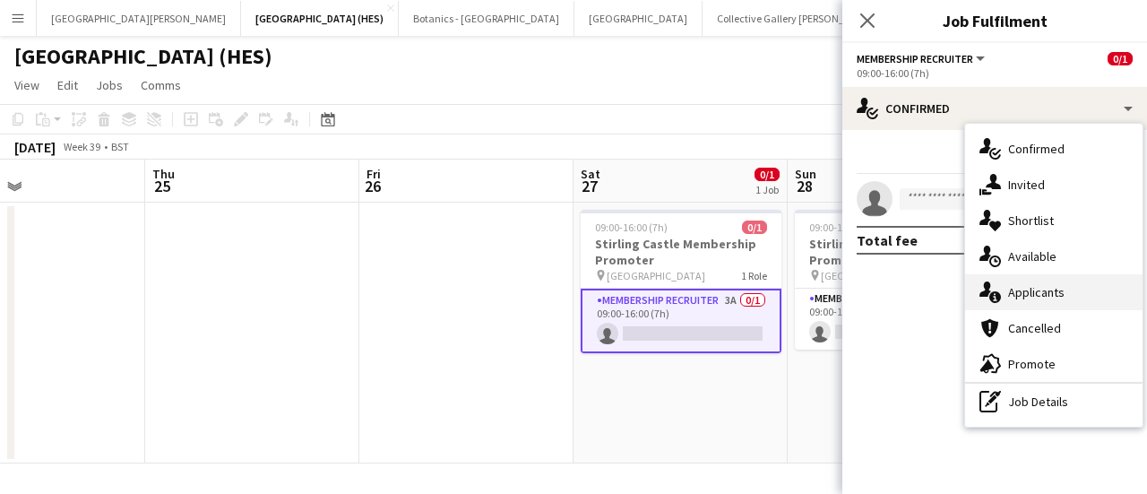
click at [565, 296] on div "single-neutral-actions-information Applicants" at bounding box center [1053, 292] width 177 height 36
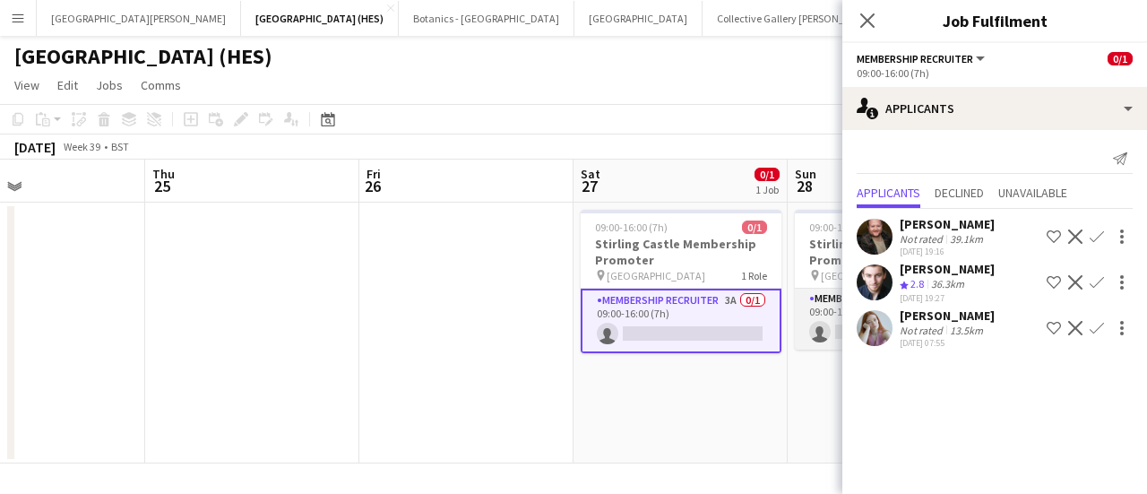
click at [565, 325] on app-card-role "Membership Recruiter 2A 0/1 09:00-16:00 (7h) single-neutral-actions" at bounding box center [895, 318] width 201 height 61
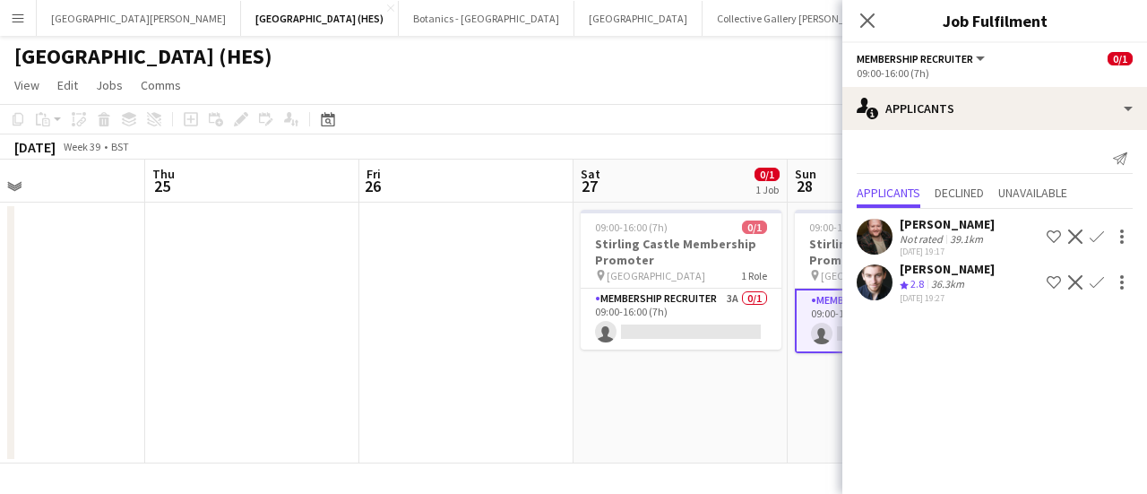
scroll to position [0, 455]
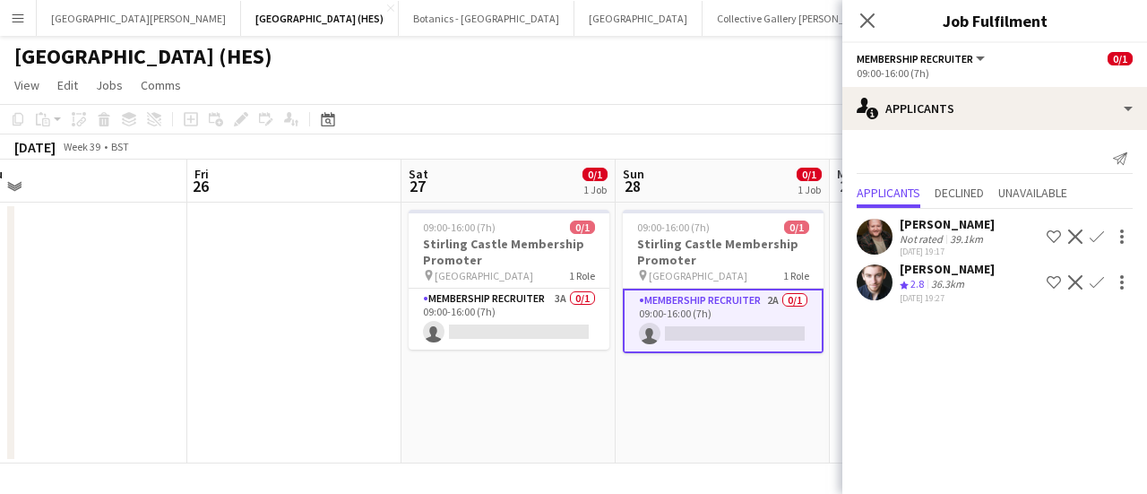
click at [565, 286] on app-icon "Confirm" at bounding box center [1096, 282] width 14 height 14
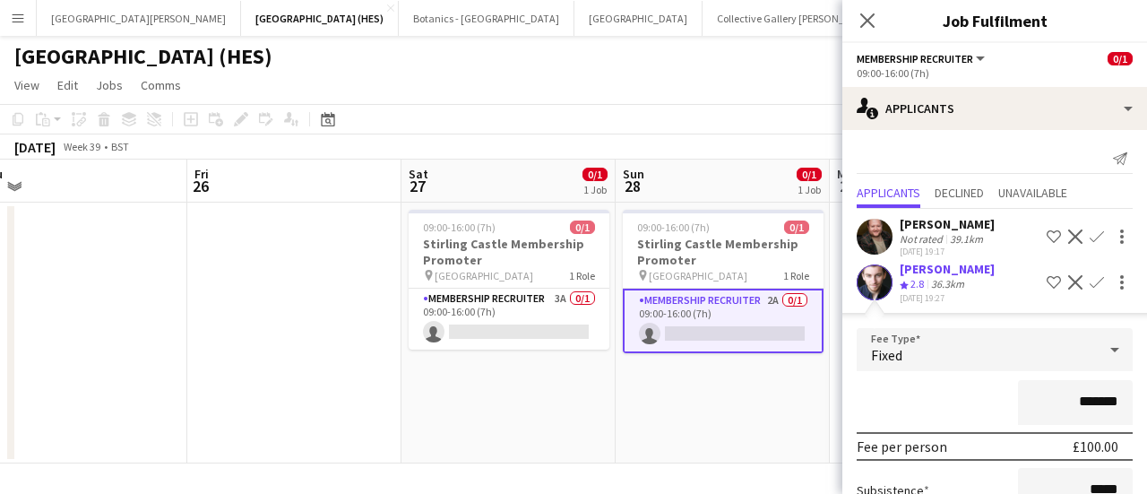
scroll to position [180, 0]
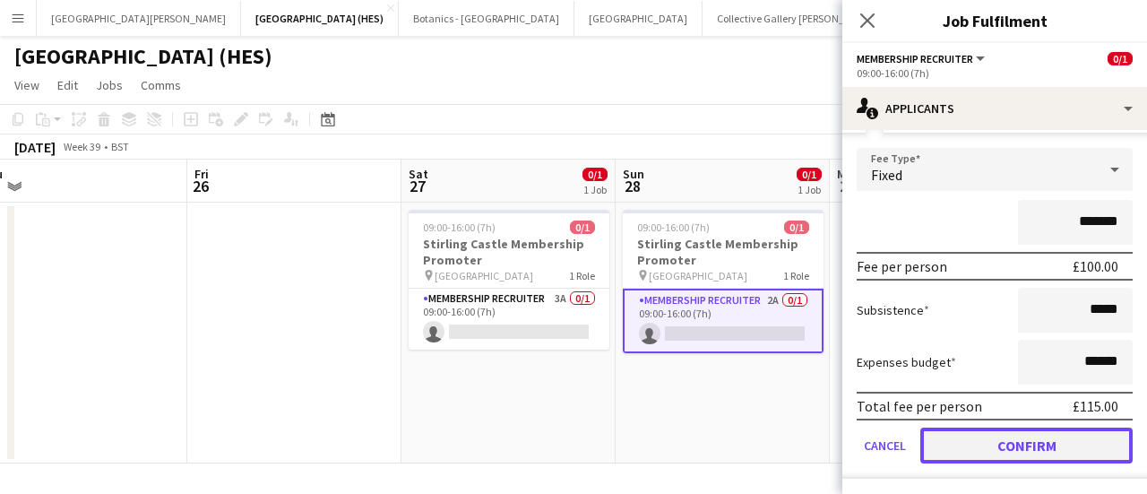
click at [565, 432] on button "Confirm" at bounding box center [1026, 445] width 212 height 36
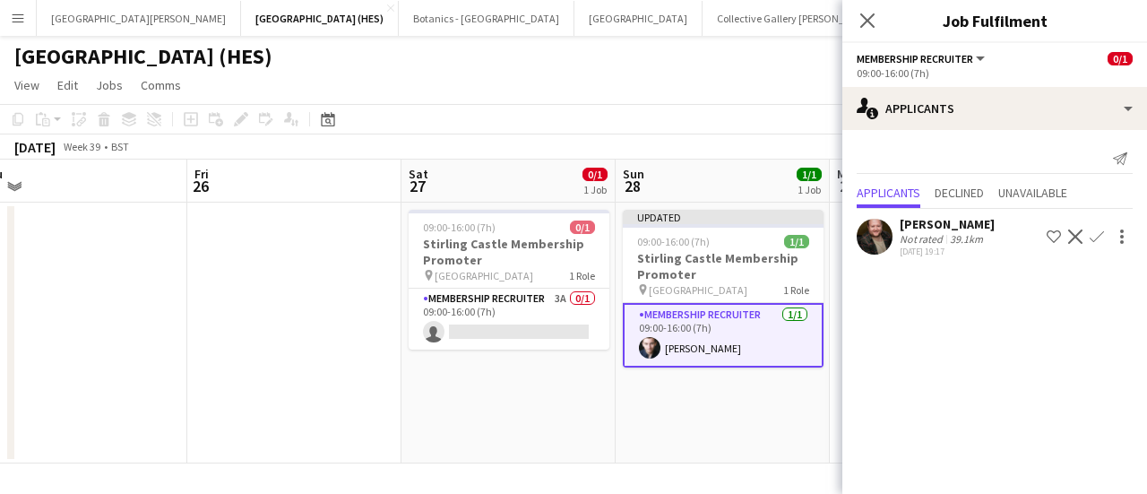
scroll to position [0, 0]
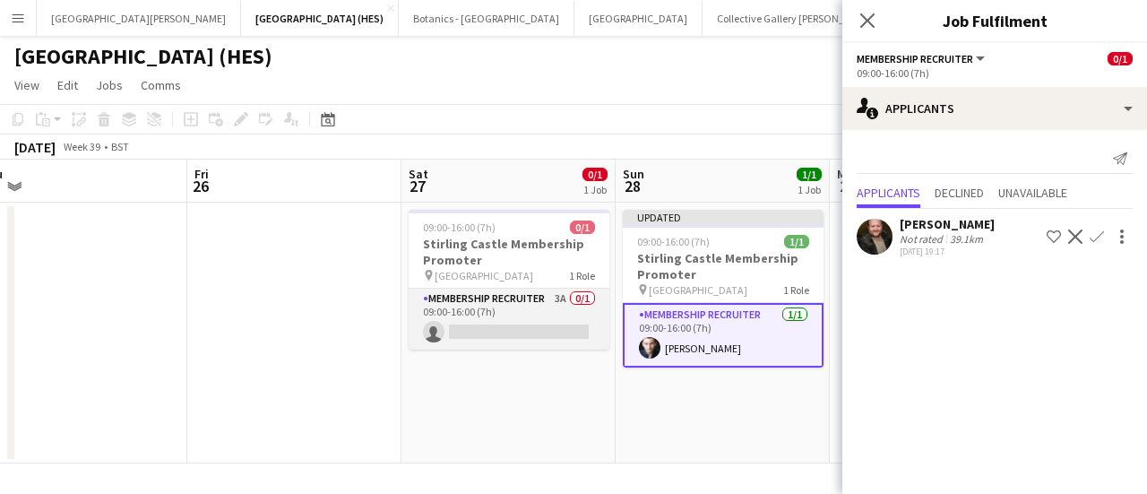
click at [536, 326] on app-card-role "Membership Recruiter 3A 0/1 09:00-16:00 (7h) single-neutral-actions" at bounding box center [508, 318] width 201 height 61
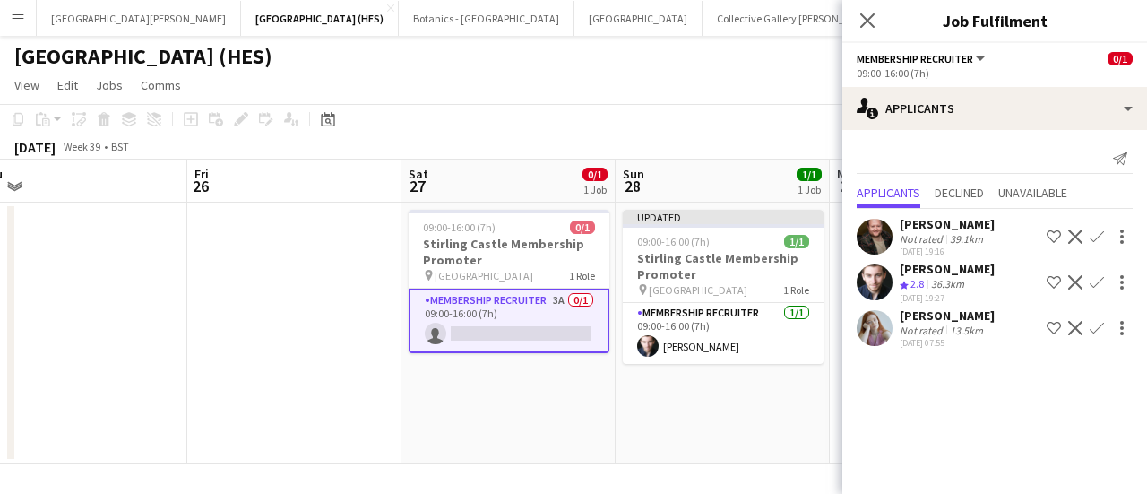
click at [565, 322] on app-icon "Confirm" at bounding box center [1096, 328] width 14 height 14
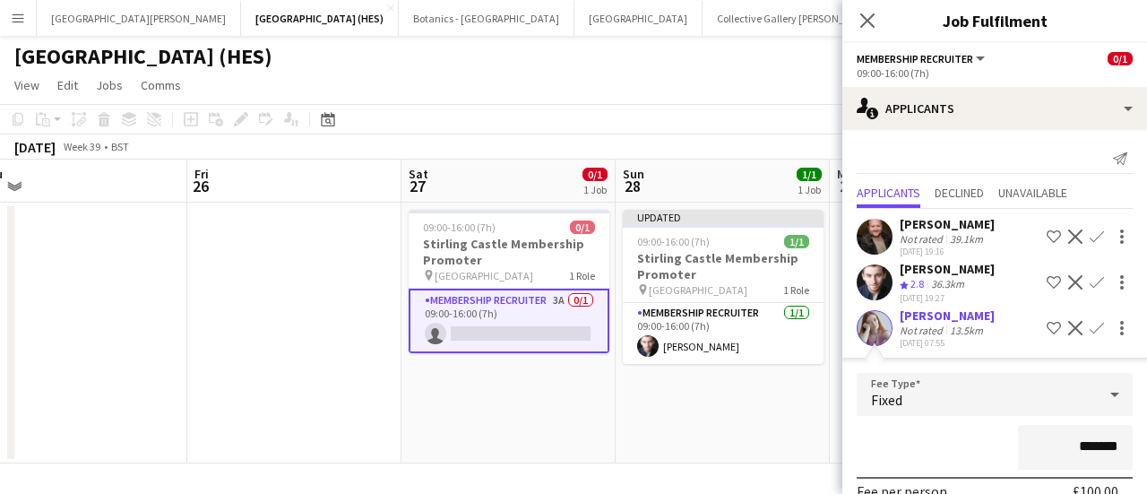
scroll to position [225, 0]
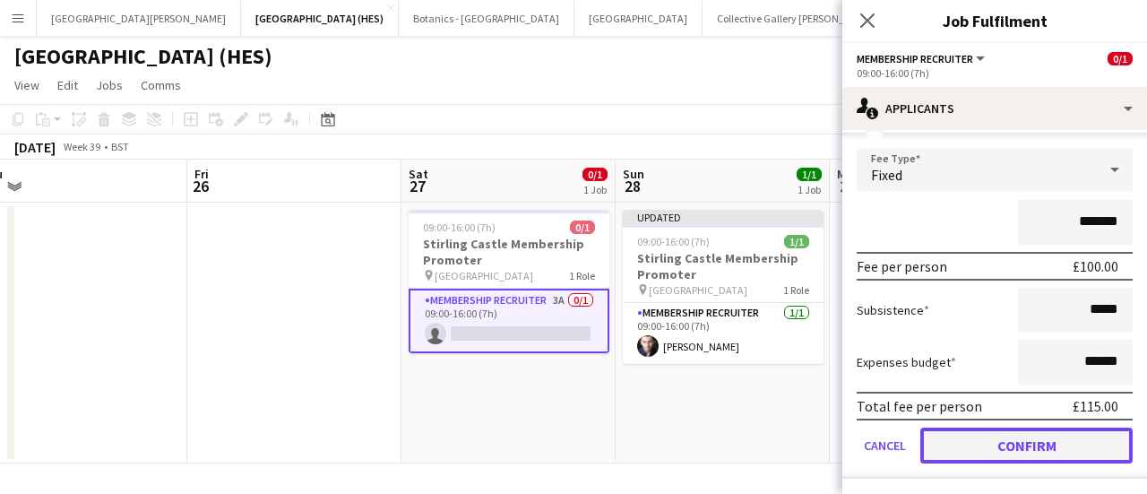
click at [565, 443] on button "Confirm" at bounding box center [1026, 445] width 212 height 36
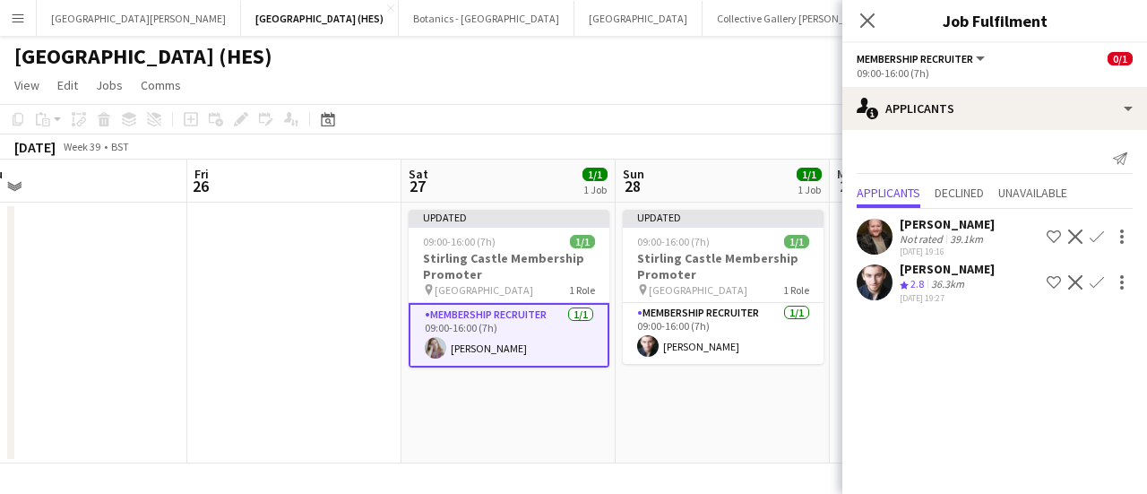
scroll to position [0, 0]
click at [565, 85] on app-page-menu "View Day view expanded Day view collapsed Month view Date picker Jump to [DATE]…" at bounding box center [573, 87] width 1147 height 34
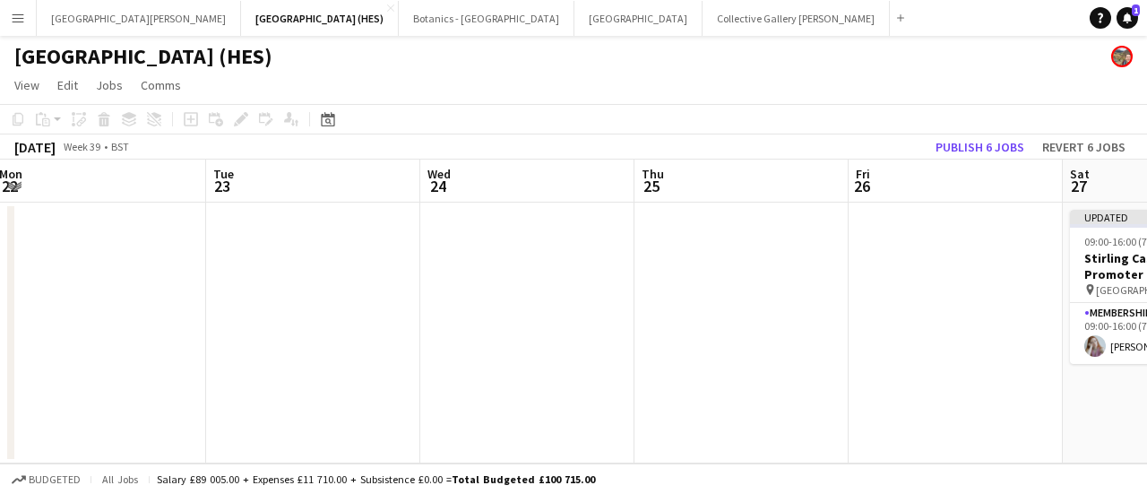
scroll to position [0, 564]
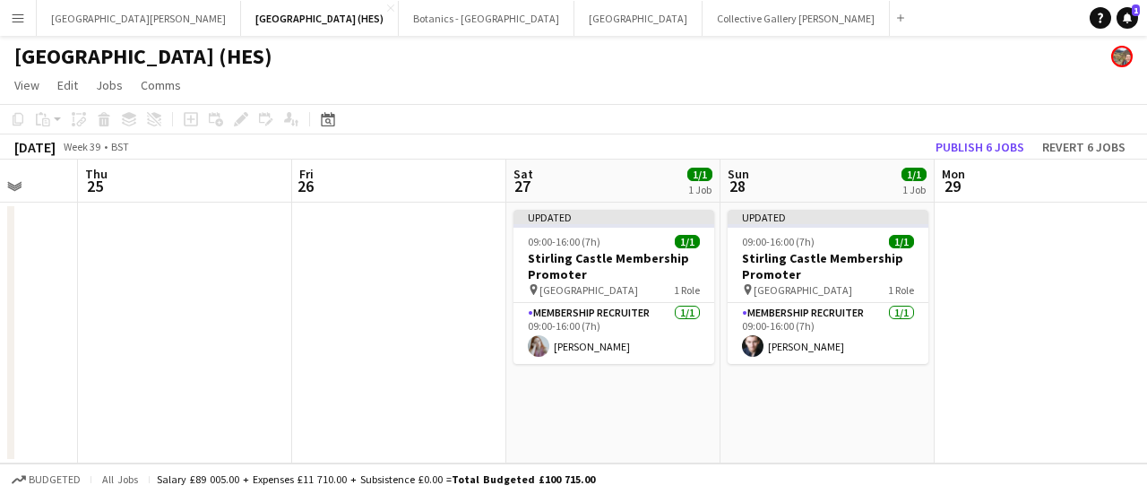
click at [483, 404] on app-date-cell at bounding box center [399, 332] width 214 height 261
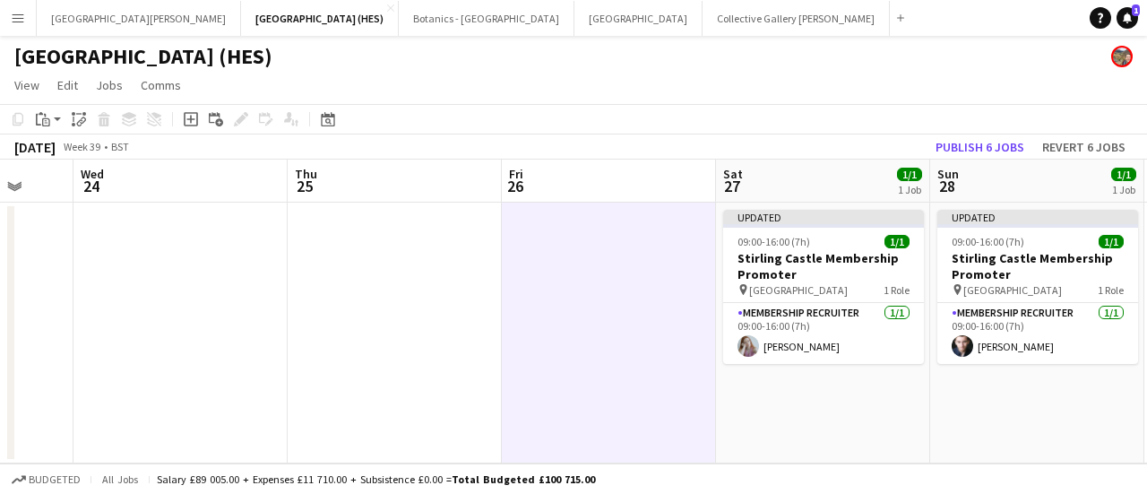
scroll to position [0, 620]
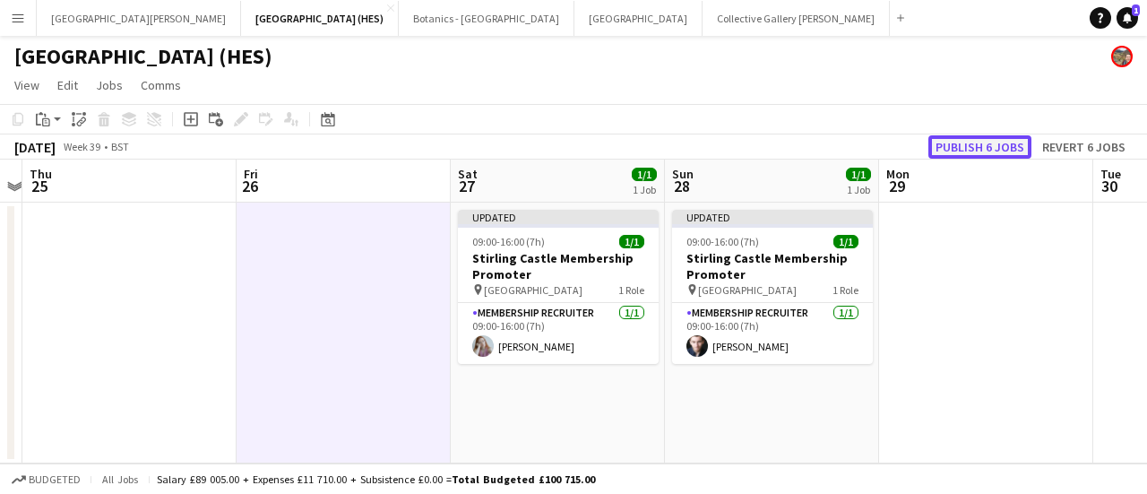
click at [565, 142] on button "Publish 6 jobs" at bounding box center [979, 146] width 103 height 23
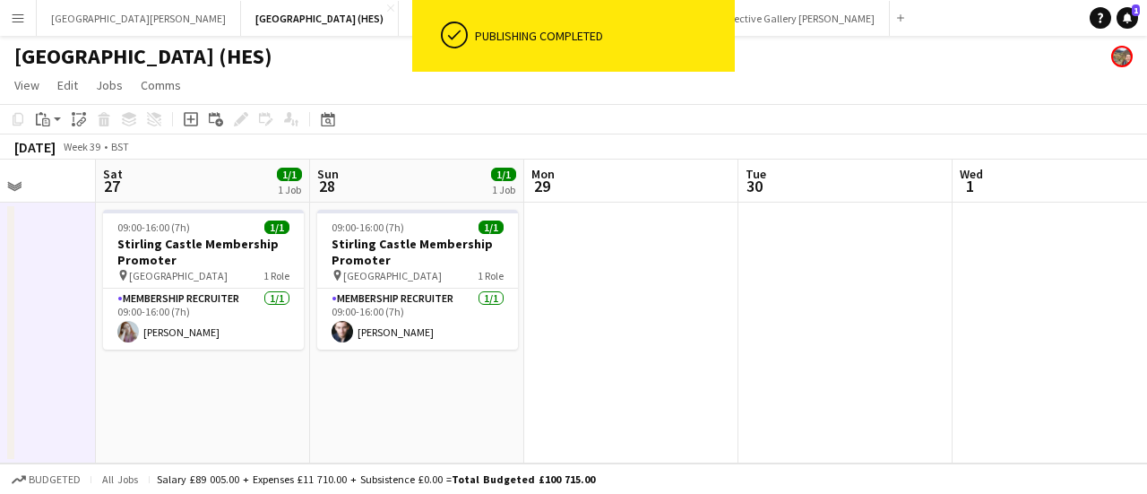
scroll to position [0, 550]
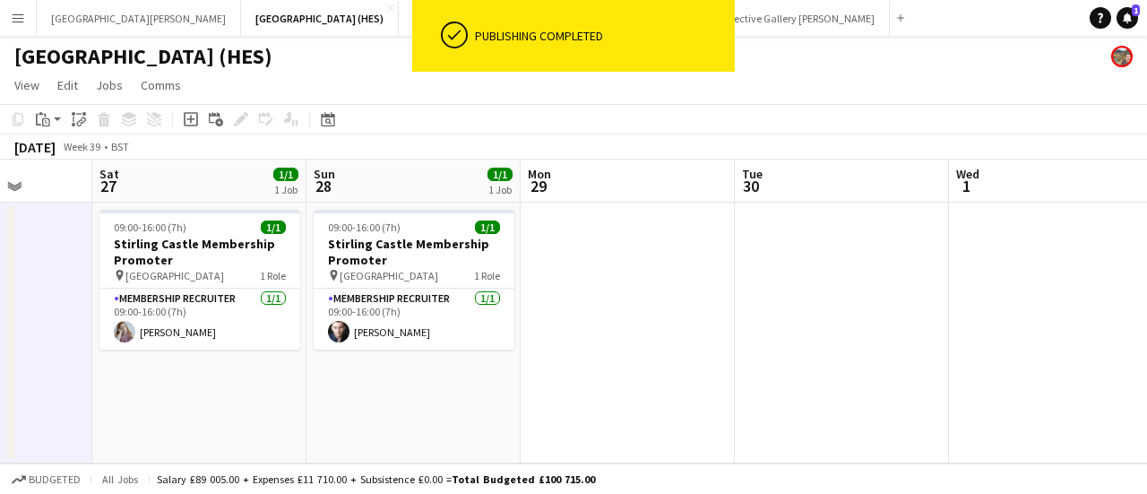
click at [365, 83] on app-page-menu "View Day view expanded Day view collapsed Month view Date picker Jump to [DATE]…" at bounding box center [573, 87] width 1147 height 34
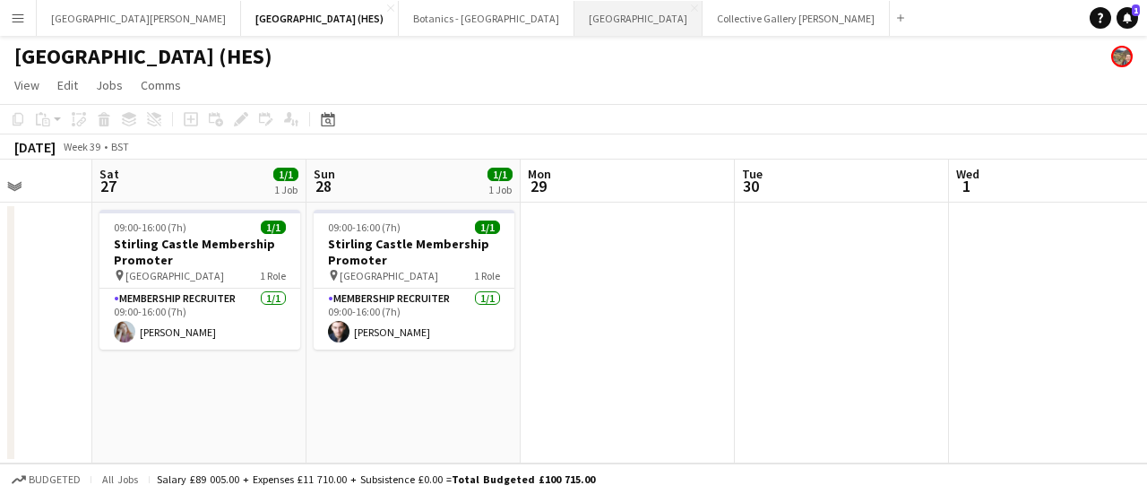
click at [565, 29] on button "[GEOGRAPHIC_DATA] Close" at bounding box center [638, 18] width 128 height 35
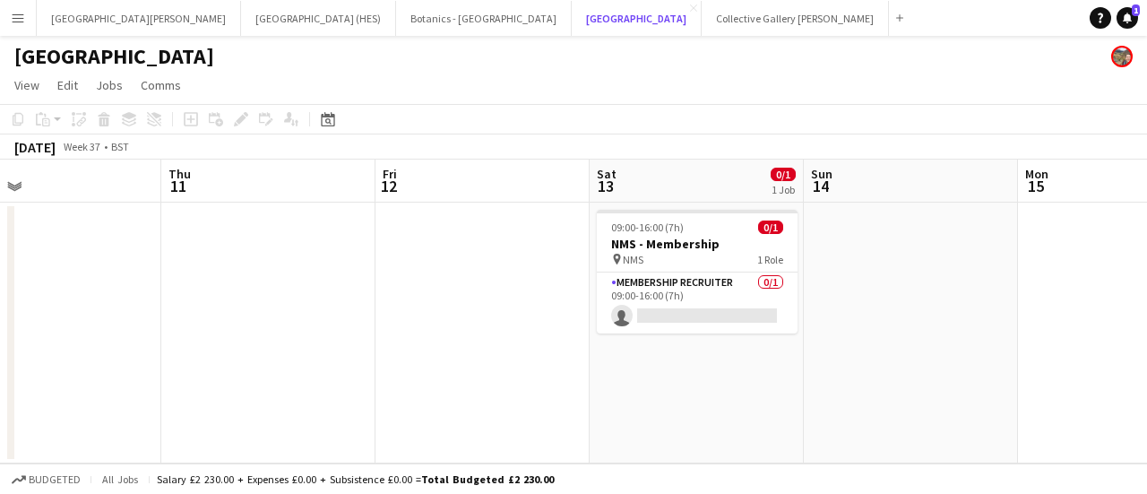
scroll to position [0, 746]
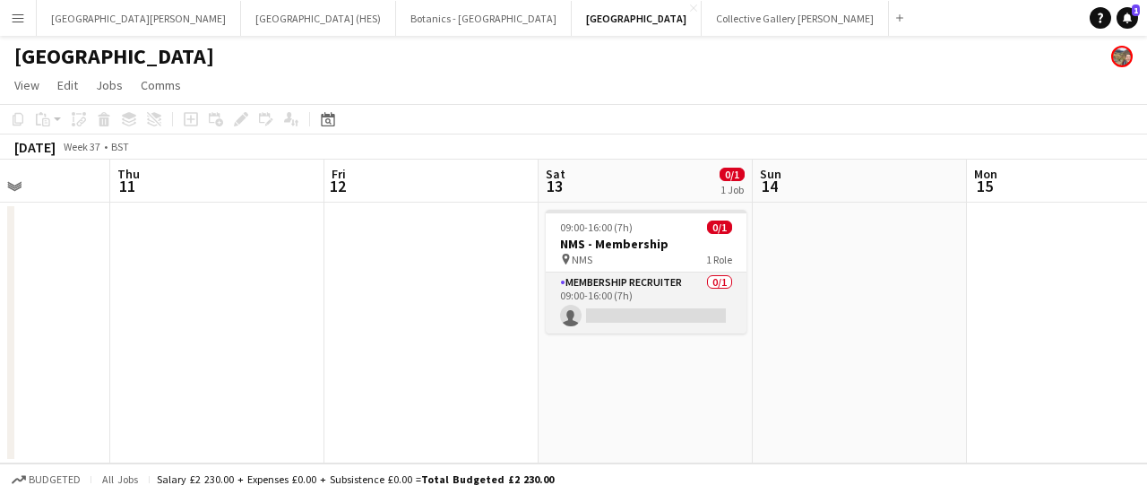
click at [565, 311] on app-card-role "Membership Recruiter 0/1 09:00-16:00 (7h) single-neutral-actions" at bounding box center [646, 302] width 201 height 61
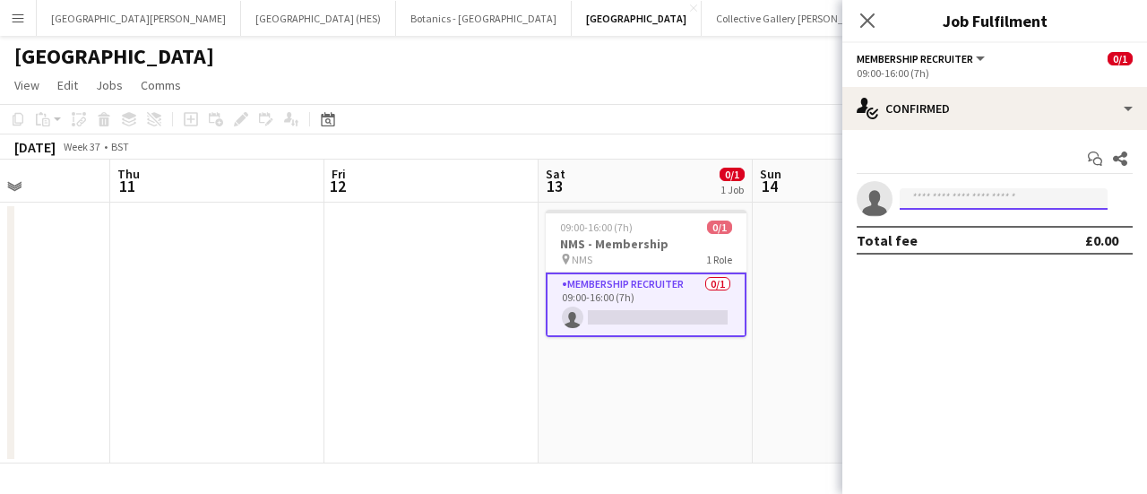
click at [565, 193] on input at bounding box center [1003, 198] width 208 height 21
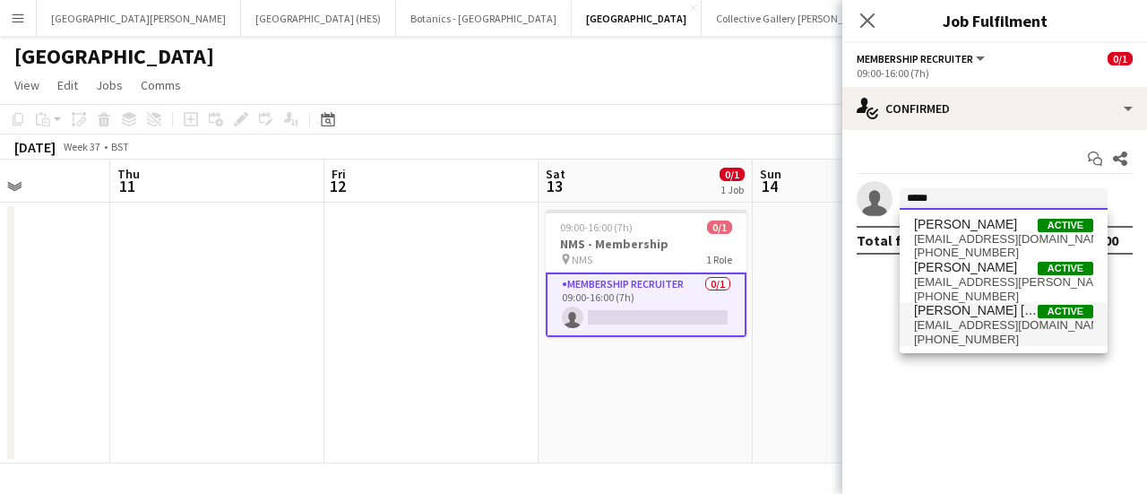
type input "*****"
click at [565, 318] on span "[EMAIL_ADDRESS][DOMAIN_NAME]" at bounding box center [1003, 325] width 179 height 14
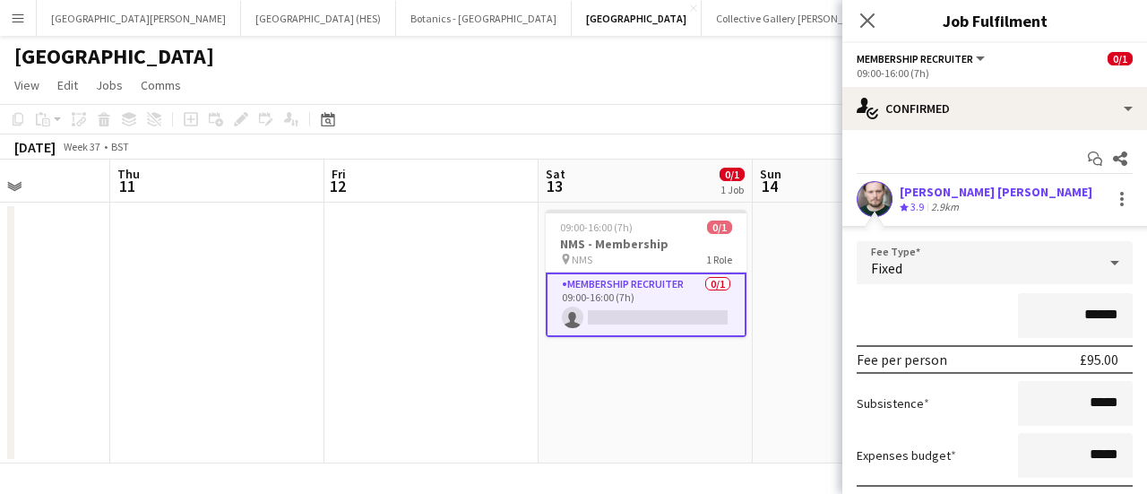
scroll to position [129, 0]
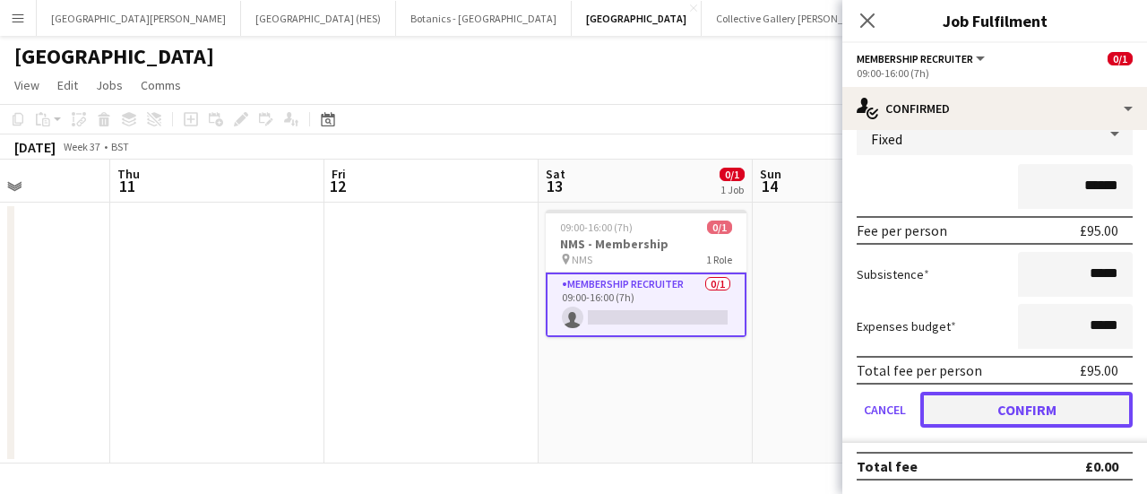
click at [565, 406] on button "Confirm" at bounding box center [1026, 409] width 212 height 36
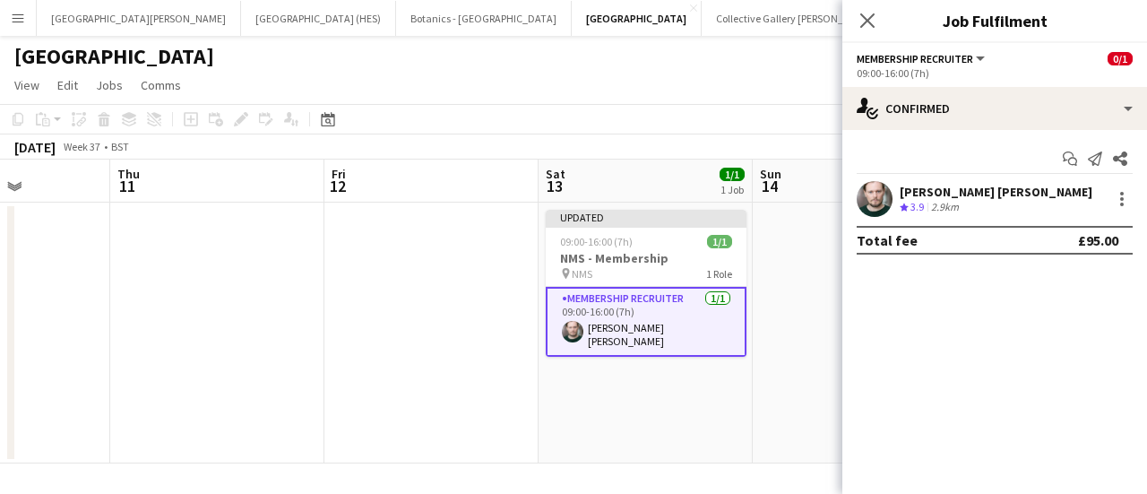
scroll to position [0, 0]
click at [565, 84] on app-page-menu "View Day view expanded Day view collapsed Month view Date picker Jump to [DATE]…" at bounding box center [573, 87] width 1147 height 34
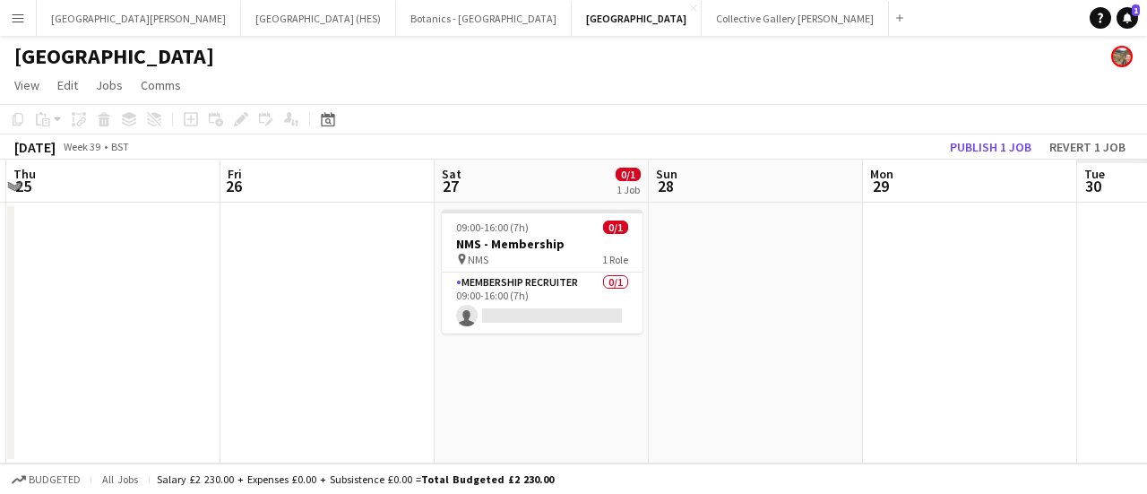
scroll to position [0, 466]
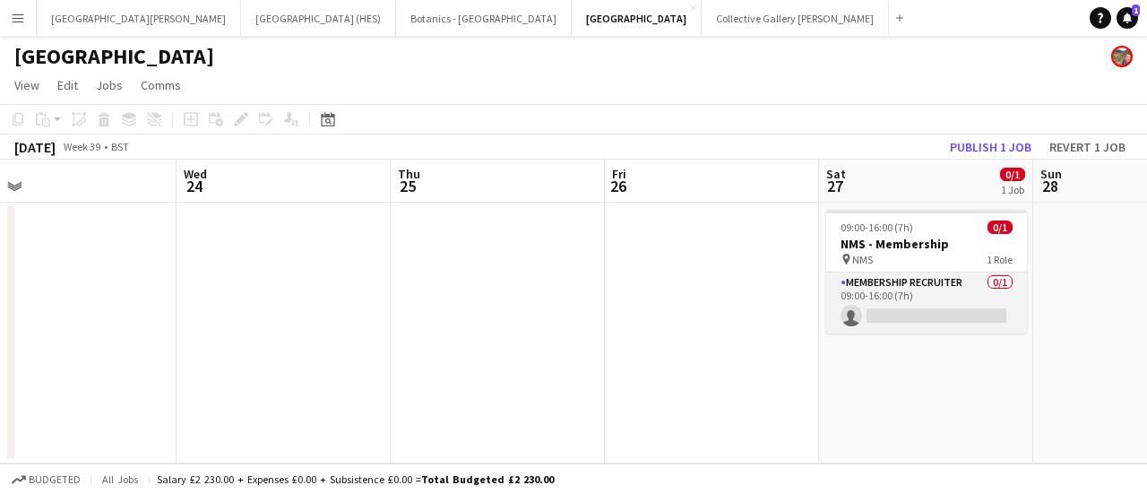
click at [565, 297] on app-card-role "Membership Recruiter 0/1 09:00-16:00 (7h) single-neutral-actions" at bounding box center [926, 302] width 201 height 61
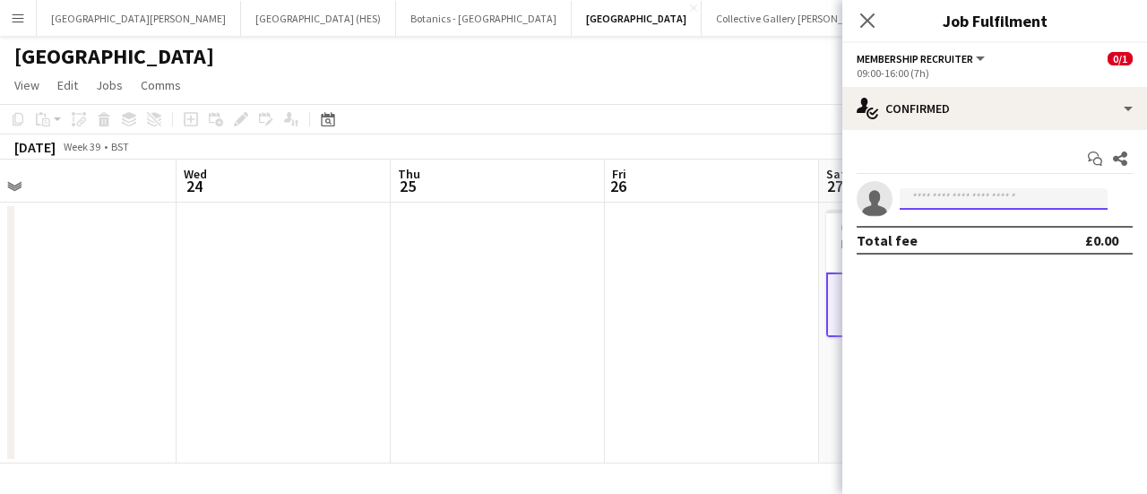
click at [565, 207] on input at bounding box center [1003, 198] width 208 height 21
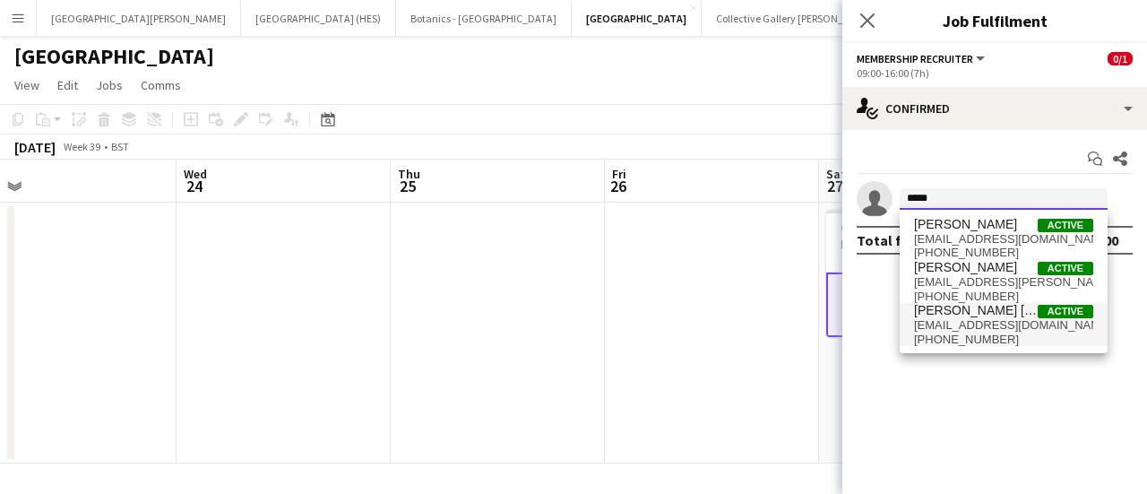
type input "*****"
click at [565, 331] on span "[EMAIL_ADDRESS][DOMAIN_NAME]" at bounding box center [1003, 325] width 179 height 14
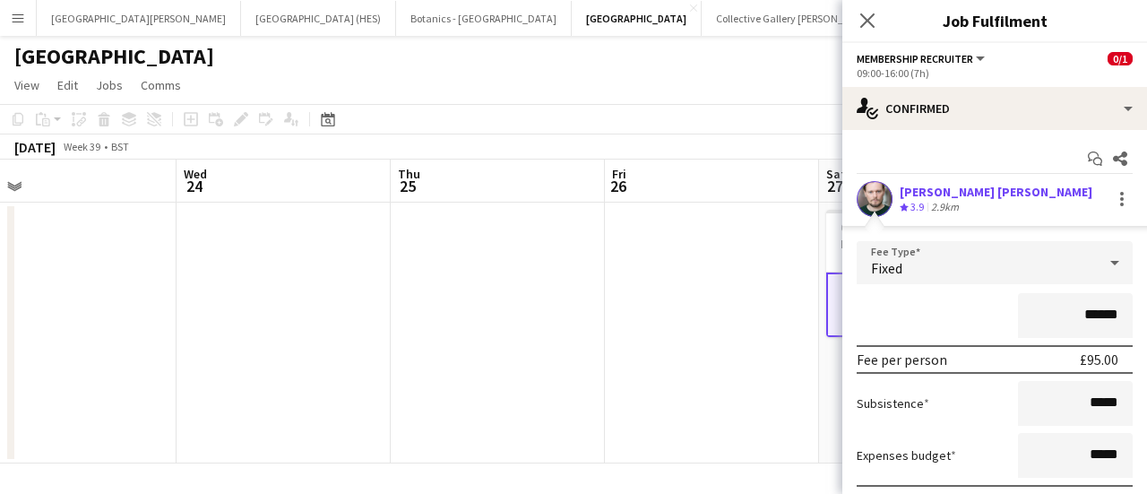
scroll to position [129, 0]
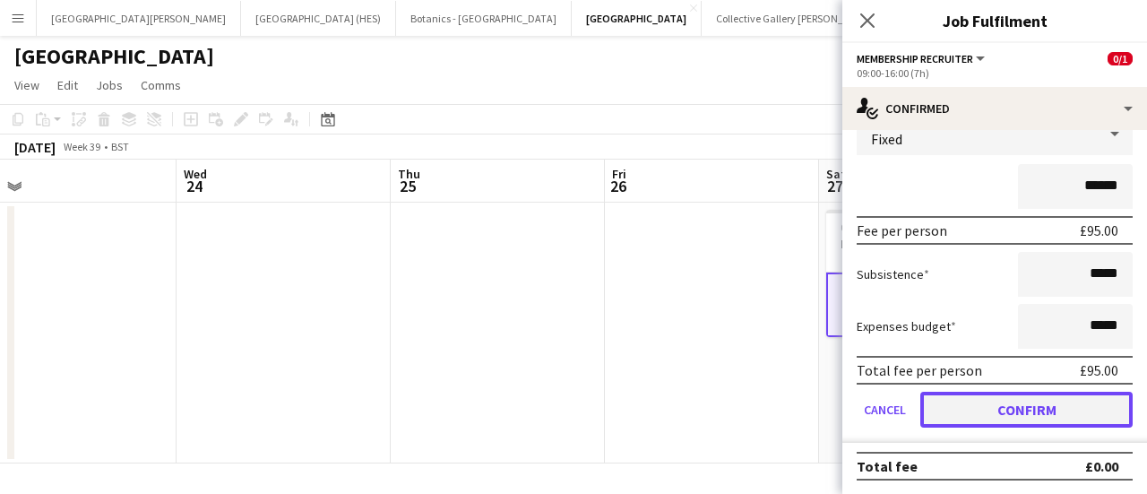
click at [565, 417] on button "Confirm" at bounding box center [1026, 409] width 212 height 36
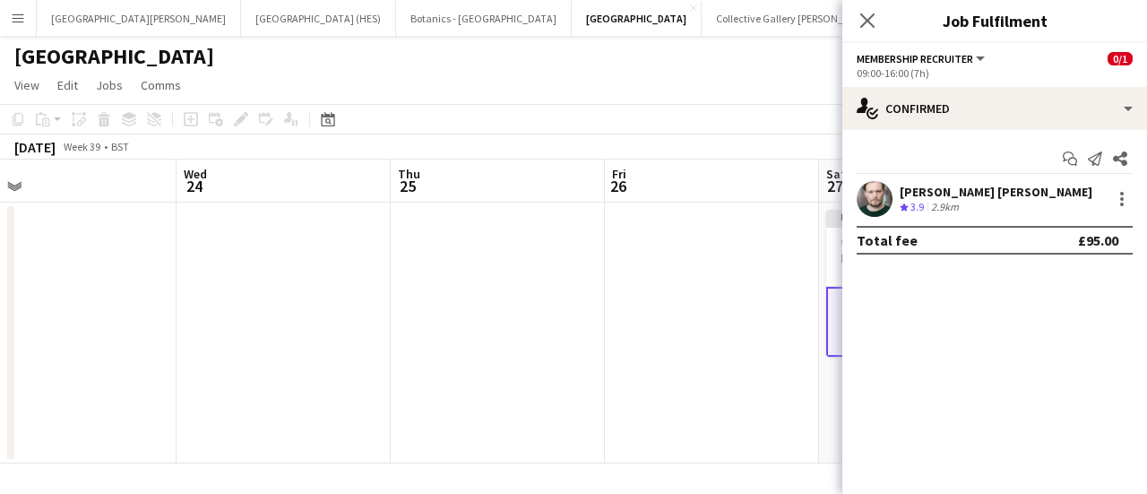
scroll to position [0, 0]
click at [565, 106] on app-toolbar "Copy Paste Paste Ctrl+V Paste with crew Ctrl+Shift+V Paste linked Job [GEOGRAPH…" at bounding box center [573, 119] width 1147 height 30
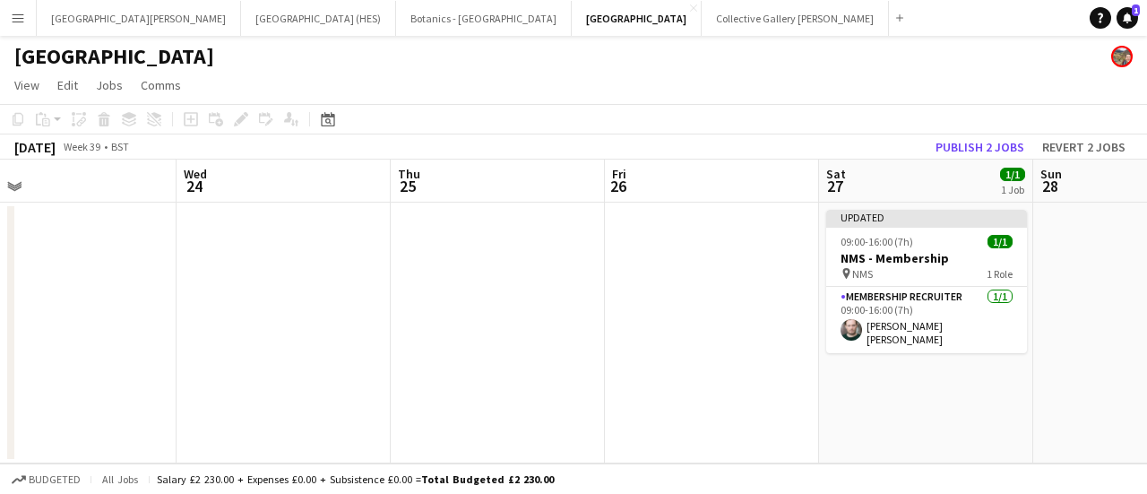
click at [565, 134] on div "[DATE] Week 39 • BST Publish 2 jobs Revert 2 jobs" at bounding box center [573, 146] width 1147 height 25
click at [565, 138] on button "Publish 2 jobs" at bounding box center [979, 146] width 103 height 23
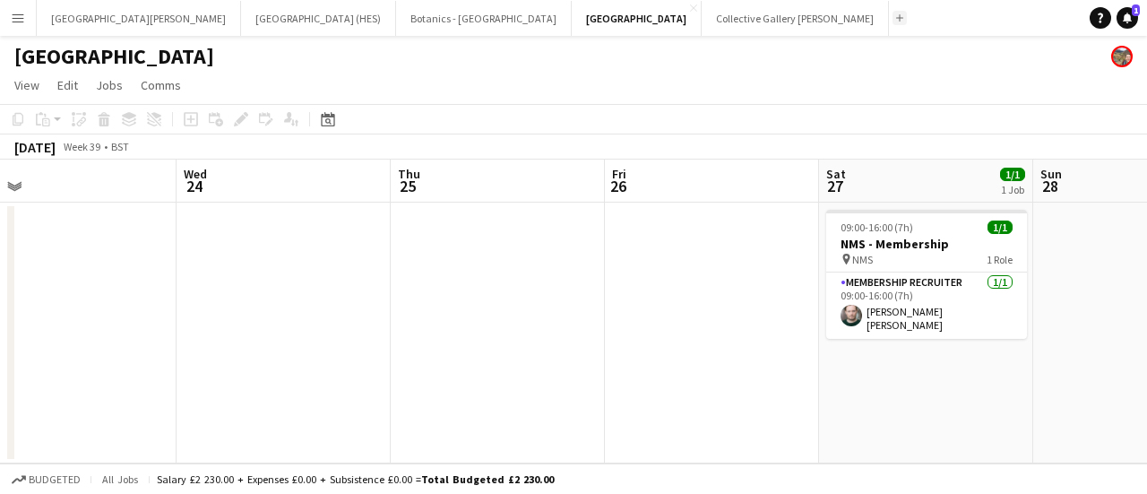
click at [565, 24] on button "Add" at bounding box center [899, 18] width 14 height 14
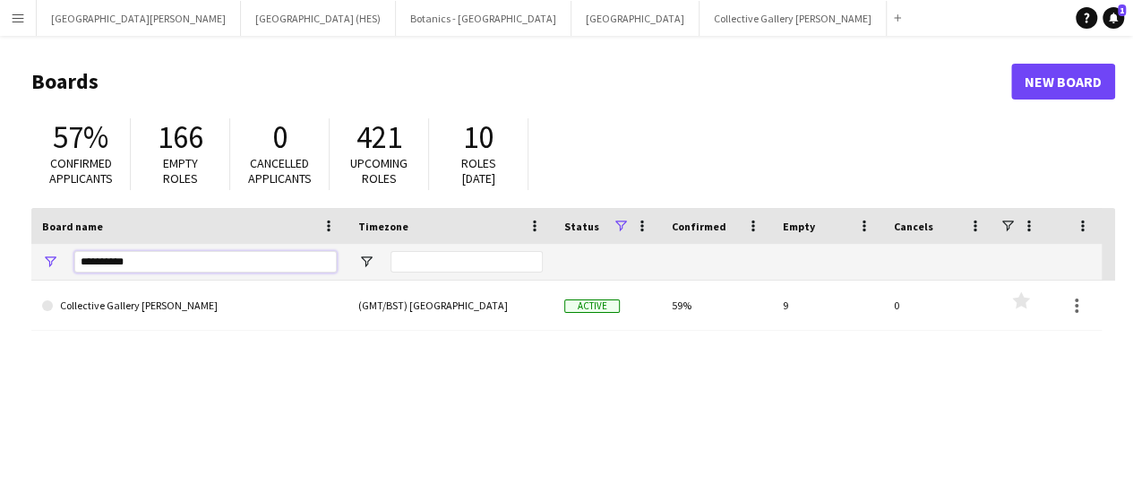
click at [228, 267] on input "**********" at bounding box center [205, 261] width 262 height 21
type input "*********"
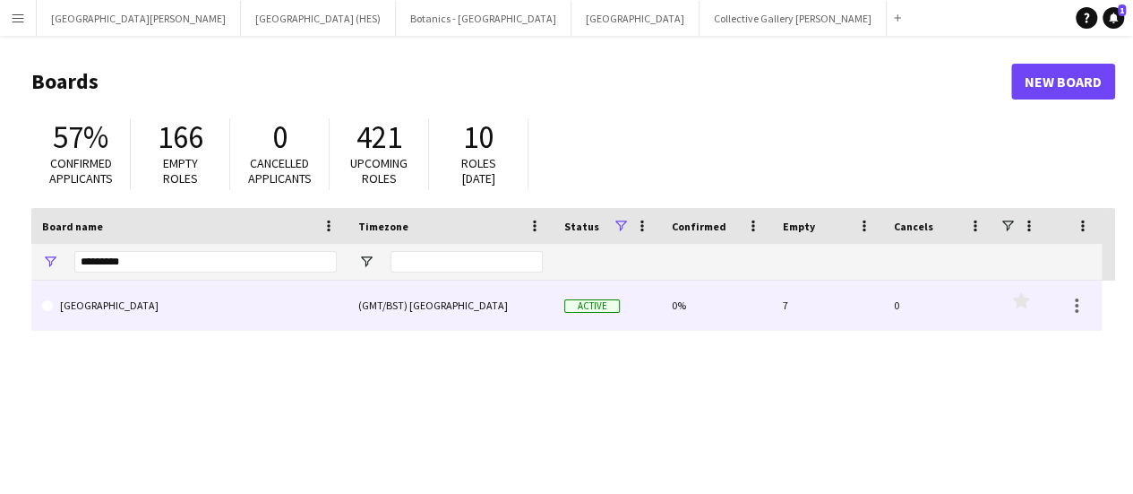
click at [207, 300] on link "[GEOGRAPHIC_DATA]" at bounding box center [189, 305] width 295 height 50
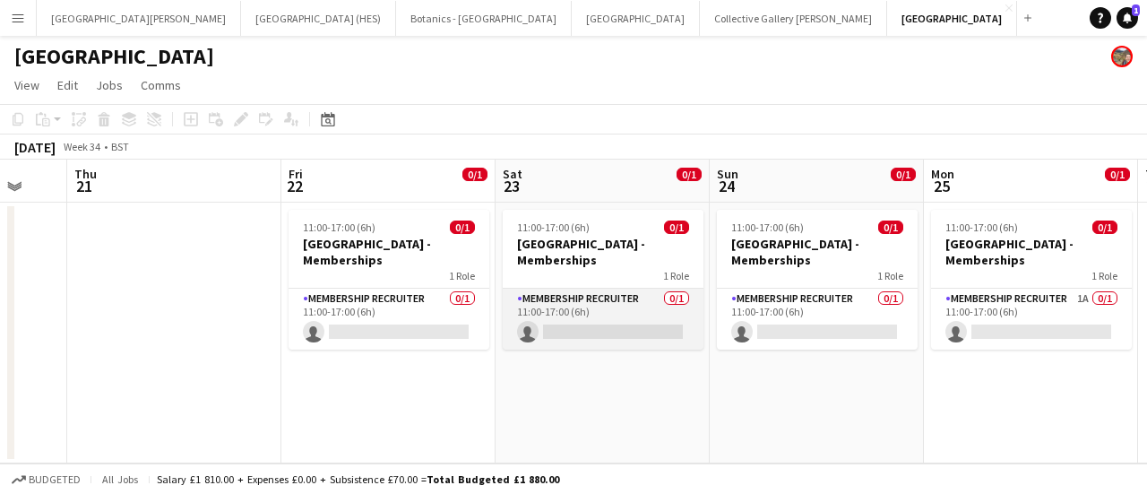
scroll to position [0, 561]
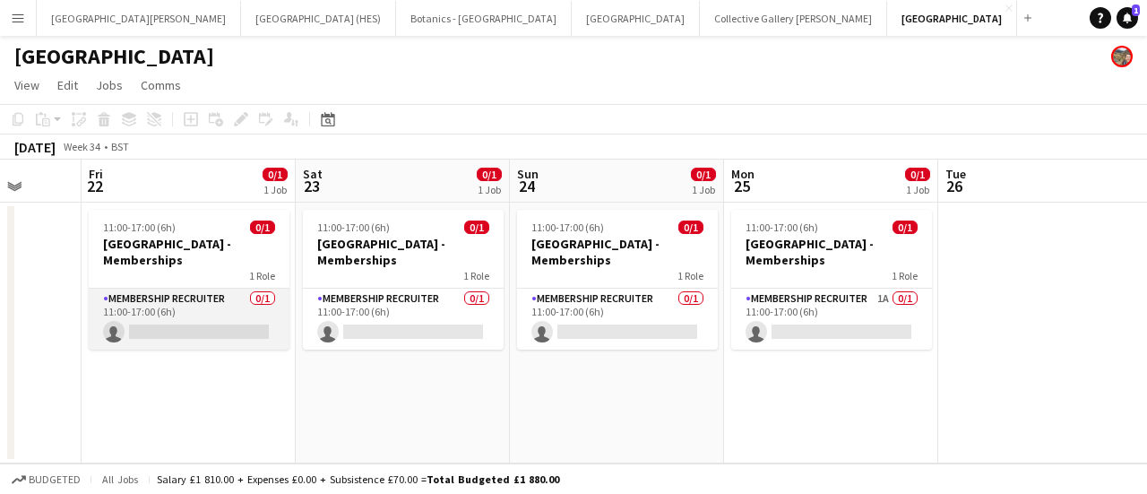
click at [236, 327] on app-card-role "Membership Recruiter 0/1 11:00-17:00 (6h) single-neutral-actions" at bounding box center [189, 318] width 201 height 61
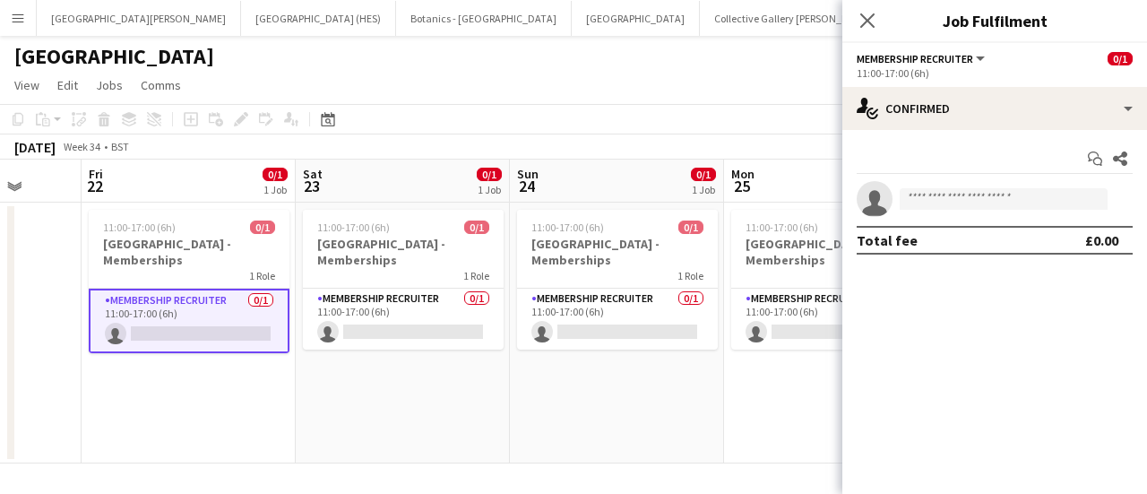
click at [565, 85] on app-options-switcher "Membership Recruiter All roles Membership Recruiter 0/1 11:00-17:00 (6h)" at bounding box center [994, 65] width 305 height 44
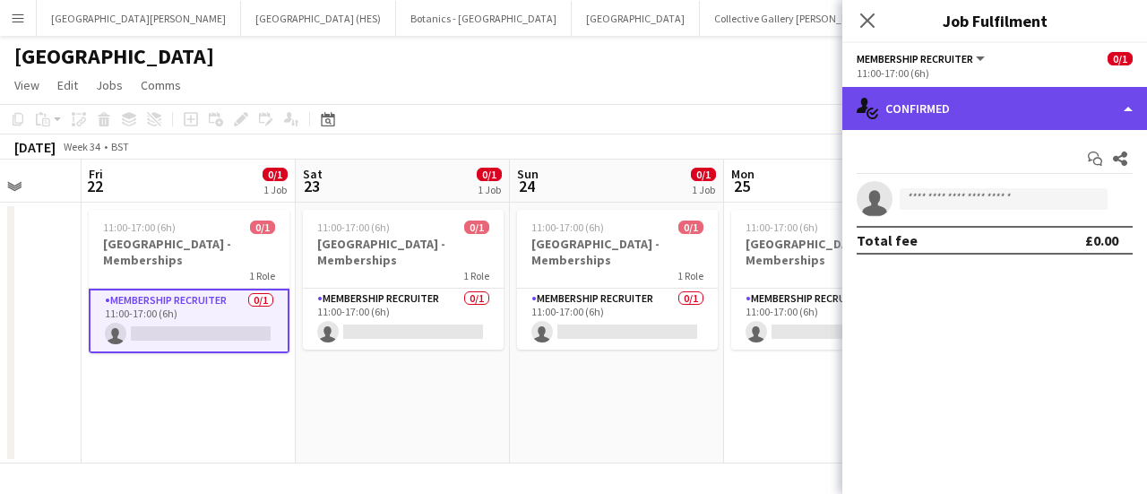
click at [565, 101] on div "single-neutral-actions-check-2 Confirmed" at bounding box center [994, 108] width 305 height 43
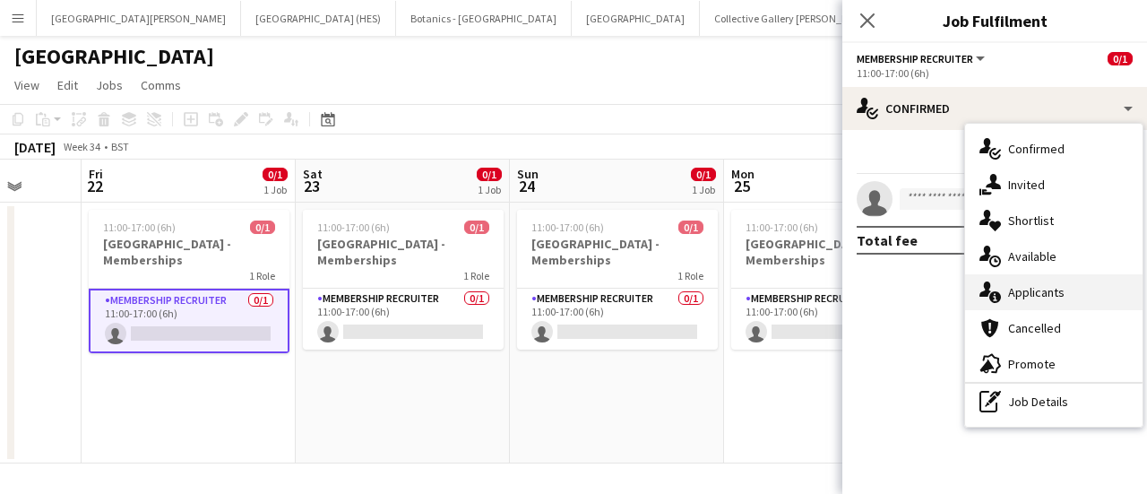
click at [565, 294] on div "single-neutral-actions-information Applicants" at bounding box center [1053, 292] width 177 height 36
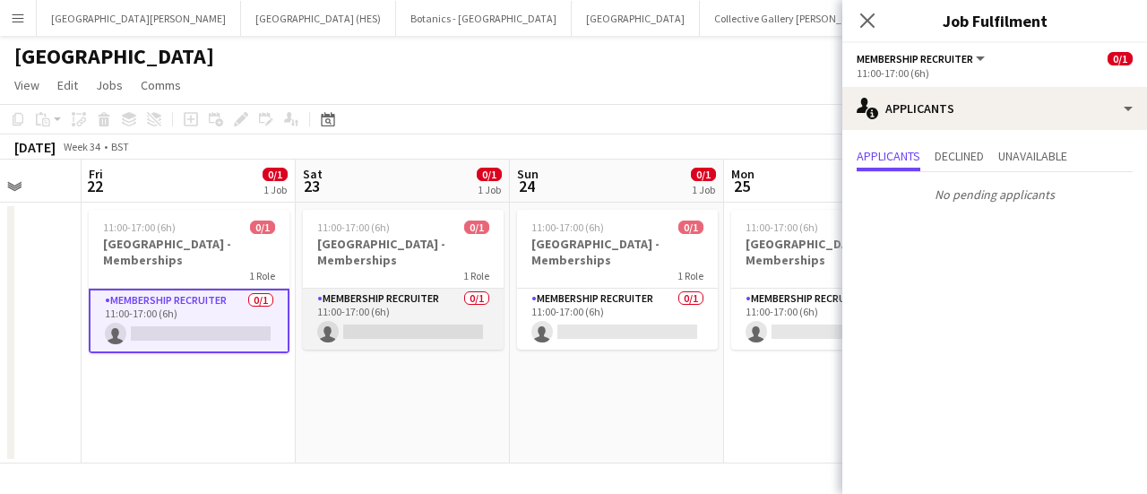
click at [469, 343] on app-card-role "Membership Recruiter 0/1 11:00-17:00 (6h) single-neutral-actions" at bounding box center [403, 318] width 201 height 61
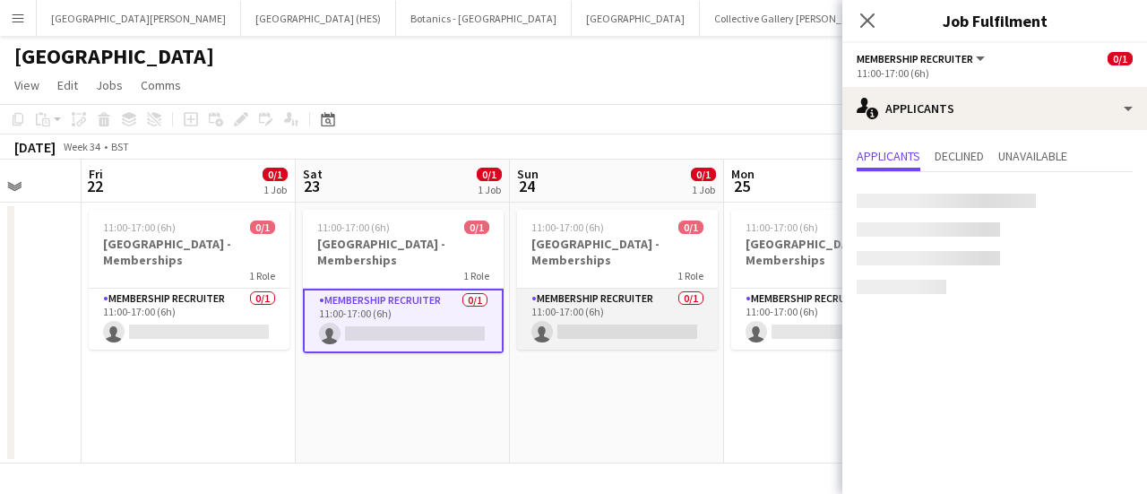
click at [565, 341] on app-card-role "Membership Recruiter 0/1 11:00-17:00 (6h) single-neutral-actions" at bounding box center [617, 318] width 201 height 61
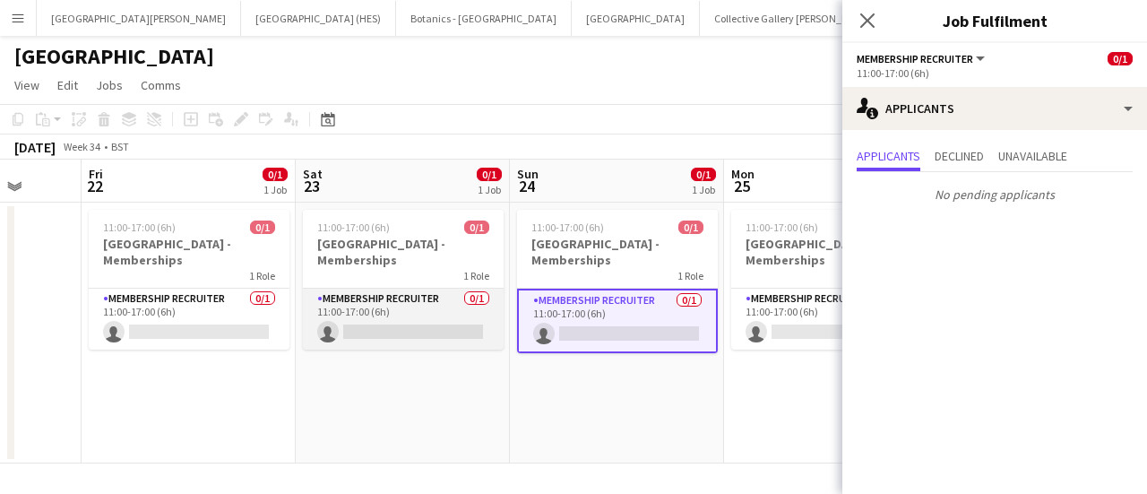
click at [369, 336] on app-card-role "Membership Recruiter 0/1 11:00-17:00 (6h) single-neutral-actions" at bounding box center [403, 318] width 201 height 61
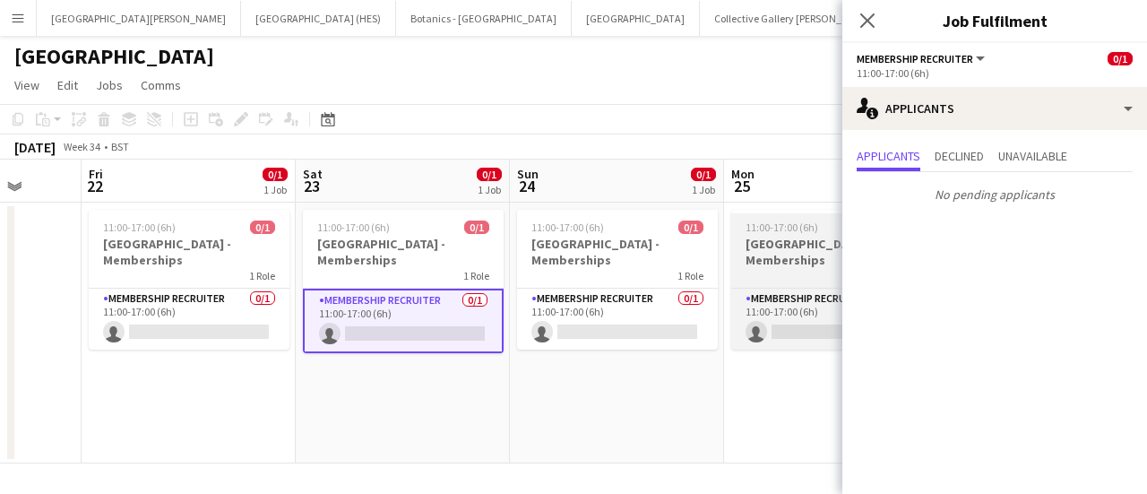
scroll to position [0, 447]
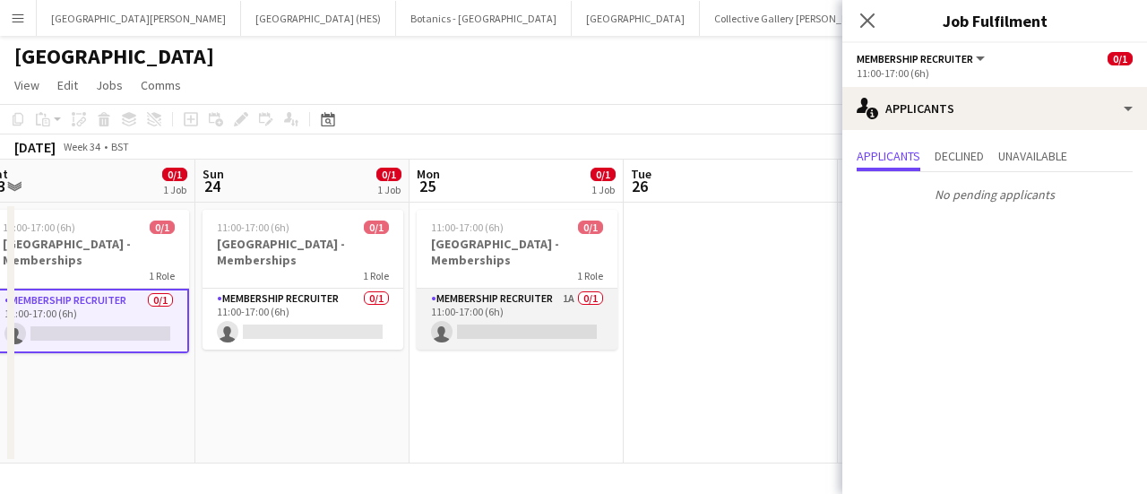
click at [494, 321] on app-card-role "Membership Recruiter 1A 0/1 11:00-17:00 (6h) single-neutral-actions" at bounding box center [517, 318] width 201 height 61
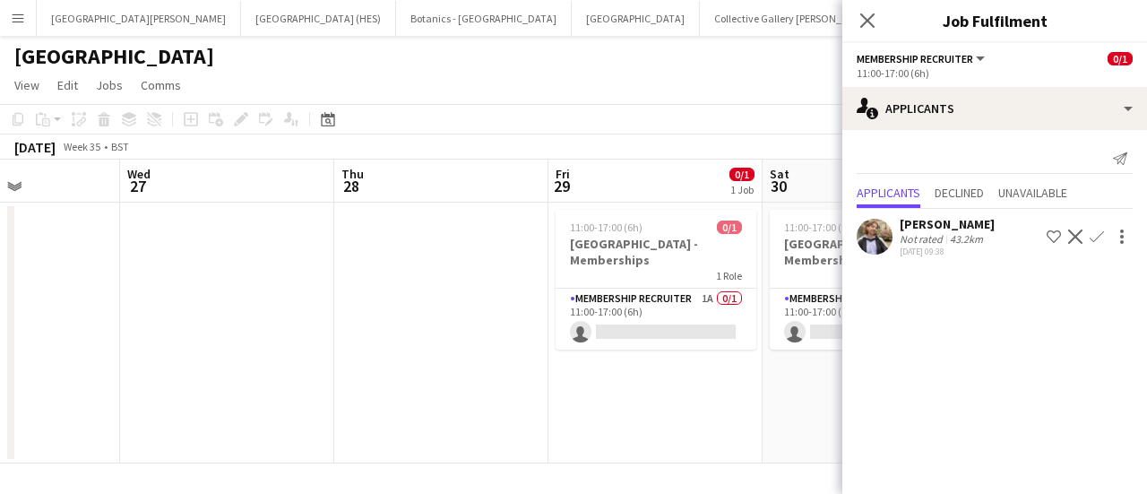
scroll to position [0, 744]
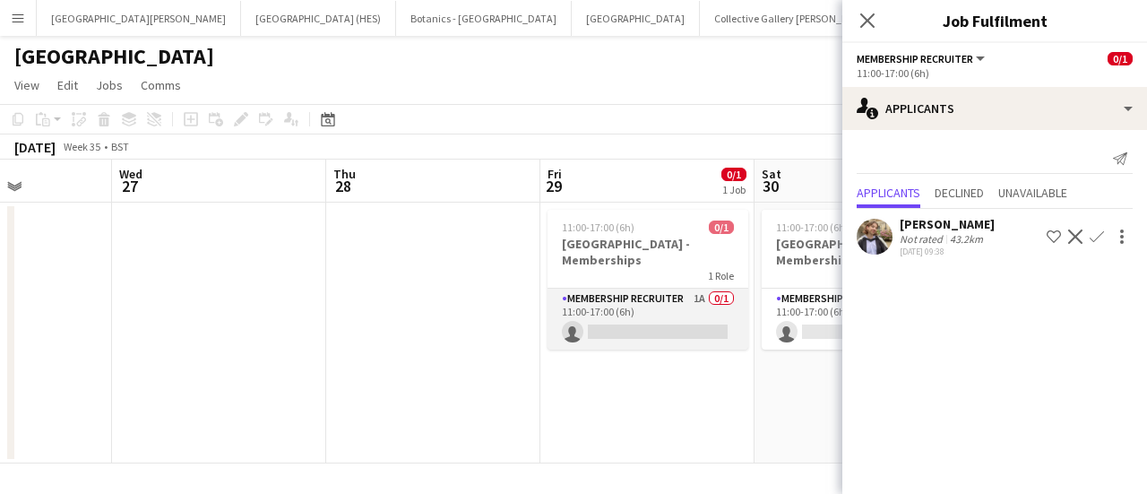
click at [565, 312] on app-card-role "Membership Recruiter 1A 0/1 11:00-17:00 (6h) single-neutral-actions" at bounding box center [647, 318] width 201 height 61
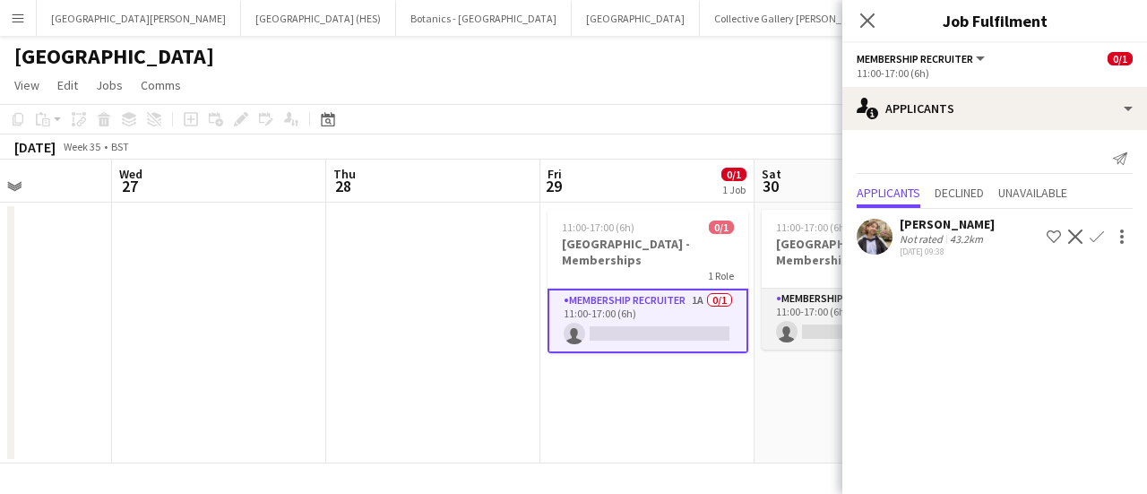
scroll to position [0, 631]
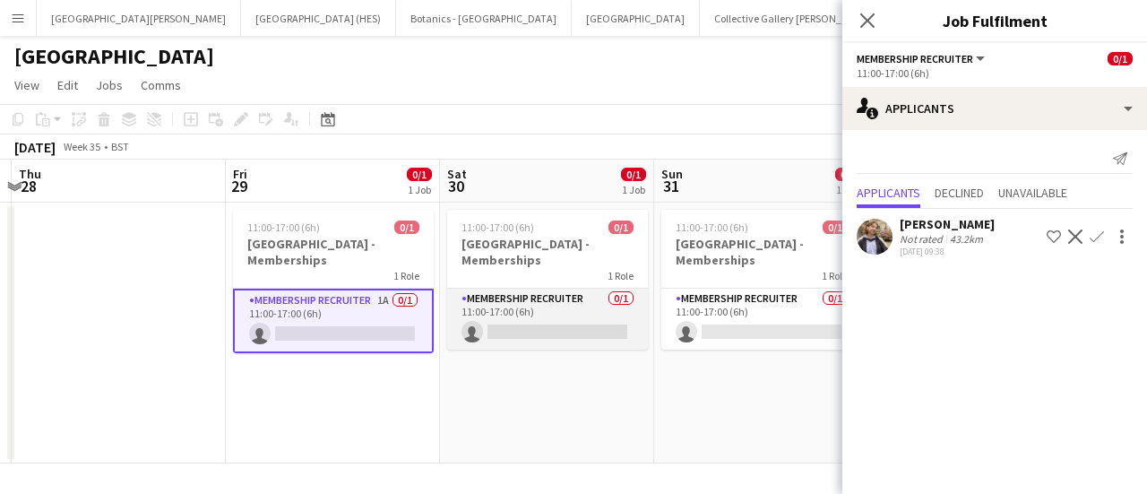
click at [565, 347] on app-card-role "Membership Recruiter 0/1 11:00-17:00 (6h) single-neutral-actions" at bounding box center [547, 318] width 201 height 61
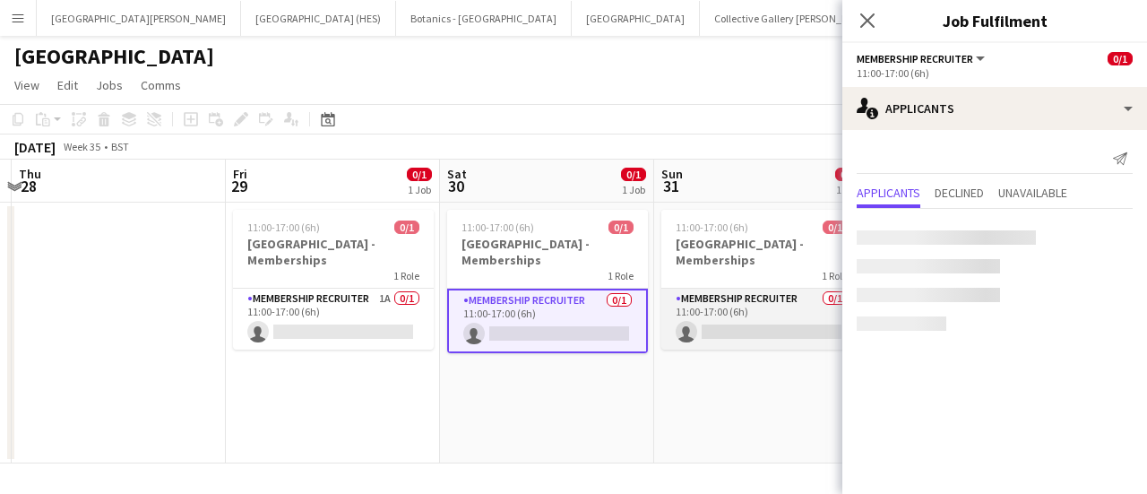
click at [565, 331] on app-card-role "Membership Recruiter 0/1 11:00-17:00 (6h) single-neutral-actions" at bounding box center [761, 318] width 201 height 61
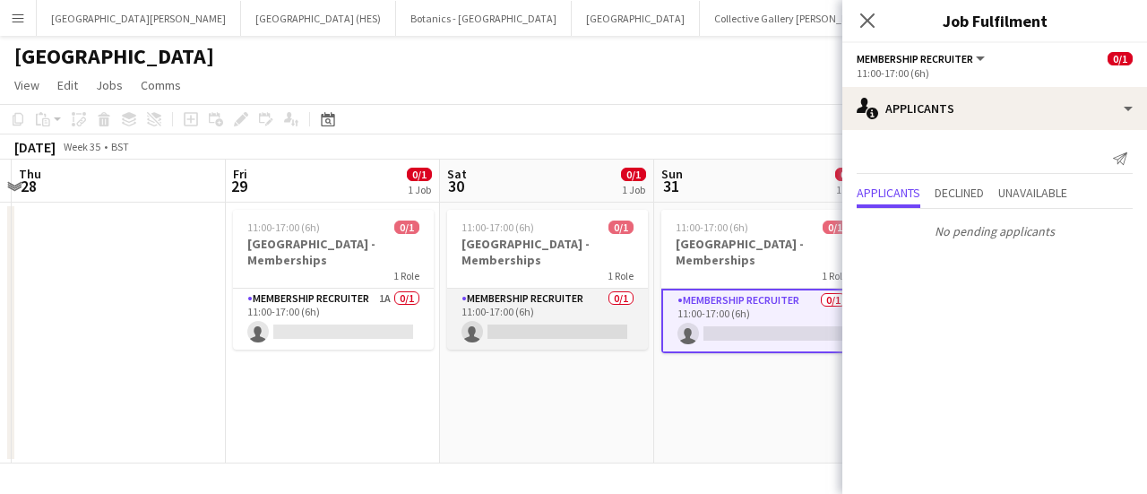
click at [537, 347] on app-card-role "Membership Recruiter 0/1 11:00-17:00 (6h) single-neutral-actions" at bounding box center [547, 318] width 201 height 61
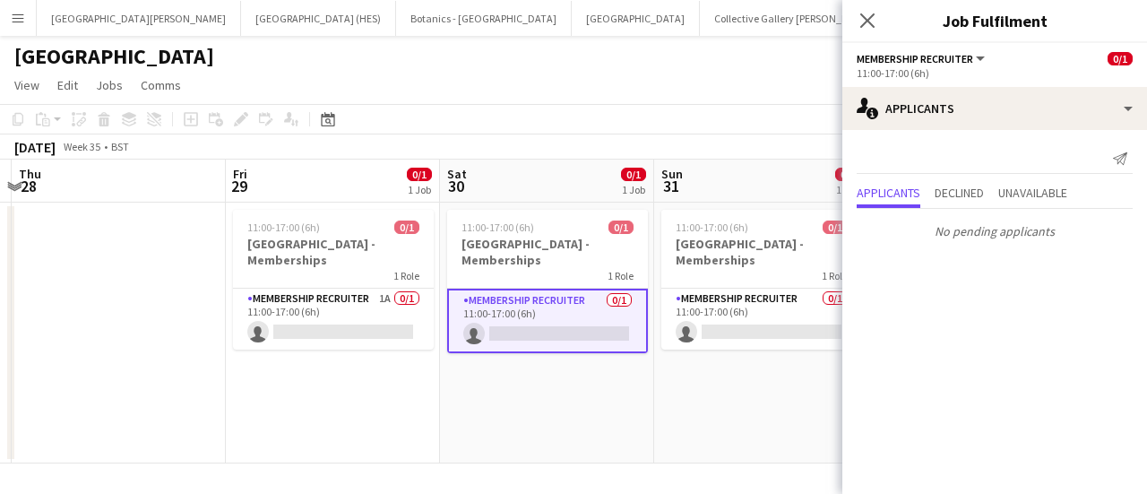
click at [565, 21] on div "Close pop-in" at bounding box center [867, 20] width 50 height 41
click at [565, 16] on div "Close pop-in" at bounding box center [867, 20] width 50 height 41
click at [565, 17] on icon "Close pop-in" at bounding box center [866, 20] width 17 height 17
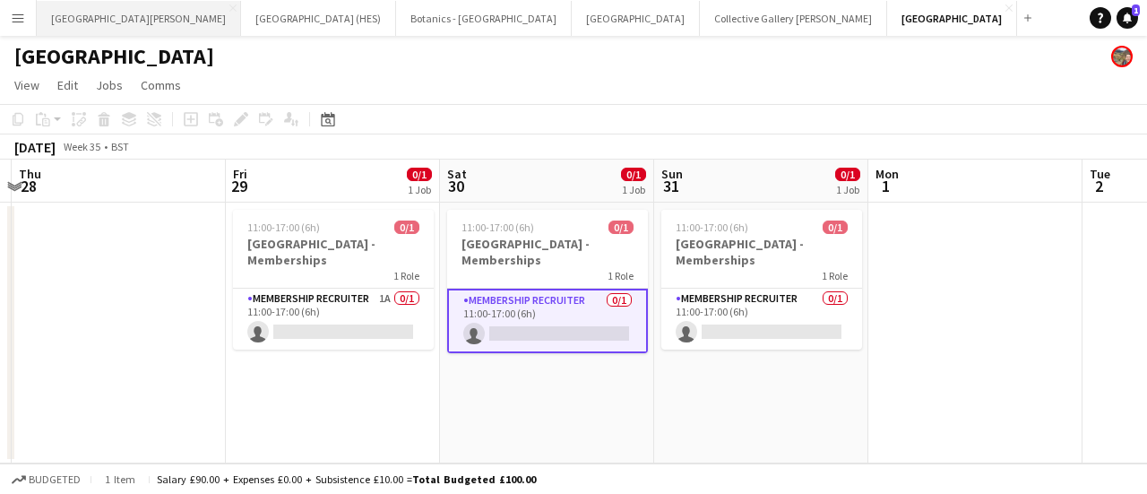
click at [146, 27] on button "[GEOGRAPHIC_DATA][PERSON_NAME] [GEOGRAPHIC_DATA] Close" at bounding box center [139, 18] width 204 height 35
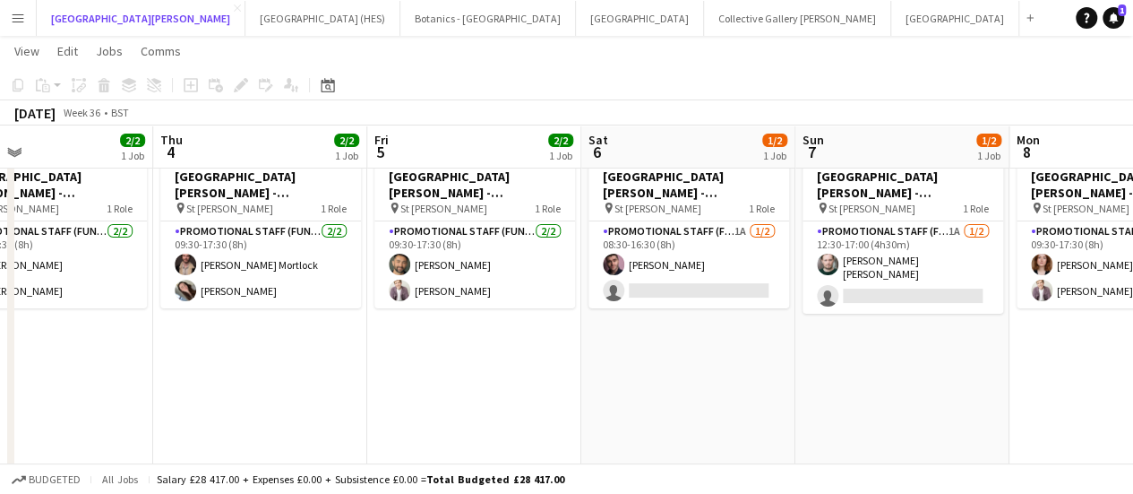
scroll to position [0, 491]
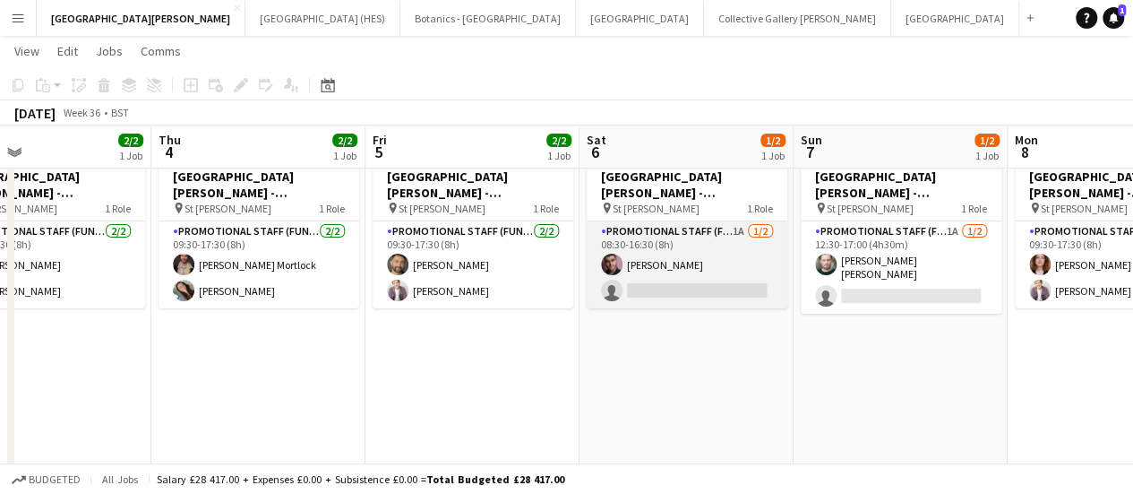
click at [565, 271] on app-card-role "Promotional Staff (Fundraiser) 1A [DATE] 08:30-16:30 (8h) [PERSON_NAME] single-…" at bounding box center [687, 264] width 201 height 87
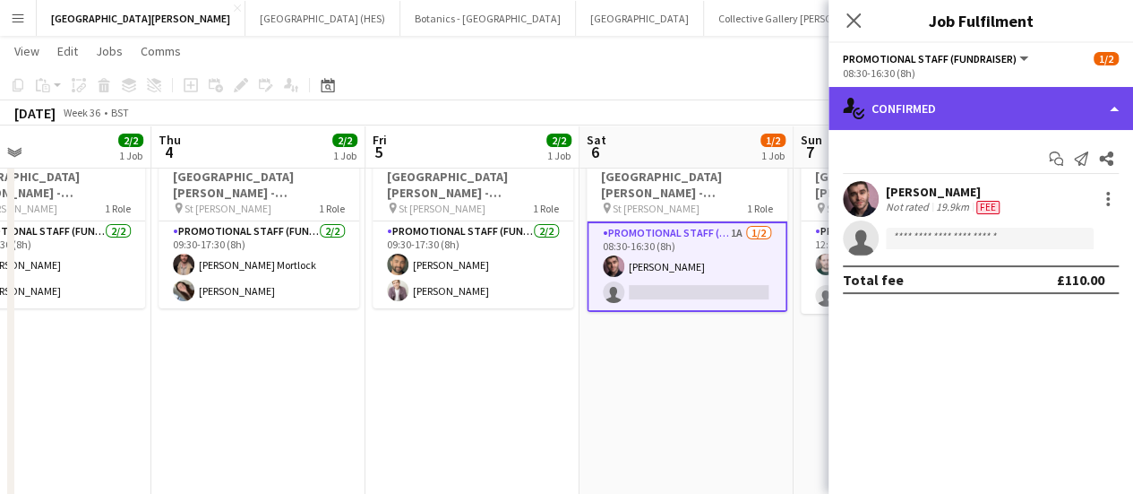
click at [565, 105] on div "single-neutral-actions-check-2 Confirmed" at bounding box center [981, 108] width 305 height 43
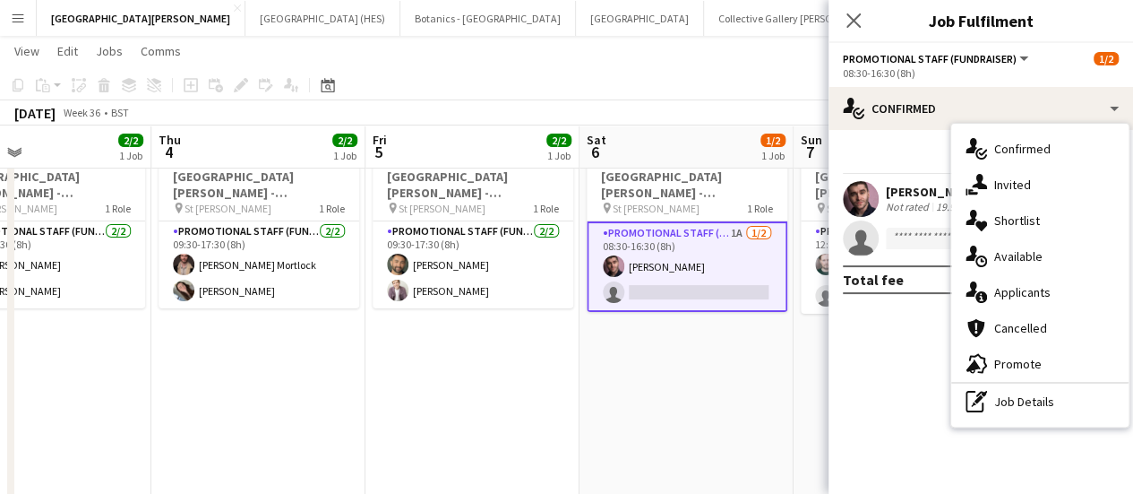
click at [565, 212] on div "Not rated" at bounding box center [909, 207] width 47 height 14
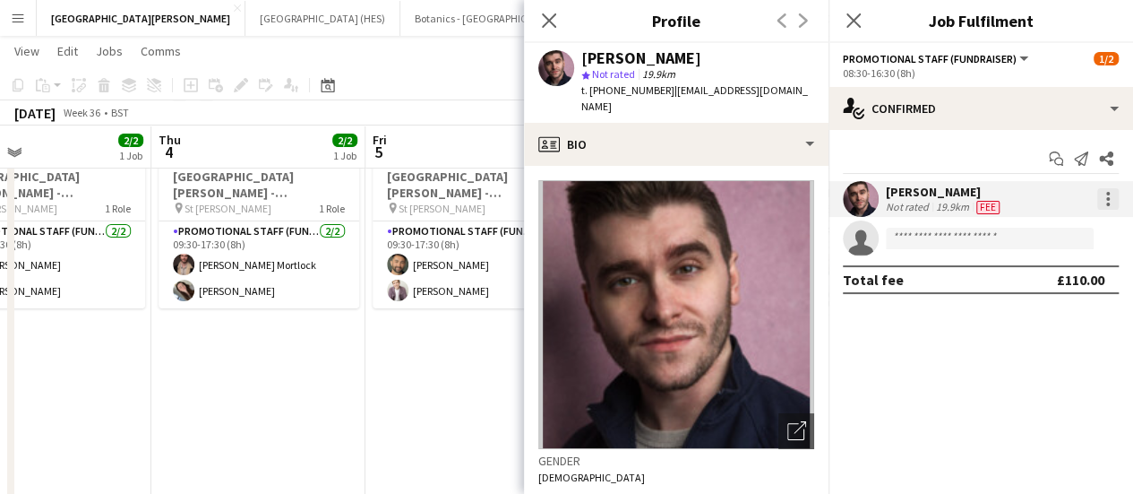
click at [565, 200] on div at bounding box center [1107, 198] width 21 height 21
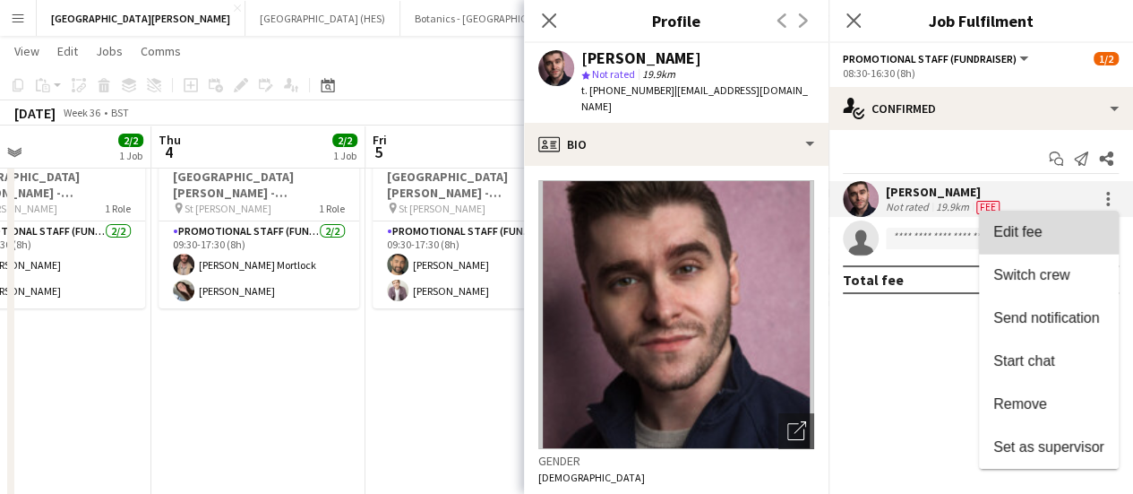
click at [565, 224] on span "Edit fee" at bounding box center [1048, 232] width 111 height 16
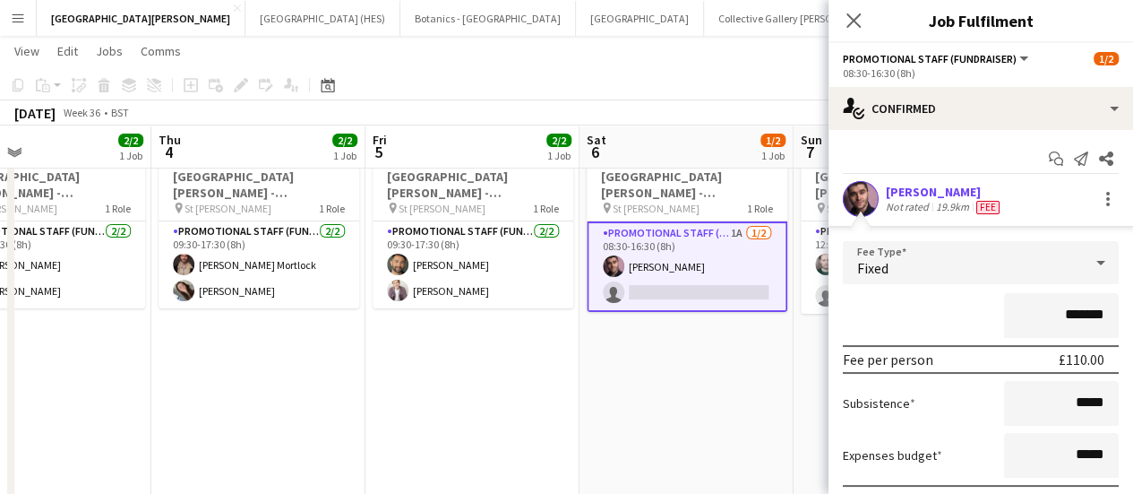
click at [565, 343] on app-date-cell "08:30-16:30 (8h) 1/2 [GEOGRAPHIC_DATA][PERSON_NAME] - Fundraising pin St [PERSO…" at bounding box center [687, 354] width 214 height 438
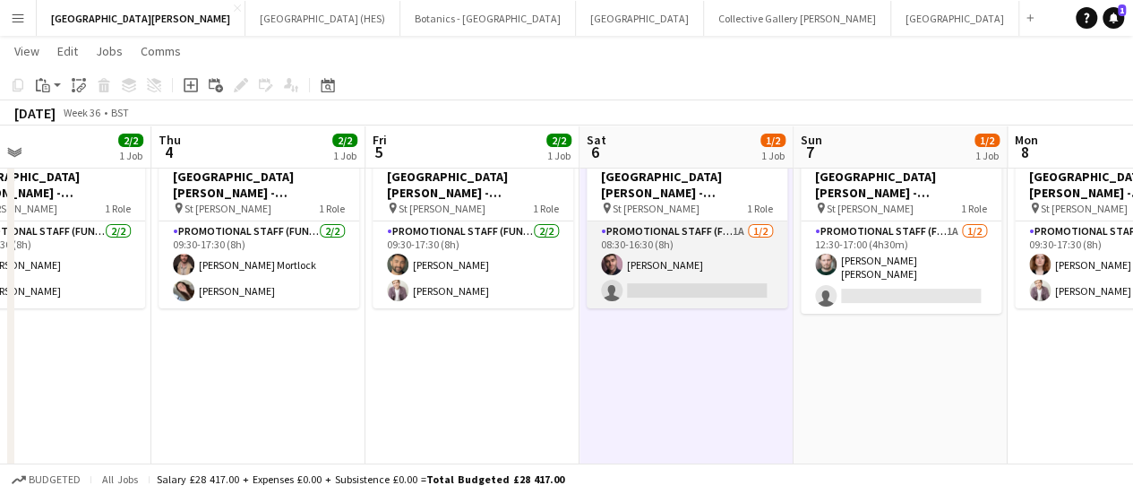
click at [565, 291] on app-card-role "Promotional Staff (Fundraiser) 1A [DATE] 08:30-16:30 (8h) [PERSON_NAME] single-…" at bounding box center [687, 264] width 201 height 87
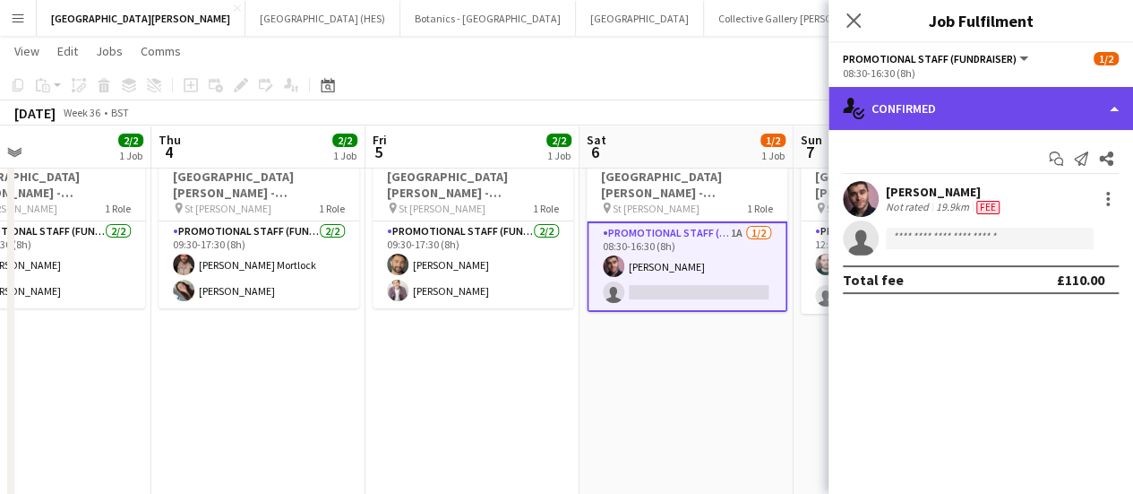
click at [565, 111] on div "single-neutral-actions-check-2 Confirmed" at bounding box center [981, 108] width 305 height 43
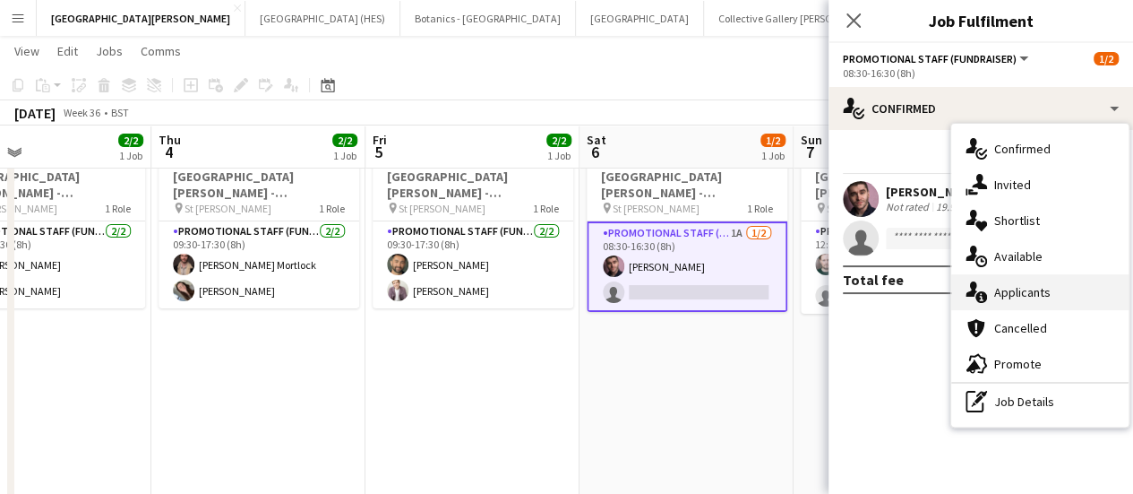
click at [565, 287] on div "single-neutral-actions-information Applicants" at bounding box center [1039, 292] width 177 height 36
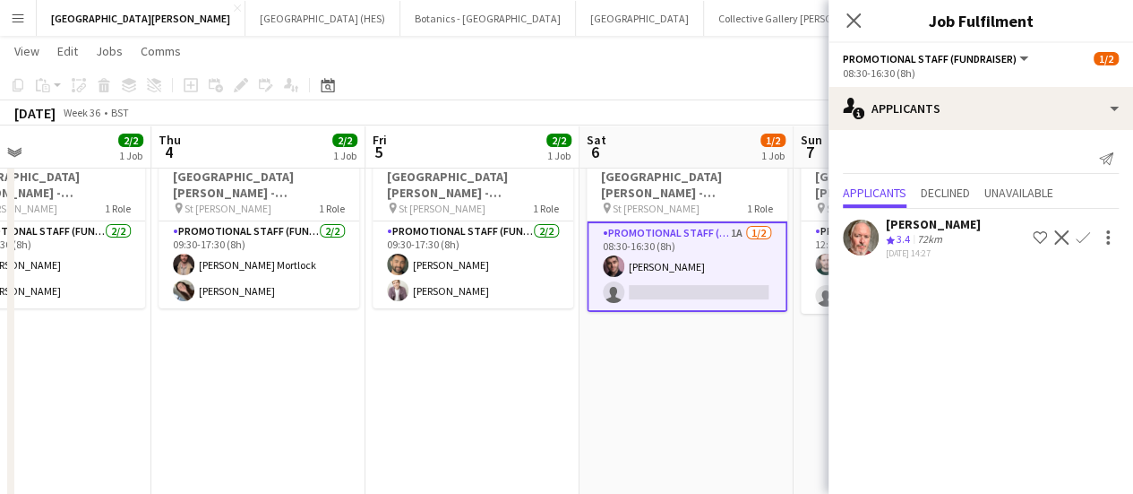
click at [565, 112] on div "[DATE] Week 36 • BST" at bounding box center [566, 112] width 1133 height 25
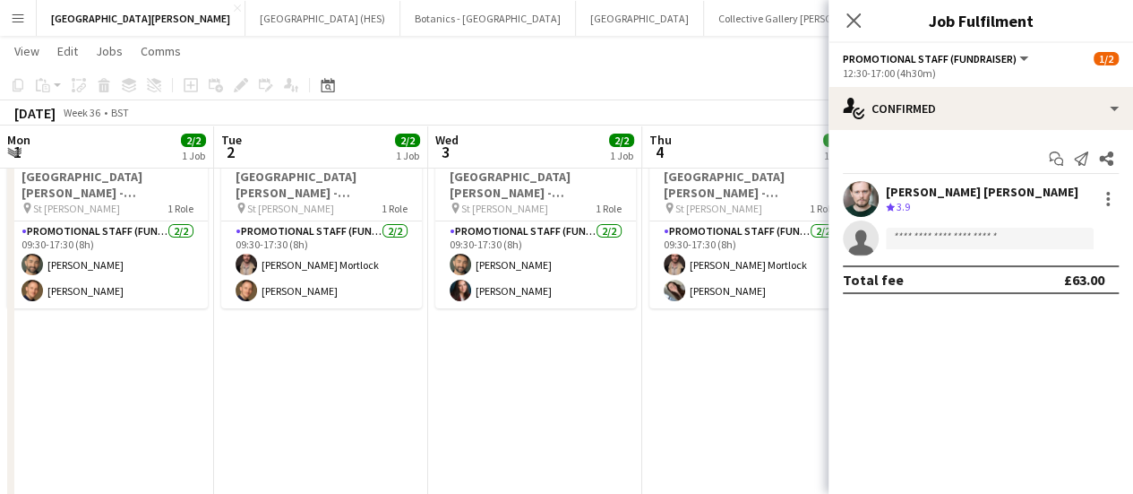
scroll to position [0, 491]
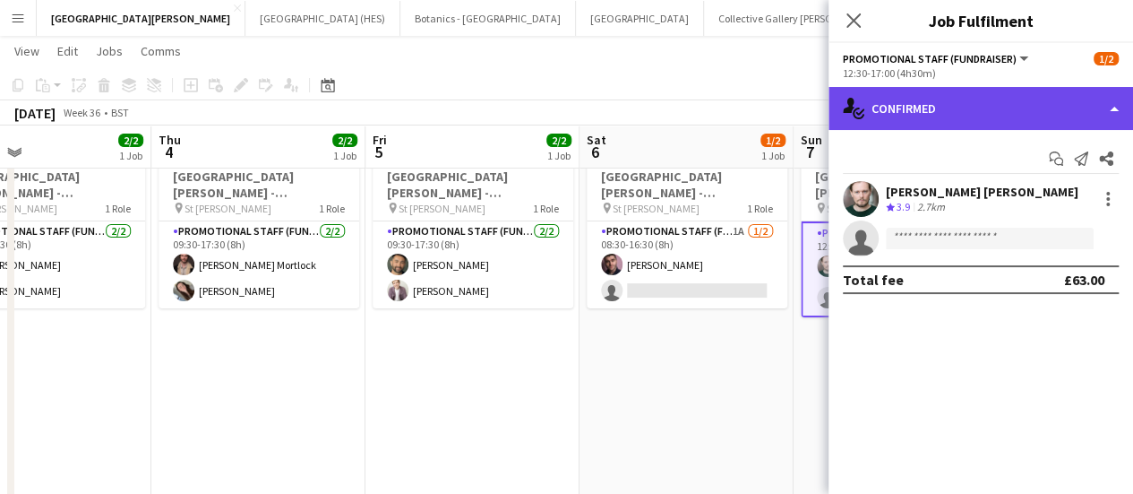
click at [961, 117] on div "single-neutral-actions-check-2 Confirmed" at bounding box center [981, 108] width 305 height 43
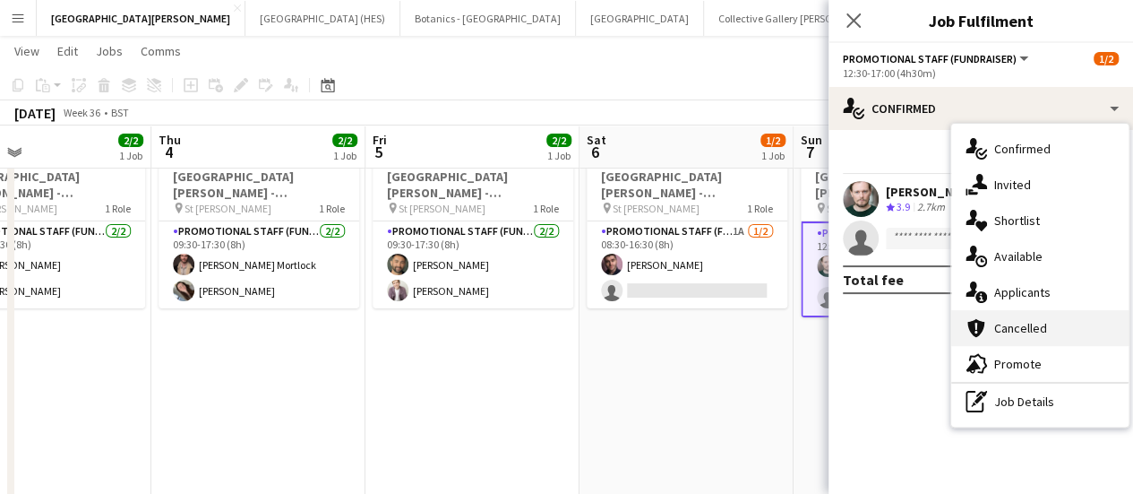
click at [986, 310] on div "cancellation Cancelled" at bounding box center [1039, 328] width 177 height 36
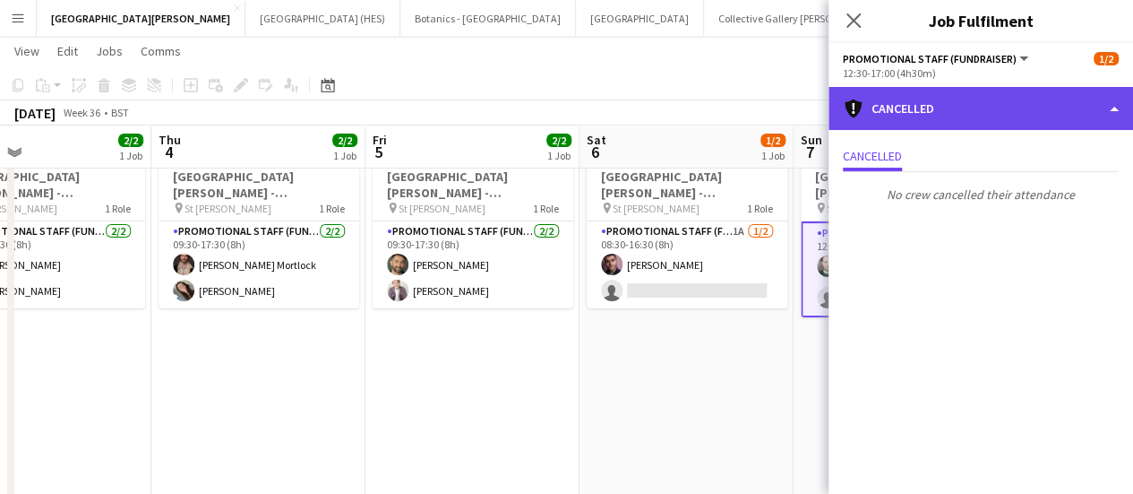
click at [871, 108] on div "cancellation Cancelled" at bounding box center [981, 108] width 305 height 43
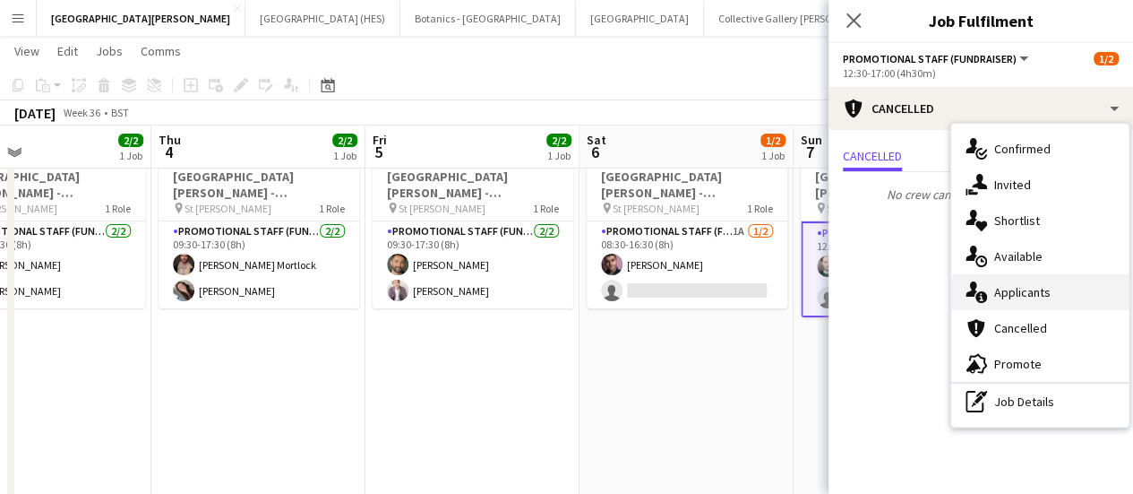
click at [1010, 307] on div "single-neutral-actions-information Applicants" at bounding box center [1039, 292] width 177 height 36
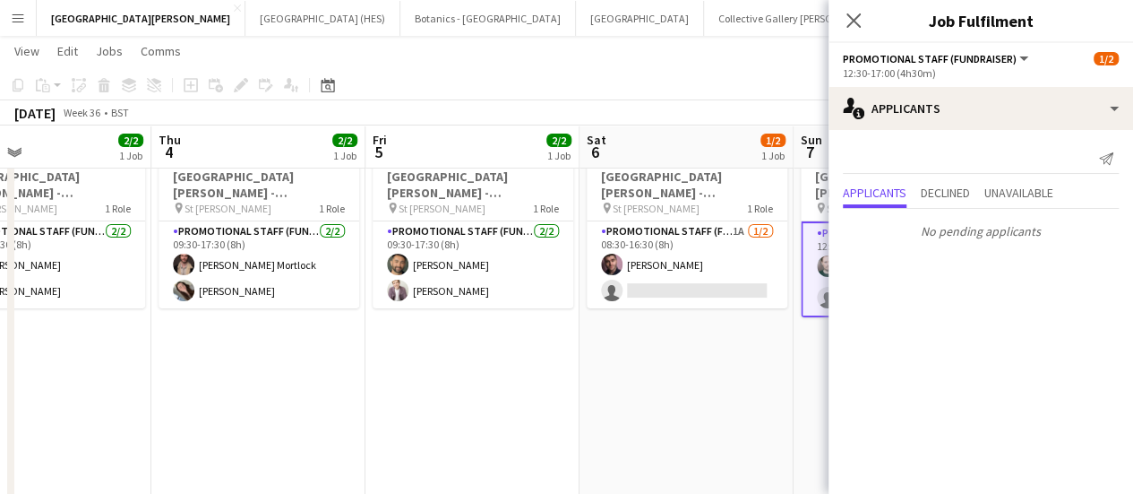
click at [634, 381] on app-date-cell "08:30-16:30 (8h) 1/2 [GEOGRAPHIC_DATA][PERSON_NAME] - Fundraising pin St [PERSO…" at bounding box center [687, 354] width 214 height 438
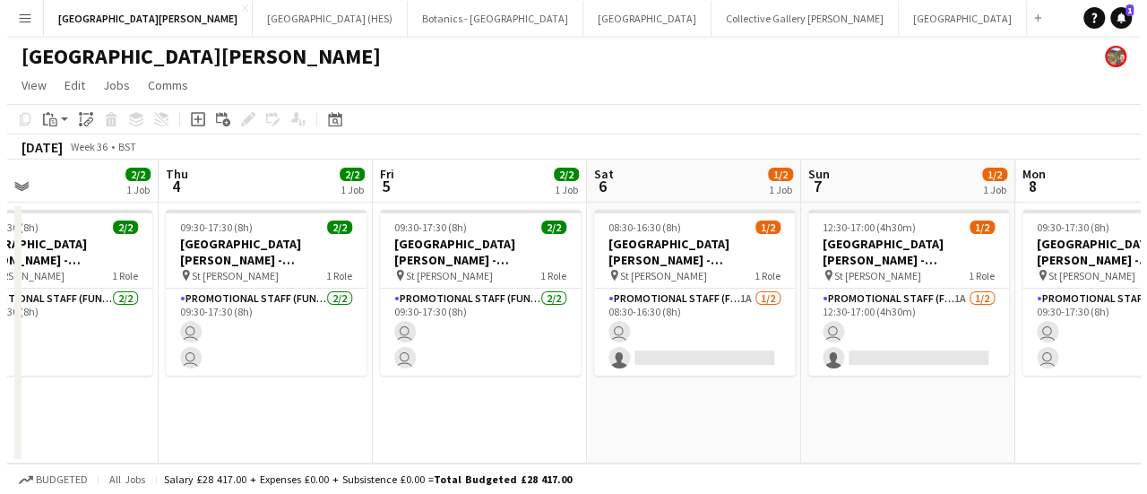
scroll to position [0, 0]
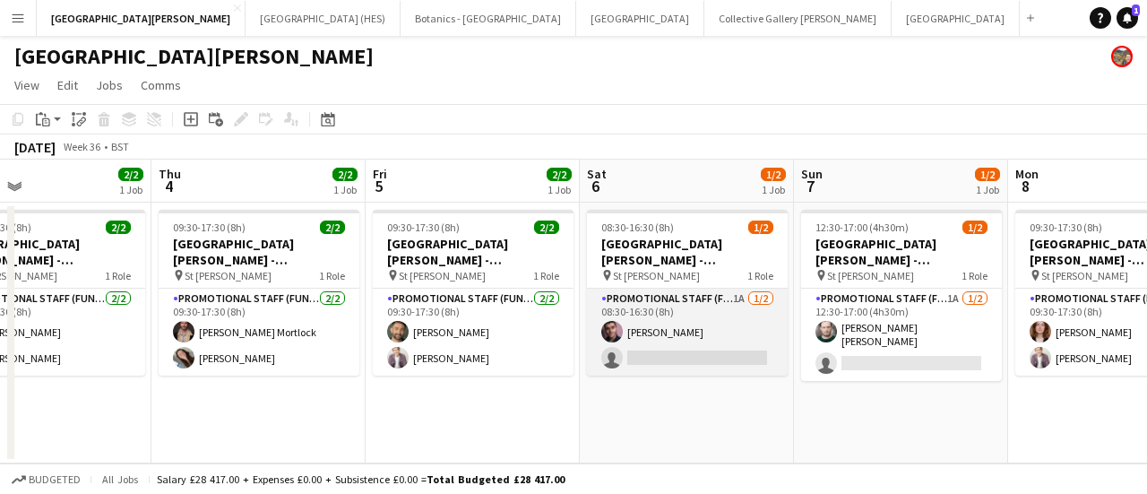
click at [665, 363] on app-card-role "Promotional Staff (Fundraiser) 1A [DATE] 08:30-16:30 (8h) [PERSON_NAME] single-…" at bounding box center [687, 331] width 201 height 87
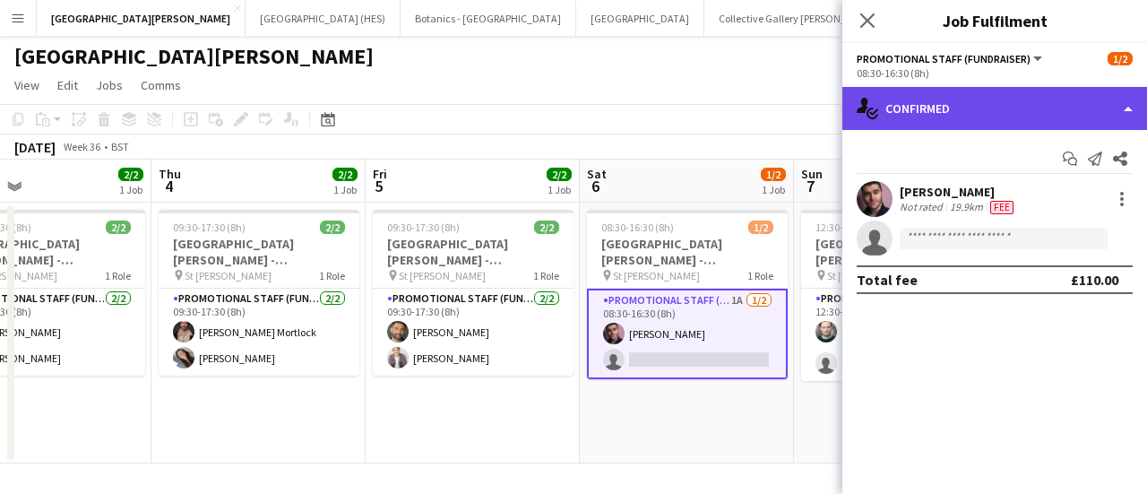
click at [1021, 128] on div "single-neutral-actions-check-2 Confirmed" at bounding box center [994, 108] width 305 height 43
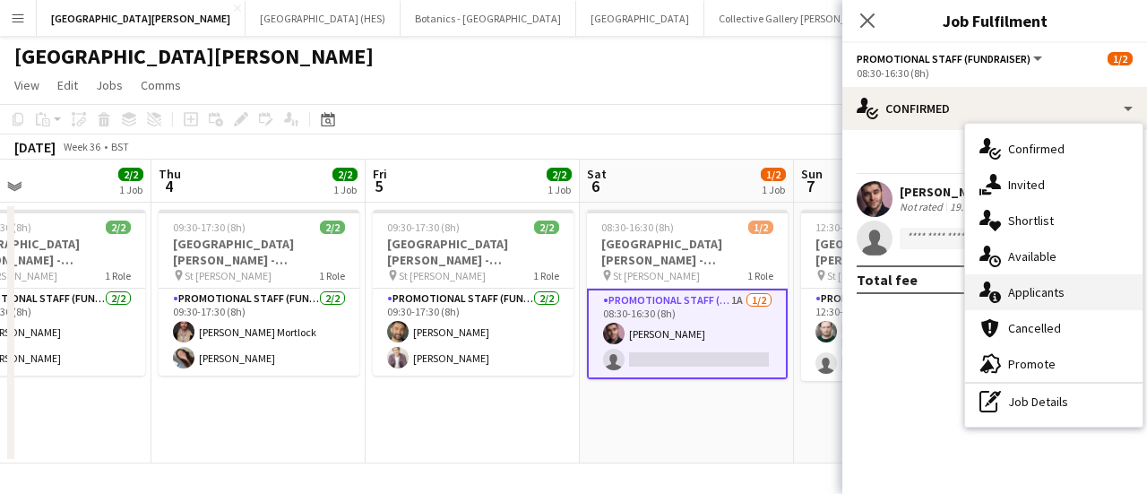
click at [1077, 297] on div "single-neutral-actions-information Applicants" at bounding box center [1053, 292] width 177 height 36
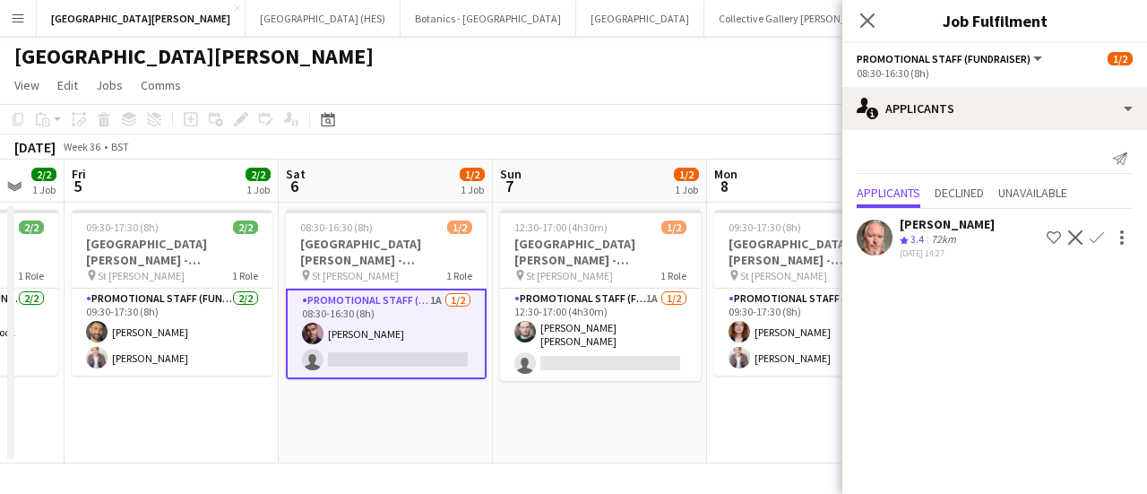
scroll to position [0, 795]
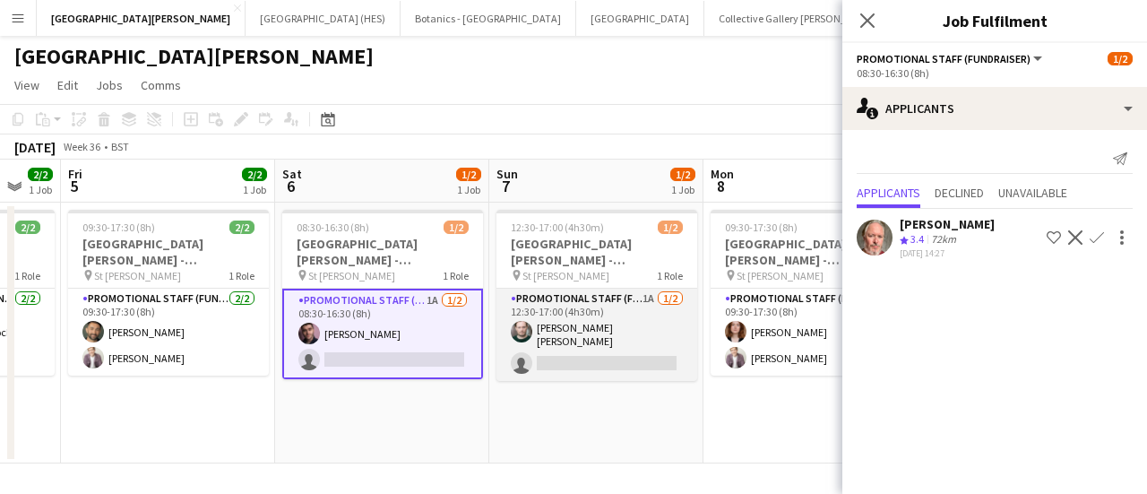
click at [580, 358] on app-card-role "Promotional Staff (Fundraiser) 1A 1/2 12:30-17:00 (4h30m) Corin Rhys Jones sing…" at bounding box center [596, 334] width 201 height 92
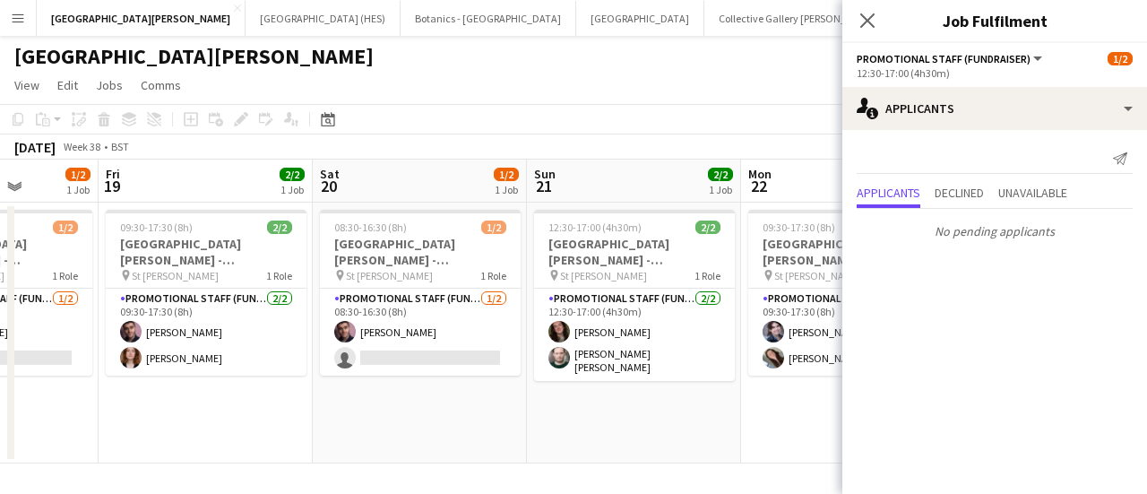
scroll to position [0, 531]
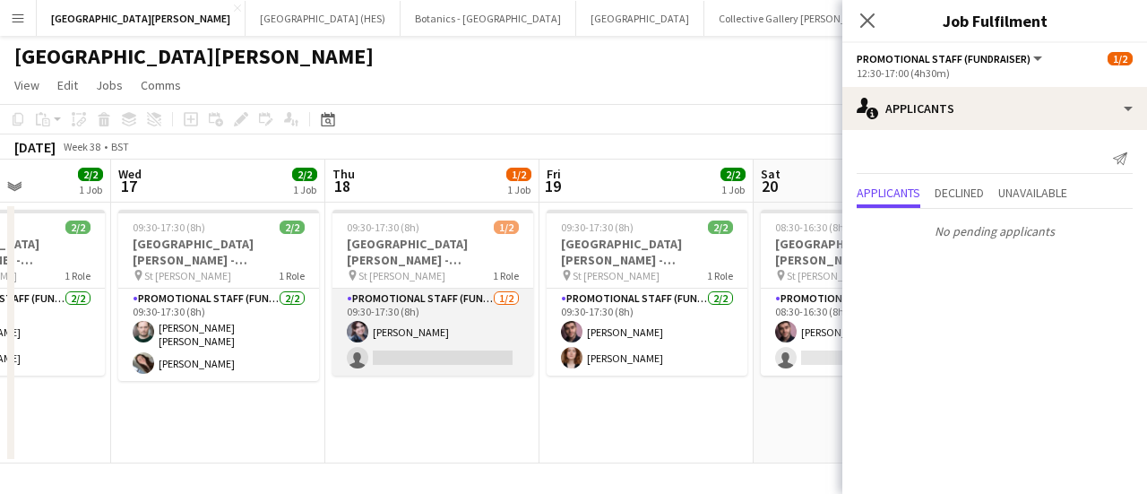
click at [450, 342] on app-card-role "Promotional Staff (Fundraiser) 1/2 09:30-17:30 (8h) Jenna Donoghue single-neutr…" at bounding box center [432, 331] width 201 height 87
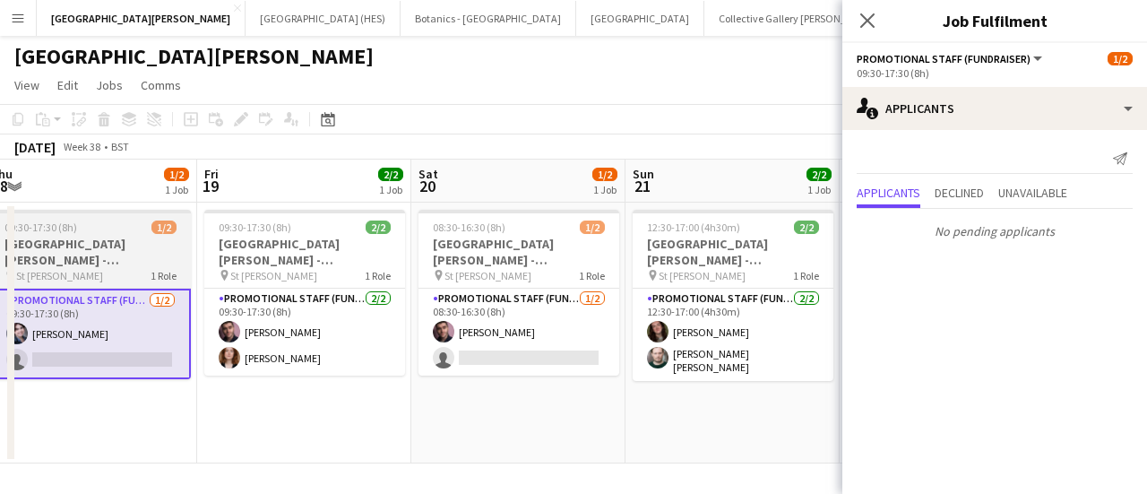
scroll to position [0, 525]
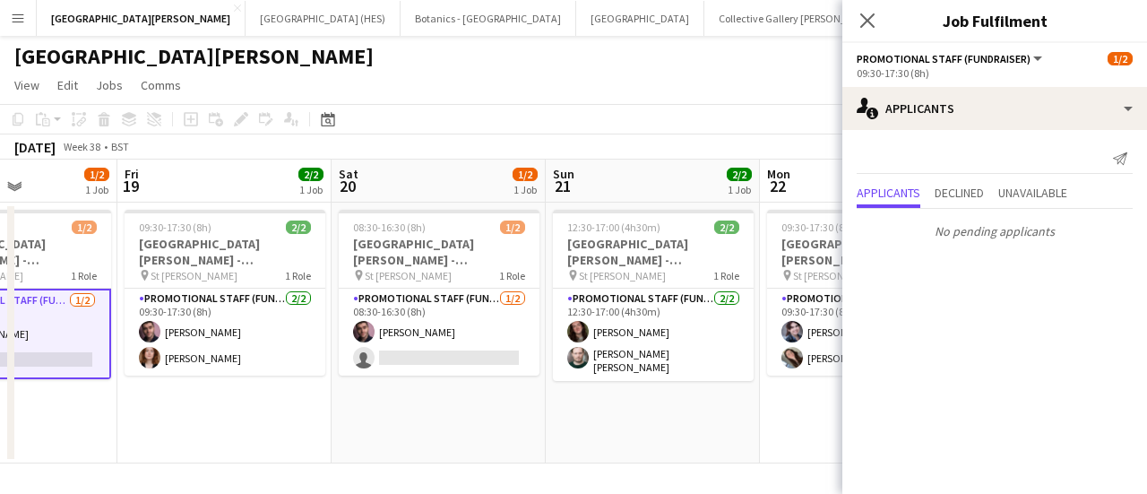
click at [470, 381] on app-date-cell "08:30-16:30 (8h) 1/2 St Giles Cathedral - Fundraising pin St Giles 1 Role Promo…" at bounding box center [438, 332] width 214 height 261
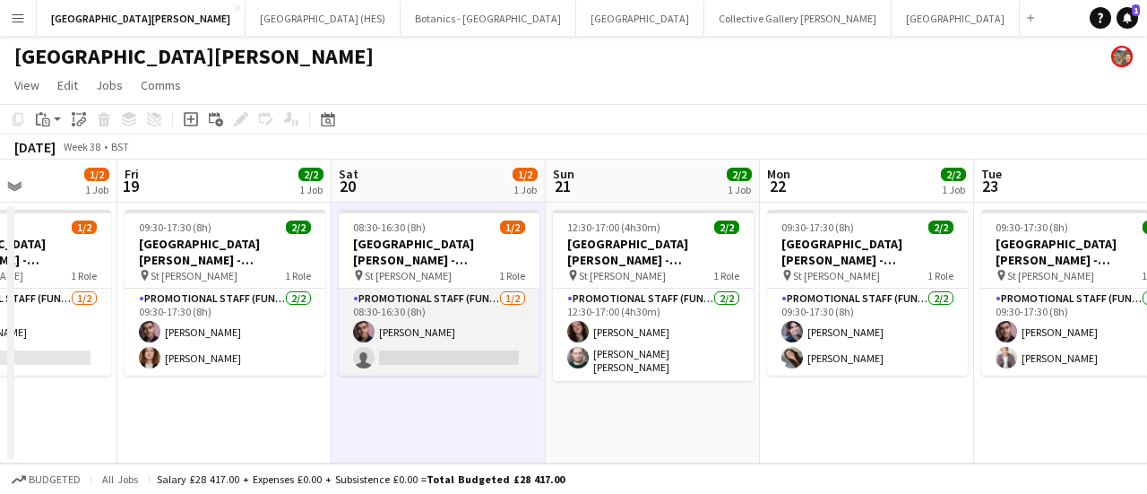
click at [477, 348] on app-card-role "Promotional Staff (Fundraiser) 1/2 08:30-16:30 (8h) Ross Jamieson single-neutra…" at bounding box center [439, 331] width 201 height 87
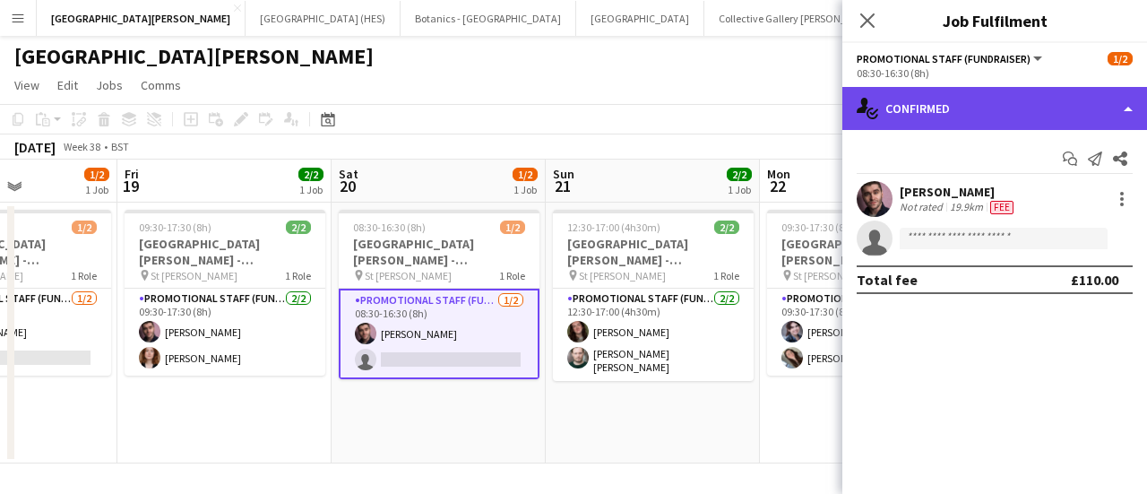
click at [1002, 125] on div "single-neutral-actions-check-2 Confirmed" at bounding box center [994, 108] width 305 height 43
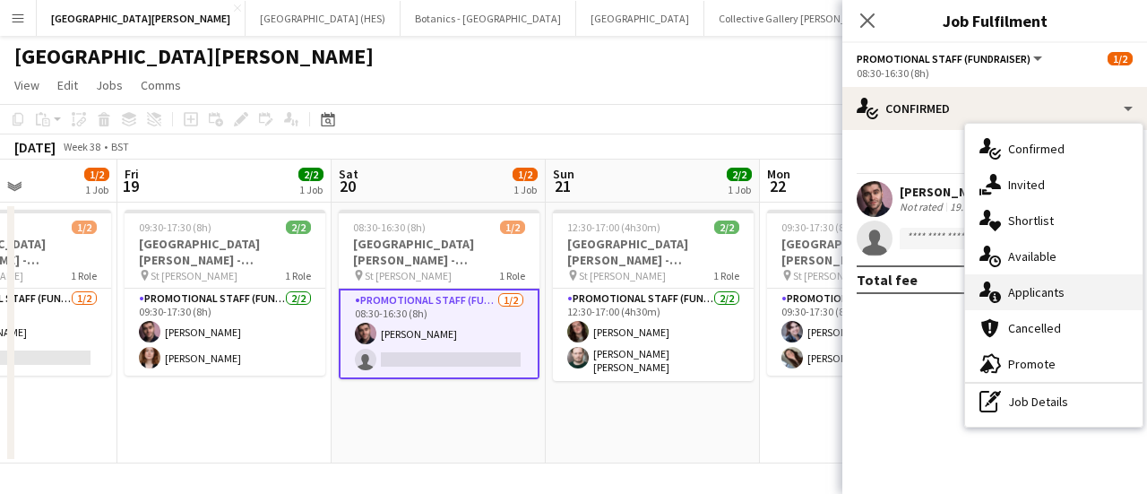
click at [1038, 305] on div "single-neutral-actions-information Applicants" at bounding box center [1053, 292] width 177 height 36
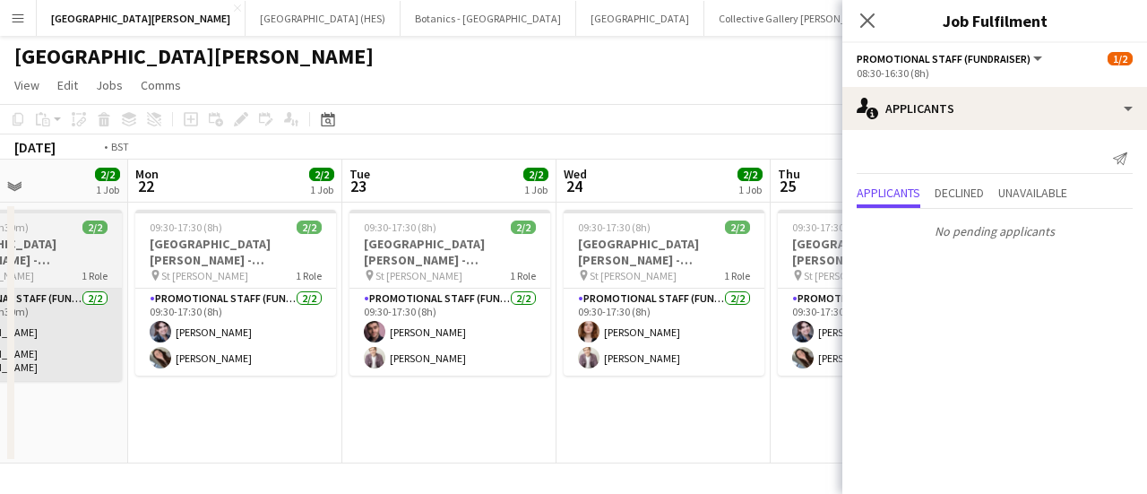
scroll to position [0, 547]
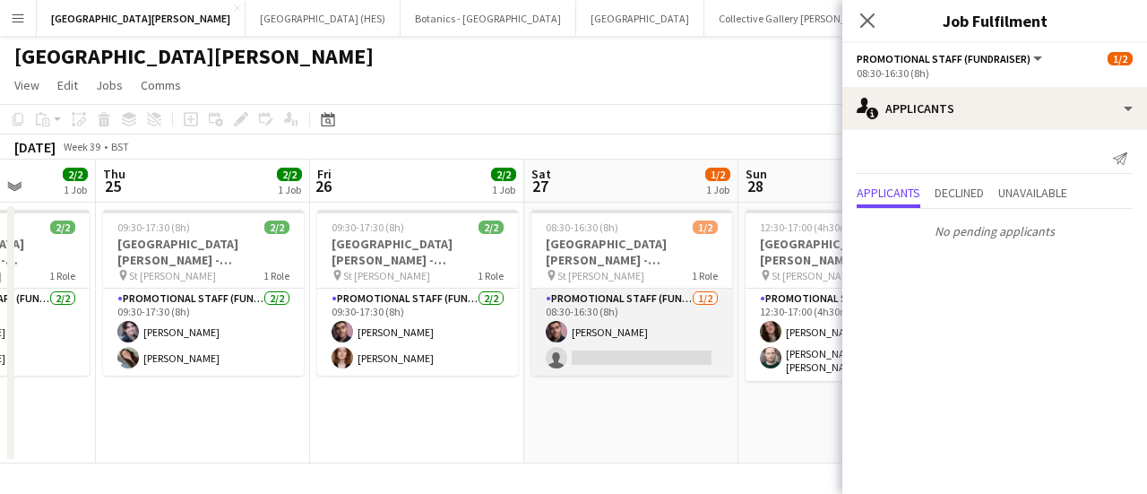
click at [567, 343] on app-card-role "Promotional Staff (Fundraiser) 1/2 08:30-16:30 (8h) Ross Jamieson single-neutra…" at bounding box center [631, 331] width 201 height 87
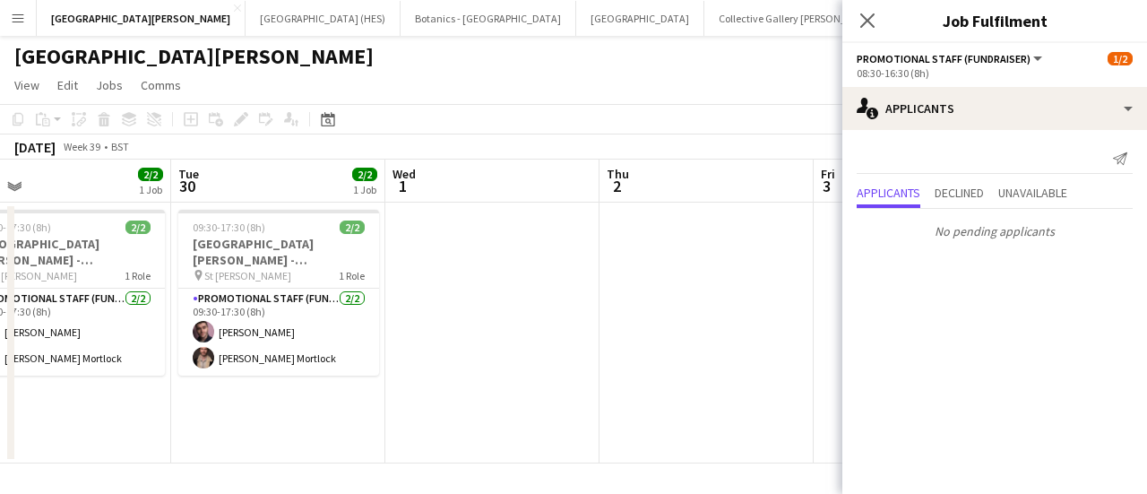
scroll to position [0, 684]
click at [400, 19] on button "Botanics - [GEOGRAPHIC_DATA] Close" at bounding box center [488, 18] width 176 height 35
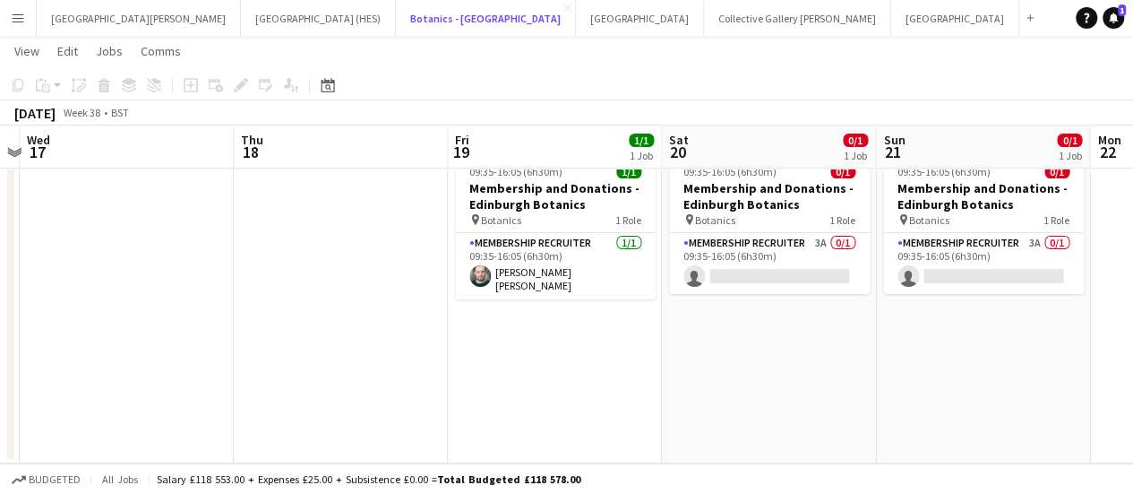
scroll to position [0, 862]
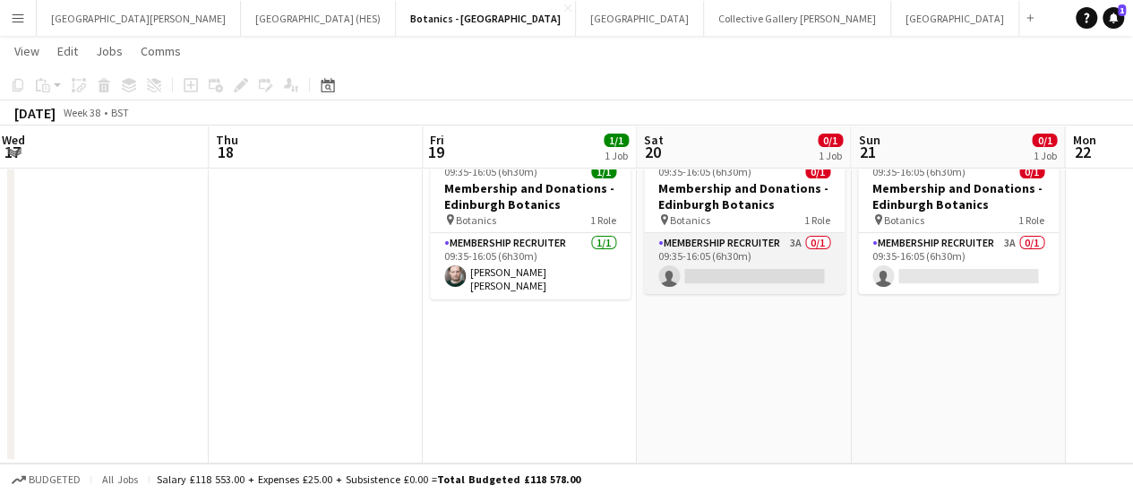
click at [735, 279] on app-card-role "Membership Recruiter 3A 0/1 09:35-16:05 (6h30m) single-neutral-actions" at bounding box center [744, 263] width 201 height 61
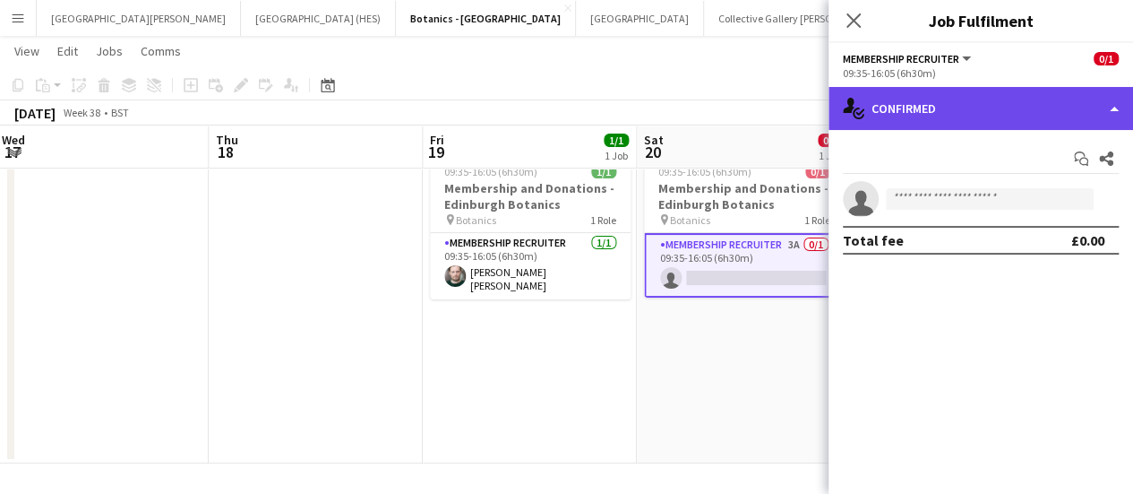
click at [1025, 101] on div "single-neutral-actions-check-2 Confirmed" at bounding box center [981, 108] width 305 height 43
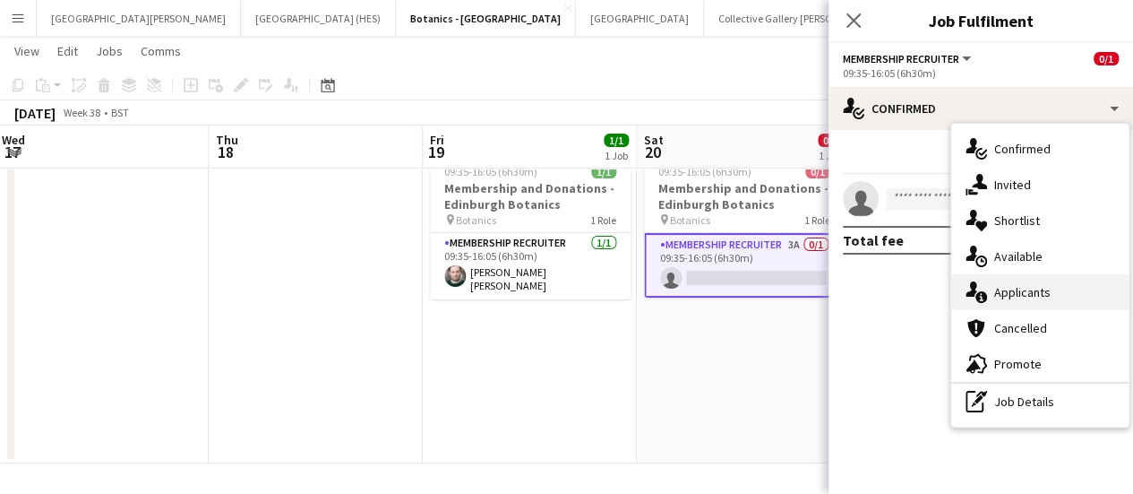
click at [1045, 292] on div "single-neutral-actions-information Applicants" at bounding box center [1039, 292] width 177 height 36
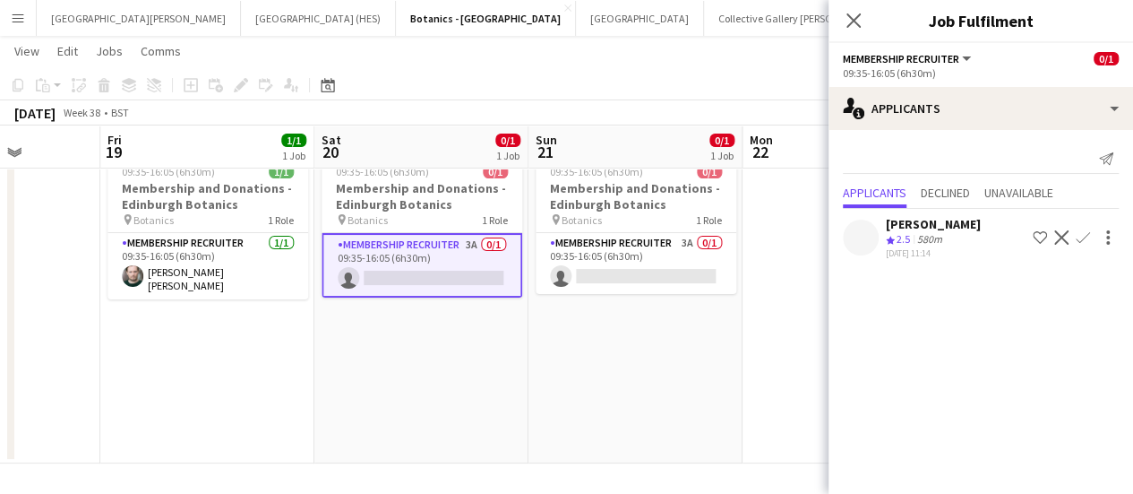
scroll to position [0, 769]
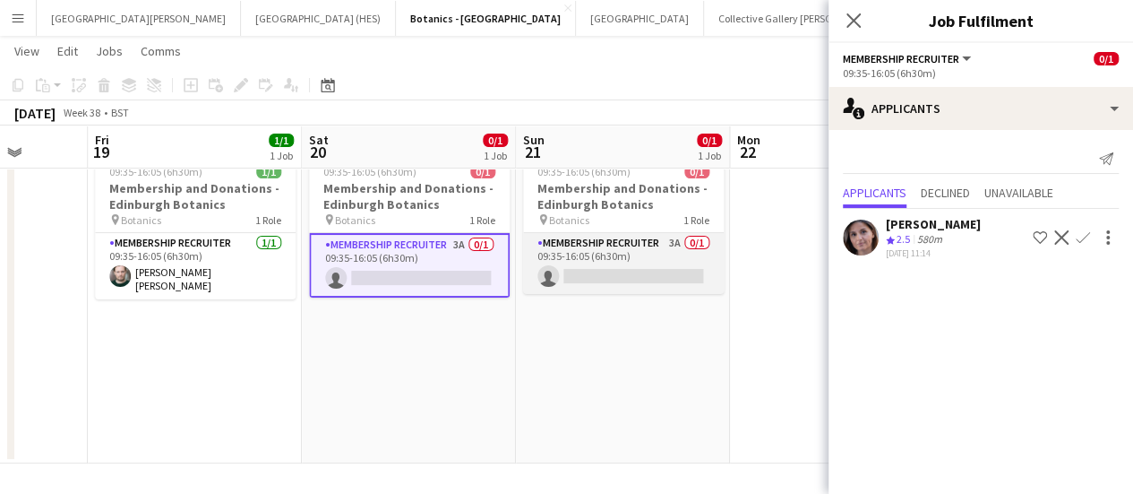
click at [591, 275] on app-card-role "Membership Recruiter 3A 0/1 09:35-16:05 (6h30m) single-neutral-actions" at bounding box center [623, 263] width 201 height 61
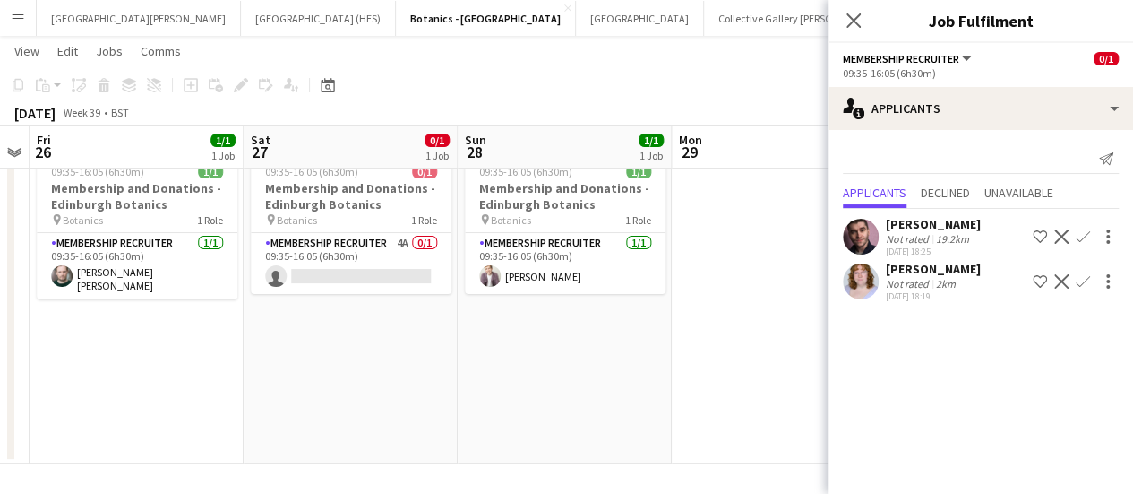
scroll to position [0, 650]
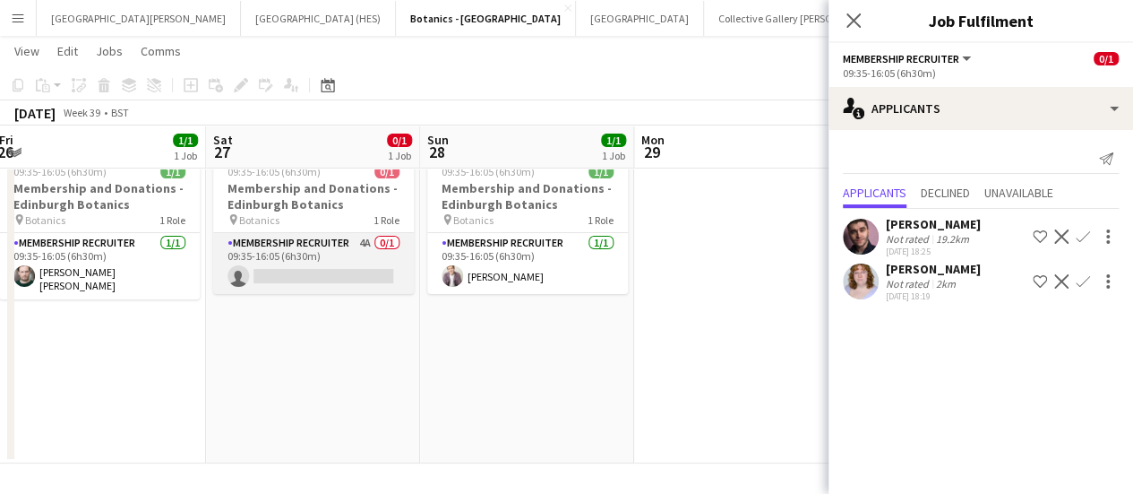
click at [336, 289] on app-card-role "Membership Recruiter 4A 0/1 09:35-16:05 (6h30m) single-neutral-actions" at bounding box center [313, 263] width 201 height 61
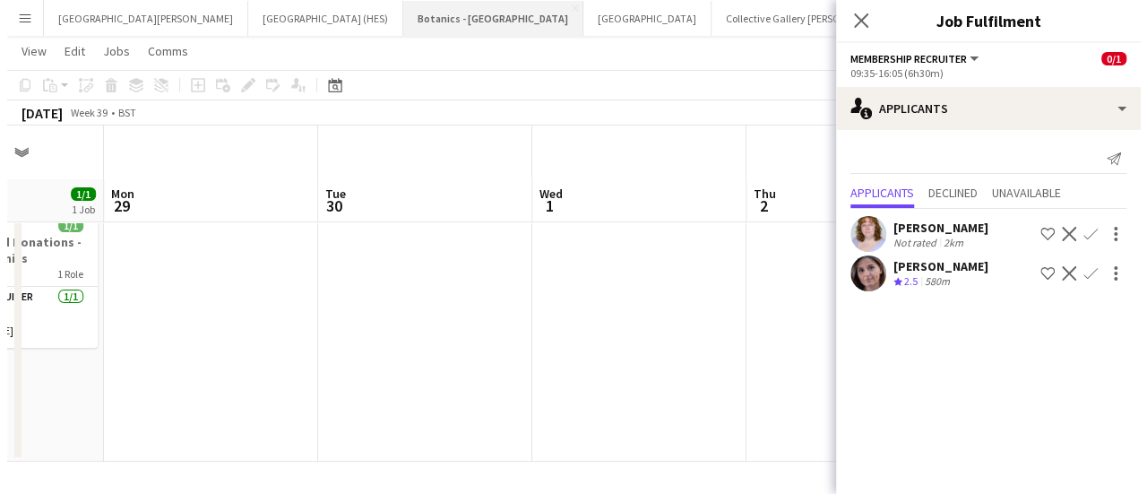
scroll to position [0, 0]
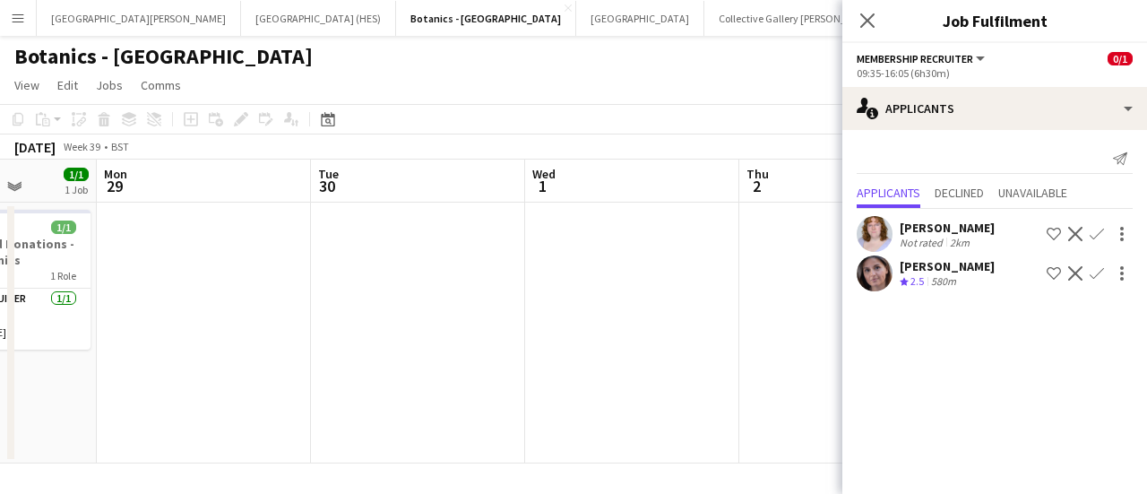
click at [443, 58] on div "Botanics - [GEOGRAPHIC_DATA]" at bounding box center [573, 53] width 1147 height 34
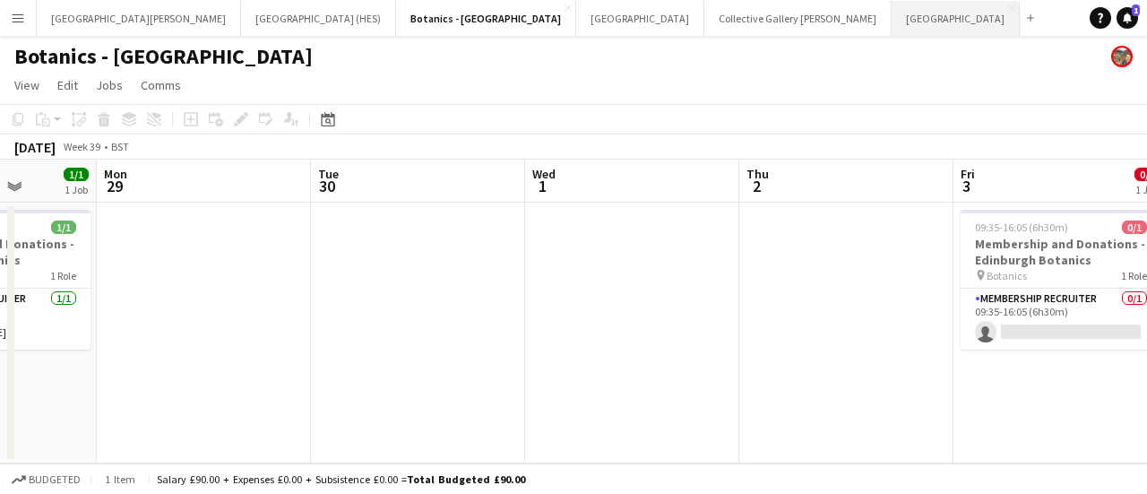
click at [891, 22] on button "[GEOGRAPHIC_DATA]" at bounding box center [955, 18] width 128 height 35
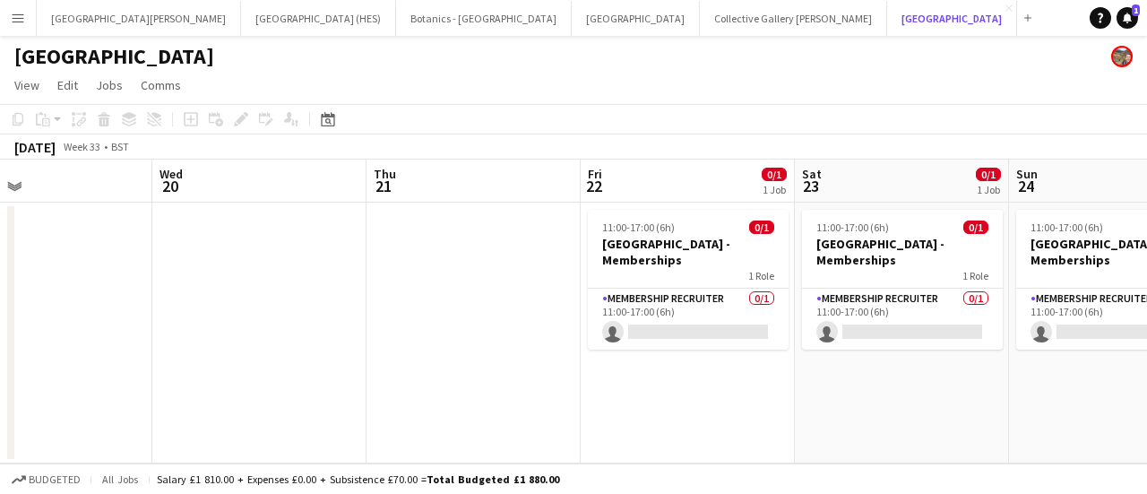
scroll to position [0, 782]
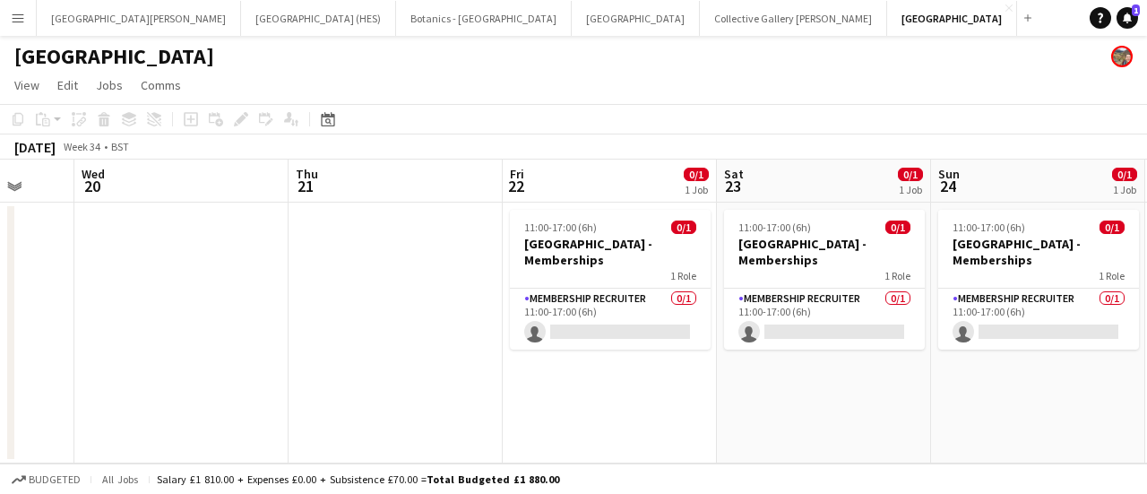
click at [561, 350] on app-date-cell "11:00-17:00 (6h) 0/1 [GEOGRAPHIC_DATA] - Memberships 1 Role Membership Recruite…" at bounding box center [610, 332] width 214 height 261
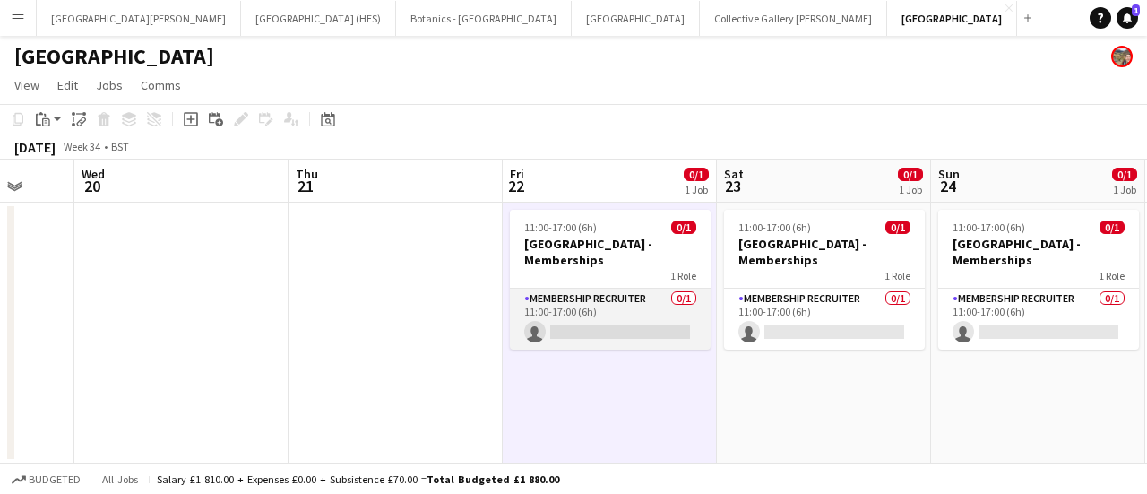
click at [566, 340] on app-card-role "Membership Recruiter 0/1 11:00-17:00 (6h) single-neutral-actions" at bounding box center [610, 318] width 201 height 61
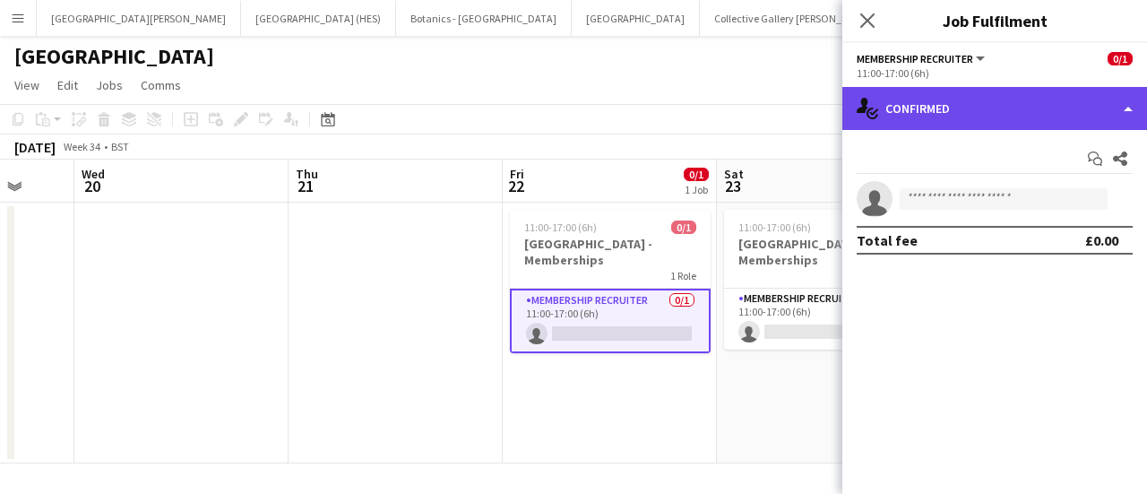
click at [1093, 120] on div "single-neutral-actions-check-2 Confirmed" at bounding box center [994, 108] width 305 height 43
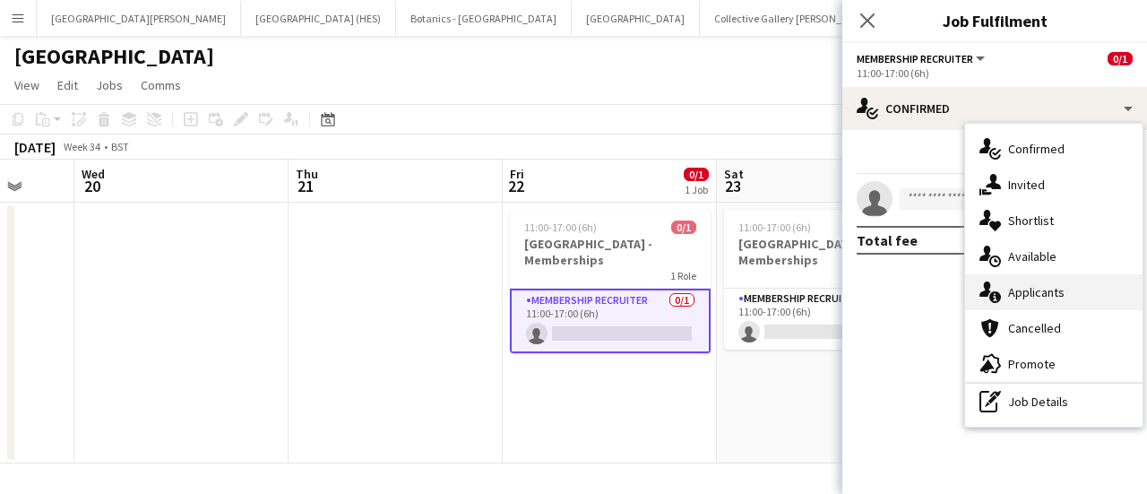
click at [1043, 280] on div "single-neutral-actions-information Applicants" at bounding box center [1053, 292] width 177 height 36
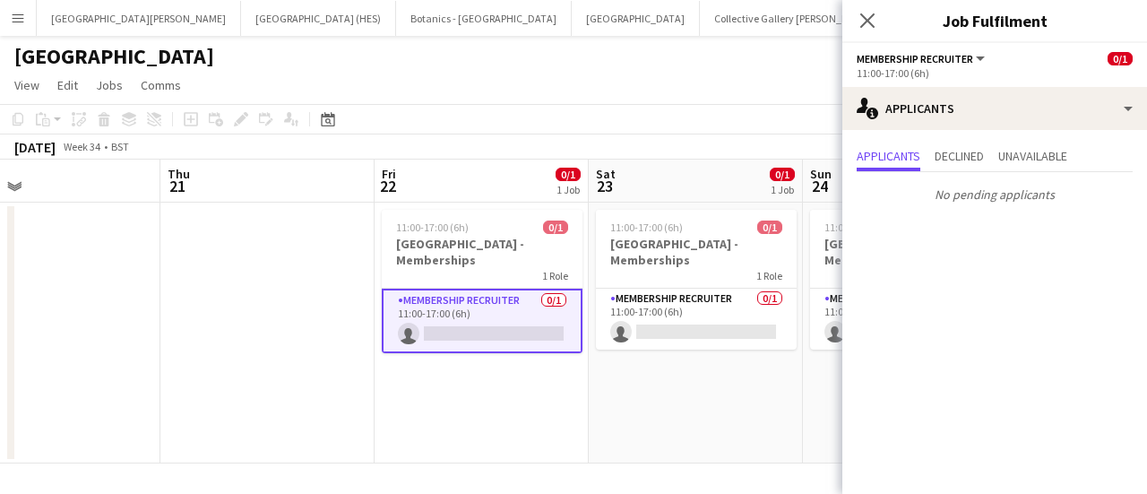
scroll to position [0, 483]
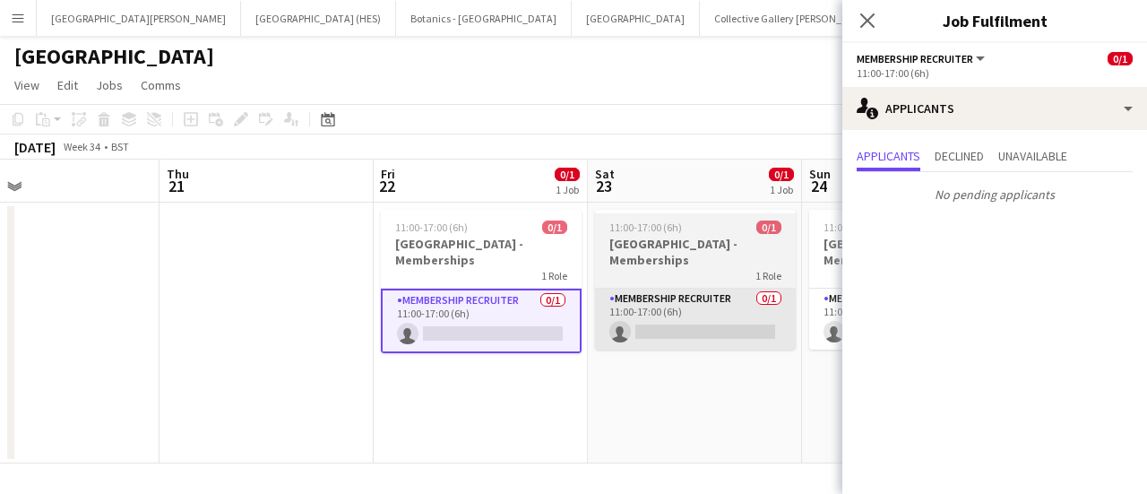
click at [683, 347] on app-card-role "Membership Recruiter 0/1 11:00-17:00 (6h) single-neutral-actions" at bounding box center [695, 318] width 201 height 61
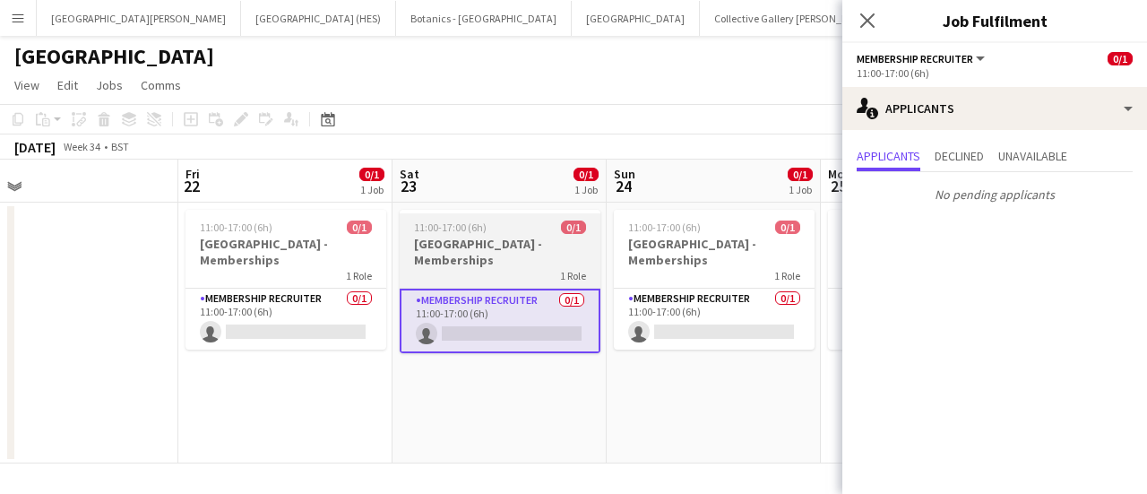
click at [683, 347] on app-card-role "Membership Recruiter 0/1 11:00-17:00 (6h) single-neutral-actions" at bounding box center [714, 318] width 201 height 61
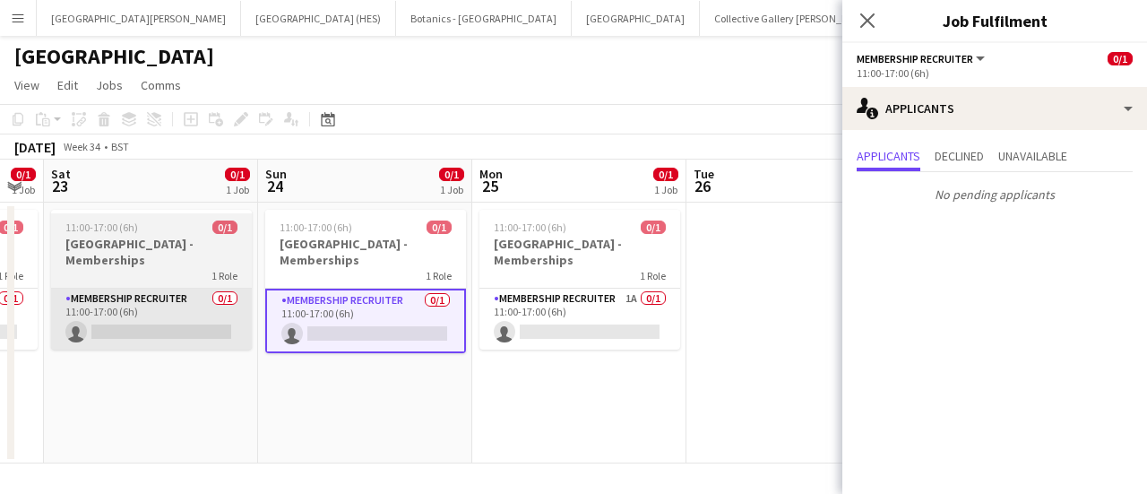
scroll to position [0, 603]
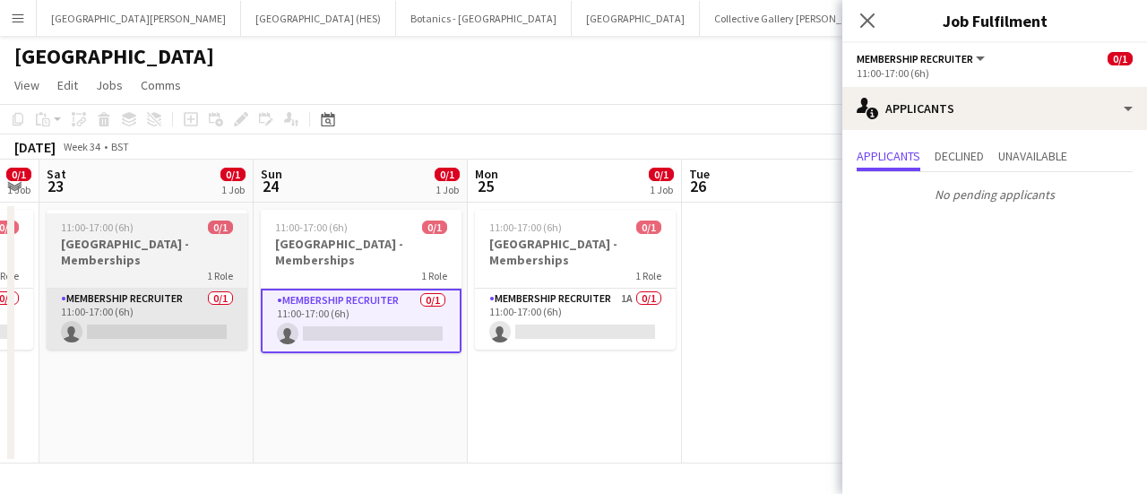
click at [683, 347] on app-date-cell at bounding box center [789, 332] width 214 height 261
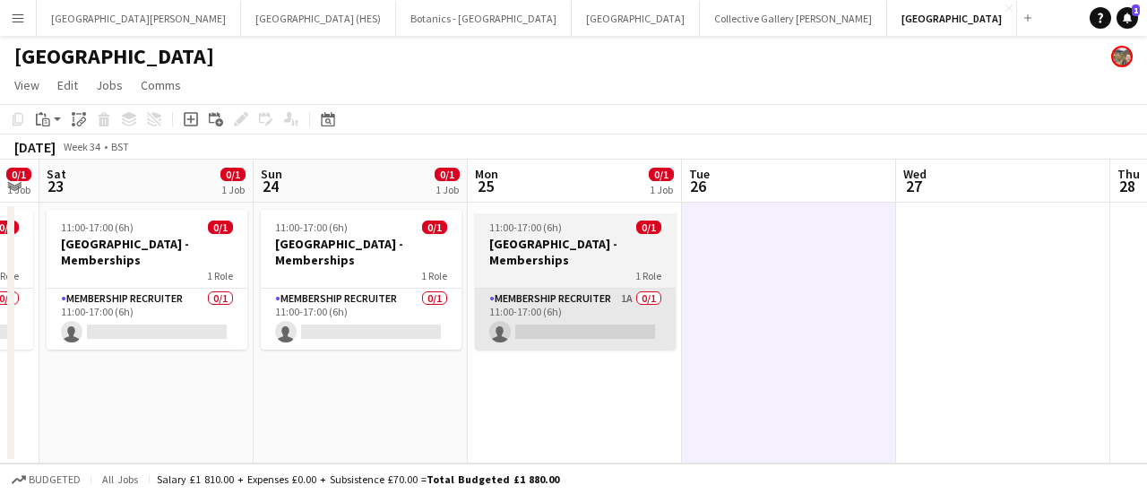
click at [597, 348] on app-card-role "Membership Recruiter 1A 0/1 11:00-17:00 (6h) single-neutral-actions" at bounding box center [575, 318] width 201 height 61
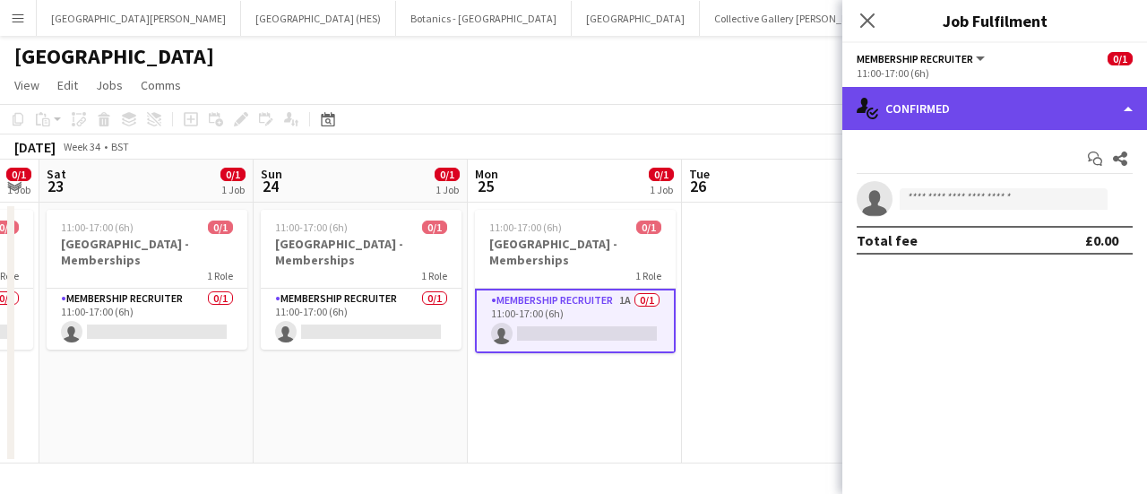
click at [1068, 107] on div "single-neutral-actions-check-2 Confirmed" at bounding box center [994, 108] width 305 height 43
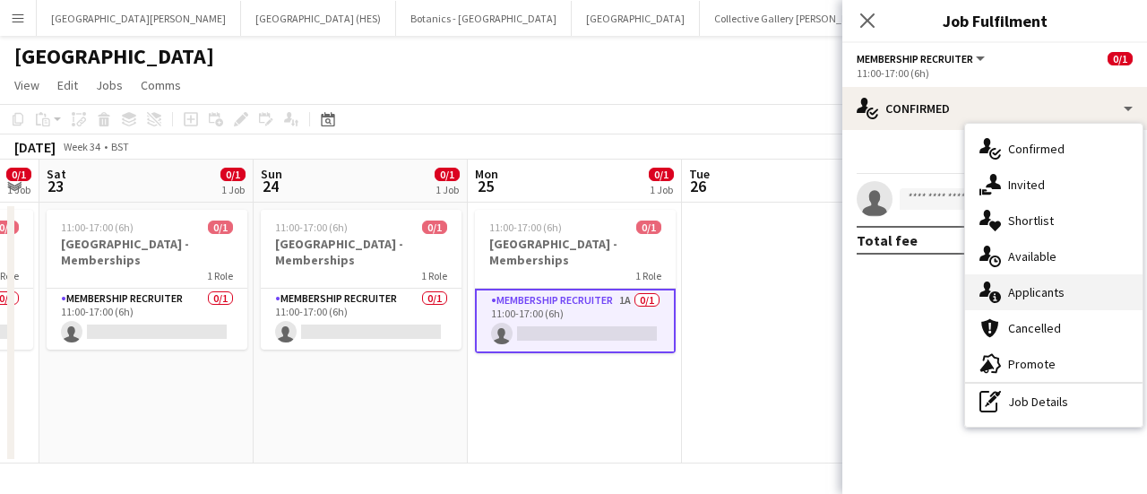
click at [1075, 293] on div "single-neutral-actions-information Applicants" at bounding box center [1053, 292] width 177 height 36
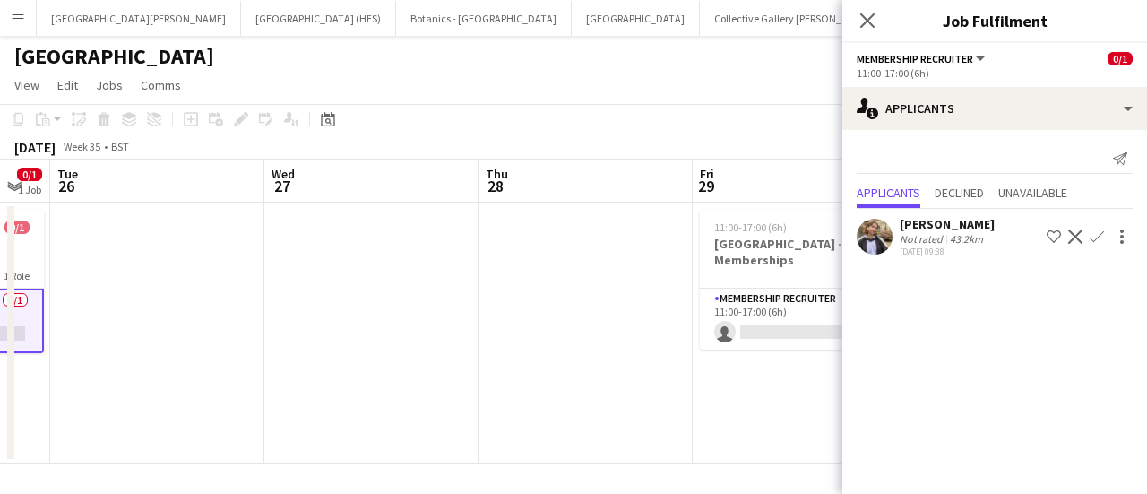
scroll to position [0, 807]
click at [718, 313] on app-card-role "Membership Recruiter 1A 0/1 11:00-17:00 (6h) single-neutral-actions" at bounding box center [799, 318] width 201 height 61
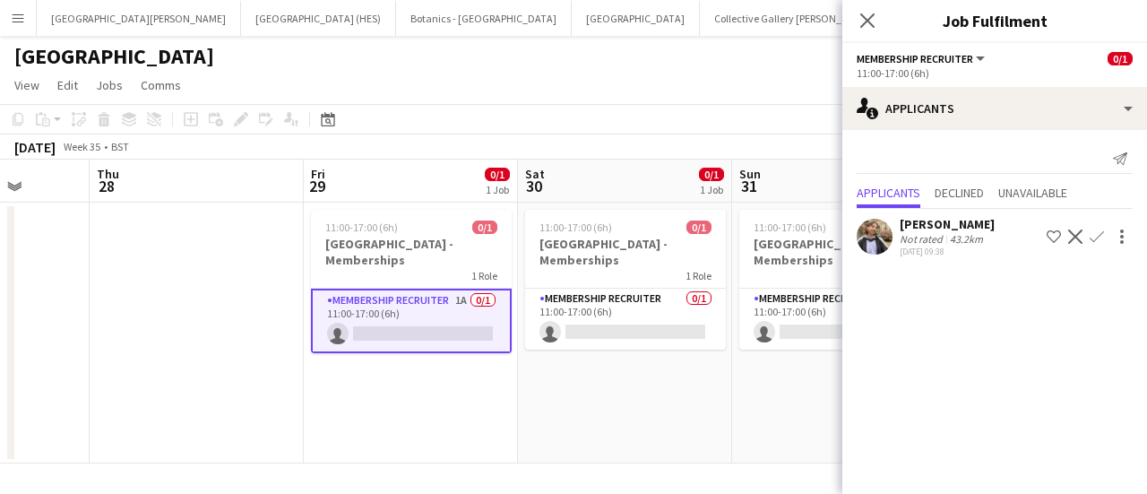
scroll to position [0, 764]
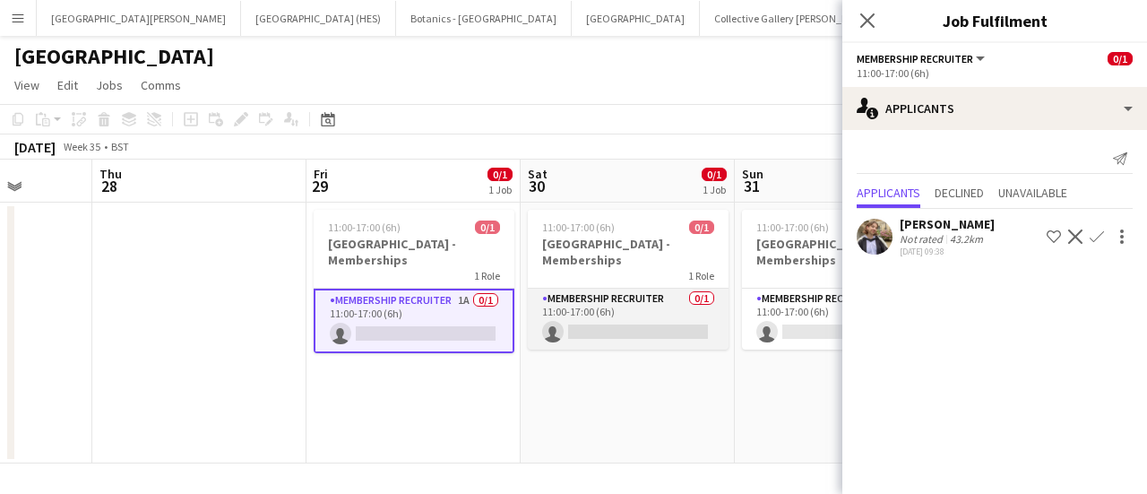
click at [591, 309] on app-card-role "Membership Recruiter 0/1 11:00-17:00 (6h) single-neutral-actions" at bounding box center [628, 318] width 201 height 61
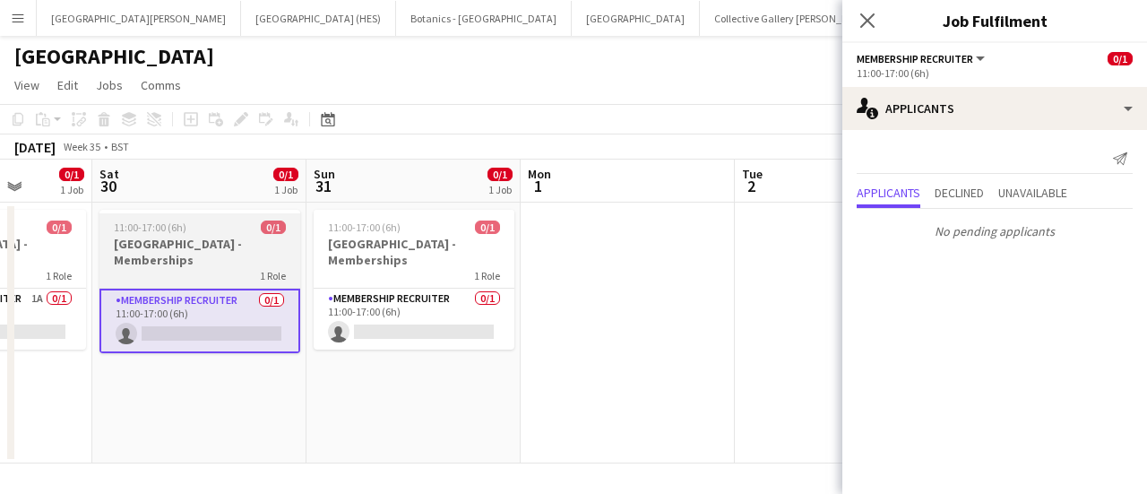
scroll to position [0, 617]
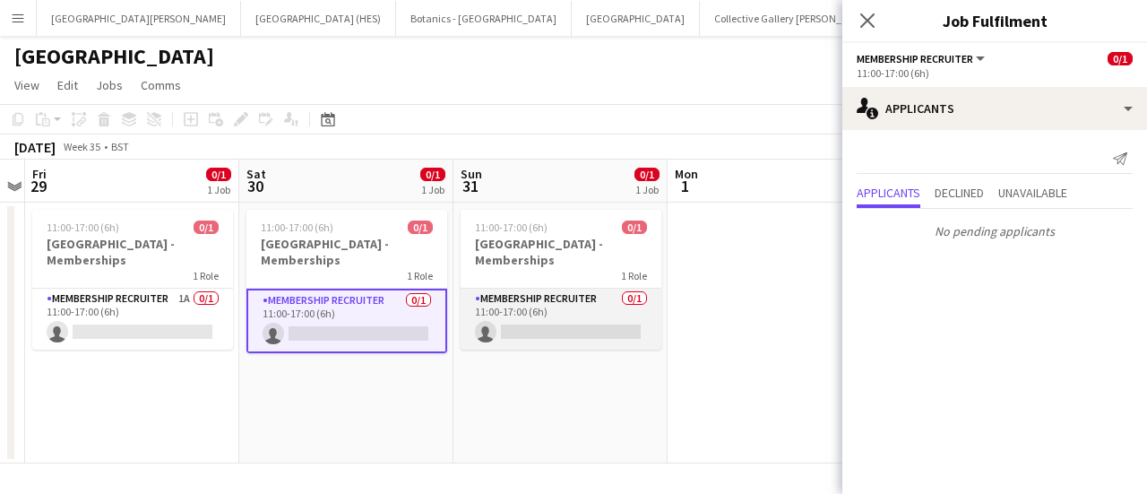
click at [568, 315] on app-card-role "Membership Recruiter 0/1 11:00-17:00 (6h) single-neutral-actions" at bounding box center [560, 318] width 201 height 61
